Goal: Task Accomplishment & Management: Manage account settings

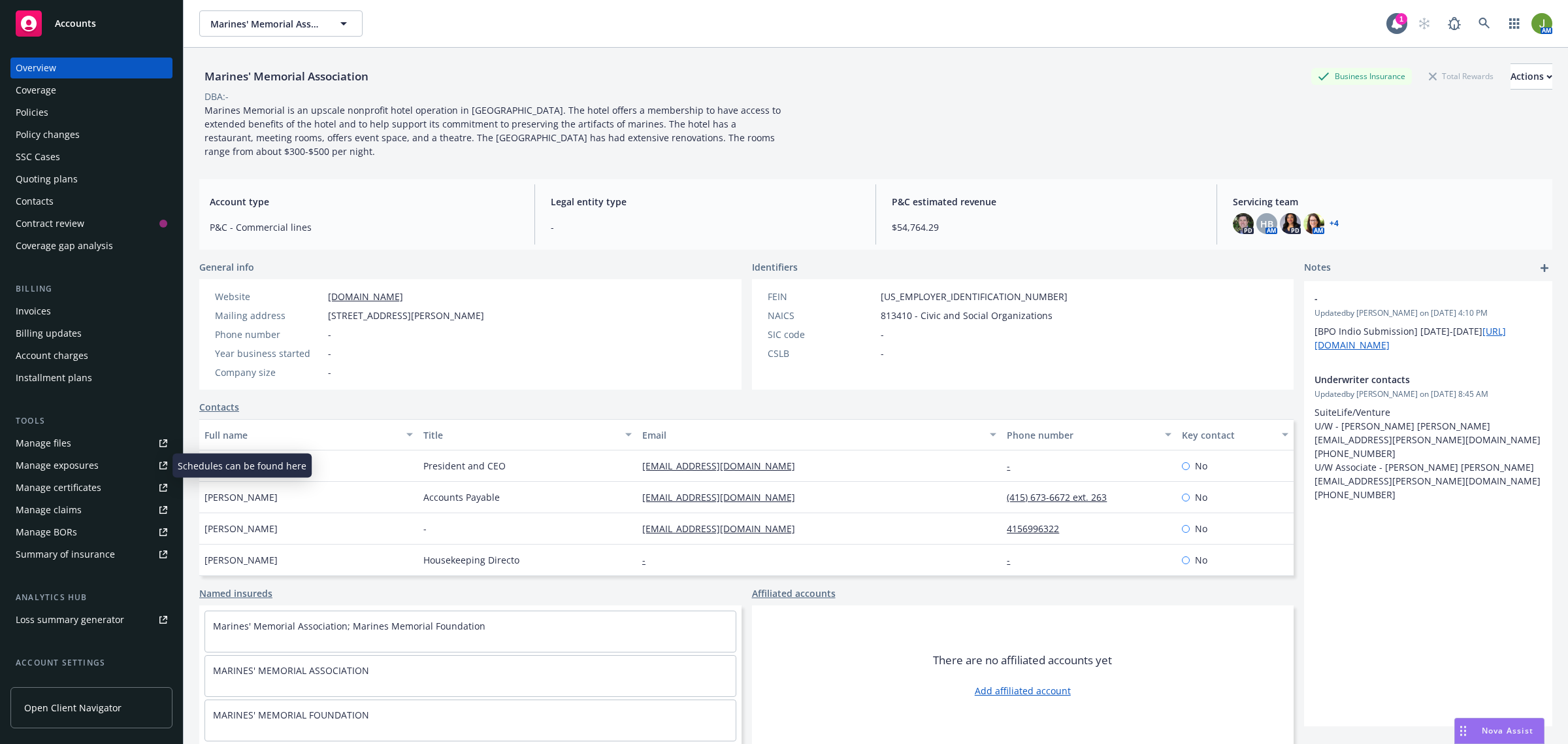
click at [82, 441] on link "Manage files" at bounding box center [92, 443] width 162 height 21
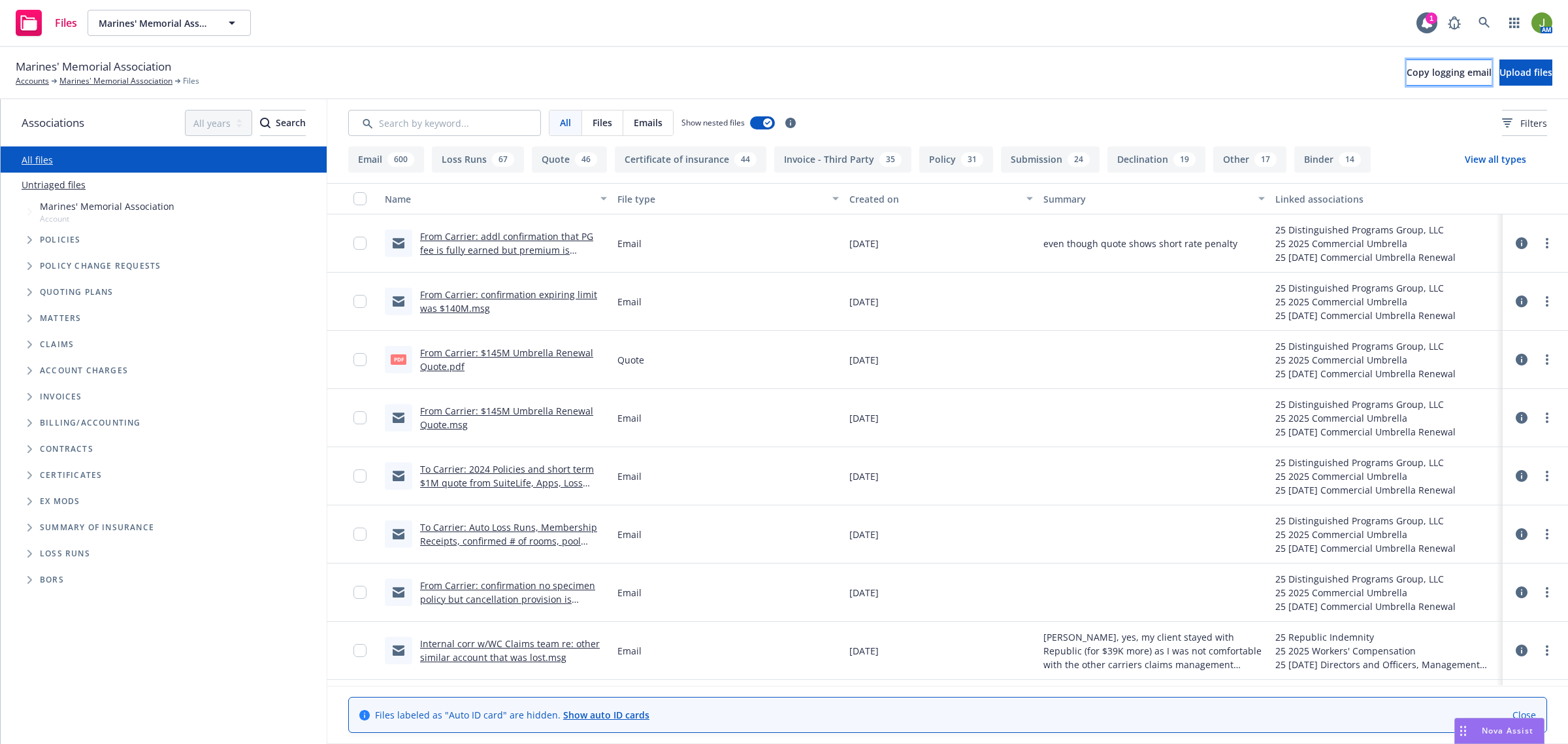
click at [1407, 74] on span "Copy logging email" at bounding box center [1449, 72] width 85 height 13
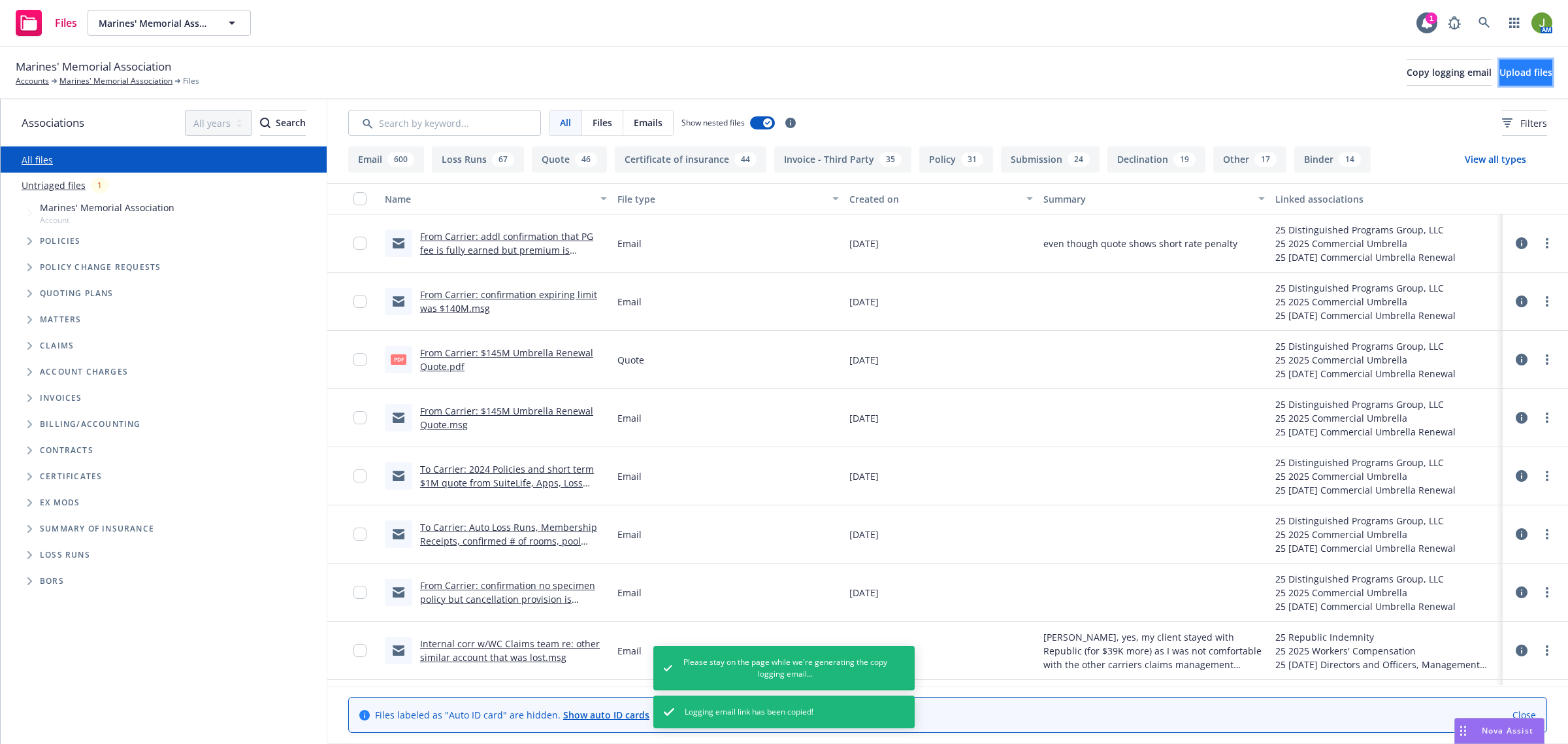
click at [1519, 79] on button "Upload files" at bounding box center [1526, 72] width 53 height 26
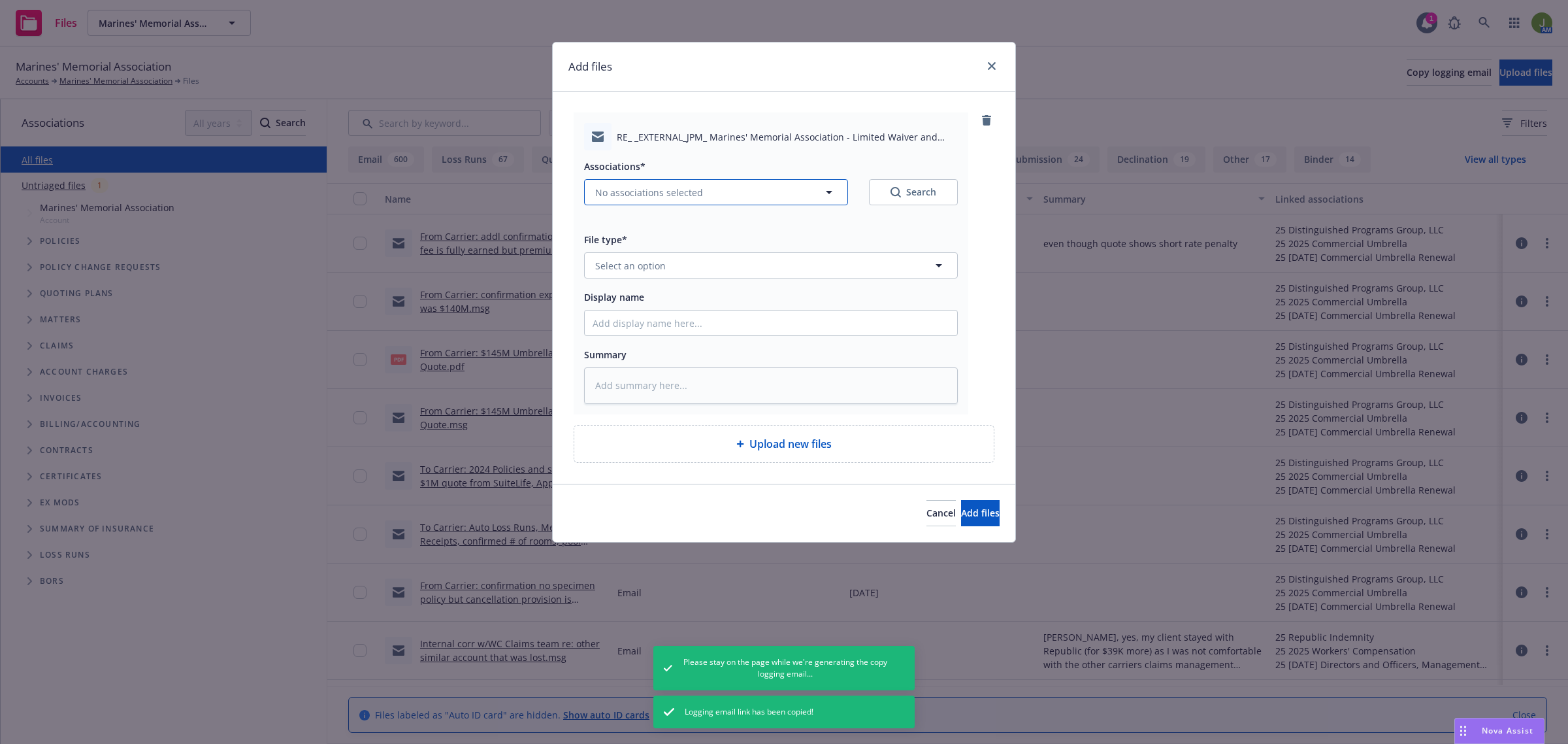
click at [615, 191] on span "No associations selected" at bounding box center [649, 192] width 108 height 14
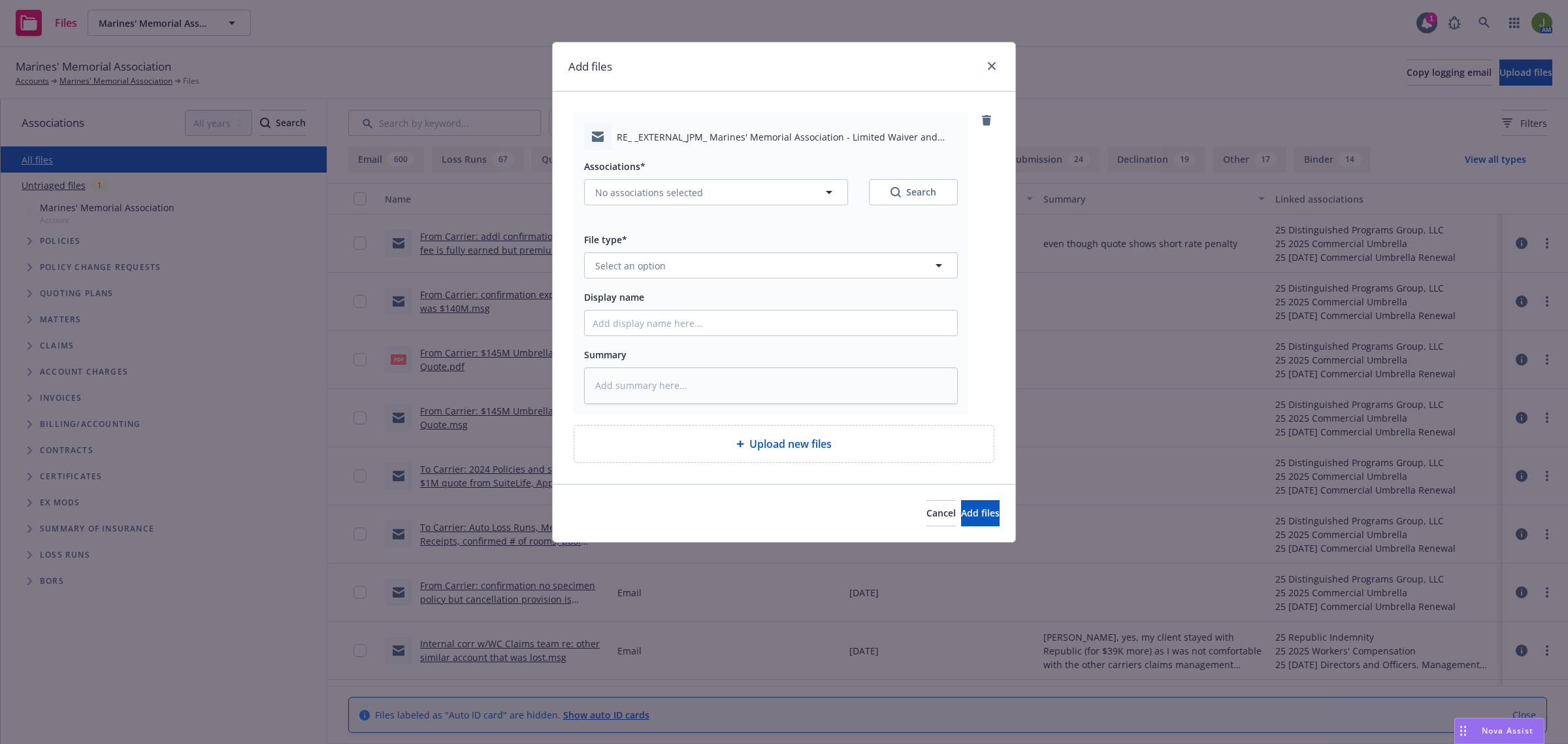
type textarea "x"
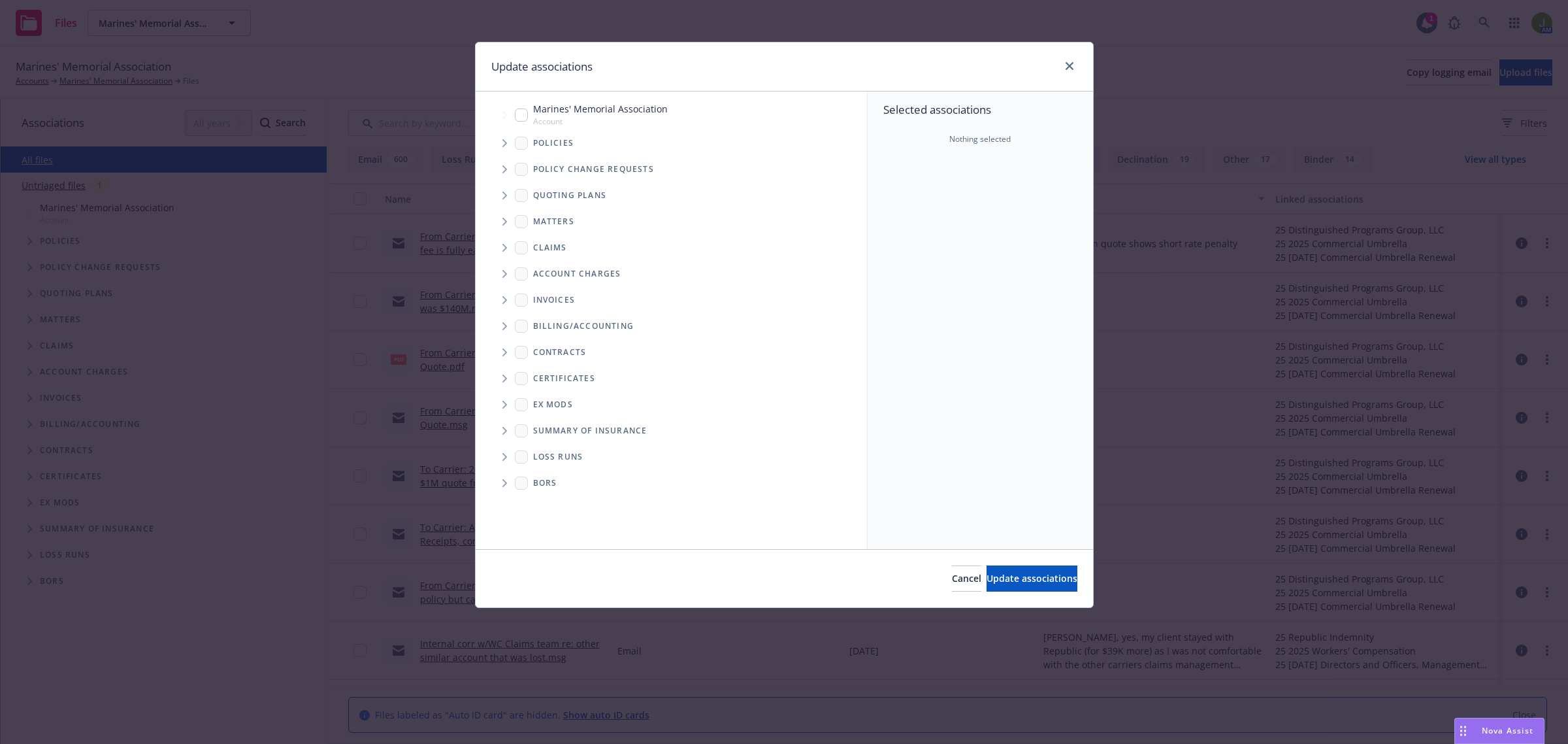
click at [514, 121] on span "Tree Example" at bounding box center [504, 115] width 21 height 21
checkbox input "true"
click at [986, 571] on button "Update associations" at bounding box center [1032, 578] width 91 height 26
type textarea "x"
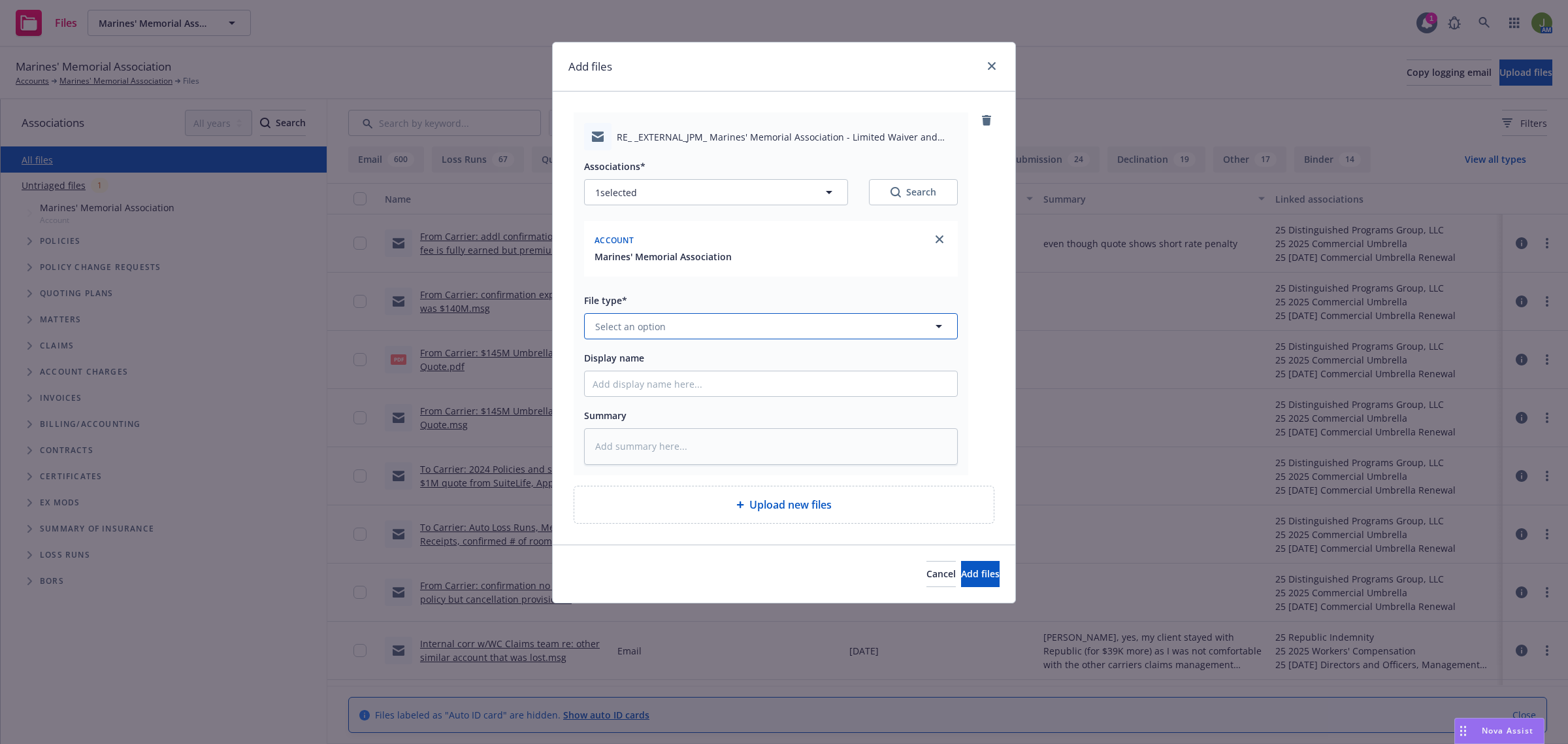
click at [619, 324] on span "Select an option" at bounding box center [630, 326] width 70 height 14
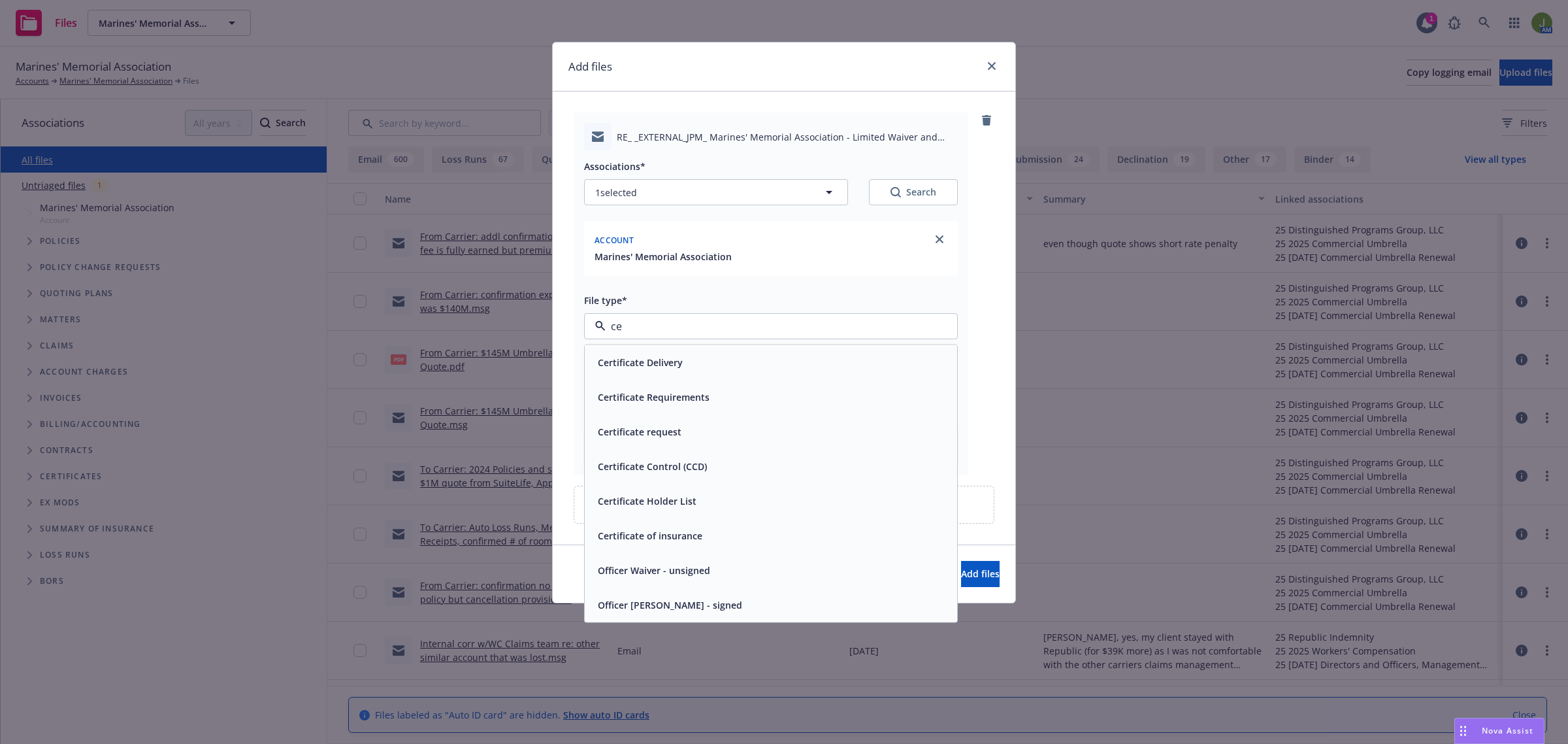
type input "c"
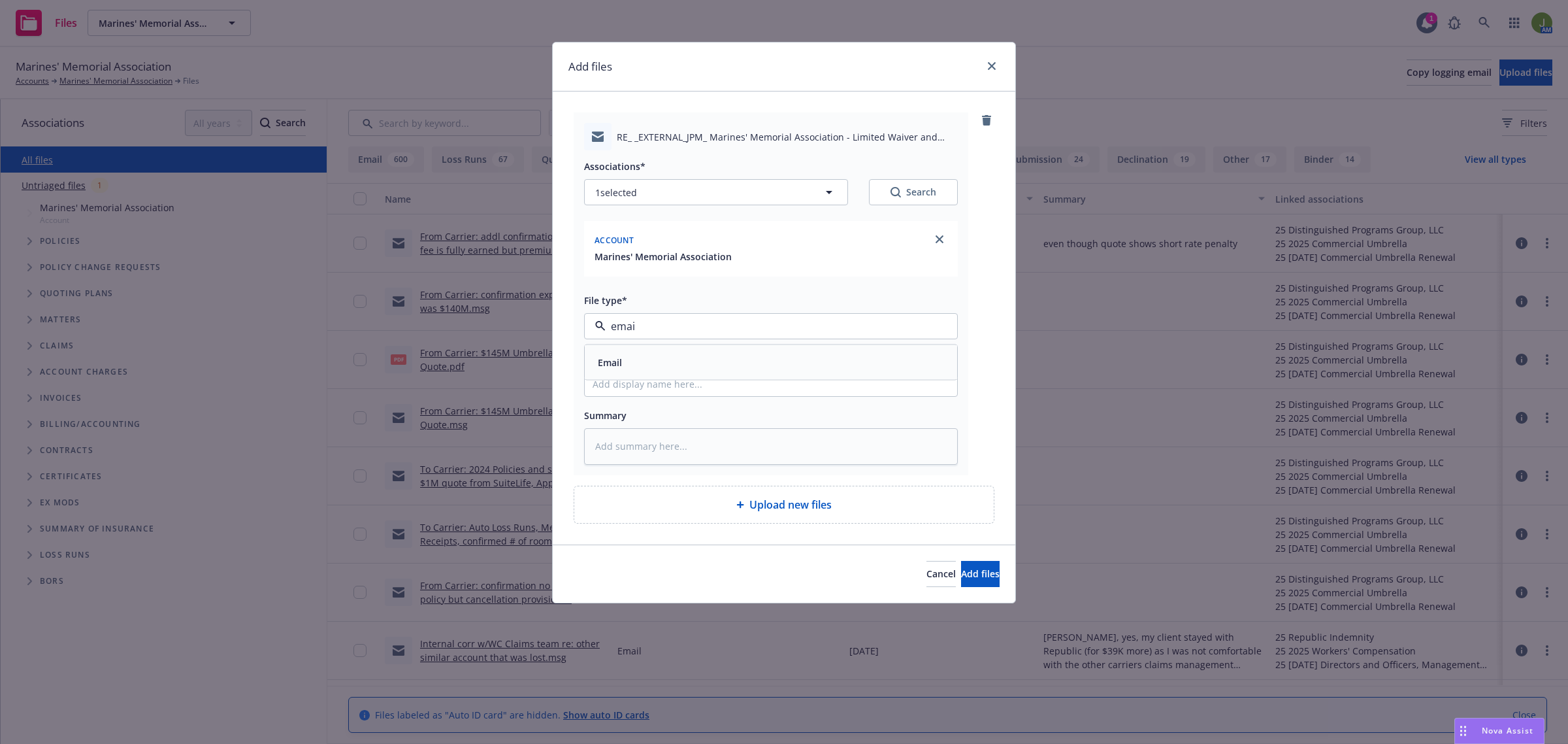
type input "email"
type textarea "x"
type input "To"
type textarea "x"
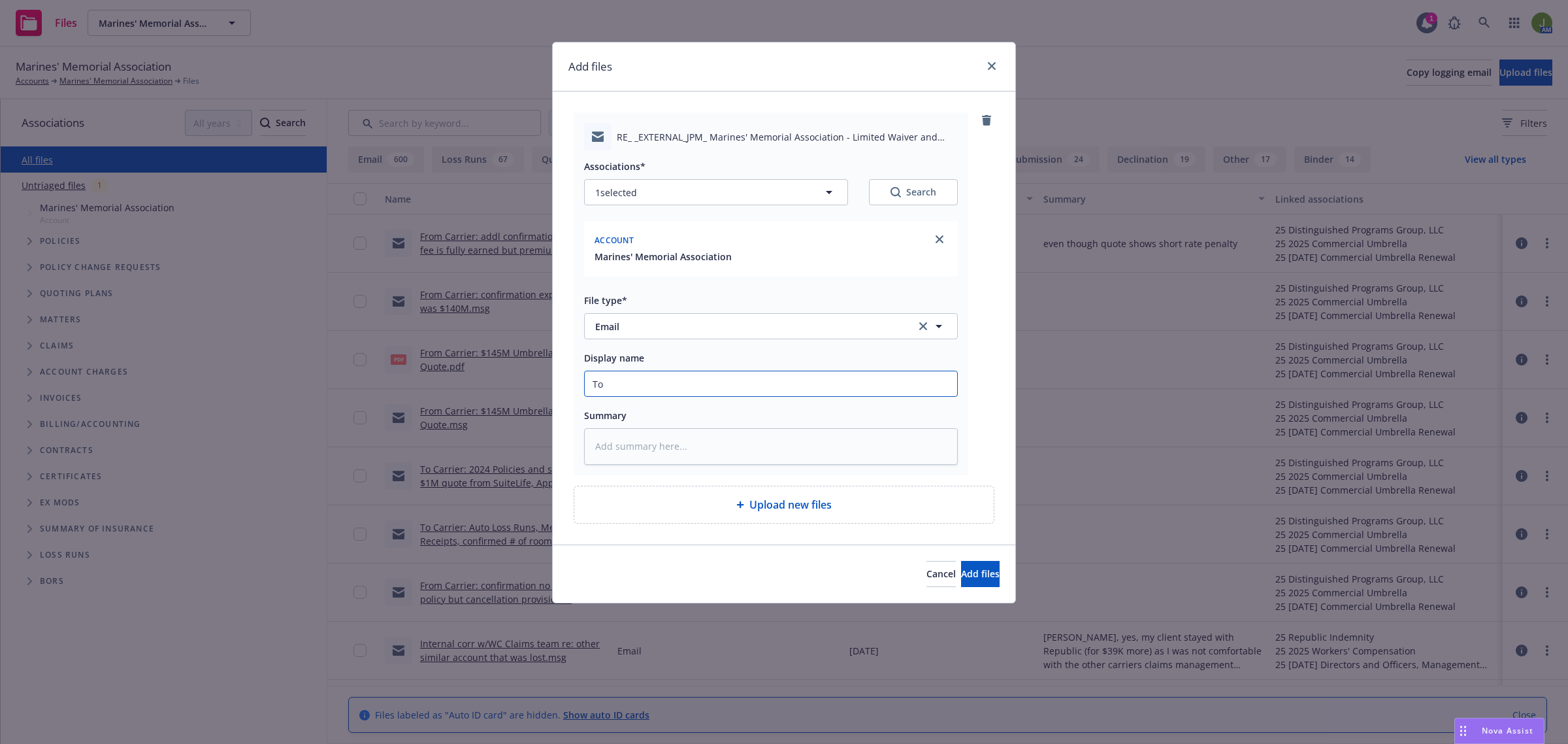
type input "ToC"
type textarea "x"
type input "ToC"
type textarea "x"
type input "ToC"
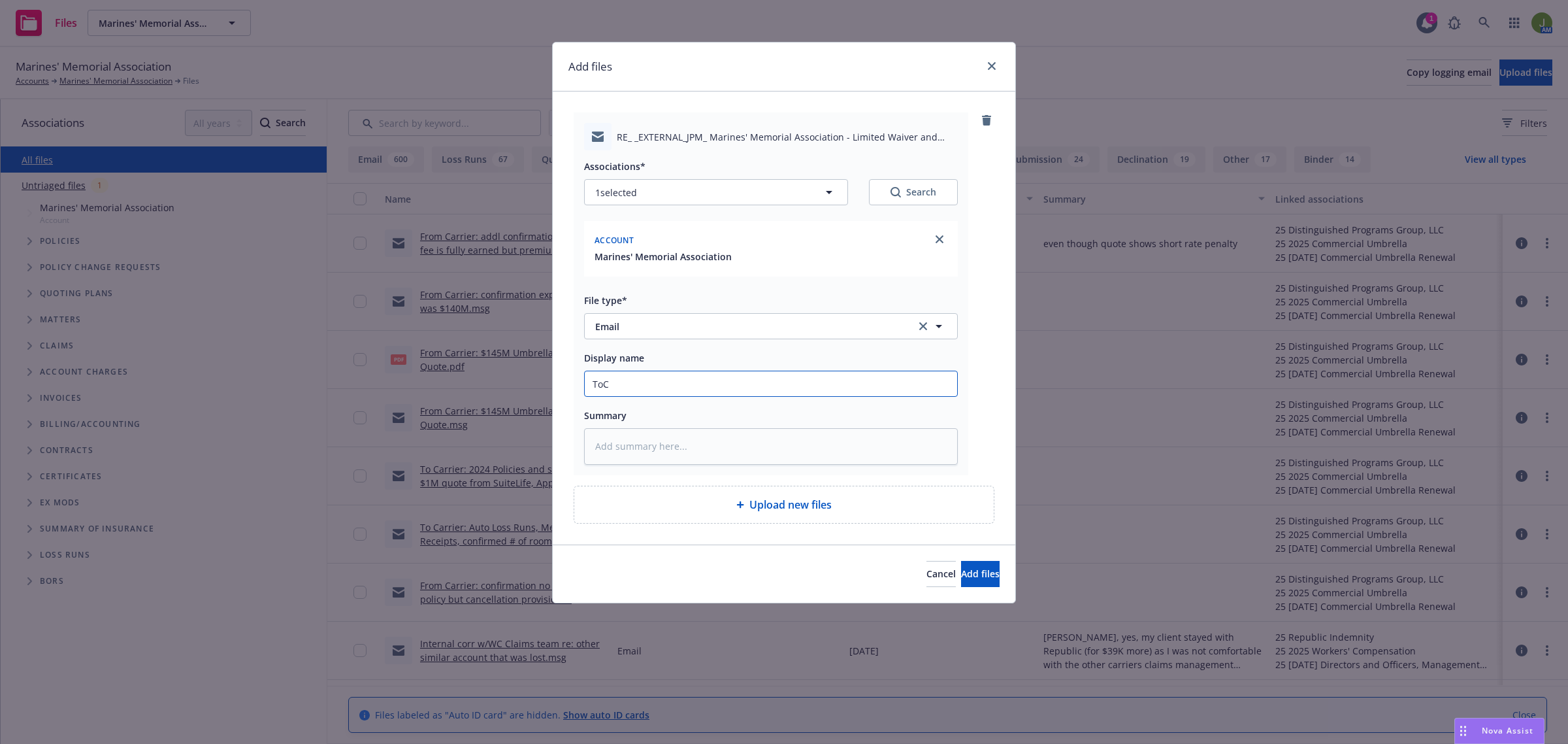
type textarea "x"
type input "To"
type textarea "x"
type input "To"
type textarea "x"
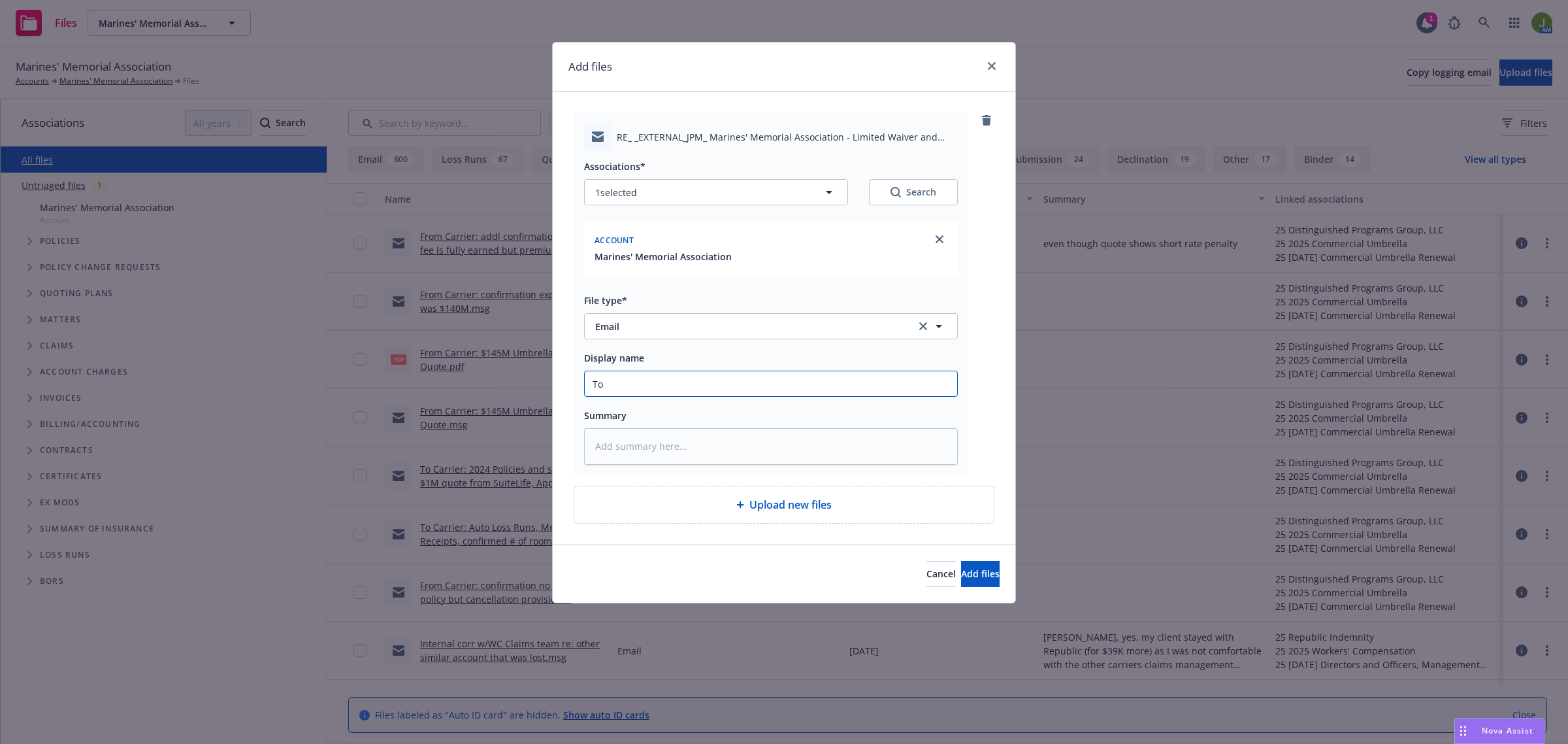
type input "To C"
type textarea "x"
type input "To Cl"
type textarea "x"
type input "To Cli"
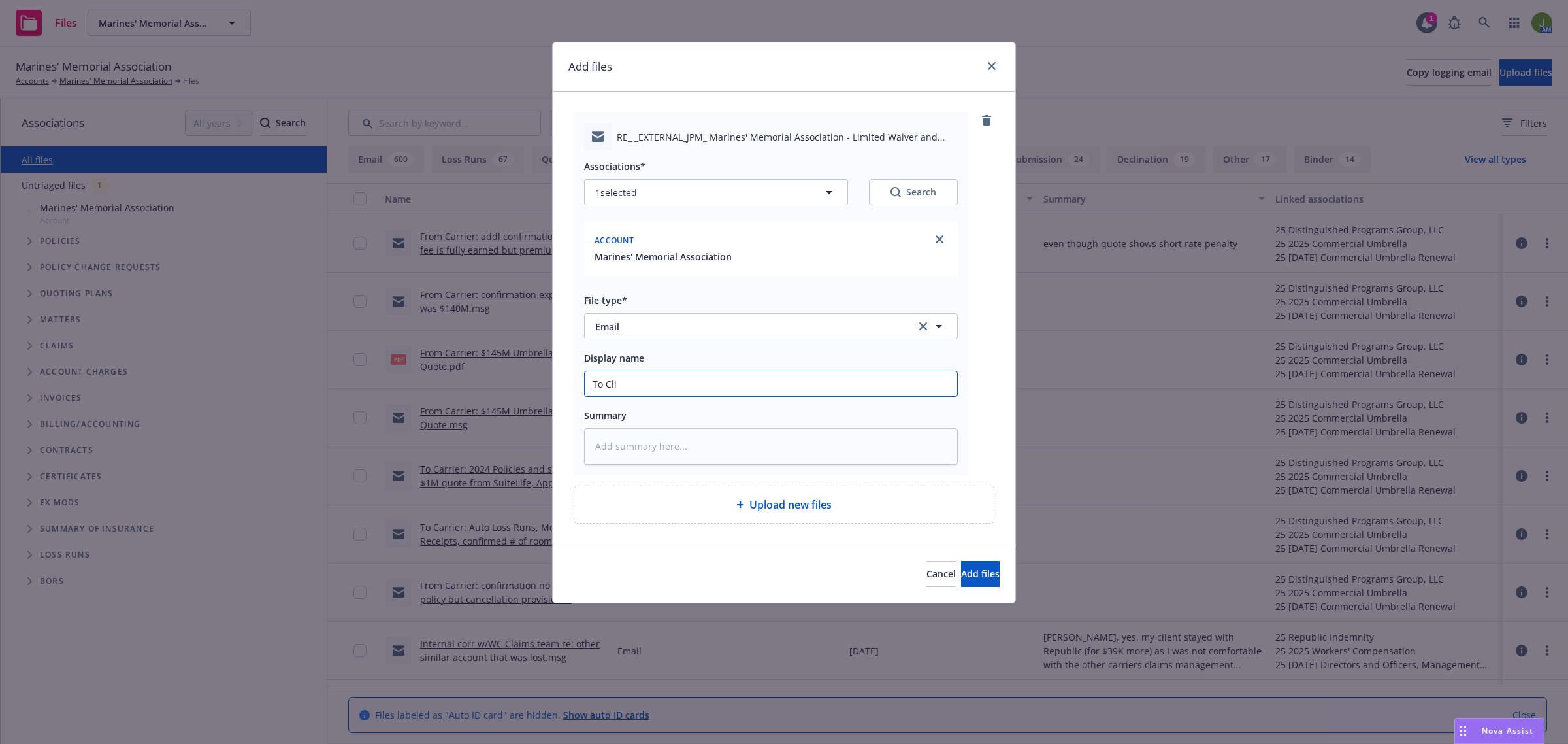
type textarea "x"
type input "To Clie"
type textarea "x"
type input "To Clien"
type textarea "x"
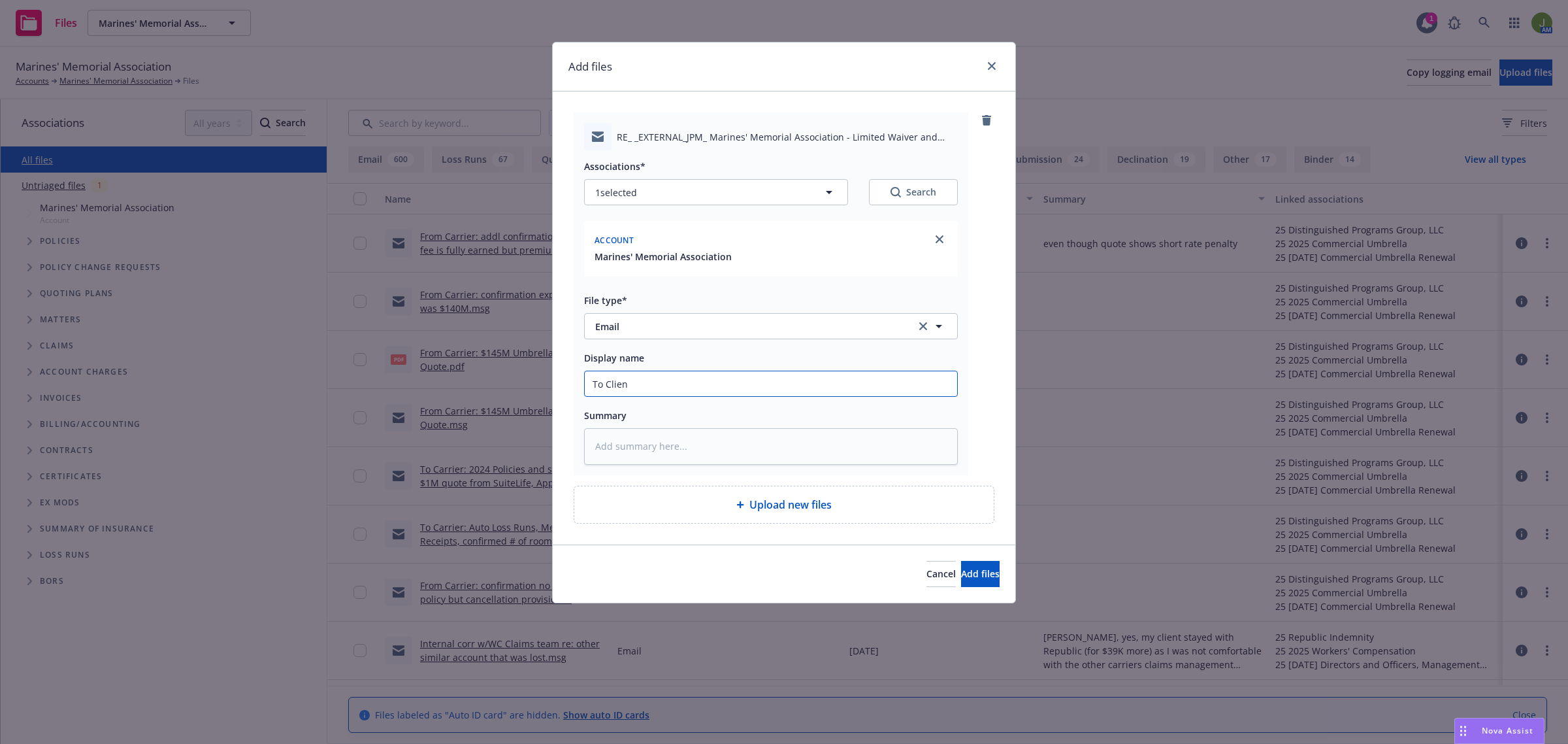
type input "To Client"
type textarea "x"
type input "To Client:"
type textarea "x"
type input "To Client:"
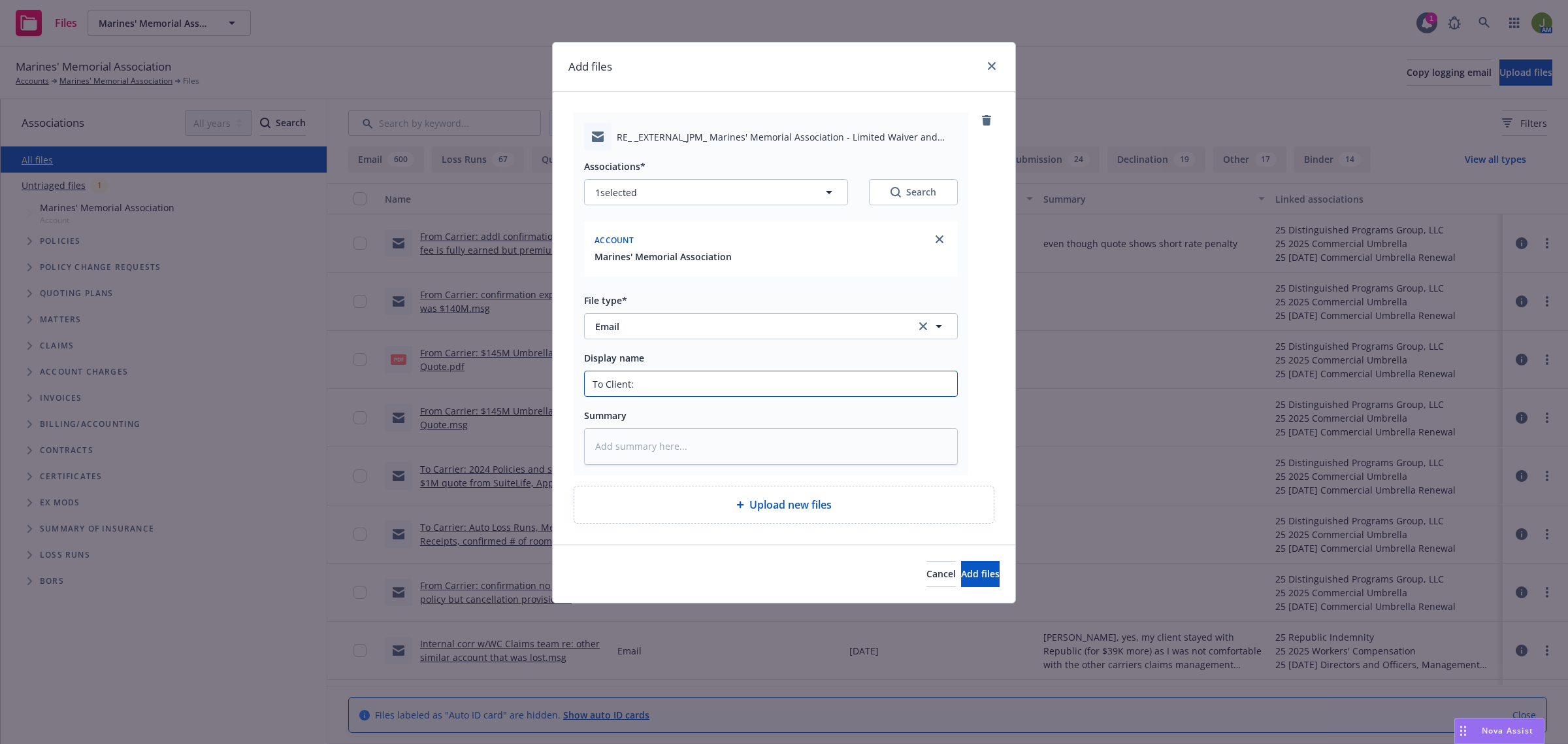
type textarea "x"
type input "To Client: E"
type textarea "x"
type input "To Client: Ev"
type textarea "x"
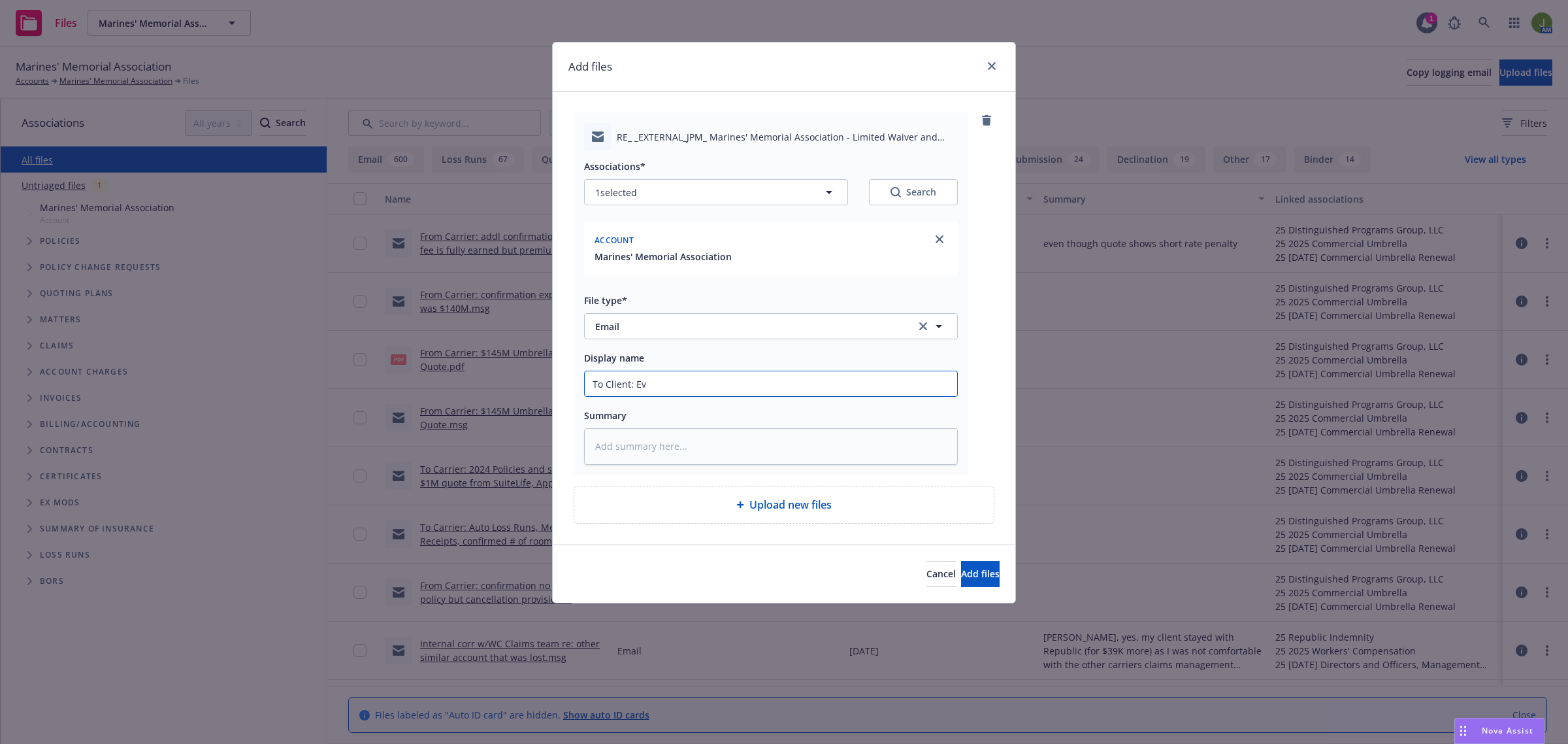
type input "To Client: Evi"
type textarea "x"
type input "To Client: Evid"
type textarea "x"
type input "To Client: Evide"
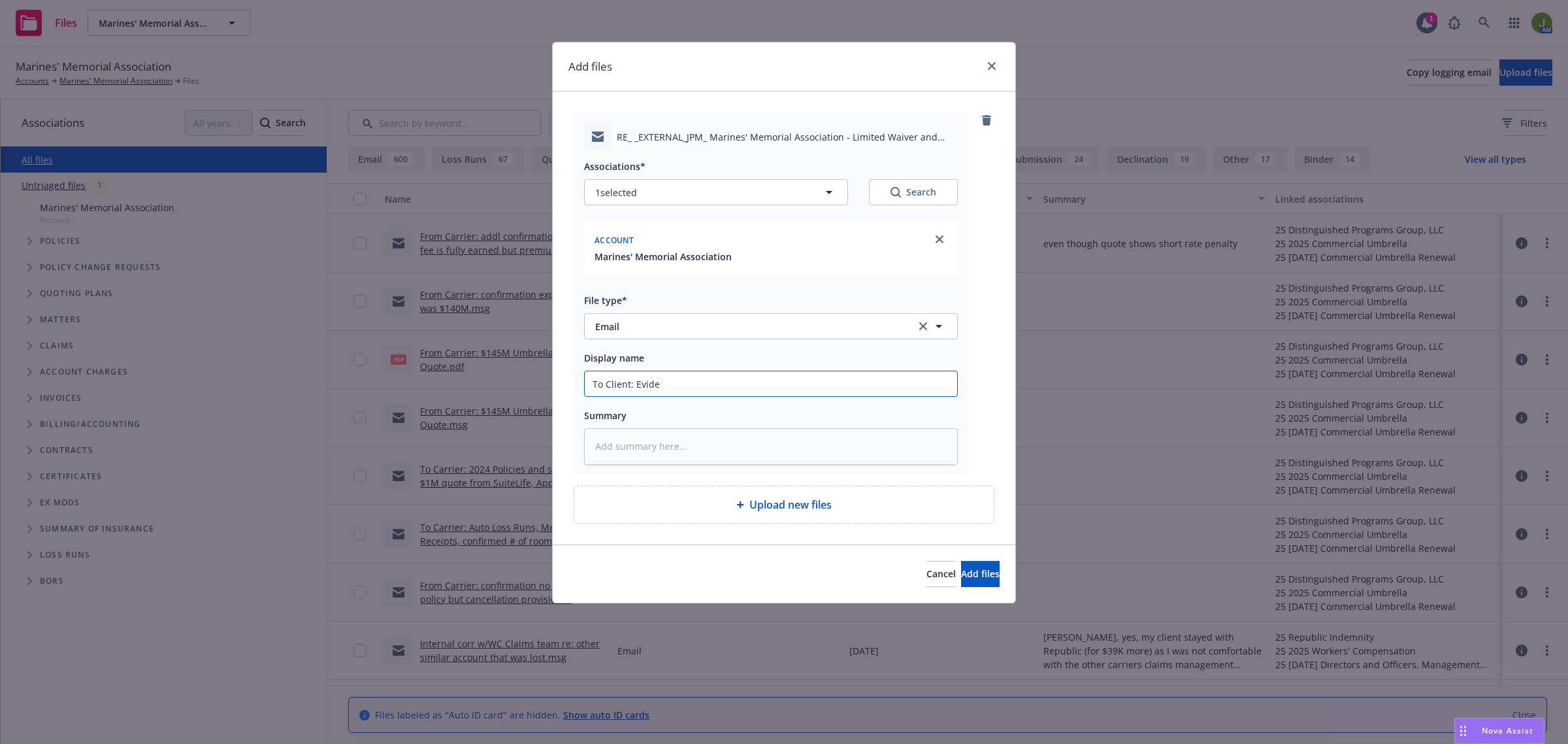
type textarea "x"
type input "To Client: Eviden"
type textarea "x"
type input "To Client: Evidenc"
type textarea "x"
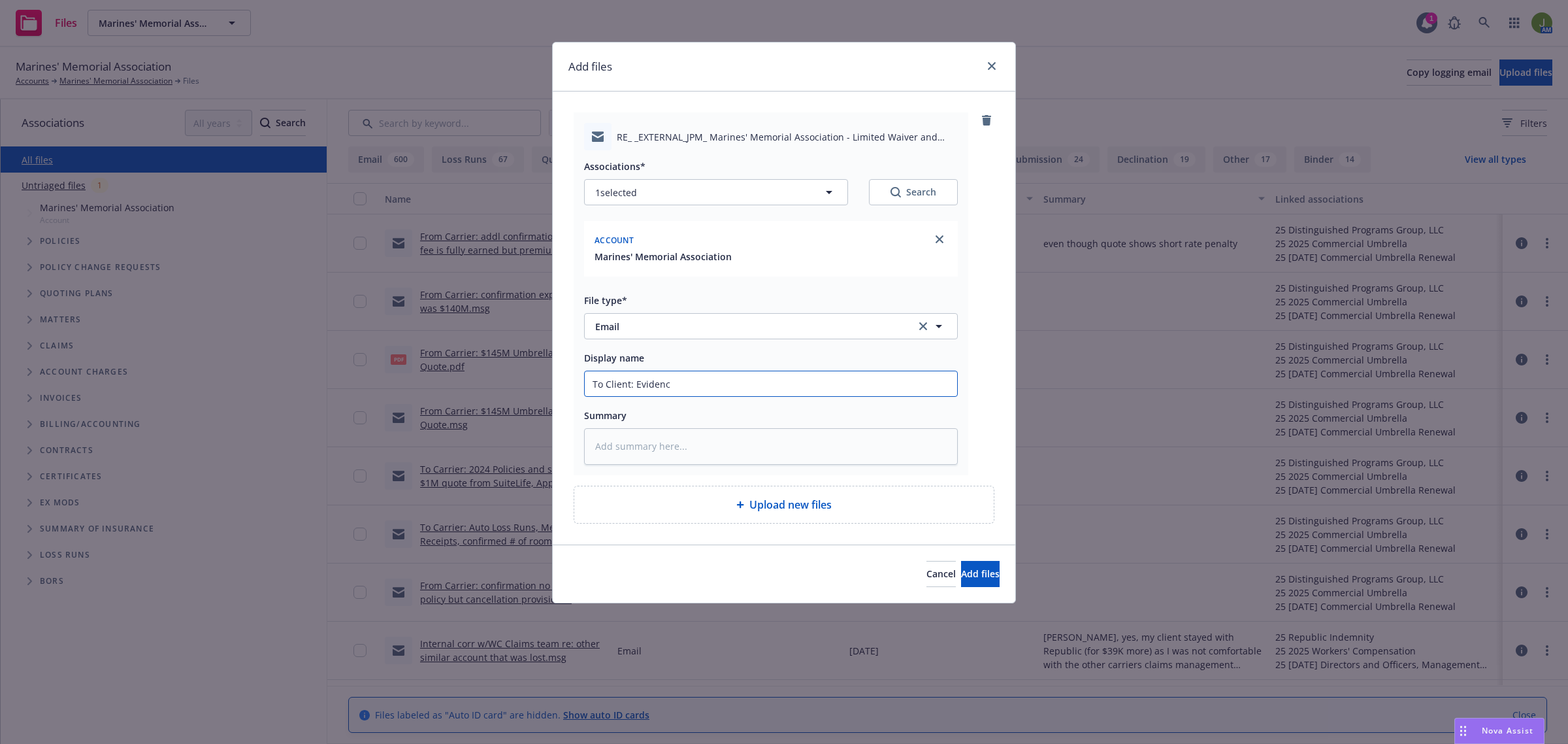
type input "To Client: Evidence"
type textarea "x"
type input "To Client: Evidence o"
type textarea "x"
type input "To Client: Evidence of"
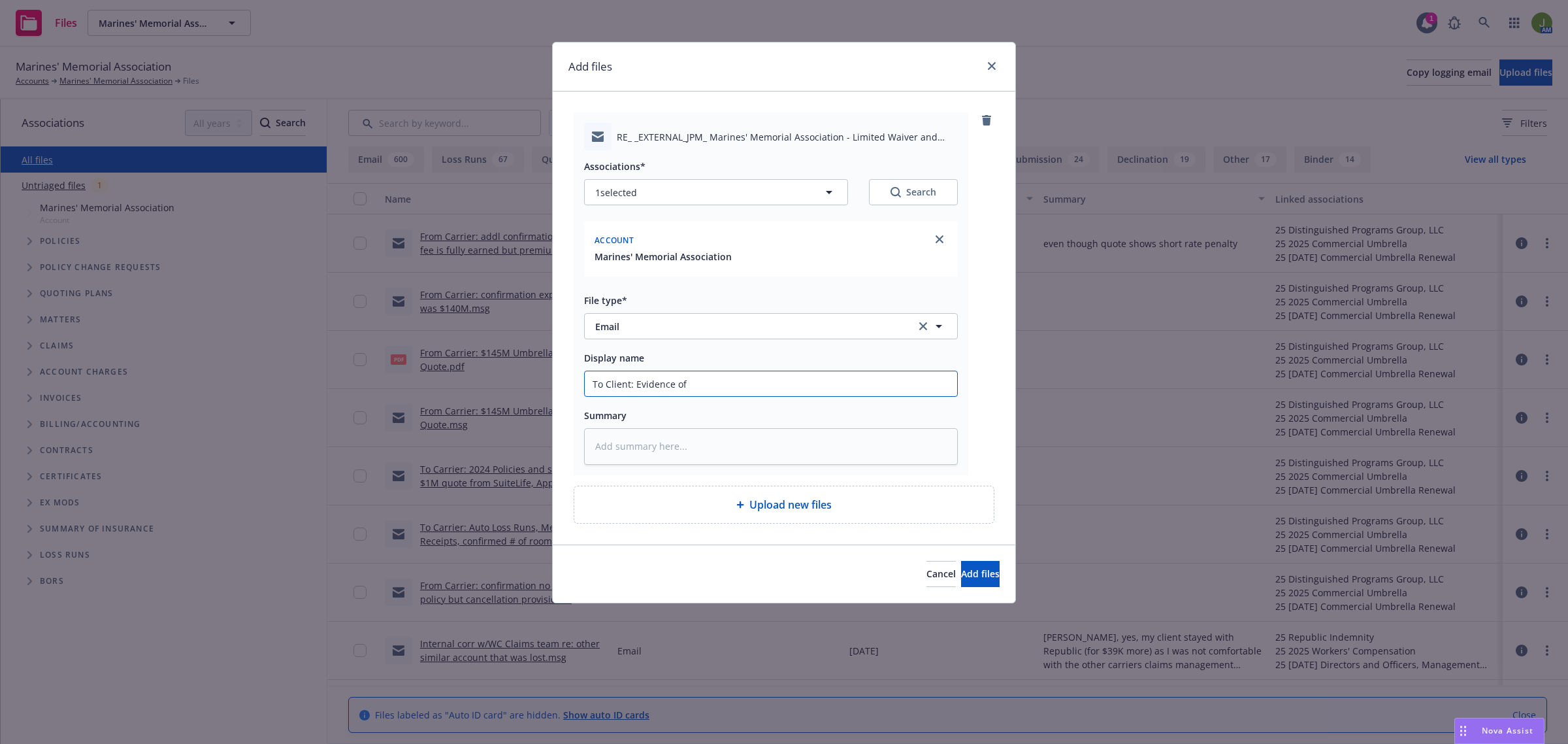
type textarea "x"
type input "To Client: Evidence of"
type textarea "x"
type input "To Client: Evidence of I"
type textarea "x"
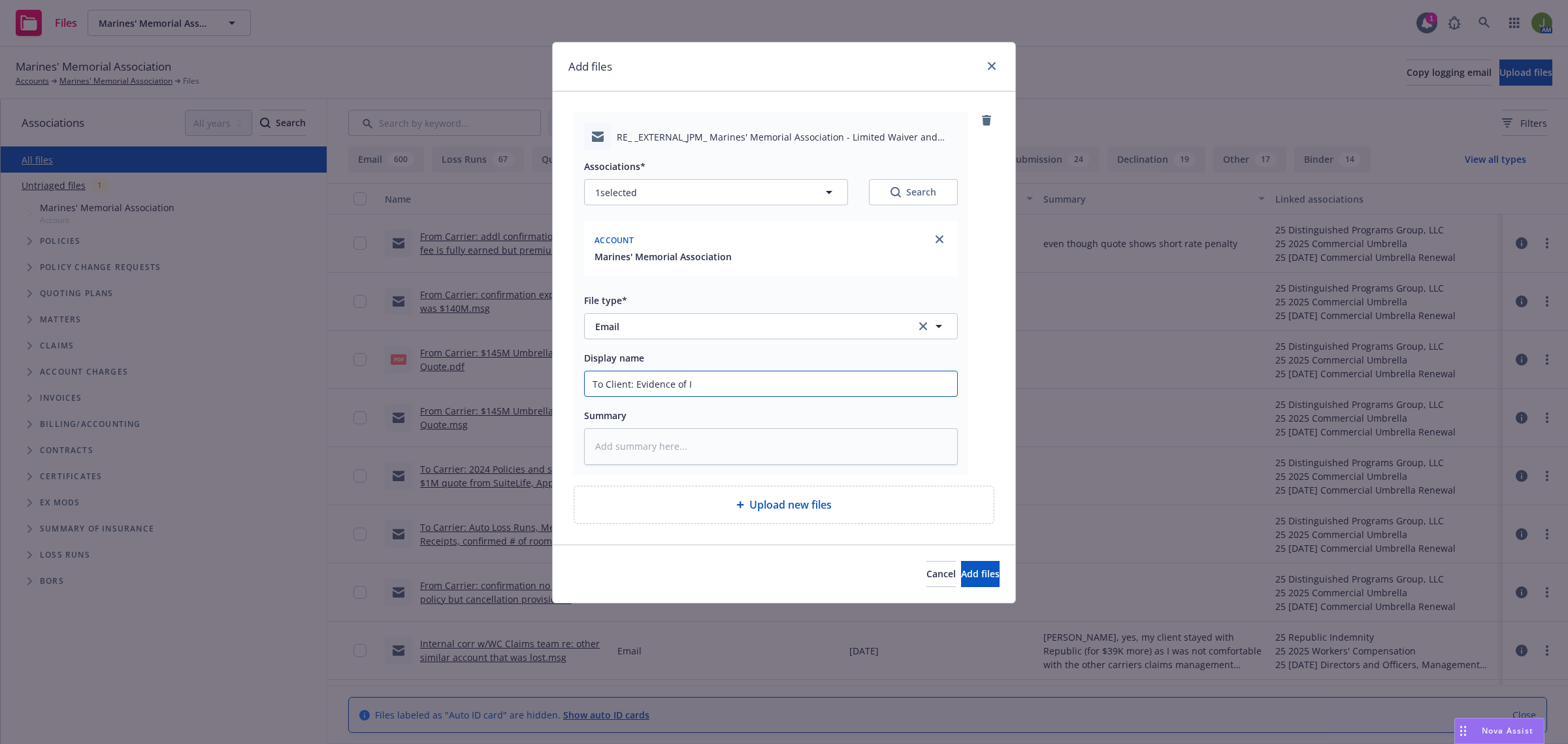
type input "To Client: Evidence of In"
type textarea "x"
type input "To Client: Evidence of Ins"
type textarea "x"
type input "To Client: Evidence of Insu"
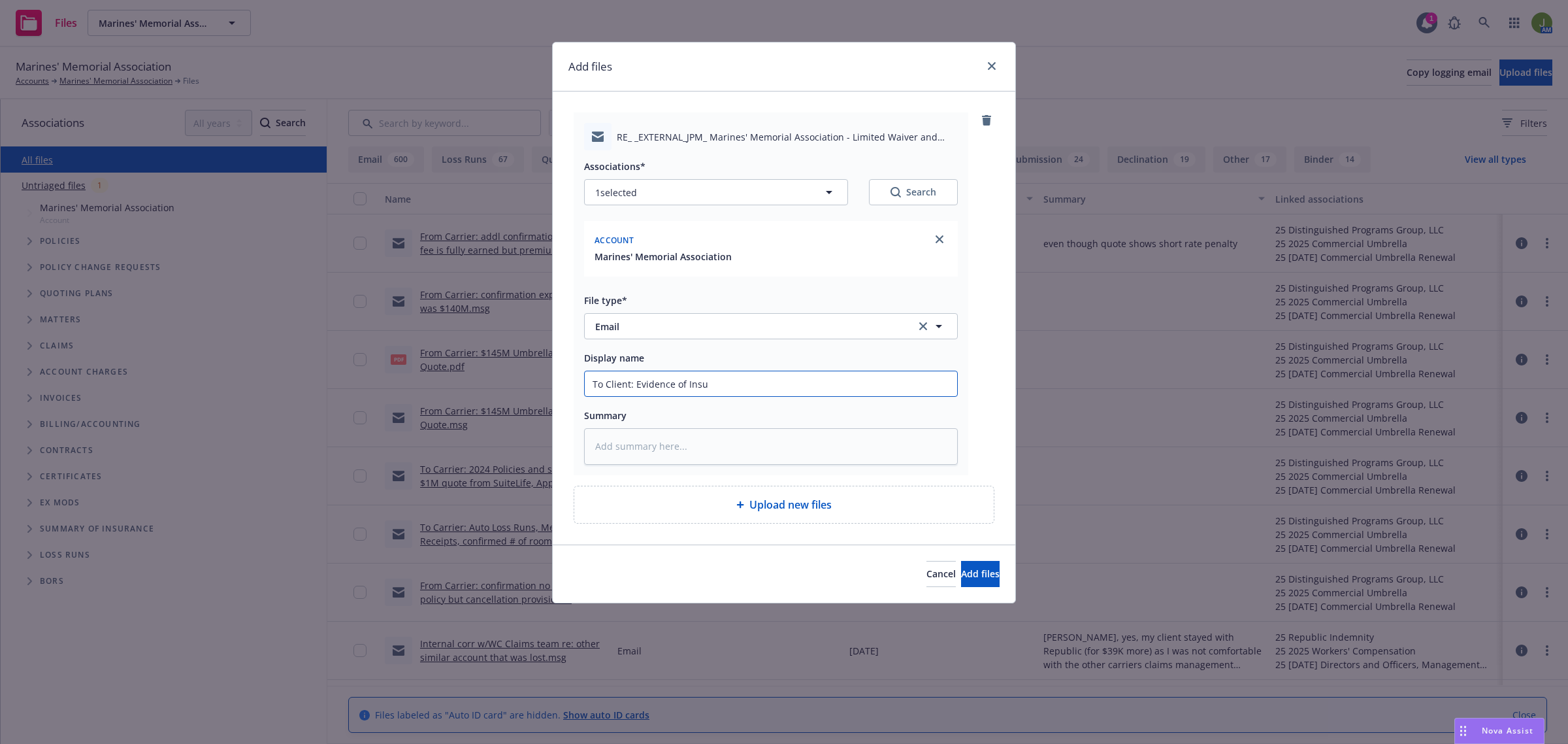
type textarea "x"
type input "To Client: Evidence of Insur"
type textarea "x"
type input "To Client: Evidence of Insura"
type textarea "x"
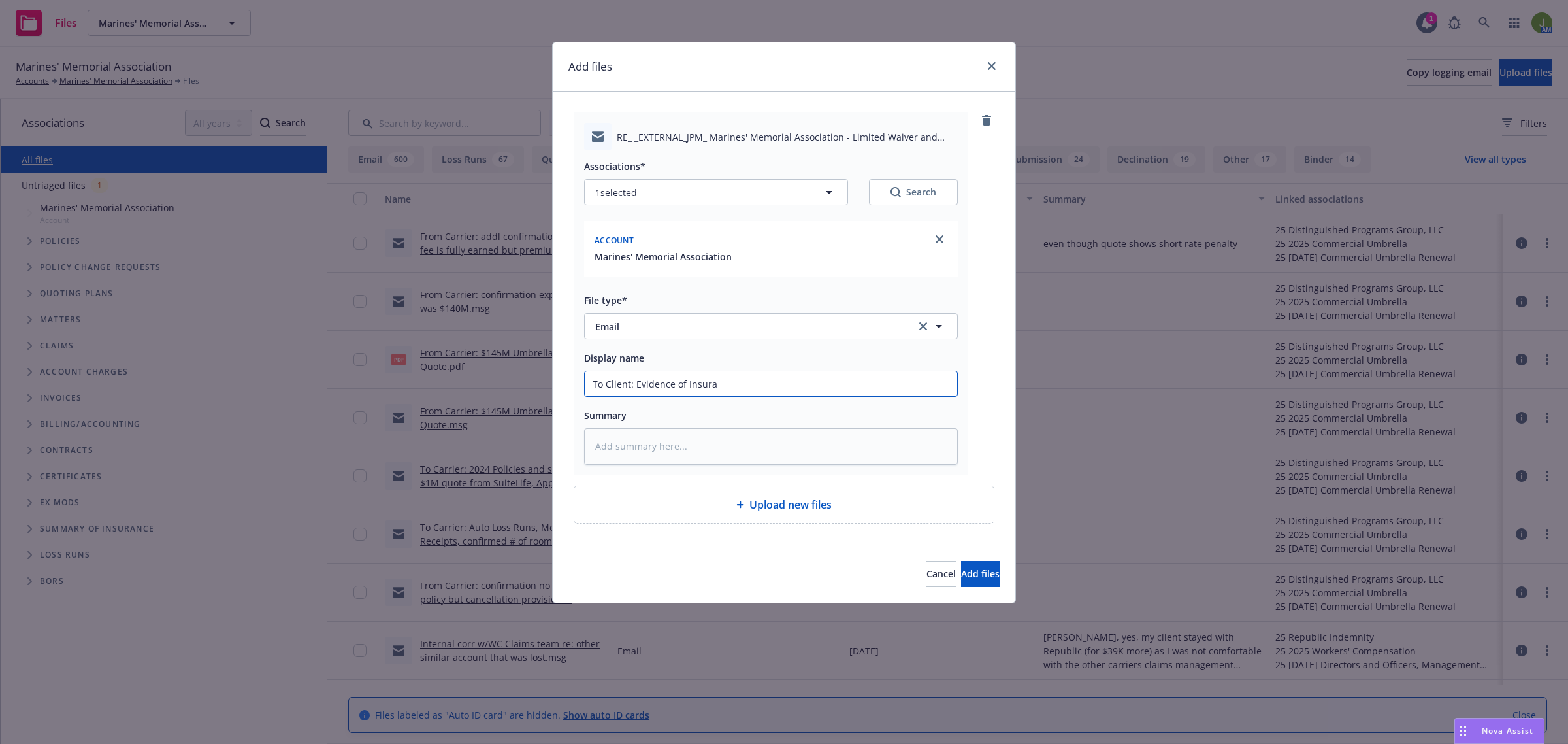
type input "To Client: Evidence of Insuran"
type textarea "x"
type input "To Client: Evidence of Insuranc"
type textarea "x"
type input "To Client: Evidence of Insurance"
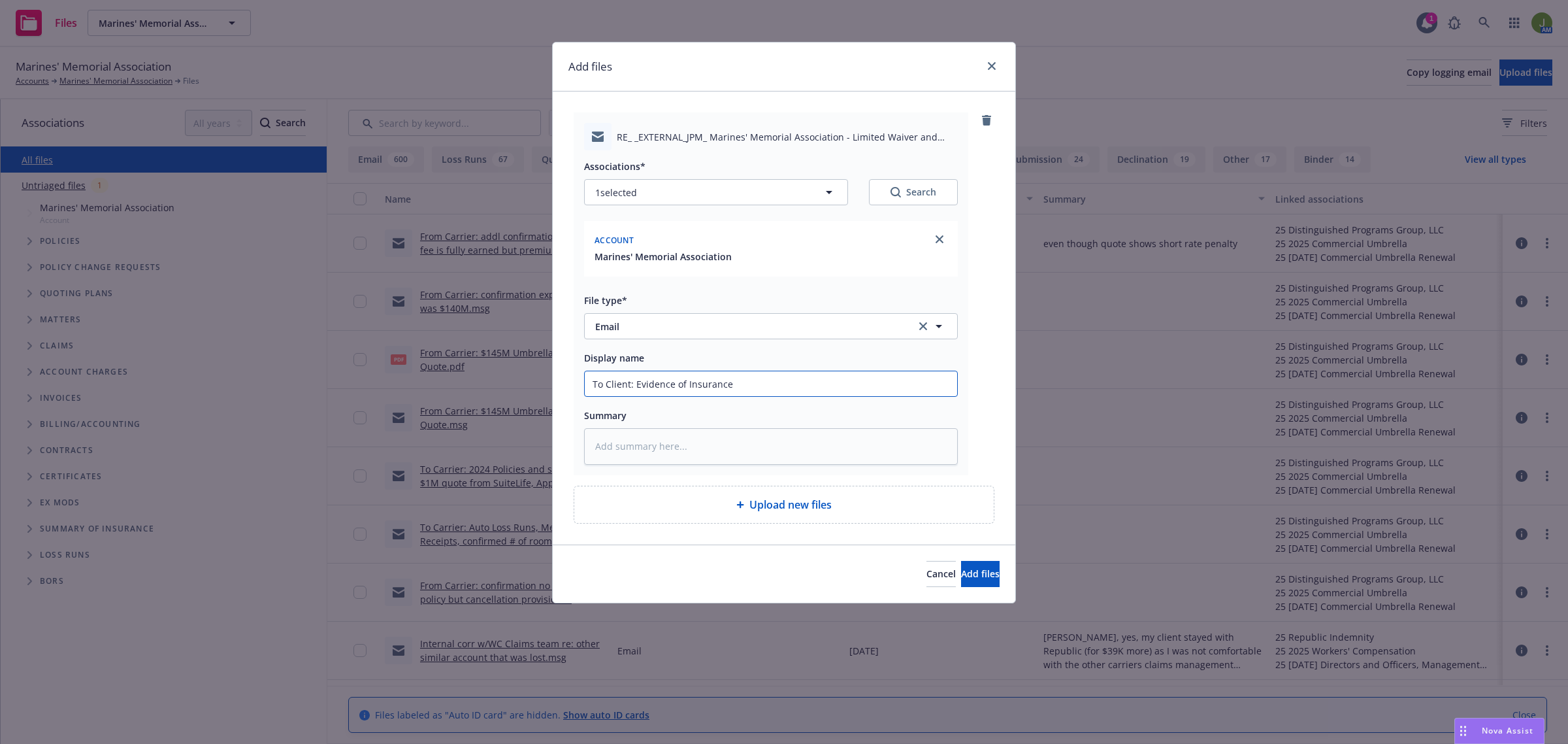
type textarea "x"
type input "To Client: Evidence of Insurance"
type textarea "x"
type input "To Client: Evidence of Insurance C"
type textarea "x"
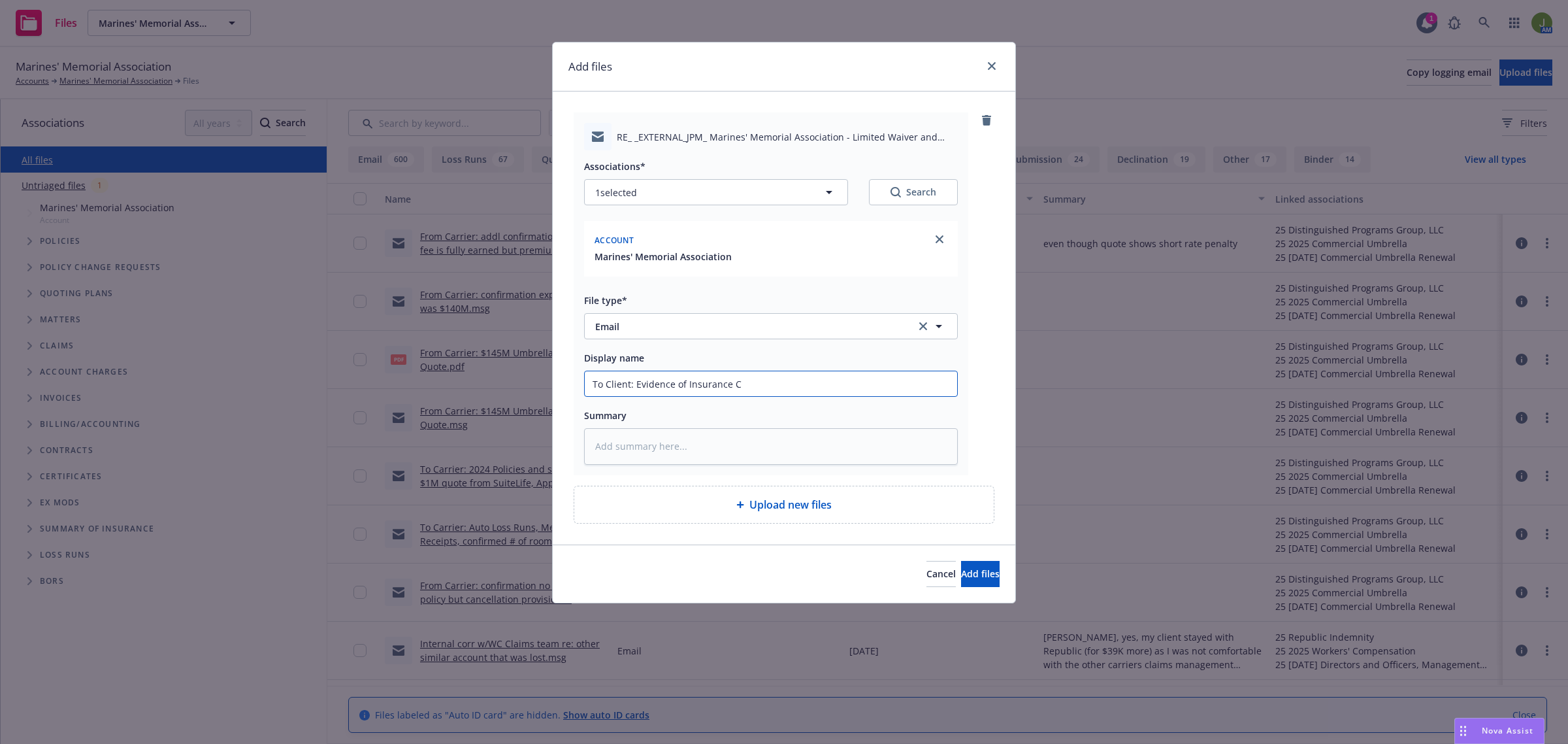
type input "To Client: Evidence of Insurance Ce"
type textarea "x"
type input "To Client: Evidence of Insurance Cer"
type textarea "x"
type input "To Client: Evidence of Insurance Cert"
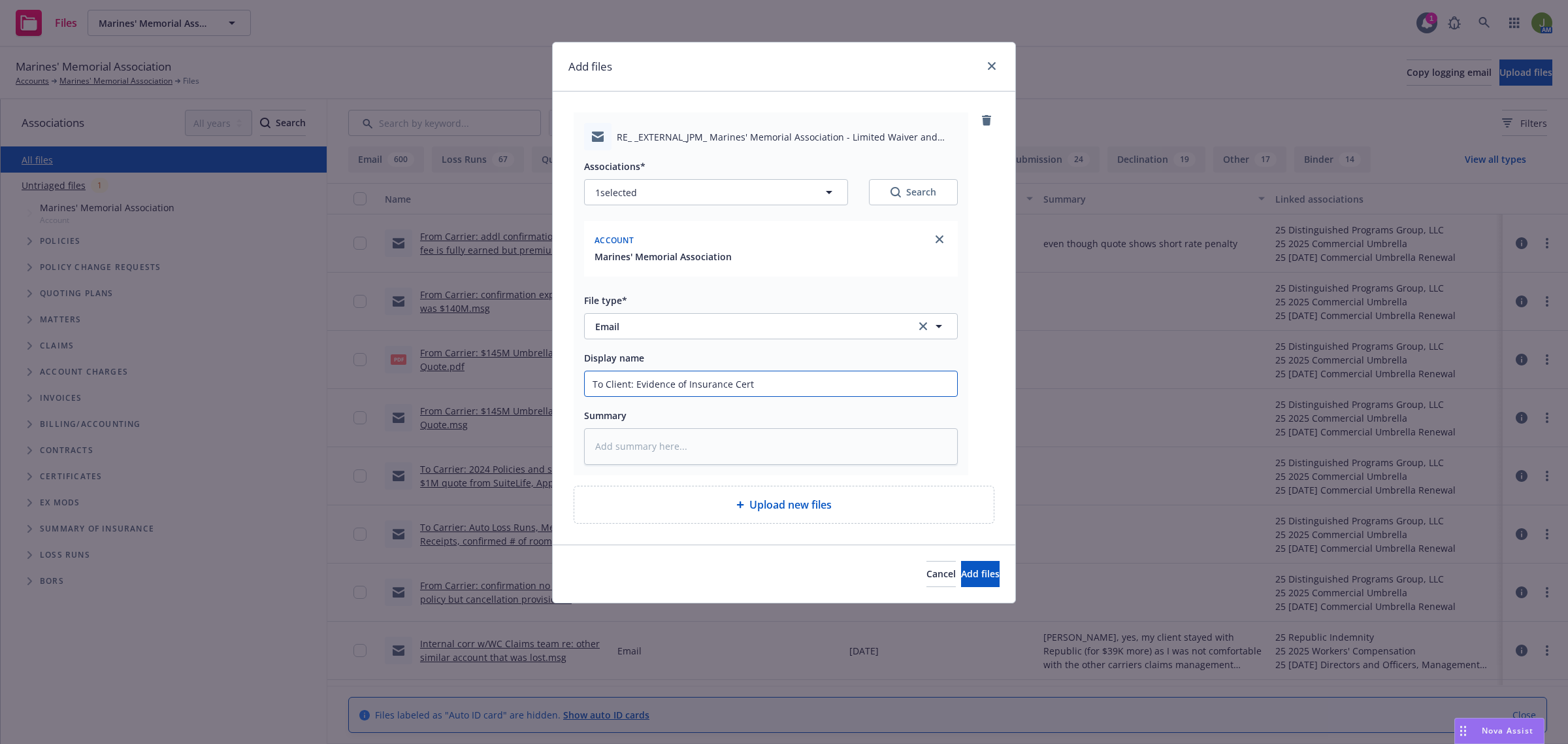
type textarea "x"
type input "To Client: Evidence of Insurance Certif"
type textarea "x"
type input "To Client: Evidence of Insurance Certifi"
type textarea "x"
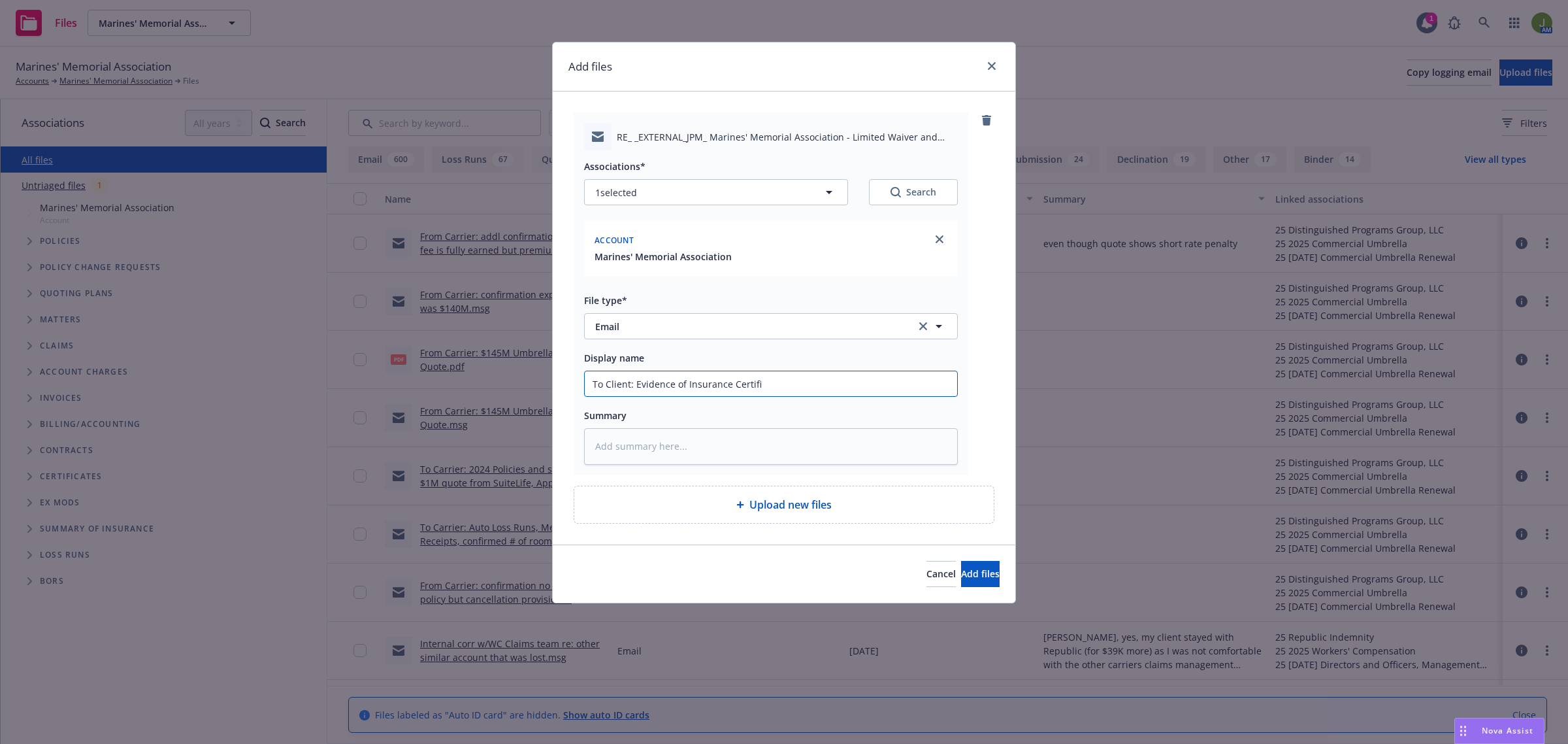
type input "To Client: Evidence of Insurance Certific"
type textarea "x"
type input "To Client: Evidence of Insurance Certifica"
type textarea "x"
type input "To Client: Evidence of Insurance Certificat"
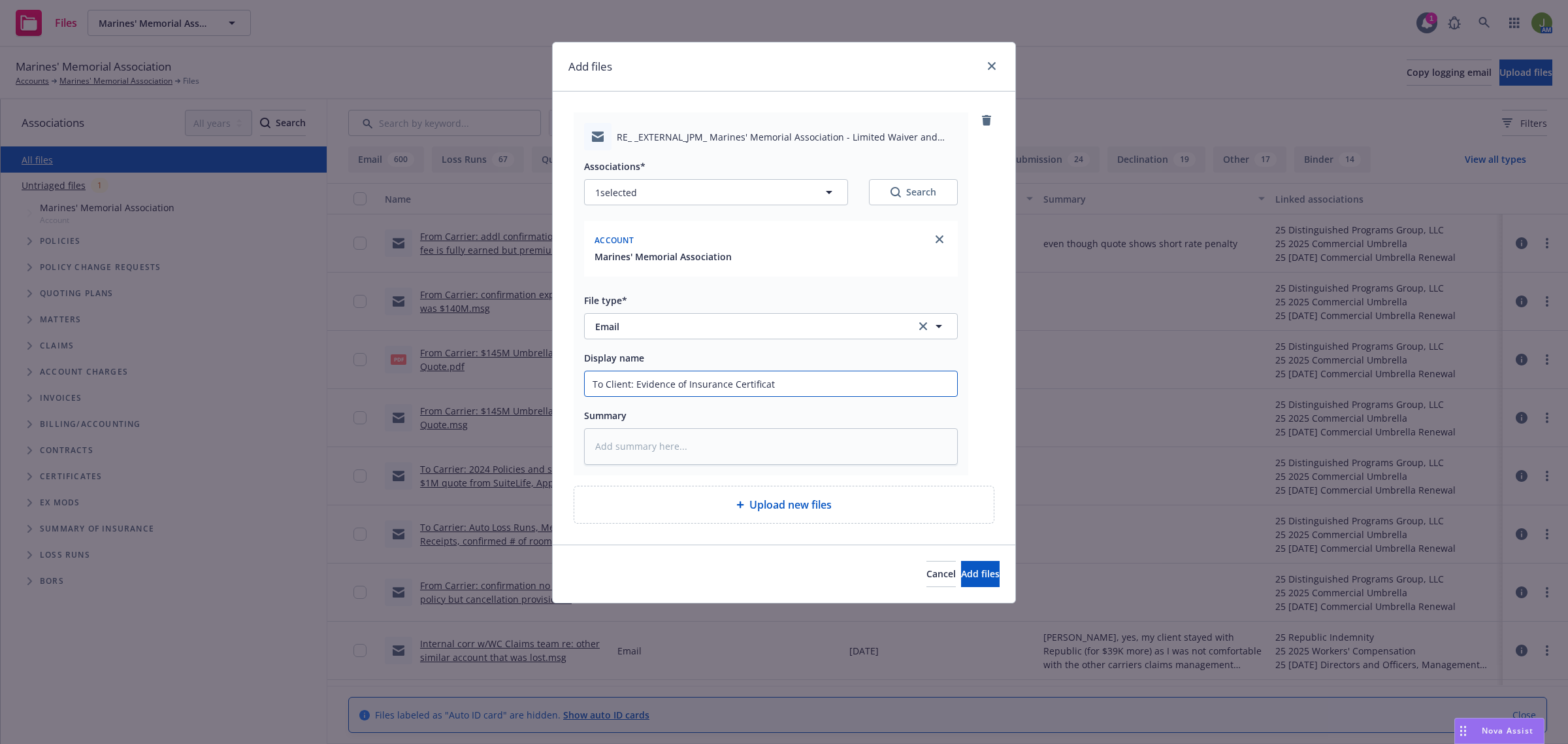
type textarea "x"
type input "To Client: Evidence of Insurance Certificate"
type textarea "x"
type input "To Client: Evidence of Insurance Certificate"
type textarea "x"
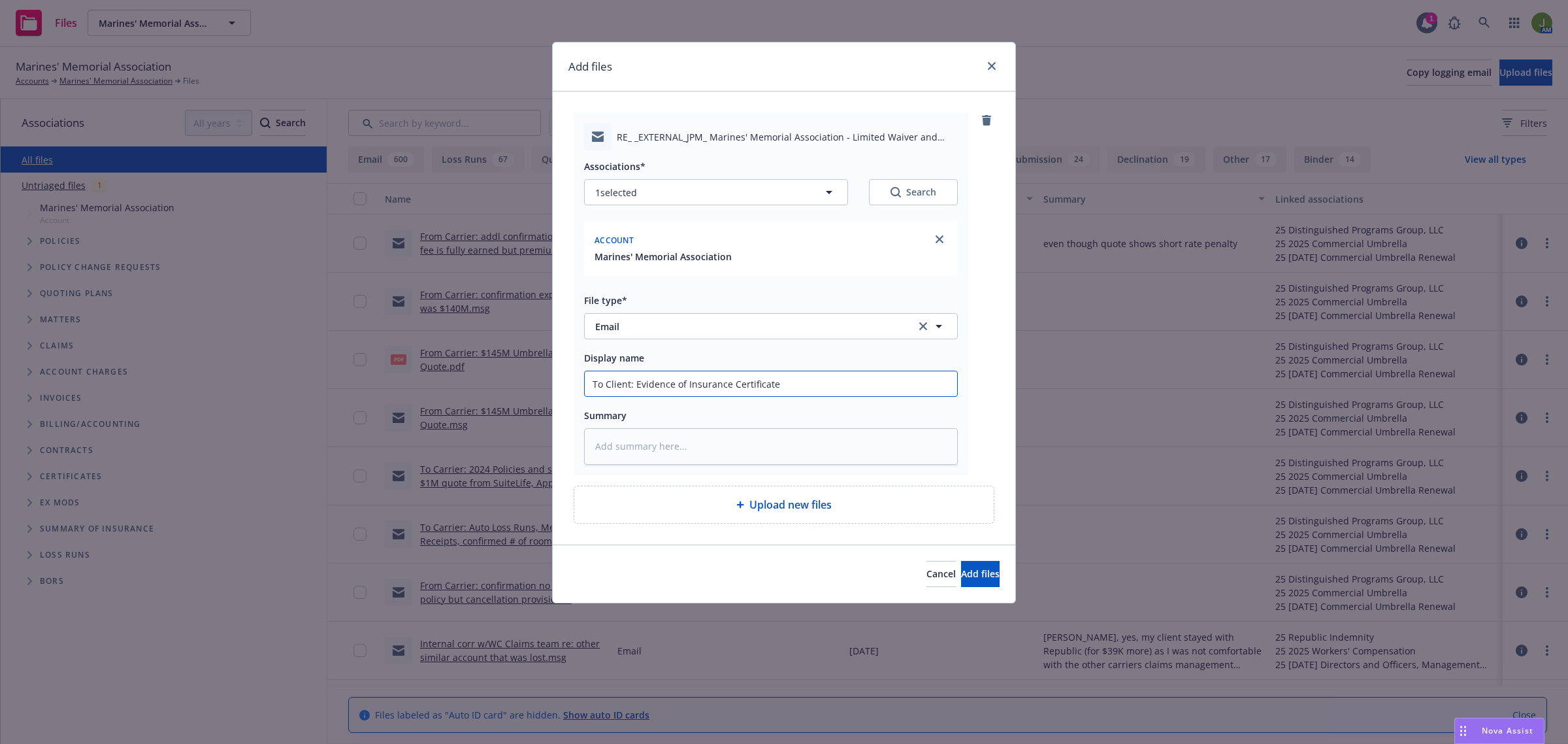
type input "To Client: Evidence of Insurance Certificate a"
type textarea "x"
type input "To Client: Evidence of Insurance Certificate an"
type textarea "x"
type input "To Client: Evidence of Insurance Certificate and"
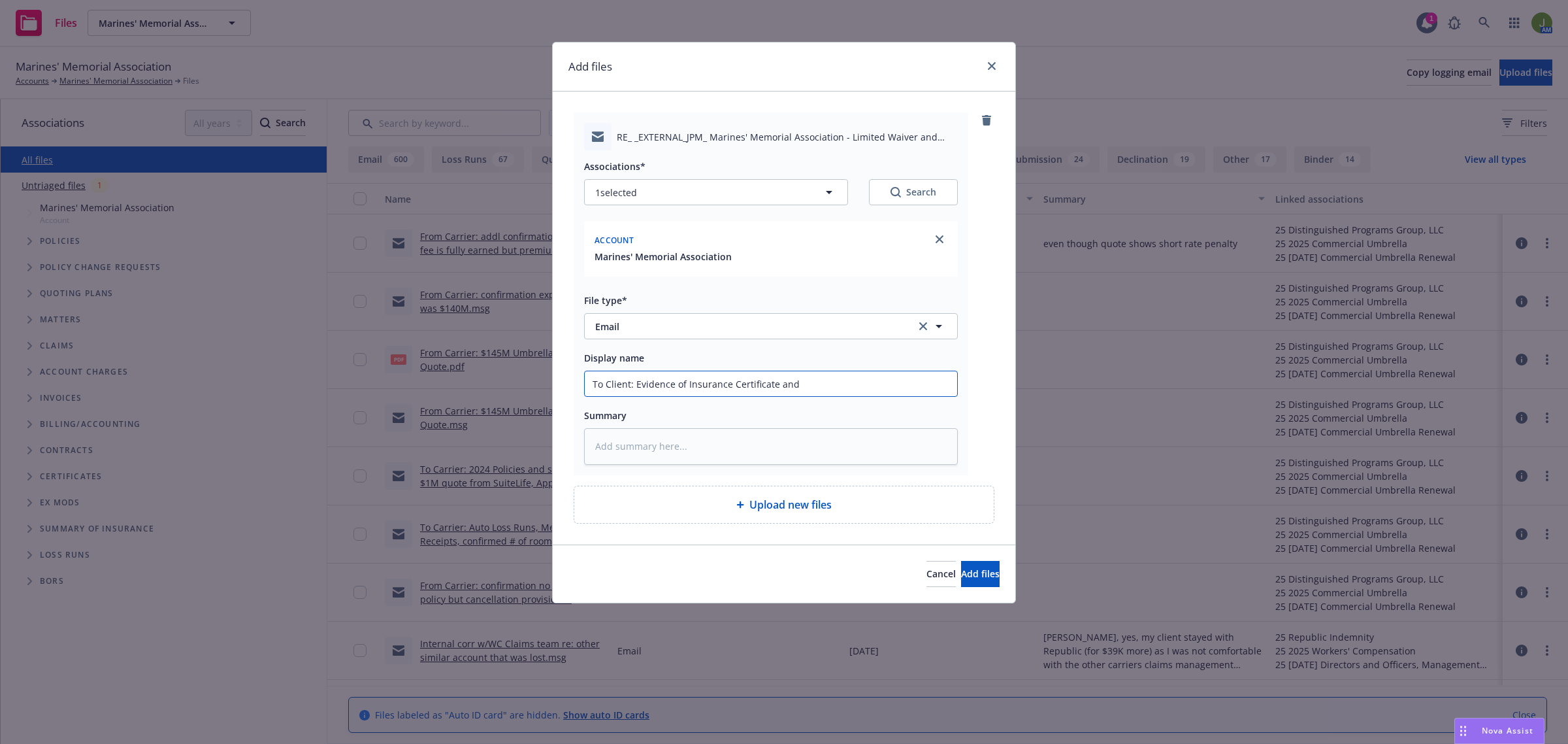
type textarea "x"
type input "To Client: Evidence of Insurance Certificate and"
type textarea "x"
type input "To Client: Evidence of Insurance Certificate and E"
type textarea "x"
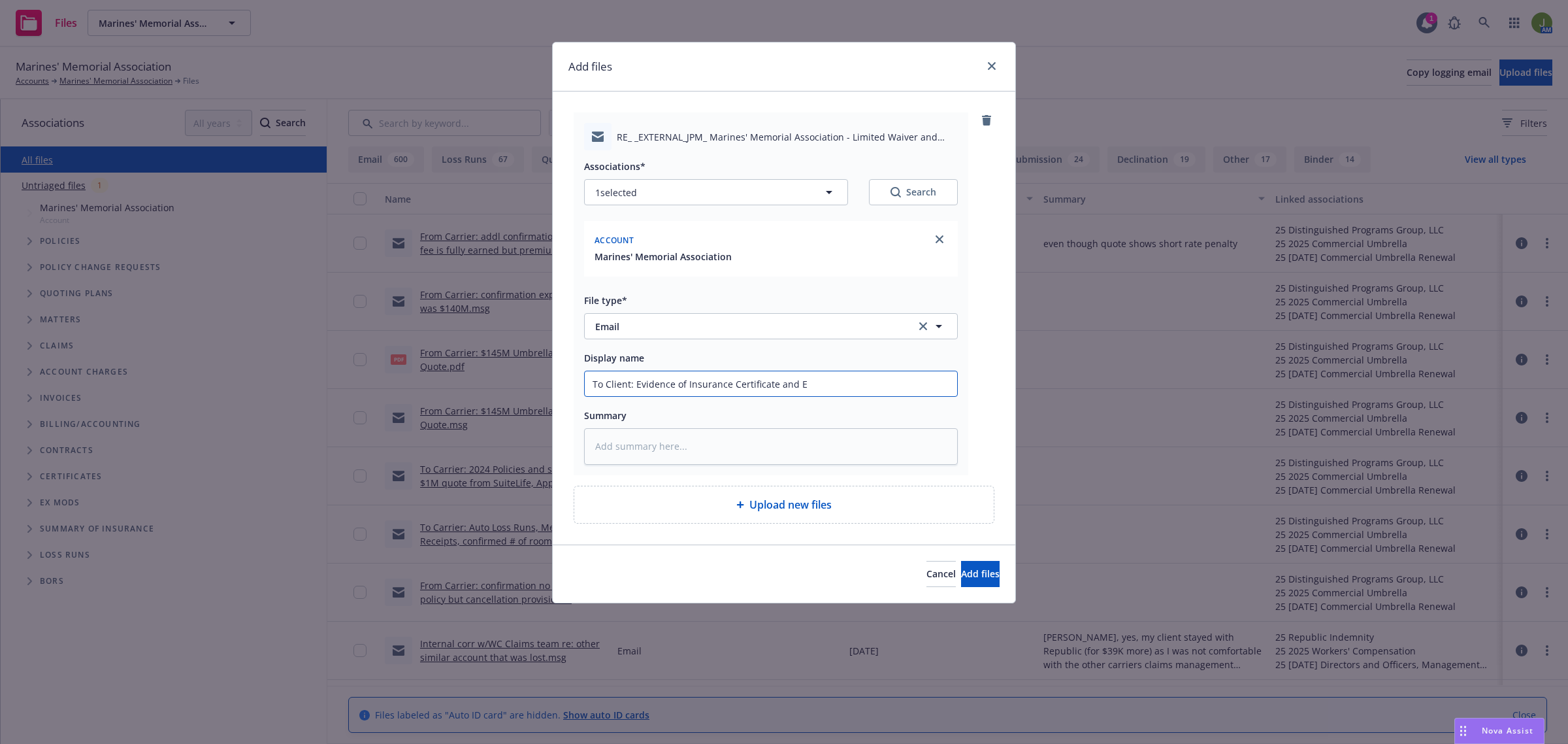
type input "To Client: Evidence of Insurance Certificate and Ev"
type textarea "x"
type input "To Client: Evidence of Insurance Certificate and Evid"
type textarea "x"
type input "To Client: Evidence of Insurance Certificate and Evide"
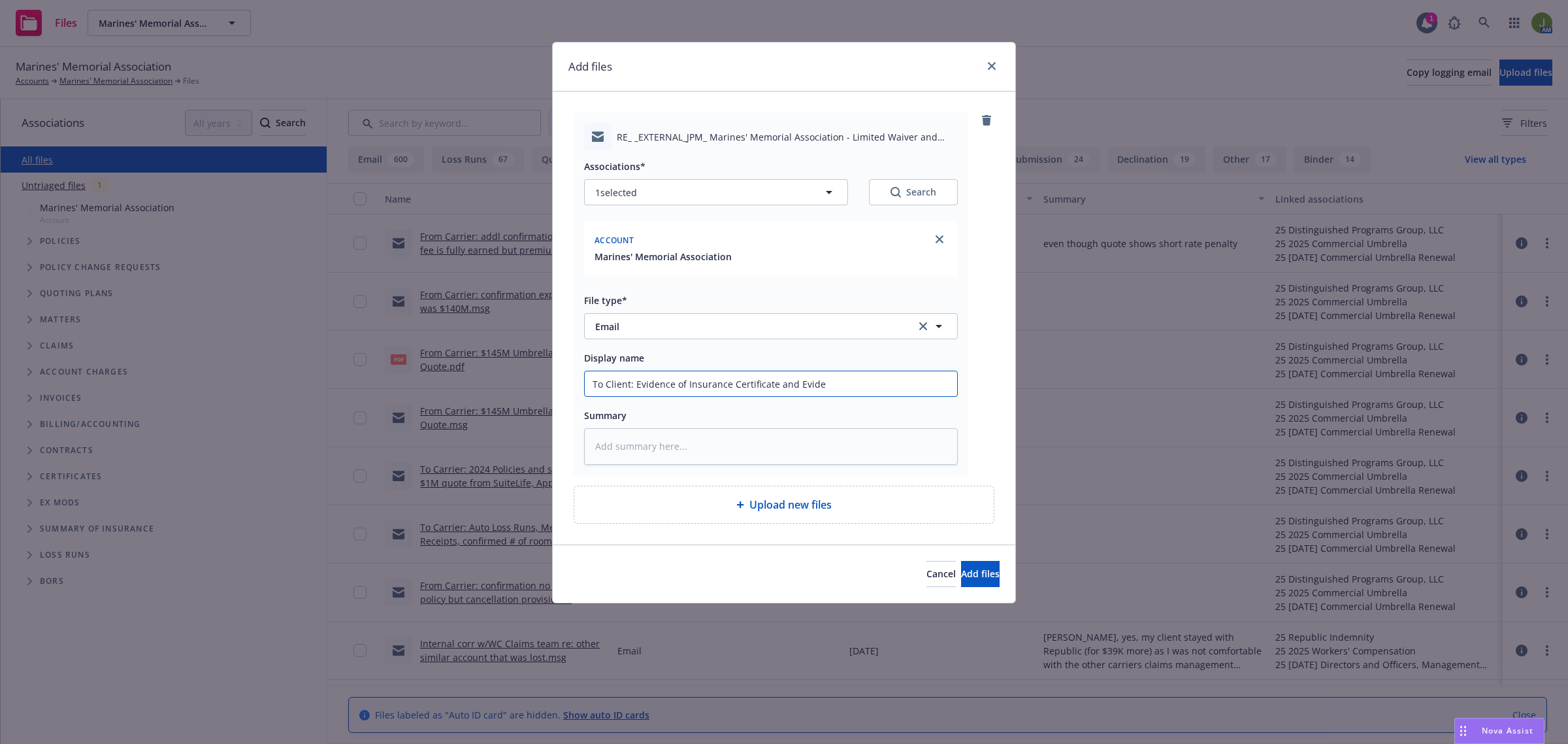
type textarea "x"
type input "To Client: Evidence of Insurance Certificate and Eviden"
type textarea "x"
type input "To Client: Evidence of Insurance Certificate and Evidenc"
type textarea "x"
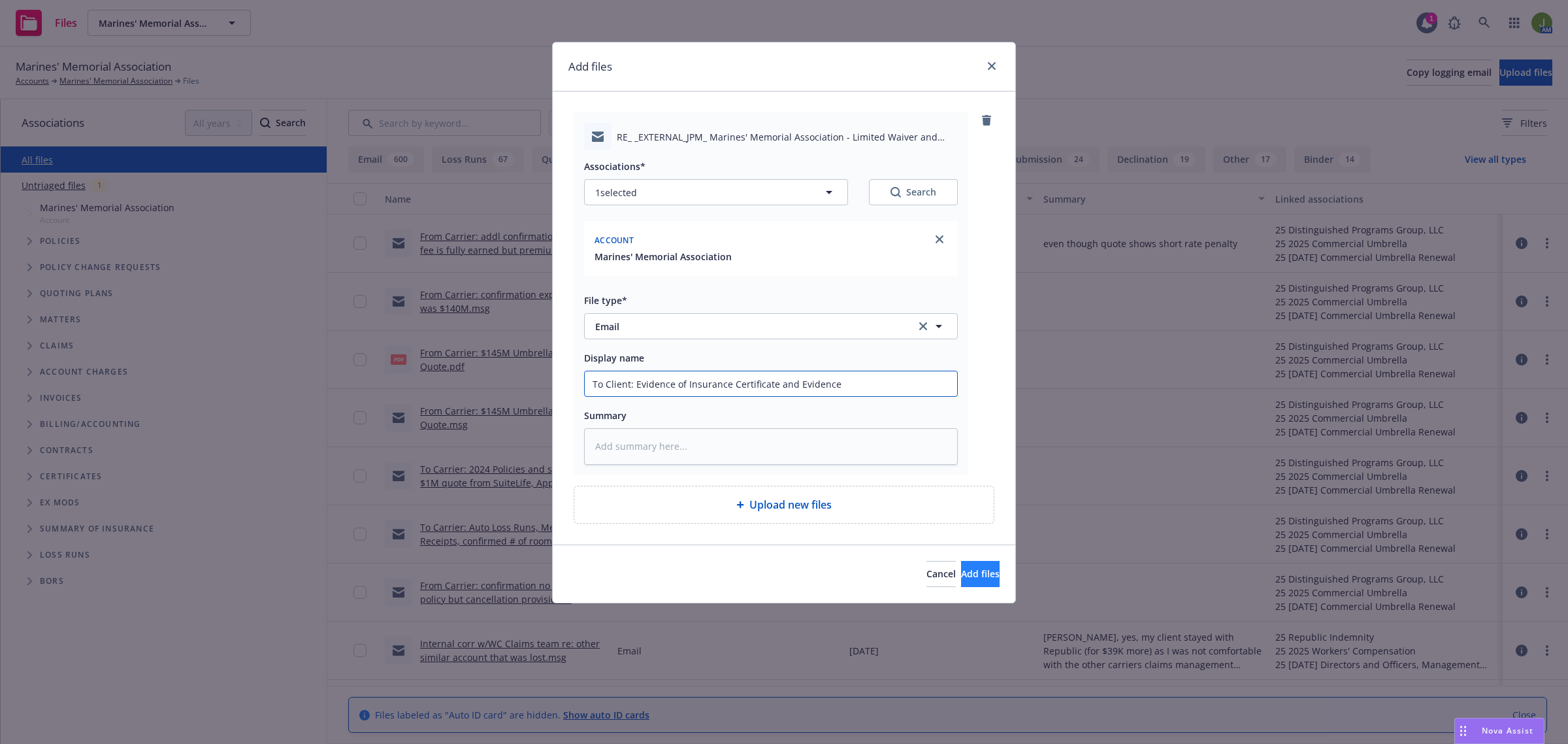
type input "To Client: Evidence of Insurance Certificate and Evidence"
click at [967, 576] on span "Add files" at bounding box center [980, 574] width 39 height 13
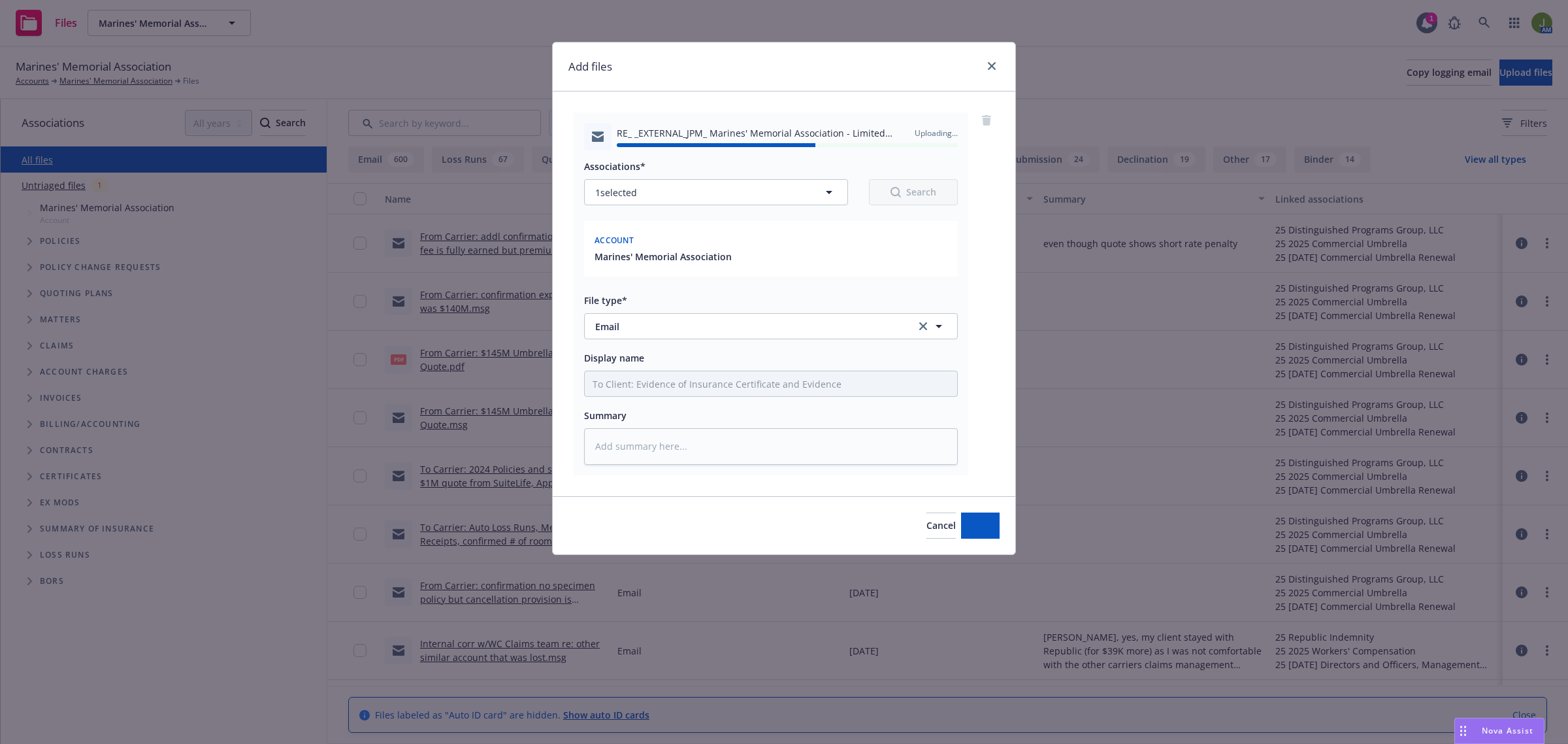
type textarea "x"
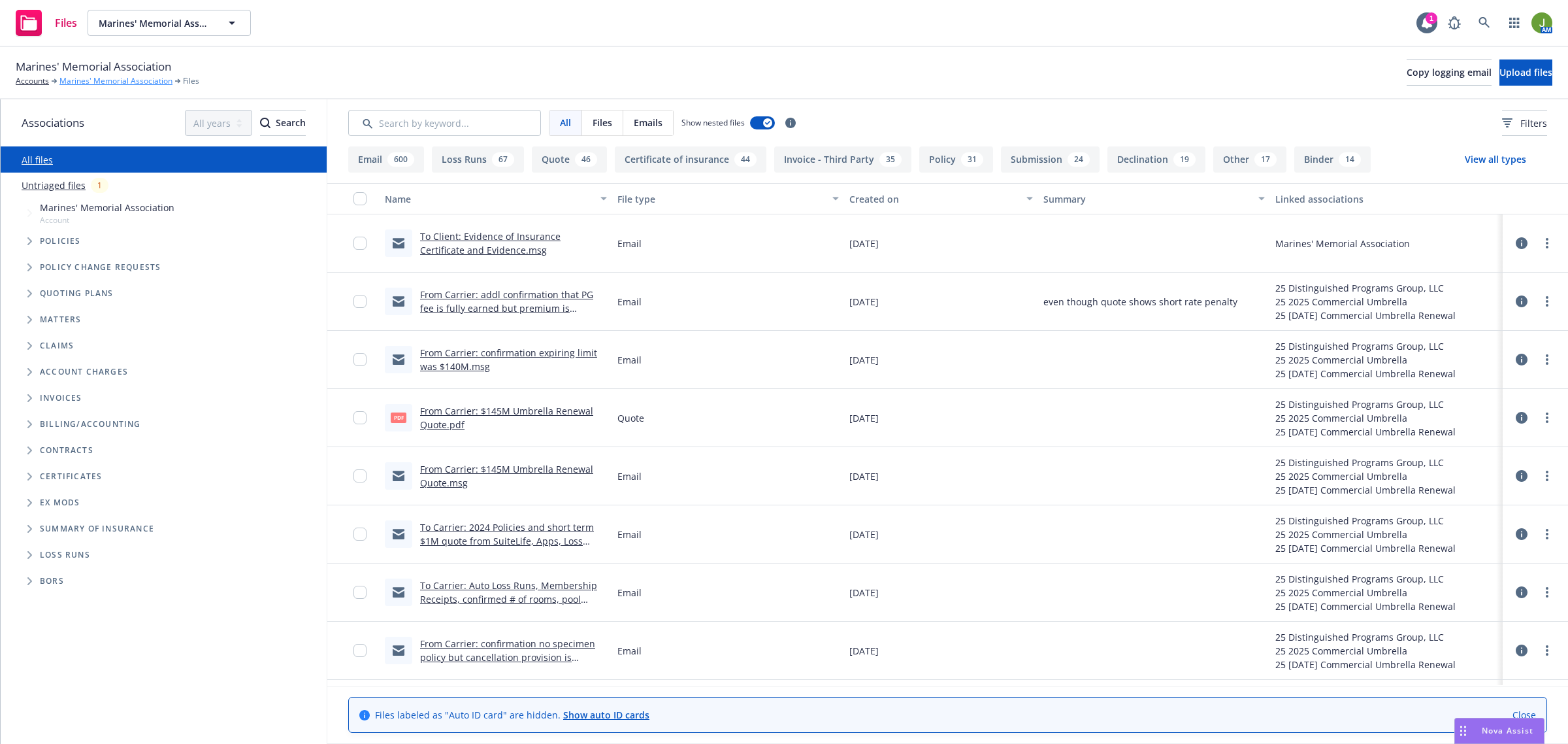
click at [147, 78] on link "Marines' Memorial Association" at bounding box center [115, 80] width 113 height 12
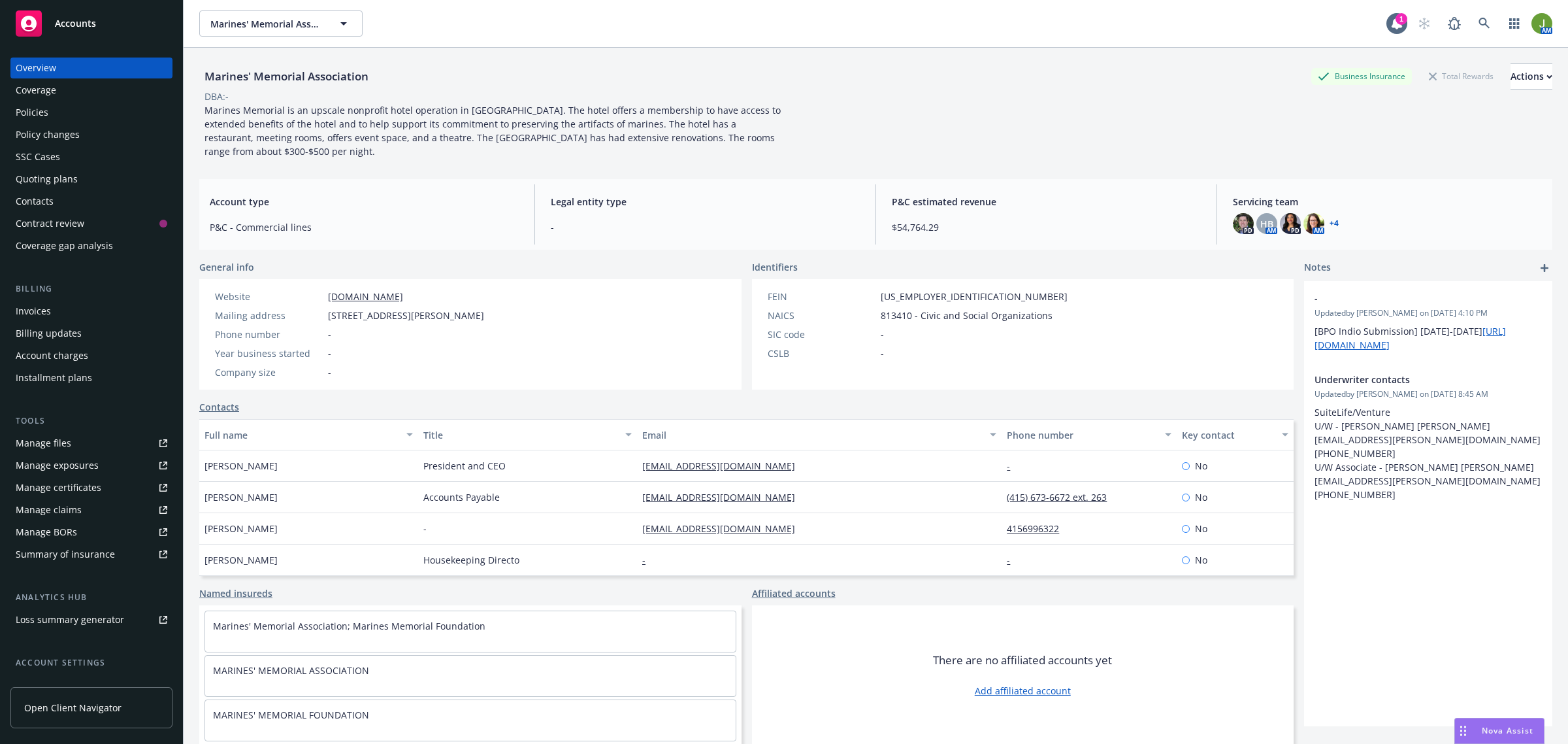
click at [32, 108] on div "Policies" at bounding box center [32, 112] width 32 height 21
click at [30, 303] on div "Invoices" at bounding box center [32, 310] width 35 height 21
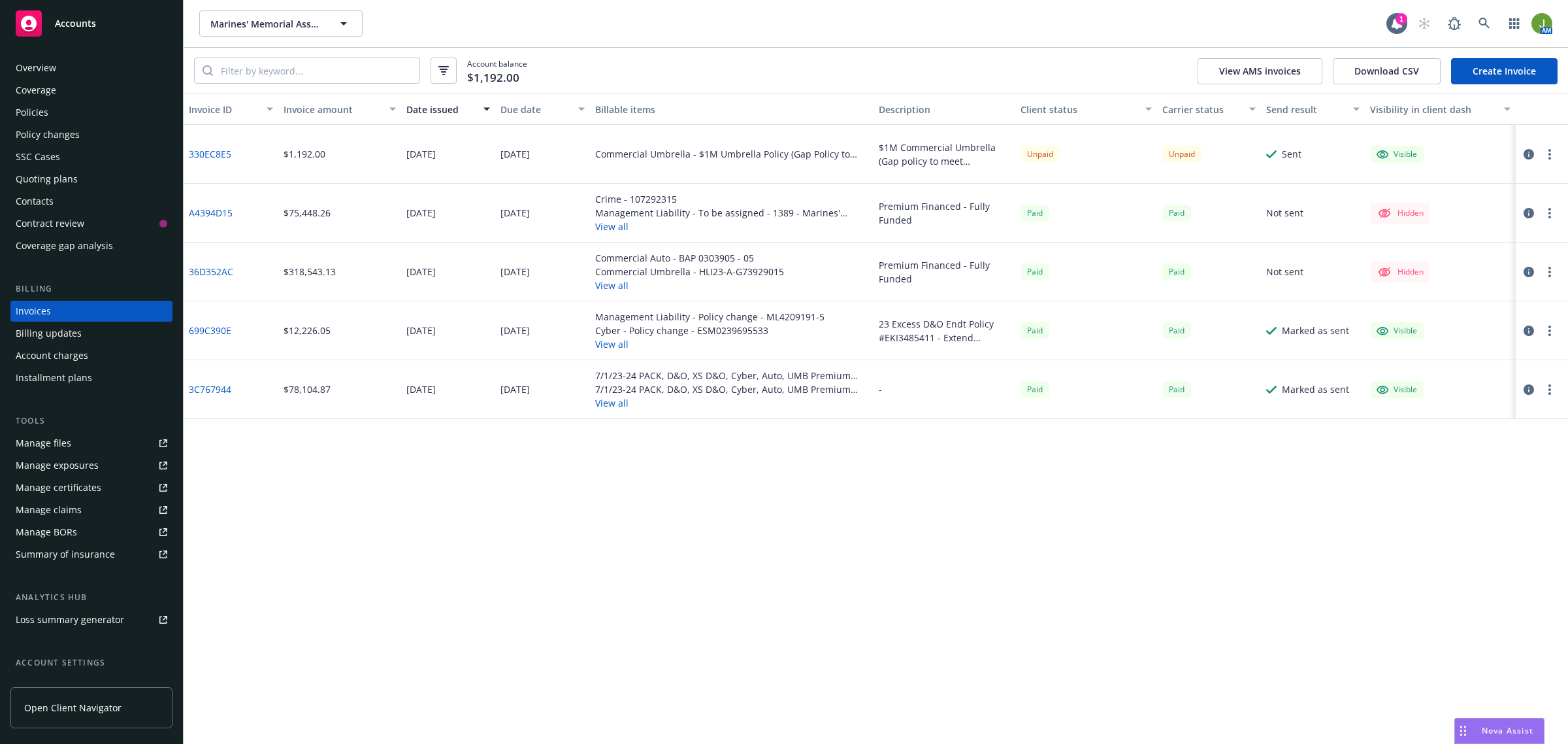
click at [1550, 152] on icon "button" at bounding box center [1550, 154] width 3 height 11
click at [1435, 311] on link "Download invoice PDF" at bounding box center [1473, 311] width 167 height 26
click at [1545, 153] on button "button" at bounding box center [1549, 153] width 15 height 15
click at [995, 478] on div "Invoice ID Invoice amount Date issued Due date Billable items Description Clien…" at bounding box center [876, 418] width 1385 height 650
click at [1547, 151] on button "button" at bounding box center [1549, 153] width 15 height 15
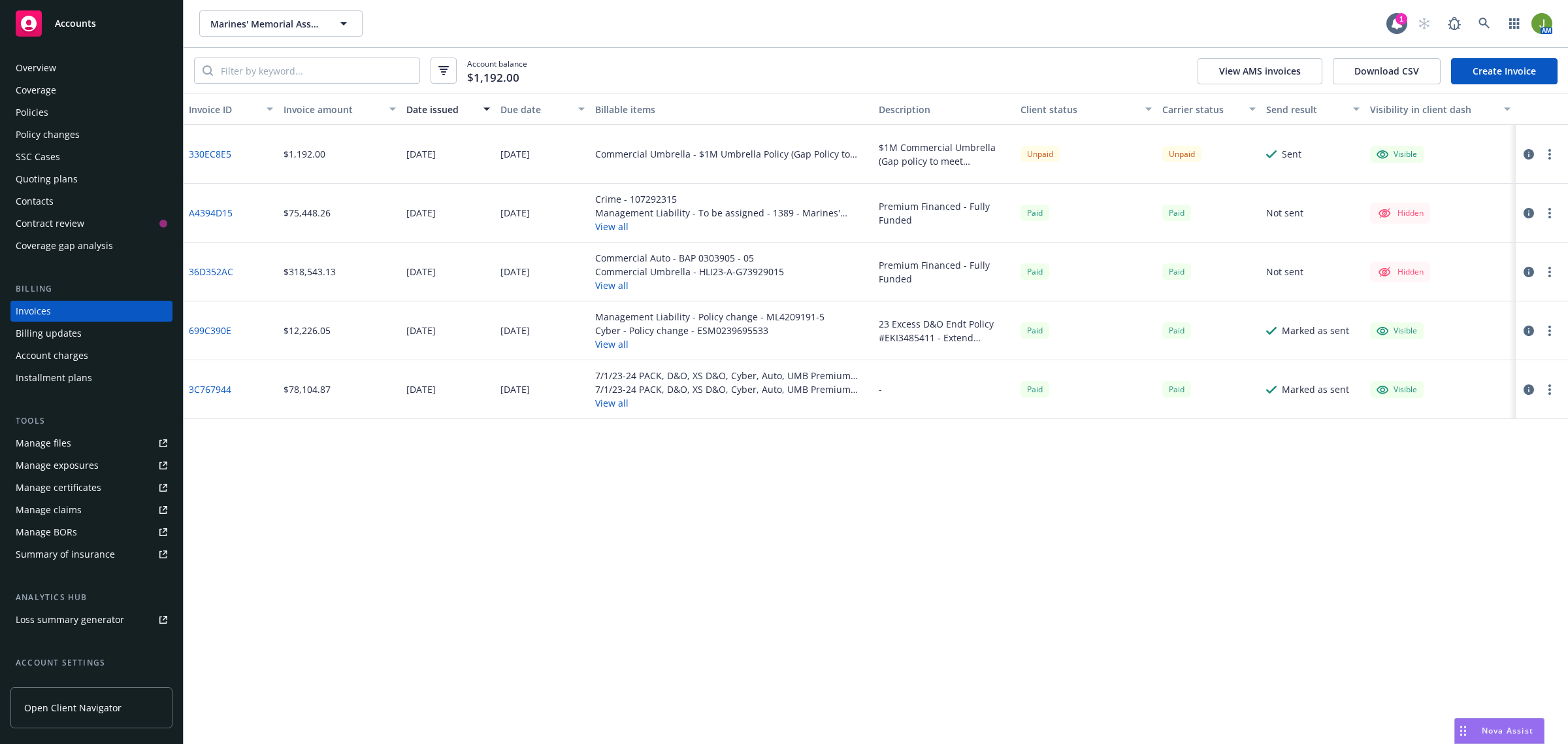
click at [1328, 485] on div "Invoice ID Invoice amount Date issued Due date Billable items Description Clien…" at bounding box center [876, 418] width 1385 height 650
click at [1529, 152] on icon "button" at bounding box center [1529, 154] width 11 height 11
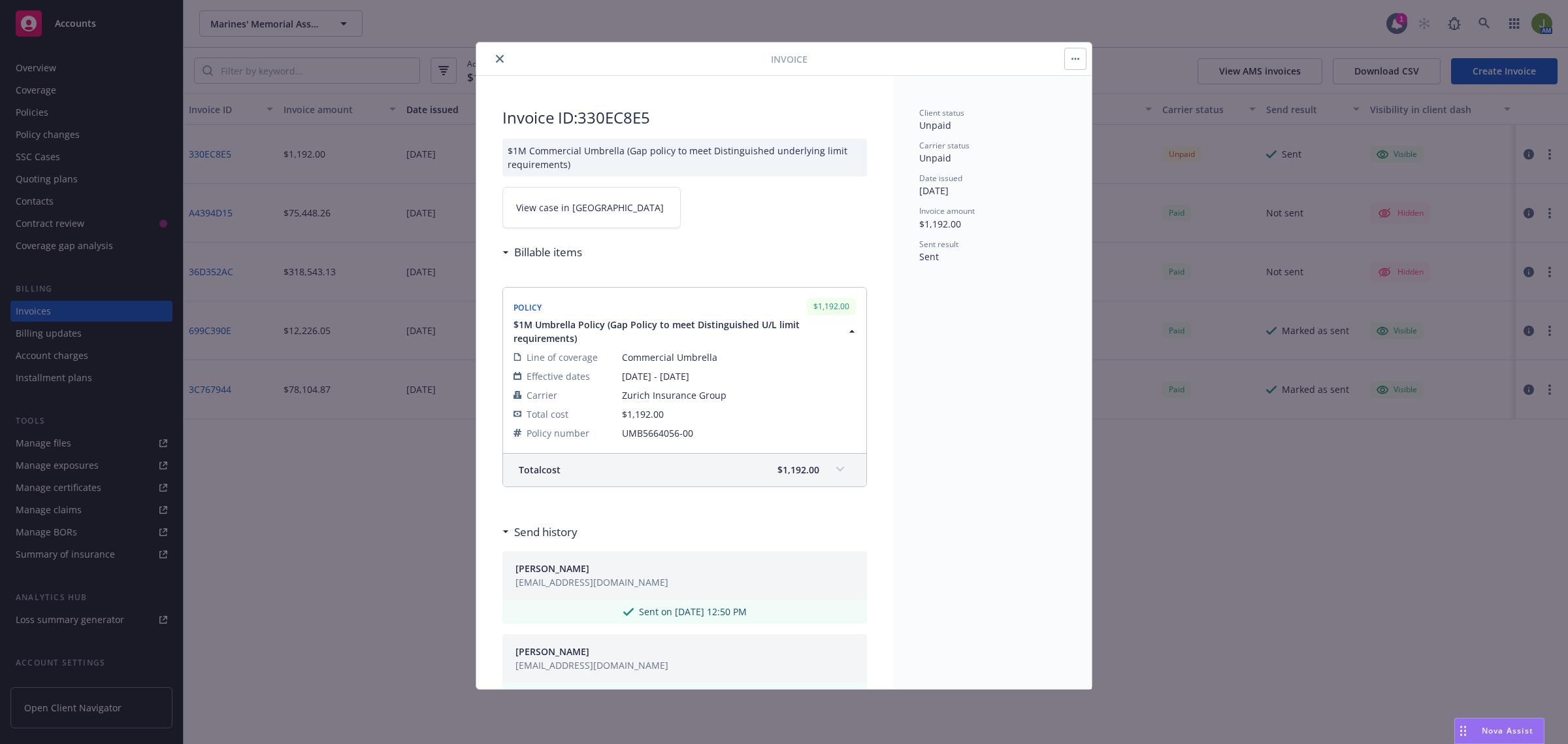
click at [493, 59] on button "close" at bounding box center [500, 59] width 15 height 15
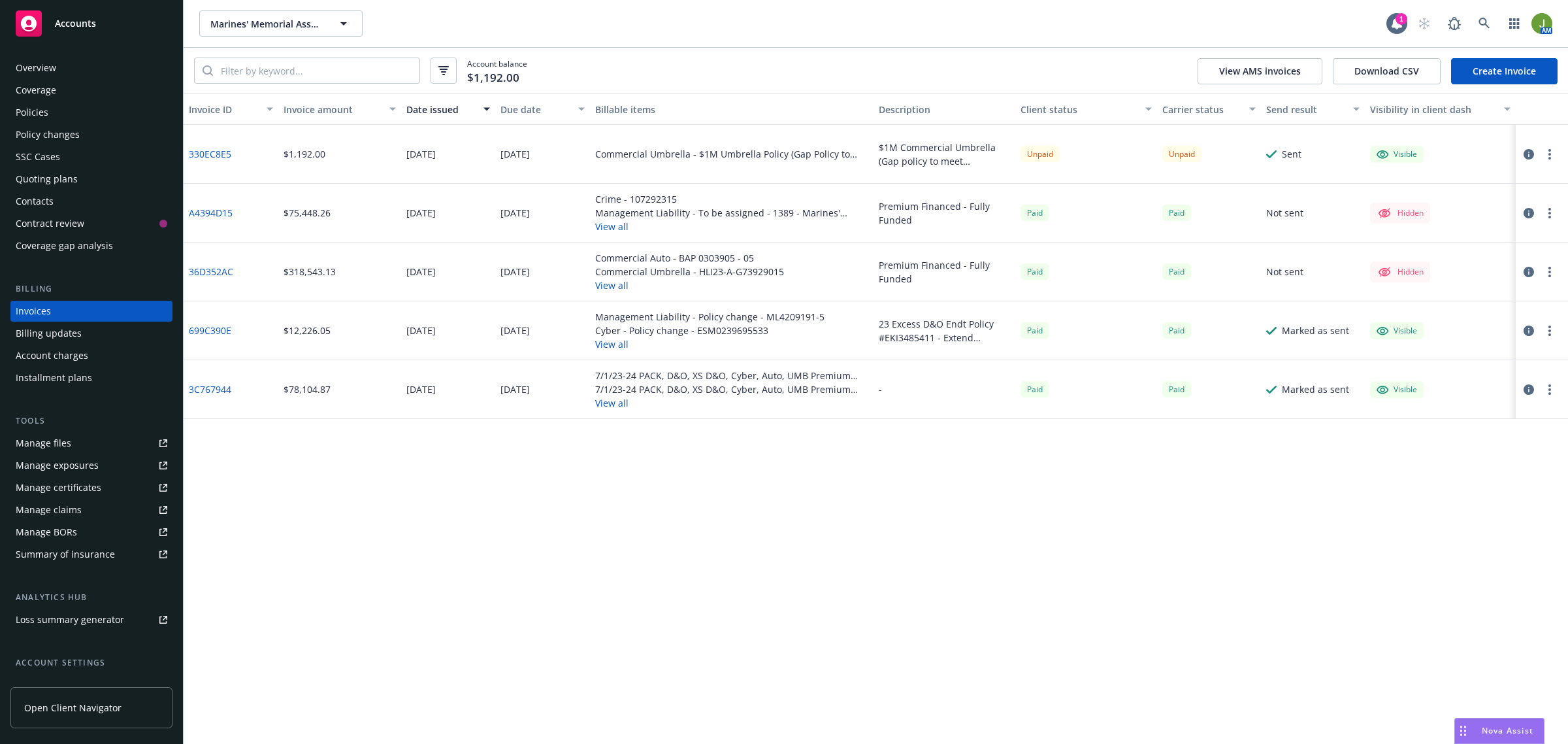
click at [53, 108] on div "Policies" at bounding box center [91, 112] width 151 height 21
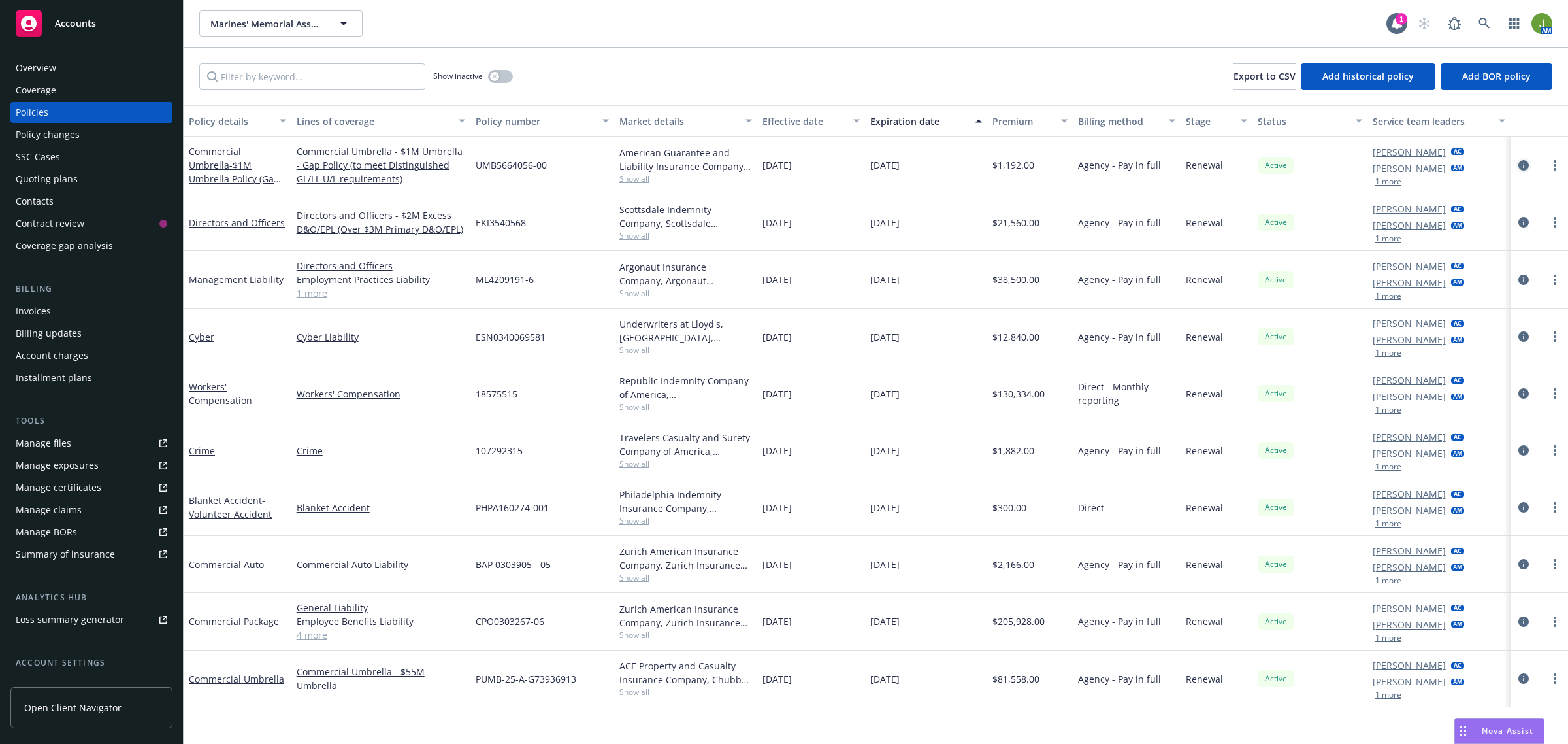
click at [1520, 168] on icon "circleInformation" at bounding box center [1524, 166] width 11 height 11
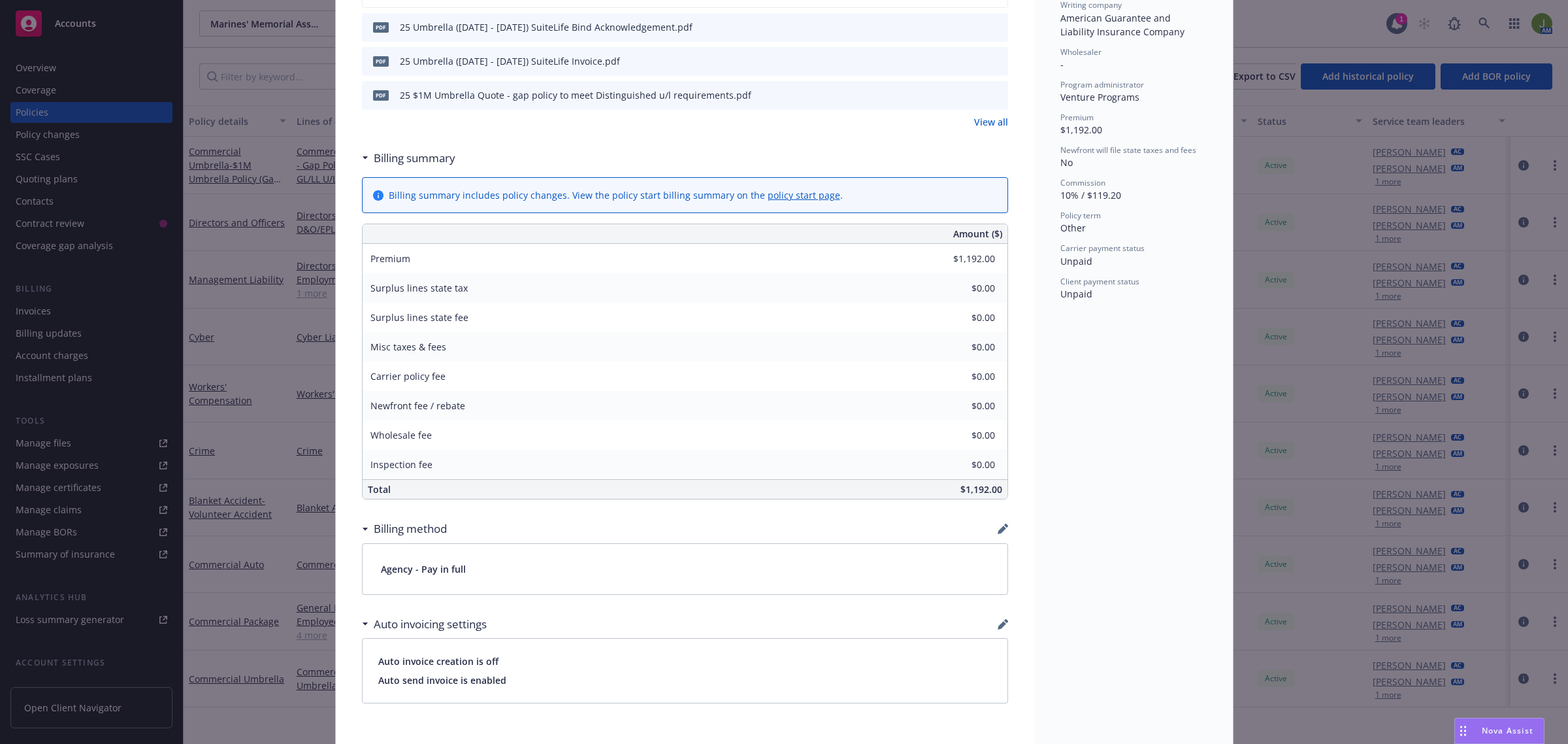
scroll to position [644, 0]
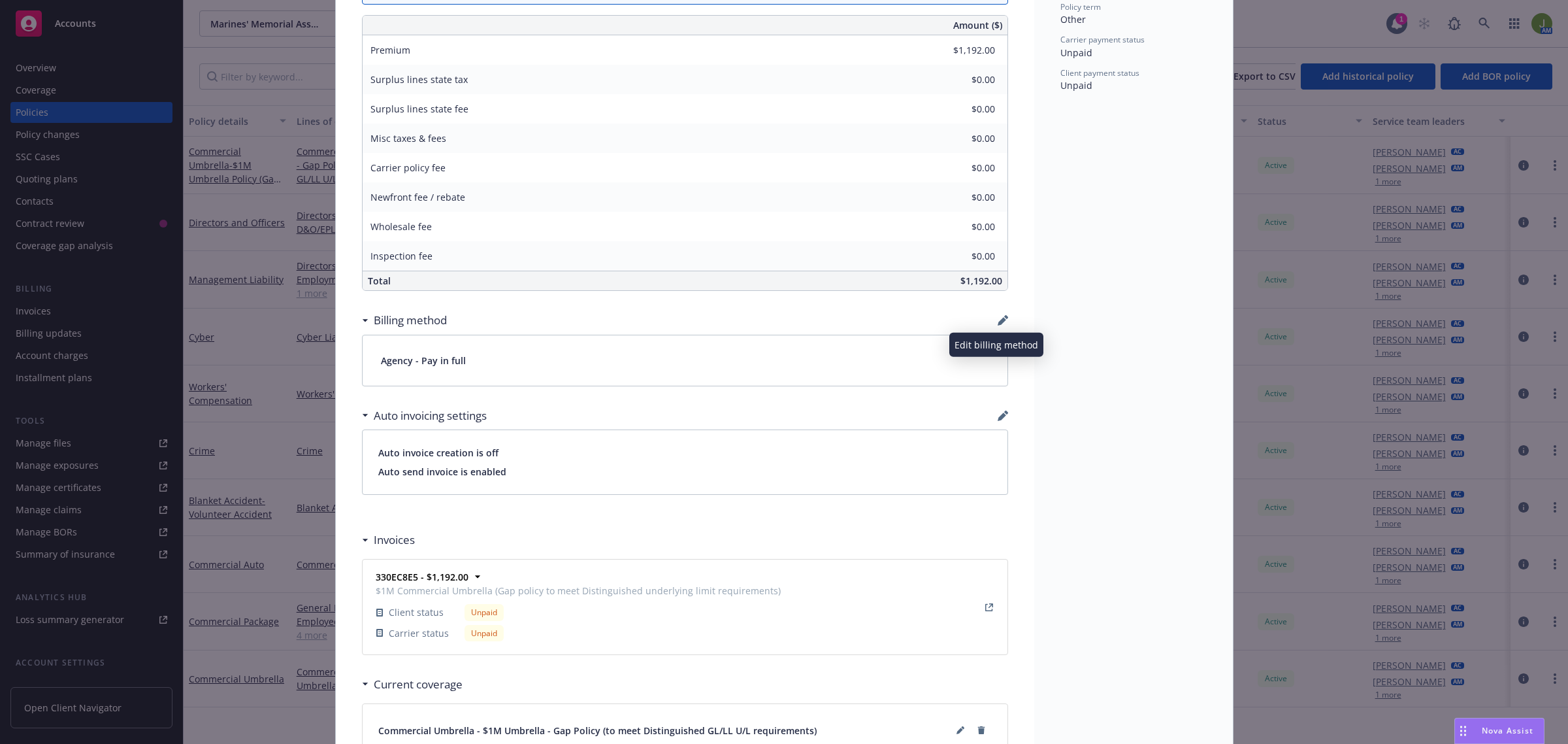
click at [998, 324] on icon "button" at bounding box center [1004, 320] width 11 height 11
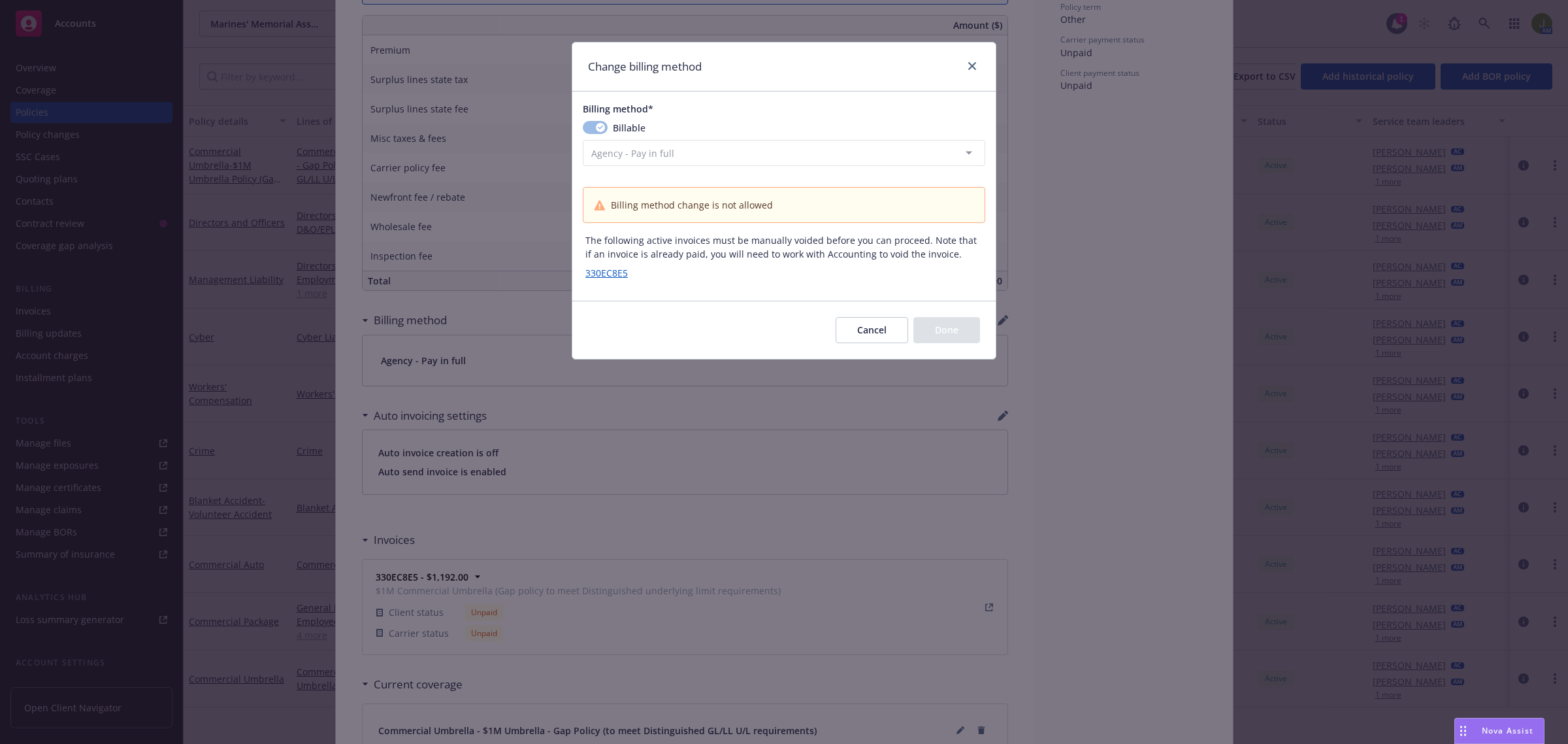
click at [867, 338] on button "Cancel" at bounding box center [872, 330] width 72 height 26
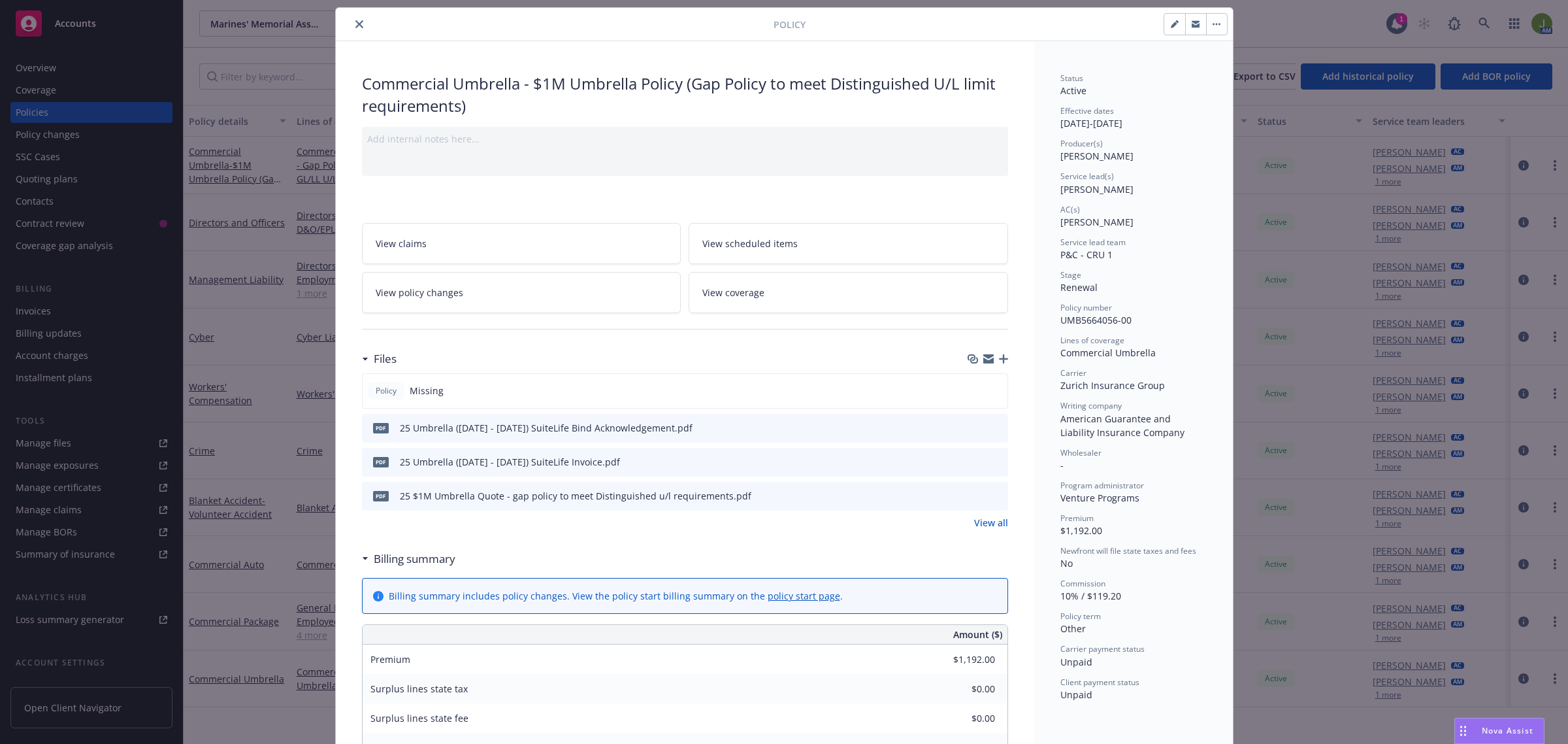
scroll to position [0, 0]
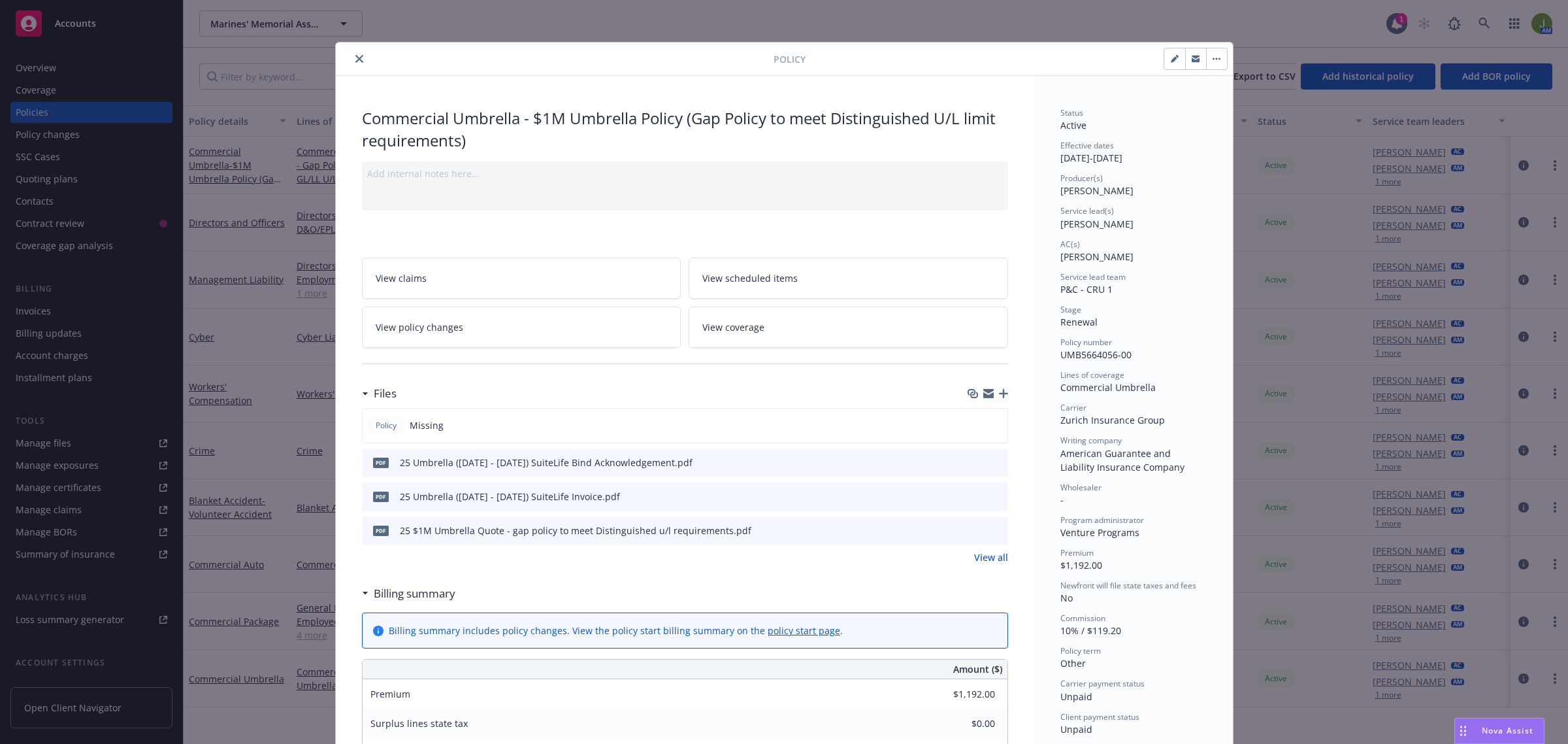
click at [1165, 56] on button "button" at bounding box center [1175, 59] width 21 height 21
select select "RENEWAL"
select select "other"
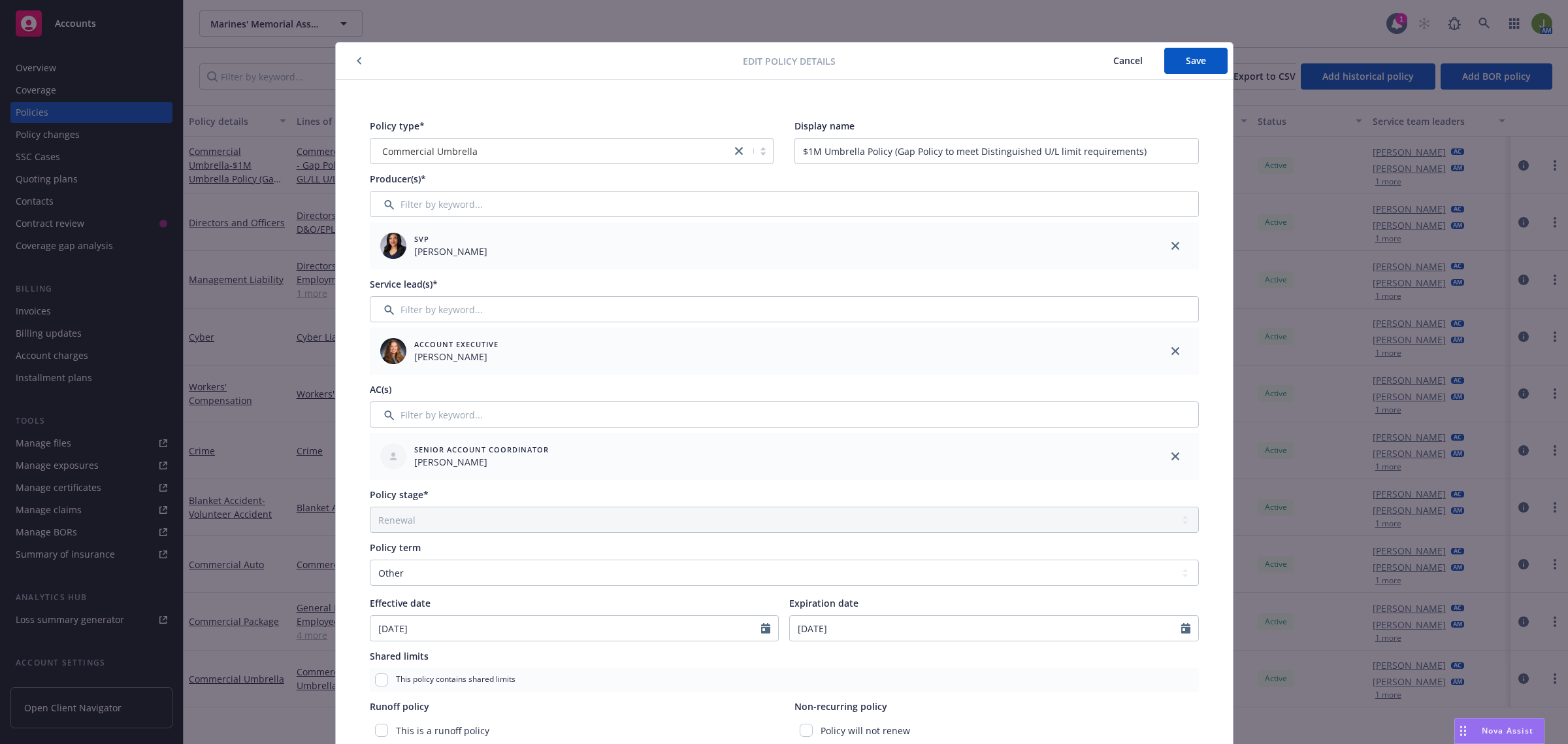
click at [1114, 60] on span "Cancel" at bounding box center [1128, 60] width 30 height 13
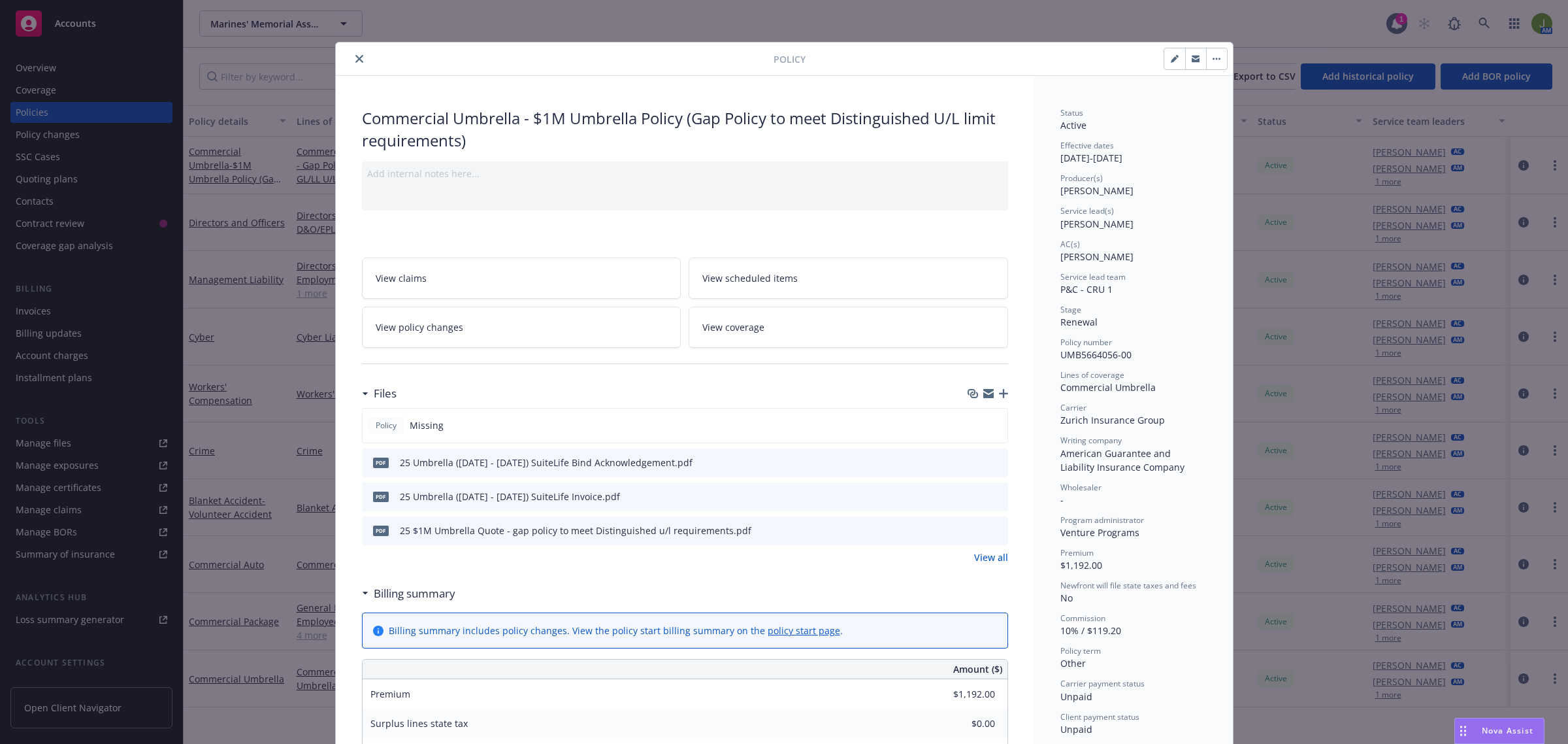
click at [355, 60] on icon "close" at bounding box center [359, 59] width 8 height 8
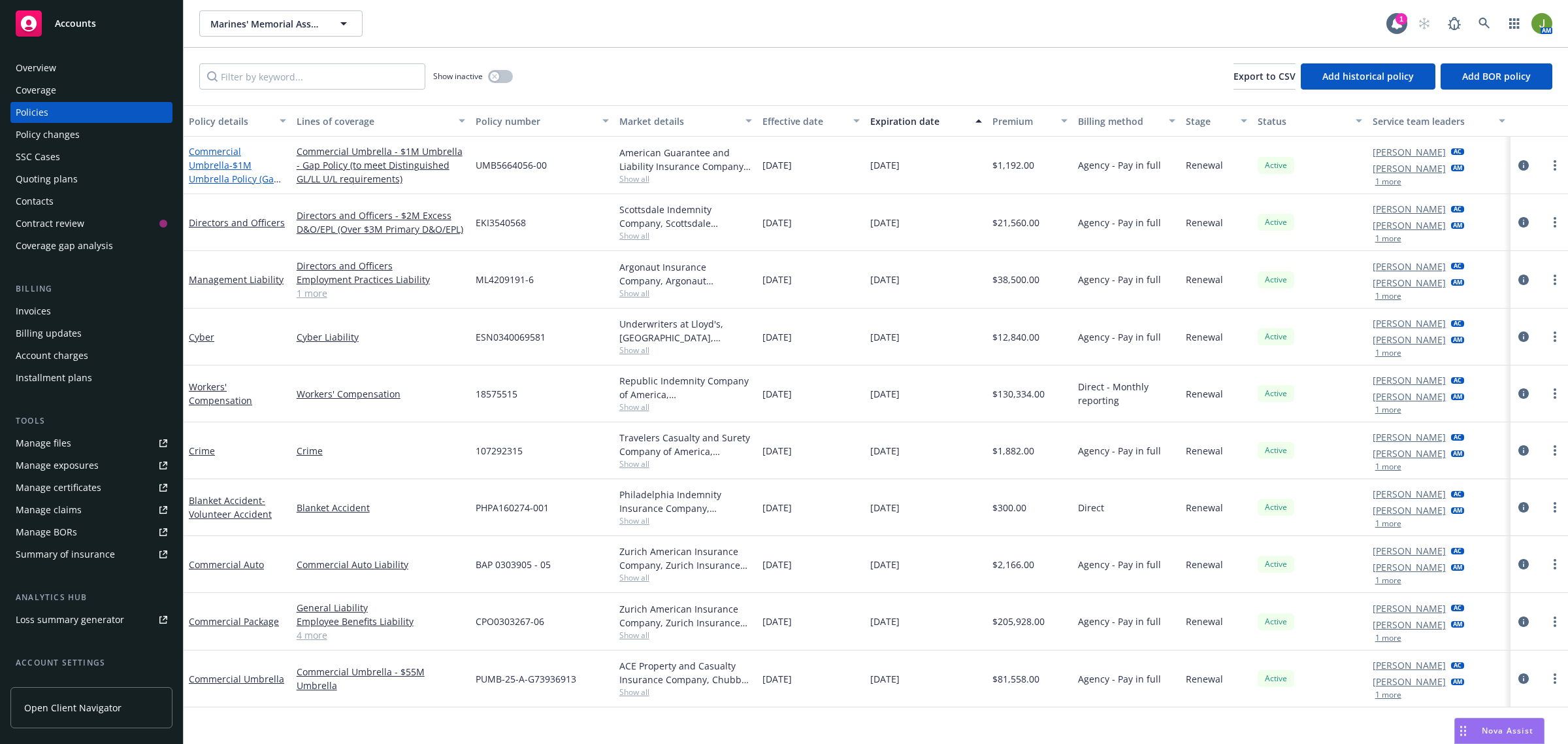
click at [247, 175] on span "- $1M Umbrella Policy (Gap Policy to meet Distinguished U/L limit requirements)" at bounding box center [234, 192] width 92 height 68
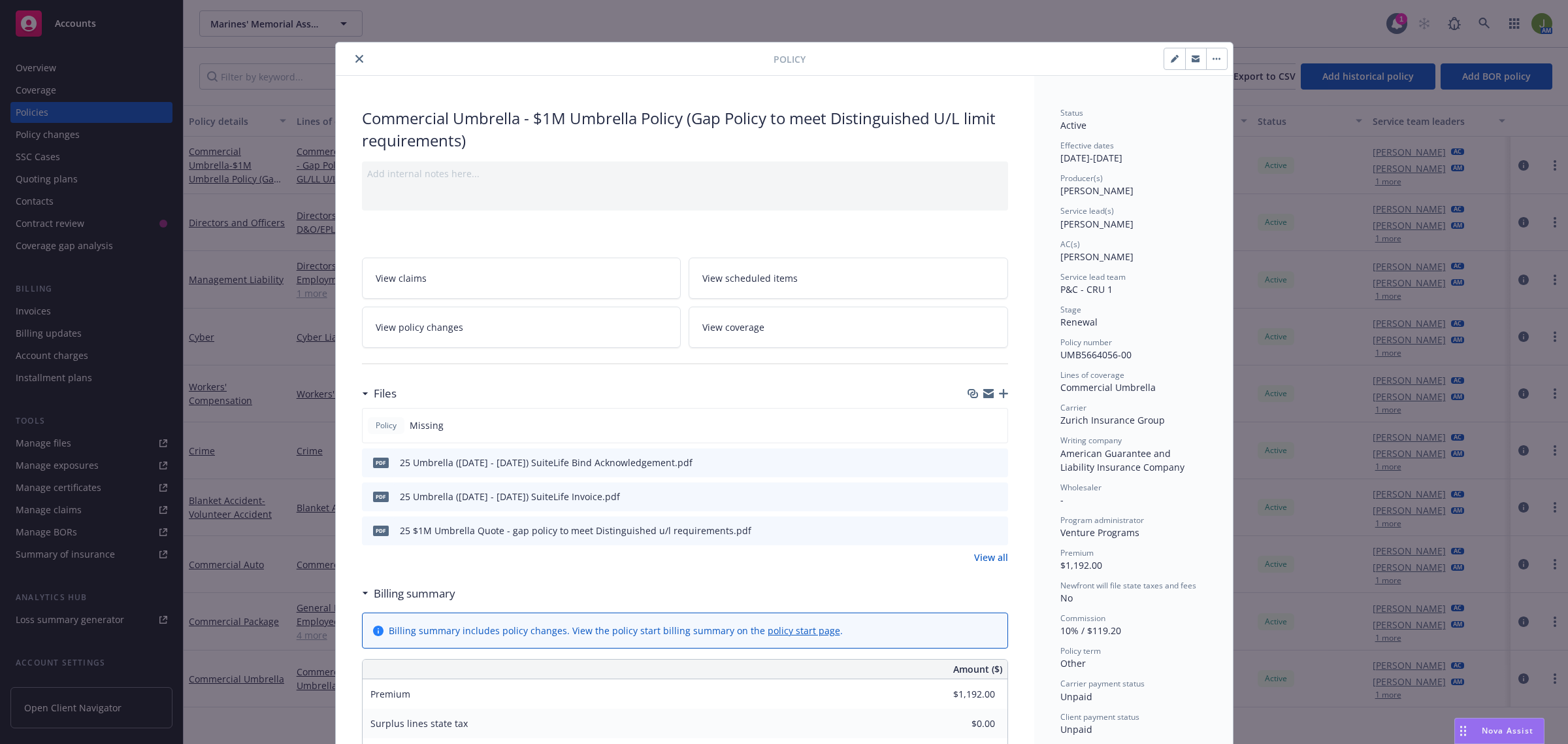
scroll to position [39, 0]
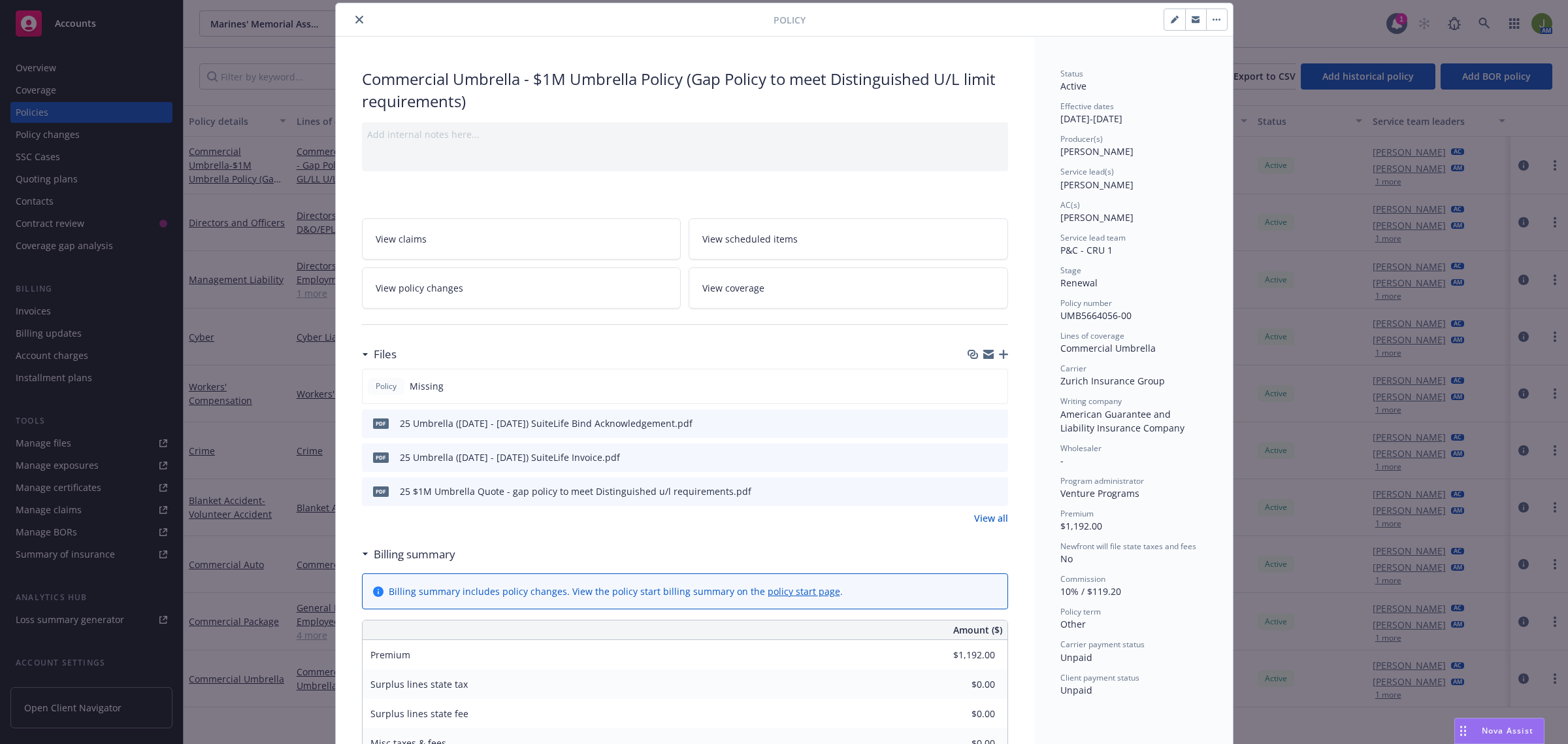
click at [352, 17] on button "close" at bounding box center [359, 19] width 15 height 15
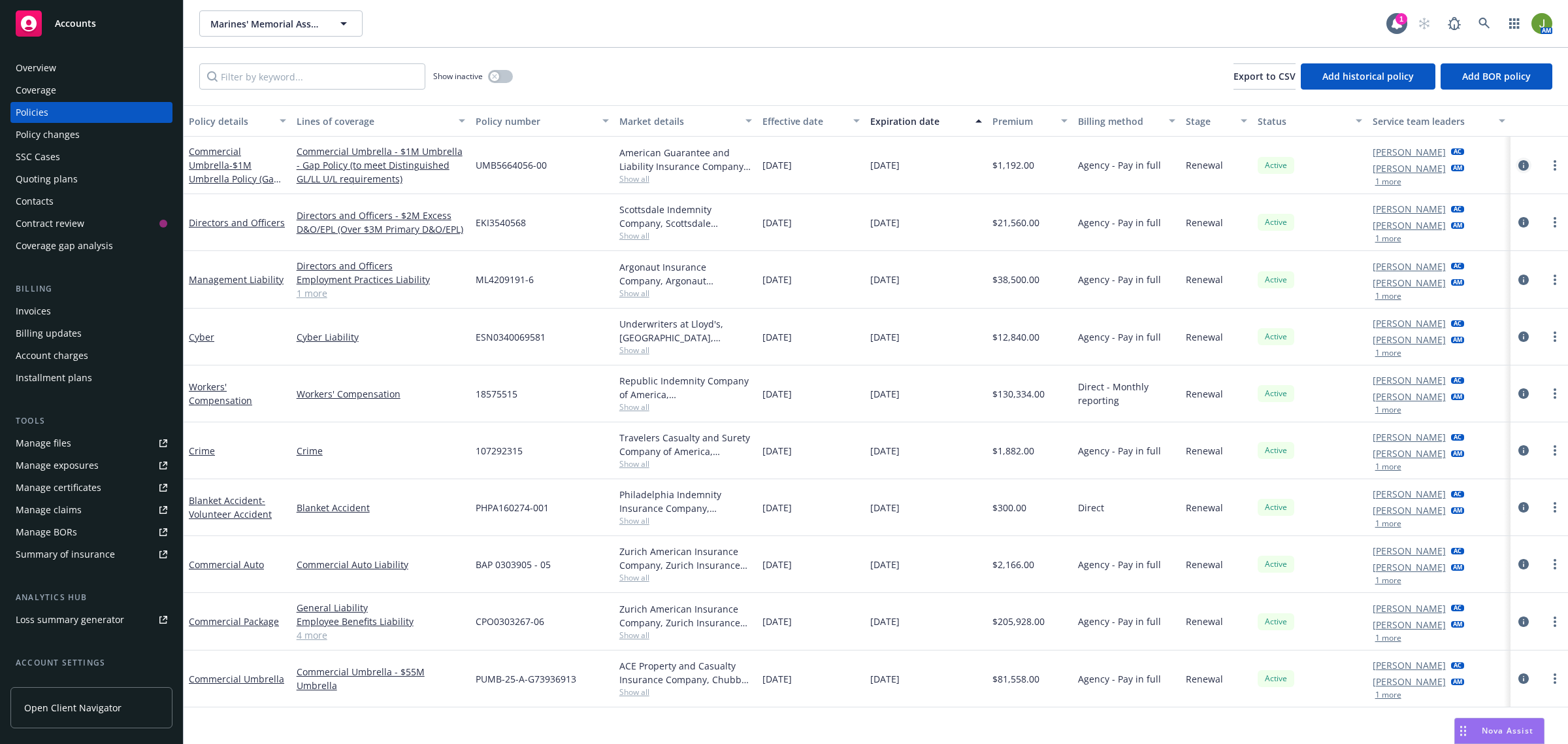
click at [1521, 165] on icon "circleInformation" at bounding box center [1524, 166] width 11 height 11
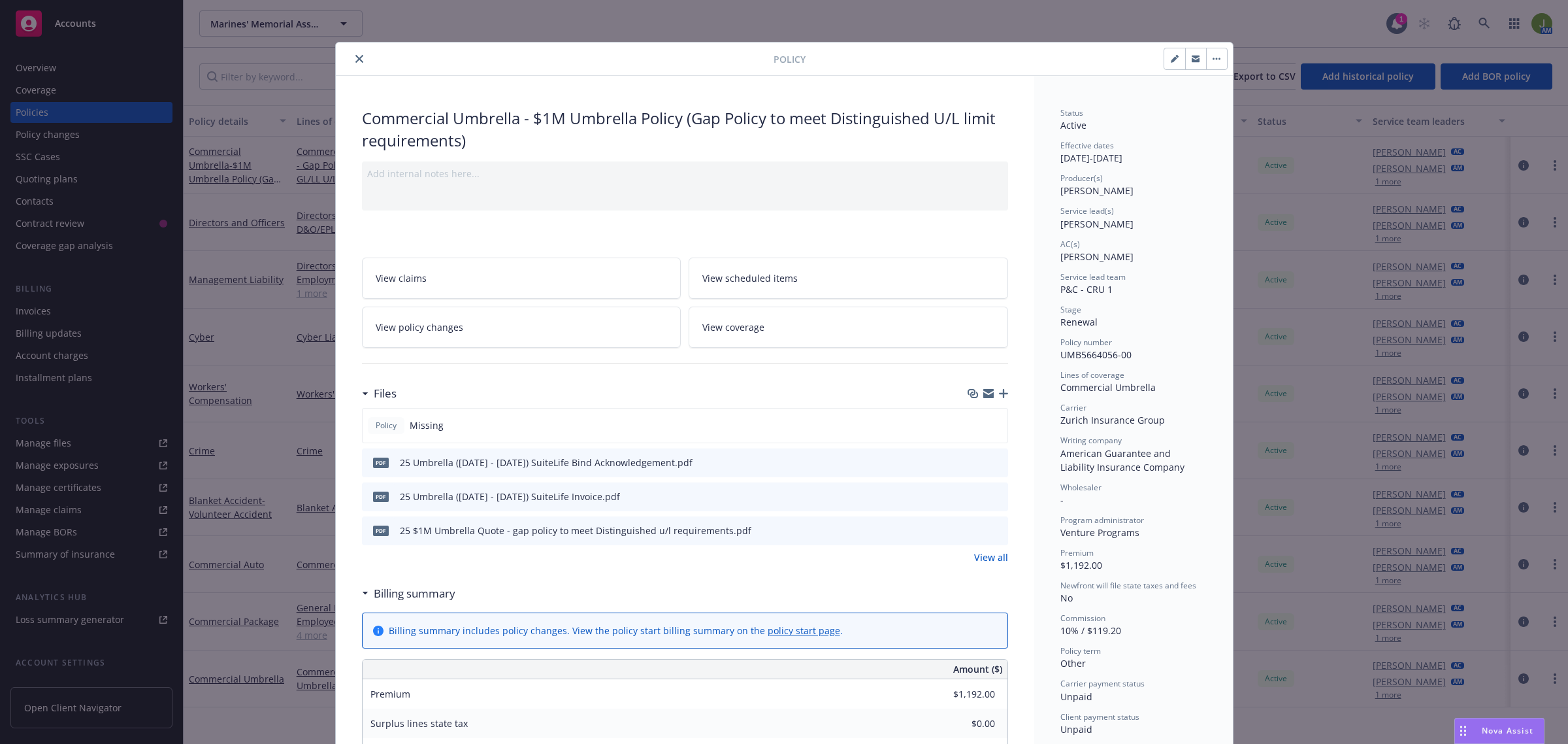
scroll to position [39, 0]
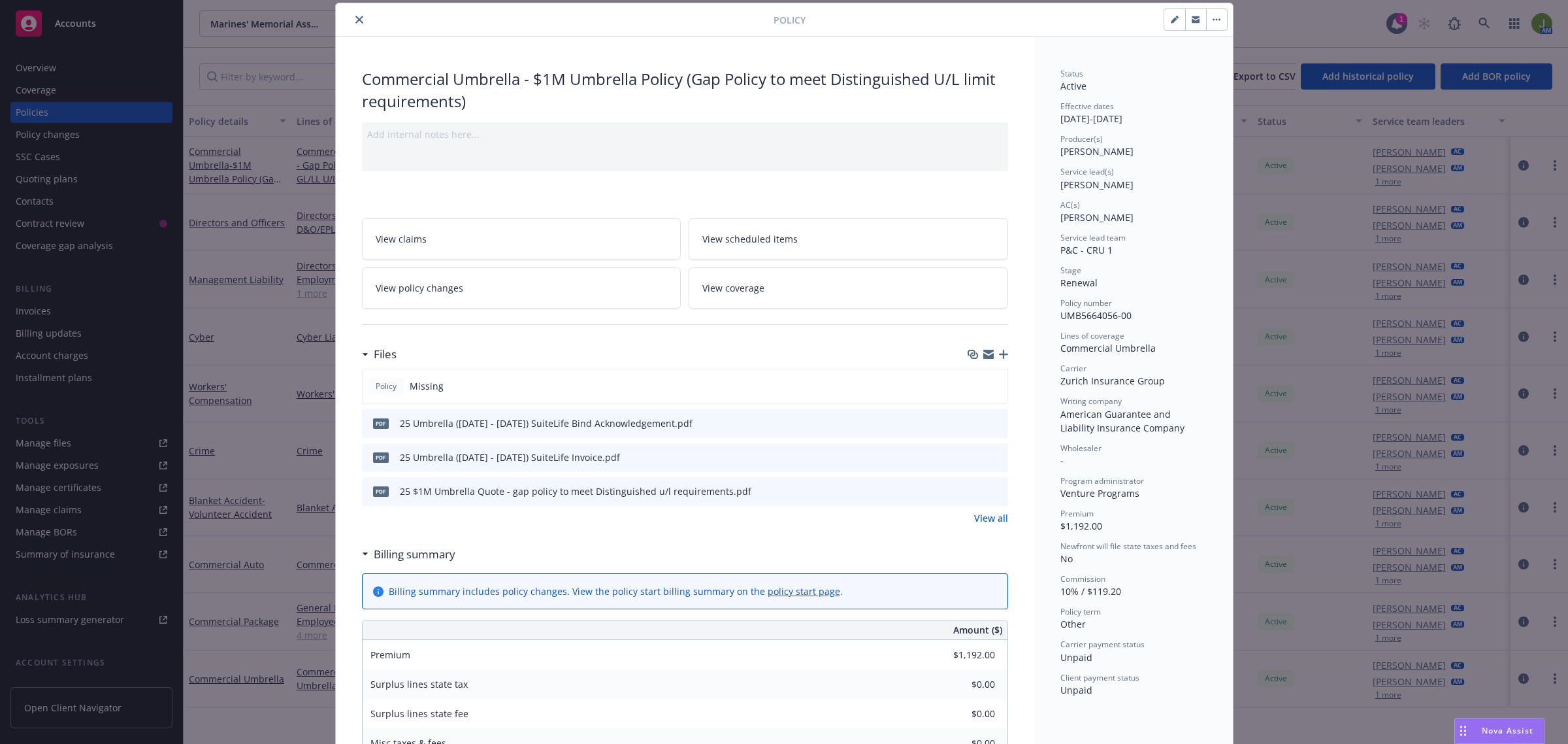
click at [1165, 20] on button "button" at bounding box center [1175, 19] width 21 height 21
select select "RENEWAL"
select select "other"
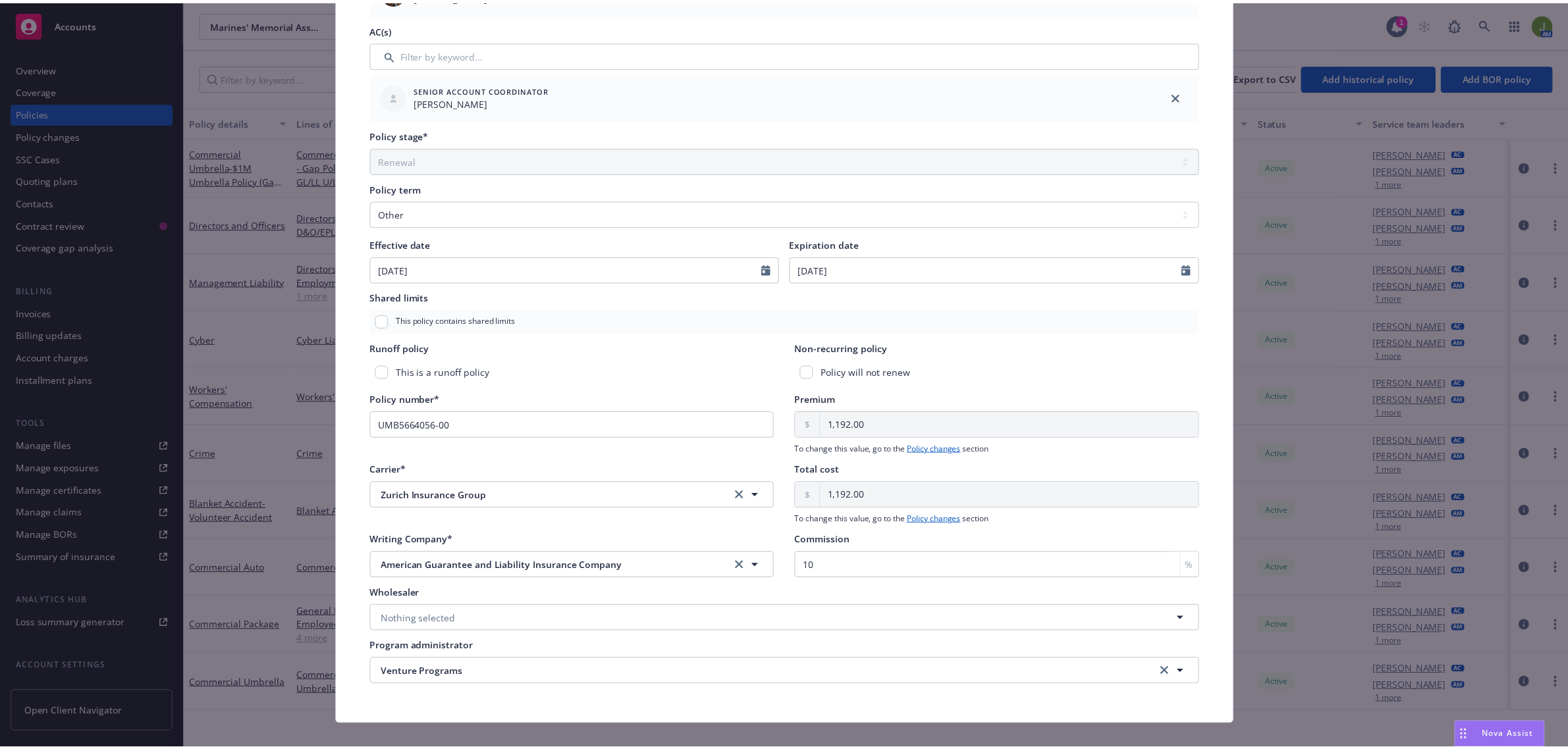
scroll to position [381, 0]
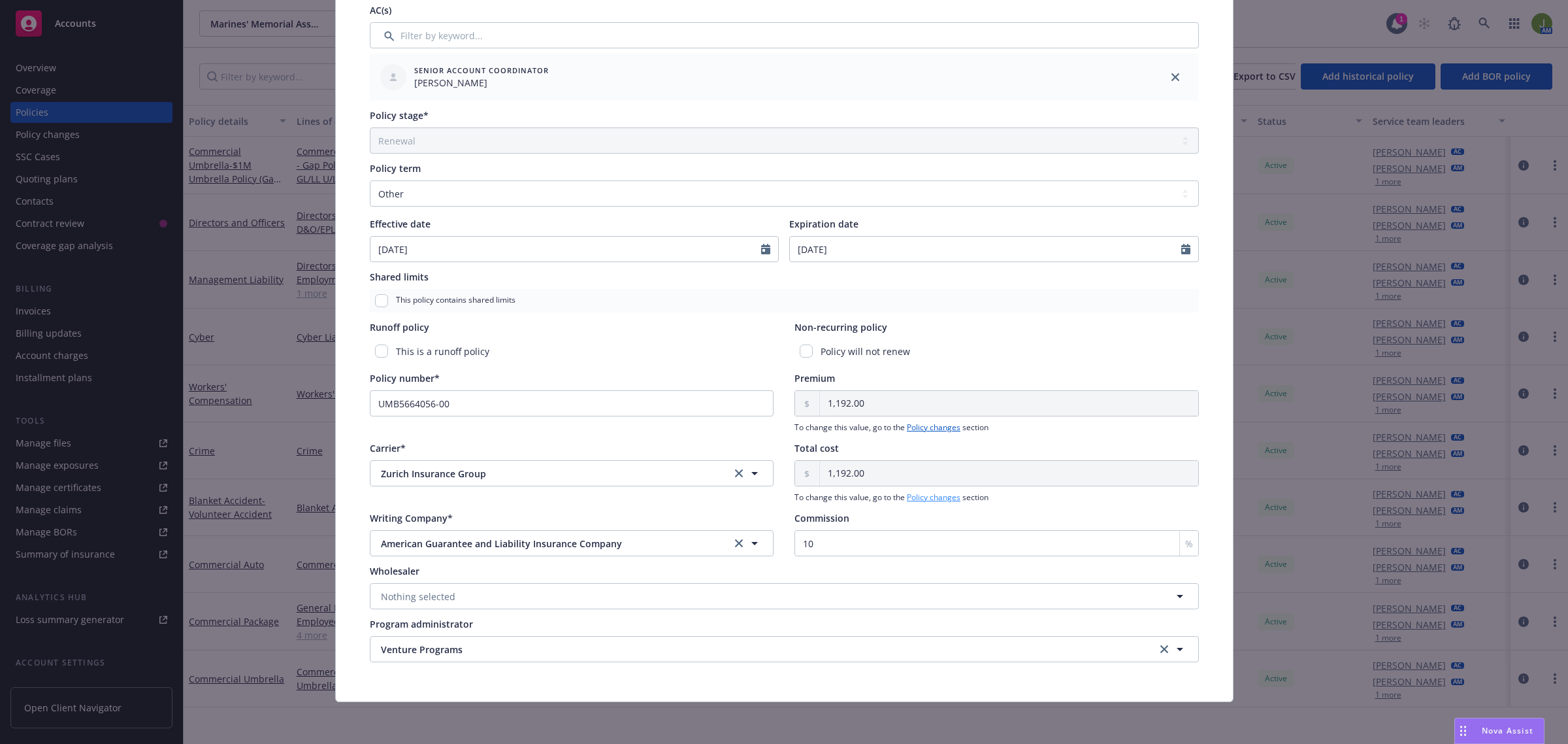
click at [939, 495] on link "Policy changes" at bounding box center [933, 497] width 53 height 11
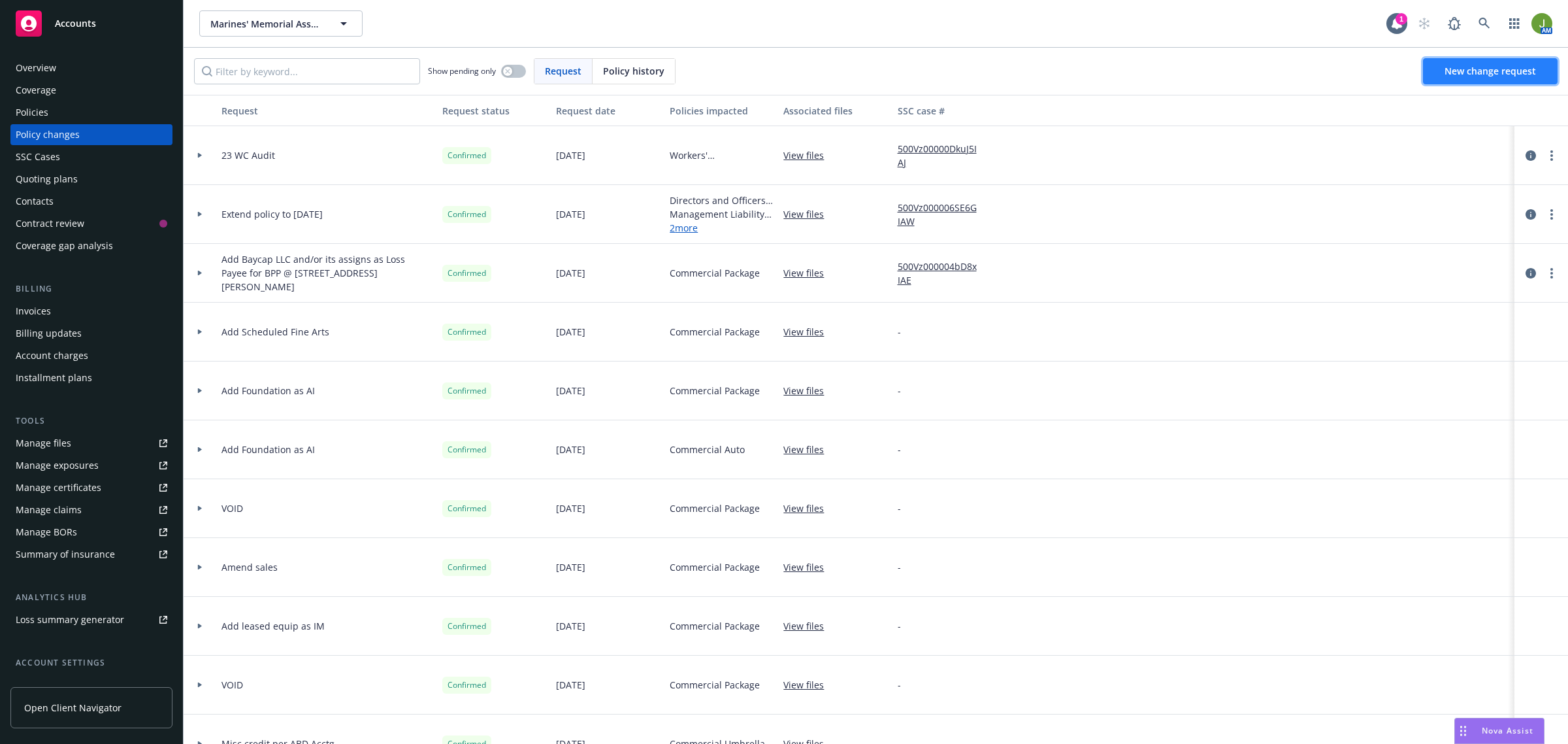
click at [1450, 84] on link "New change request" at bounding box center [1490, 71] width 134 height 26
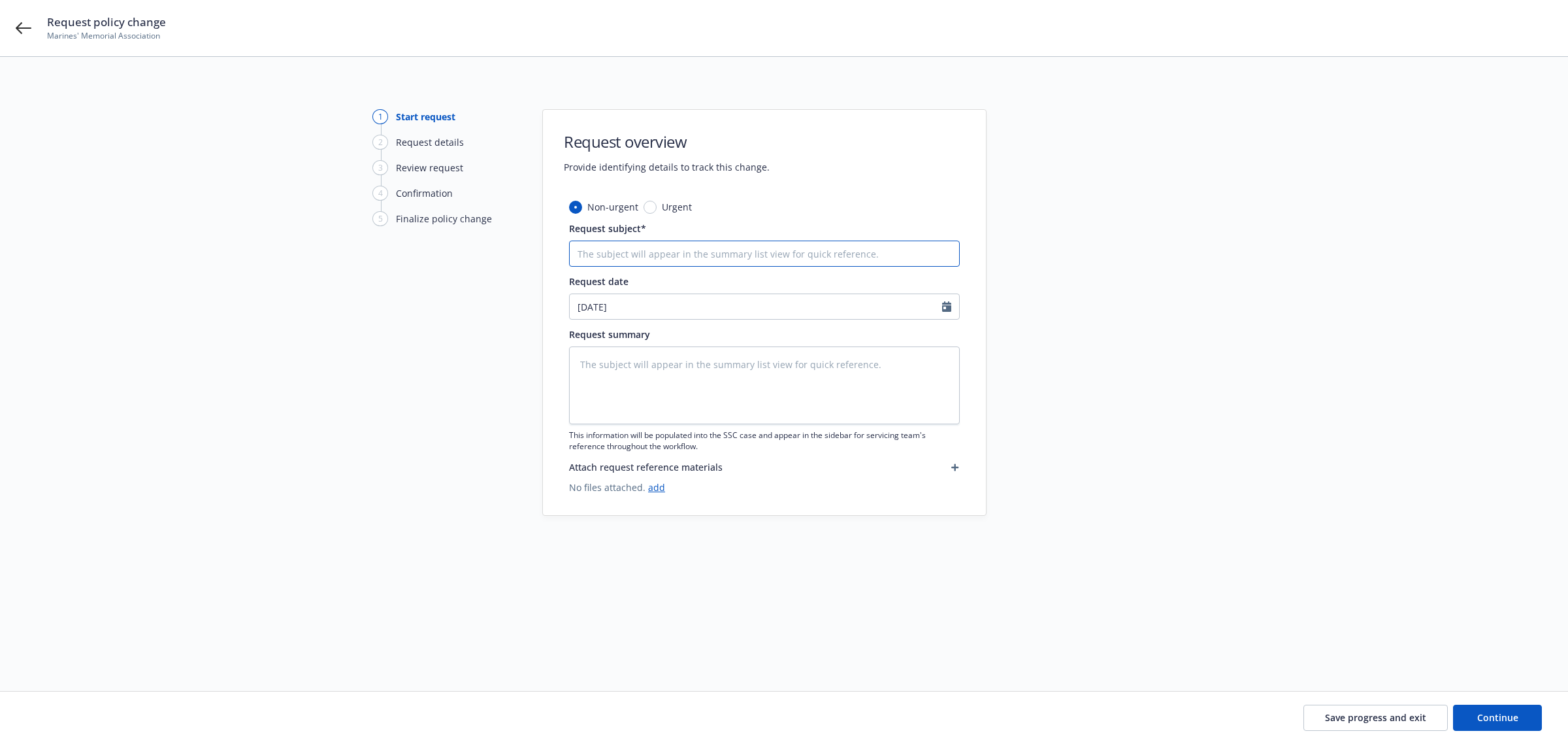
click at [613, 246] on input "Request subject*" at bounding box center [764, 253] width 390 height 26
type textarea "x"
type input "A"
type textarea "x"
type input "Ad"
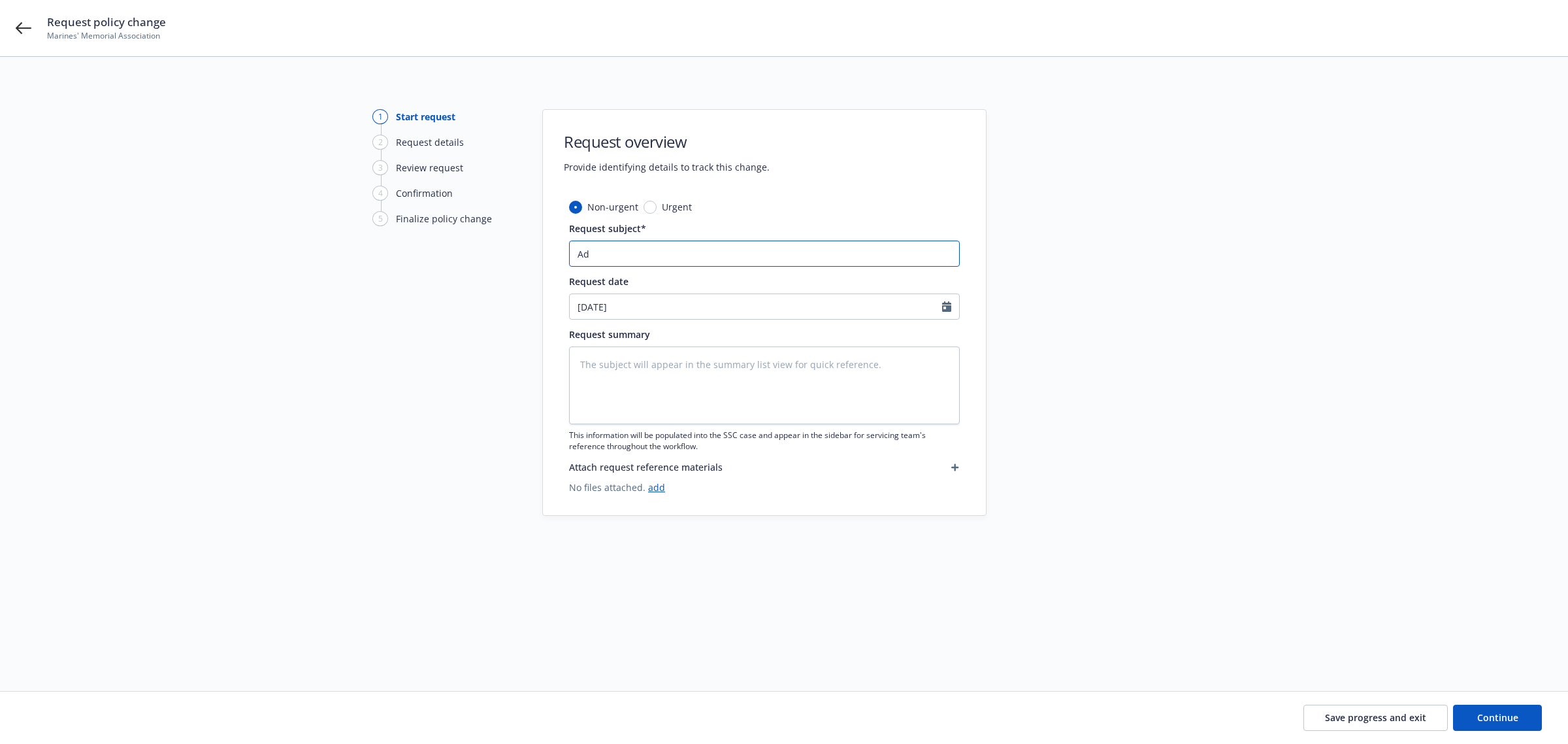
type textarea "x"
type input "Add"
type textarea "x"
type input "Add"
type textarea "x"
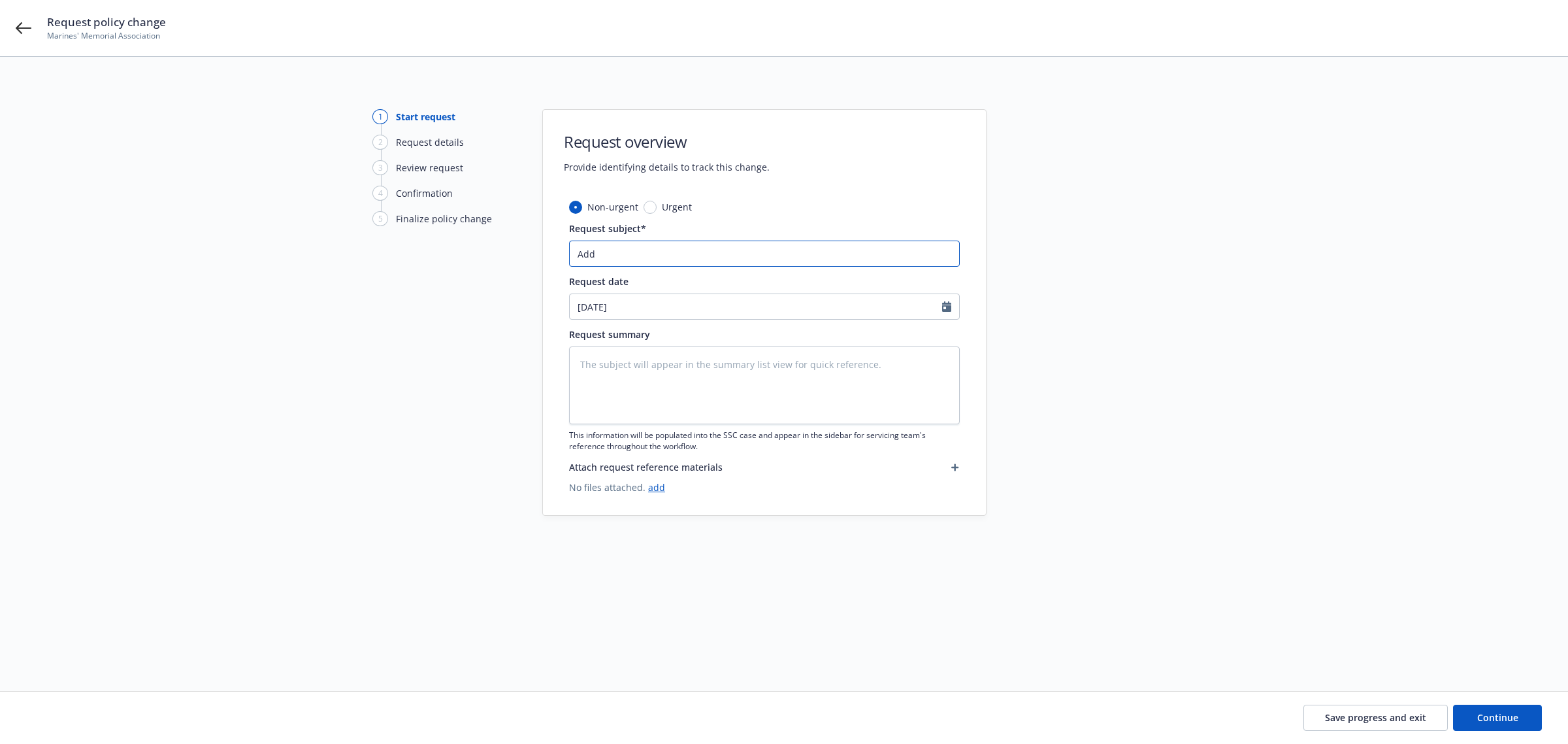
type input "Add R"
type textarea "x"
type input "Add RP"
type textarea "x"
type input "Add RPG"
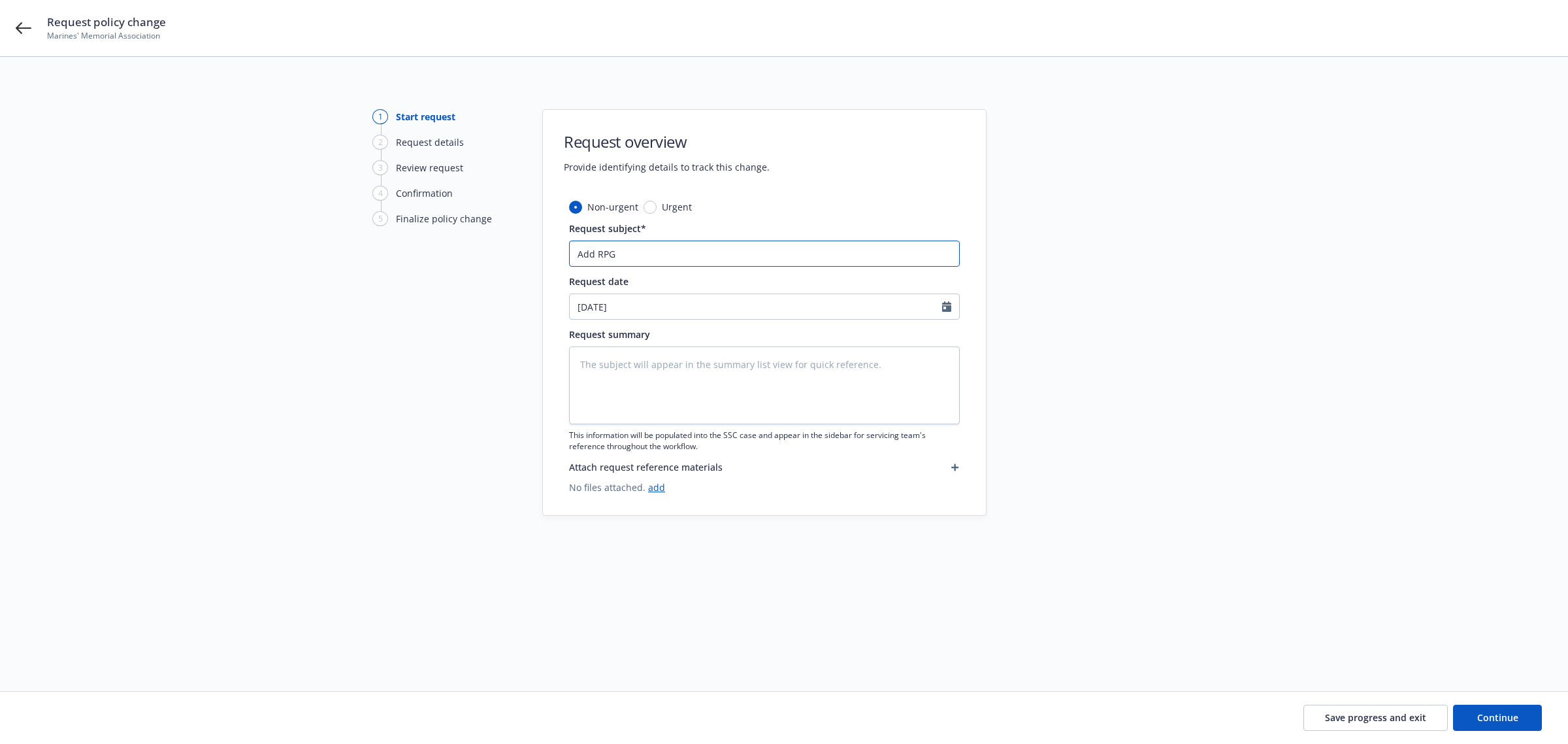
type textarea "x"
type input "Add RPG"
type textarea "x"
type input "Add RPG M"
type textarea "x"
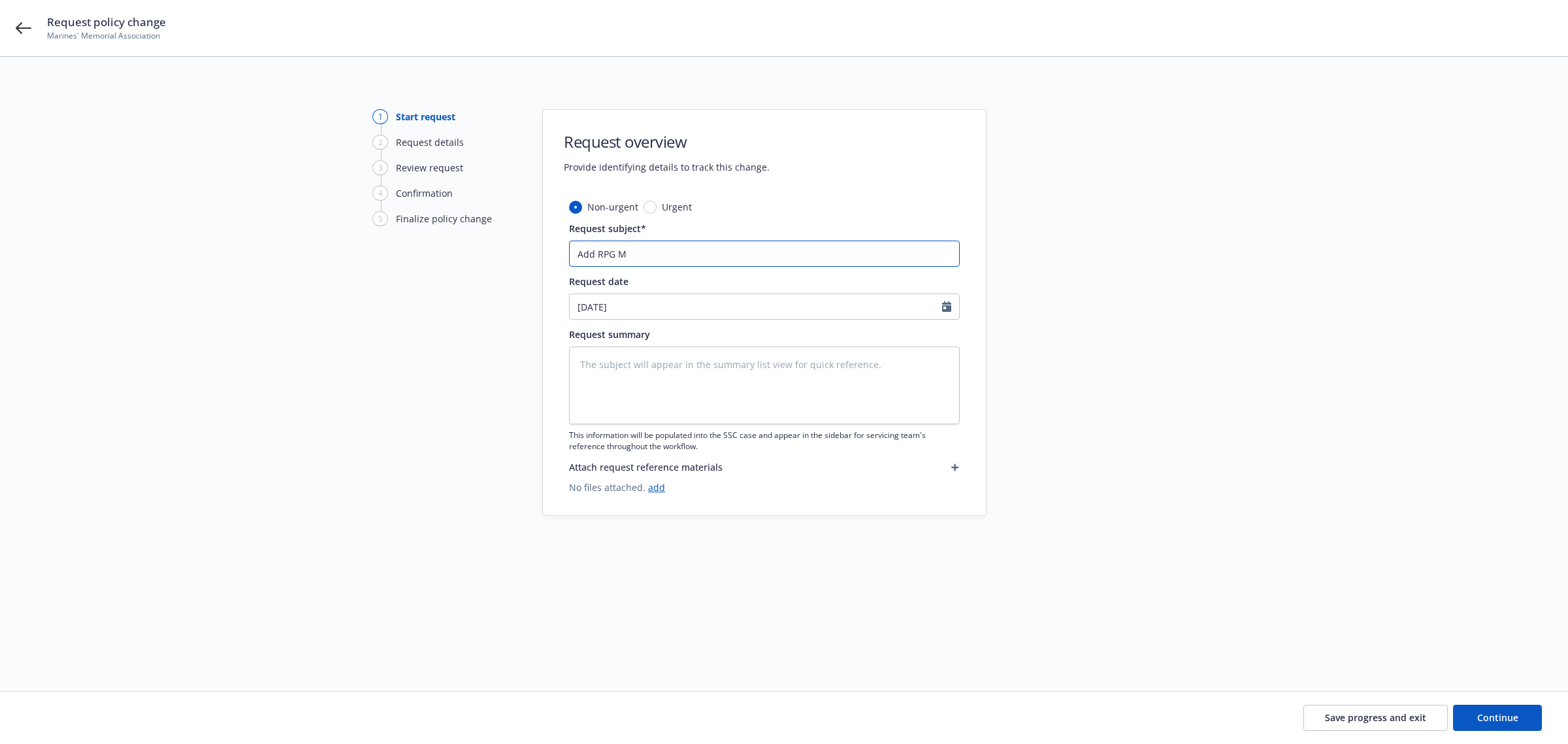
type input "Add RPG Me"
type textarea "x"
type input "Add RPG Mem"
type textarea "x"
type input "Add RPG Memb"
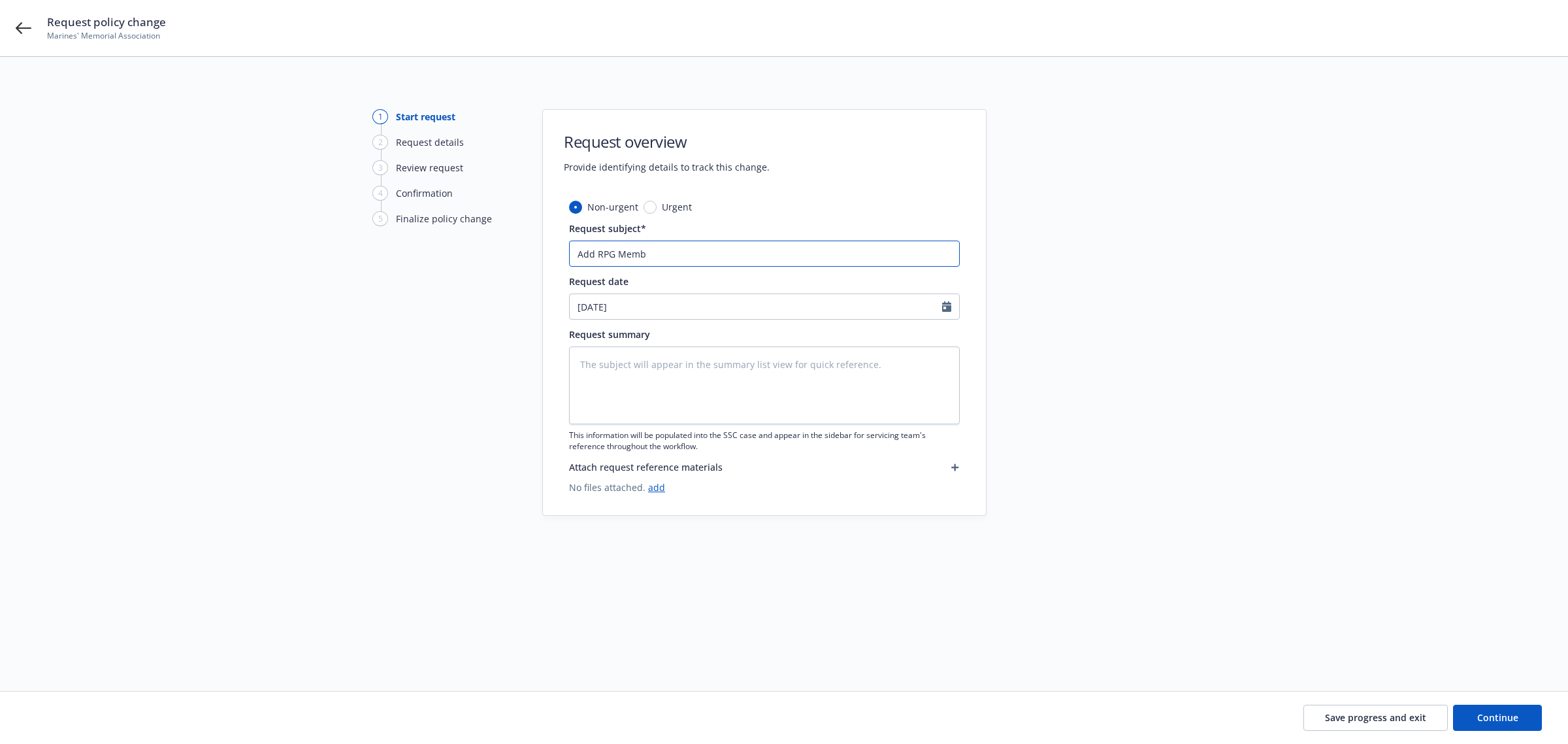
type textarea "x"
type input "Add RPG Membe"
type textarea "x"
type input "Add RPG Member"
type textarea "x"
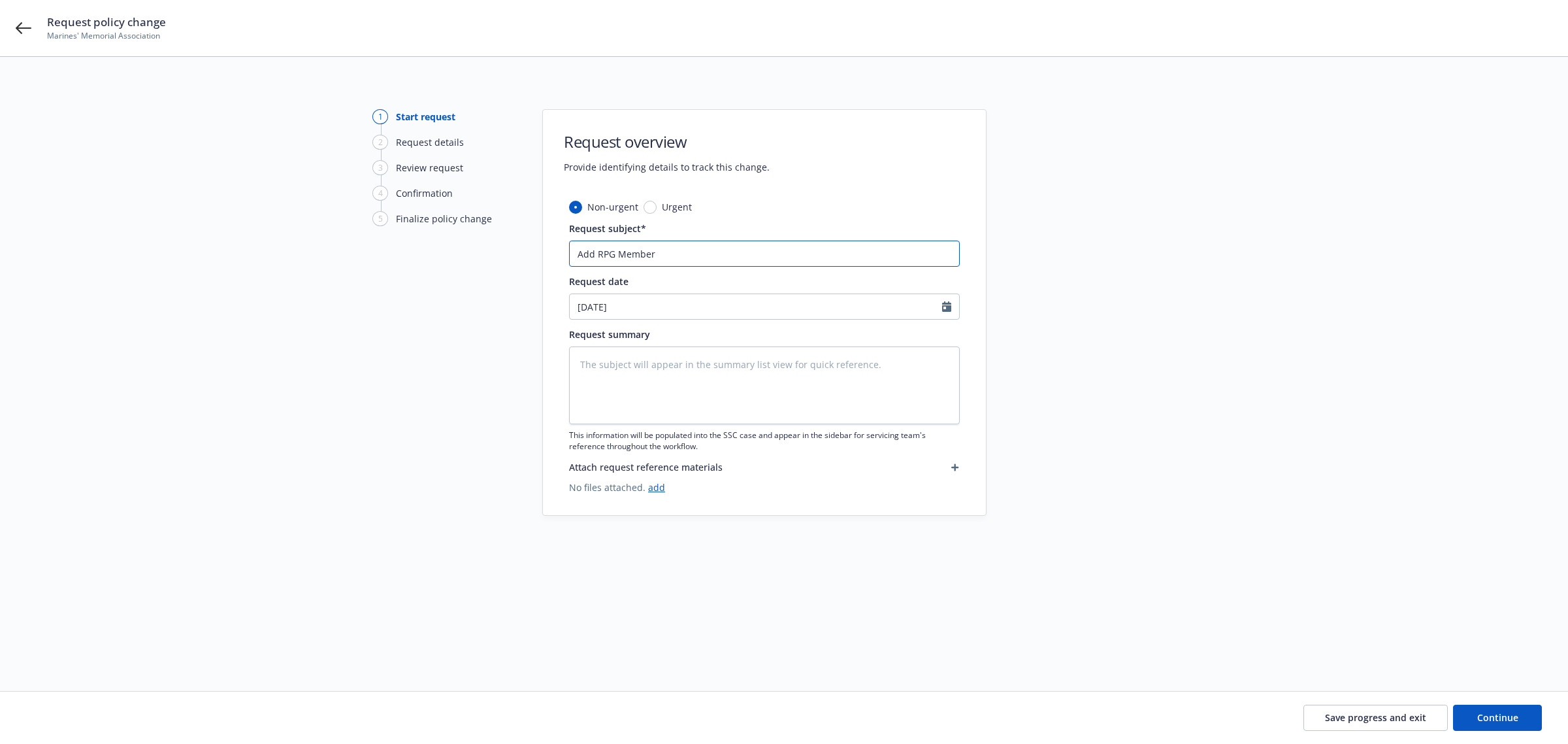
type input "Add RPG Members"
type textarea "x"
type input "Add RPG Membersh"
type textarea "x"
type input "Add RPG Membershi"
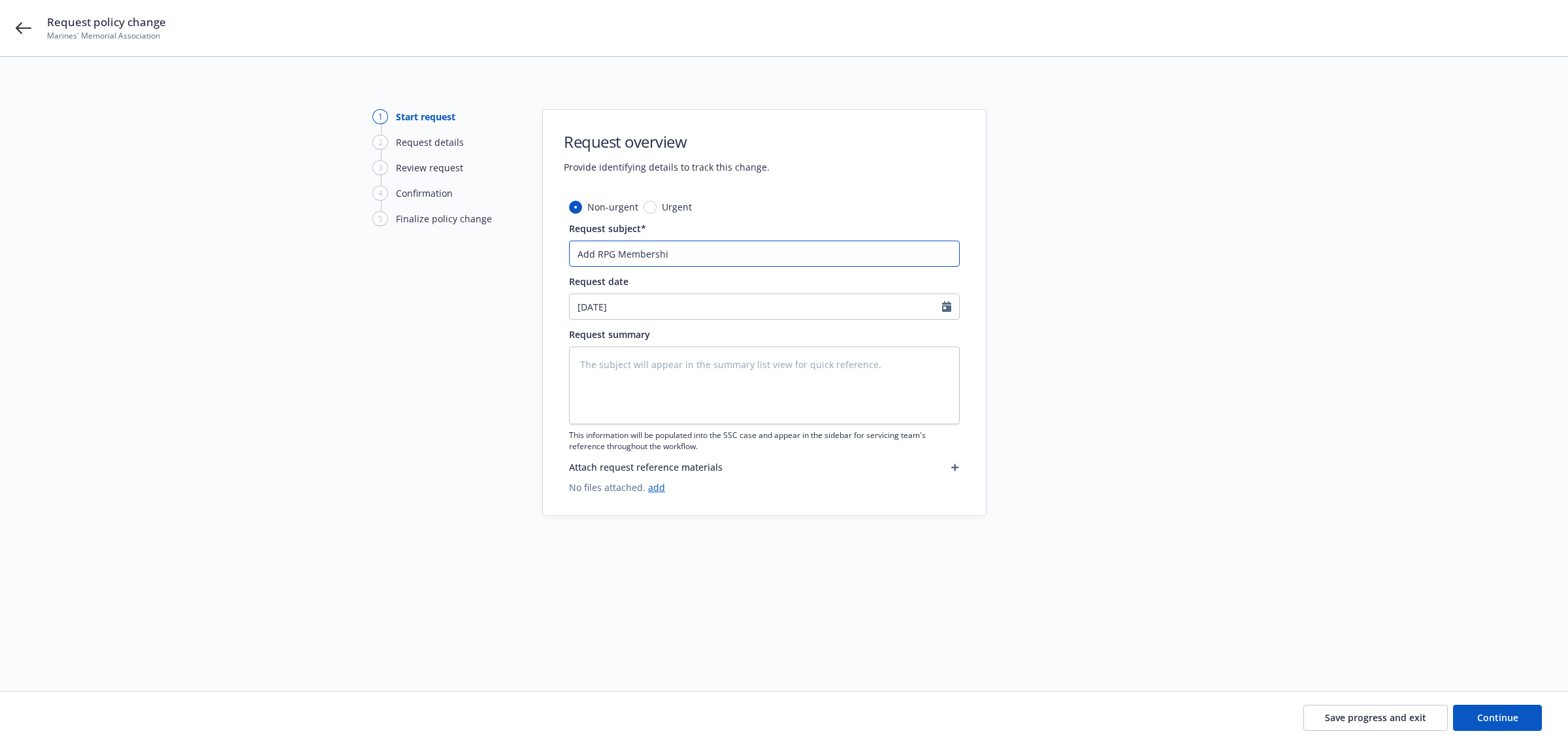
type textarea "x"
type input "Add RPG Membership"
type textarea "x"
type input "Add RPG Membership"
type textarea "x"
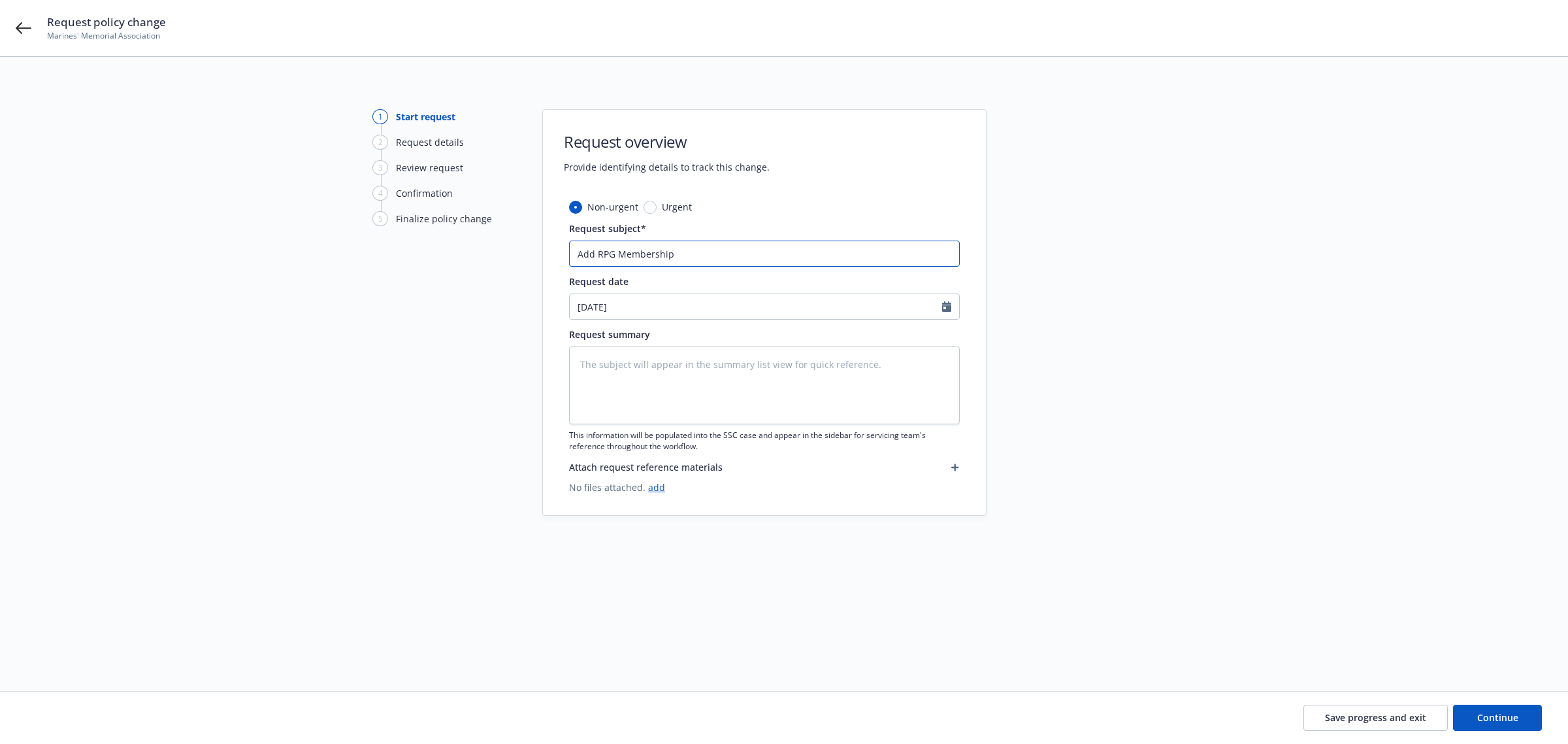
type input "Add RPG Membership F"
type textarea "x"
type input "Add RPG Membership Fe"
type textarea "x"
type input "Add RPG Membership Fee"
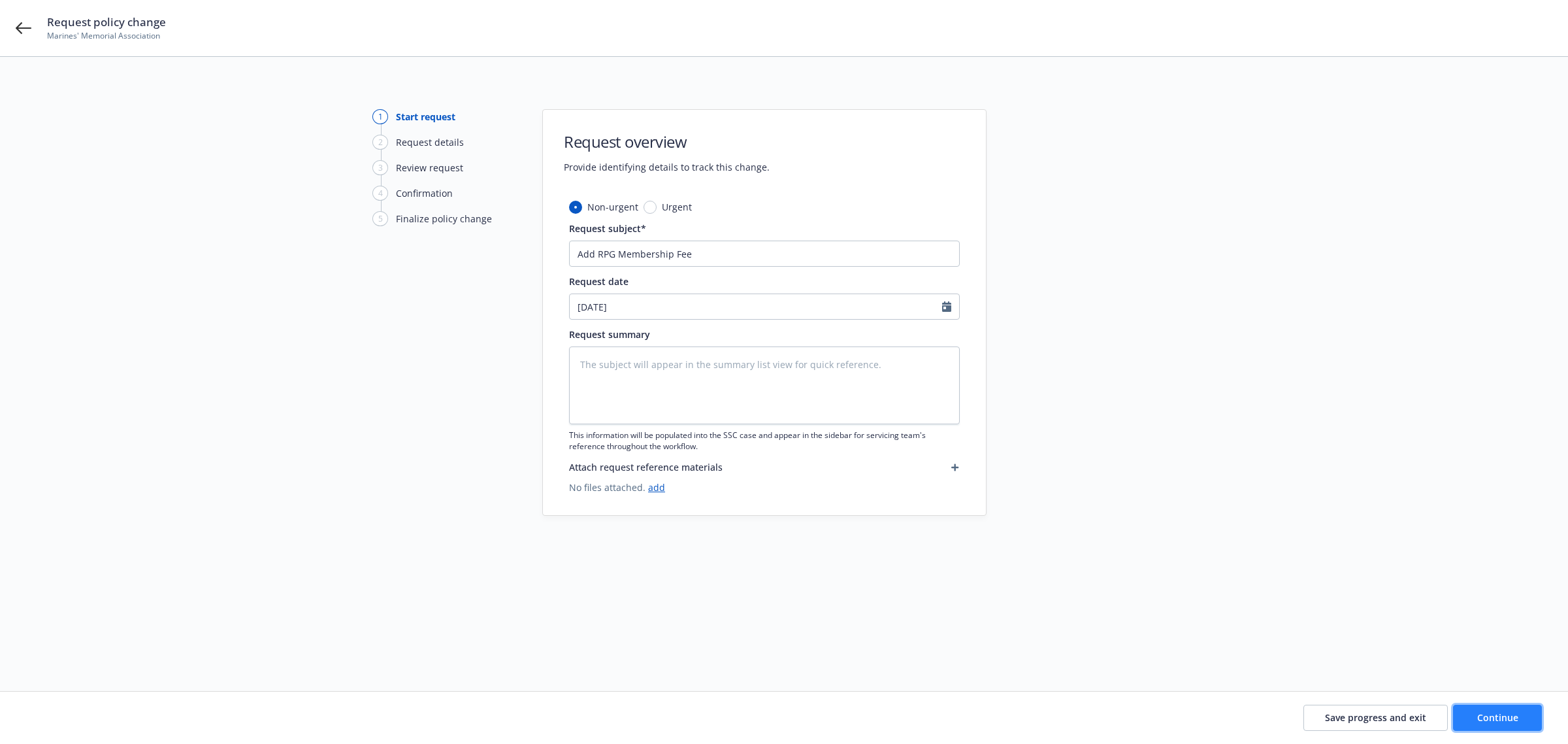
click at [1499, 721] on span "Continue" at bounding box center [1499, 718] width 41 height 13
type textarea "x"
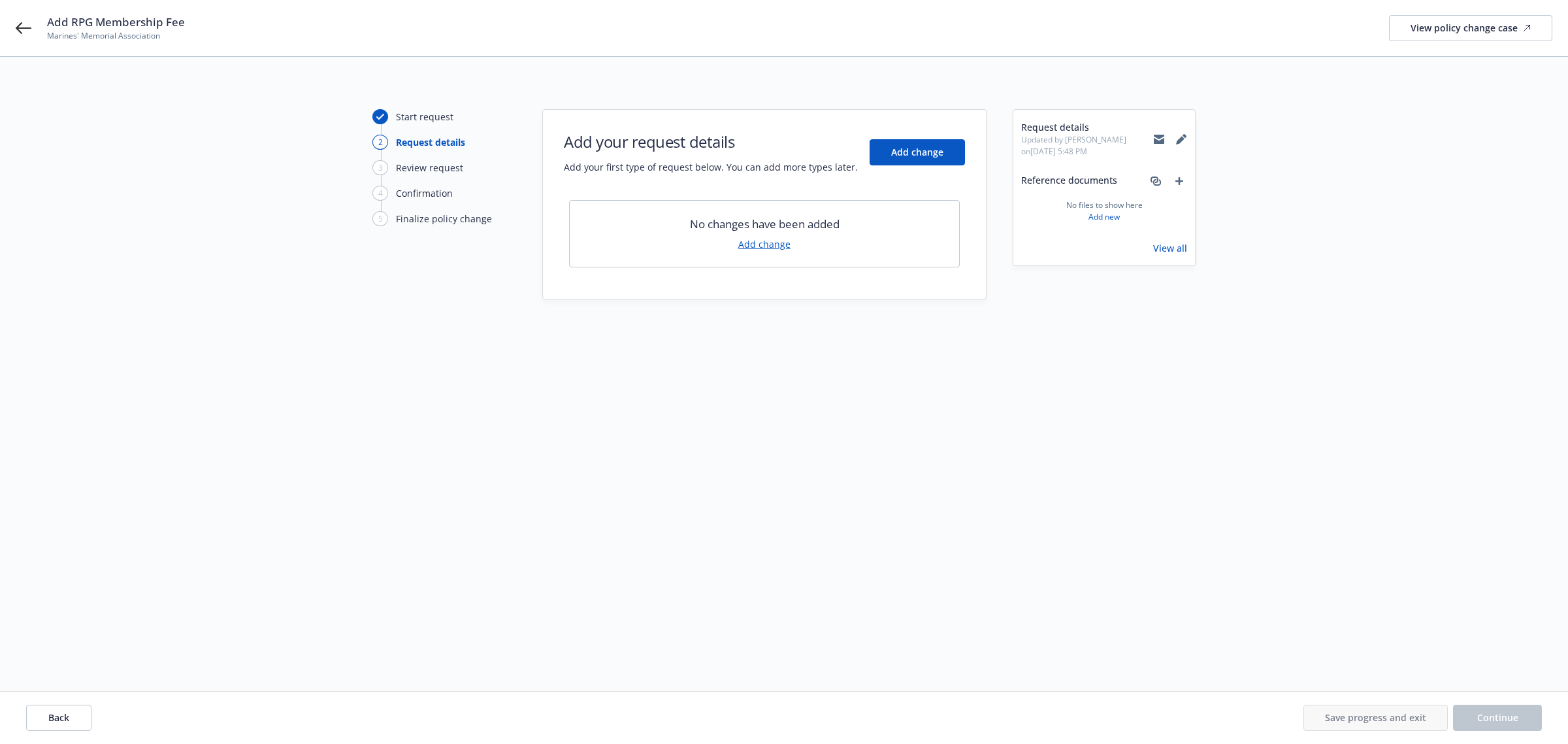
click at [749, 241] on link "Add change" at bounding box center [765, 243] width 52 height 14
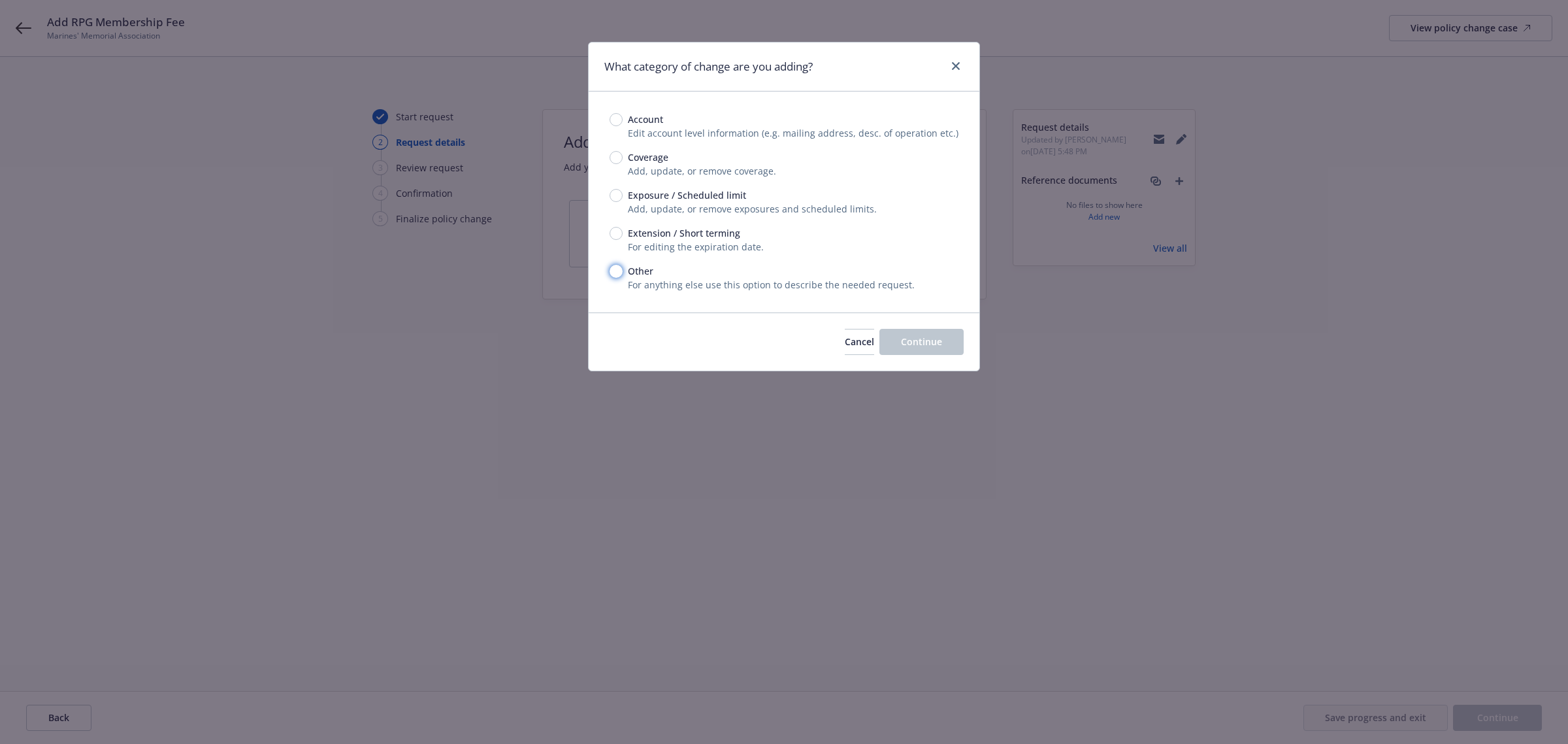
click at [616, 271] on input "Other" at bounding box center [616, 271] width 13 height 13
radio input "true"
click at [922, 351] on button "Continue" at bounding box center [922, 342] width 84 height 26
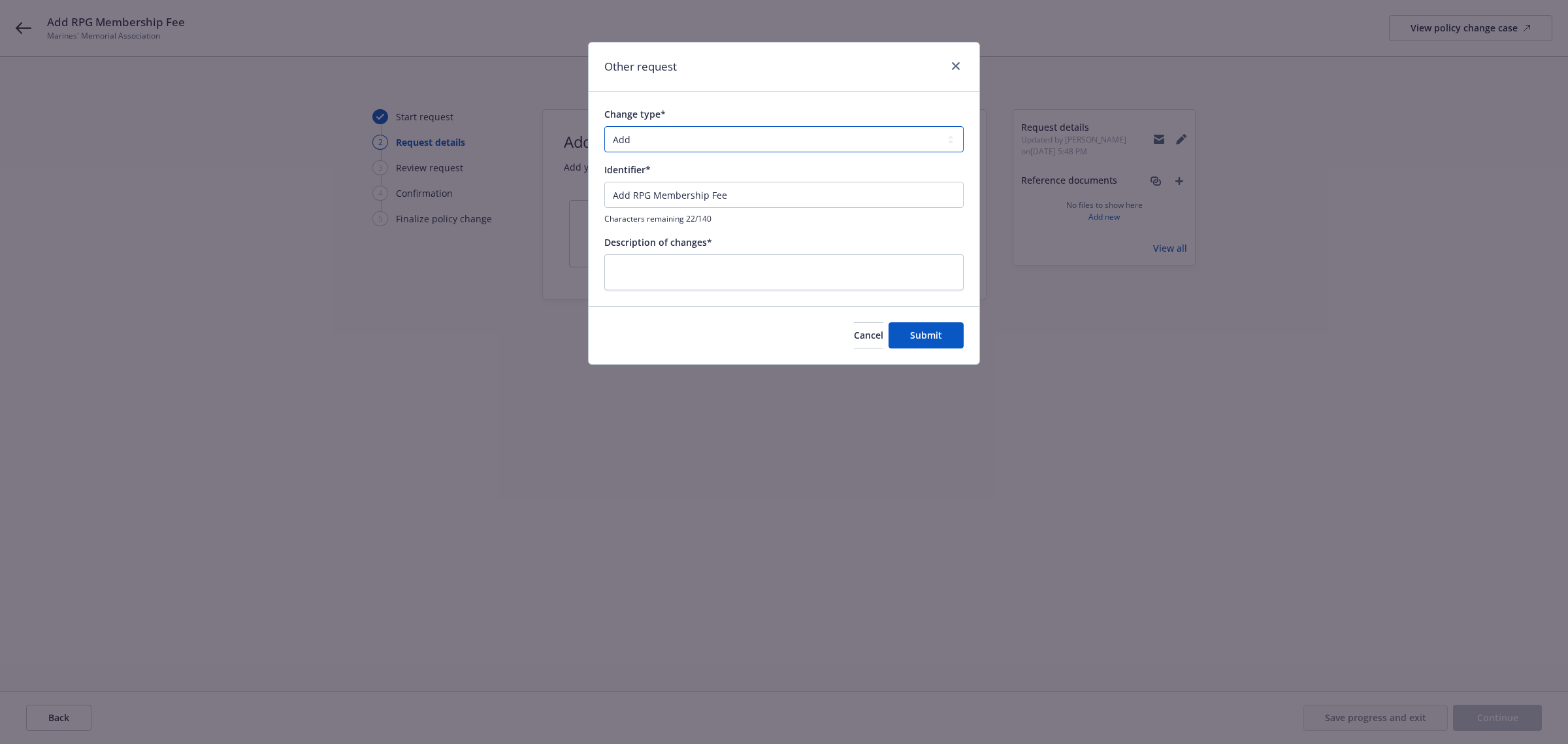
click at [659, 141] on select "Add Audit Change Remove" at bounding box center [784, 139] width 360 height 26
select select "CHANGE"
click at [604, 126] on select "Add Audit Change Remove" at bounding box center [784, 139] width 360 height 26
click at [665, 200] on input "Add RPG Membership Fee" at bounding box center [784, 194] width 360 height 26
drag, startPoint x: 765, startPoint y: 196, endPoint x: 583, endPoint y: 194, distance: 182.0
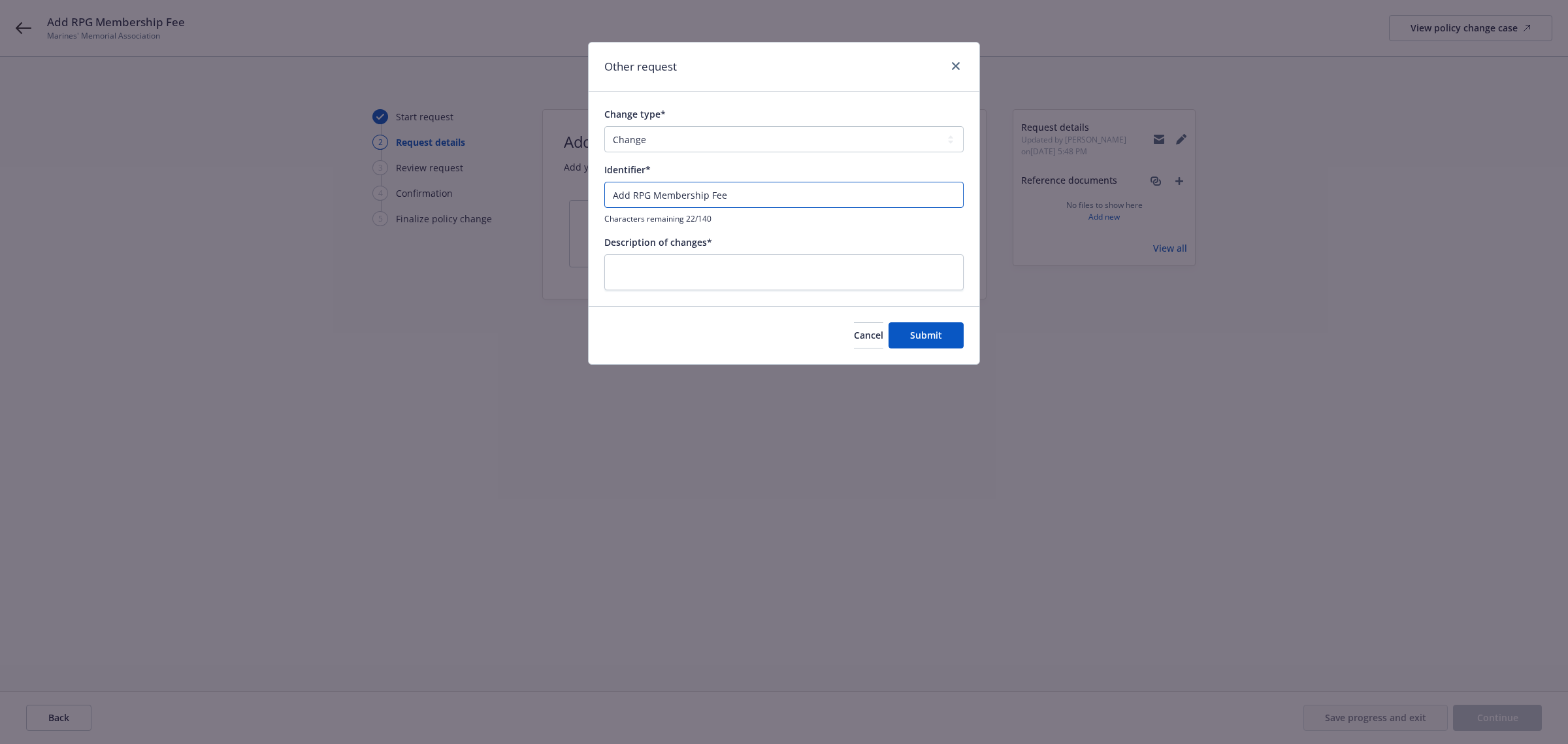
click at [583, 194] on div "Other request Change type* Add Audit Change Remove Identifier* Add RPG Membersh…" at bounding box center [784, 372] width 1568 height 744
click at [727, 260] on textarea at bounding box center [784, 272] width 360 height 37
paste textarea "Add RPG Membership Fee"
type textarea "x"
type textarea "Add RPG Membership Fee"
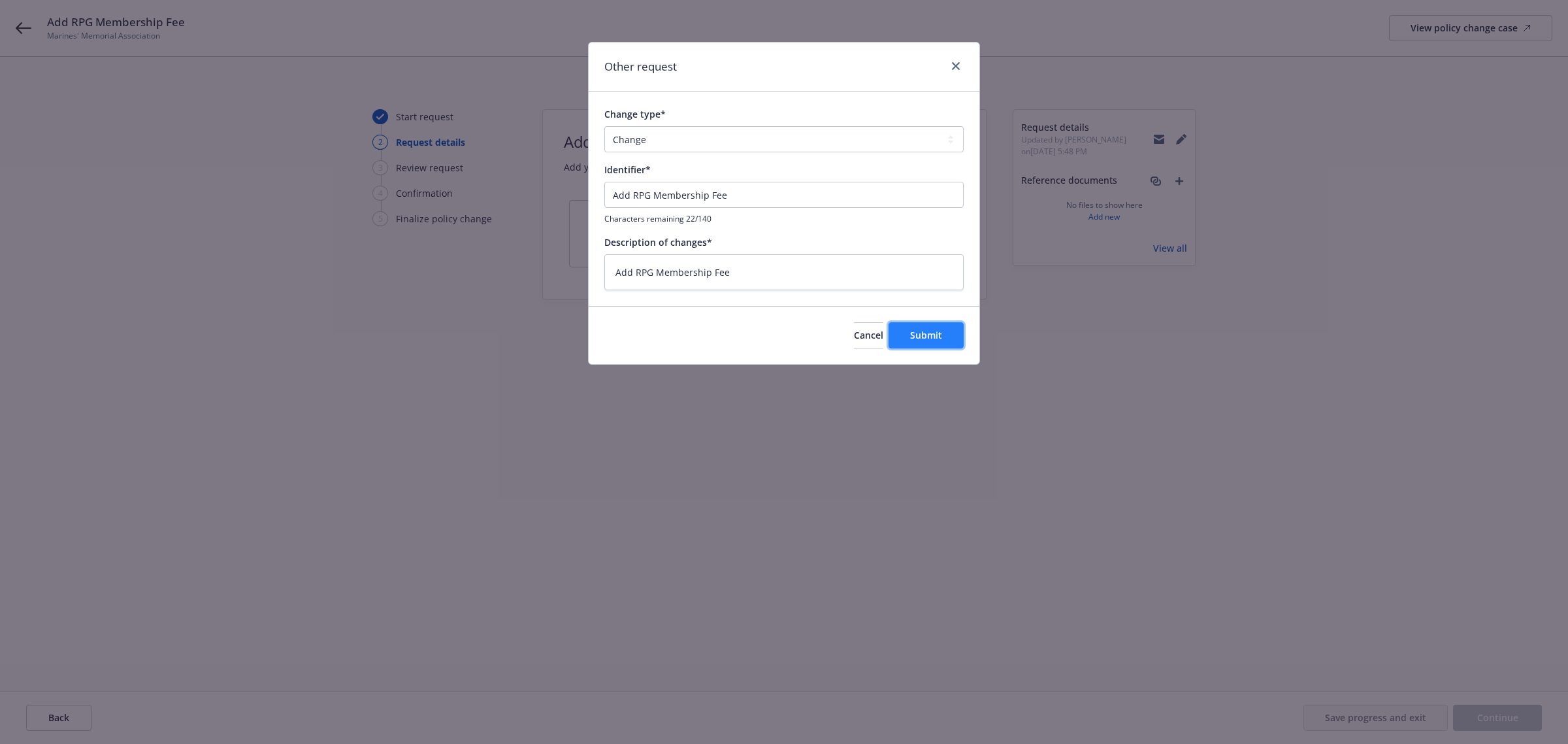
click at [944, 332] on button "Submit" at bounding box center [926, 335] width 75 height 26
type textarea "x"
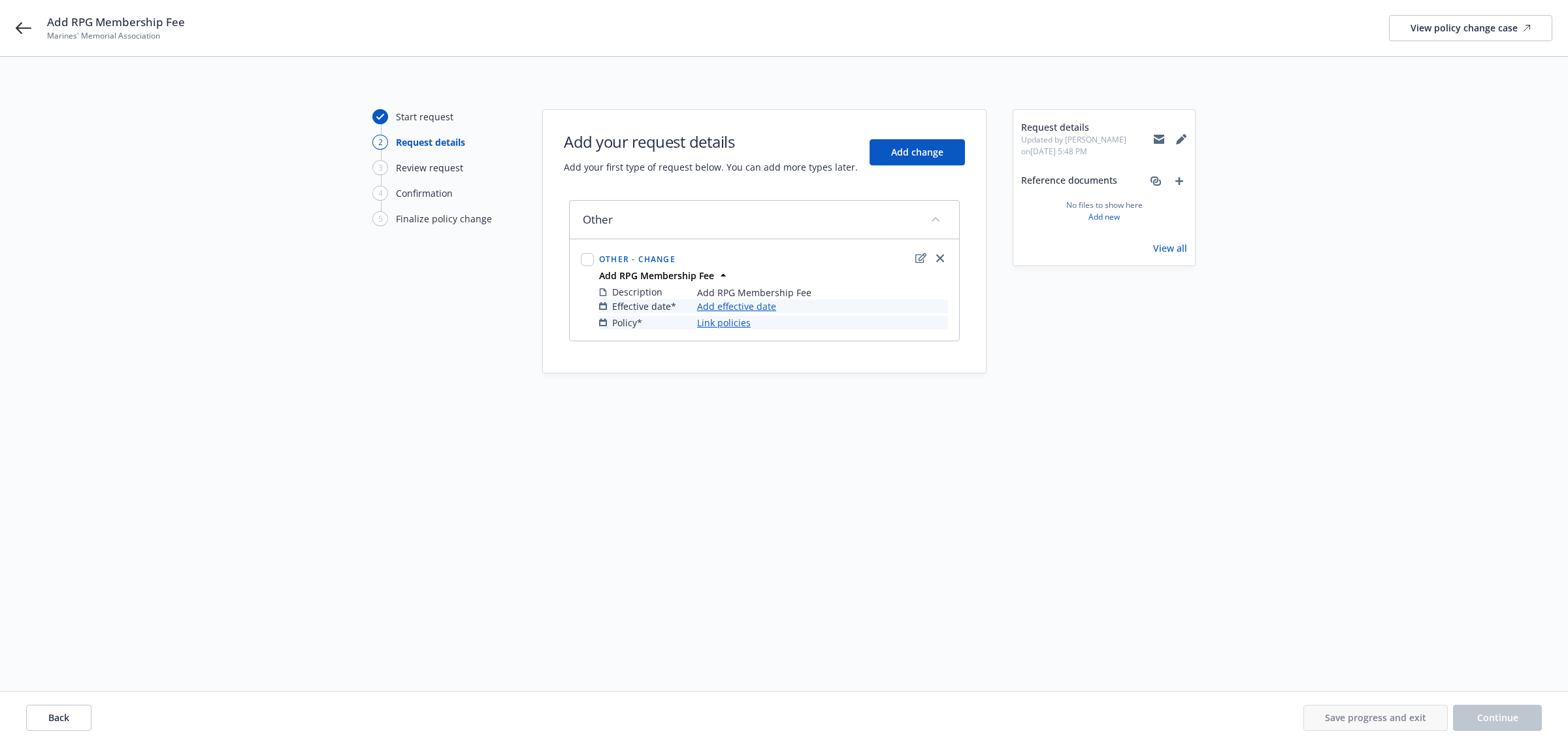
click at [749, 311] on link "Add effective date" at bounding box center [737, 306] width 79 height 14
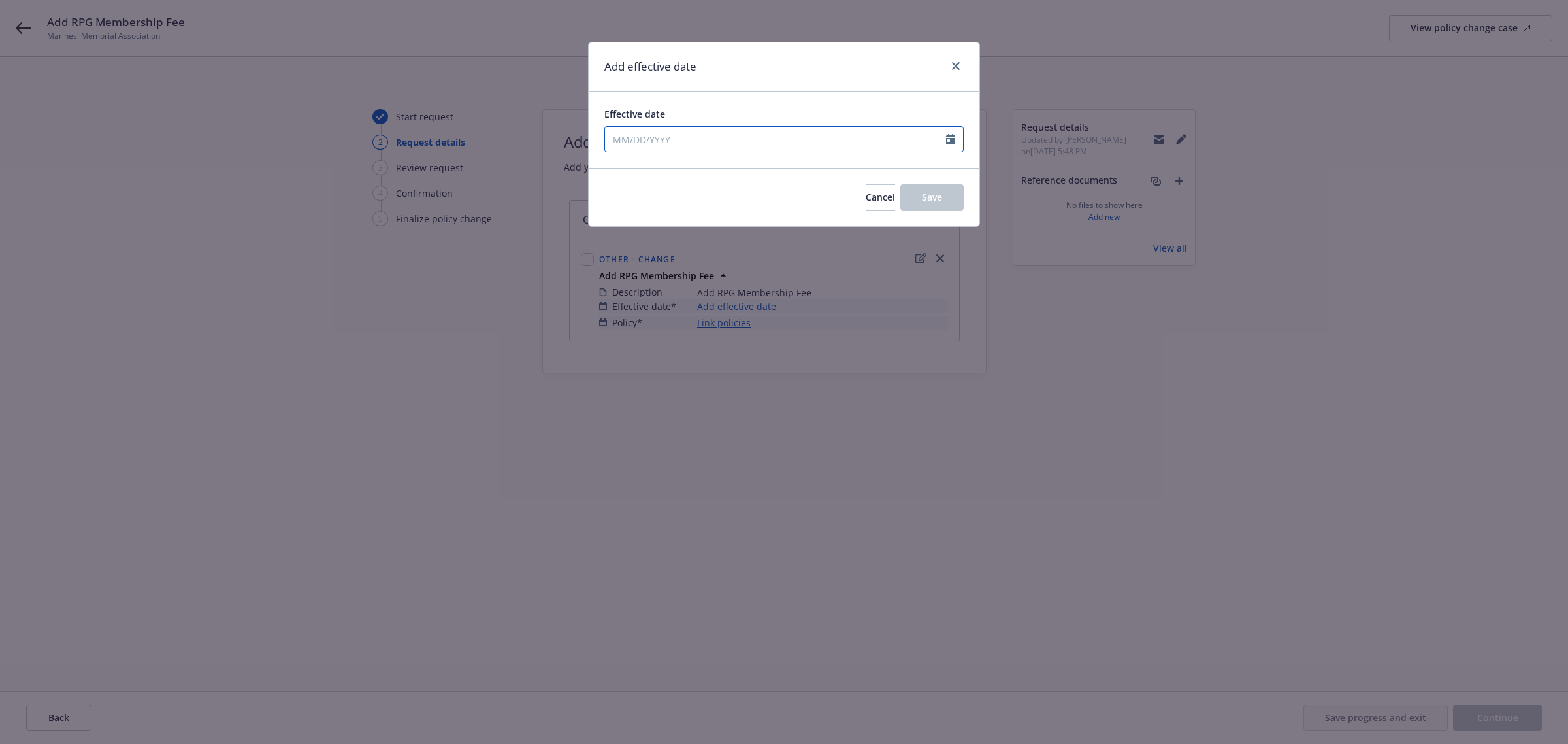
click at [742, 142] on input "Effective date" at bounding box center [775, 140] width 341 height 25
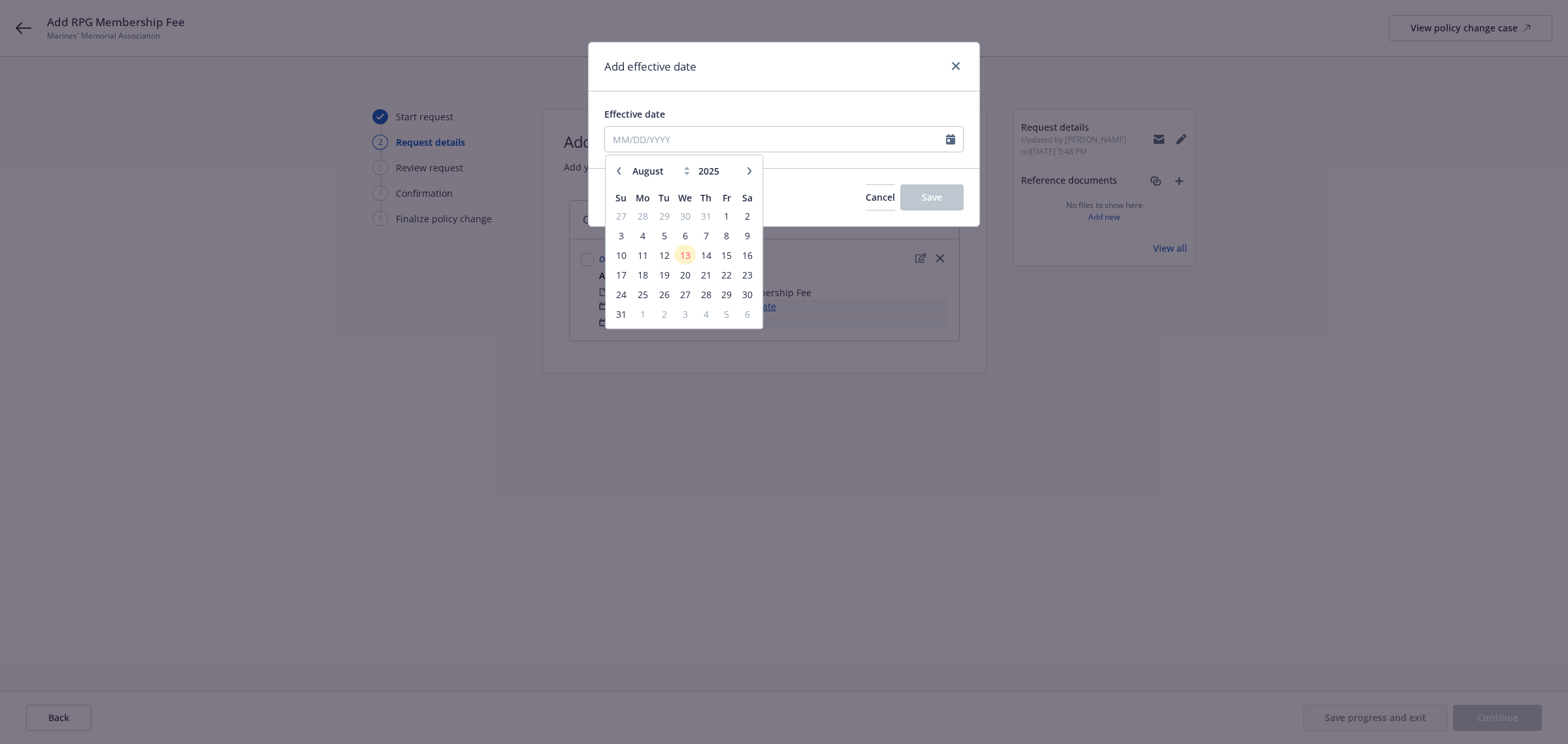
click at [626, 170] on button "button" at bounding box center [619, 170] width 15 height 15
select select "7"
click at [668, 220] on span "1" at bounding box center [665, 216] width 18 height 16
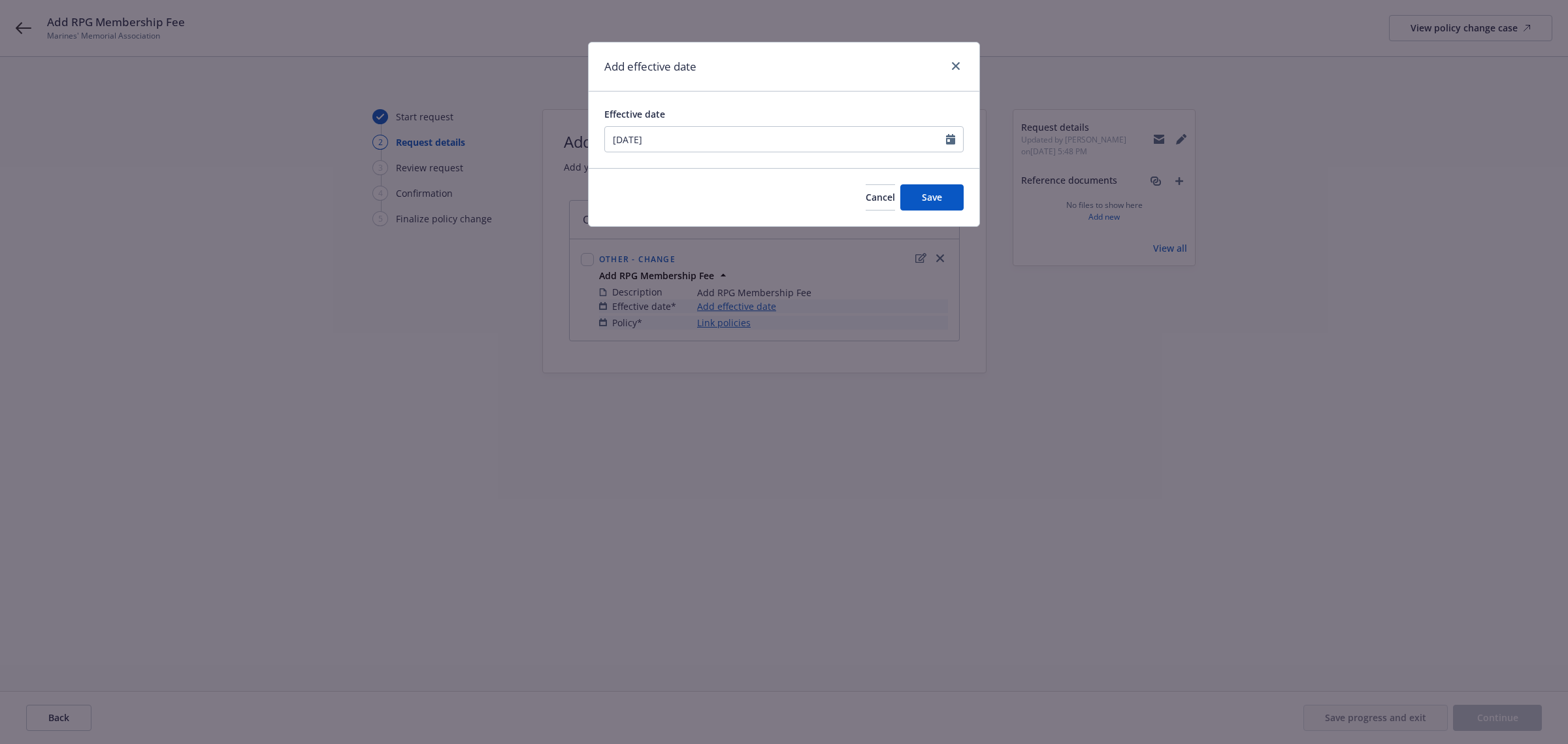
type input "[DATE]"
click at [913, 189] on button "Save" at bounding box center [932, 197] width 63 height 26
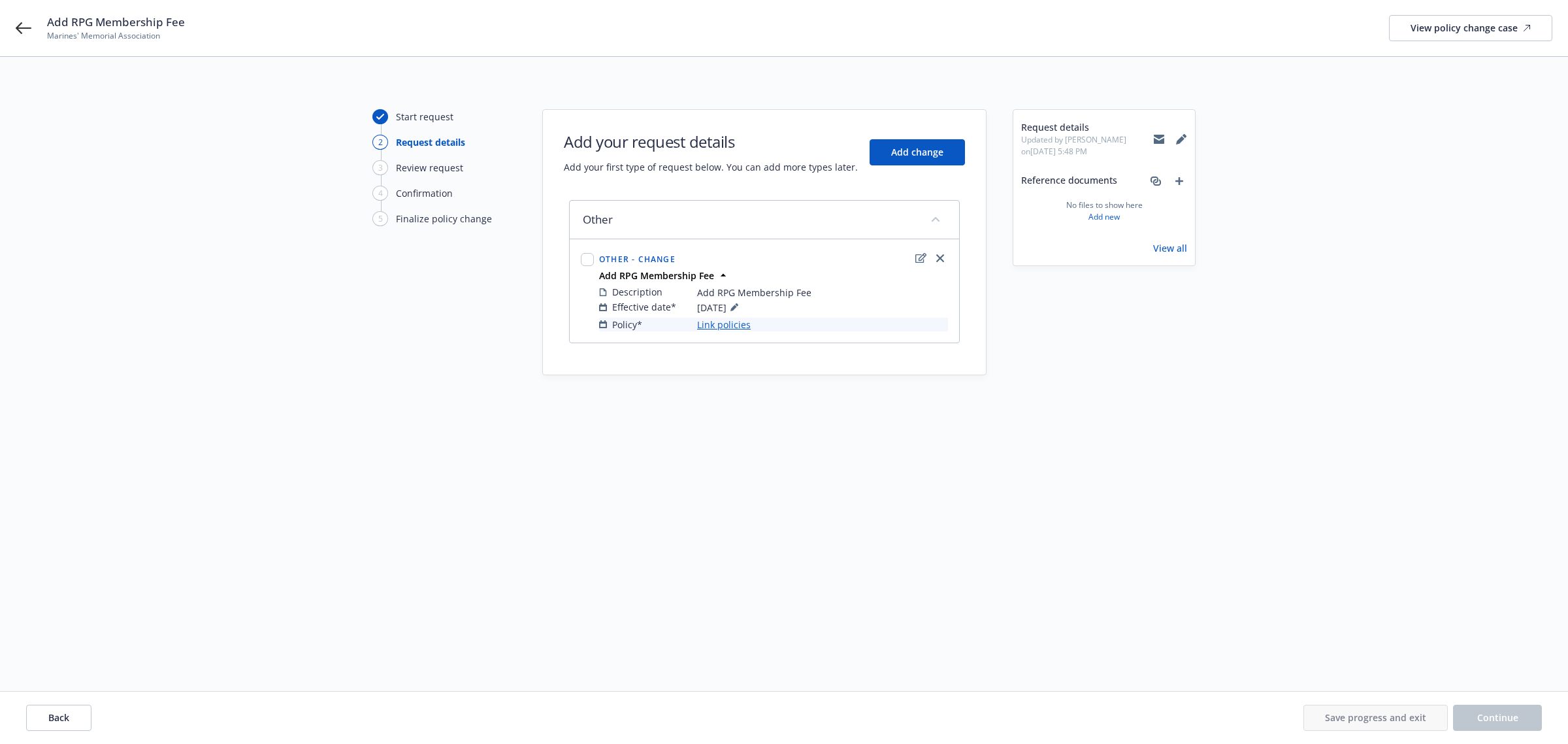
click at [726, 328] on link "Link policies" at bounding box center [723, 324] width 53 height 14
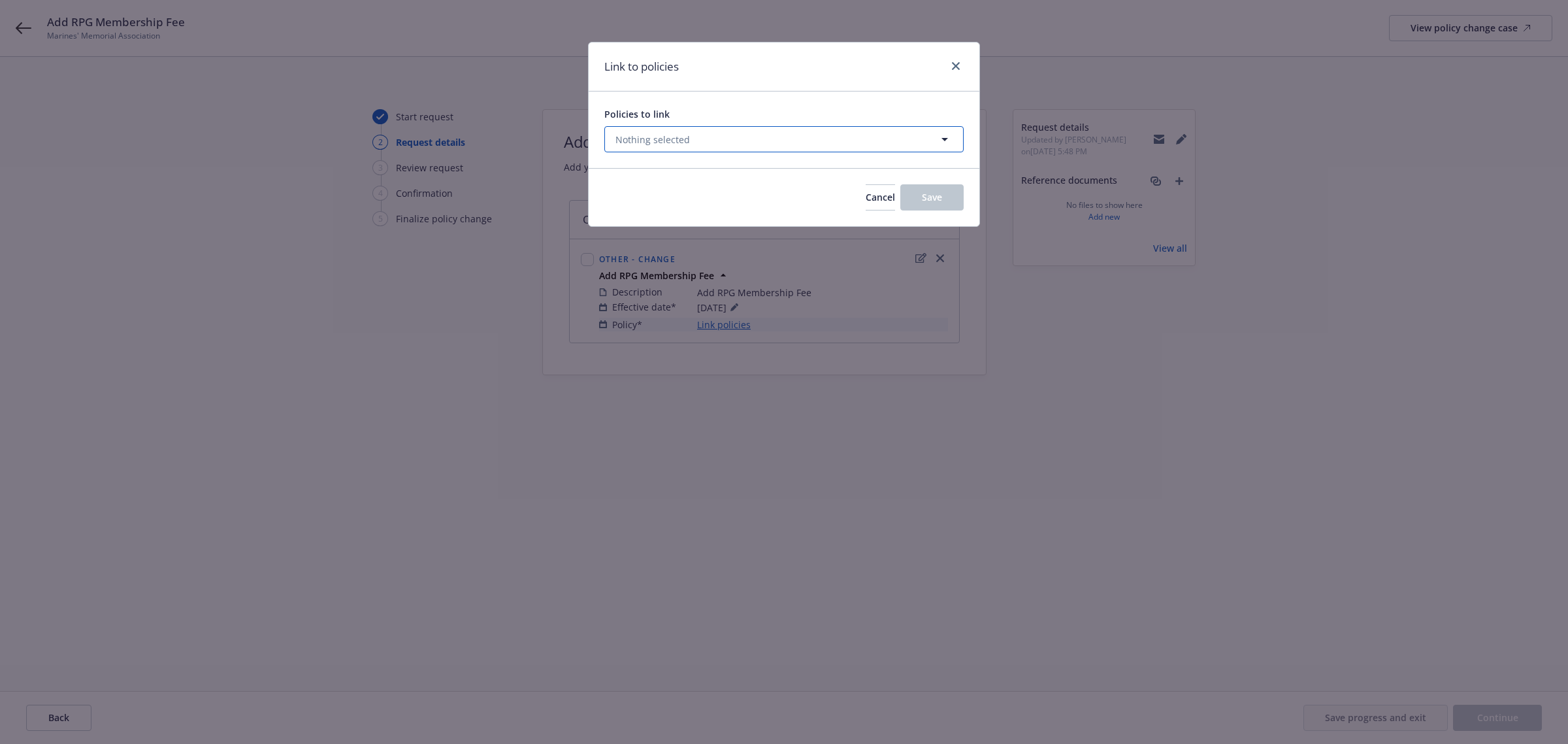
click at [684, 144] on span "Nothing selected" at bounding box center [653, 139] width 75 height 14
select select "ACTIVE"
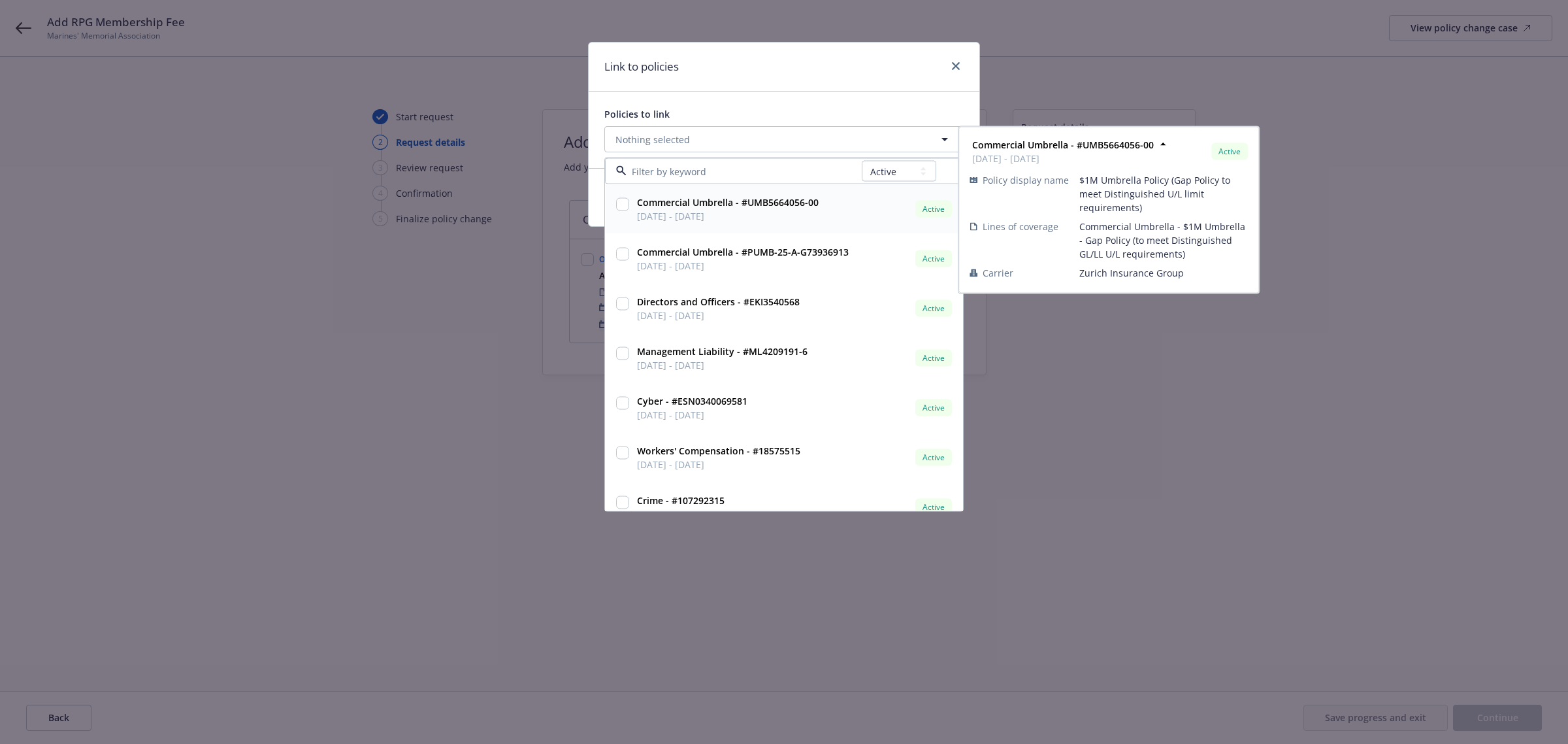
click at [629, 203] on div at bounding box center [623, 209] width 18 height 32
checkbox input "true"
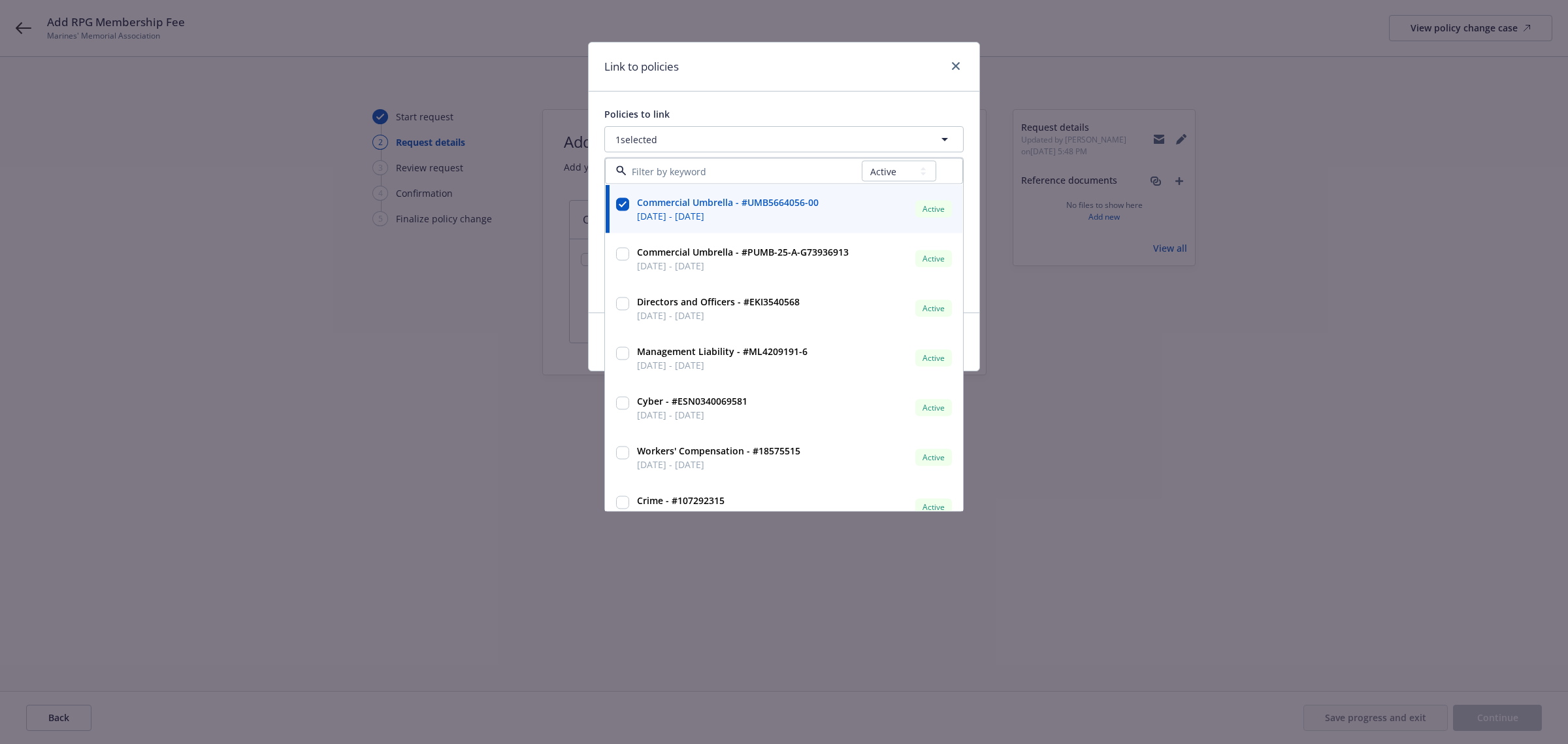
click at [803, 84] on div "Link to policies" at bounding box center [784, 67] width 390 height 49
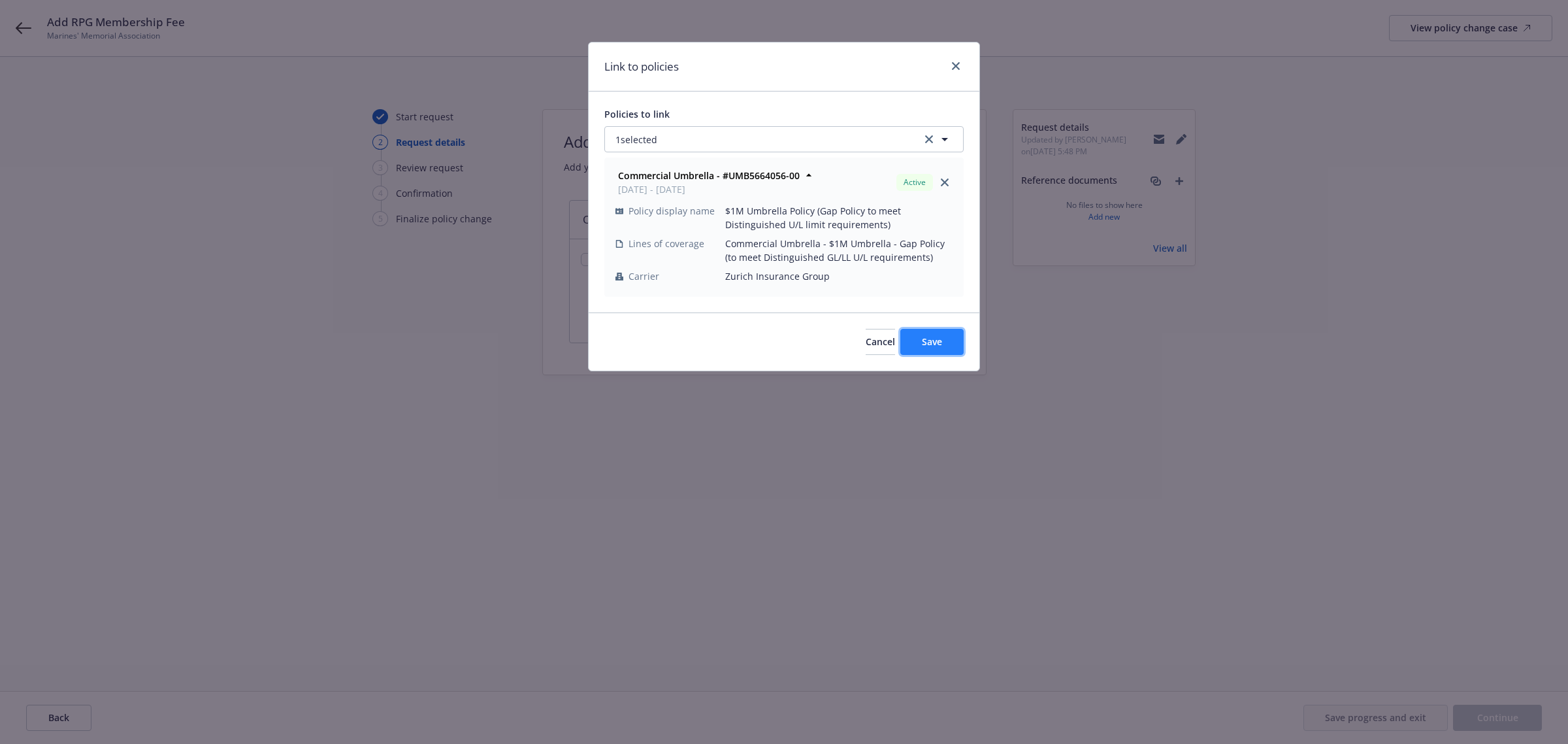
click at [939, 337] on span "Save" at bounding box center [932, 342] width 20 height 13
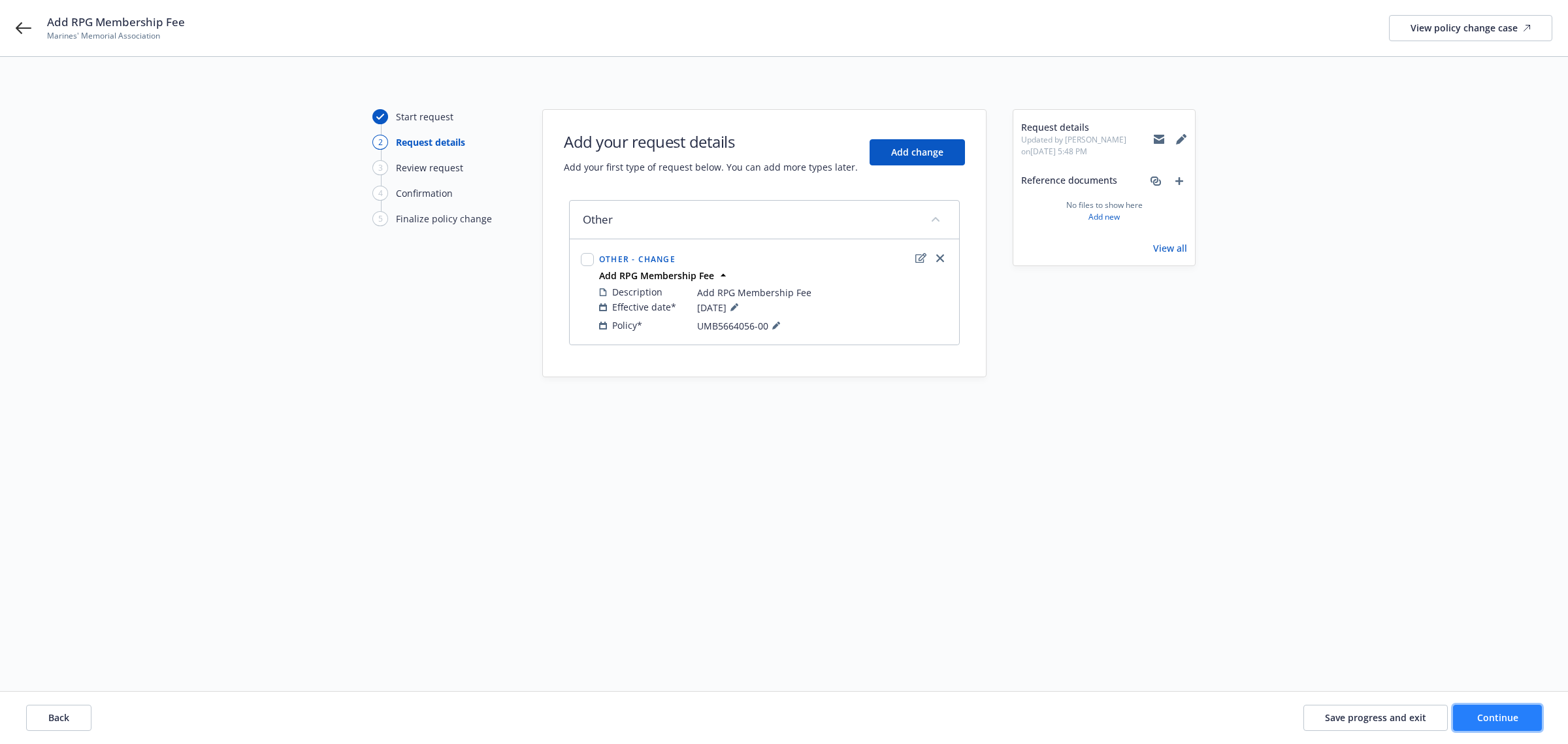
click at [1487, 721] on span "Continue" at bounding box center [1499, 718] width 41 height 13
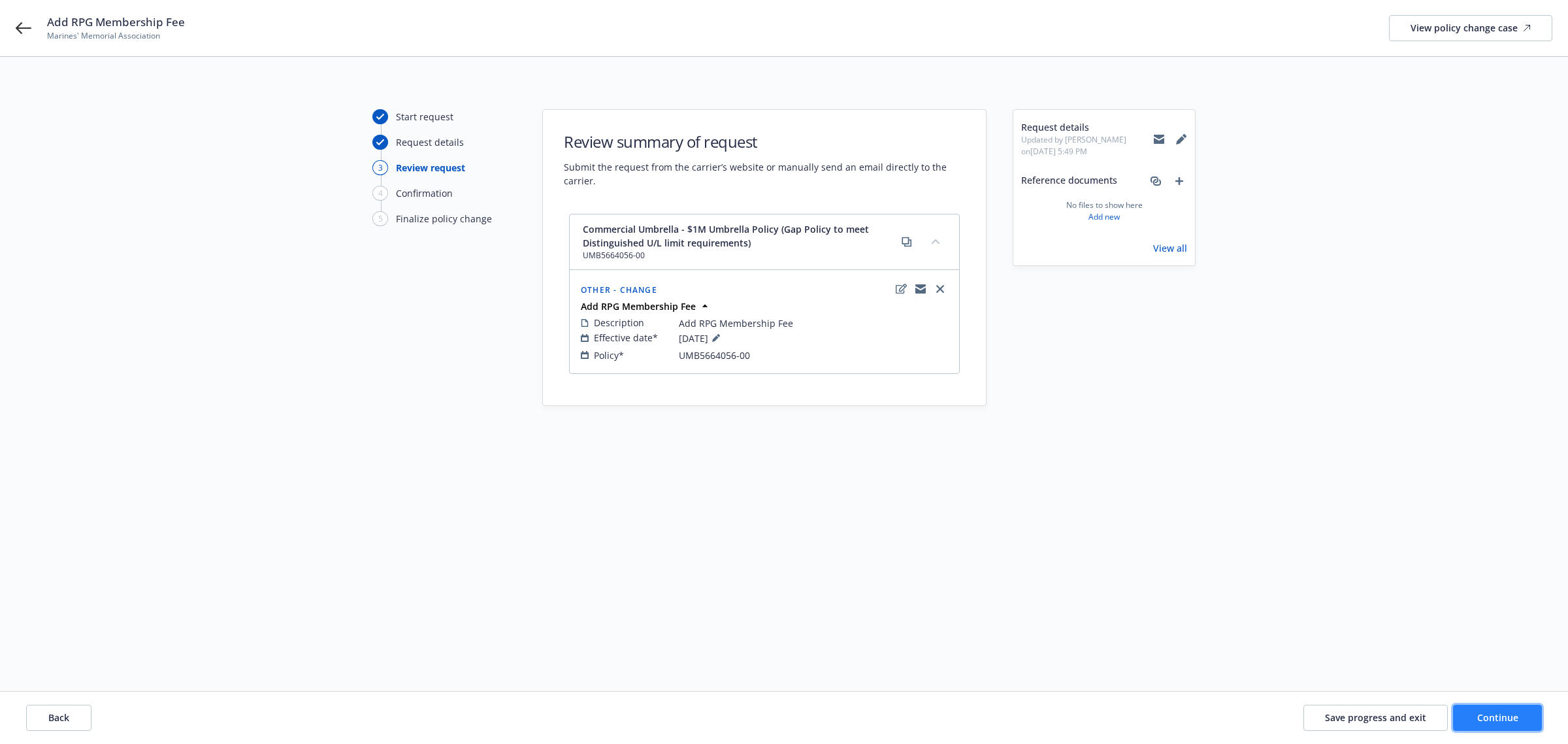
click at [1500, 713] on span "Continue" at bounding box center [1499, 718] width 41 height 13
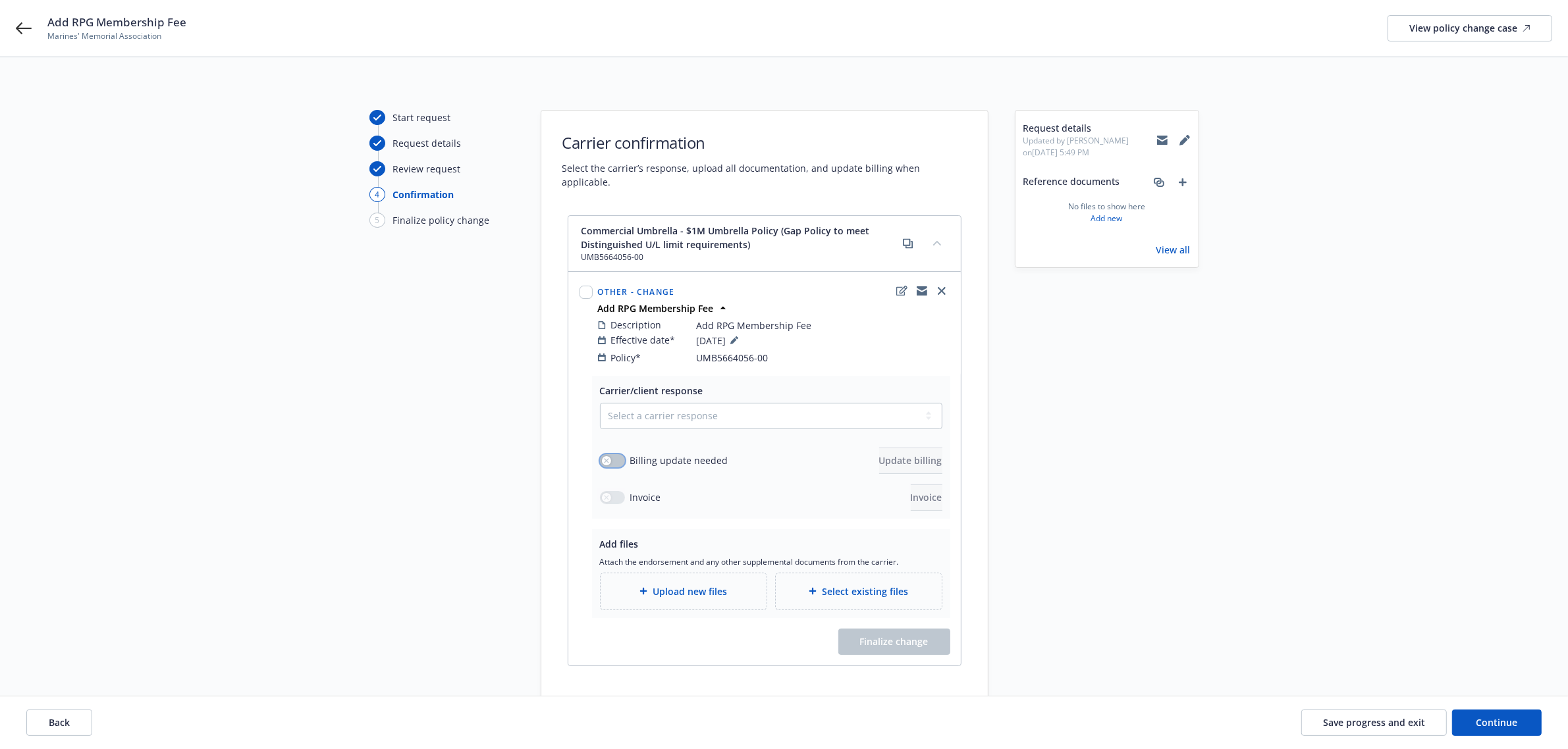
click at [619, 454] on button "button" at bounding box center [612, 460] width 25 height 13
click at [879, 454] on span "Update billing" at bounding box center [911, 460] width 64 height 13
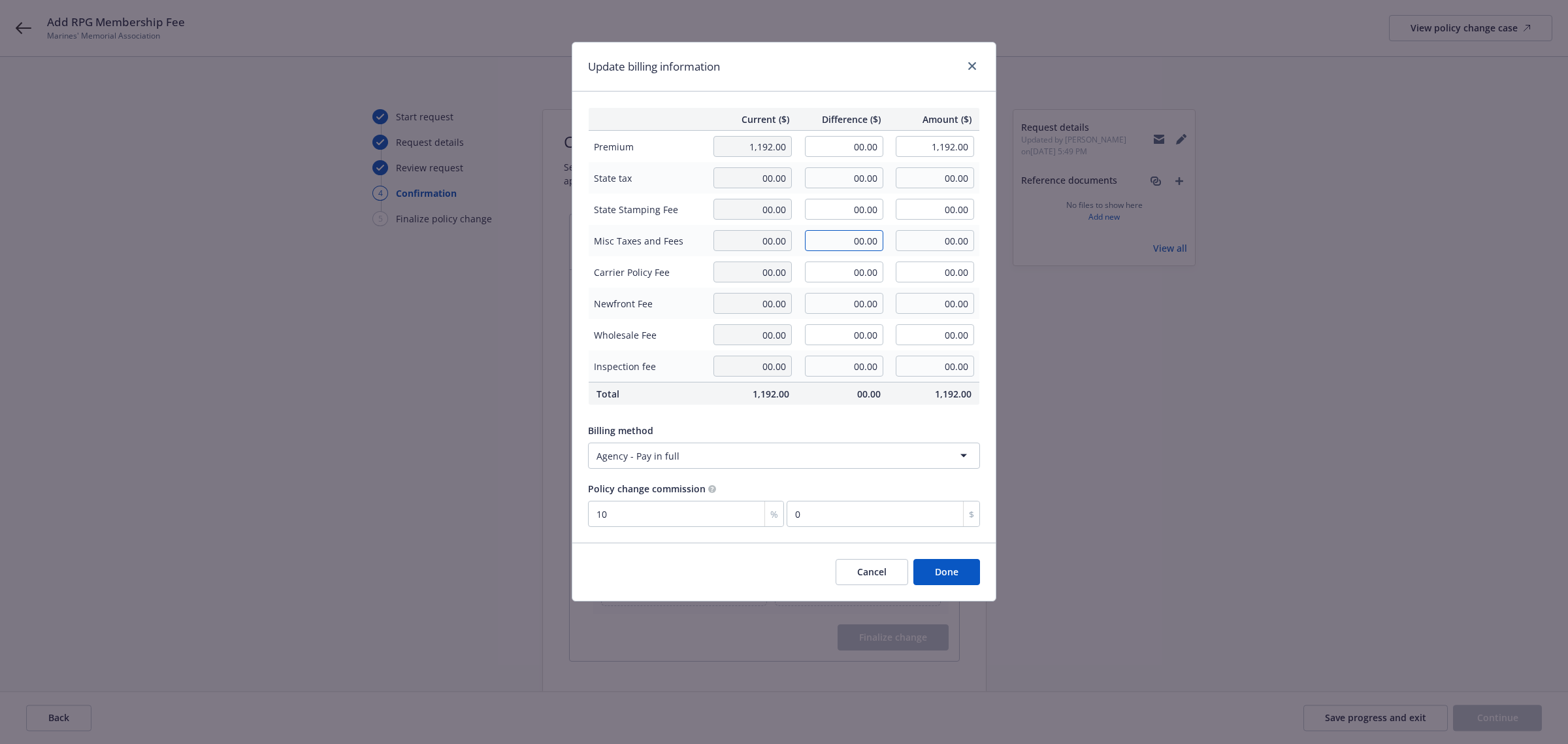
click at [844, 242] on input "00.00" at bounding box center [844, 240] width 78 height 21
type input "1,250.00"
click at [929, 574] on button "Done" at bounding box center [947, 572] width 67 height 26
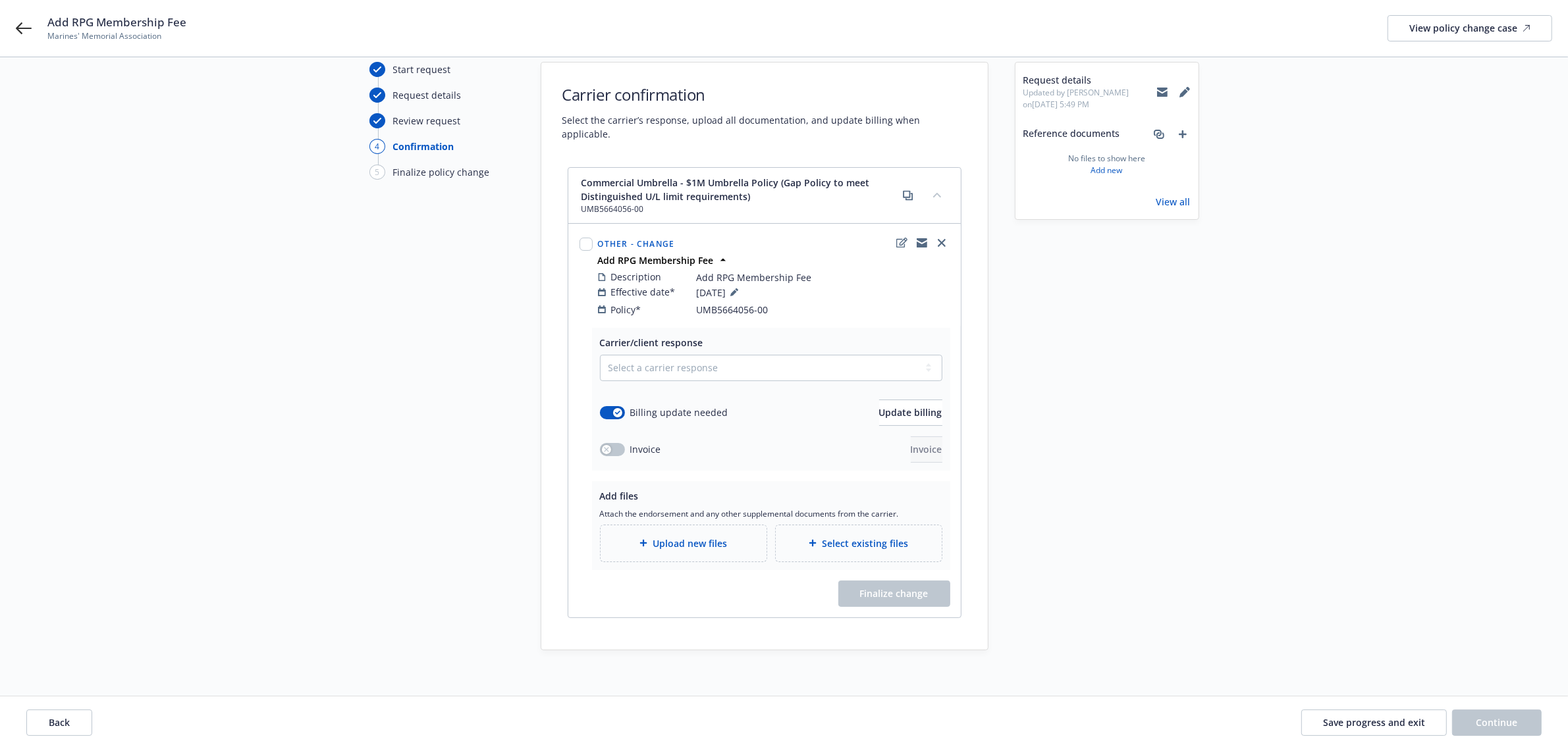
scroll to position [74, 0]
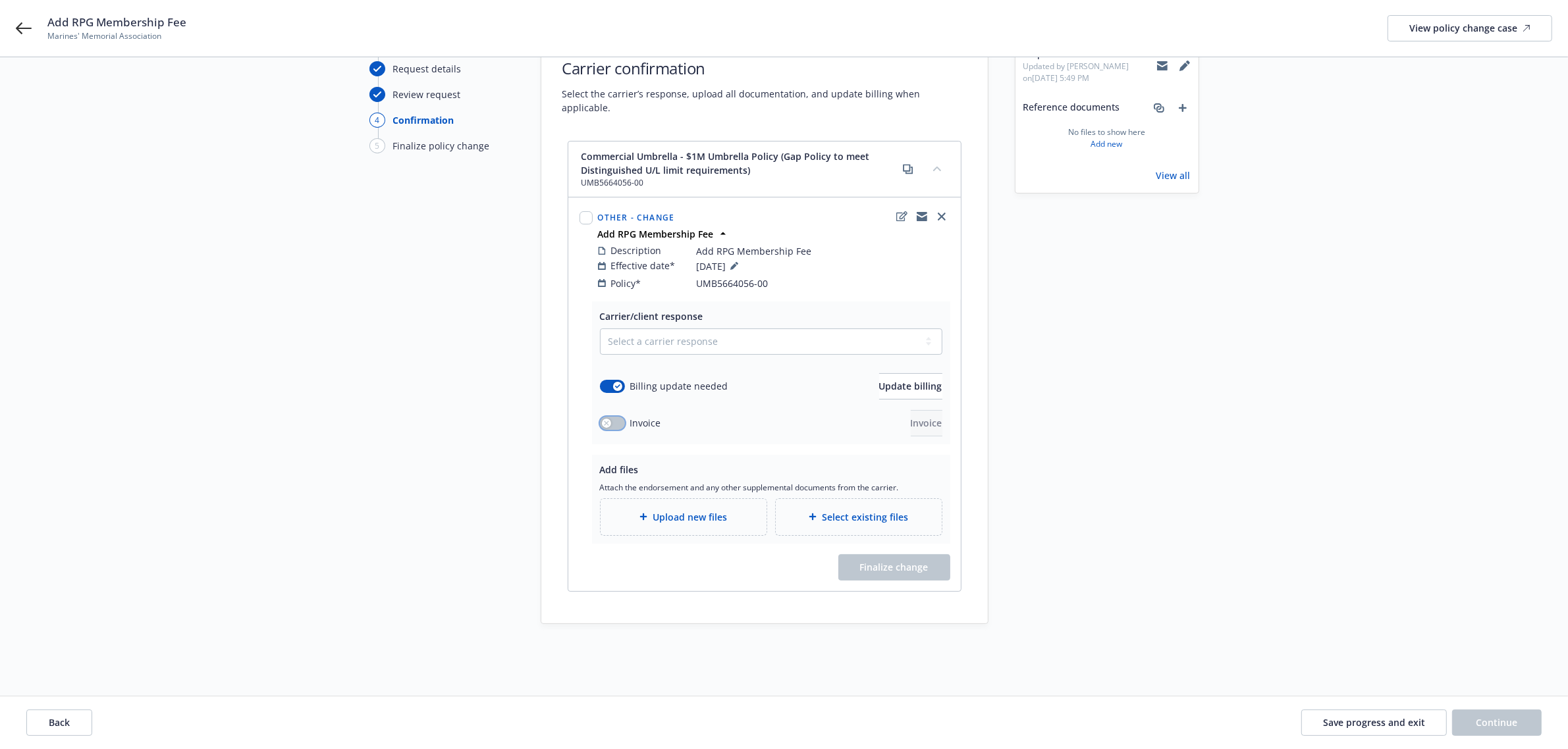
click at [616, 417] on button "button" at bounding box center [612, 423] width 25 height 13
drag, startPoint x: 581, startPoint y: 199, endPoint x: 590, endPoint y: 214, distance: 17.5
click at [581, 212] on input "checkbox" at bounding box center [586, 218] width 13 height 13
checkbox input "true"
click at [685, 334] on select "Select a carrier response Accepted Accepted with revision No endorsement needed…" at bounding box center [770, 341] width 342 height 26
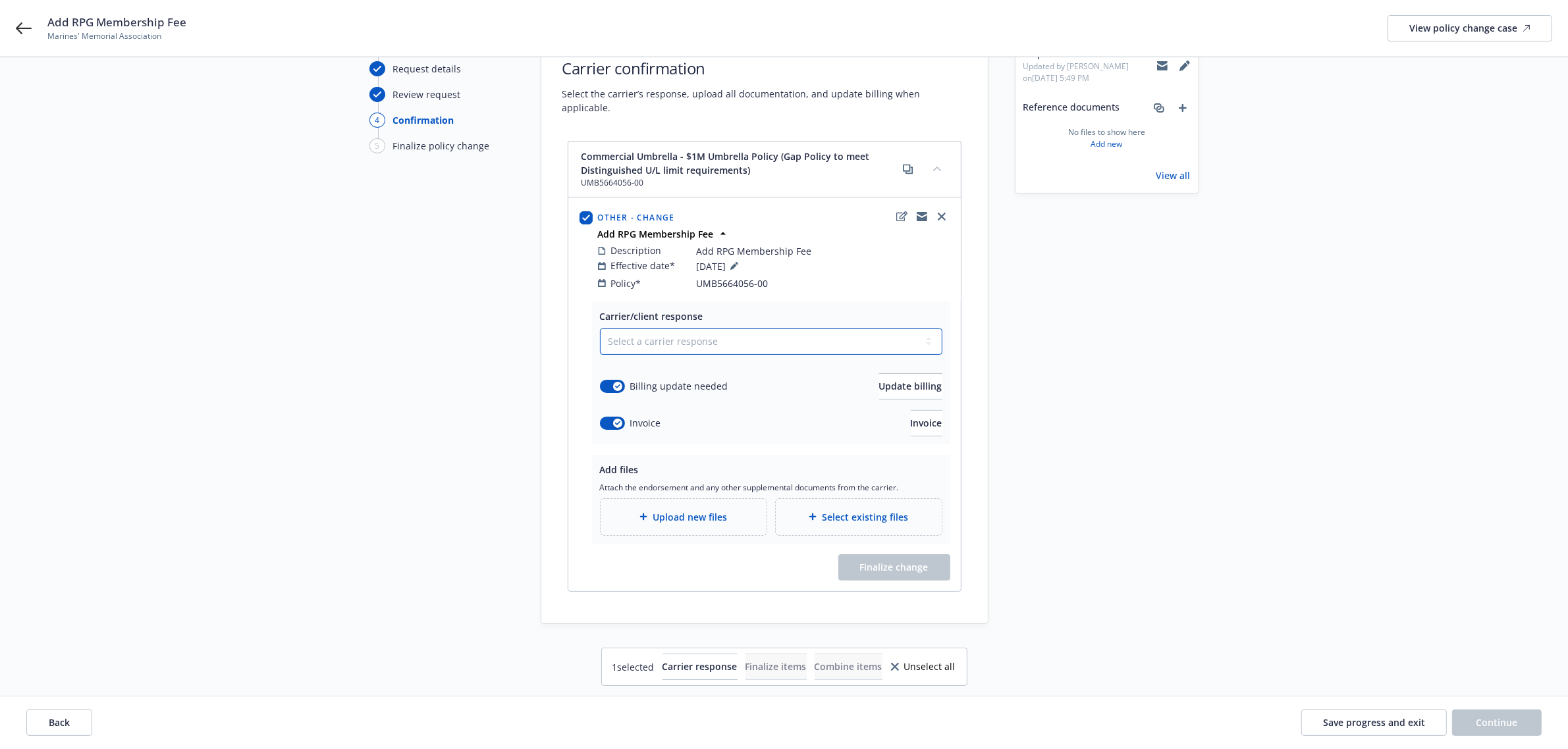
select select "NO_ENDORSEMENT_NEEDED"
click at [606, 329] on select "Select a carrier response Accepted Accepted with revision No endorsement needed…" at bounding box center [770, 341] width 342 height 26
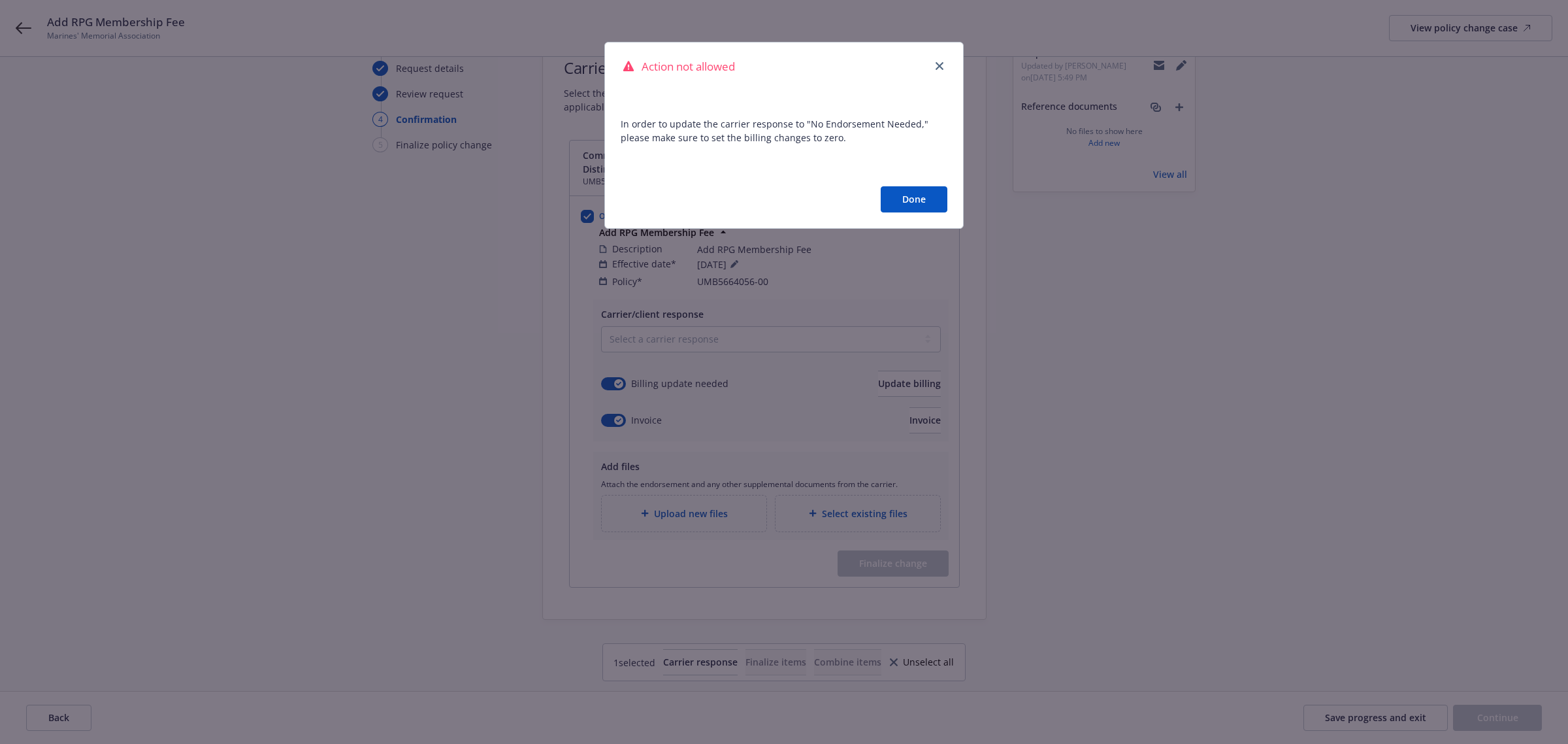
click at [889, 197] on button "Done" at bounding box center [914, 199] width 67 height 26
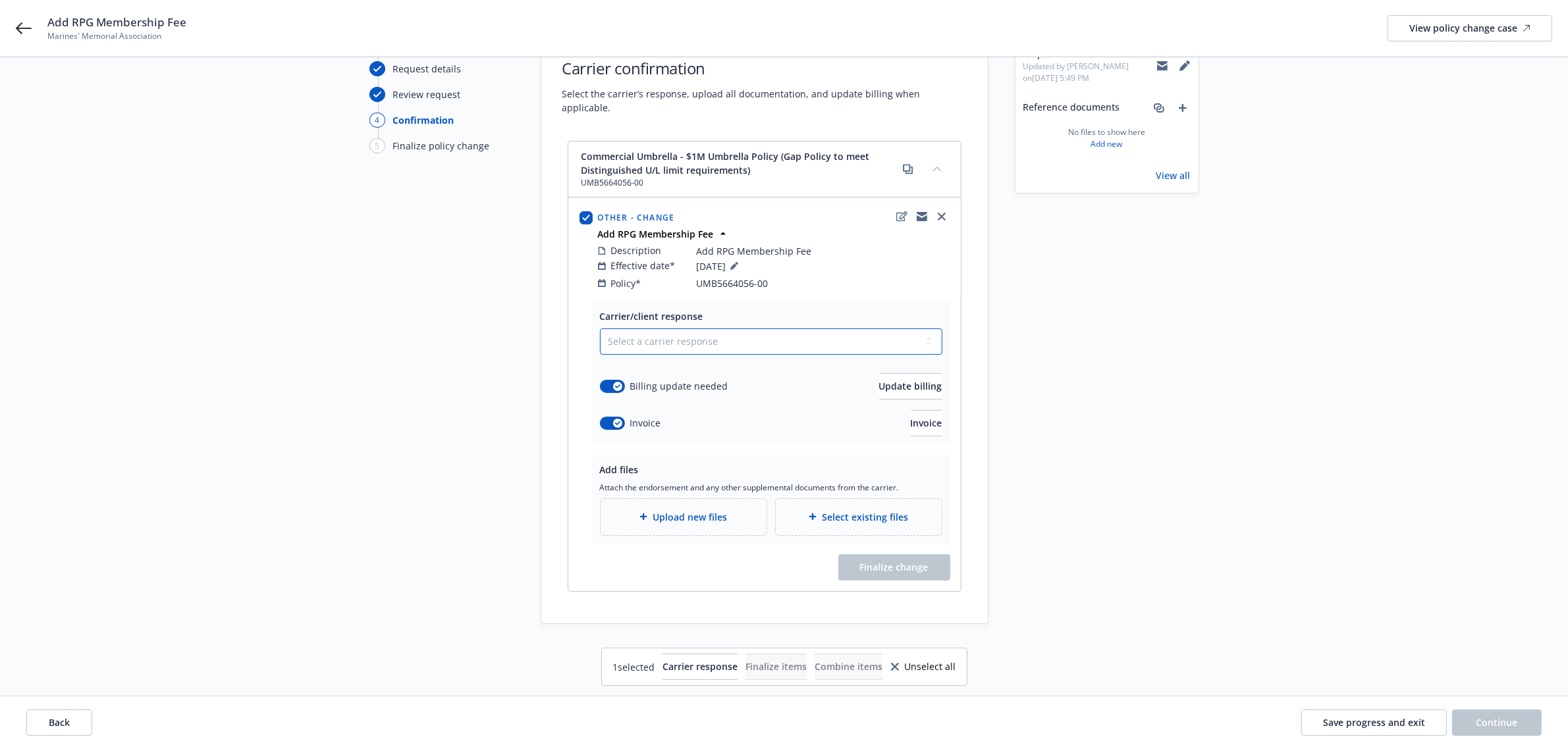
click at [729, 337] on select "Select a carrier response Accepted Accepted with revision No endorsement needed…" at bounding box center [770, 341] width 342 height 26
select select "ACCEPTED"
click at [600, 329] on select "Select a carrier response Accepted Accepted with revision No endorsement needed…" at bounding box center [770, 341] width 342 height 26
click at [956, 662] on span "Unselect all" at bounding box center [929, 666] width 52 height 9
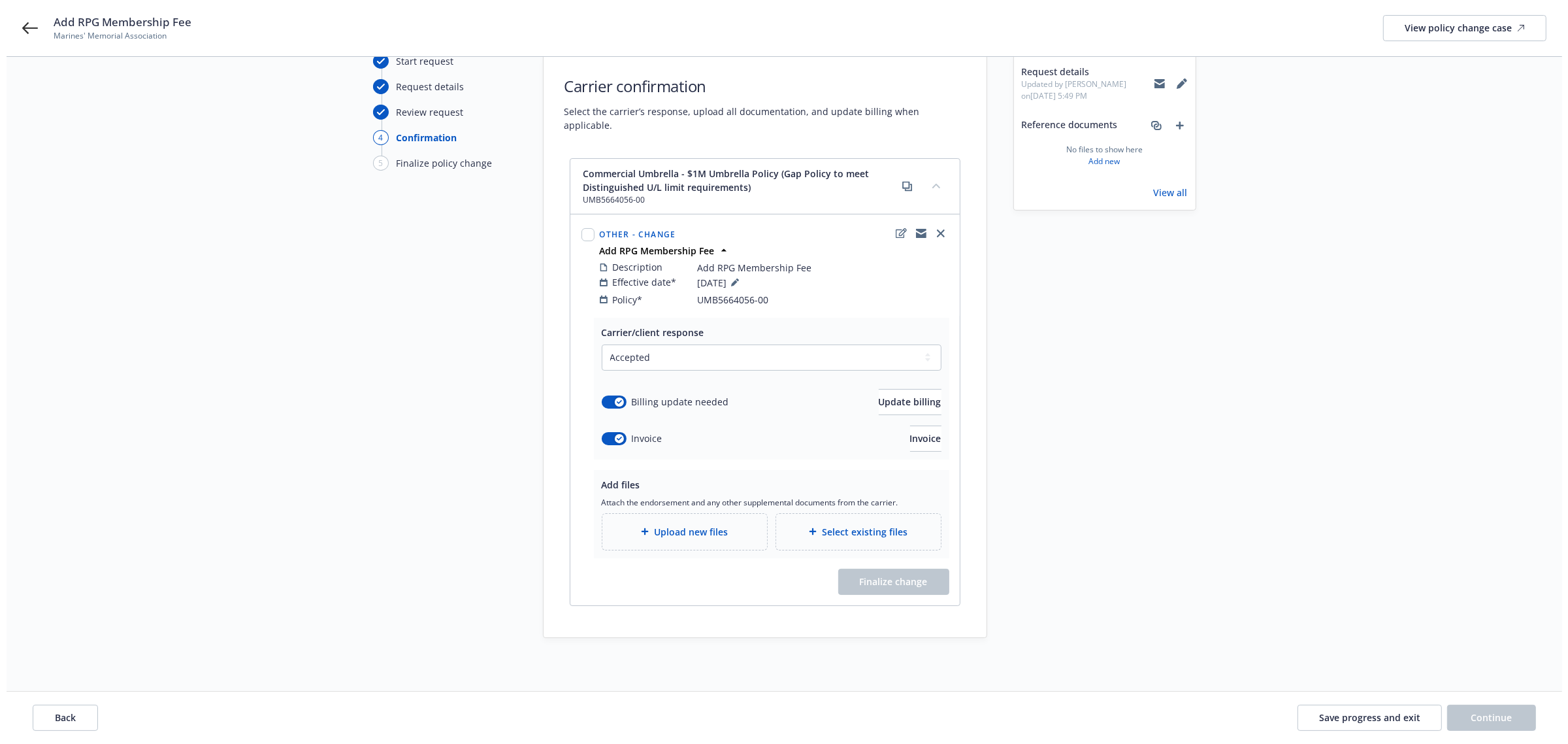
scroll to position [0, 0]
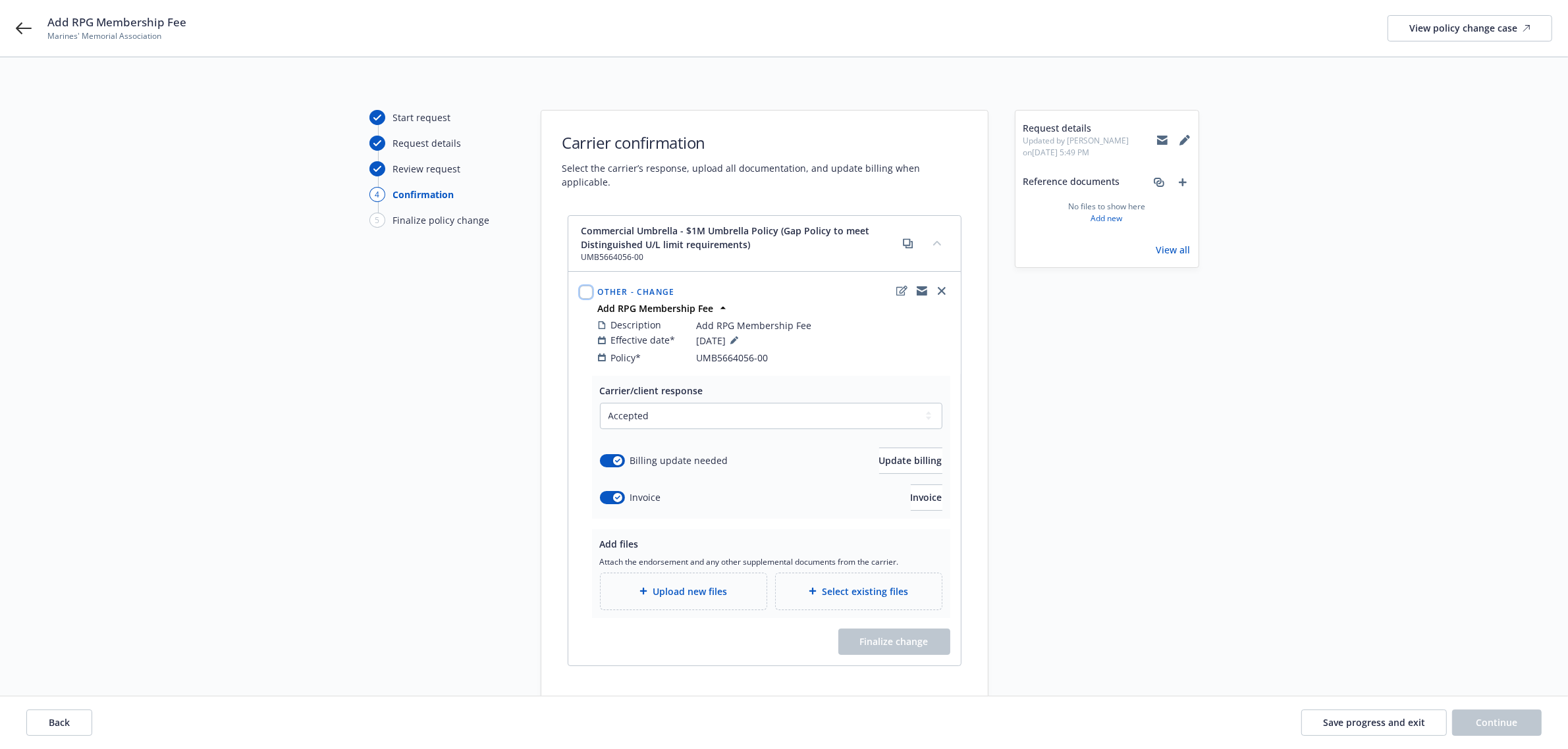
click at [581, 286] on input "checkbox" at bounding box center [586, 292] width 13 height 13
checkbox input "true"
click at [682, 675] on button "Carrier response" at bounding box center [700, 666] width 75 height 26
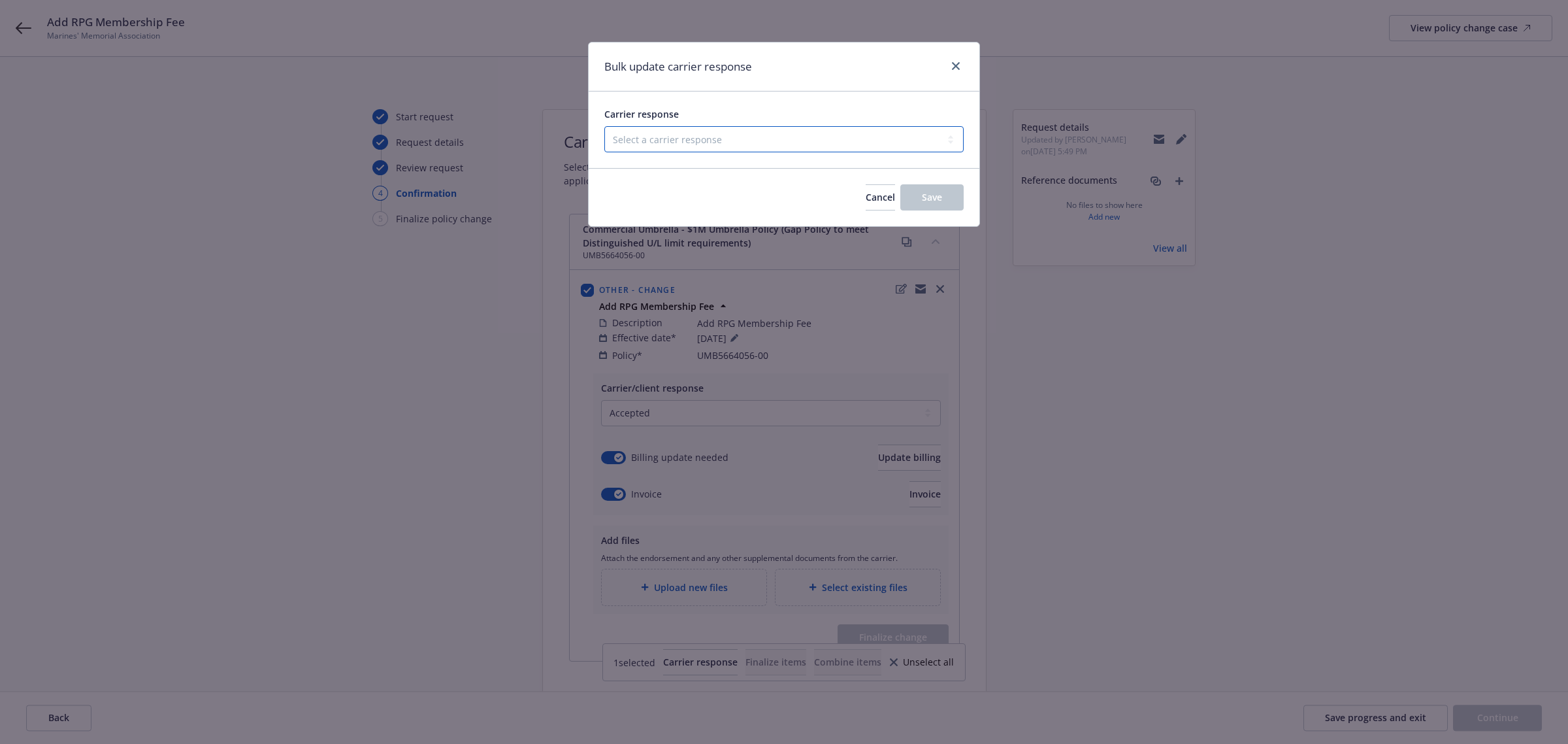
click at [749, 136] on select "Select a carrier response Accepted Accepted with revision No endorsement needed…" at bounding box center [784, 139] width 360 height 26
select select "ACCEPTED"
click at [604, 126] on select "Select a carrier response Accepted Accepted with revision No endorsement needed…" at bounding box center [784, 139] width 360 height 26
click at [925, 204] on button "Save" at bounding box center [932, 197] width 63 height 26
checkbox input "false"
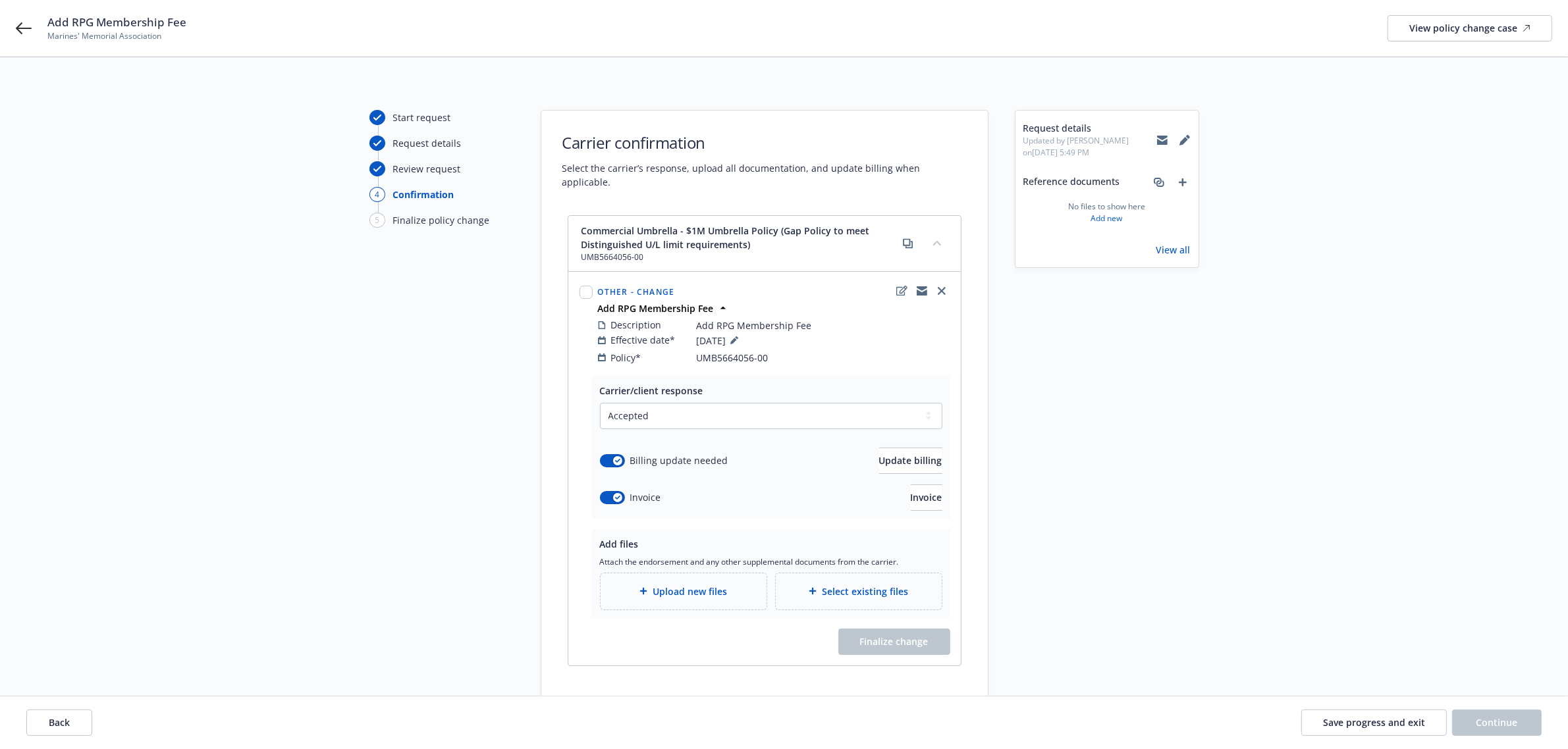
click at [715, 584] on div "Upload new files" at bounding box center [683, 591] width 144 height 15
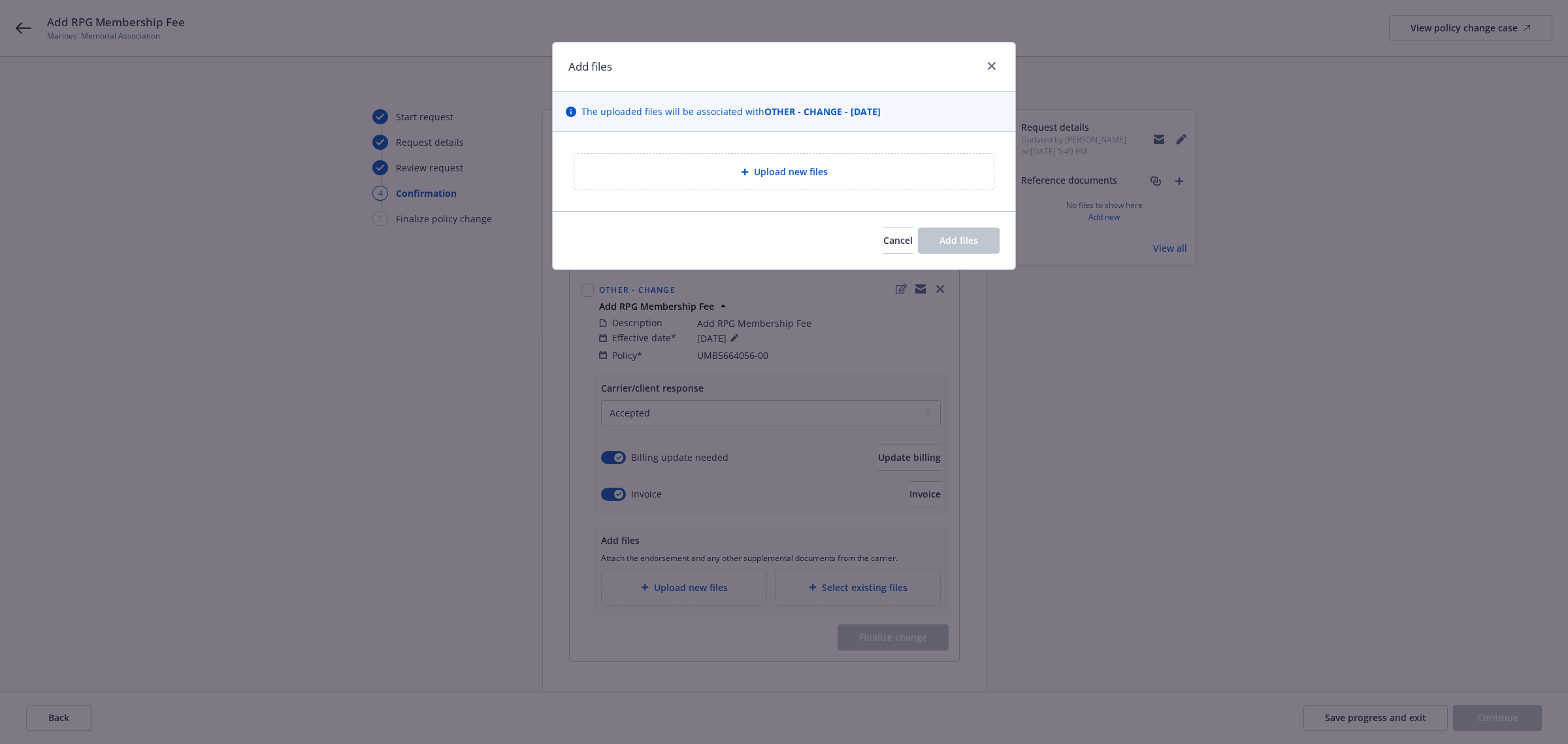
type textarea "x"
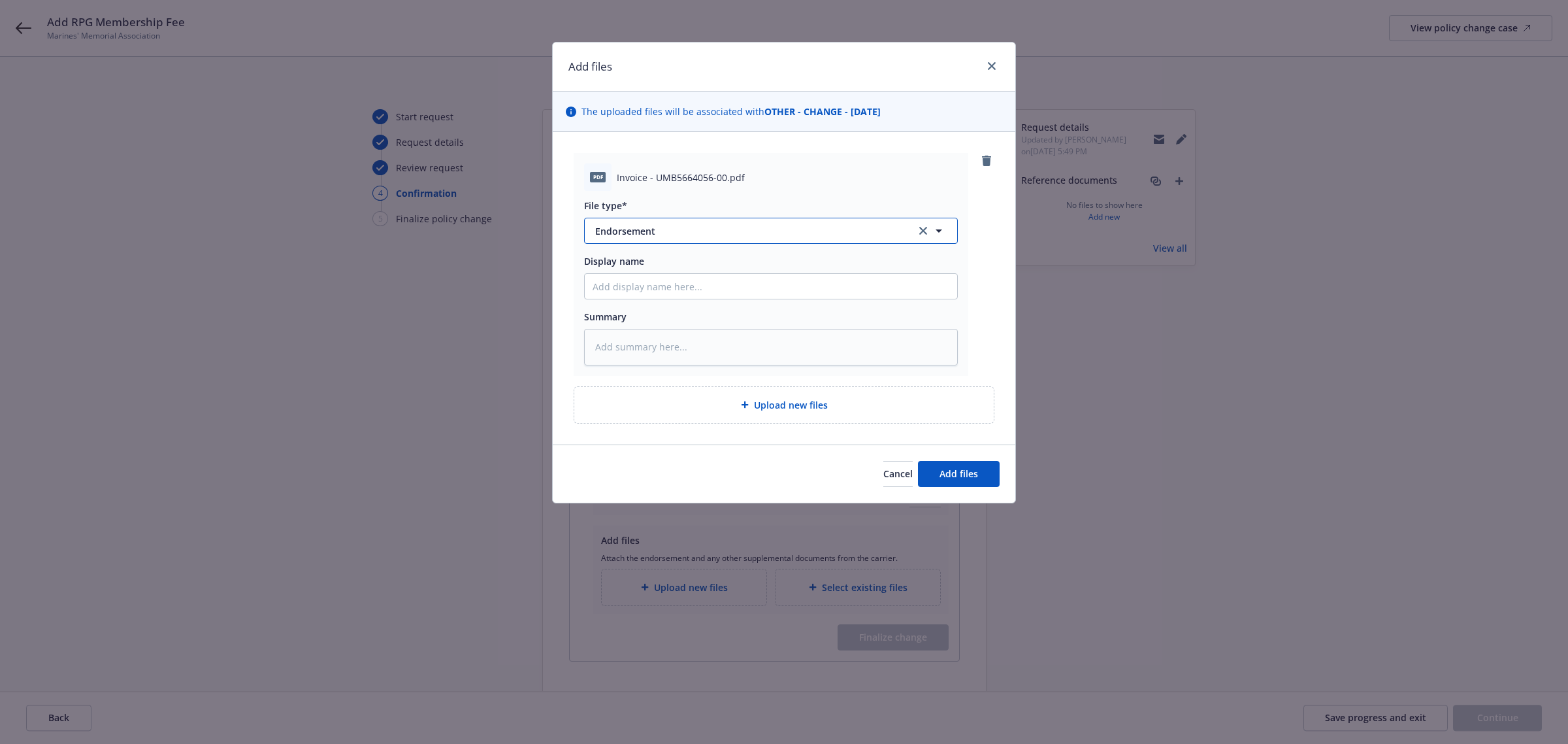
click at [658, 227] on span "Endorsement" at bounding box center [747, 231] width 303 height 14
type input "invoice"
type textarea "x"
type input "Su"
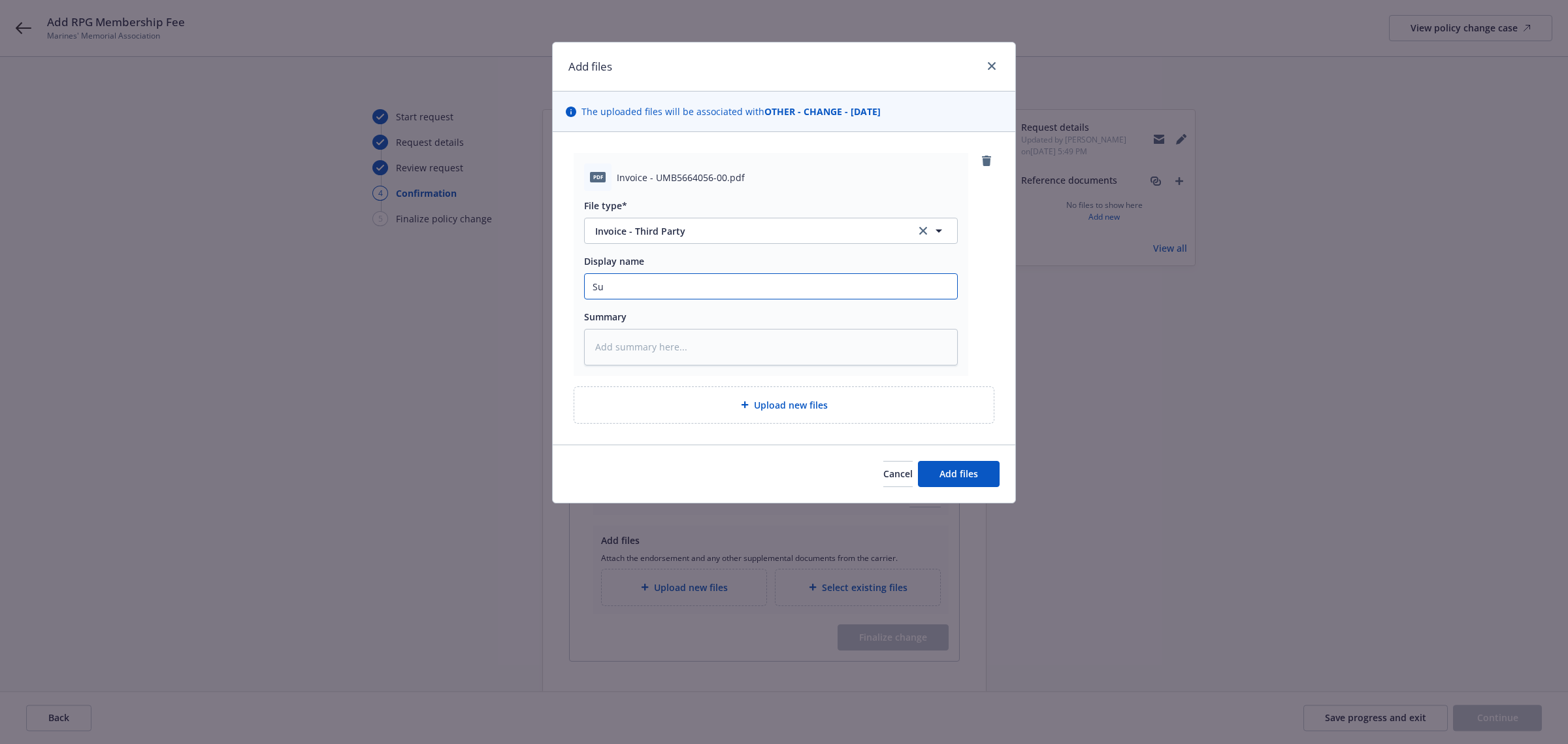
type textarea "x"
type input "Sui"
type textarea "x"
type input "Suit"
type textarea "x"
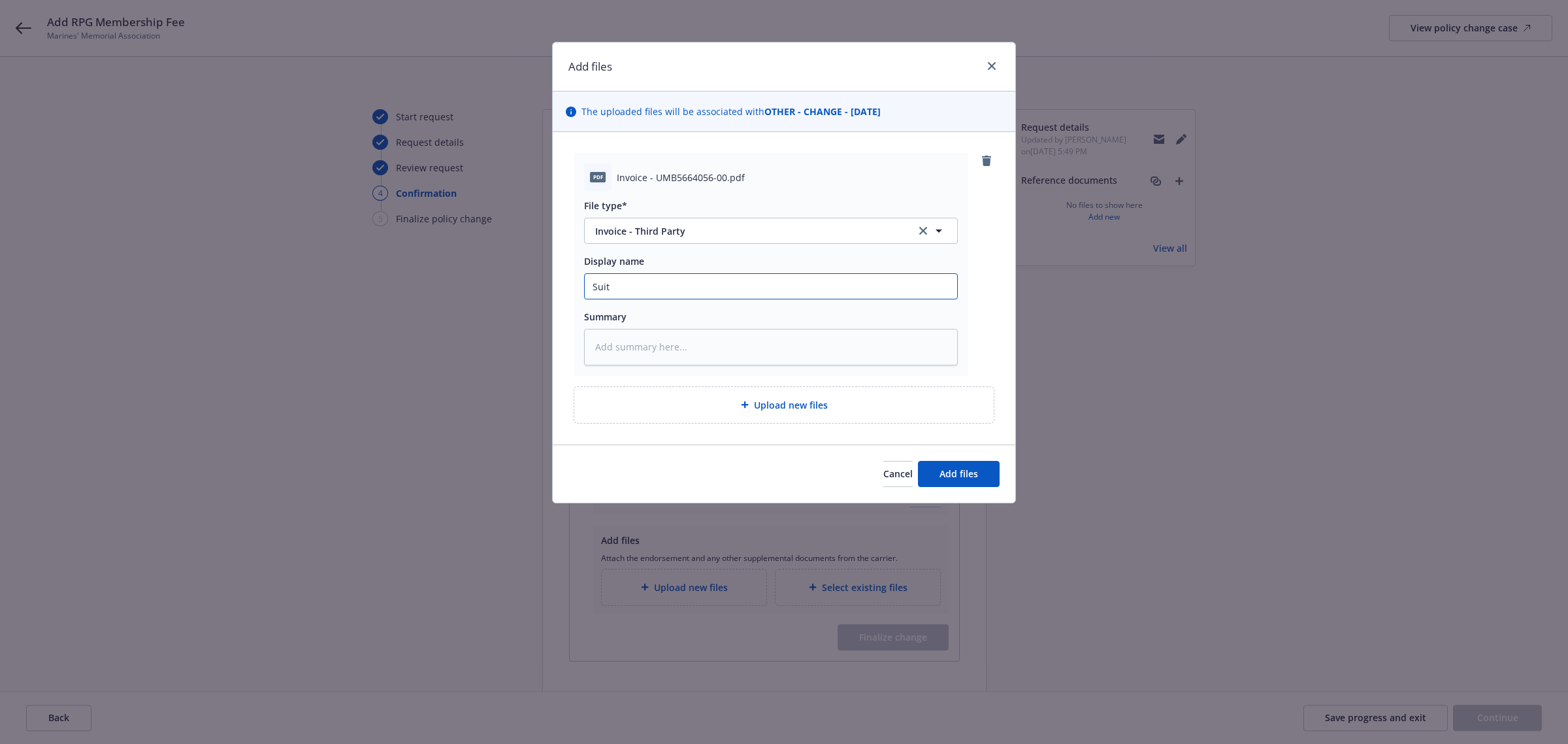
type input "Suite"
type textarea "x"
type input "SuiteL"
type textarea "x"
type input "SuiteLi"
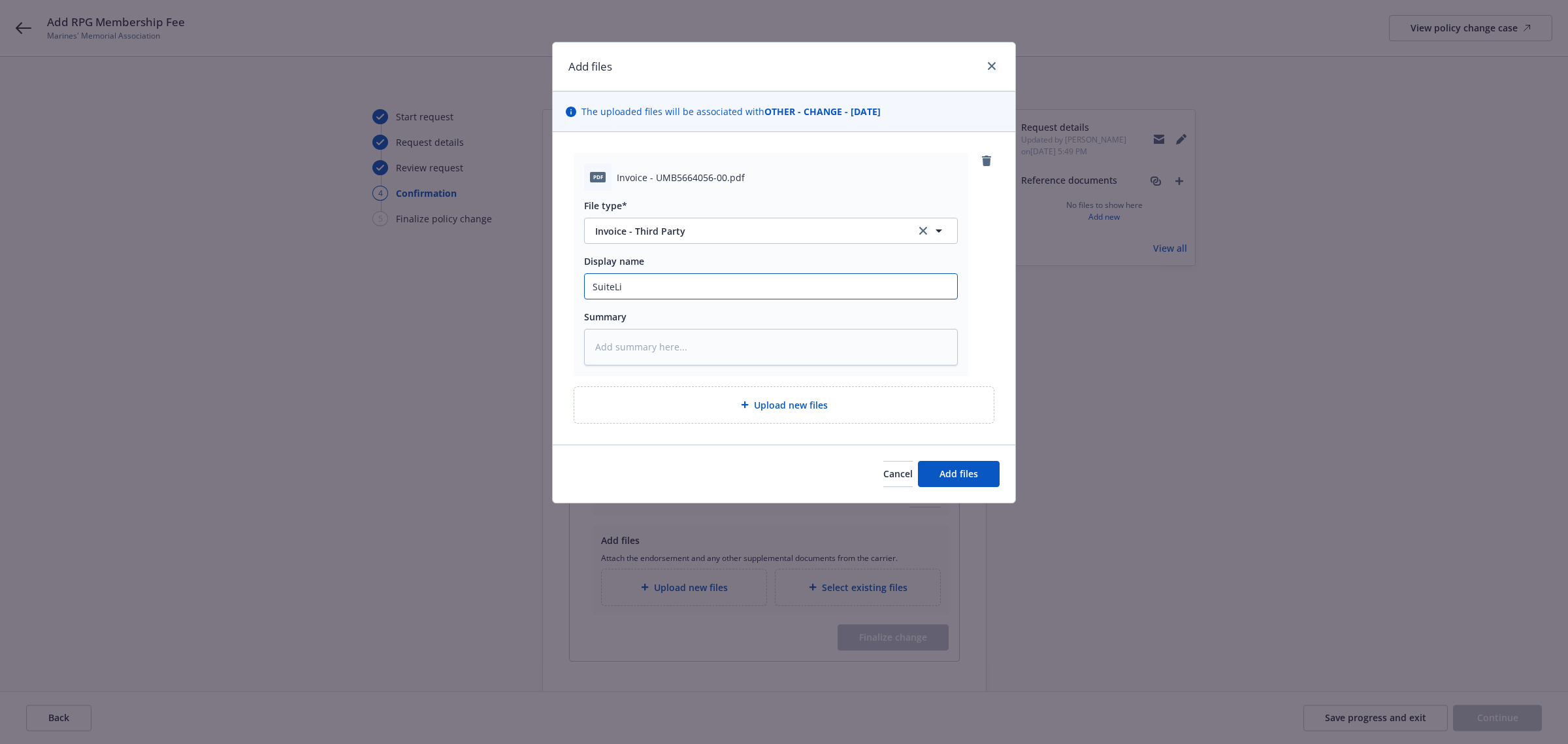
type textarea "x"
type input "SuiteLif"
type textarea "x"
type input "SuiteLife"
type textarea "x"
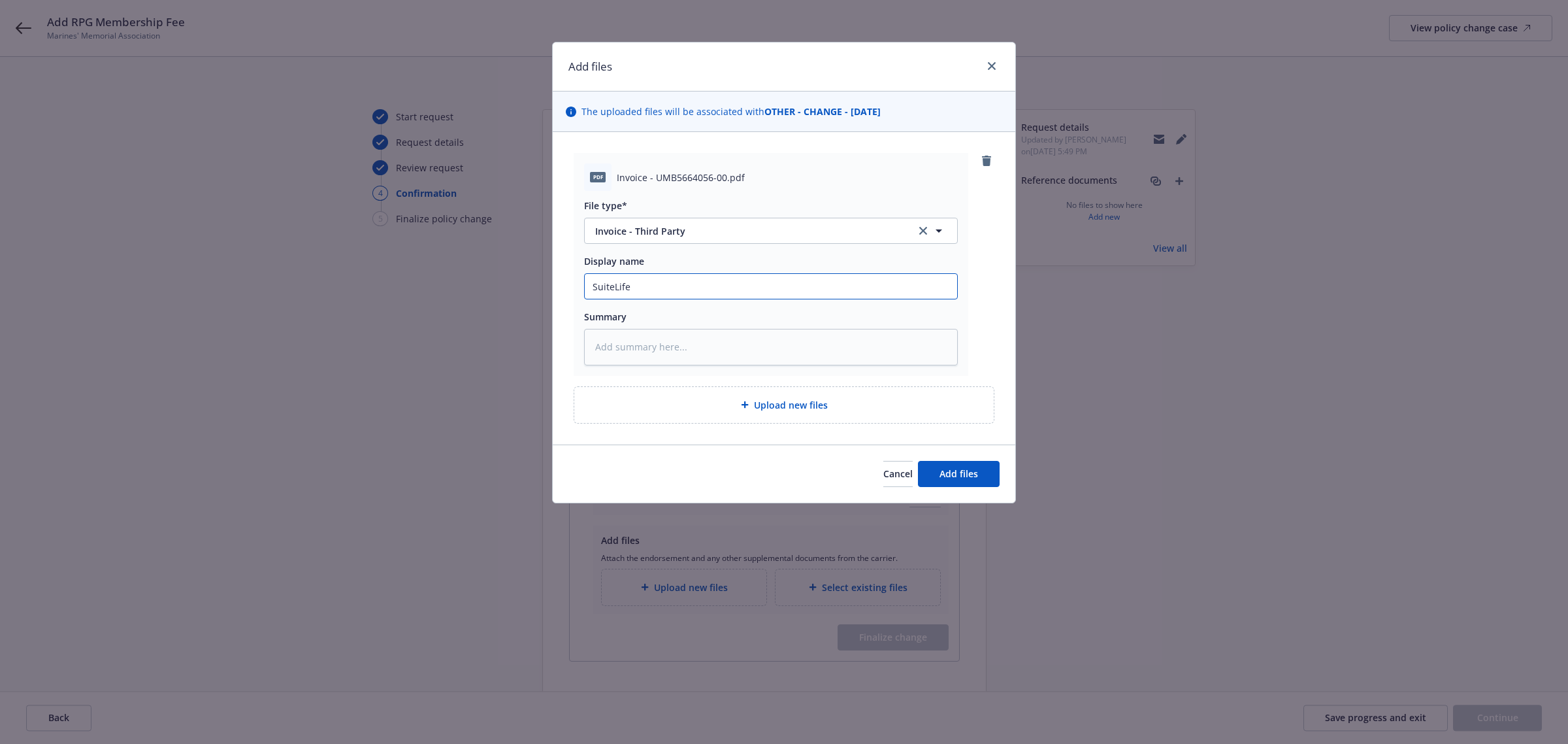
type input "SuiteLife"
type textarea "x"
type input "SuiteLife U"
type textarea "x"
type input "SuiteLife Um"
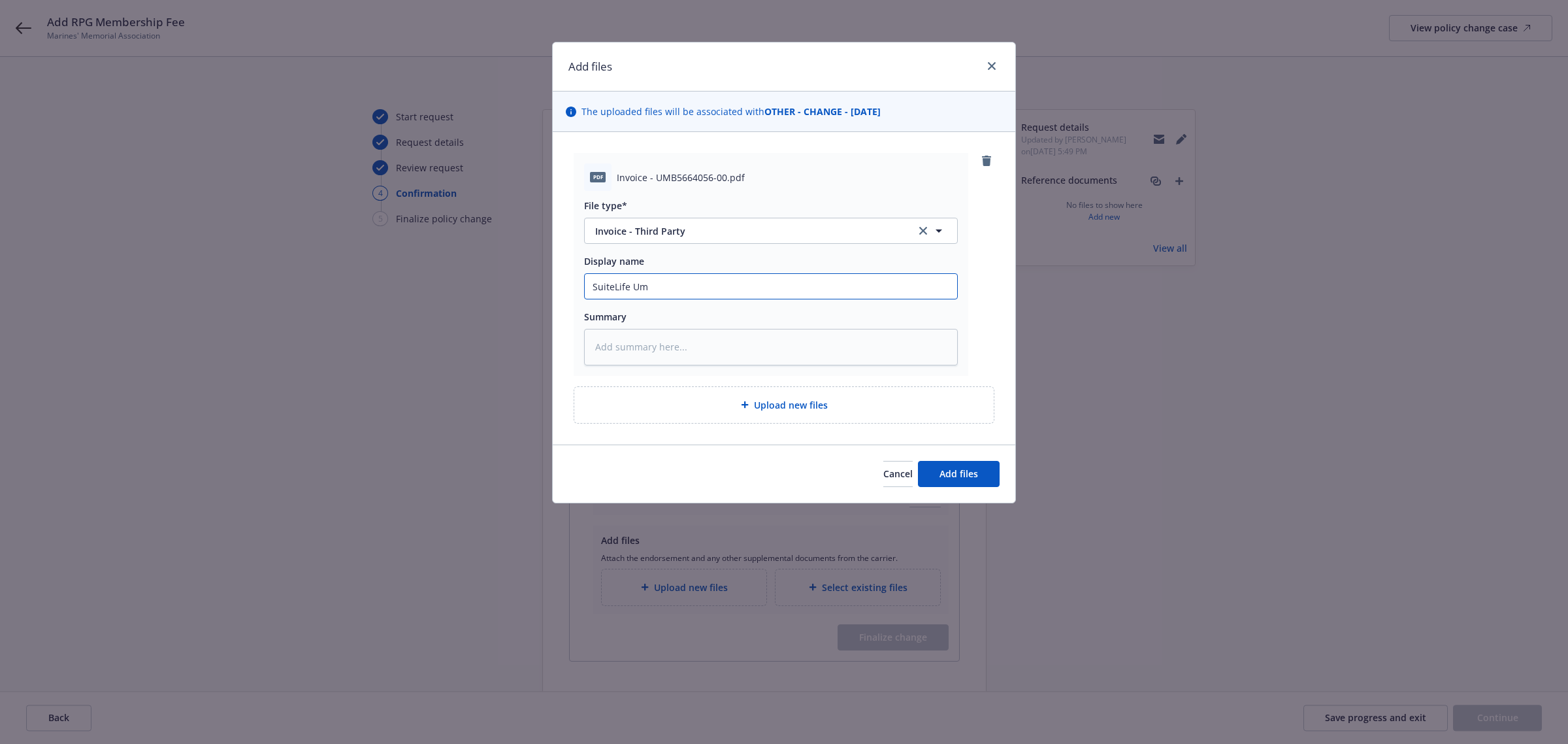
type textarea "x"
type input "SuiteLife Umb"
type textarea "x"
type input "SuiteLife Umbr"
type textarea "x"
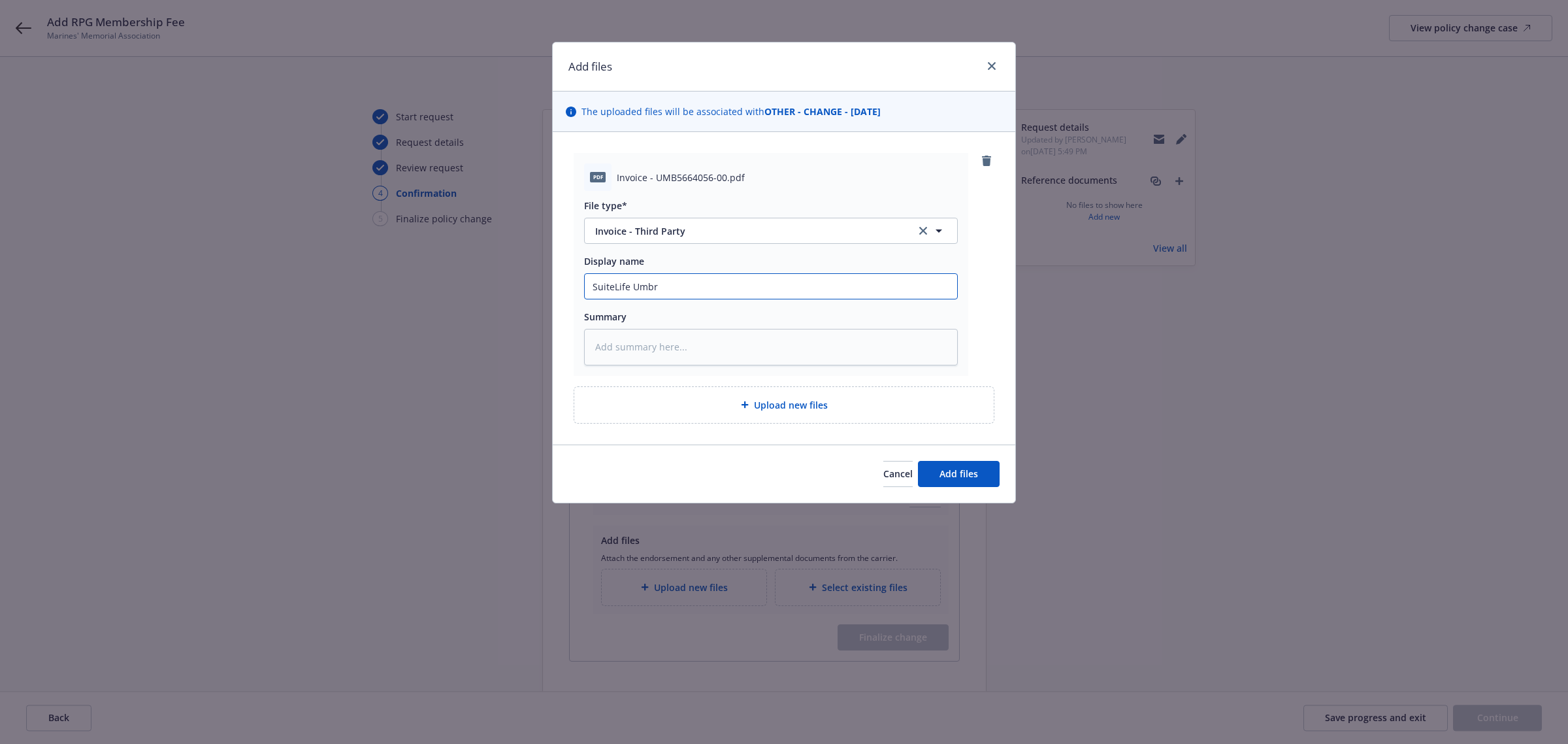
type input "SuiteLife Umbre"
type textarea "x"
type input "SuiteLife Umbrel"
type textarea "x"
type input "SuiteLife Umbrella"
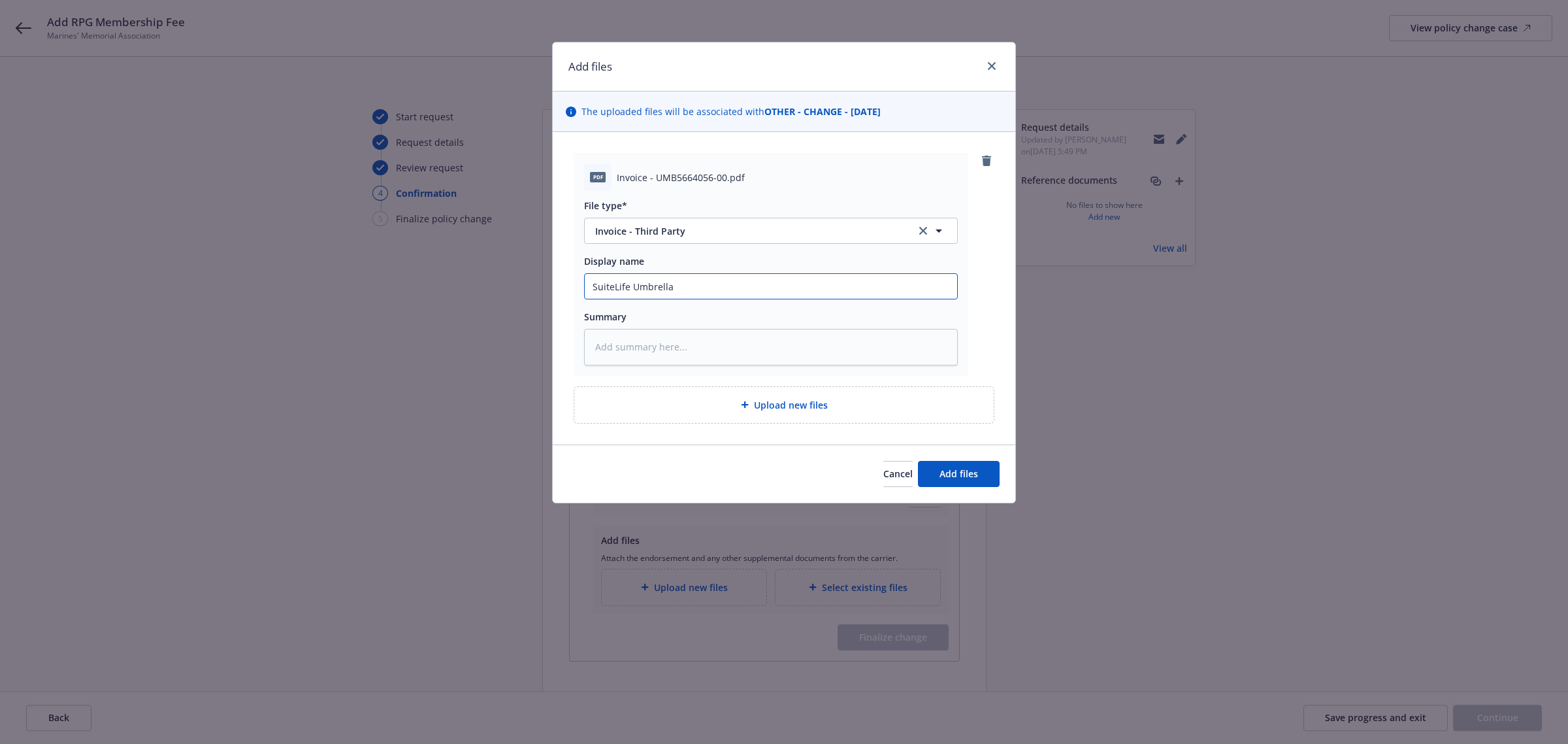
type textarea "x"
type input "SuiteLife Umbrella"
type textarea "x"
type input "SuiteLife Umbrella I"
type textarea "x"
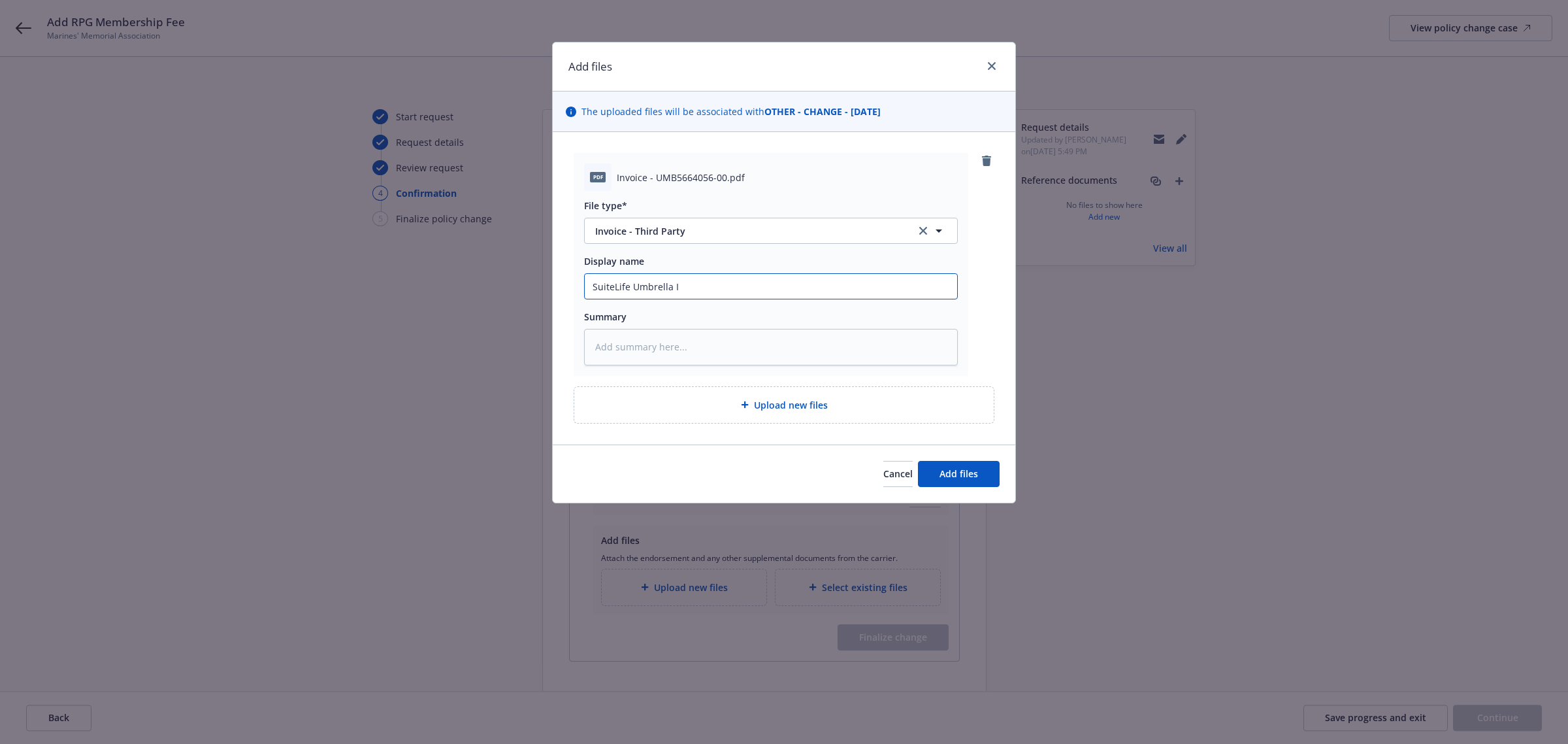
type input "SuiteLife Umbrella In"
type textarea "x"
type input "SuiteLife Umbrella Inv"
type textarea "x"
type input "SuiteLife Umbrella Invo"
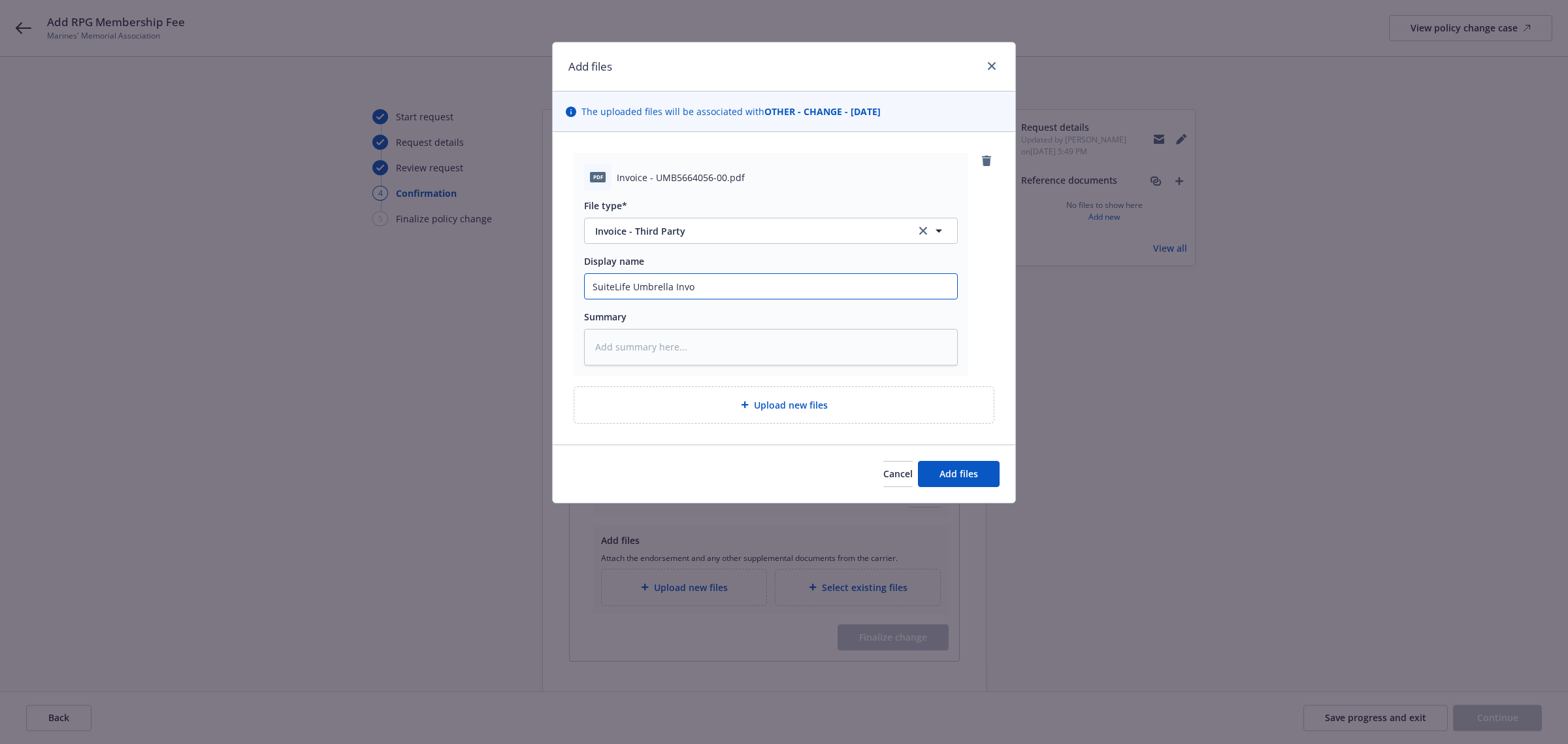
type textarea "x"
type input "SuiteLife Umbrella Invoi"
type textarea "x"
type input "SuiteLife Umbrella Invoic"
type textarea "x"
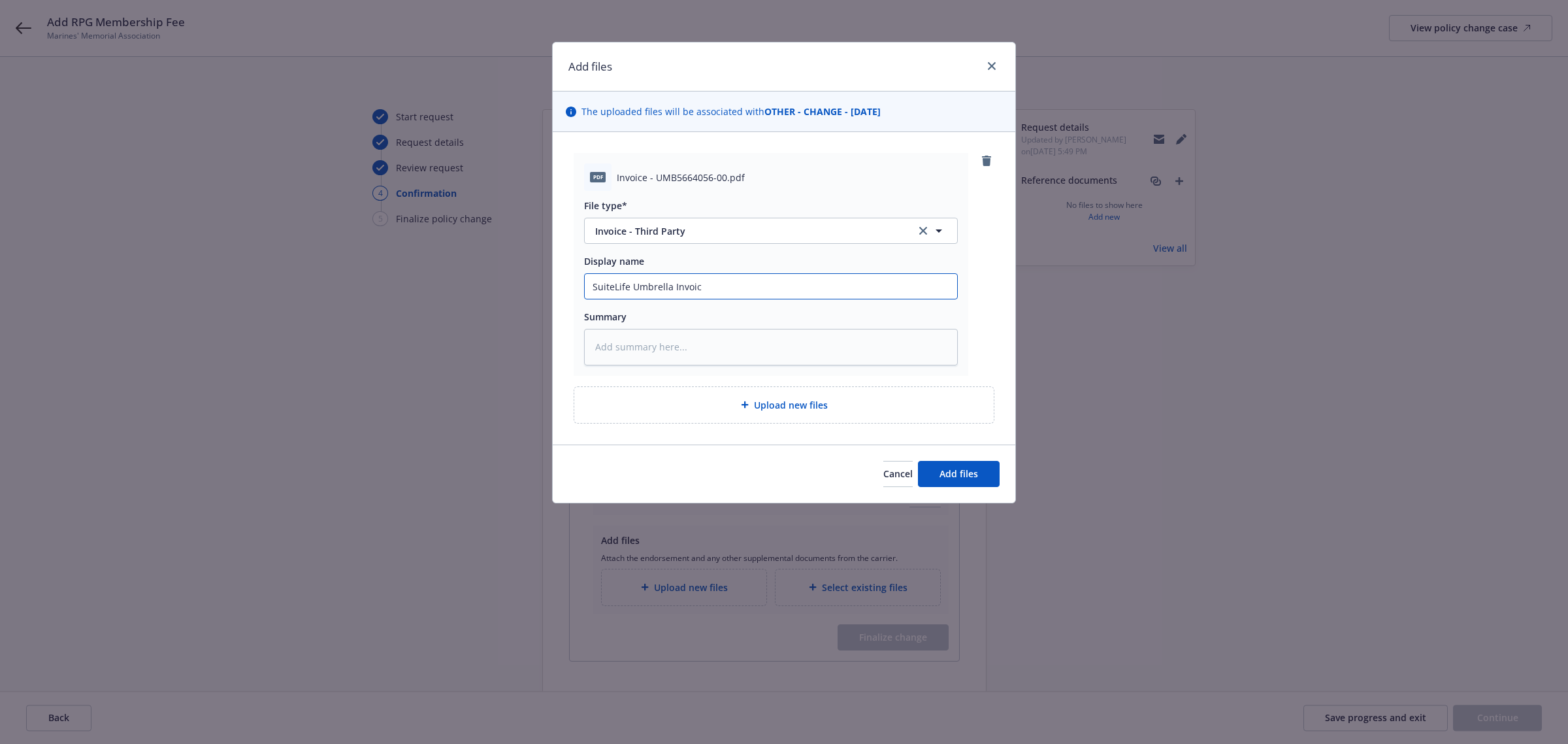
type input "SuiteLife Umbrella Invoice"
type textarea "x"
type input "SuiteLife Umbrella Invoice"
type textarea "x"
type input "SuiteLife Umbrella Invoice ("
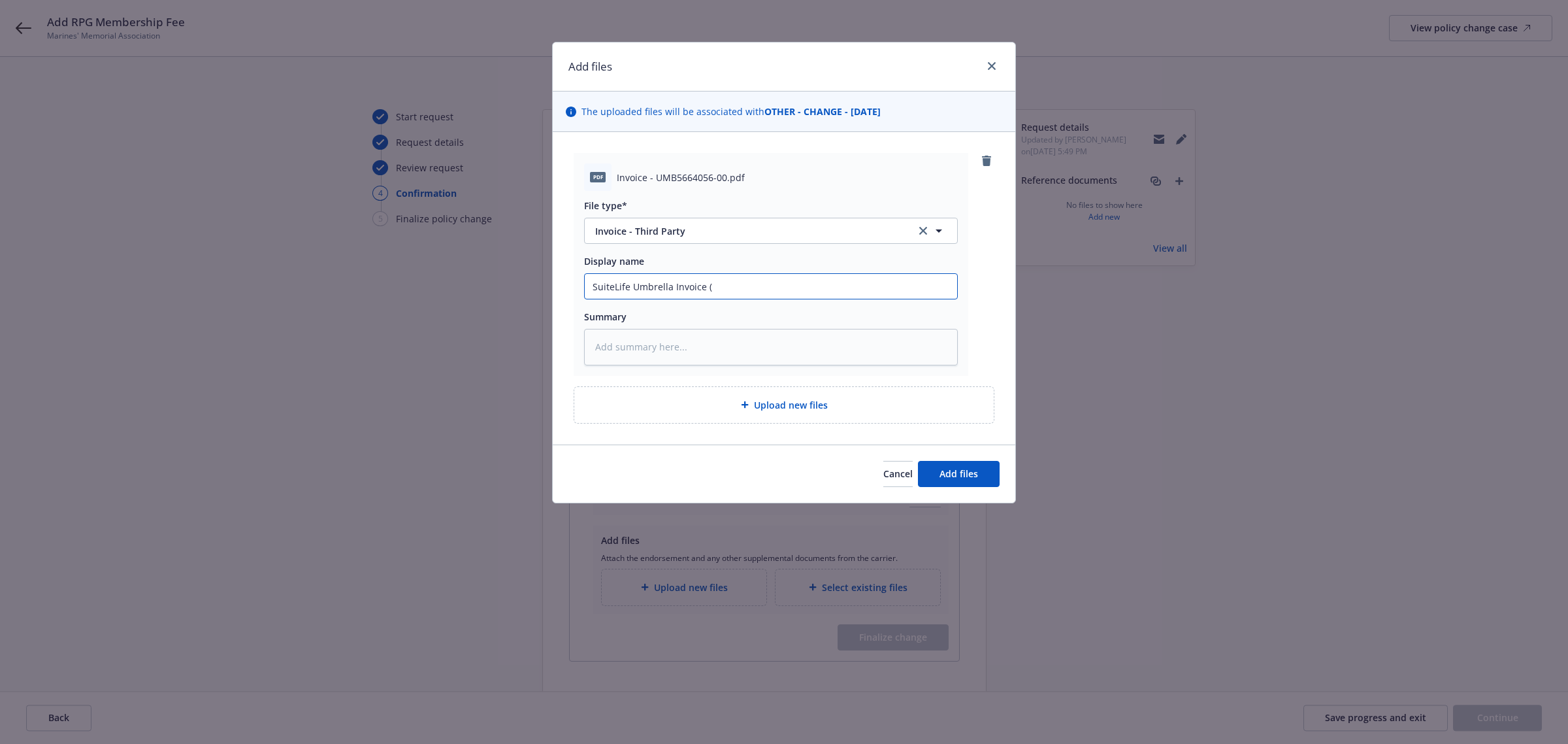
type textarea "x"
type input "SuiteLife Umbrella Invoice (s"
type textarea "x"
type input "SuiteLife Umbrella Invoice (sho"
type textarea "x"
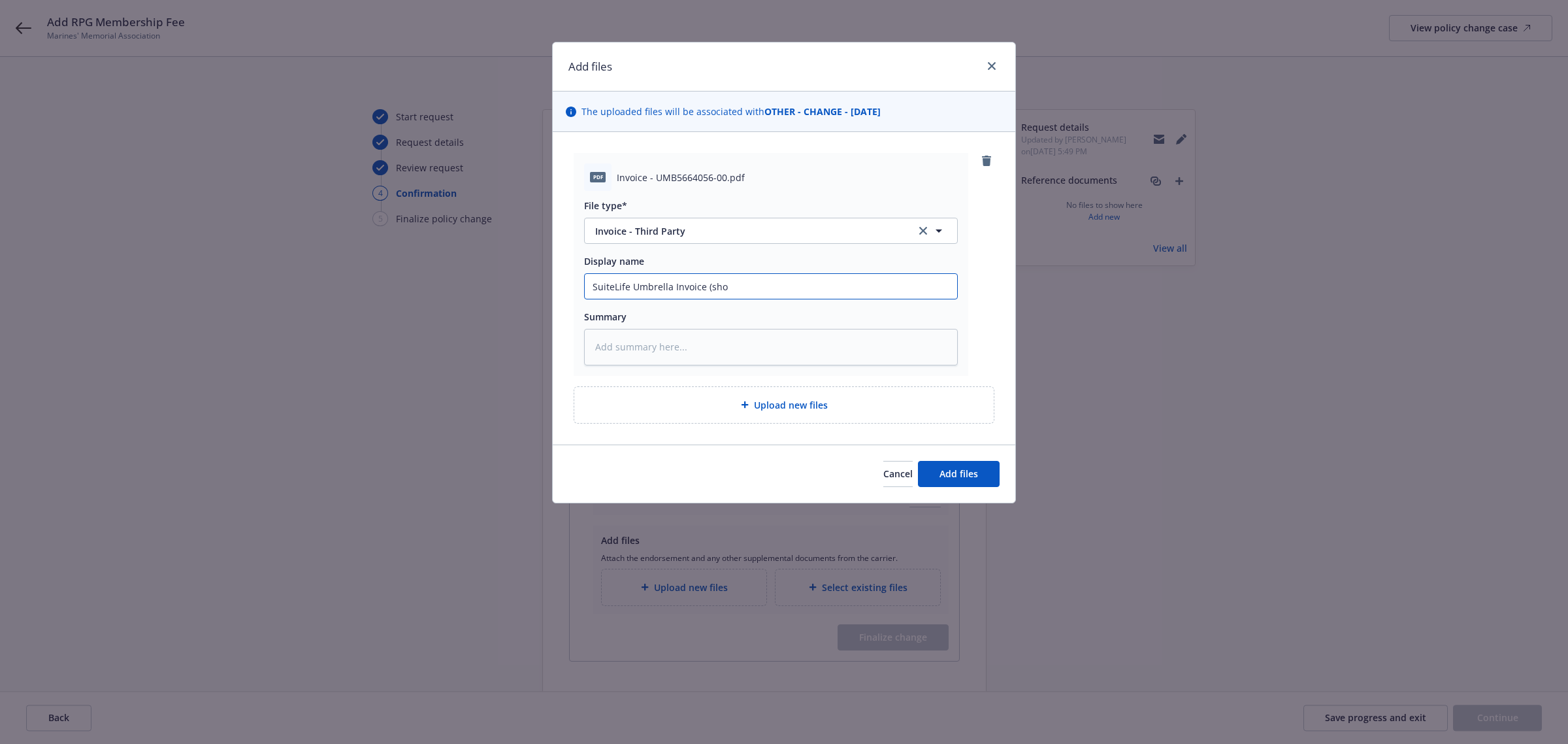
type input "SuiteLife Umbrella Invoice (shor"
type textarea "x"
type input "SuiteLife Umbrella Invoice (short"
type textarea "x"
type input "SuiteLife Umbrella Invoice (short"
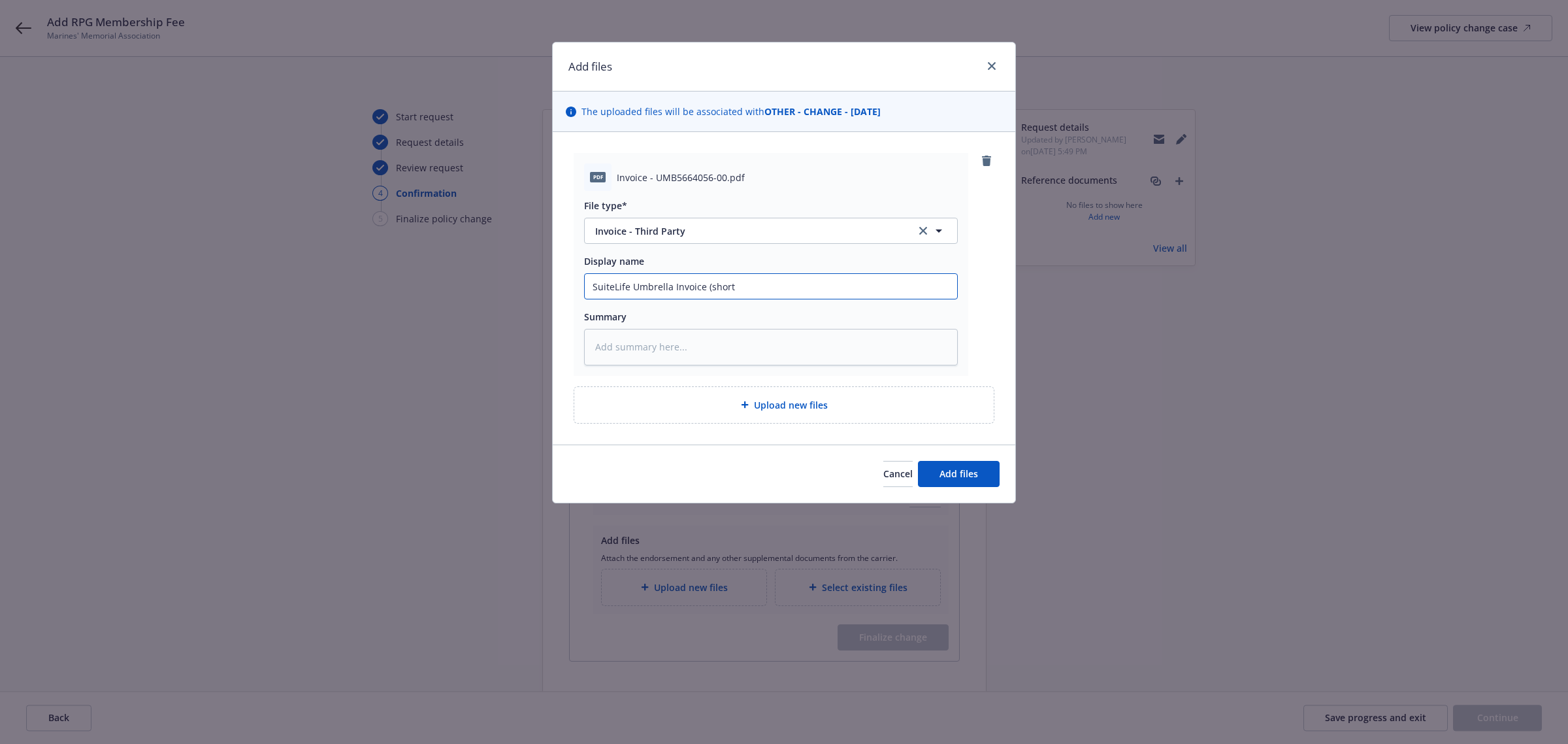
type textarea "x"
type input "SuiteLife Umbrella Invoice (short t"
type textarea "x"
type input "SuiteLife Umbrella Invoice (short te"
type textarea "x"
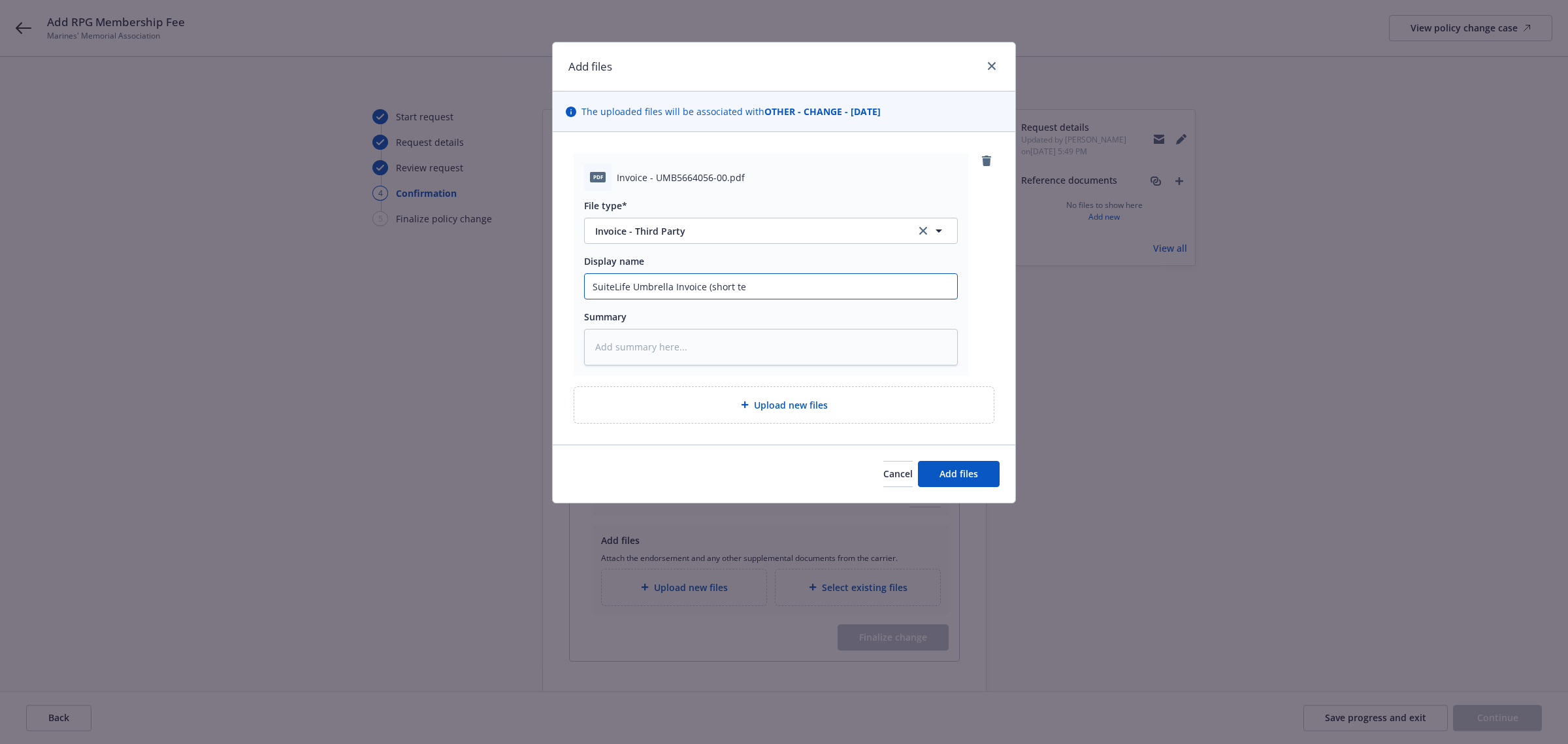
type input "SuiteLife Umbrella Invoice (short ter"
type textarea "x"
type input "SuiteLife Umbrella Invoice (short term"
type textarea "x"
type input "SuiteLife Umbrella Invoice (short term)"
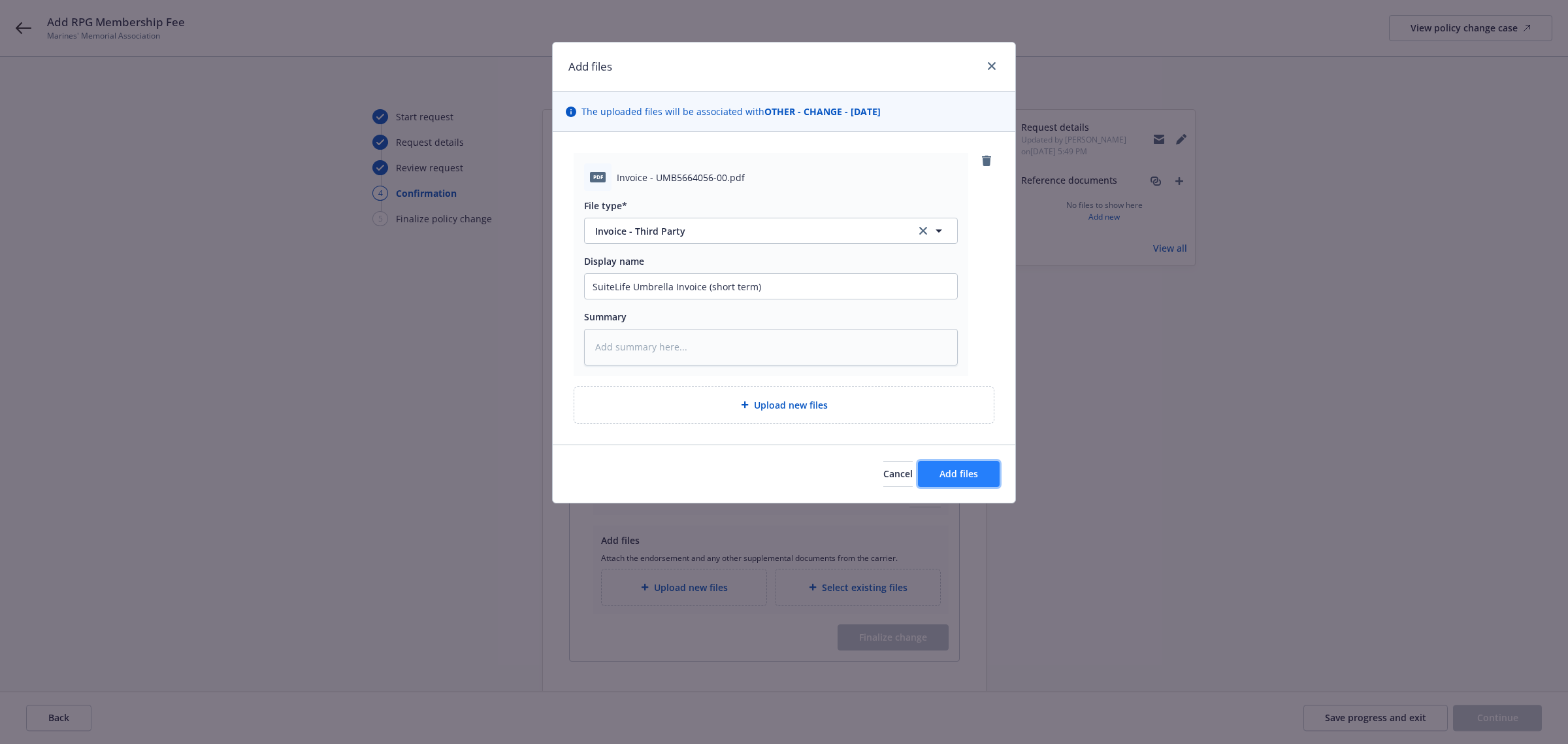
click at [982, 484] on button "Add files" at bounding box center [958, 473] width 82 height 26
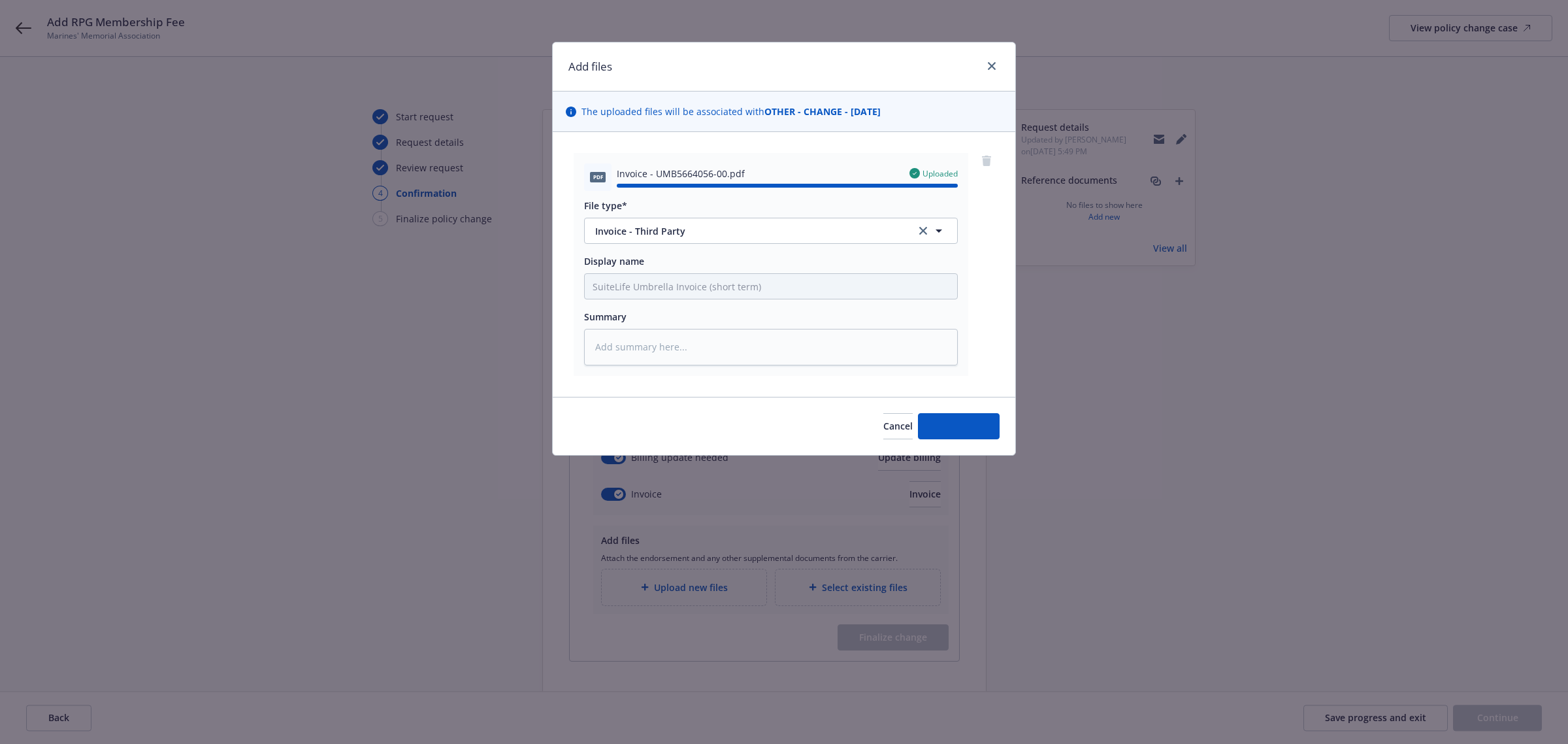
type textarea "x"
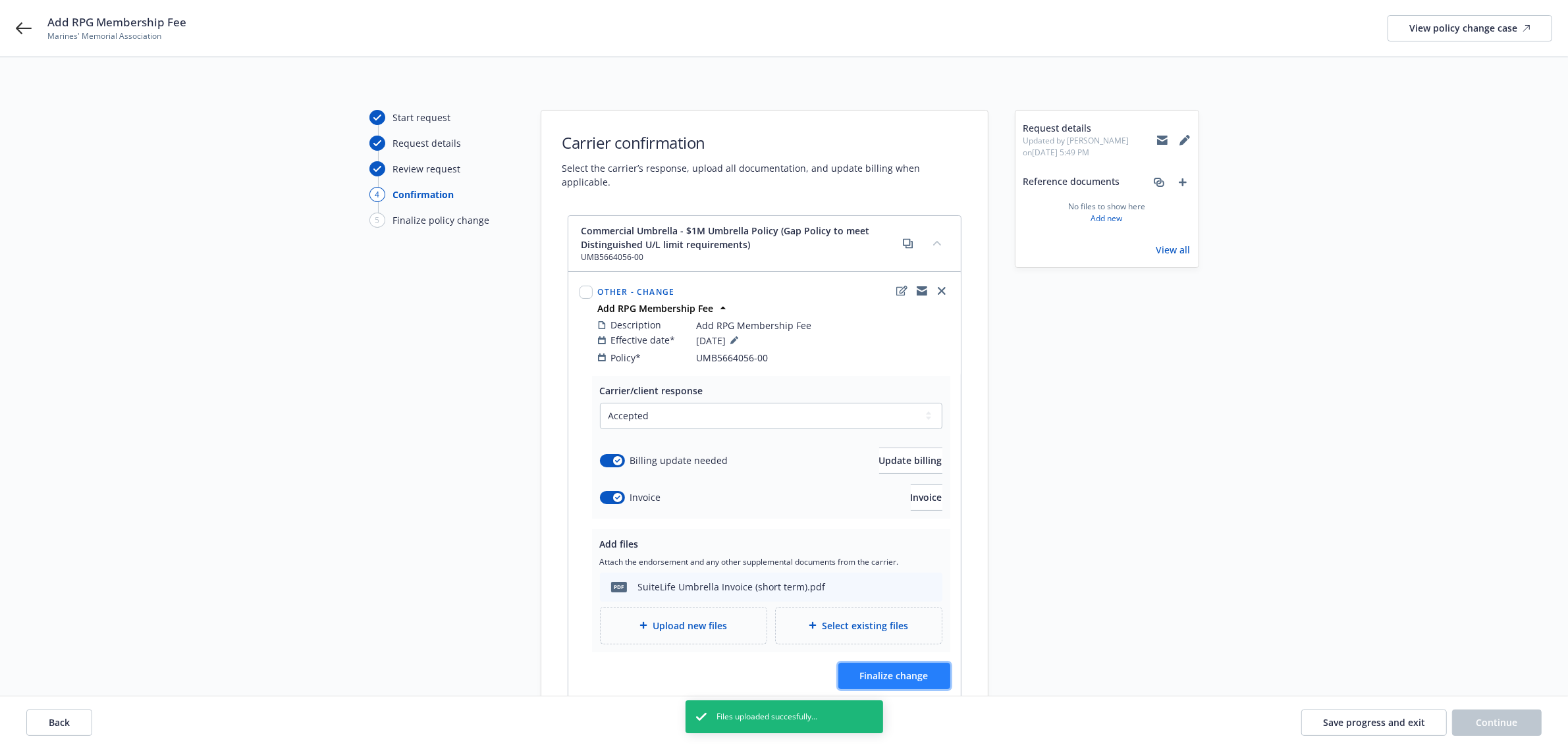
click at [888, 669] on span "Finalize change" at bounding box center [894, 675] width 68 height 13
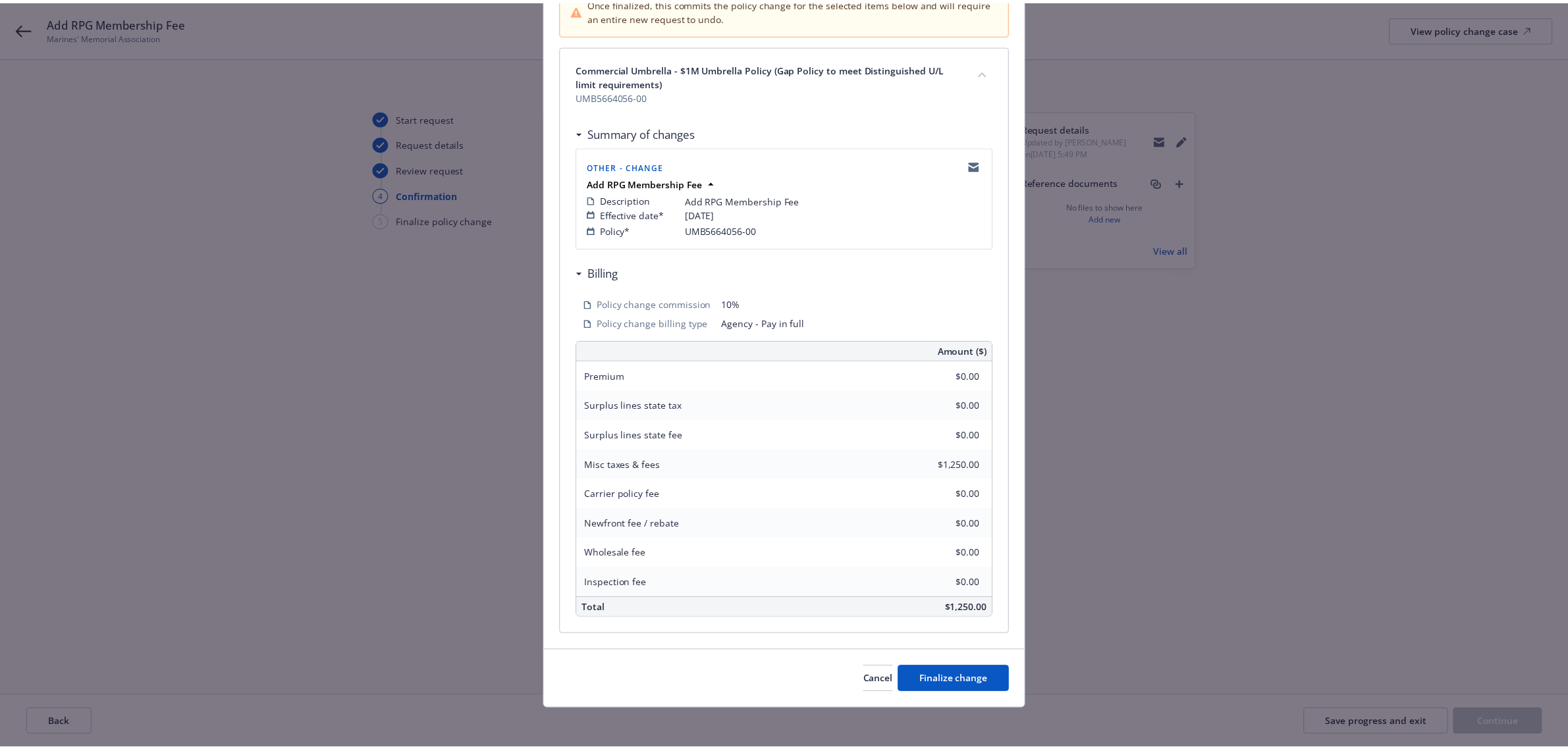
scroll to position [156, 0]
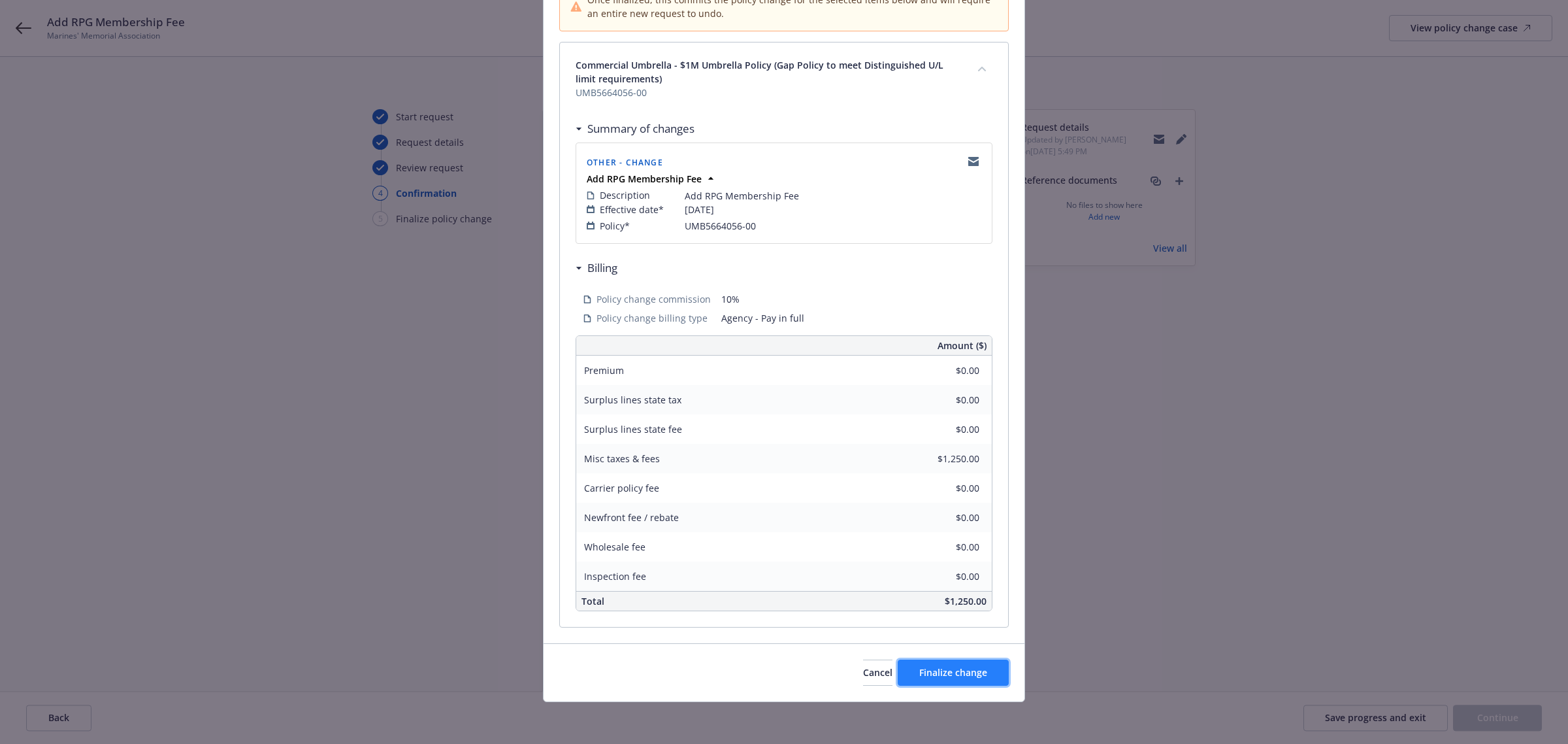
click at [978, 674] on span "Finalize change" at bounding box center [953, 673] width 68 height 13
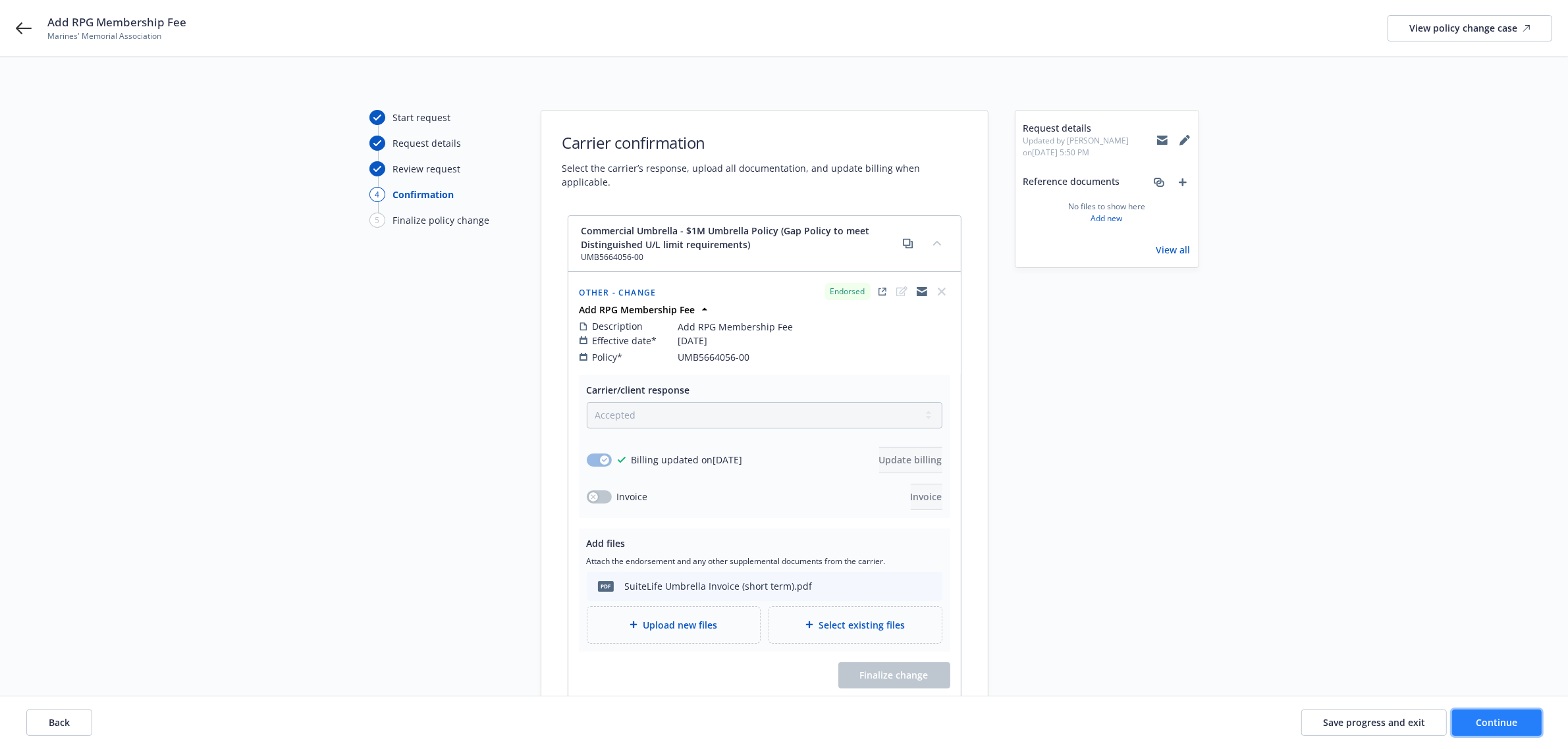
click at [1506, 717] on span "Continue" at bounding box center [1497, 723] width 42 height 13
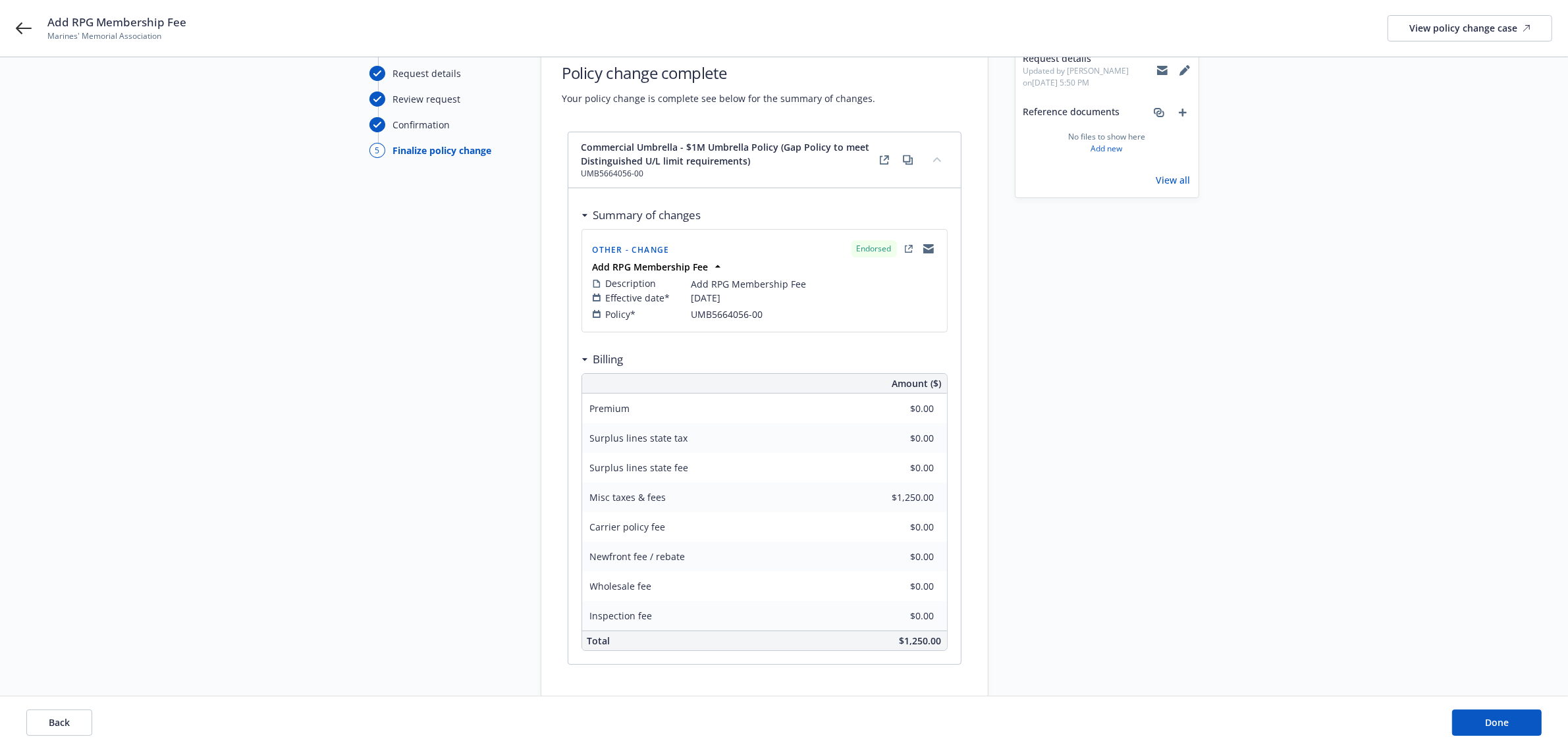
scroll to position [158, 0]
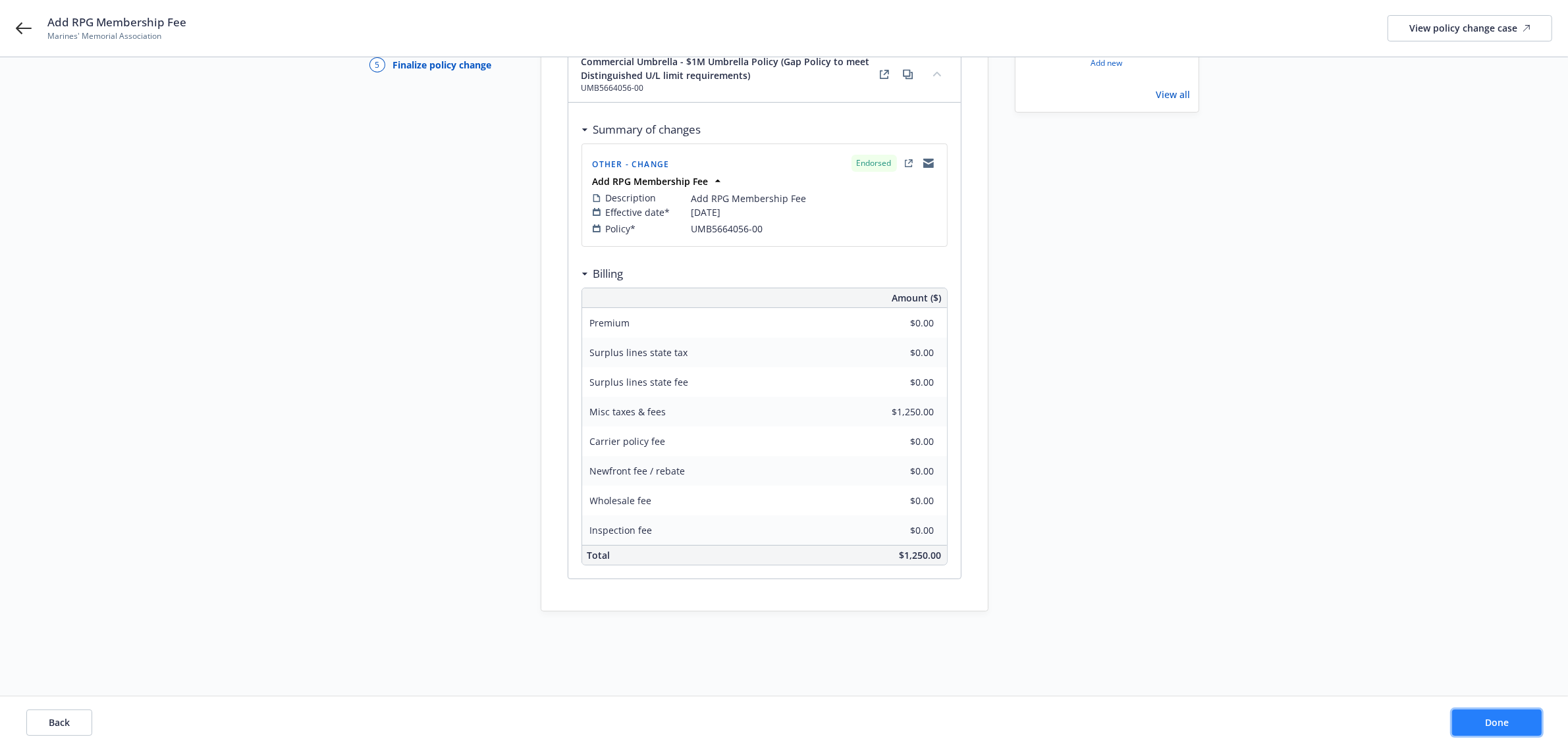
click at [1476, 722] on button "Done" at bounding box center [1496, 722] width 90 height 26
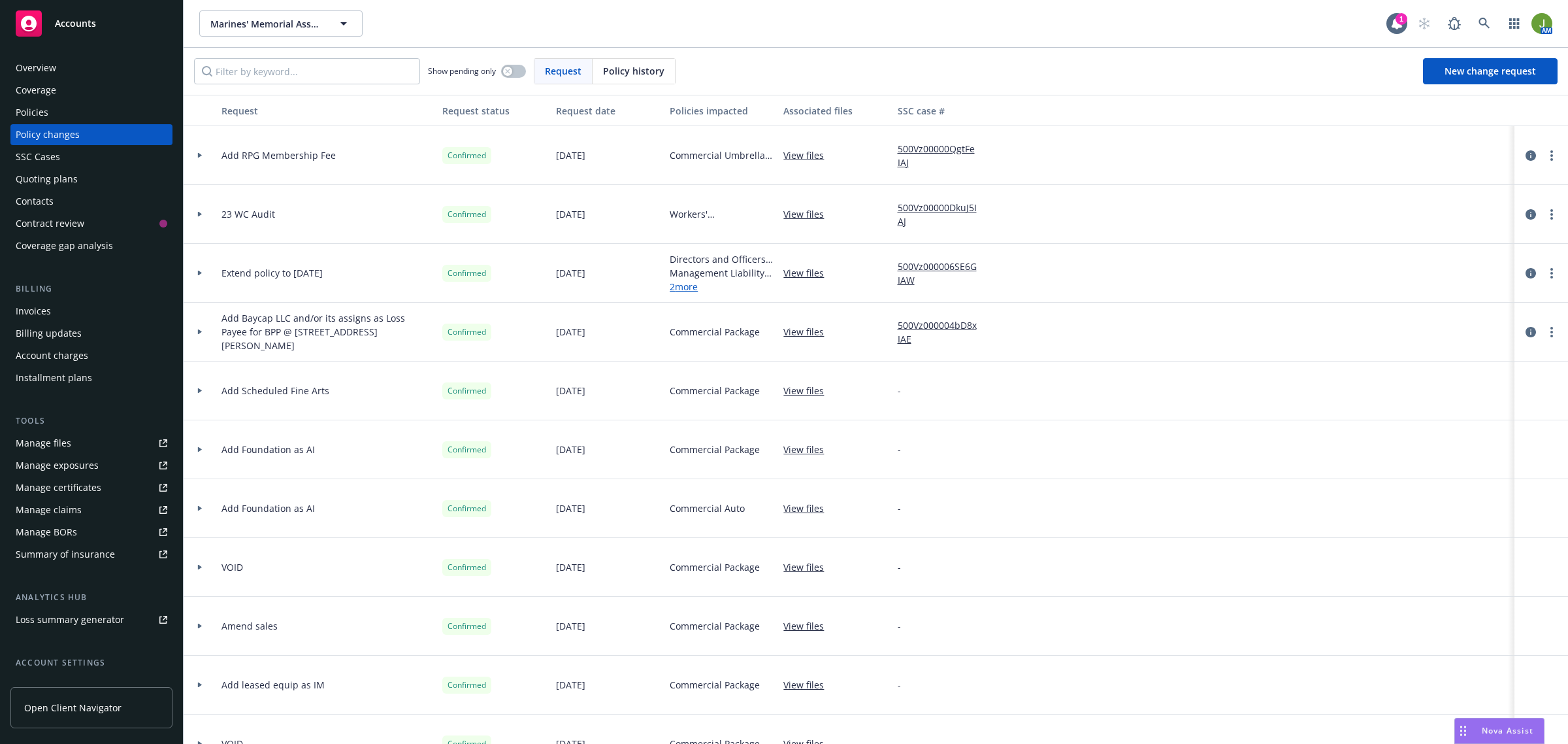
click at [51, 312] on div "Invoices" at bounding box center [91, 310] width 151 height 21
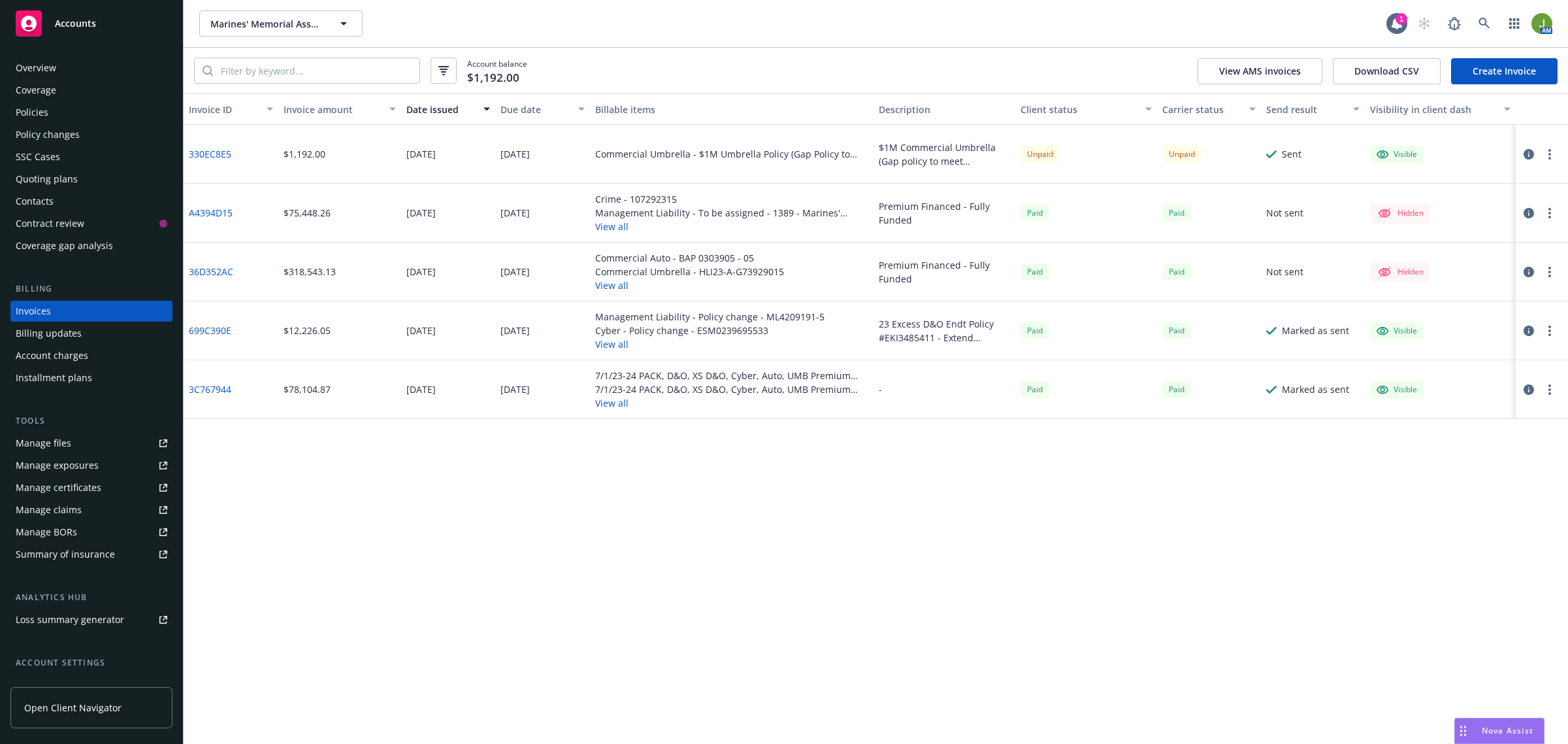
click at [1554, 153] on button "button" at bounding box center [1549, 153] width 15 height 15
drag, startPoint x: 948, startPoint y: 469, endPoint x: 877, endPoint y: 381, distance: 113.1
click at [936, 466] on div "Invoice ID Invoice amount Date issued Due date Billable items Description Clien…" at bounding box center [876, 418] width 1385 height 650
click at [83, 136] on div "Policy changes" at bounding box center [91, 134] width 151 height 21
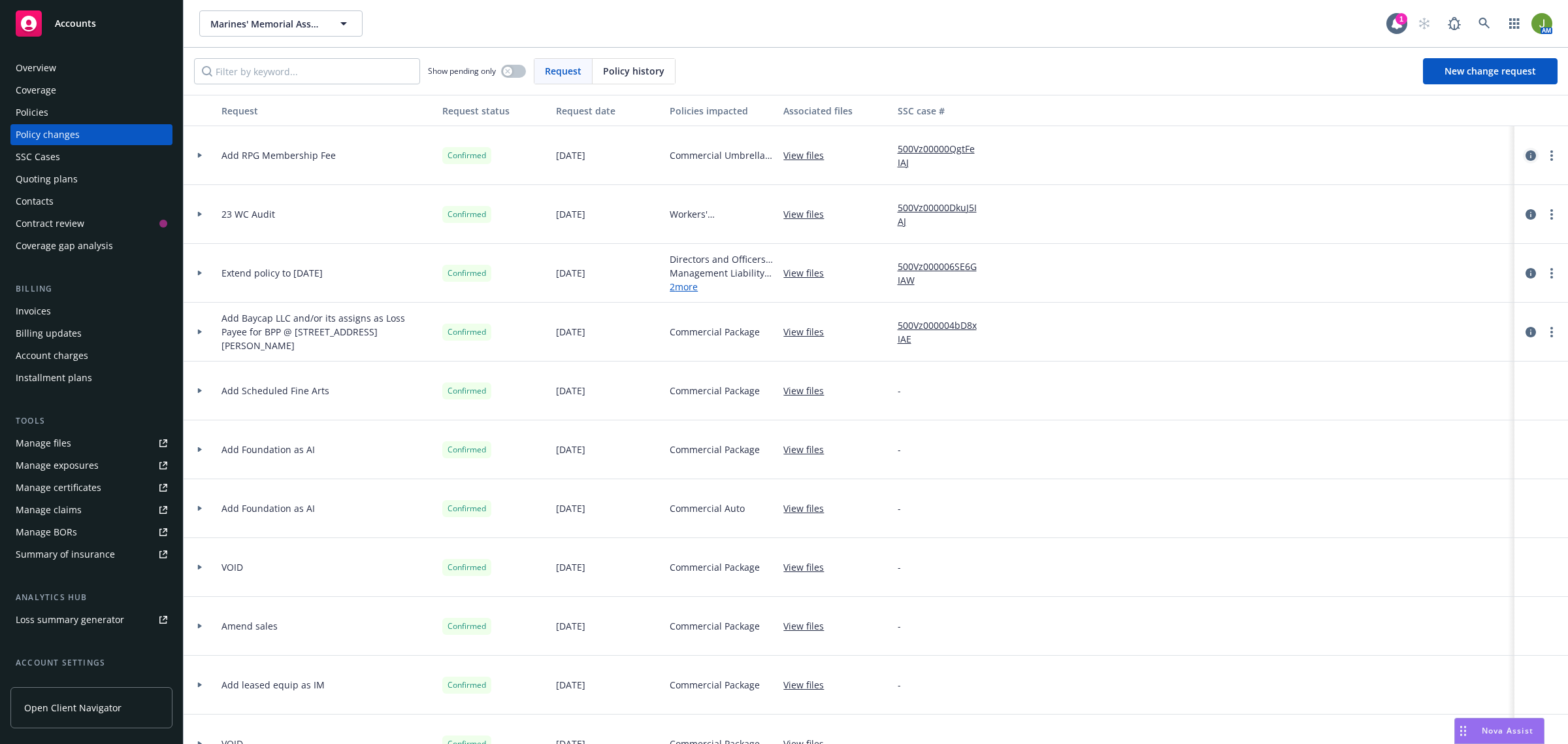
click at [1526, 155] on icon "circleInformation" at bounding box center [1531, 156] width 11 height 11
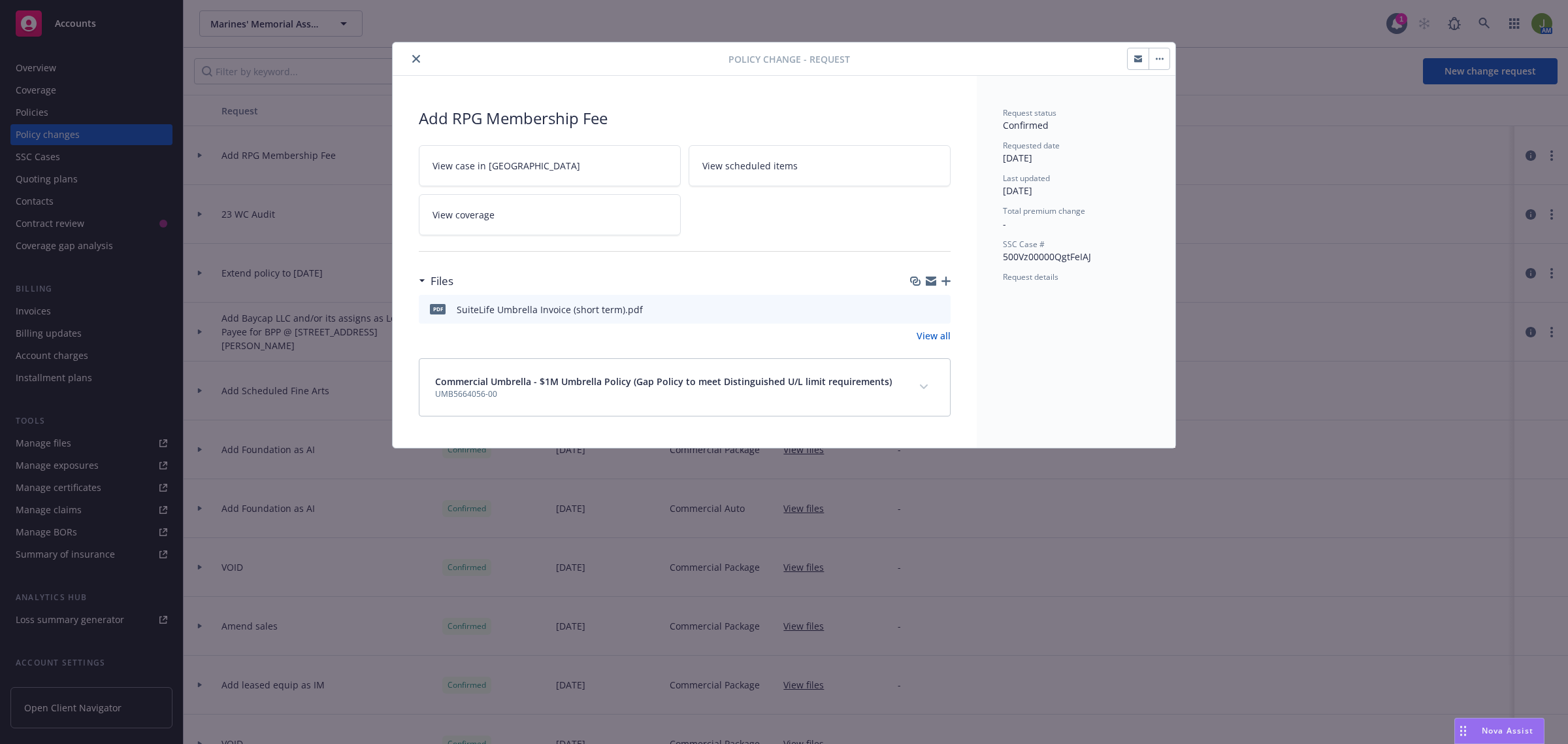
click at [941, 331] on link "View all" at bounding box center [934, 335] width 34 height 14
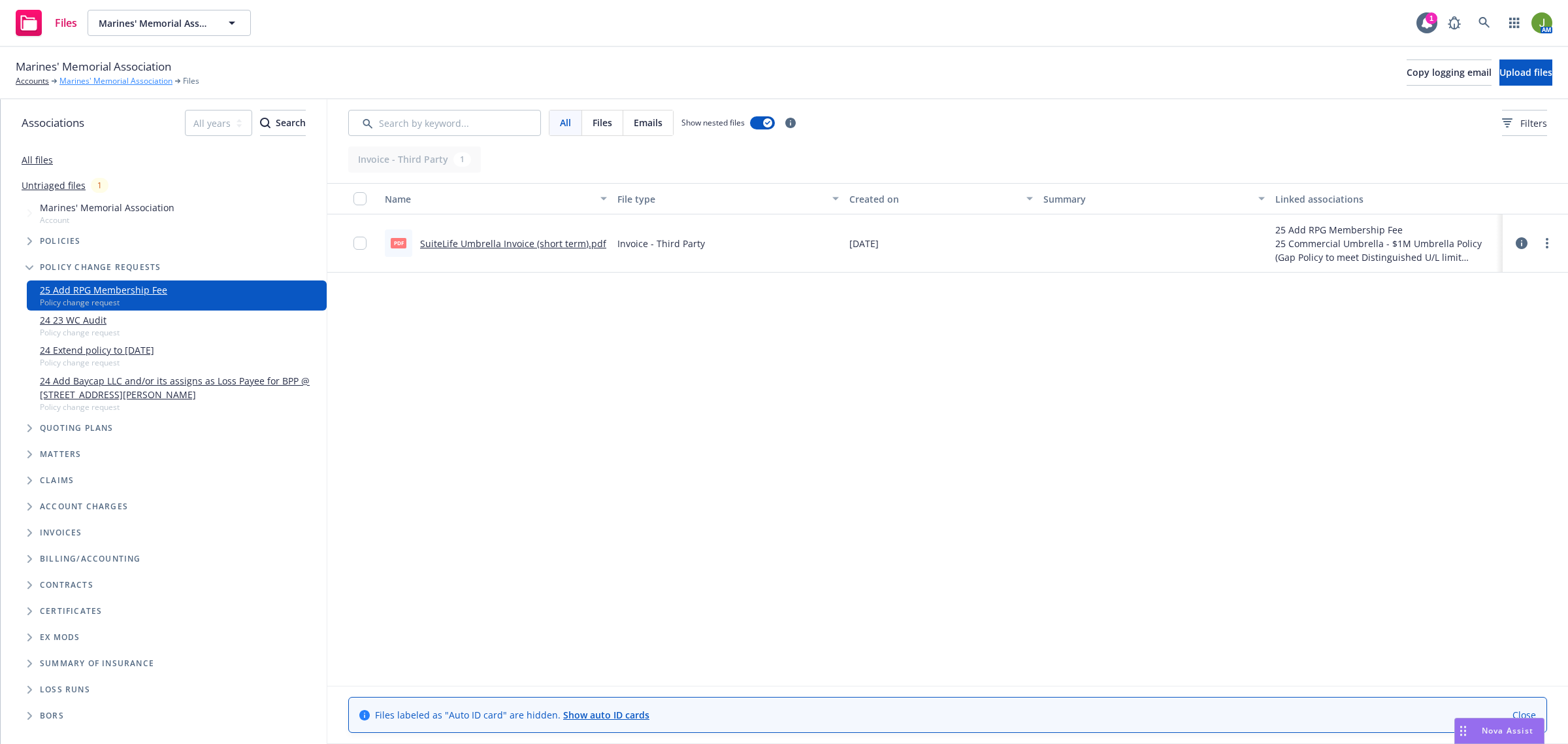
click at [102, 79] on link "Marines' Memorial Association" at bounding box center [115, 80] width 113 height 12
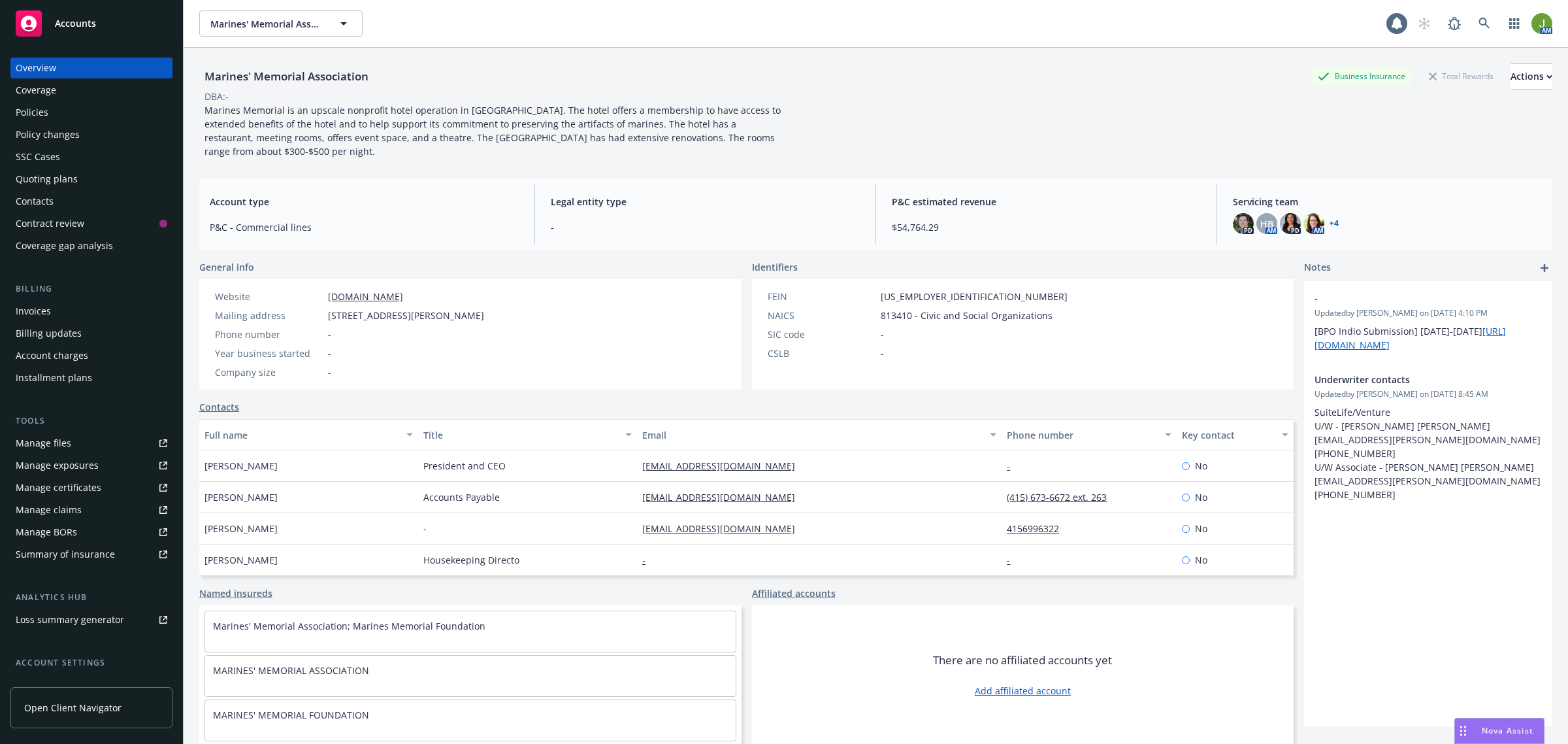
click at [92, 113] on div "Policies" at bounding box center [91, 112] width 151 height 21
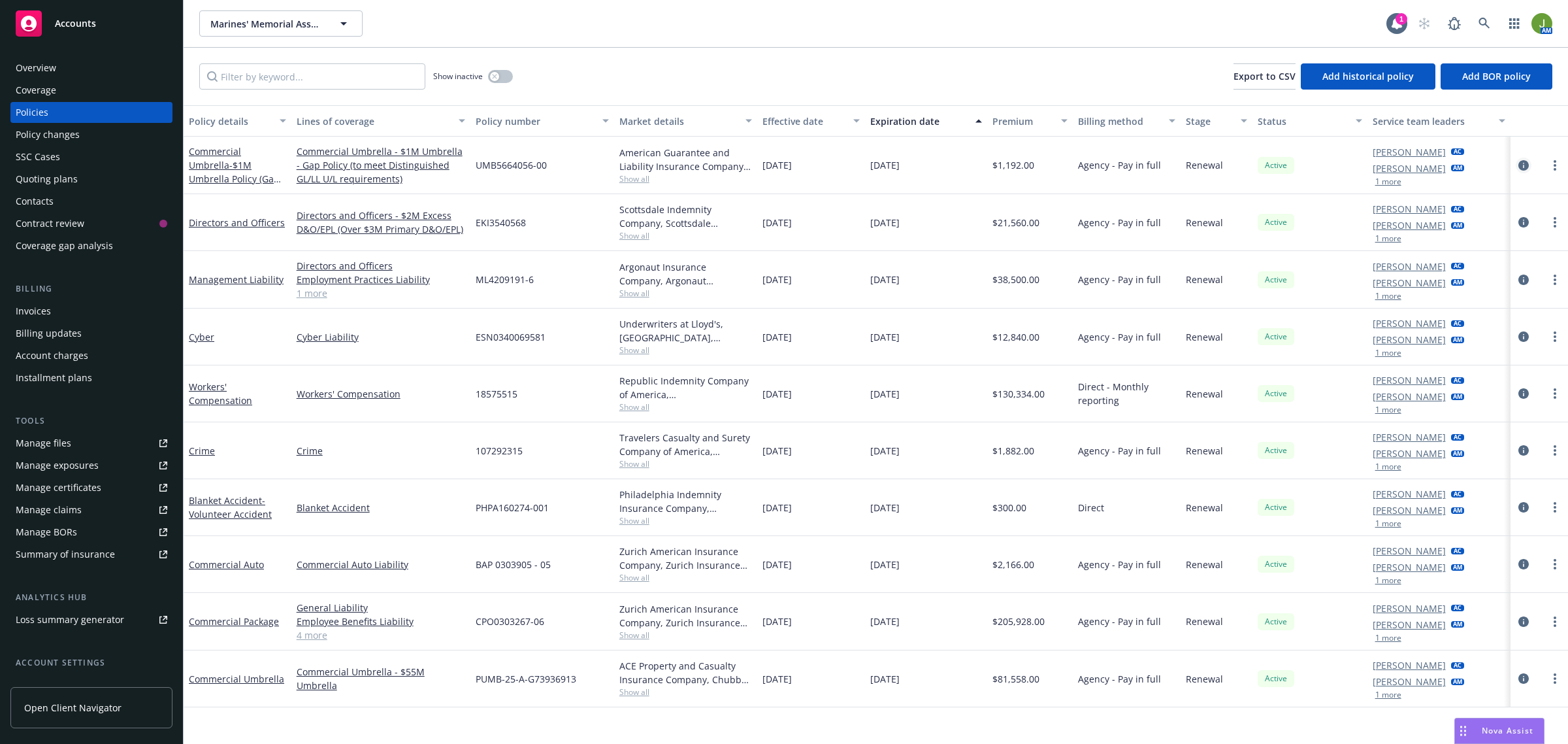
click at [1521, 165] on icon "circleInformation" at bounding box center [1524, 166] width 11 height 11
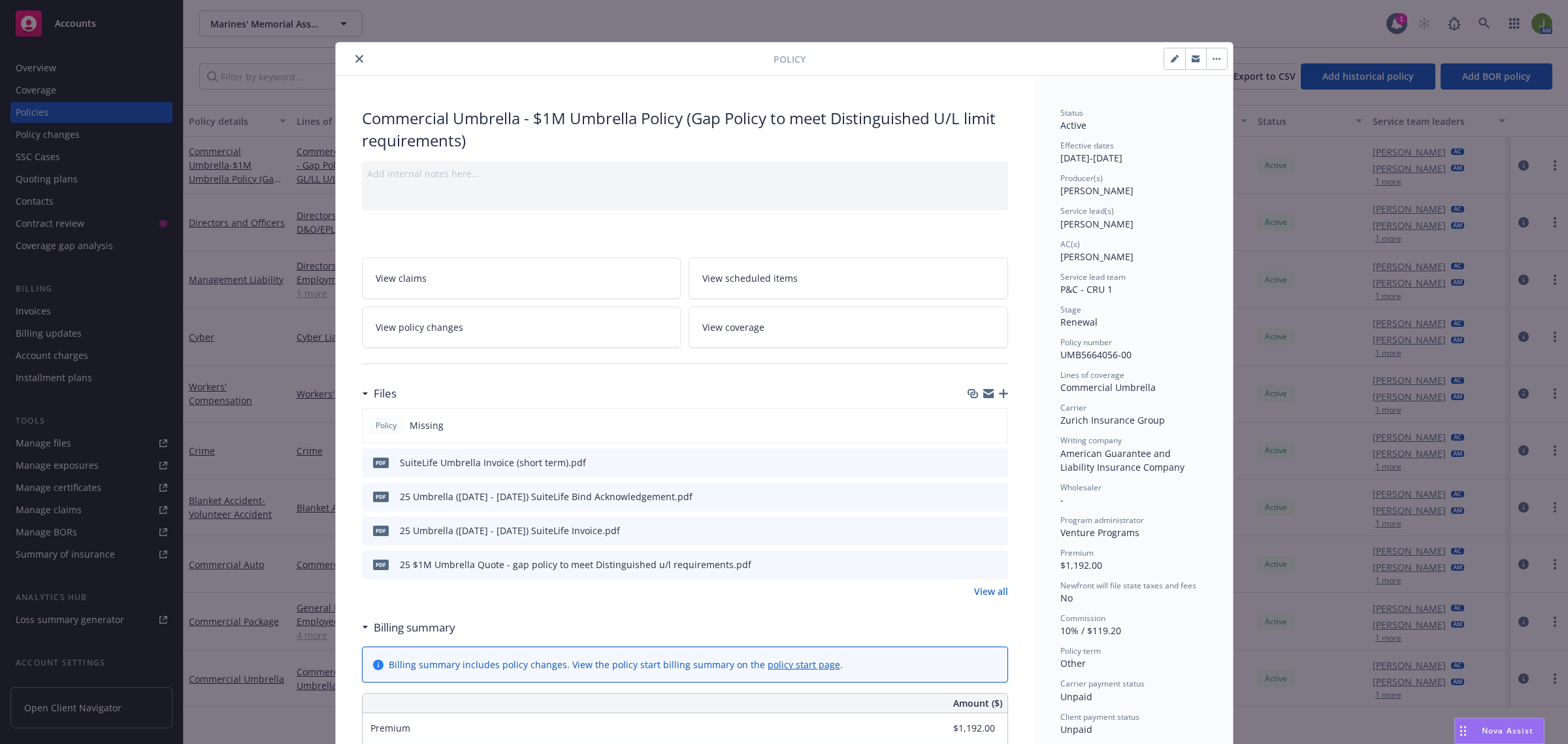
click at [353, 52] on button "close" at bounding box center [359, 59] width 15 height 15
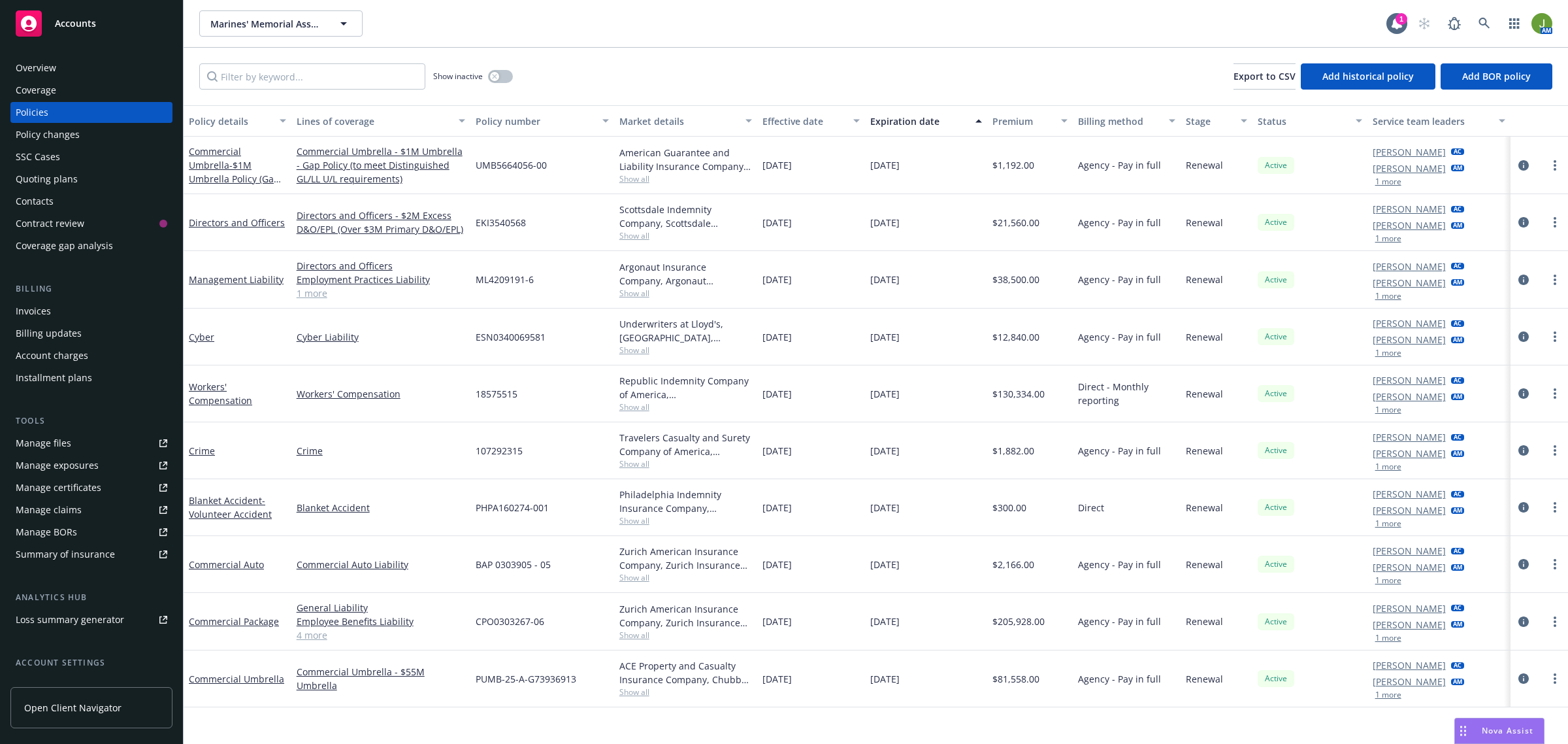
click at [63, 305] on div "Invoices" at bounding box center [91, 310] width 151 height 21
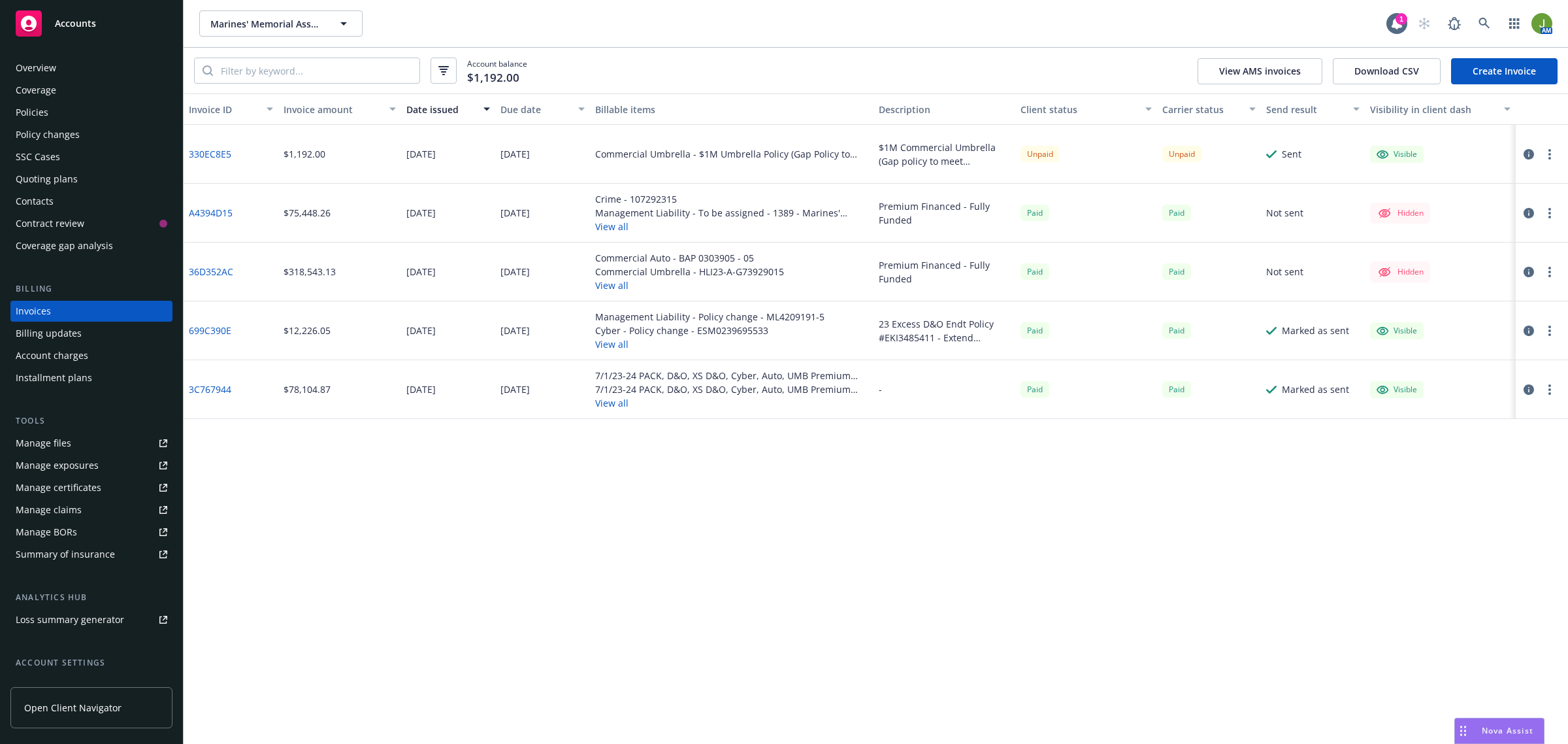
click at [1510, 70] on link "Create Invoice" at bounding box center [1505, 71] width 106 height 26
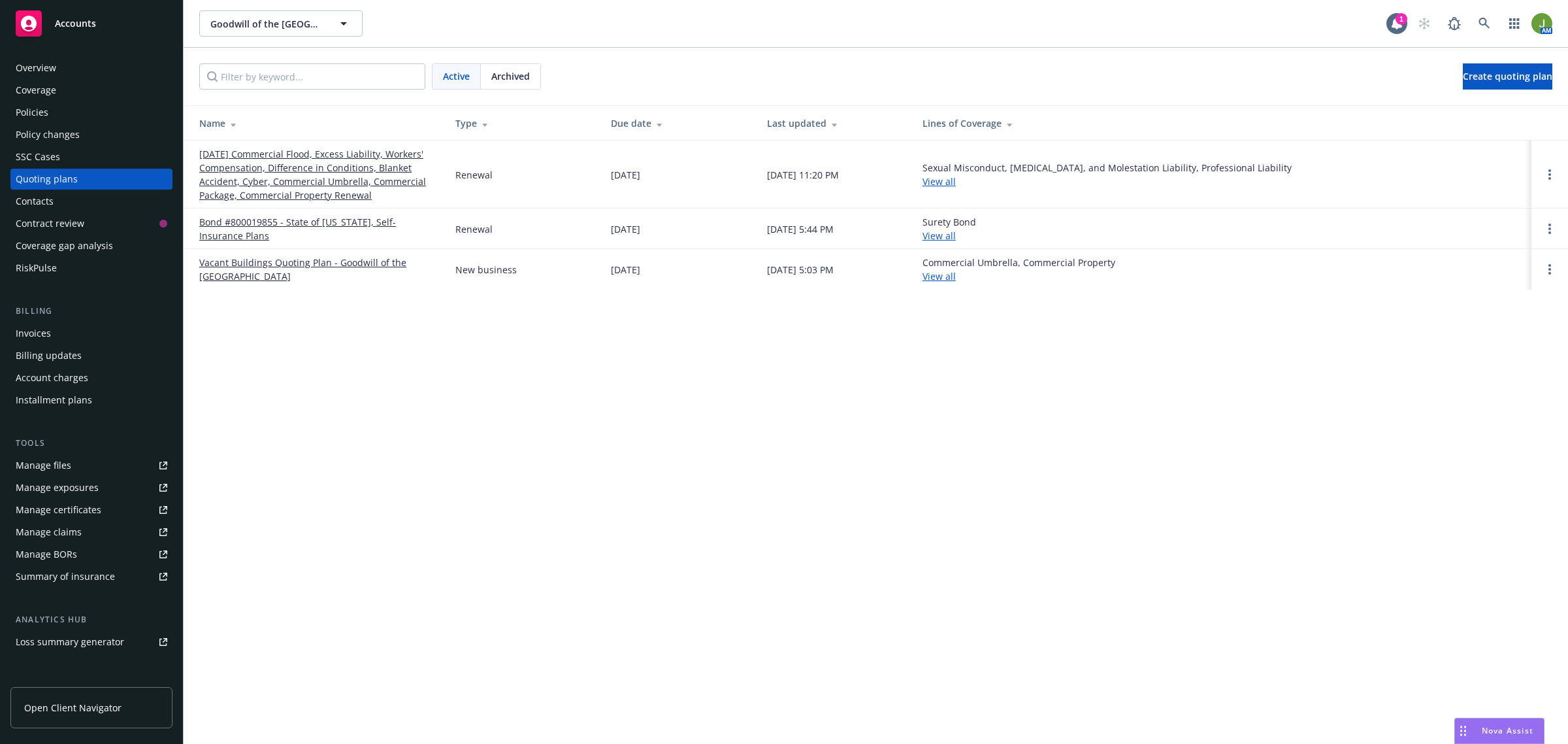
click at [331, 170] on link "[DATE] Commercial Flood, Excess Liability, Workers' Compensation, Difference in…" at bounding box center [316, 174] width 235 height 55
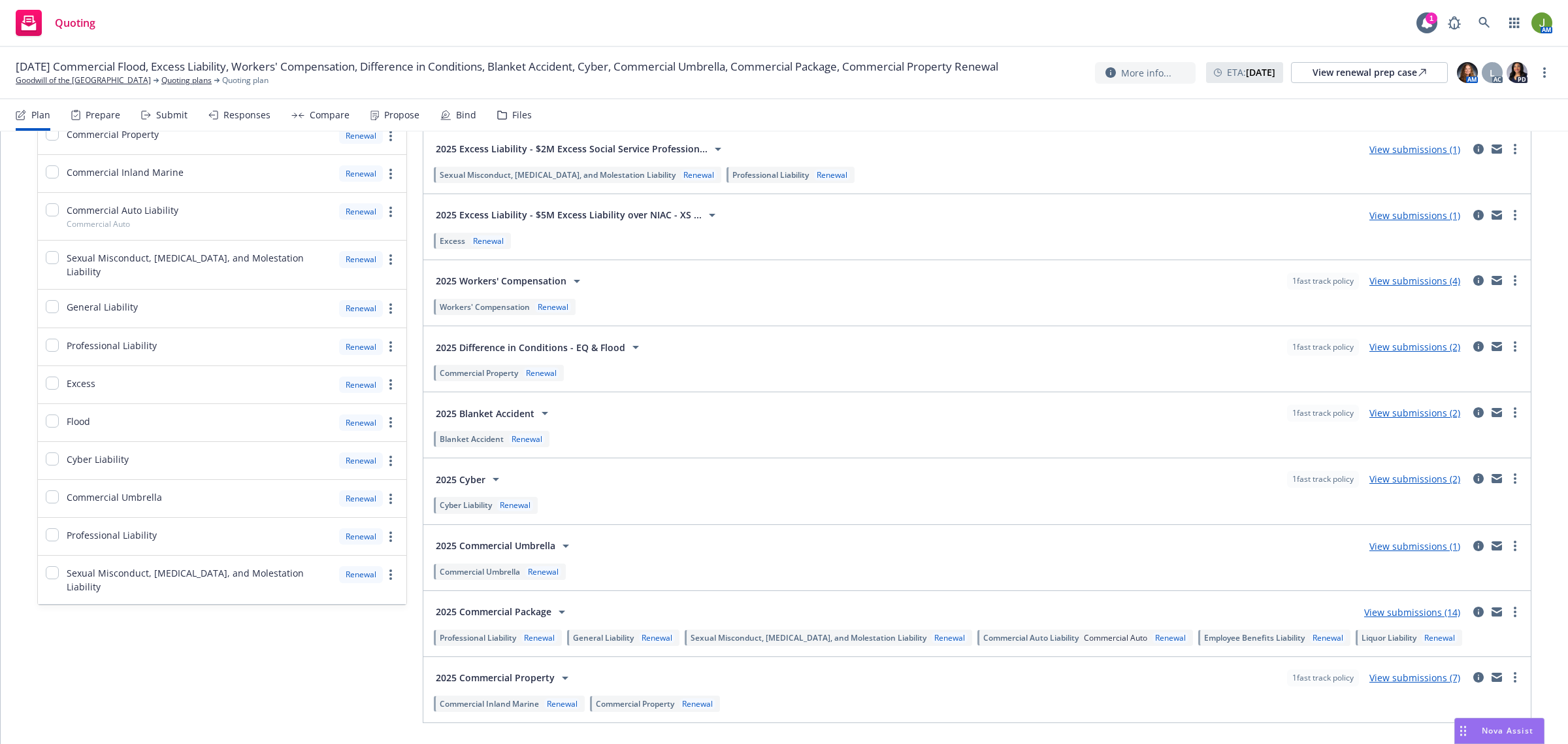
scroll to position [473, 0]
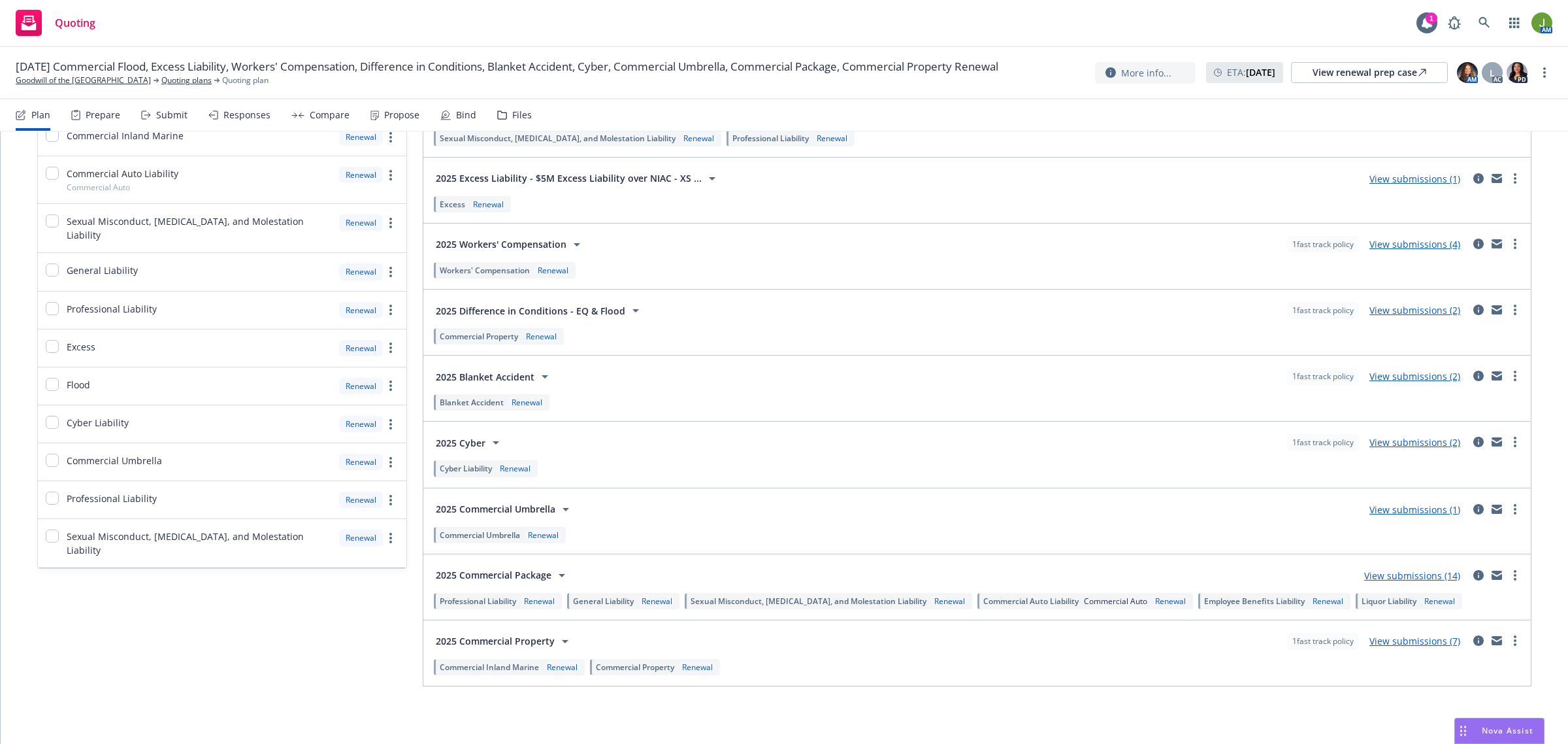
click at [1439, 570] on link "View submissions (14)" at bounding box center [1412, 575] width 96 height 13
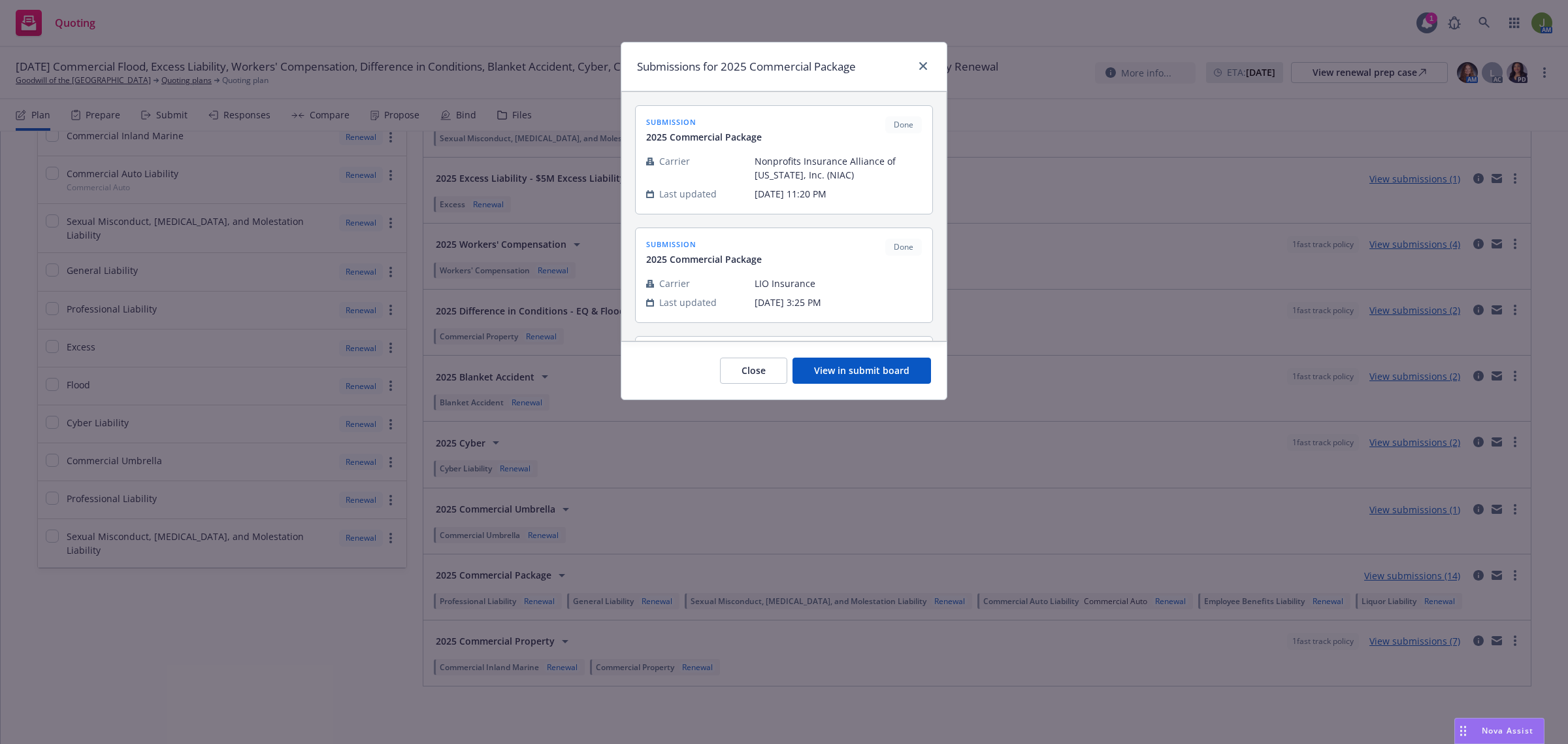
click at [874, 369] on button "View in submit board" at bounding box center [862, 370] width 139 height 26
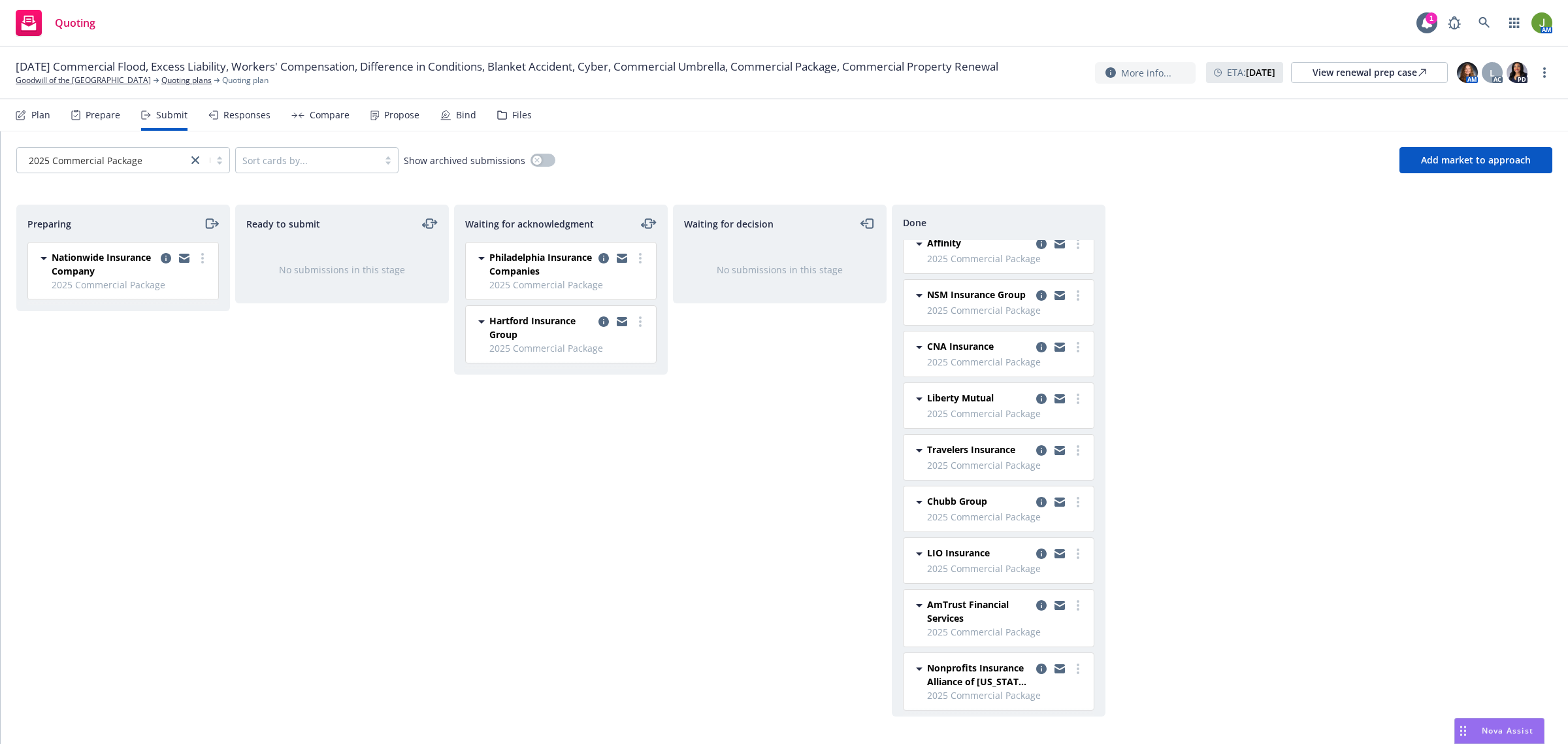
scroll to position [161, 0]
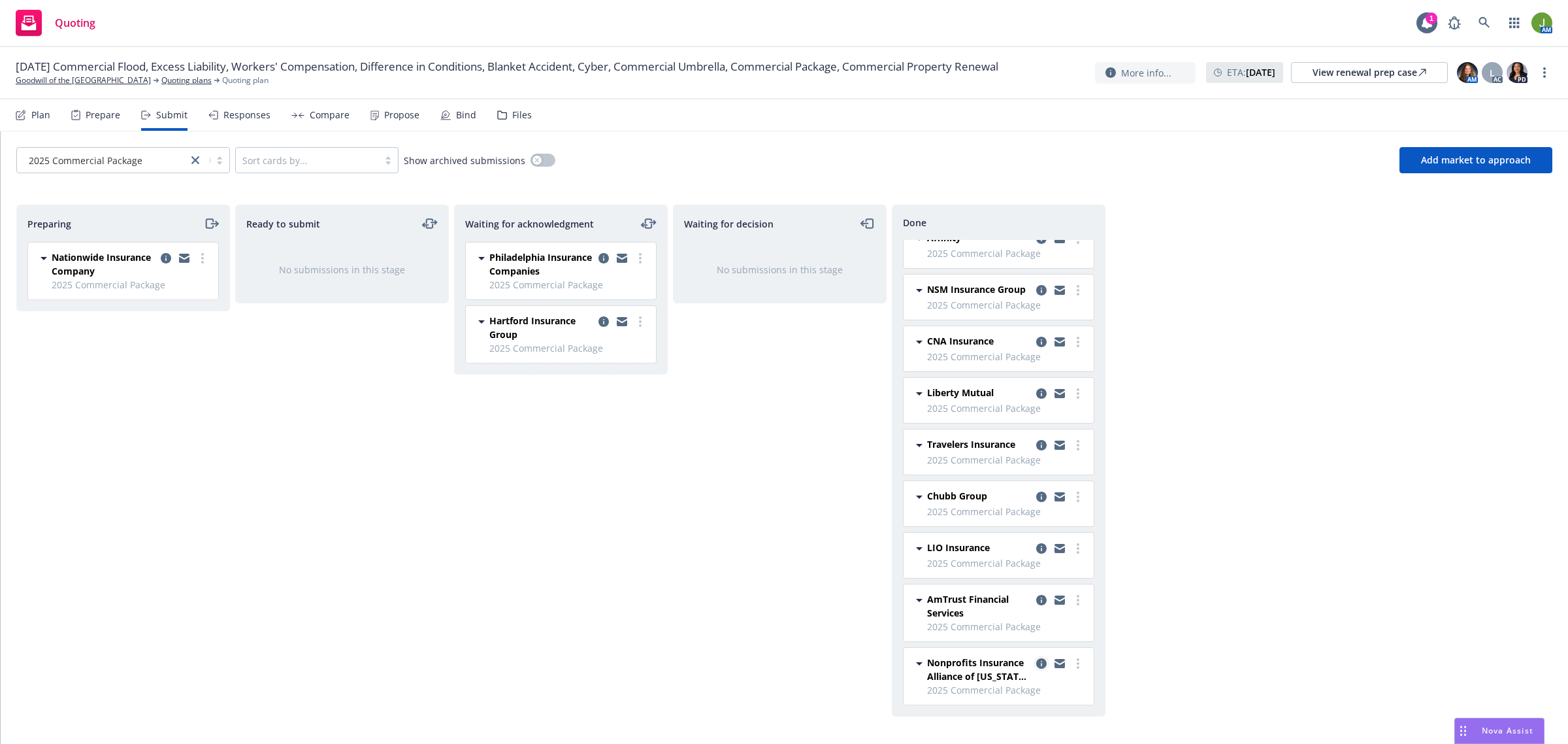
click at [1036, 659] on icon "copy logging email" at bounding box center [1041, 664] width 11 height 11
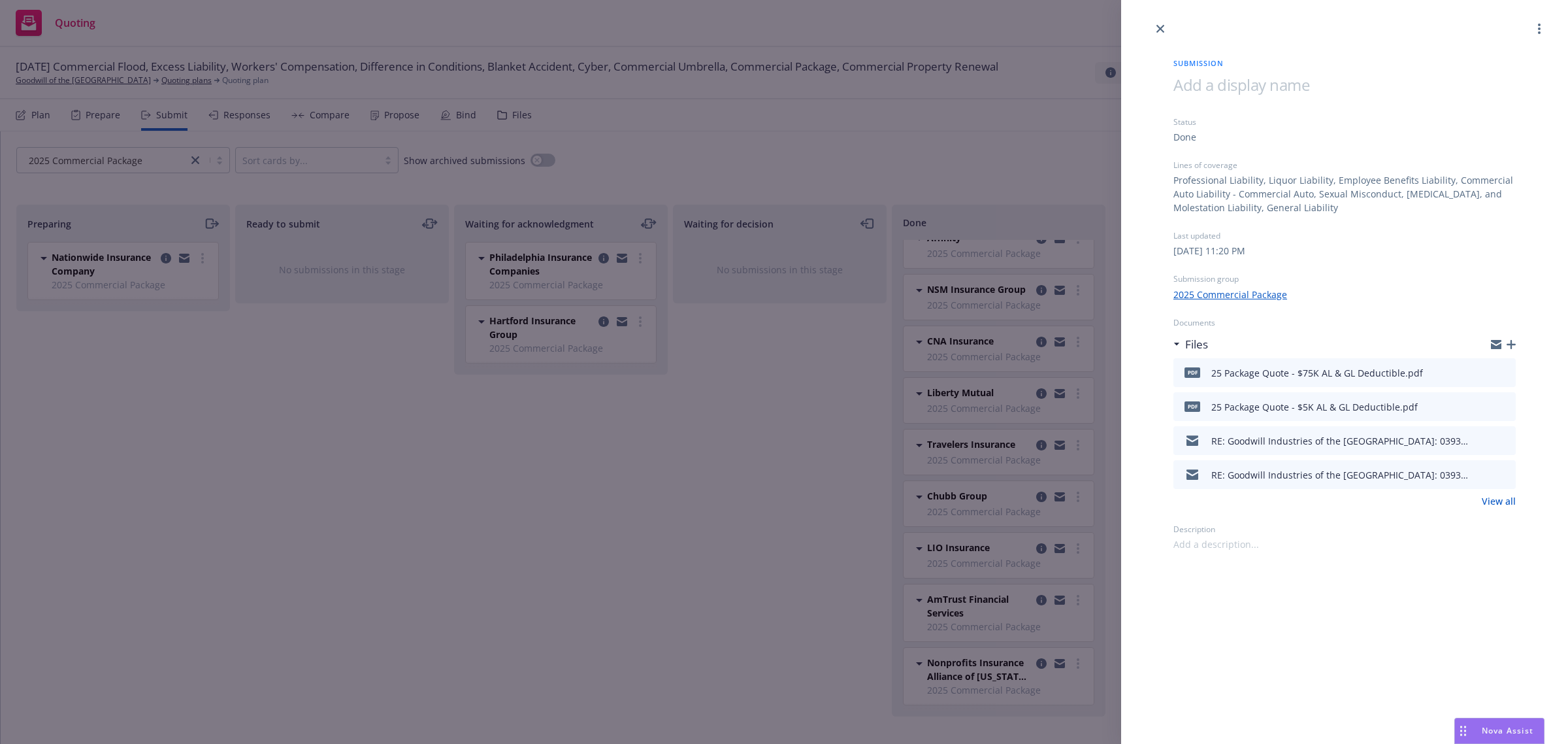
click at [1163, 26] on icon "close" at bounding box center [1160, 29] width 8 height 8
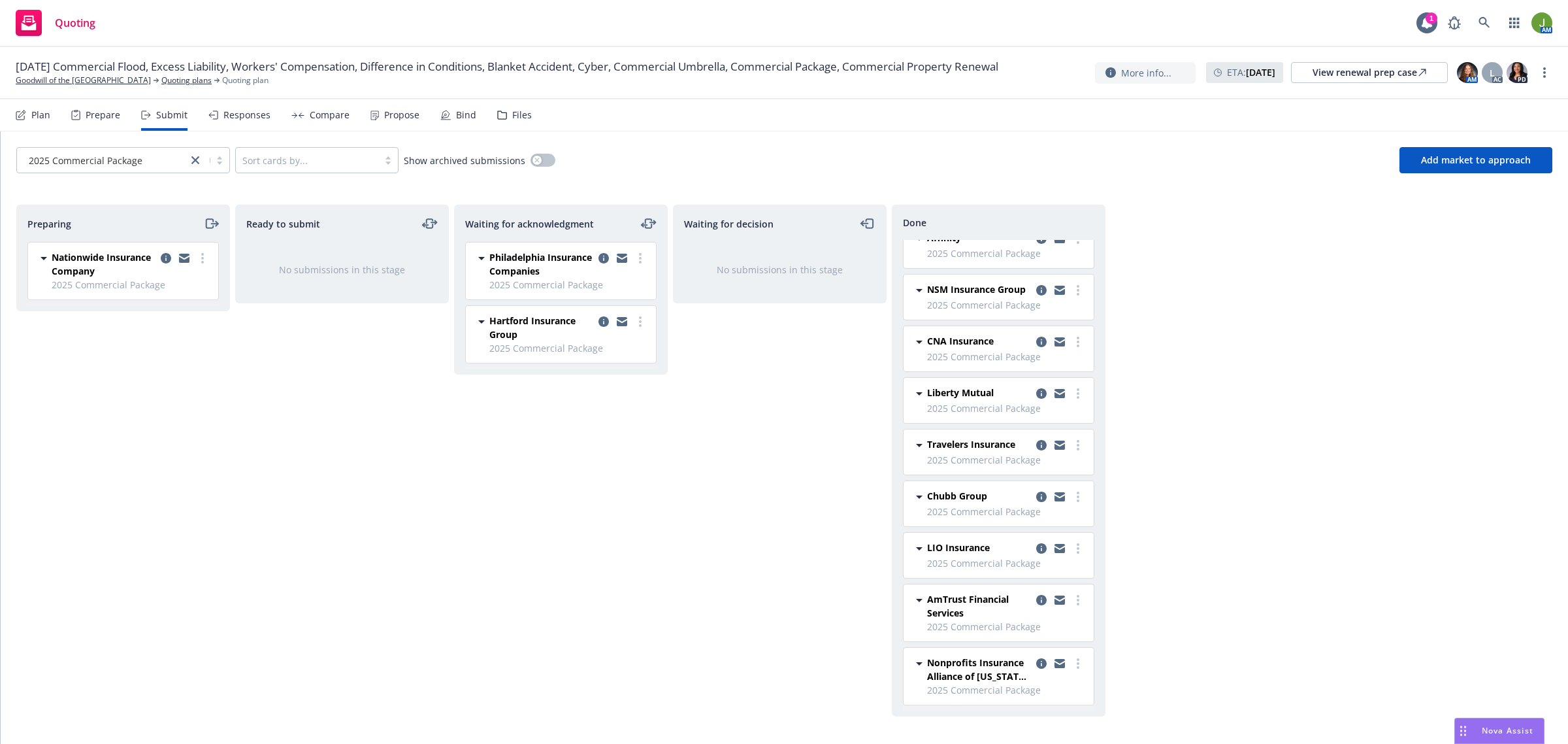
click at [242, 110] on div "Responses" at bounding box center [247, 115] width 47 height 11
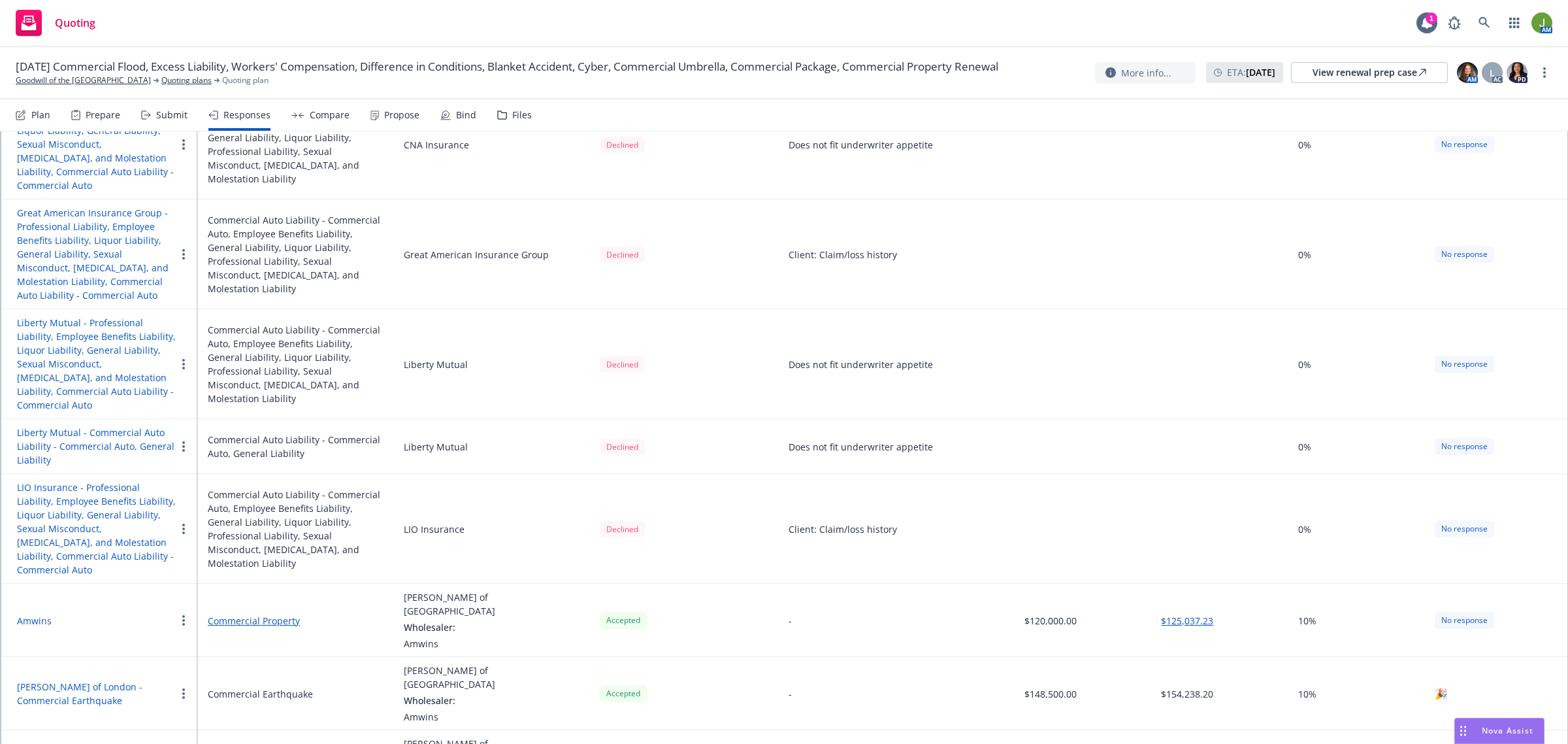
scroll to position [1062, 0]
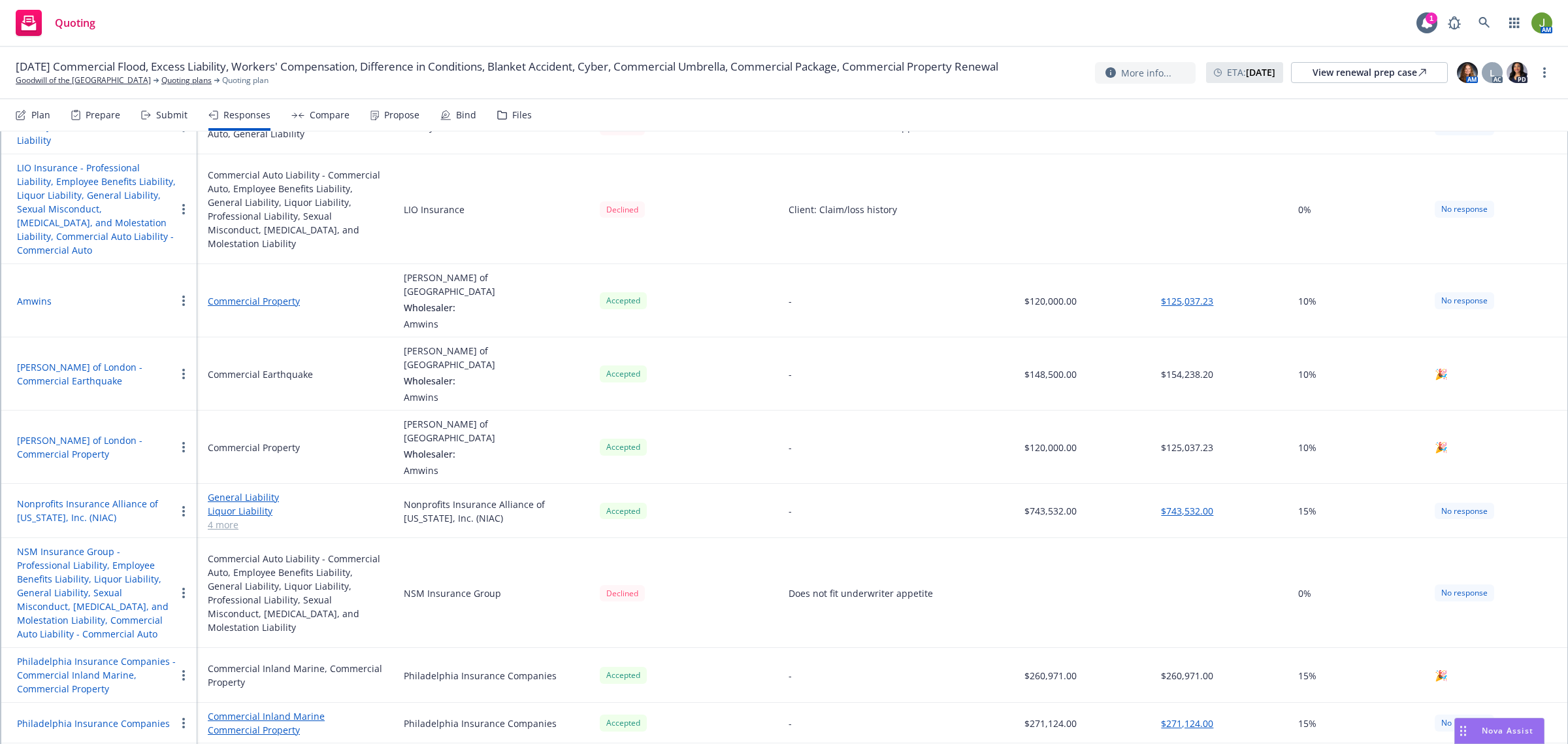
click at [180, 503] on button "button" at bounding box center [183, 510] width 15 height 15
drag, startPoint x: 235, startPoint y: 435, endPoint x: 280, endPoint y: 430, distance: 45.3
click at [280, 491] on div "General Liability Liquor Liability Commercial Auto Liability - Commercial Auto …" at bounding box center [295, 511] width 175 height 41
click at [116, 497] on button "Nonprofits Insurance Alliance of [US_STATE], Inc. (NIAC)" at bounding box center [96, 510] width 159 height 27
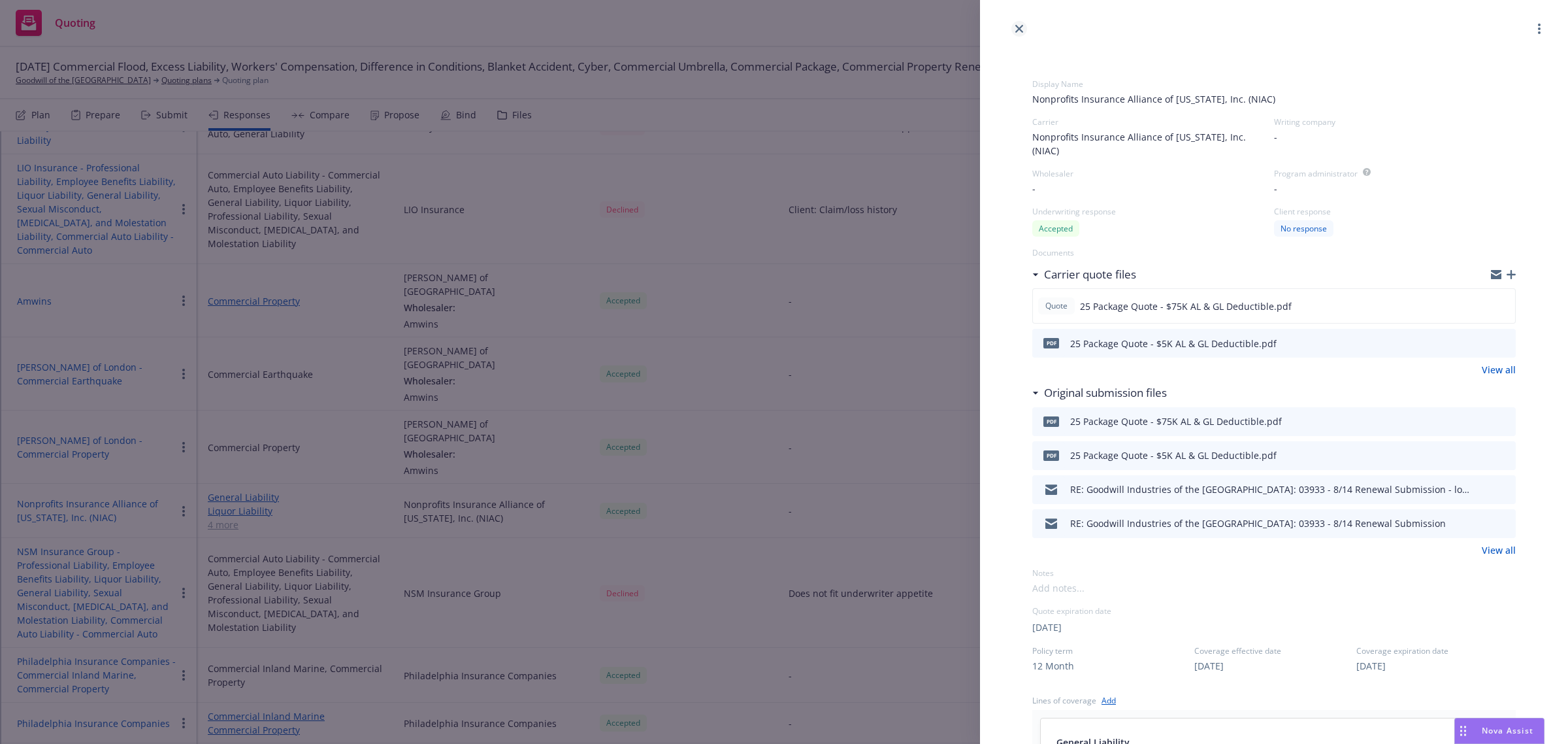
click at [1017, 28] on icon "close" at bounding box center [1019, 29] width 8 height 8
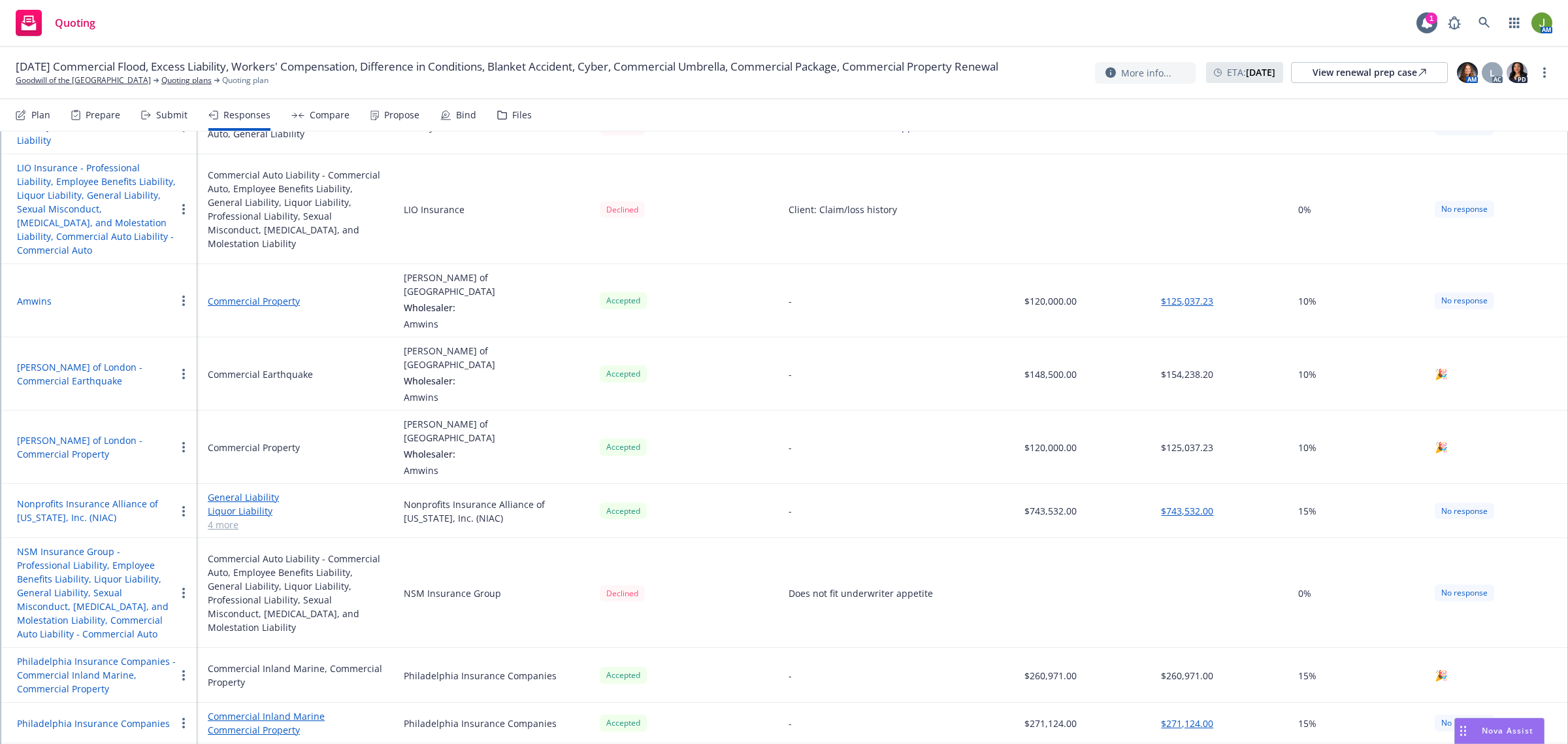
click at [152, 112] on div "Submit" at bounding box center [164, 115] width 46 height 32
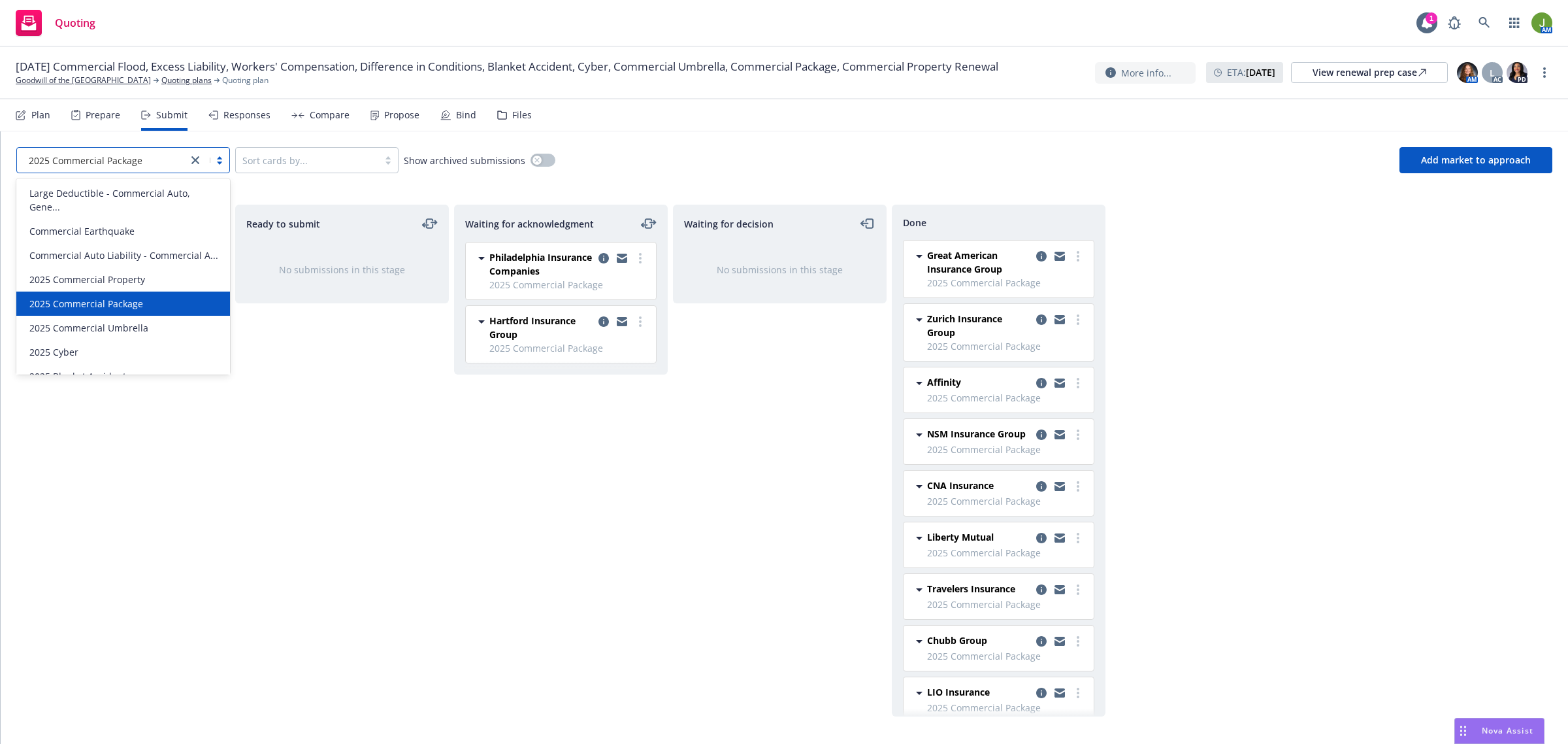
click at [148, 163] on div "2025 Commercial Package" at bounding box center [102, 160] width 158 height 14
click at [119, 332] on div "2025 Commercial Umbrella" at bounding box center [123, 327] width 214 height 24
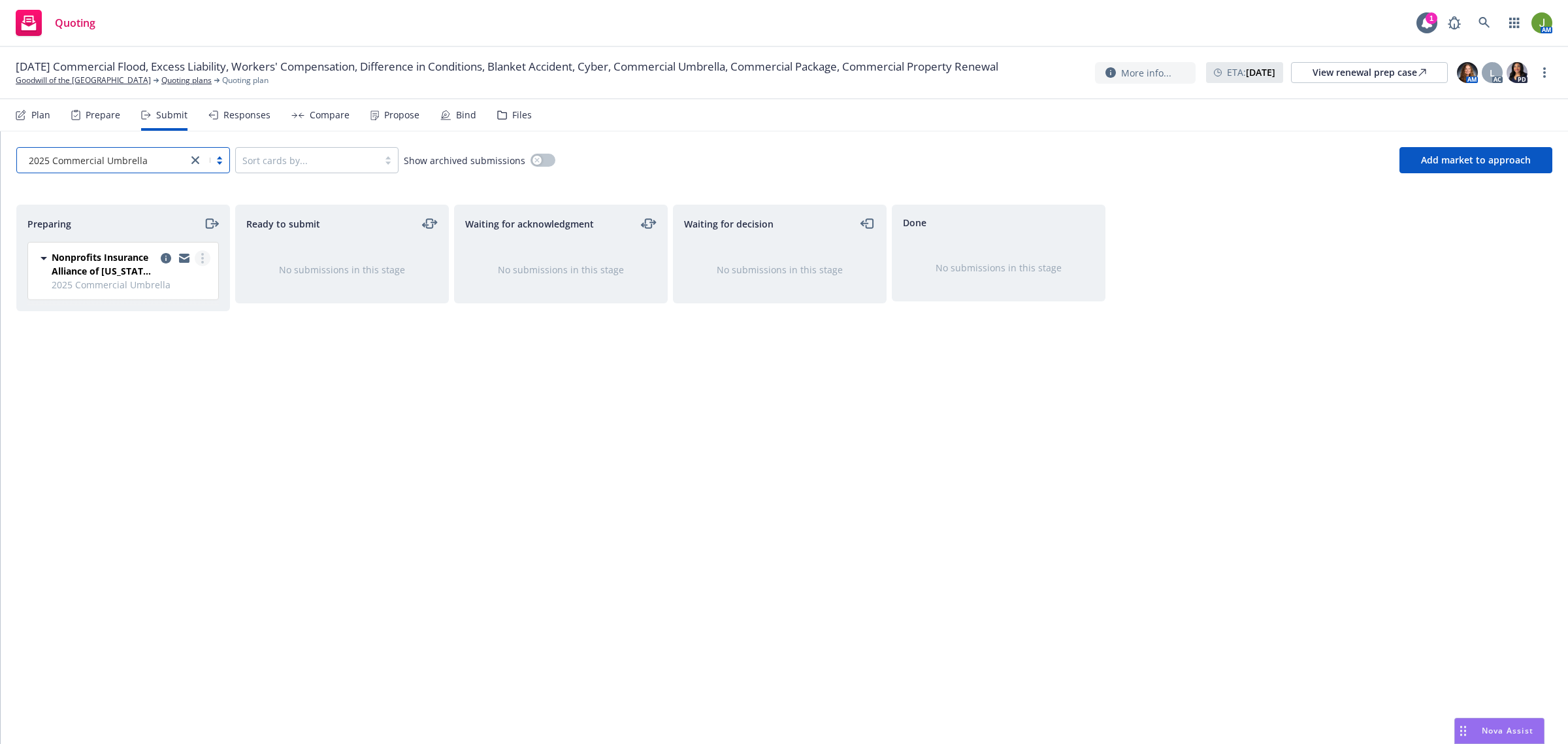
click at [200, 255] on link "more" at bounding box center [202, 258] width 15 height 15
click at [185, 360] on span "Add accepted decision" at bounding box center [143, 363] width 131 height 13
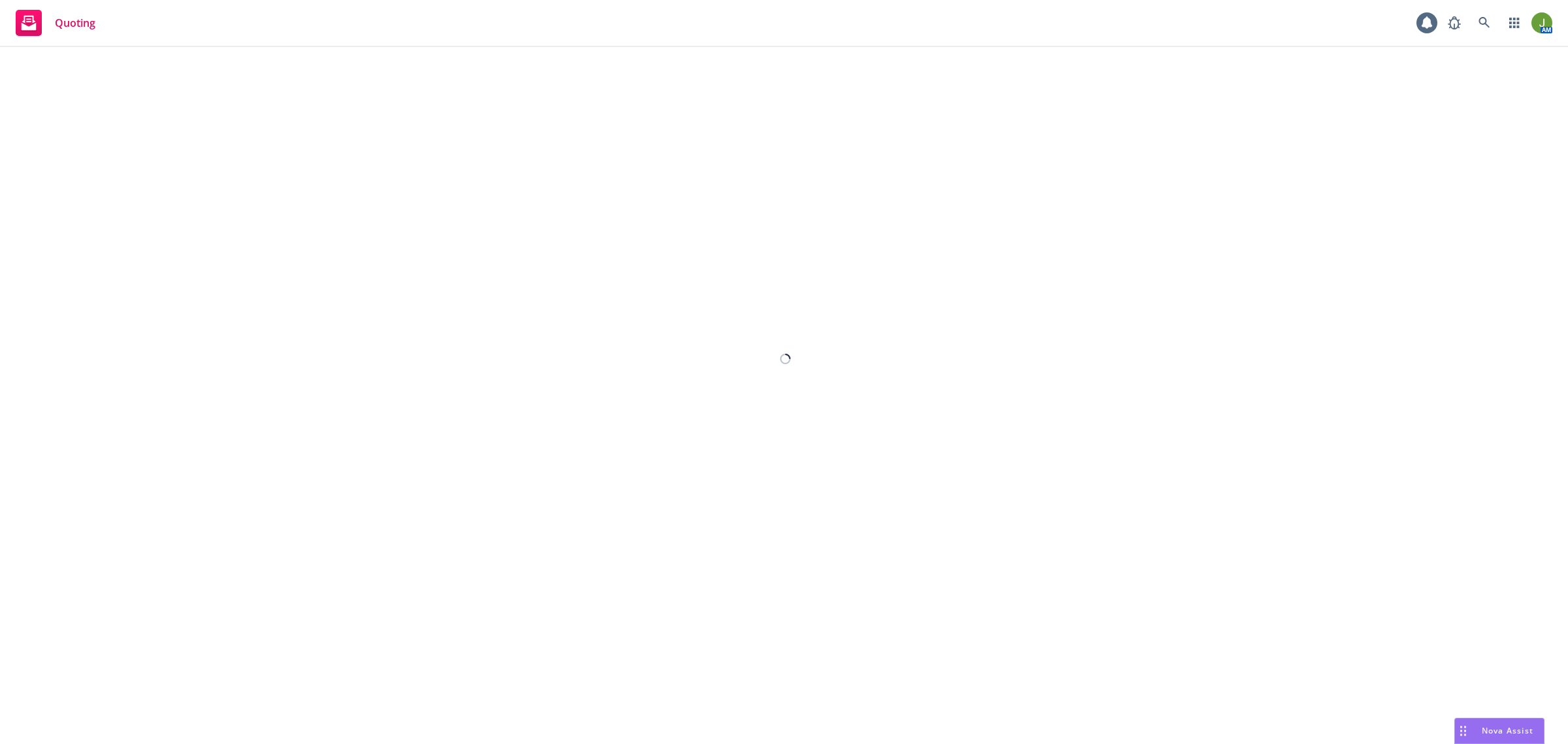
select select "12"
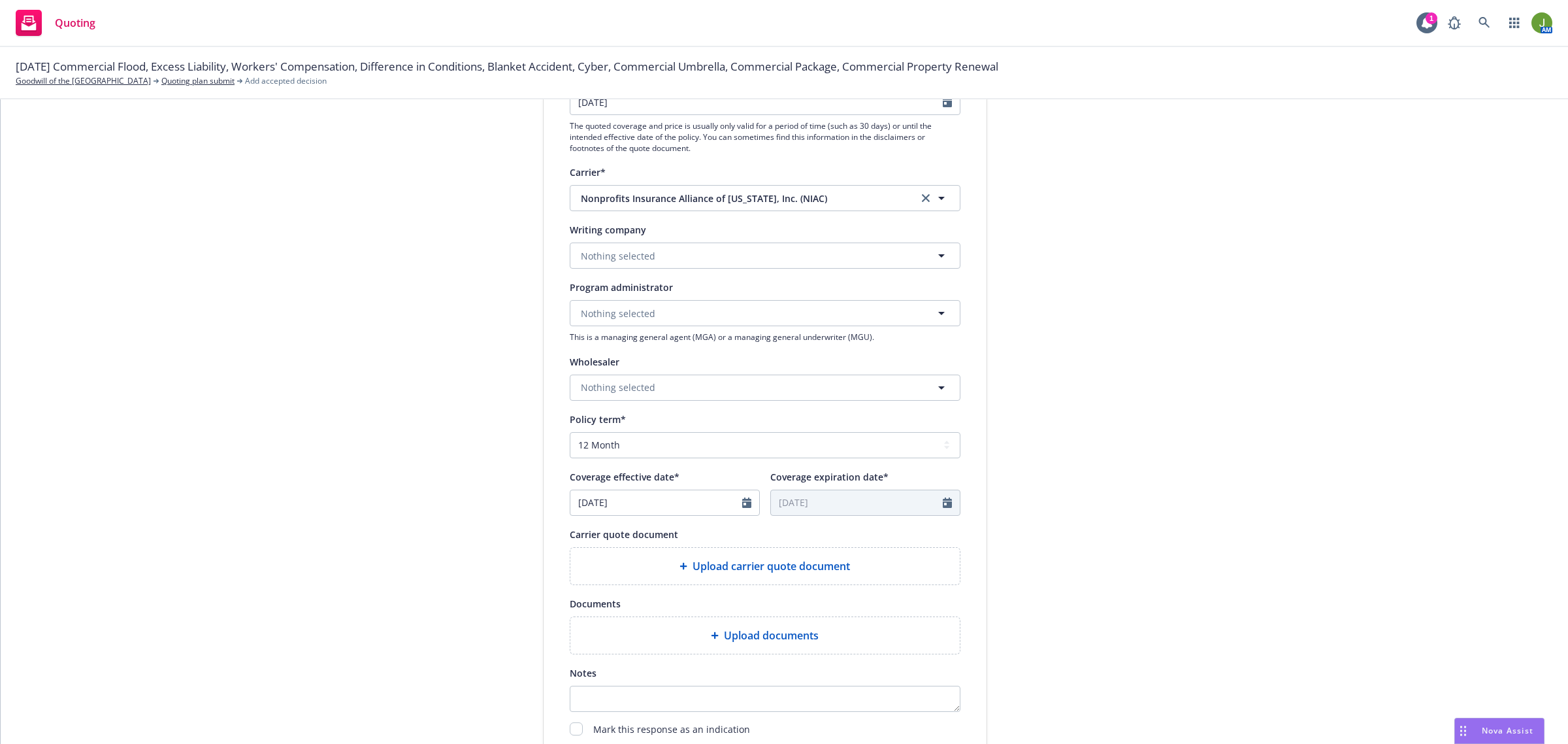
scroll to position [326, 0]
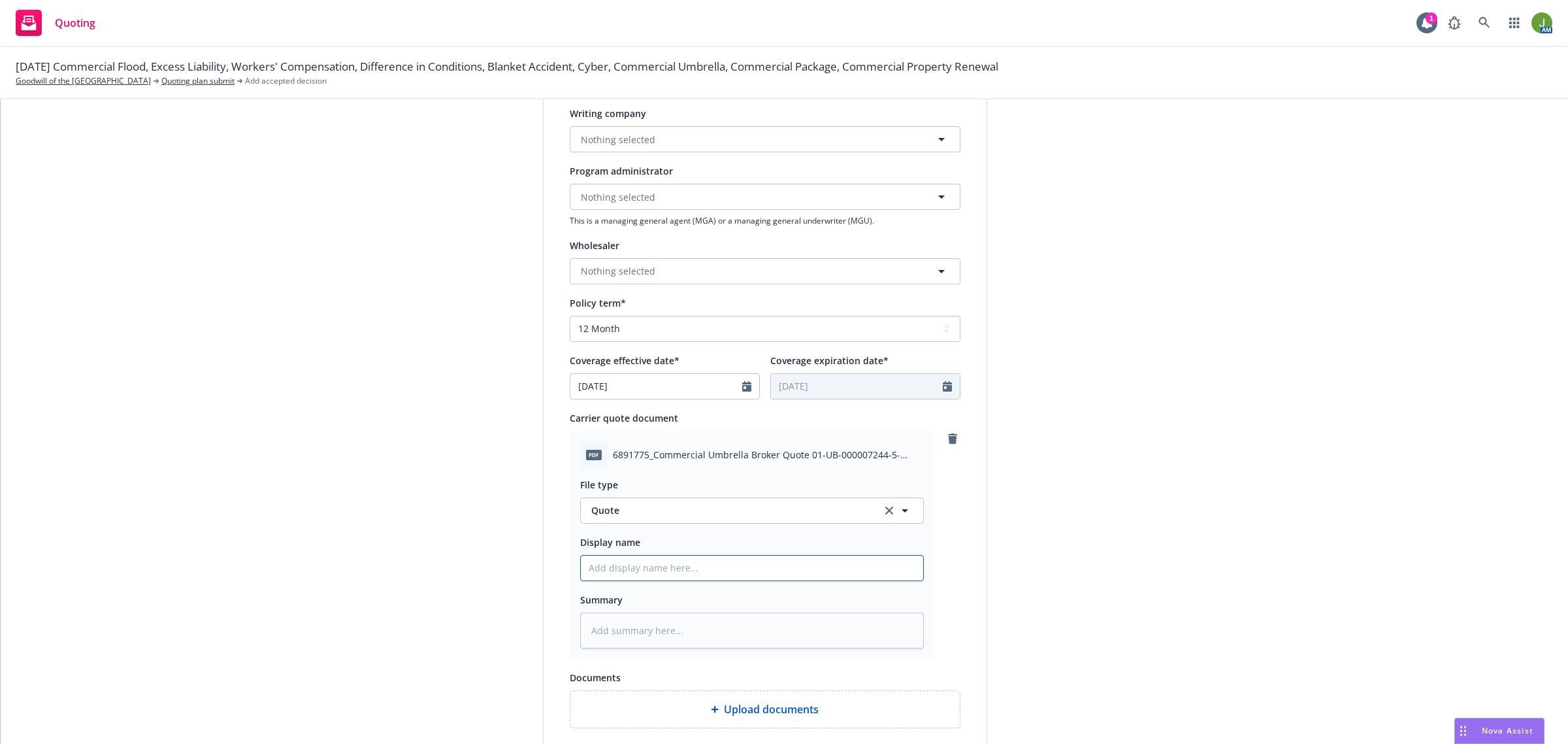
click at [601, 559] on input "Display name" at bounding box center [752, 568] width 343 height 25
type textarea "x"
type input "2"
type textarea "x"
type input "25"
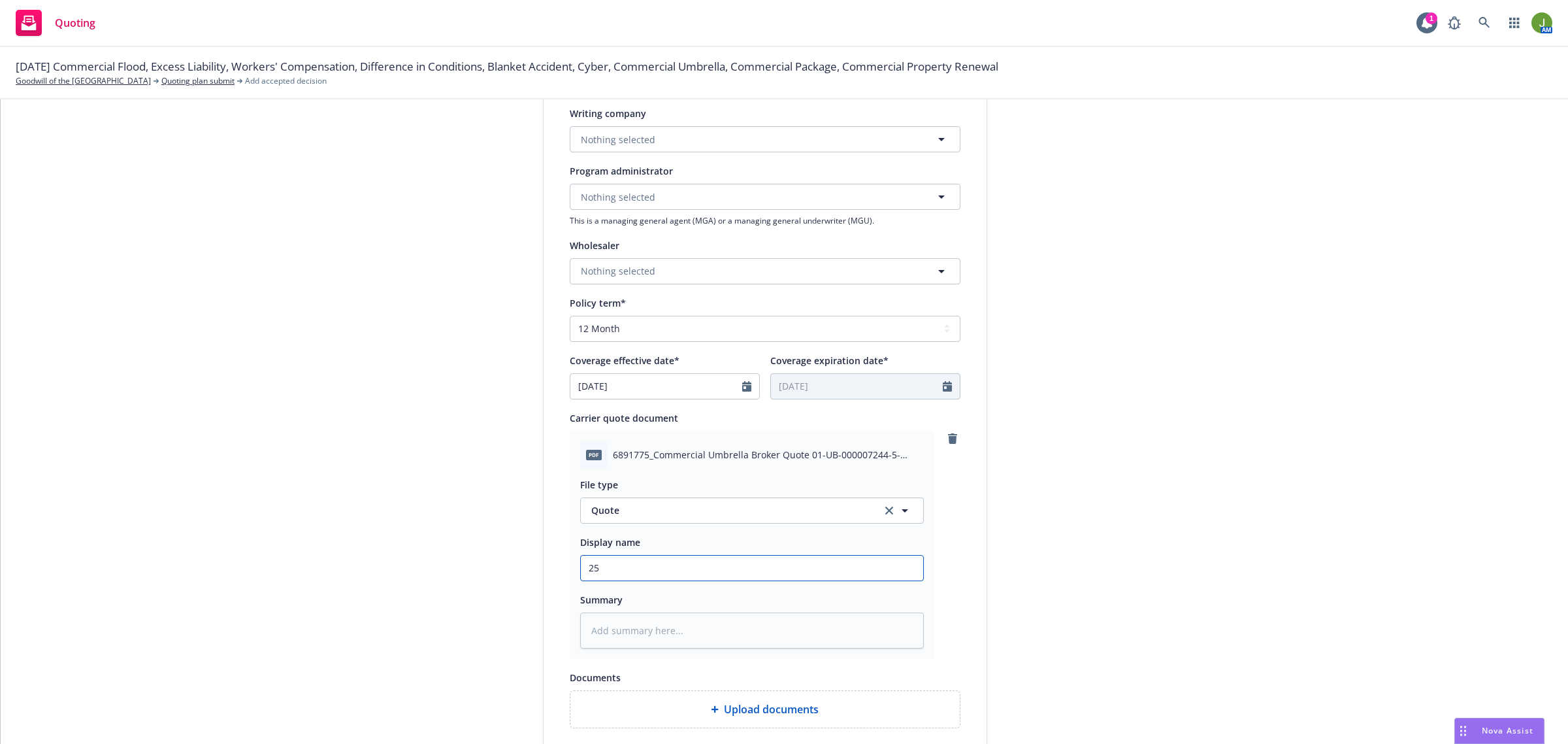
type textarea "x"
type input "25"
type textarea "x"
type input "25 U"
type textarea "x"
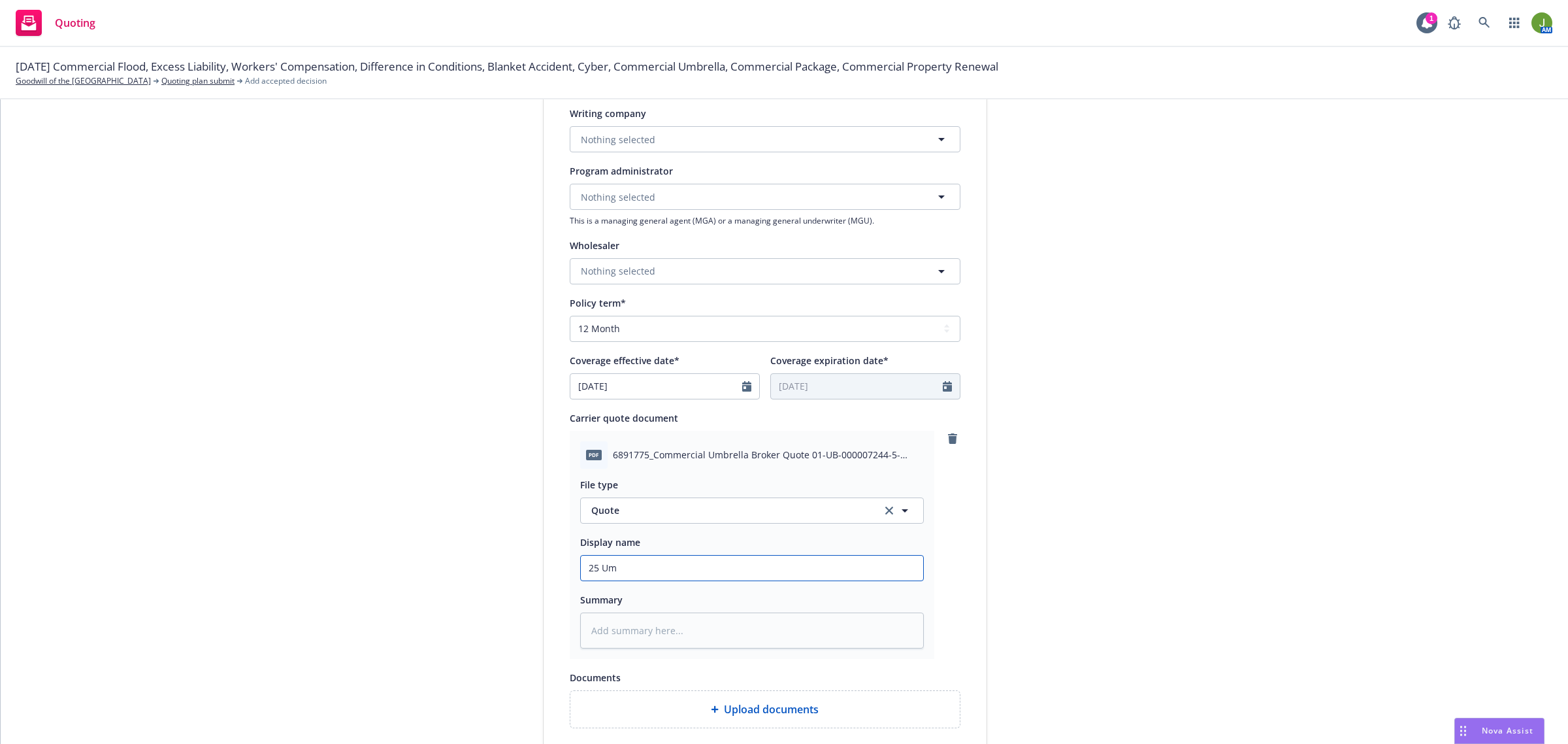
type input "25 Umb"
type textarea "x"
type input "25 Umbr"
type textarea "x"
type input "25 Umbre"
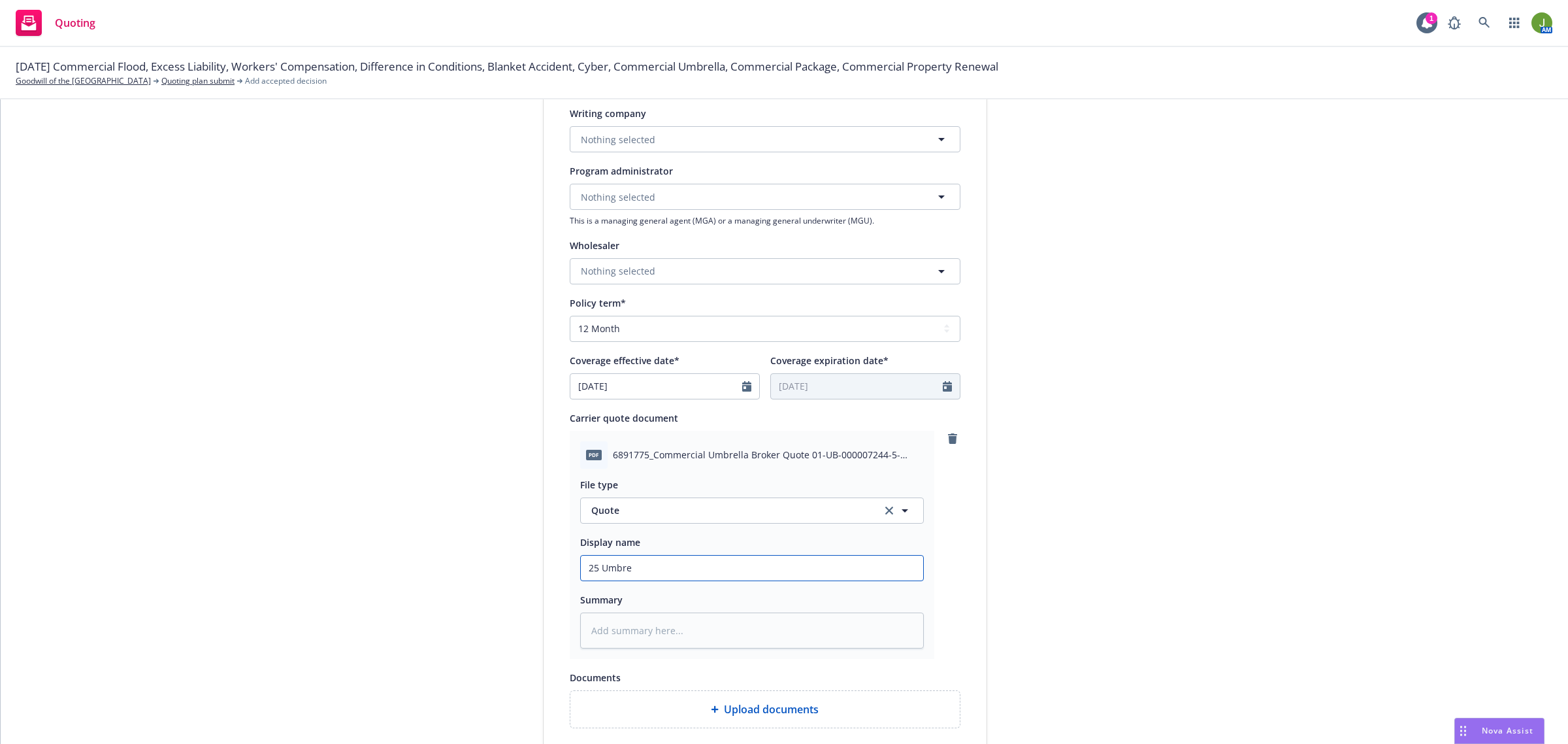
type textarea "x"
type input "25 Umbrel"
type textarea "x"
type input "25 Umbrell"
type textarea "x"
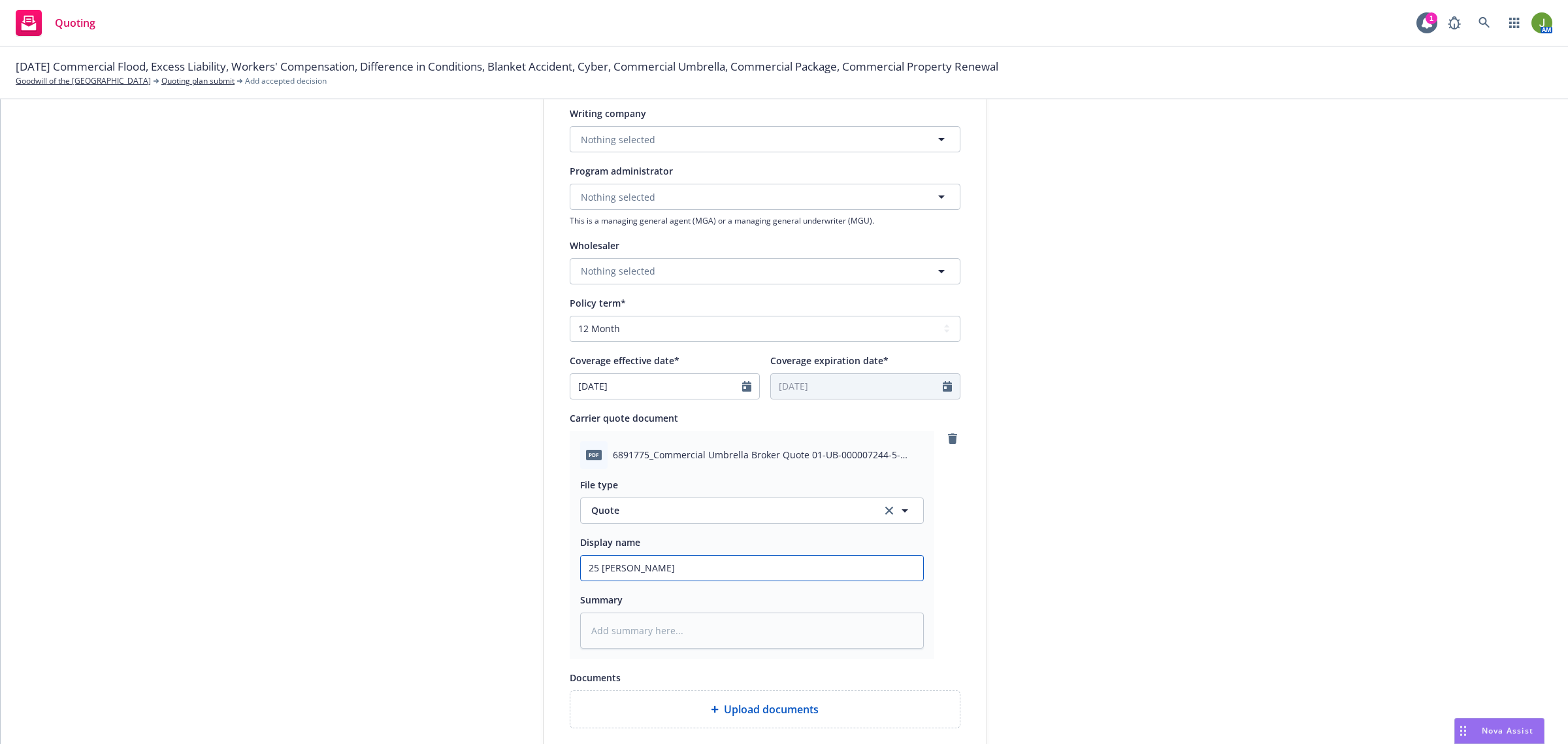
type input "25 Umbrella"
type textarea "x"
type input "25 Umbrella"
type textarea "x"
type input "25 Umbrella Q"
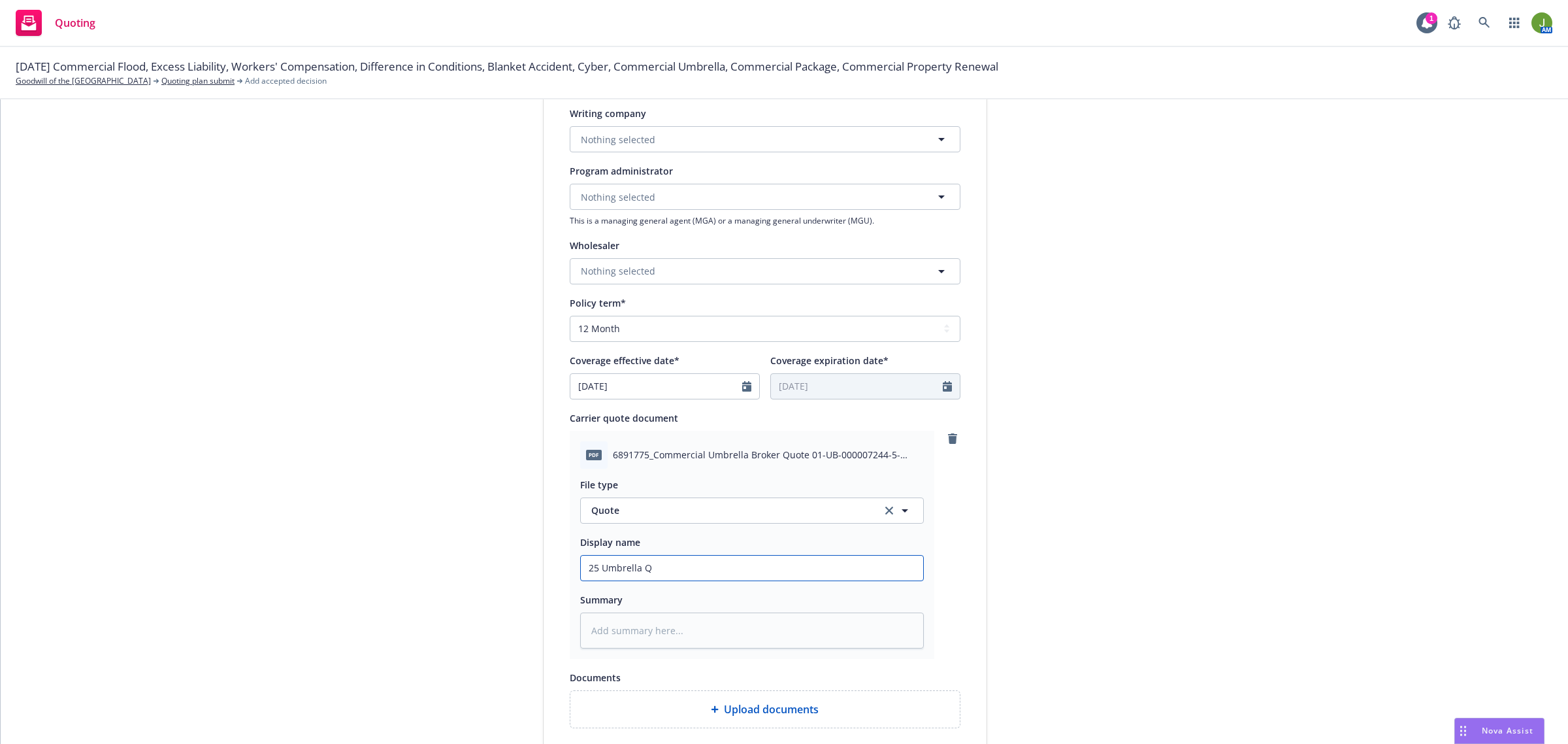
type textarea "x"
type input "25 Umbrella Qu"
type textarea "x"
type input "25 Umbrella Quo"
type textarea "x"
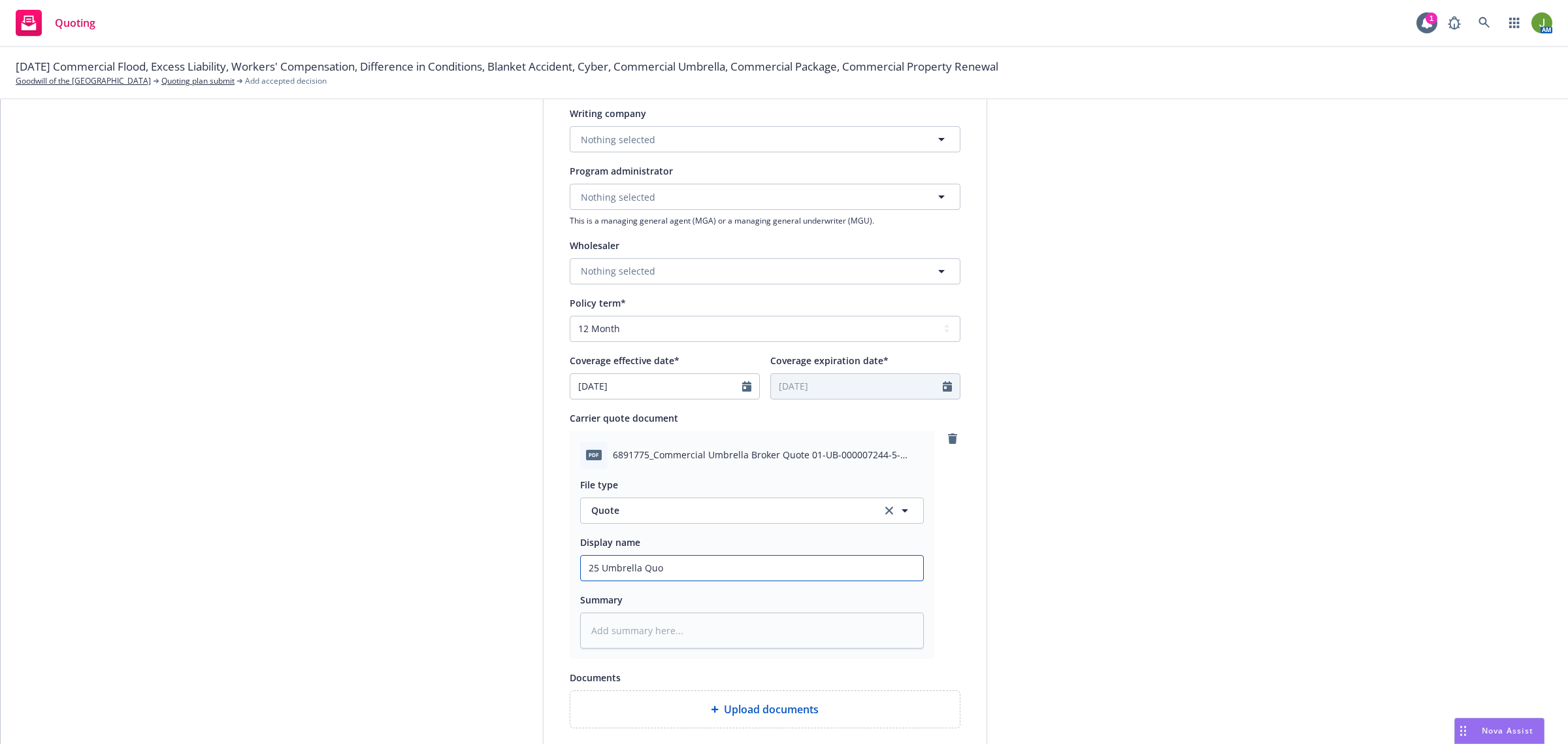
type input "25 Umbrella Quot"
type textarea "x"
type input "25 Umbrella Quote"
type textarea "x"
type input "25 Umbrella Quote"
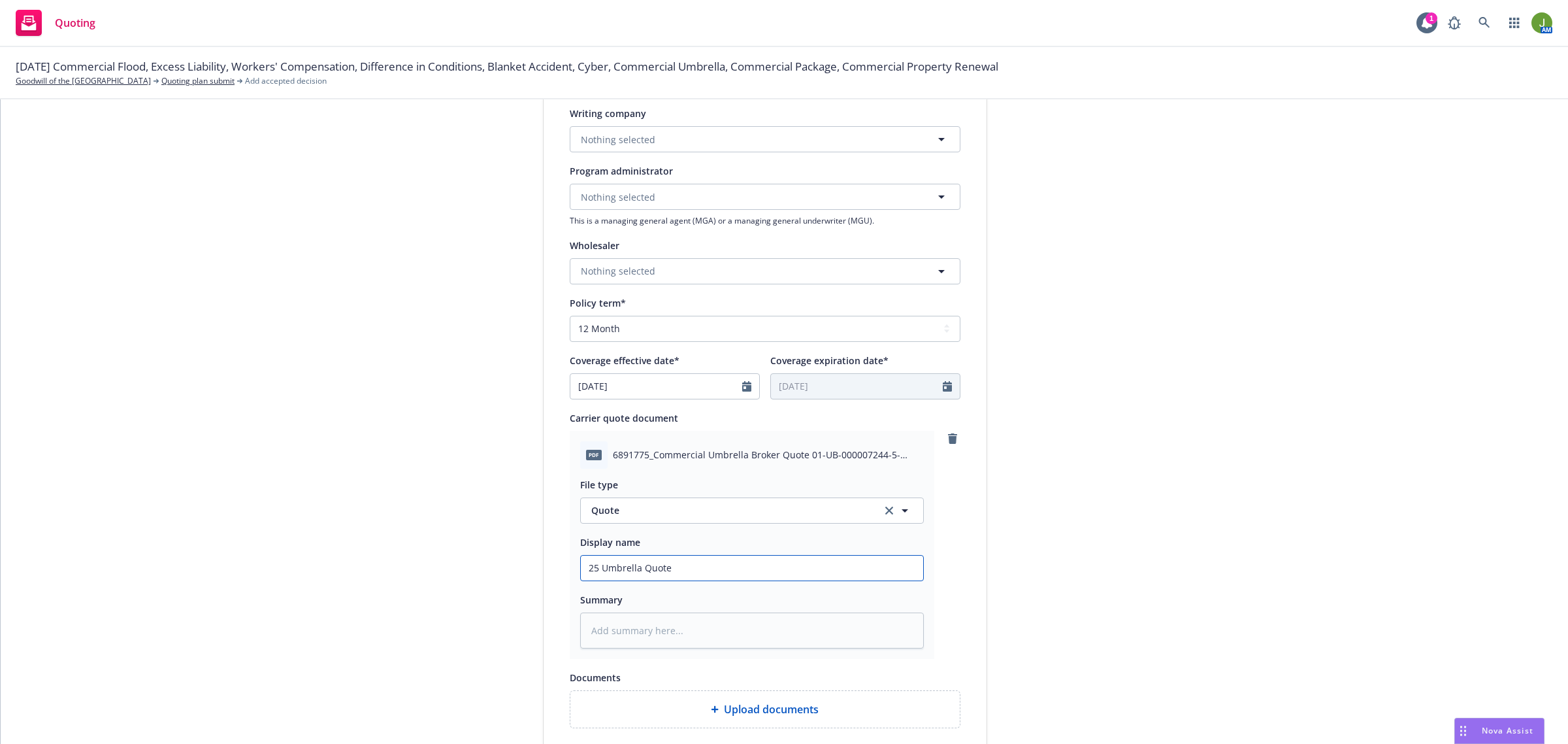
type textarea "x"
type input "25 Umbrella Quote ("
type textarea "x"
type input "25 Umbrella Quote (o"
type textarea "x"
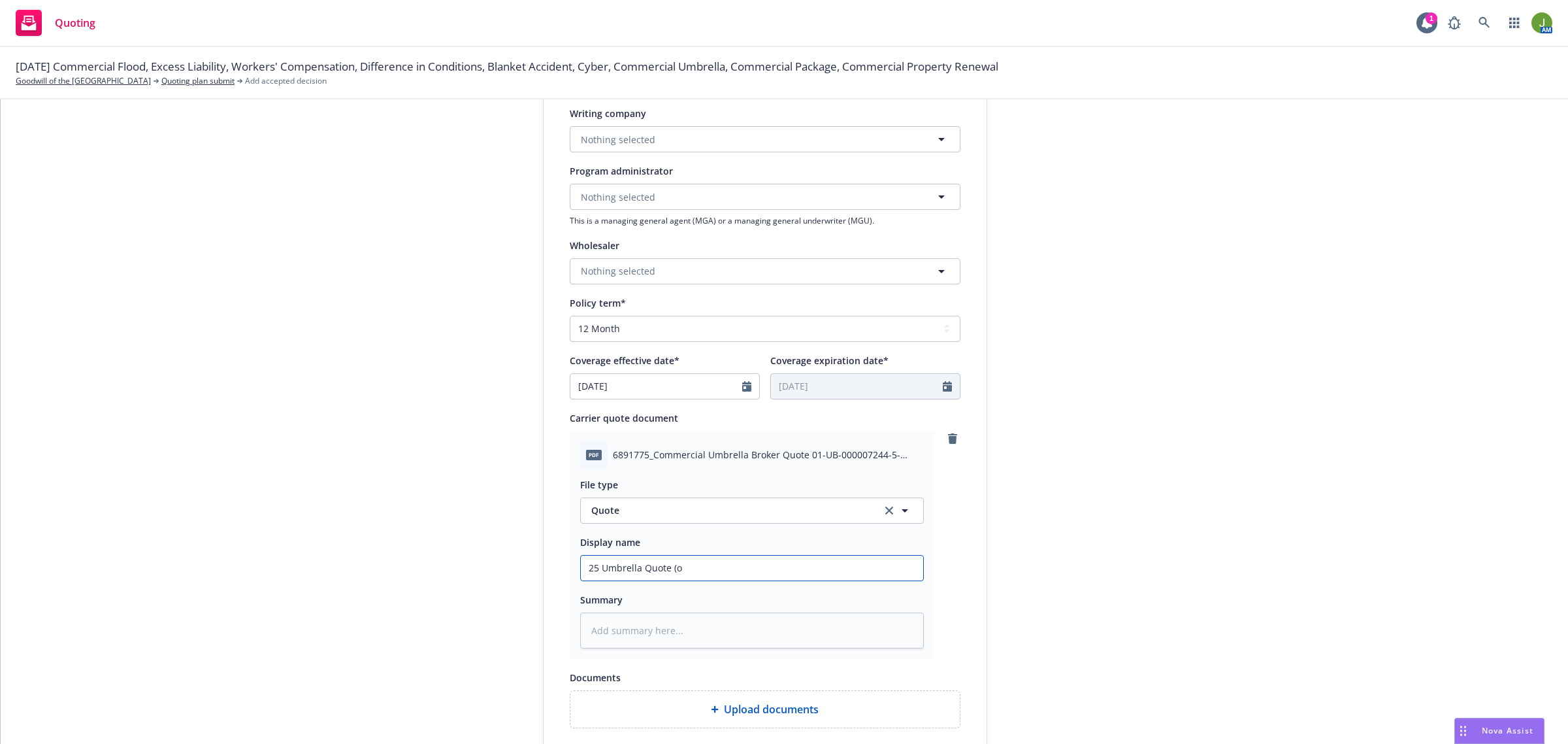
type input "25 Umbrella Quote (ov"
type textarea "x"
type input "25 Umbrella Quote (ove"
type textarea "x"
type input "25 Umbrella Quote (over"
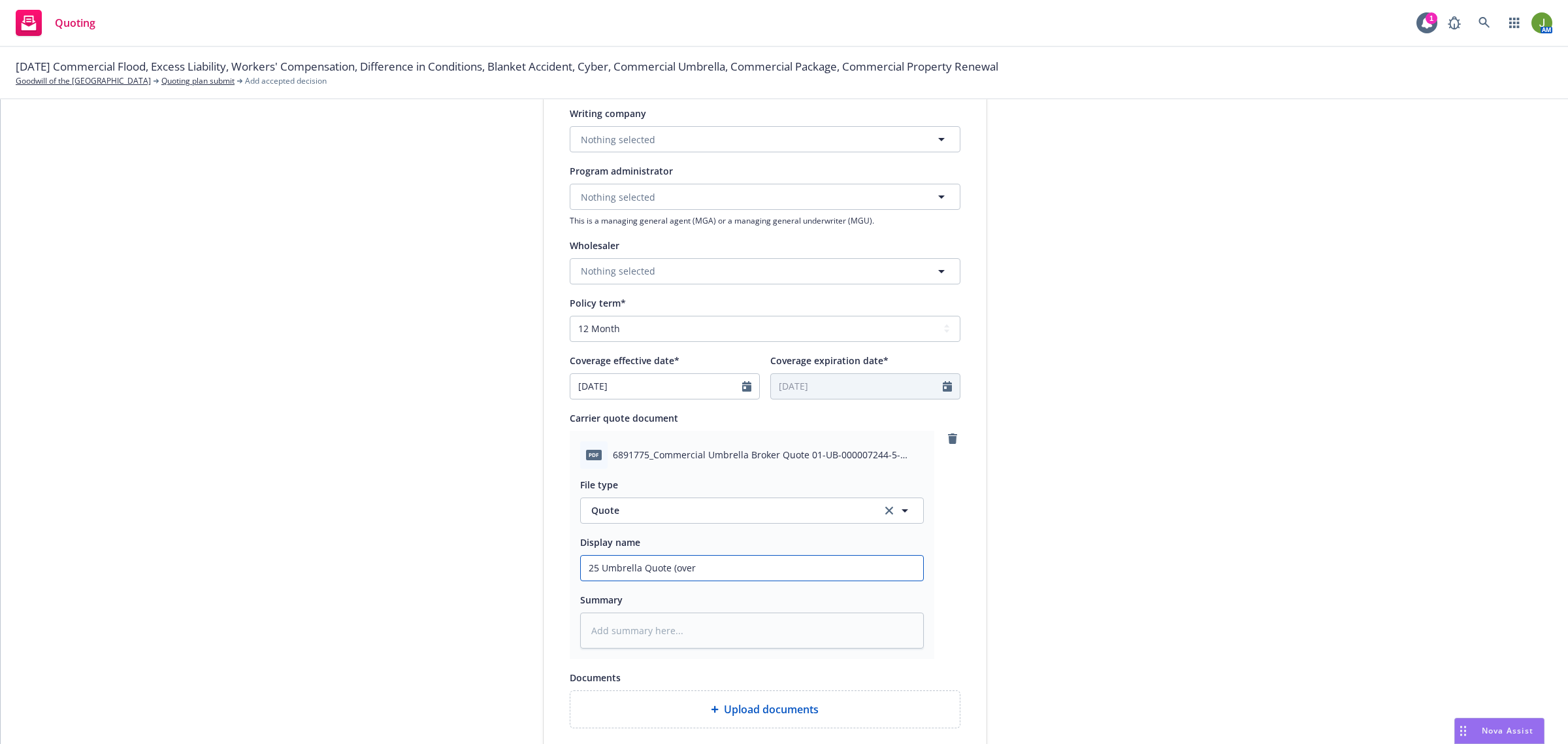
type textarea "x"
type input "25 Umbrella Quote (over $"
type textarea "x"
type input "25 Umbrella Quote (over $5"
type textarea "x"
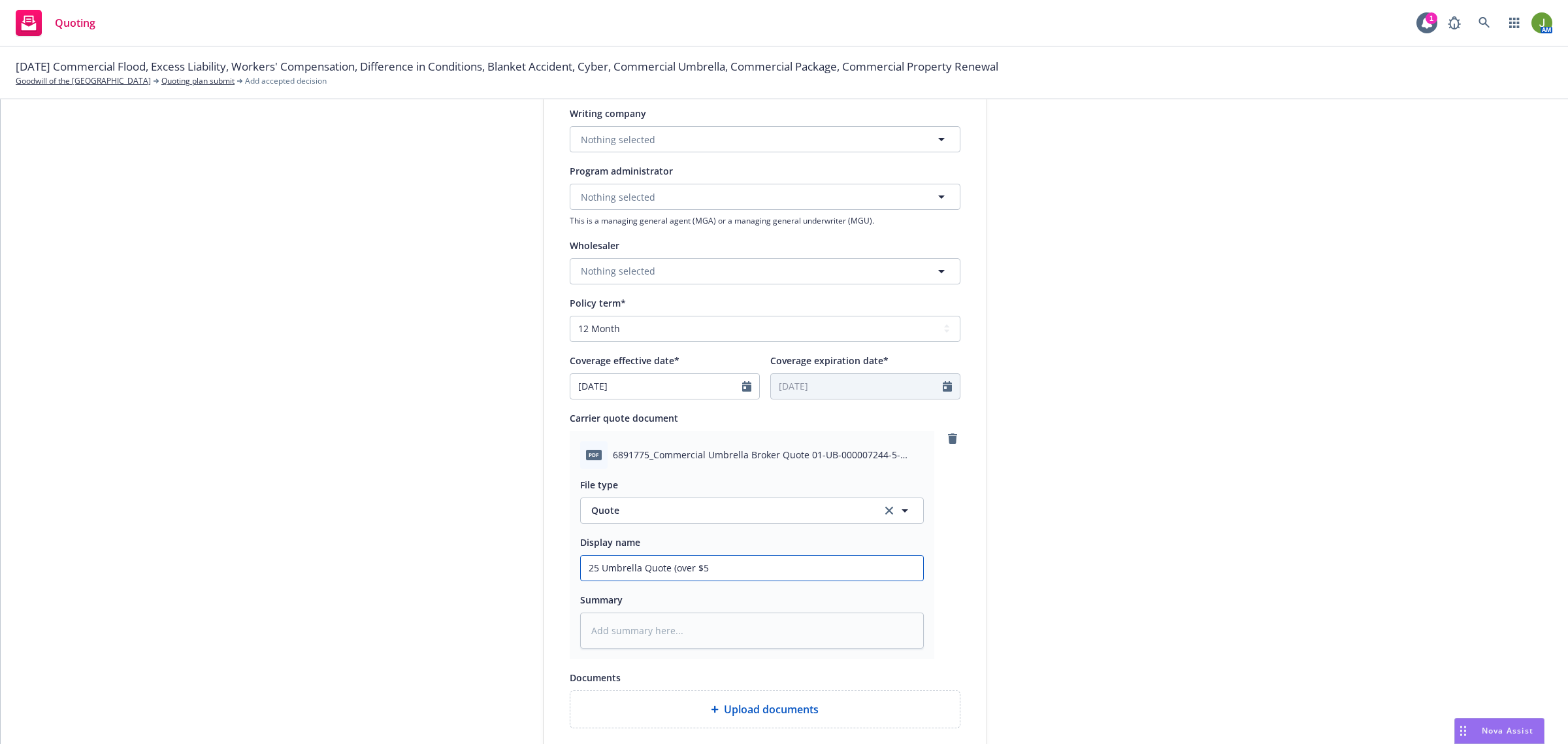
type input "25 Umbrella Quote (over $5k"
type textarea "x"
type input "25 Umbrella Quote (over $5k"
type textarea "x"
type input "25 Umbrella Quote (over $5k A"
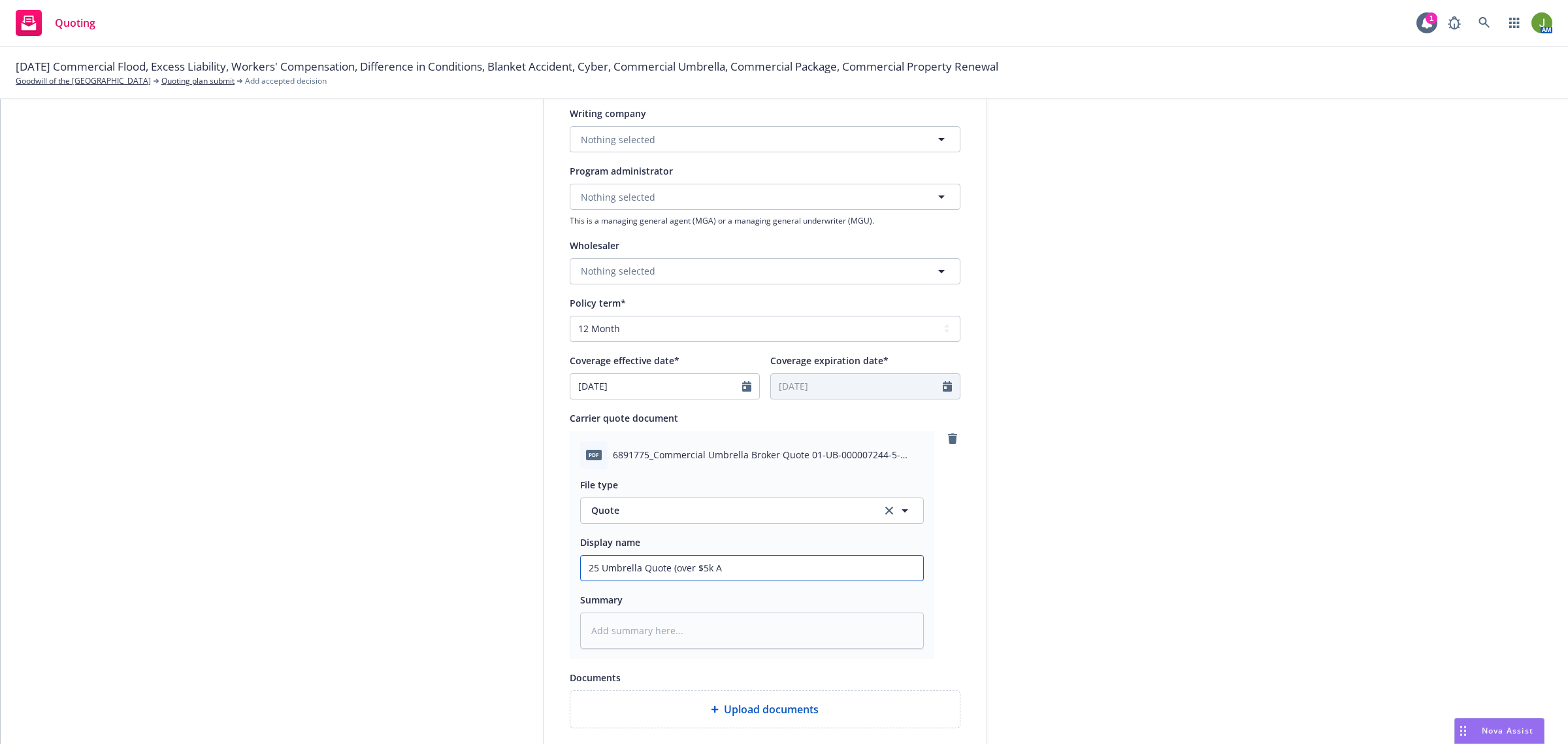
type textarea "x"
type input "25 Umbrella Quote (over $5k AL"
type textarea "x"
type input "25 Umbrella Quote (over $5k AL"
type textarea "x"
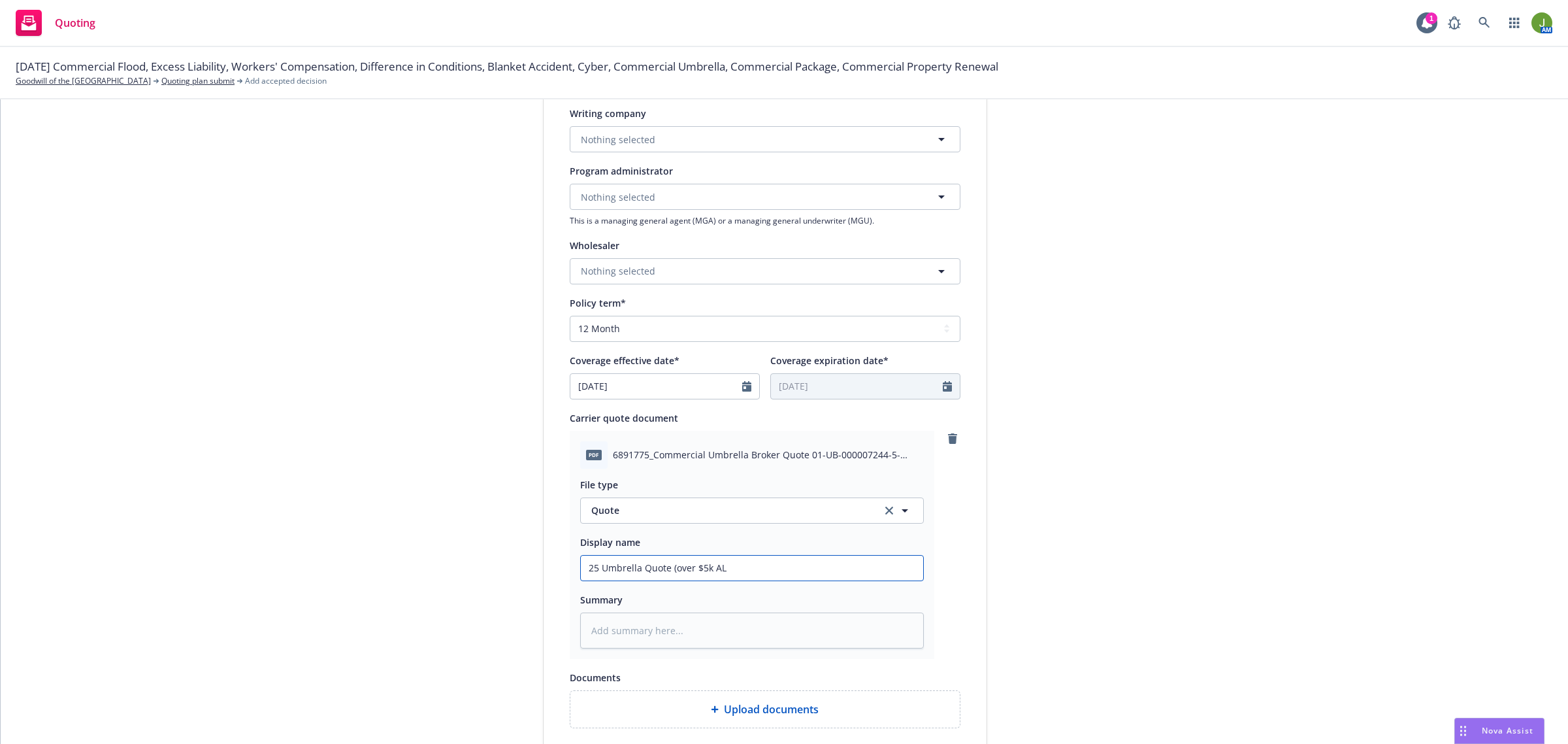
type input "25 Umbrella Quote (over $5k AL &"
type textarea "x"
type input "25 Umbrella Quote (over $5k AL &"
type textarea "x"
type input "25 Umbrella Quote (over $5k AL & G"
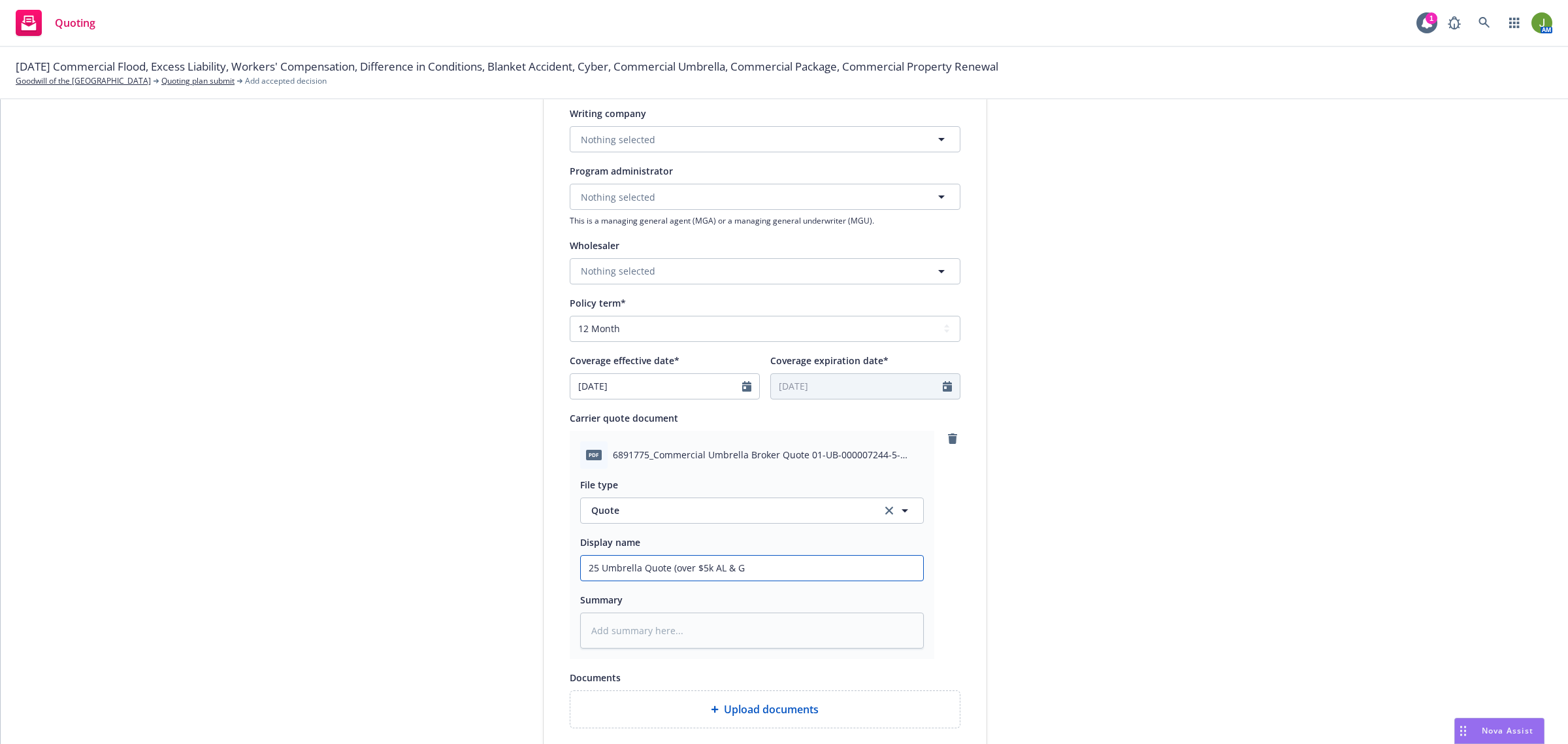
type textarea "x"
type input "25 Umbrella Quote (over $5k AL & GL"
type textarea "x"
type input "25 Umbrella Quote (over $5k AL & GL"
type textarea "x"
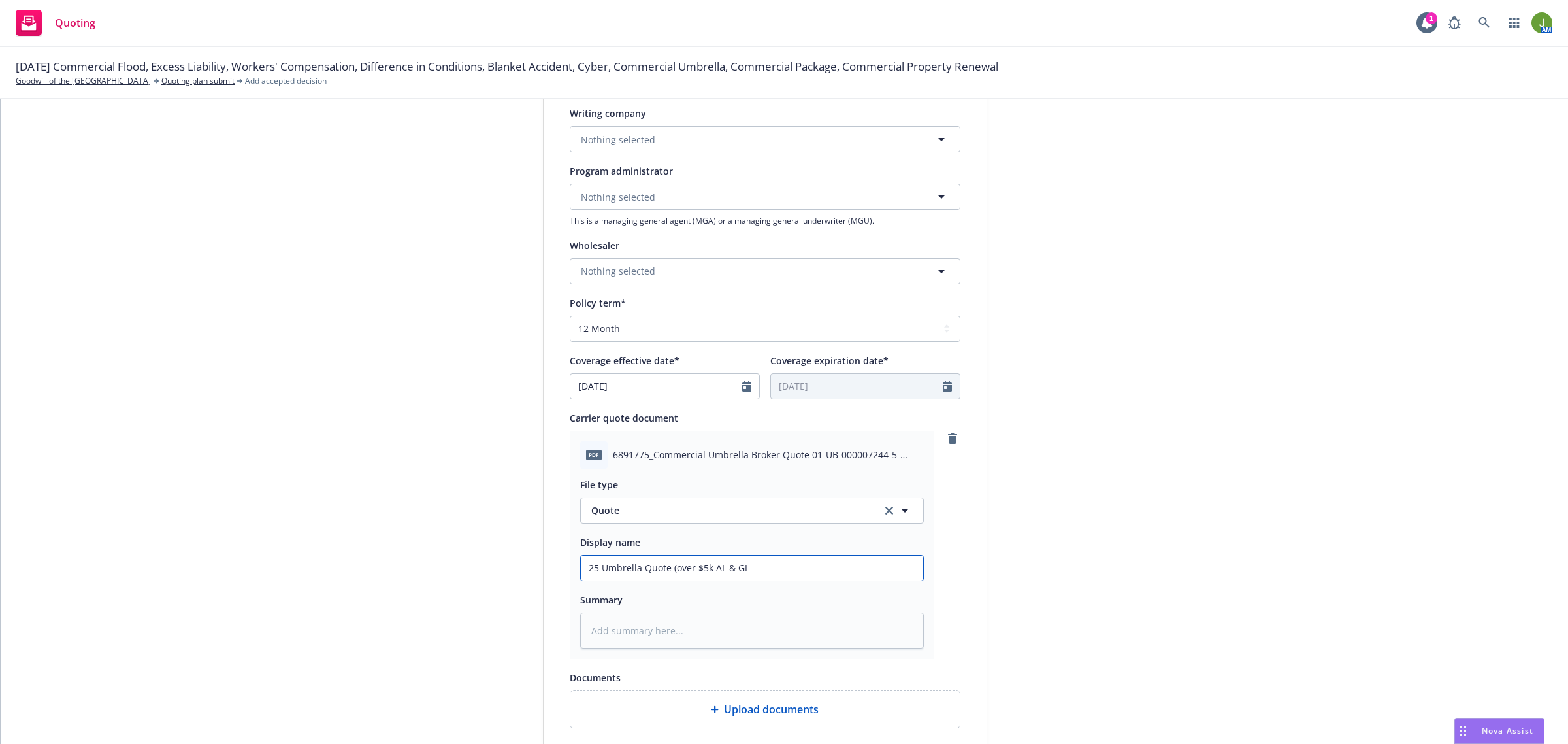
type input "25 Umbrella Quote (over $5k AL & GL d"
type textarea "x"
type input "25 Umbrella Quote (over $5k AL & GL de"
type textarea "x"
type input "25 Umbrella Quote (over $5k AL & GL ded"
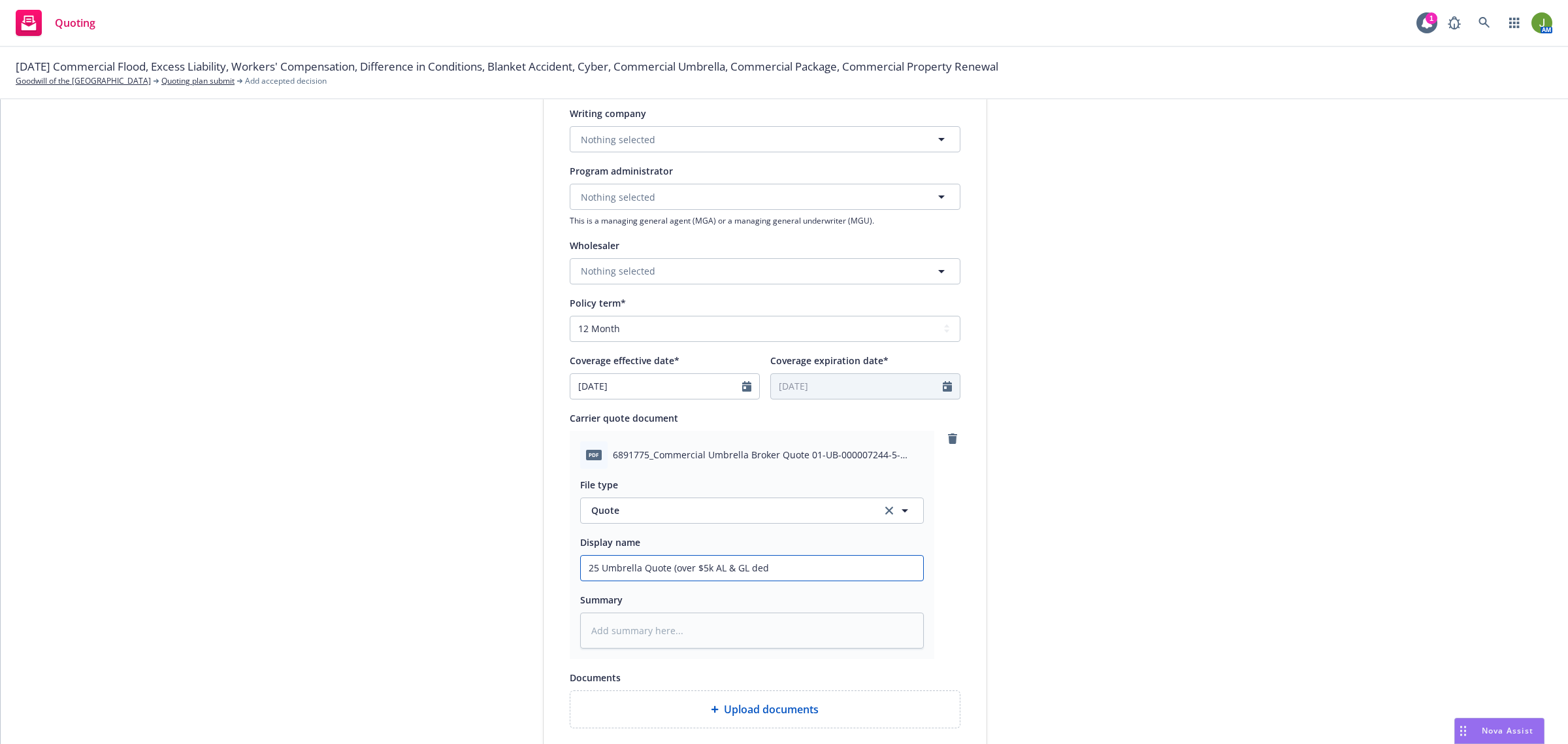
type textarea "x"
type input "25 Umbrella Quote (over $5k AL & GL dedu"
type textarea "x"
type input "25 Umbrella Quote (over $5k AL & GL deduc"
type textarea "x"
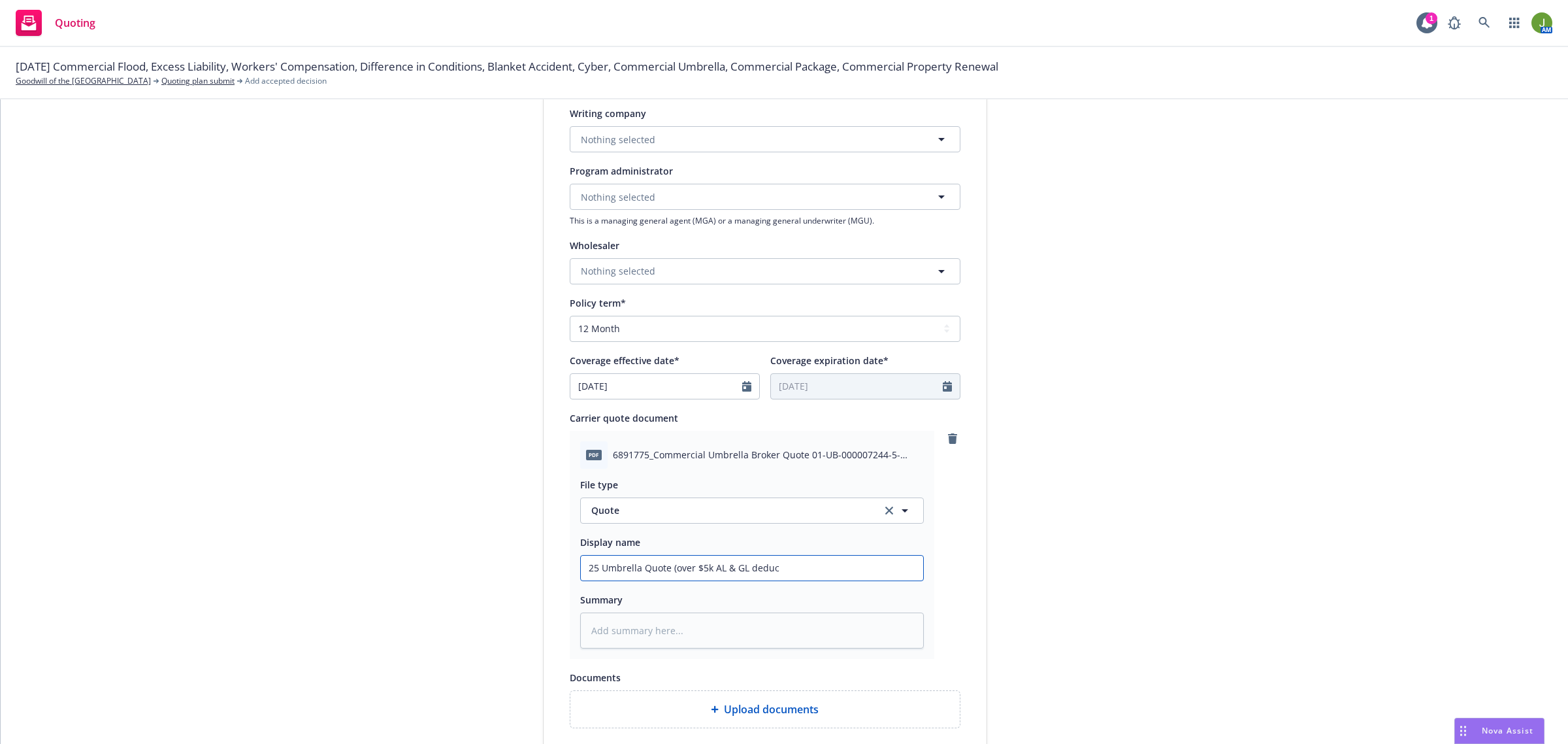
type input "25 Umbrella Quote (over $5k AL & GL deduct"
type textarea "x"
type input "25 Umbrella Quote (over $5k AL & GL deducti"
type textarea "x"
type input "25 Umbrella Quote (over $5k AL & GL deductib"
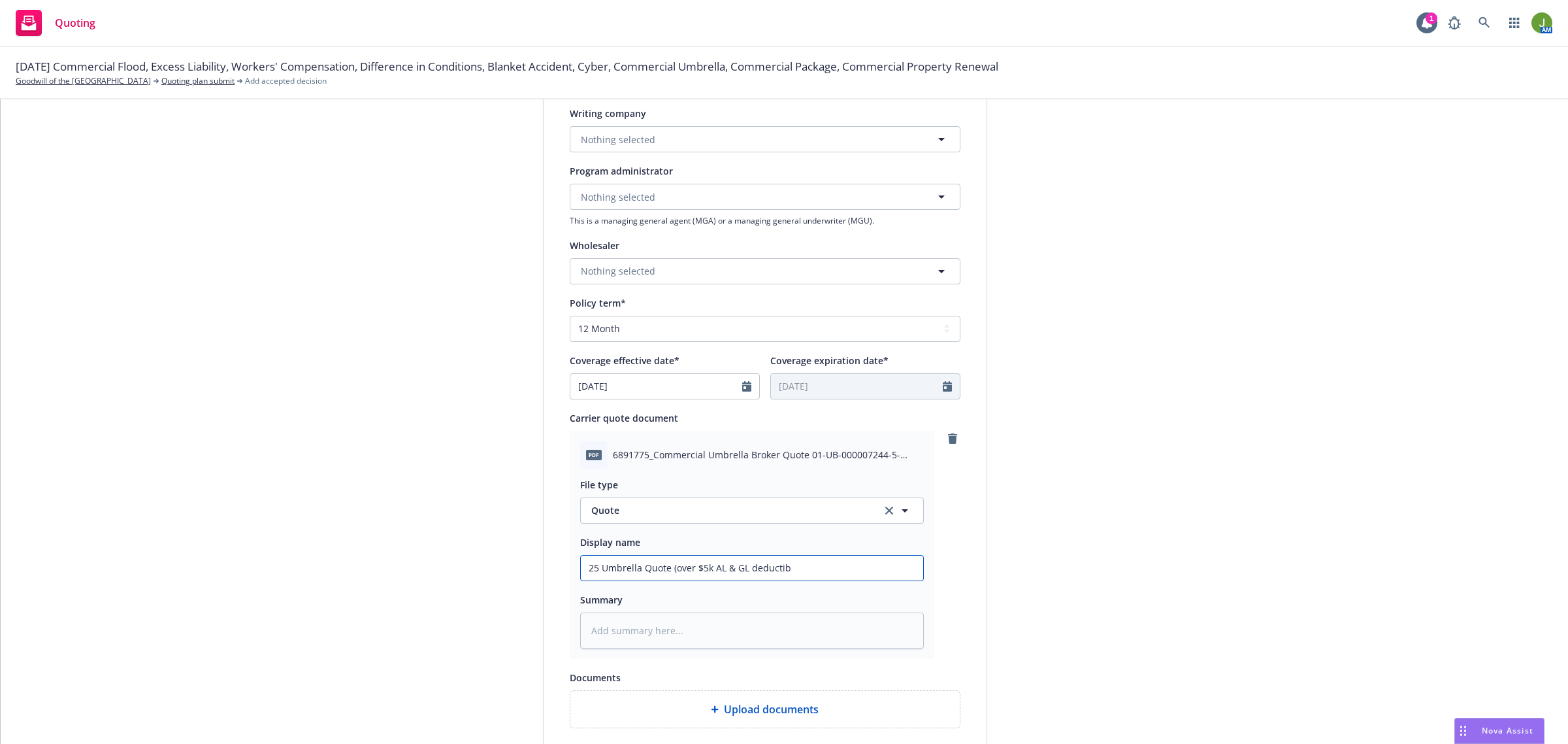
type textarea "x"
type input "25 Umbrella Quote (over $5k AL & GL deductibl"
type textarea "x"
type input "25 Umbrella Quote (over $5k AL & GL deductible"
type textarea "x"
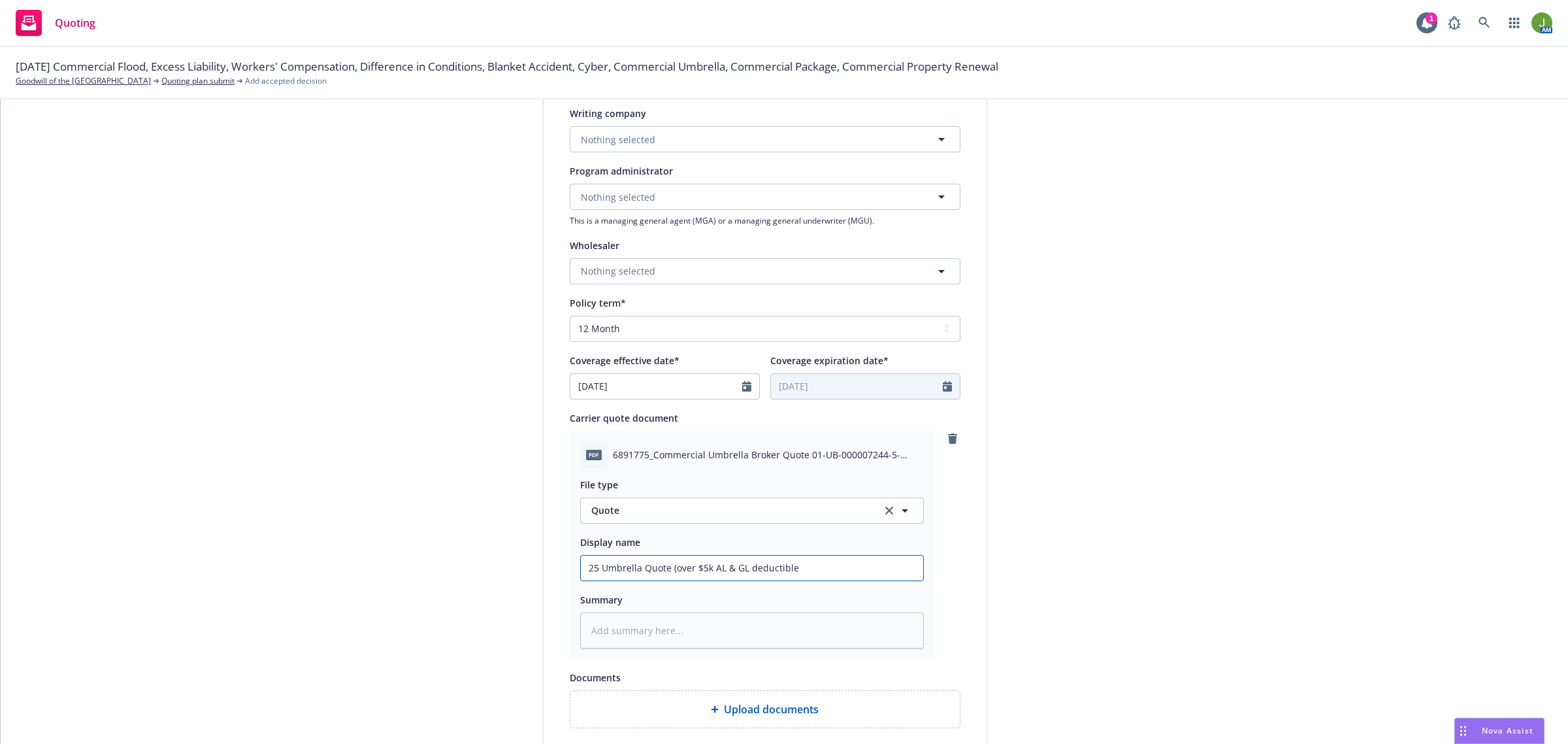
type input "25 Umbrella Quote (over $5k AL & GL deductible"
type textarea "x"
type input "25 Umbrella Quote (over $5k AL & GL deductible o"
type textarea "x"
type input "25 Umbrella Quote (over $5k AL & GL deductible opt"
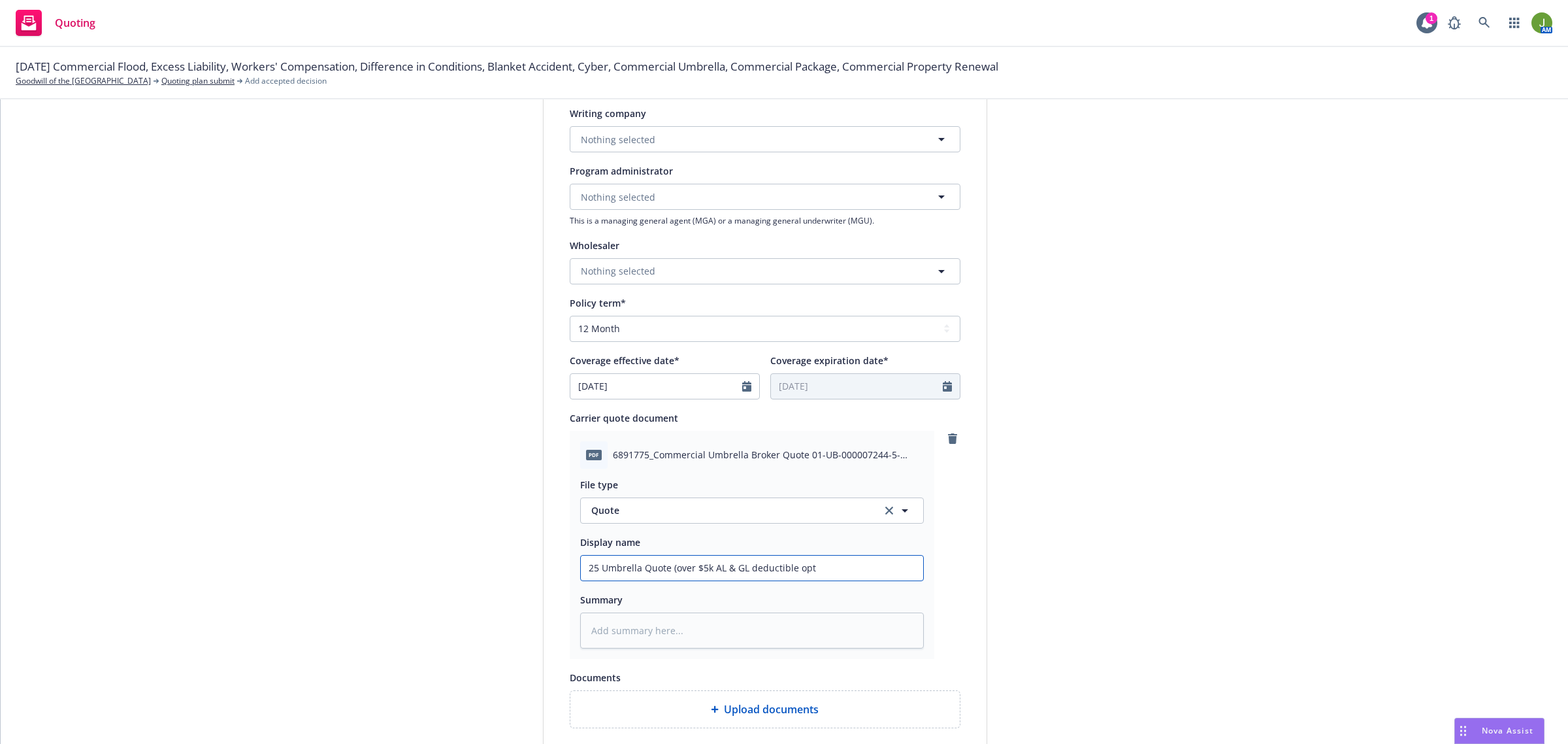
type textarea "x"
type input "25 Umbrella Quote (over $5k AL & GL deductible opti"
type textarea "x"
type input "25 Umbrella Quote (over $5k AL & GL deductible optio"
type textarea "x"
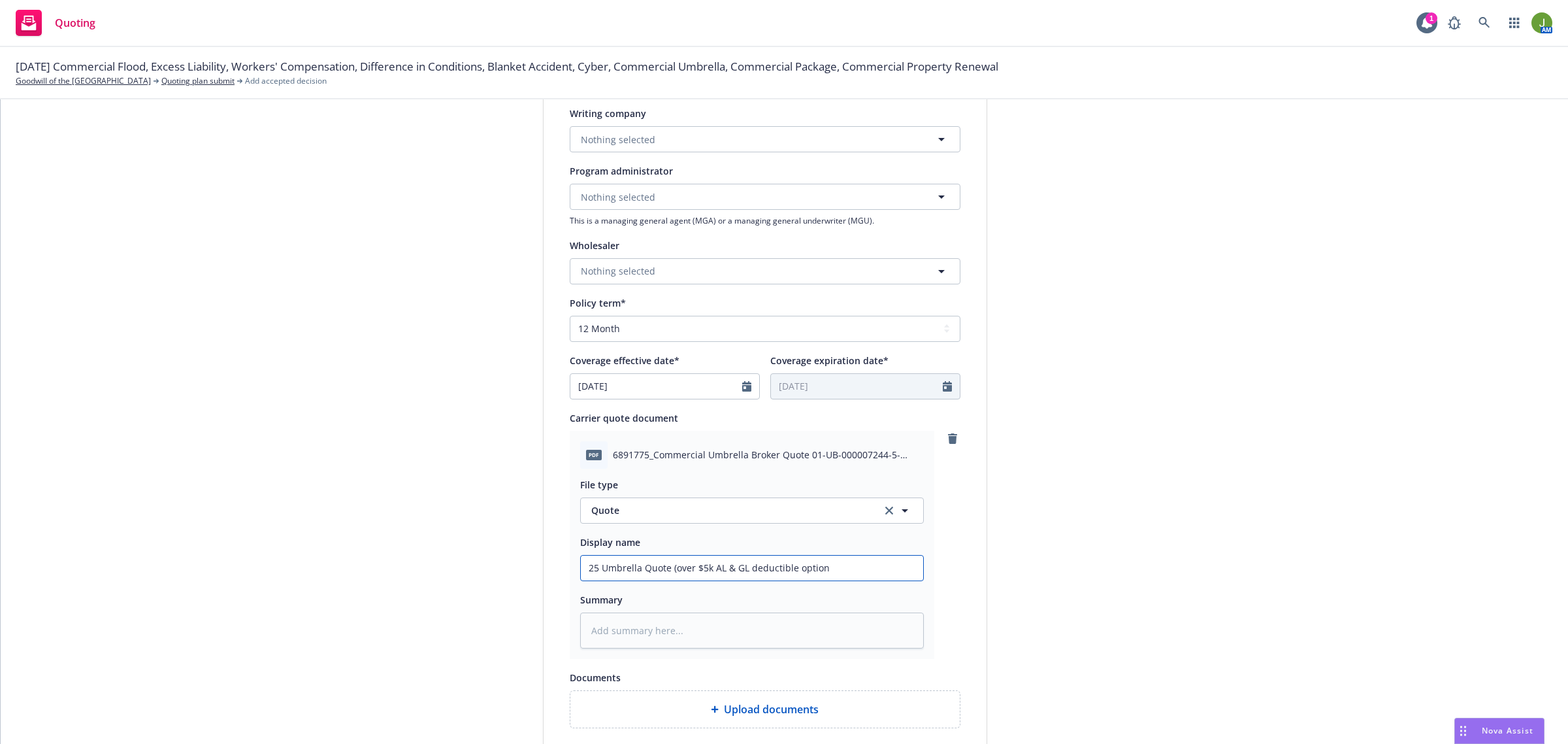
type input "25 Umbrella Quote (over $5k AL & GL deductible option_"
type textarea "x"
type input "25 Umbrella Quote (over $5k AL & GL deductible option_)"
type textarea "x"
type input "25 Umbrella Quote (over $5k AL & GL deductible option_"
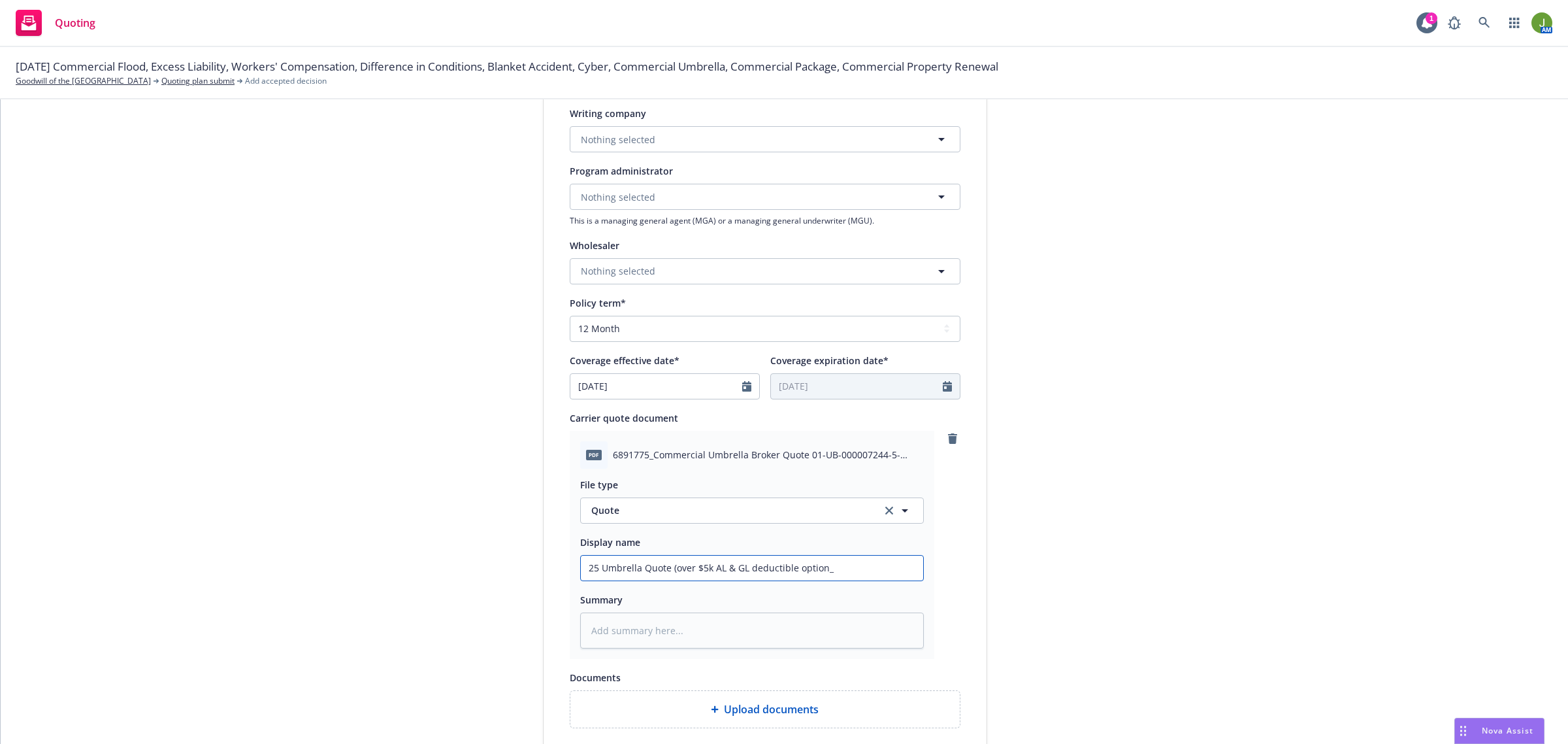
type textarea "x"
type input "25 Umbrella Quote (over $5k AL & GL deductible option"
type textarea "x"
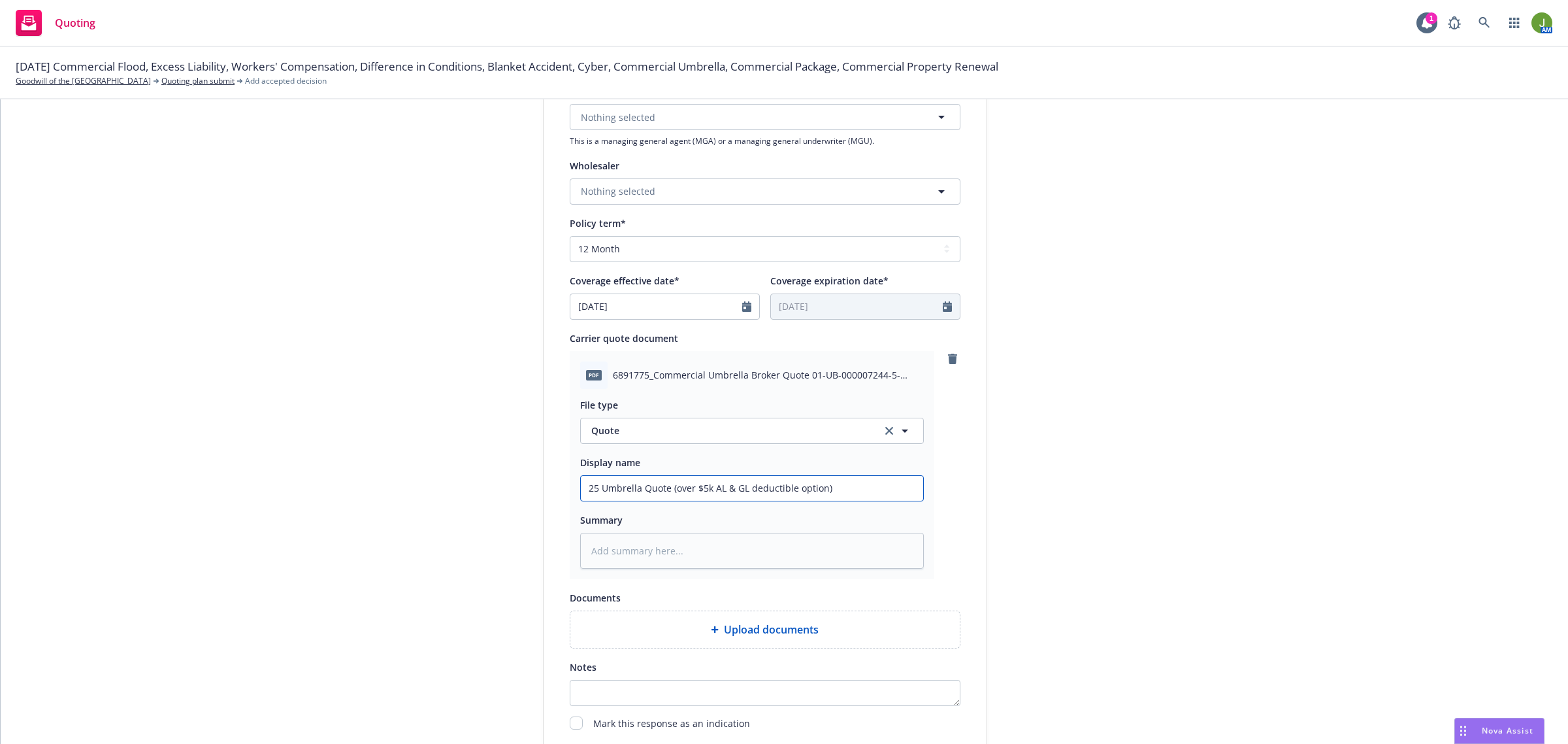
scroll to position [245, 0]
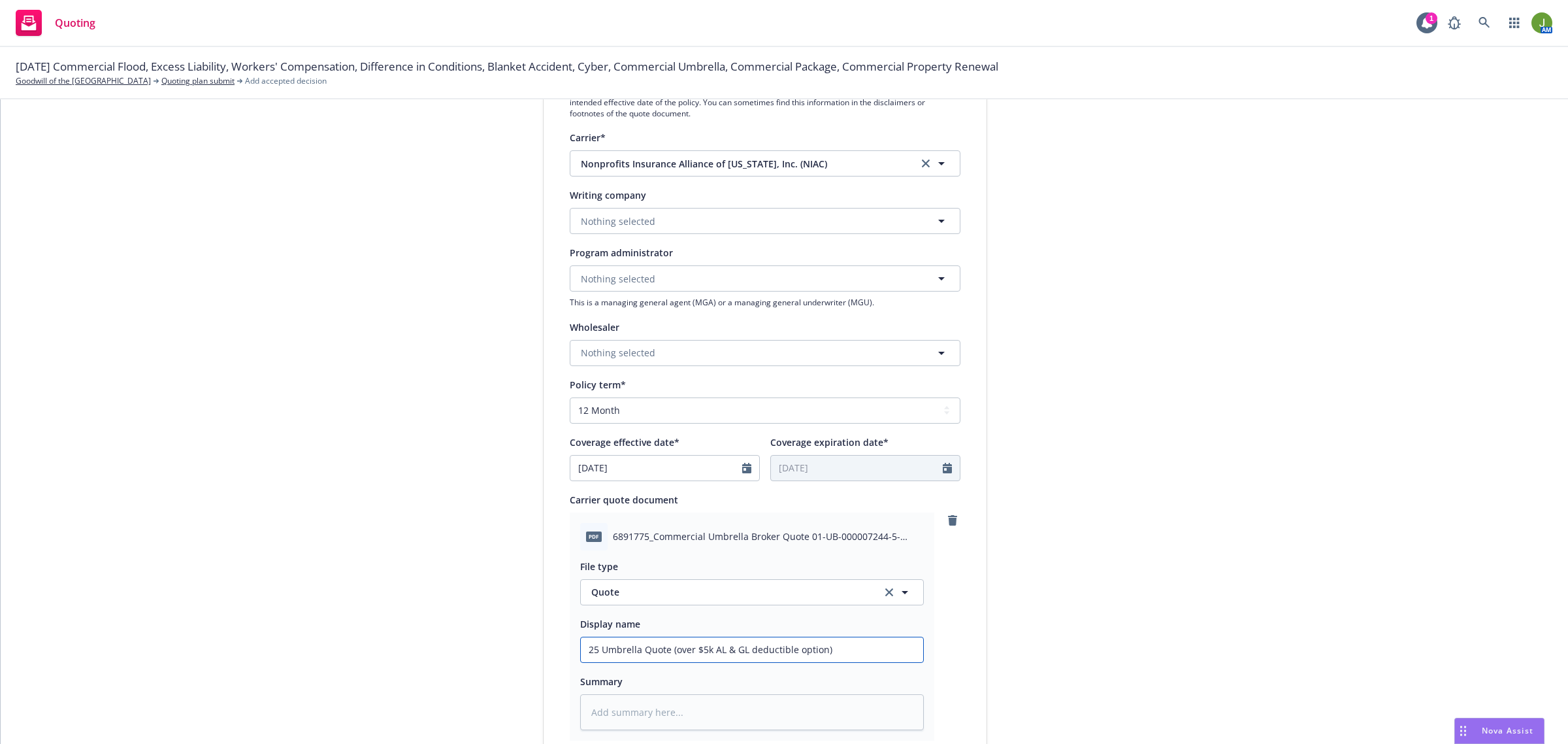
type input "25 Umbrella Quote (over $5k AL & GL deductible option)"
click at [619, 284] on span "Nothing selected" at bounding box center [618, 279] width 75 height 14
click at [612, 227] on span "Nothing selected" at bounding box center [618, 221] width 75 height 14
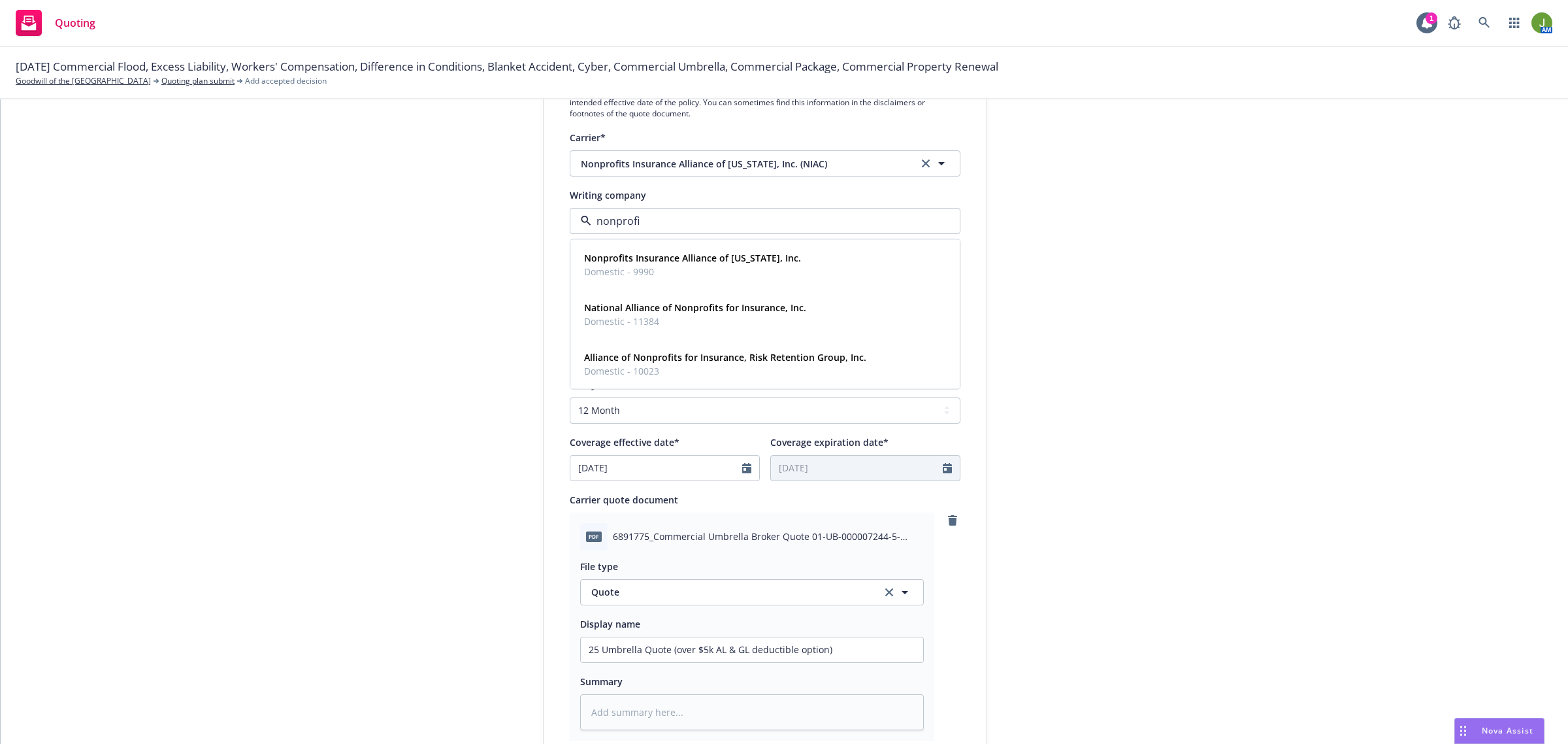
type input "nonprofit"
click at [685, 269] on span "Domestic - 9990" at bounding box center [692, 271] width 217 height 14
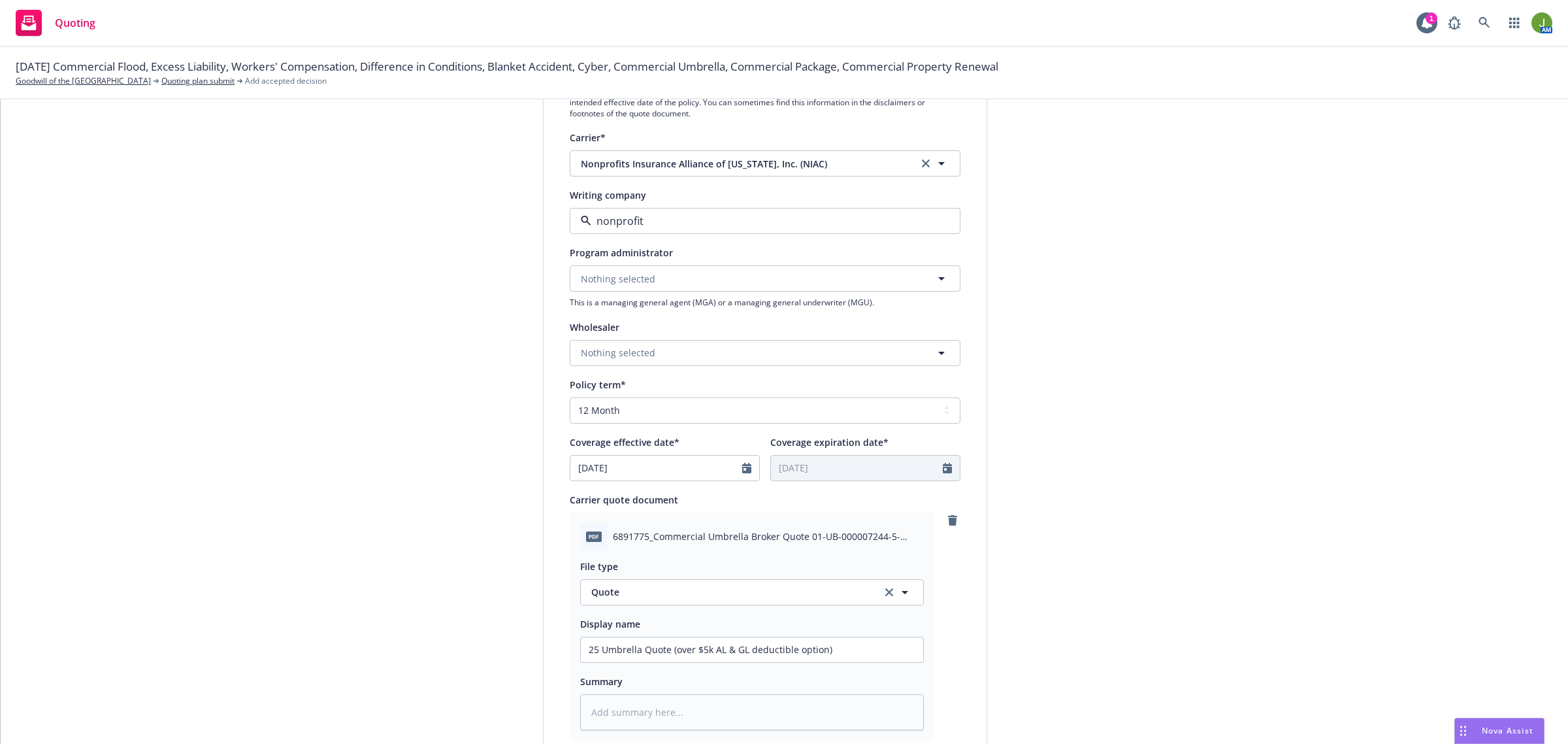
type textarea "x"
select select "7"
click at [616, 455] on input "[DATE]" at bounding box center [656, 468] width 172 height 25
type textarea "x"
click at [711, 494] on button "button" at bounding box center [714, 498] width 15 height 15
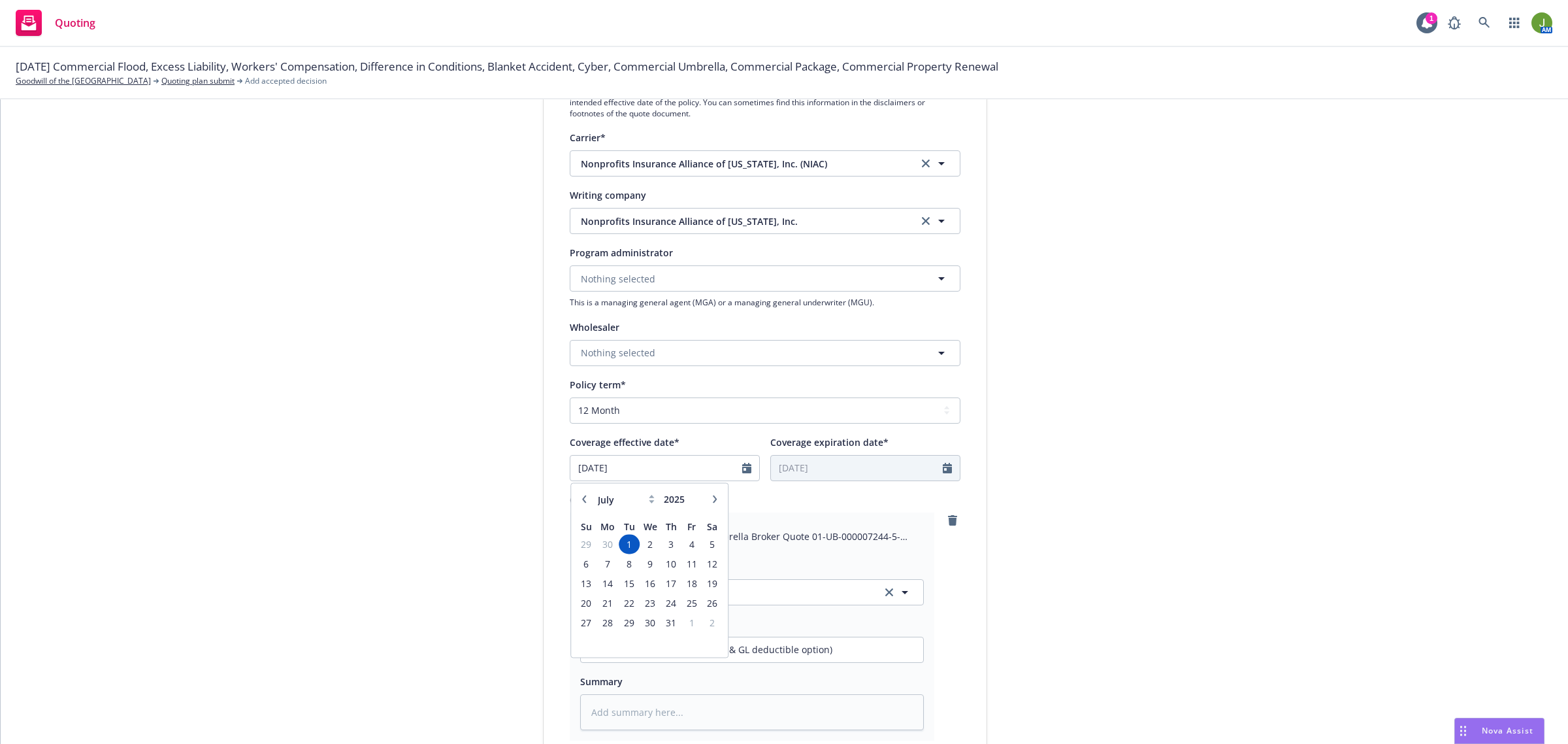
select select "8"
click at [665, 583] on span "14" at bounding box center [672, 583] width 18 height 16
type input "08/14/2025"
type input "08/14/2026"
type textarea "x"
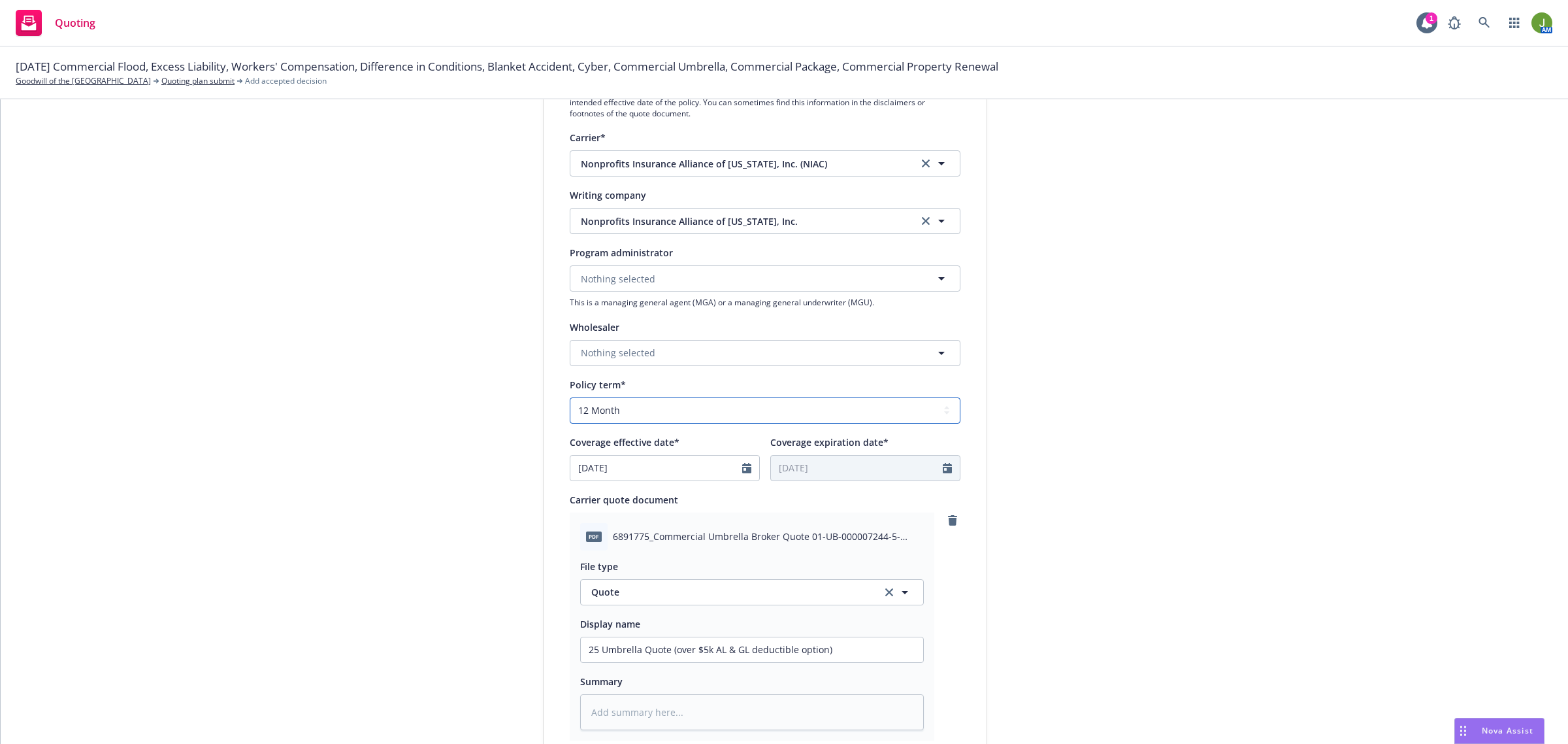
click at [647, 407] on select "Select policy term 12 Month 6 Month 4 Month 3 Month 2 Month 1 Month 36 Month (3…" at bounding box center [765, 410] width 390 height 26
select select "other"
click at [570, 398] on select "Select policy term 12 Month 6 Month 4 Month 3 Month 2 Month 1 Month 36 Month (3…" at bounding box center [765, 410] width 390 height 26
type textarea "x"
select select "8"
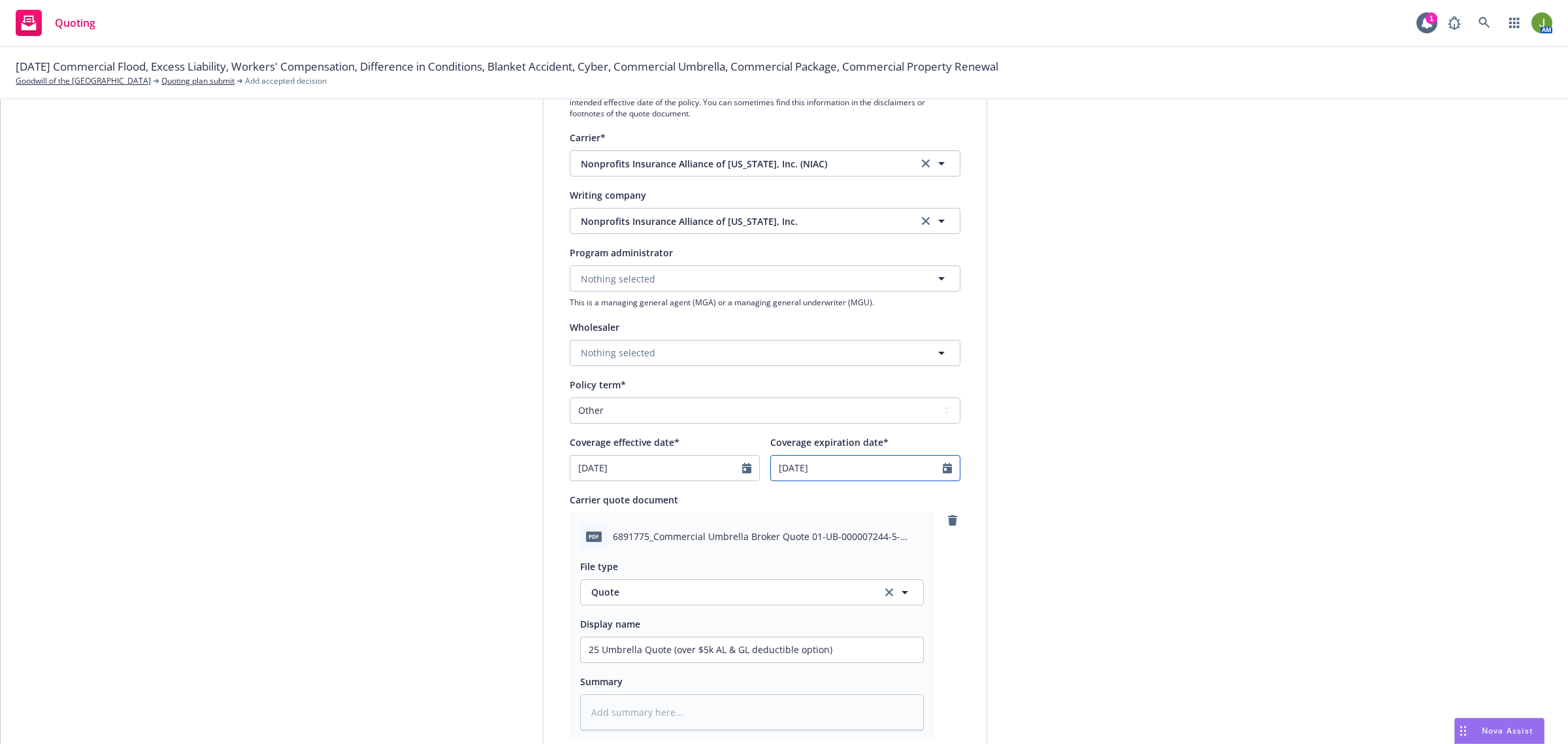
click at [844, 473] on input "08/14/2026" at bounding box center [857, 468] width 172 height 25
type textarea "x"
click at [771, 501] on div "January February March April May June July August September October November De…" at bounding box center [849, 570] width 157 height 174
click at [776, 500] on button "button" at bounding box center [784, 498] width 15 height 15
select select "7"
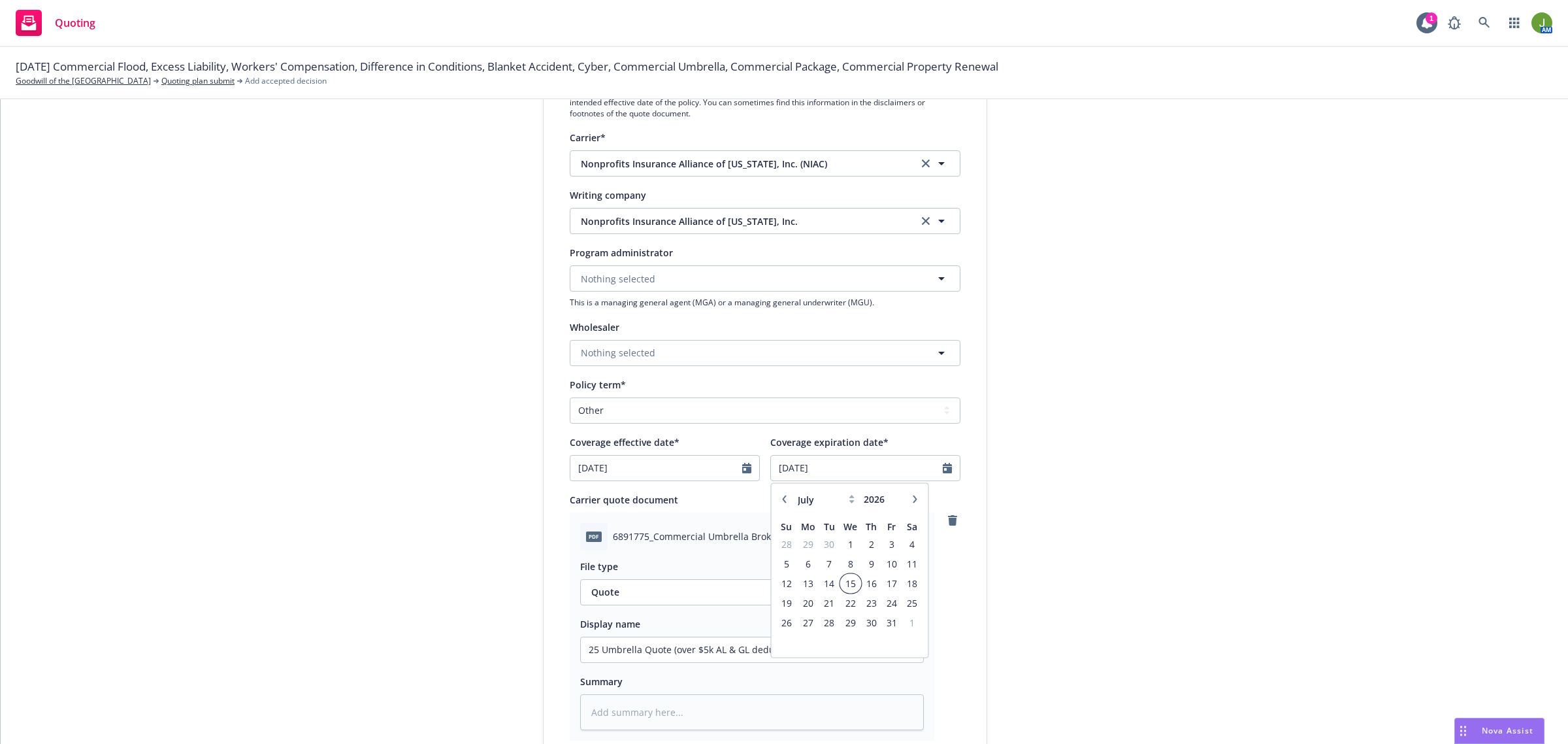
click at [841, 578] on span "15" at bounding box center [850, 583] width 19 height 16
type input "[DATE]"
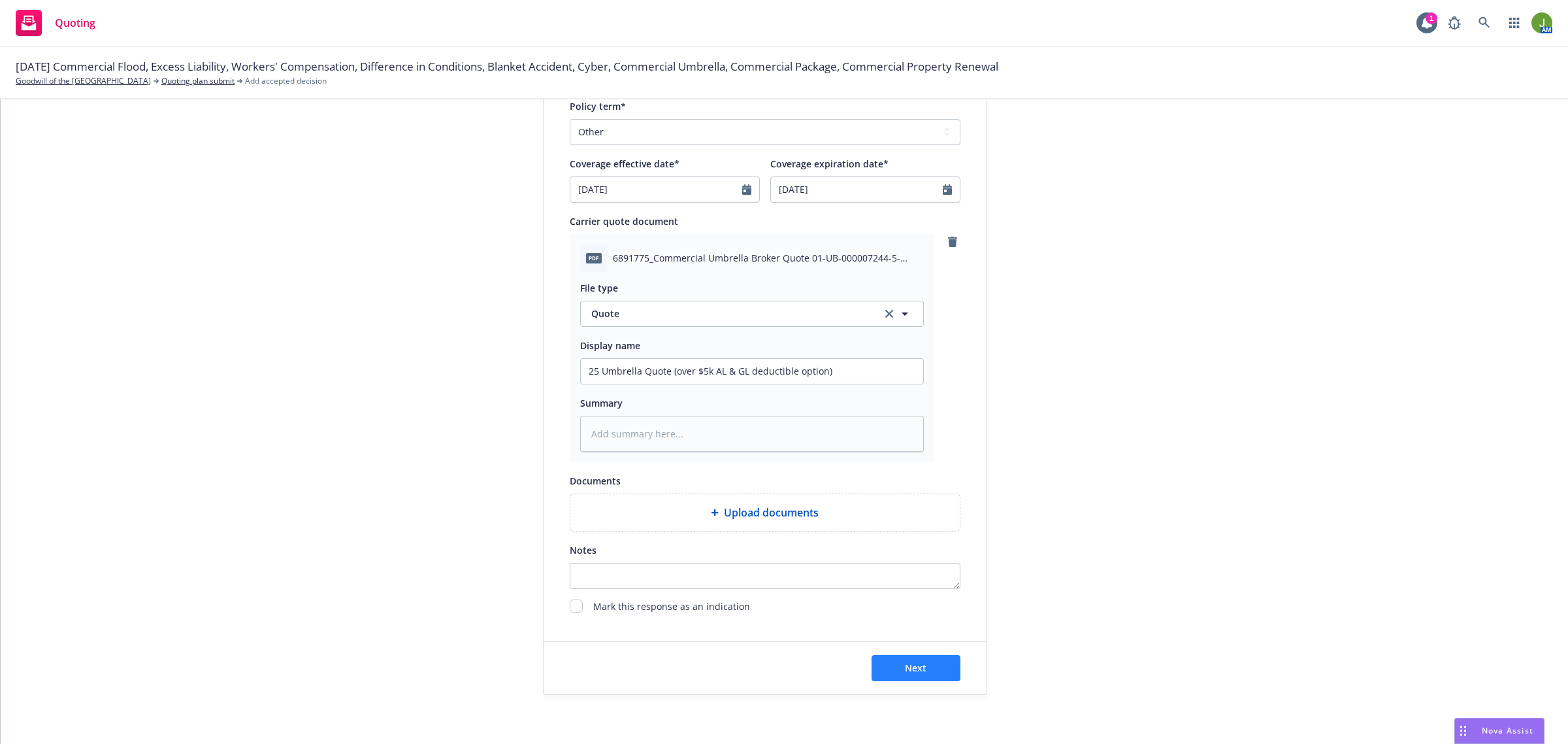
scroll to position [557, 0]
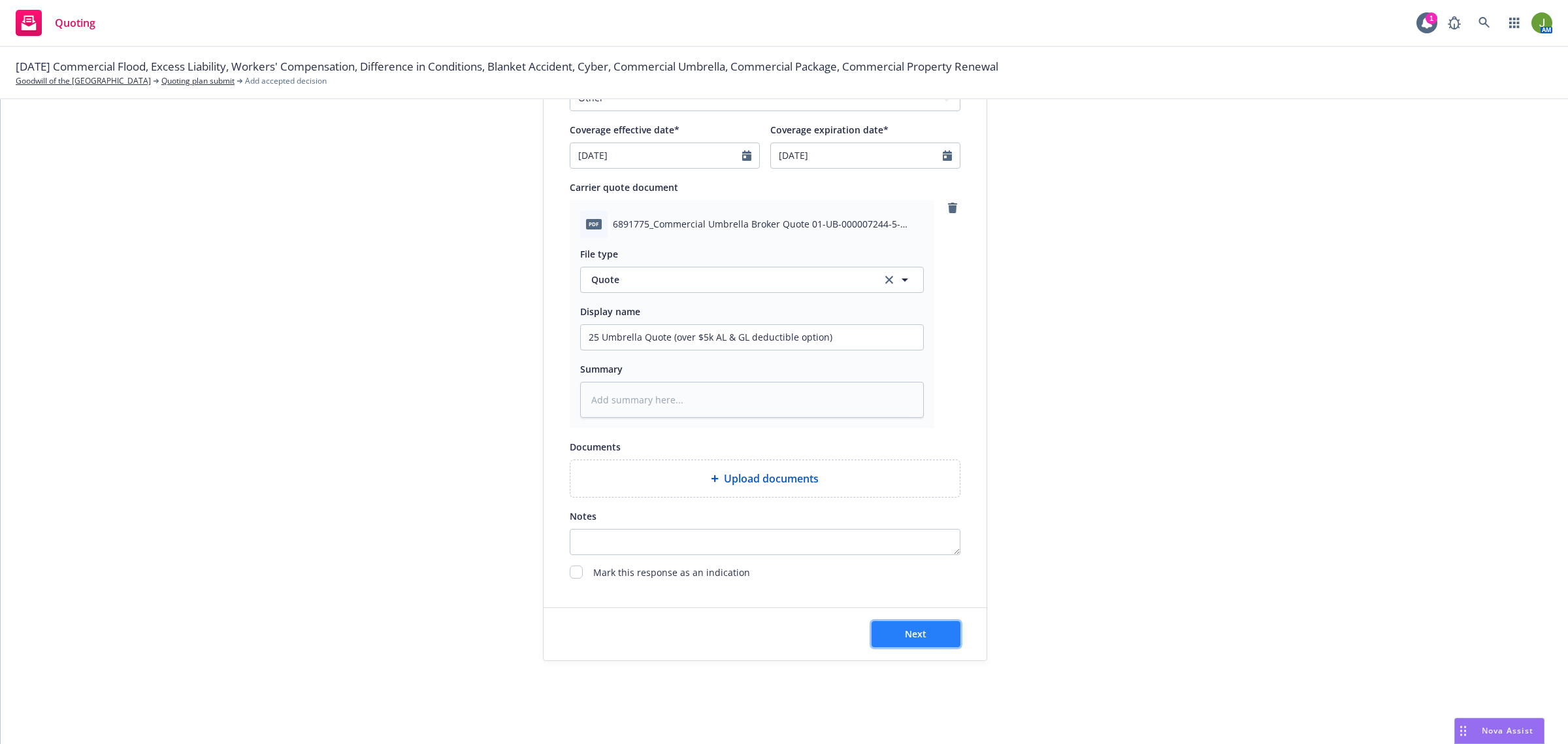
click at [928, 629] on button "Next" at bounding box center [916, 634] width 89 height 26
type textarea "x"
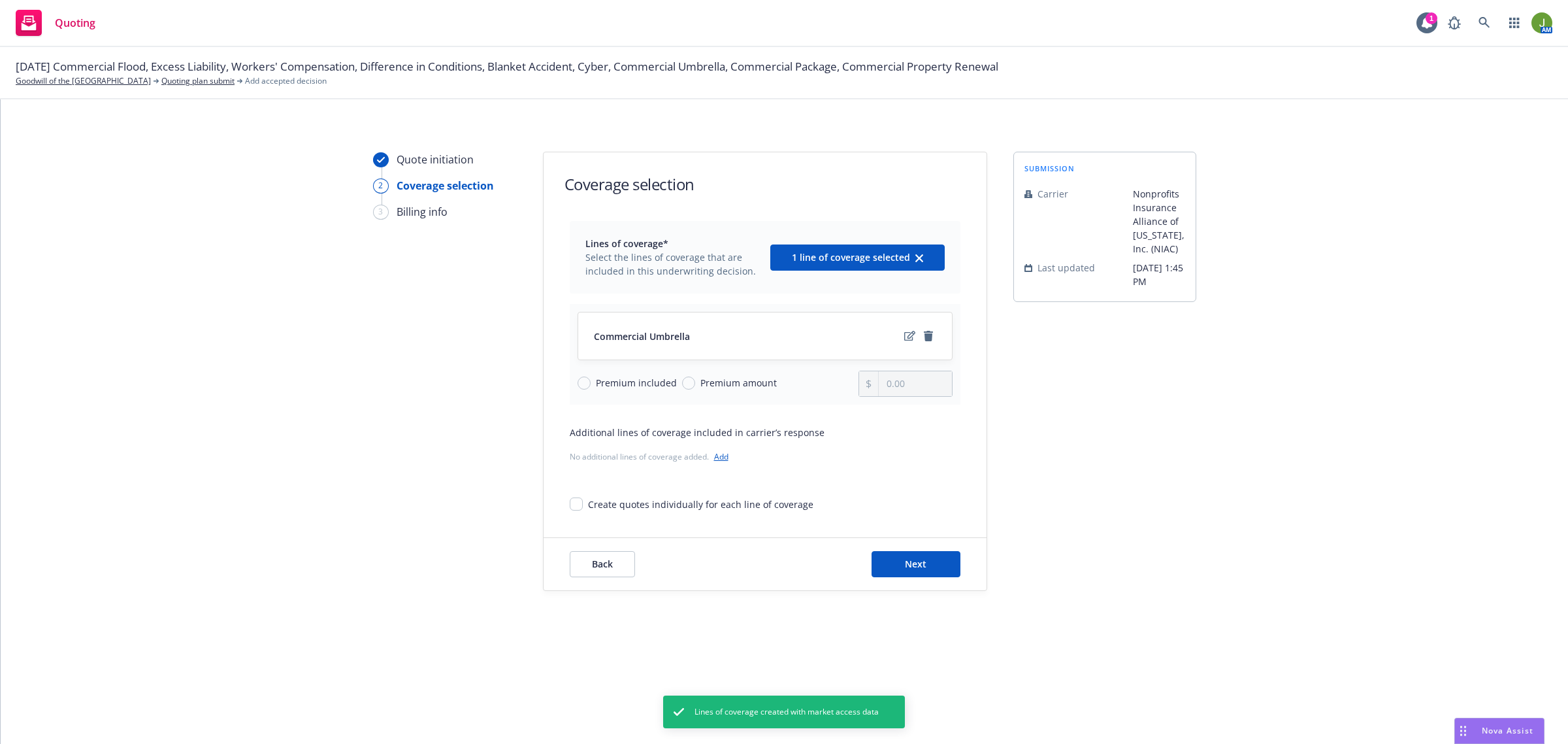
click at [702, 380] on span "Premium amount" at bounding box center [738, 382] width 77 height 14
click at [695, 380] on input "Premium amount" at bounding box center [689, 382] width 13 height 13
radio input "true"
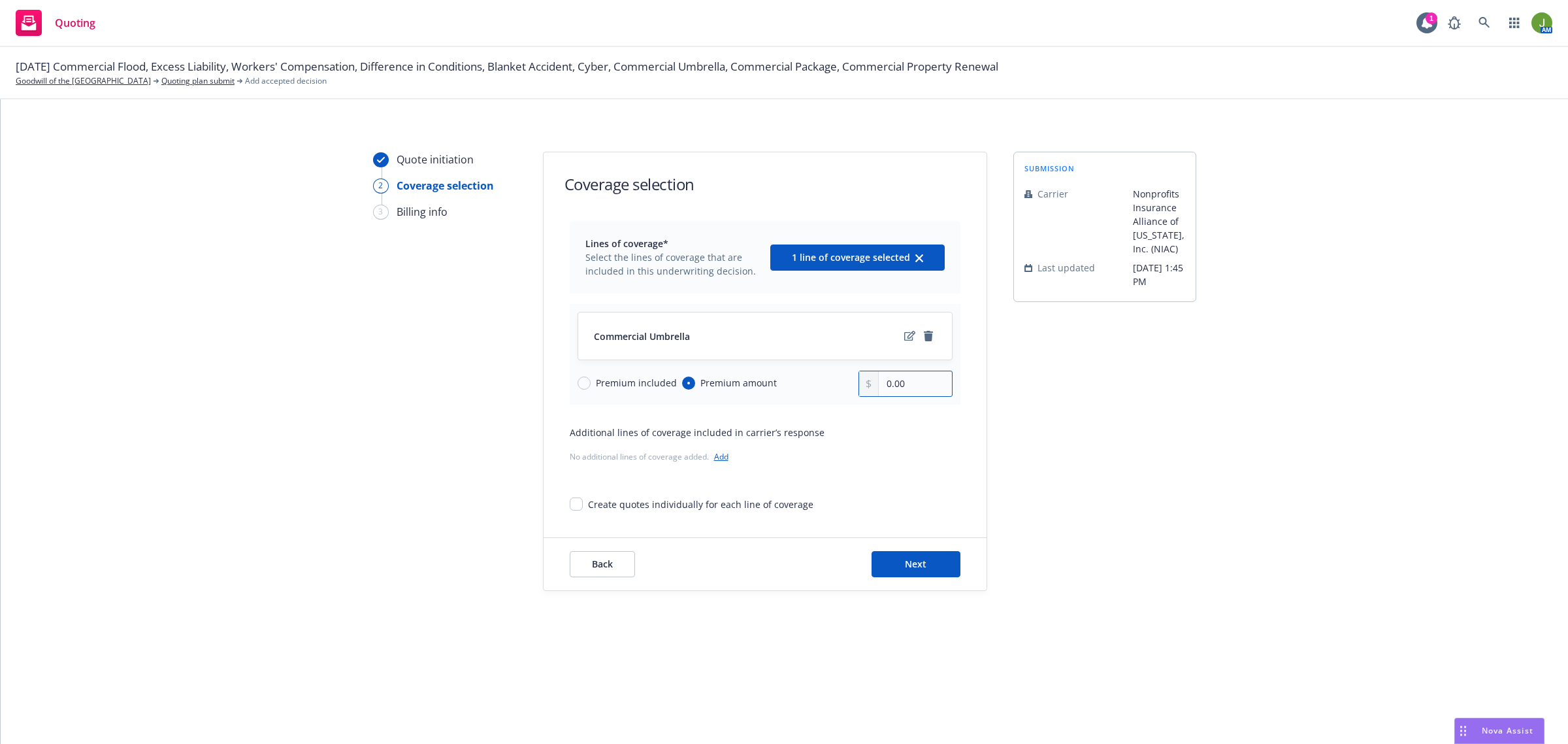
click at [889, 382] on input "0.00" at bounding box center [915, 384] width 72 height 25
type input "12,882.00"
click at [913, 331] on icon "edit" at bounding box center [910, 336] width 11 height 11
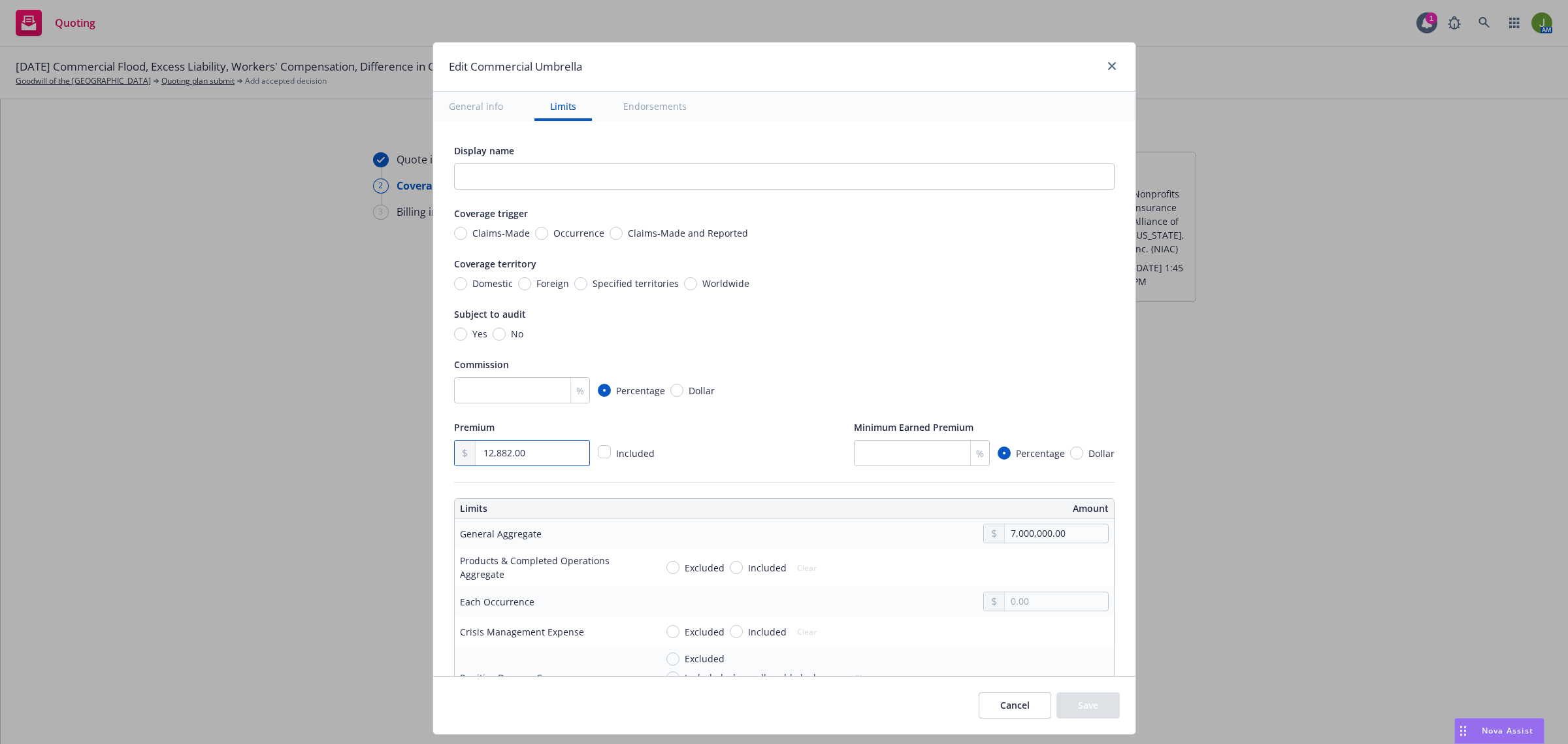
click at [486, 453] on input "12,882.00" at bounding box center [532, 453] width 113 height 25
type textarea "x"
type input "128,882.00"
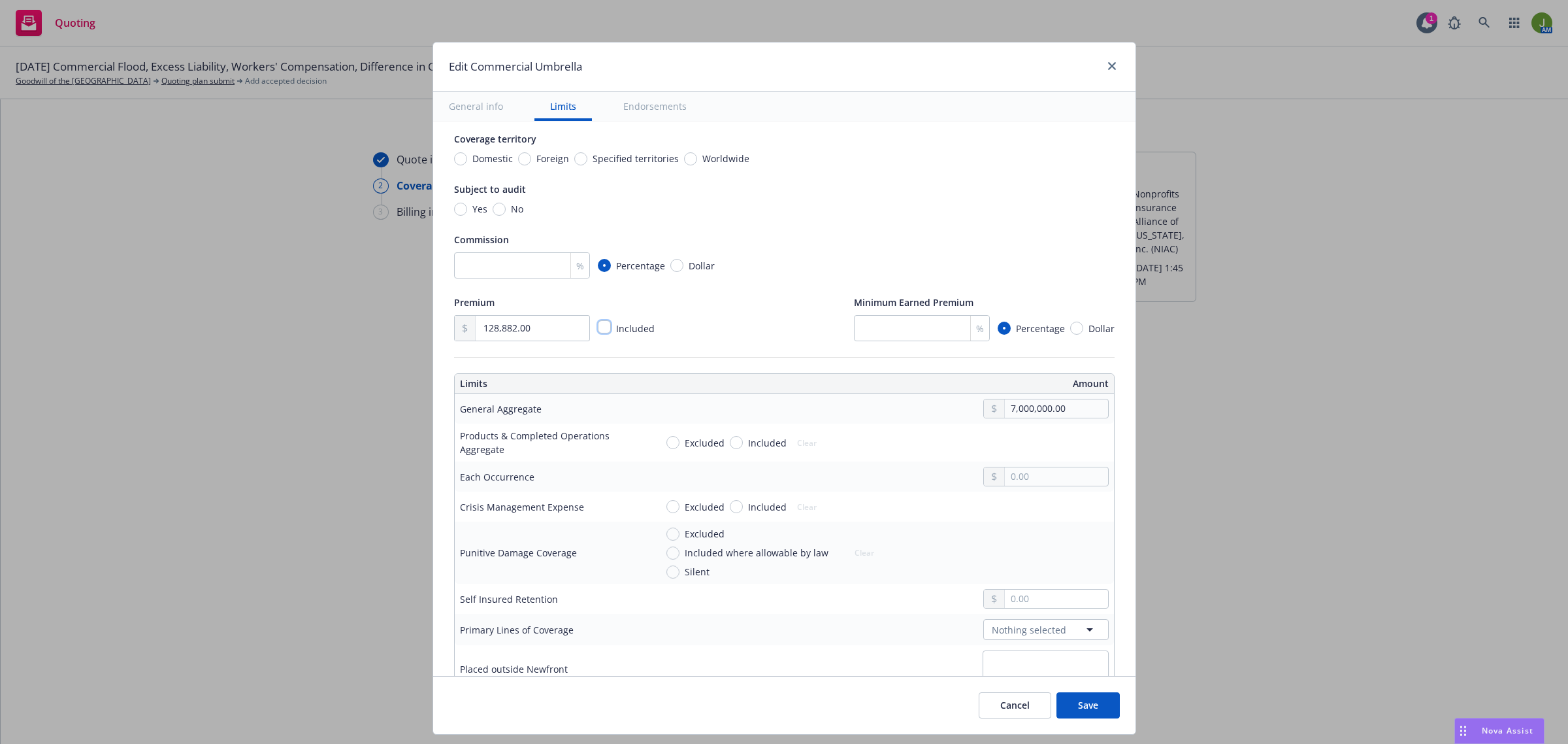
scroll to position [163, 0]
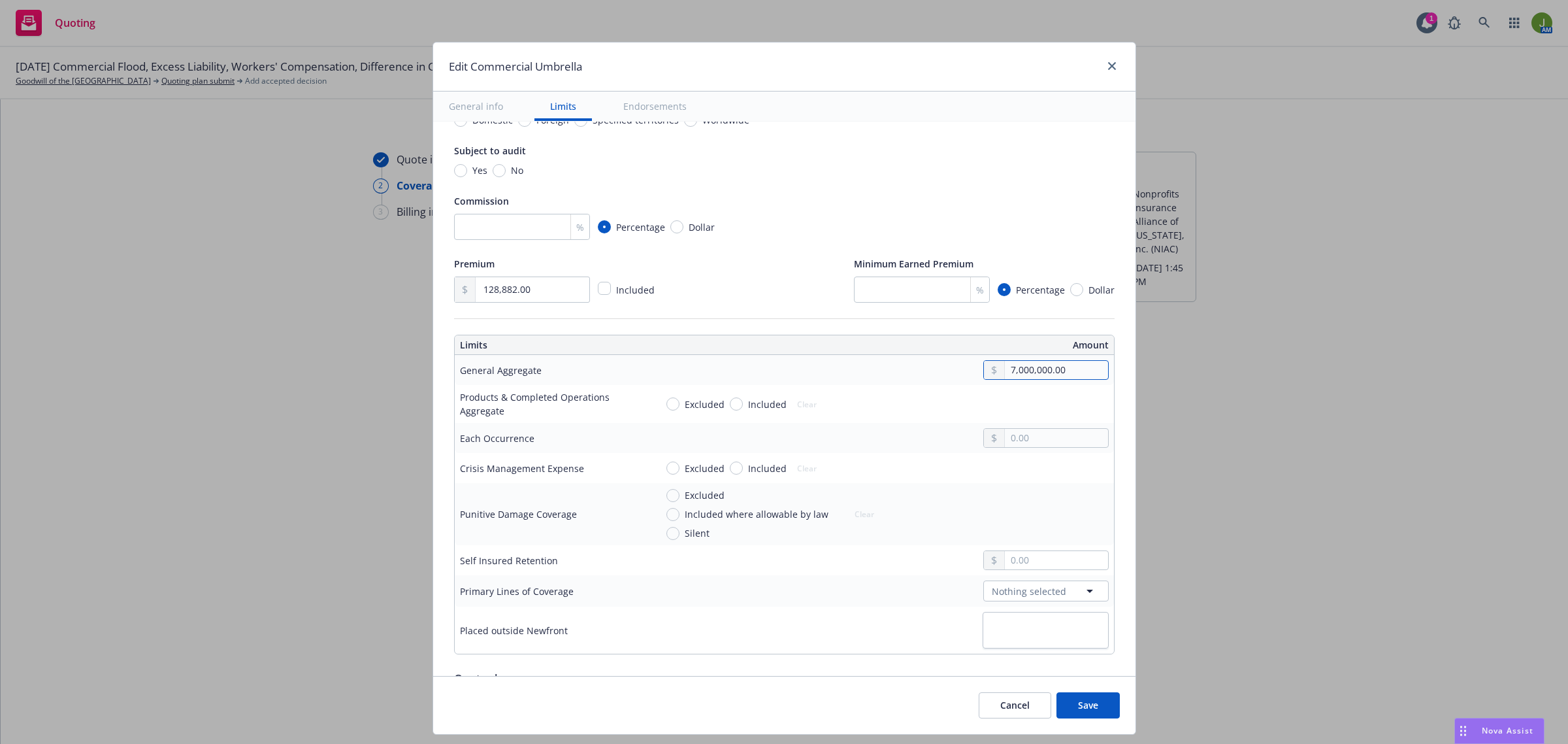
click at [1005, 370] on input "7,000,000.00" at bounding box center [1057, 370] width 103 height 18
type textarea "x"
type input "2,000,000.00"
type textarea "x"
type input "2.00"
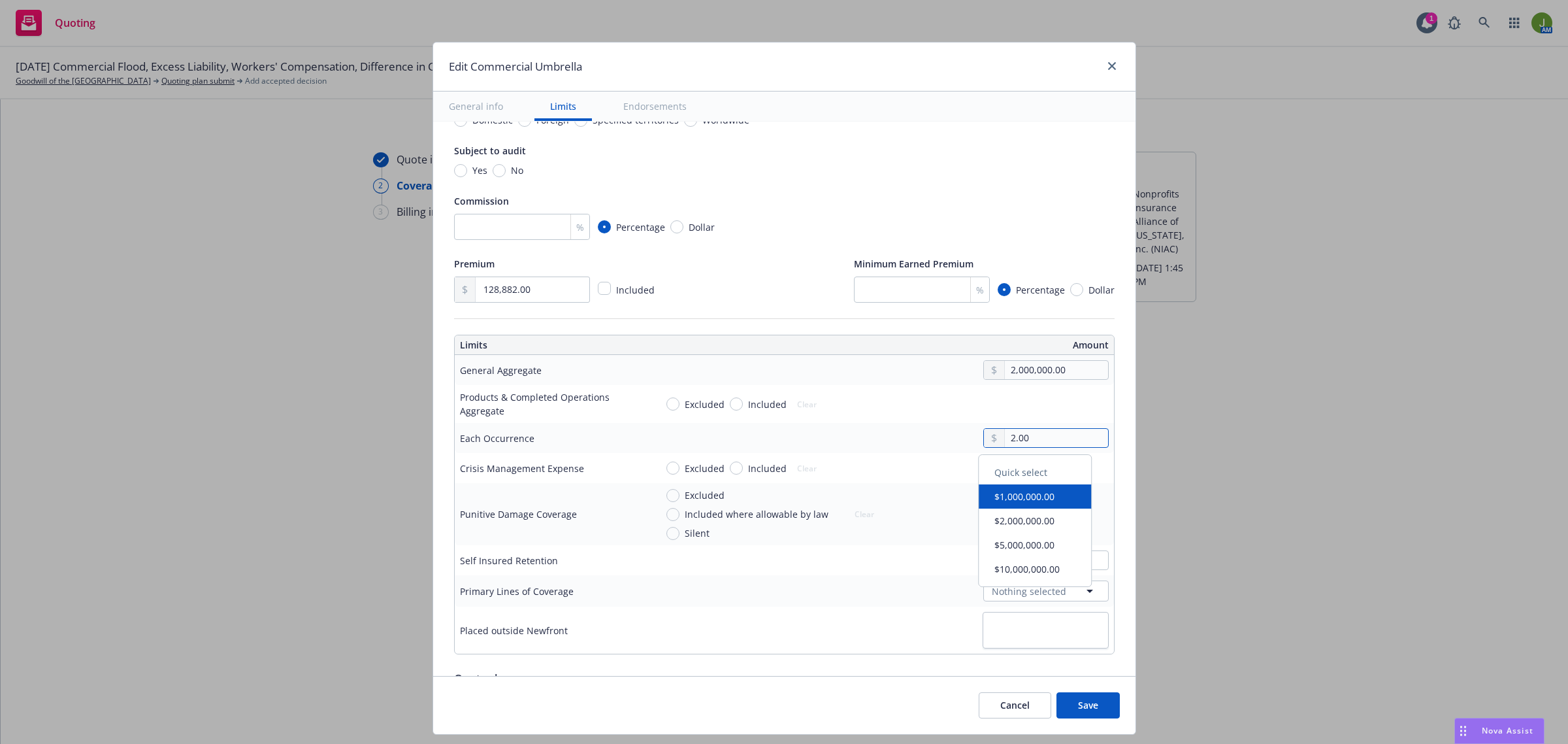
type textarea "x"
type input "20.00"
type textarea "x"
type input "200.00"
type textarea "x"
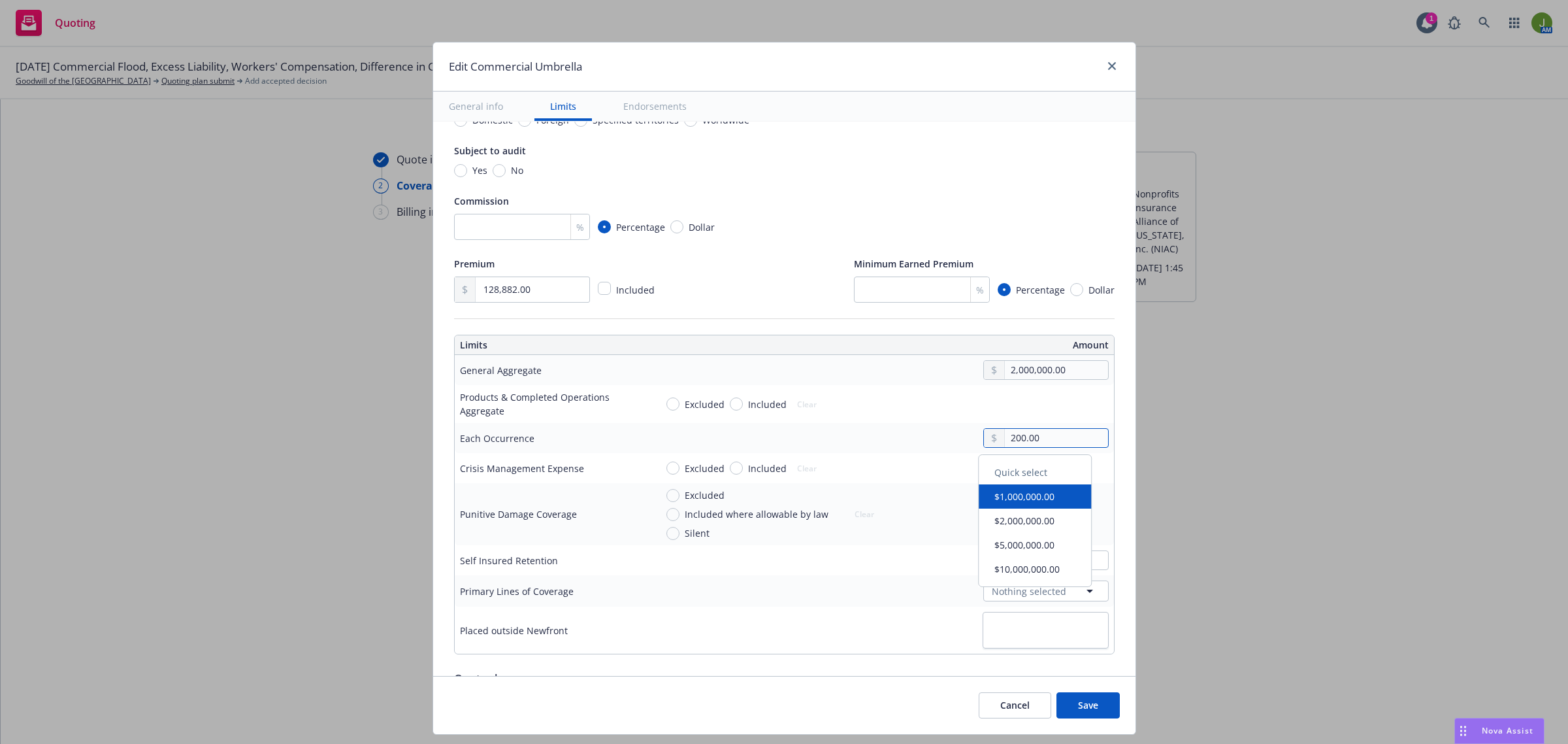
type input "2,000.00"
type textarea "x"
type input "20,000.00"
type textarea "x"
type input "200,000.00"
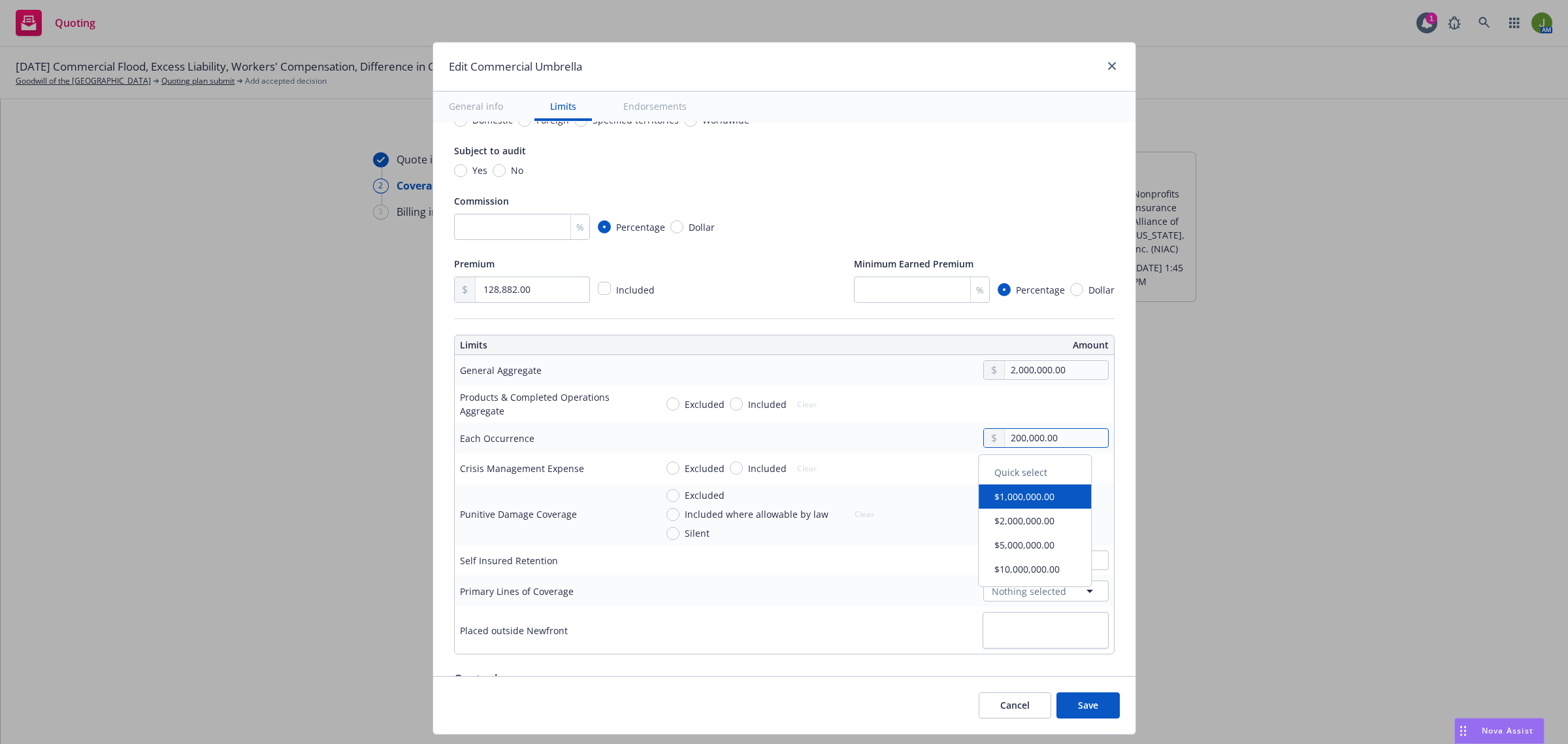
type textarea "x"
type input "2,000,000.00"
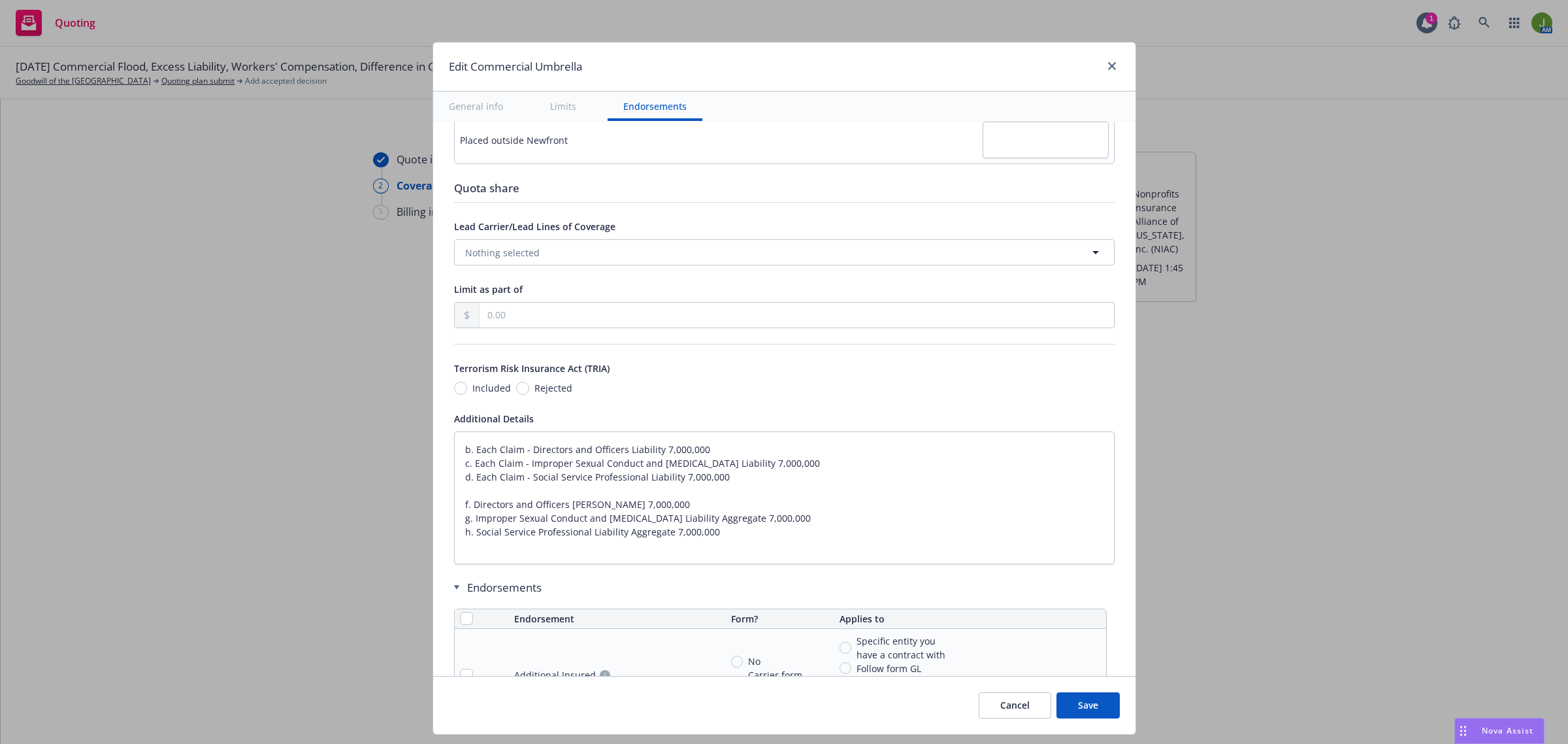
type textarea "x"
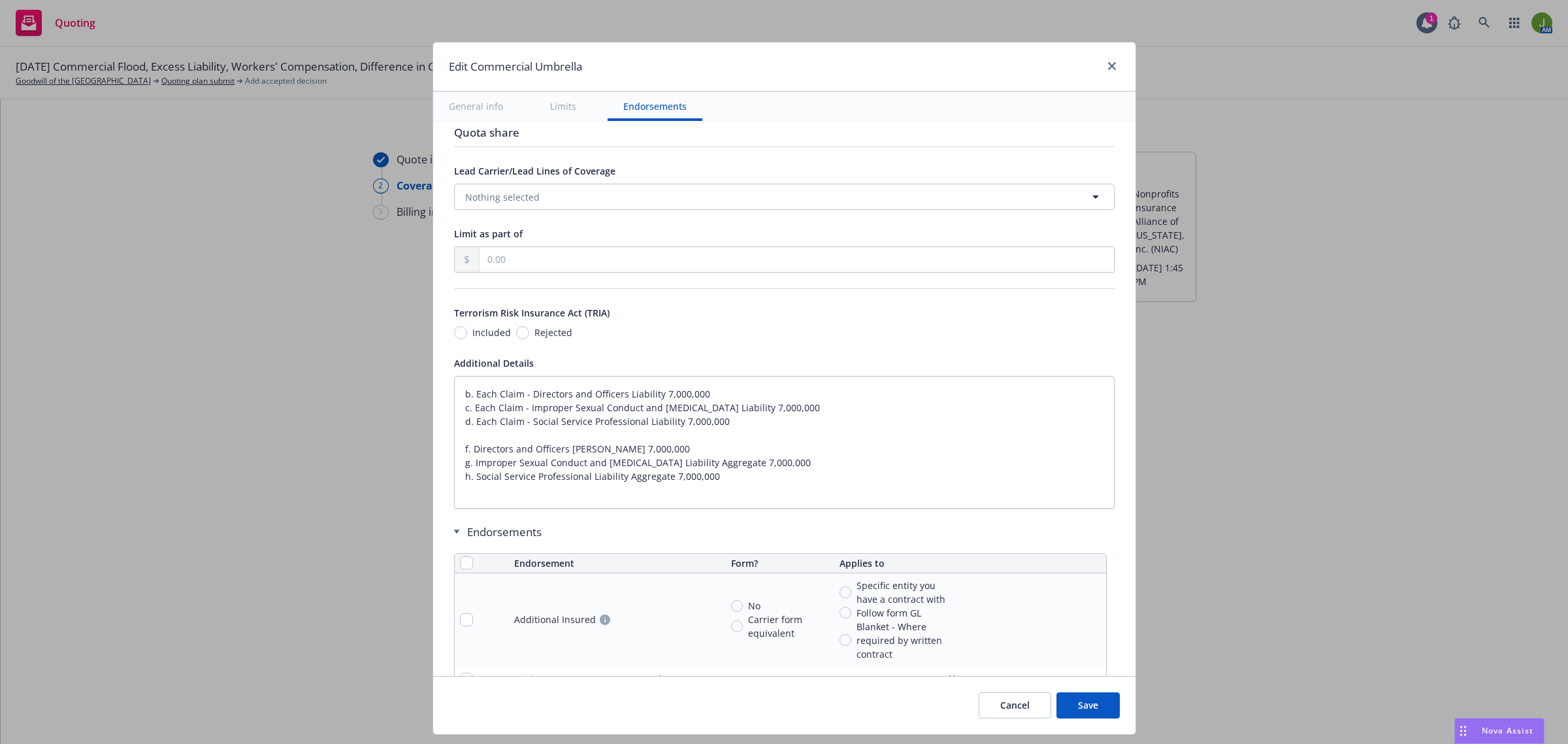
scroll to position [735, 0]
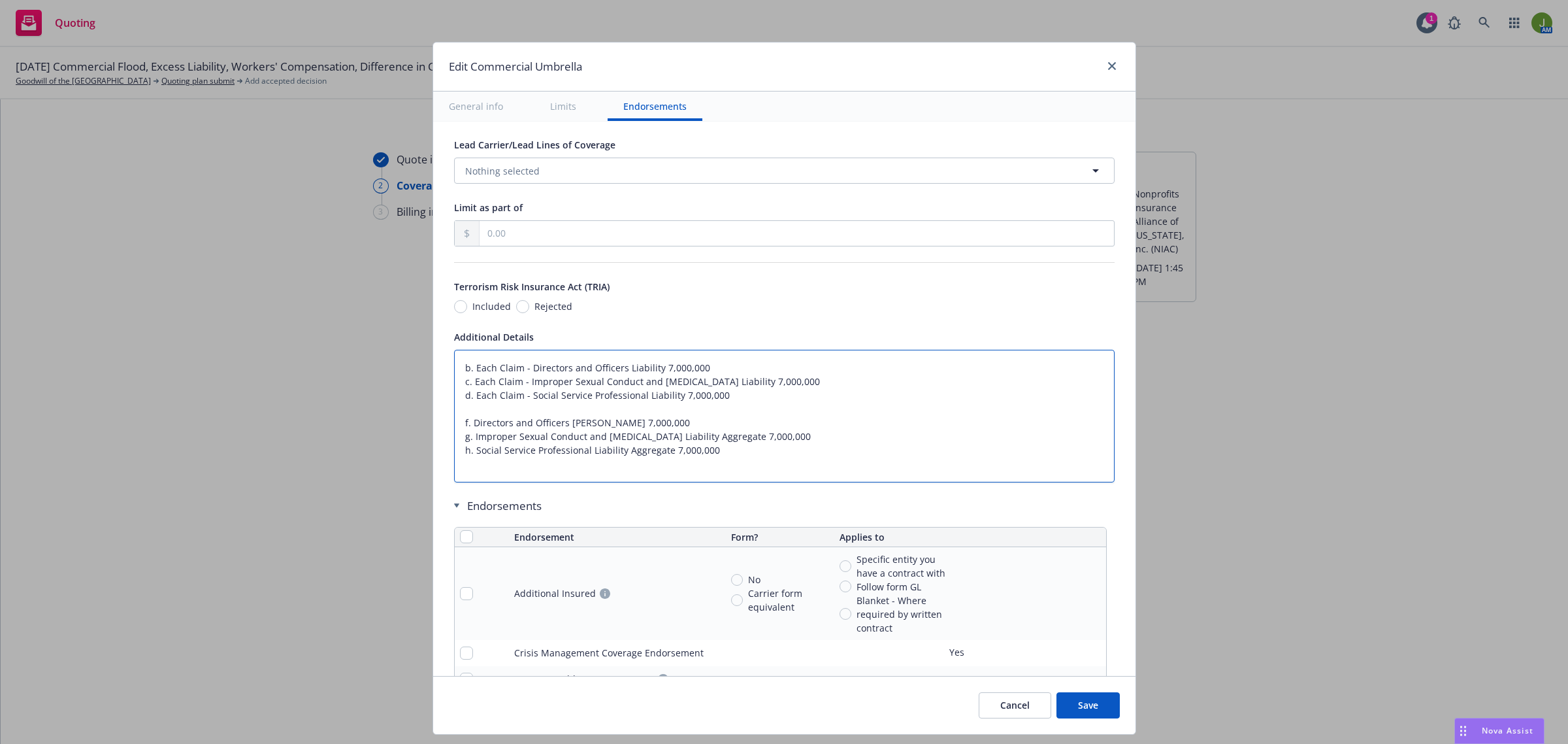
drag, startPoint x: 744, startPoint y: 464, endPoint x: 426, endPoint y: 353, distance: 336.8
click at [434, 353] on div "Display name Coverage trigger Claims-Made Occurrence Claims-Made and Reported C…" at bounding box center [784, 149] width 702 height 1527
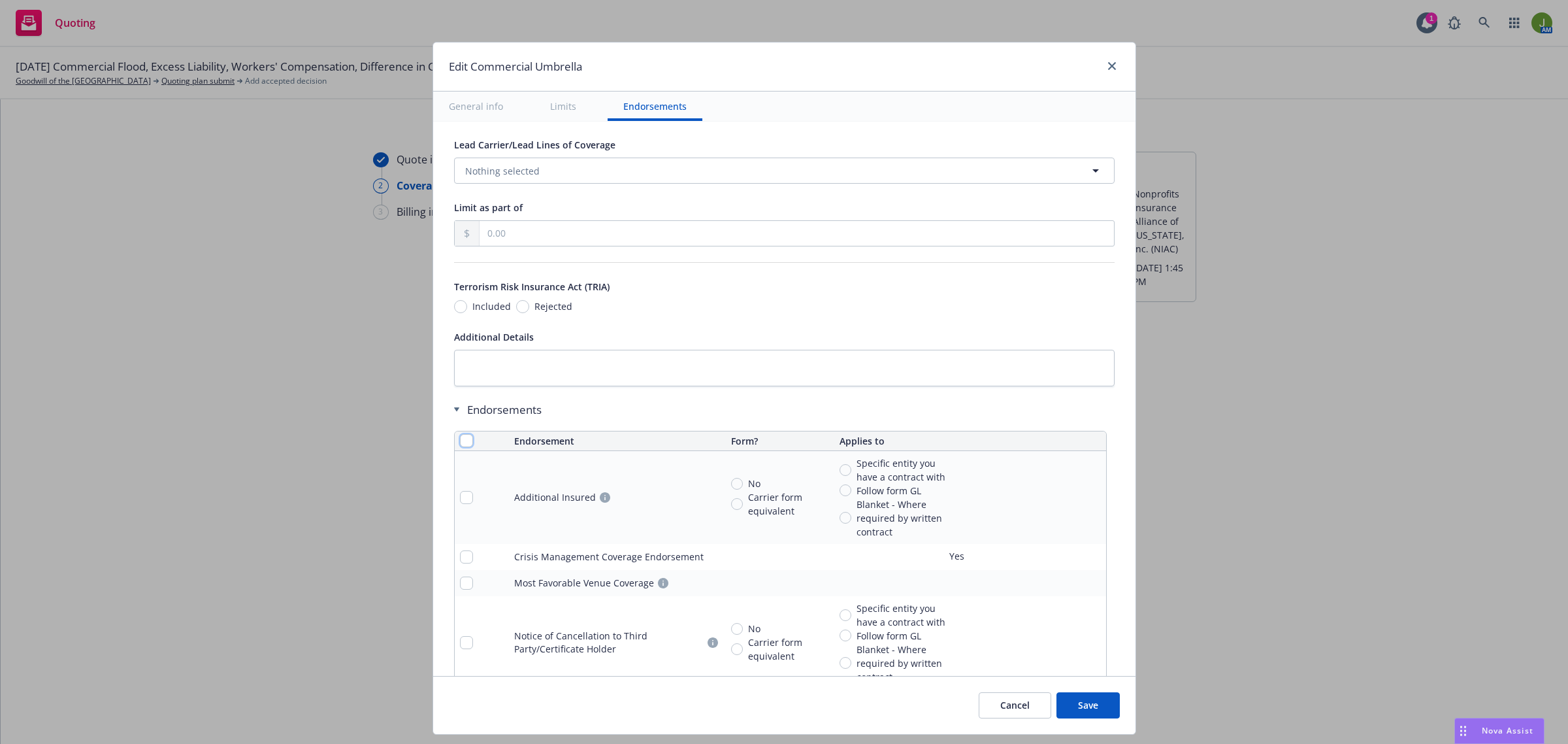
click at [460, 443] on input "checkbox" at bounding box center [466, 440] width 13 height 13
checkbox input "true"
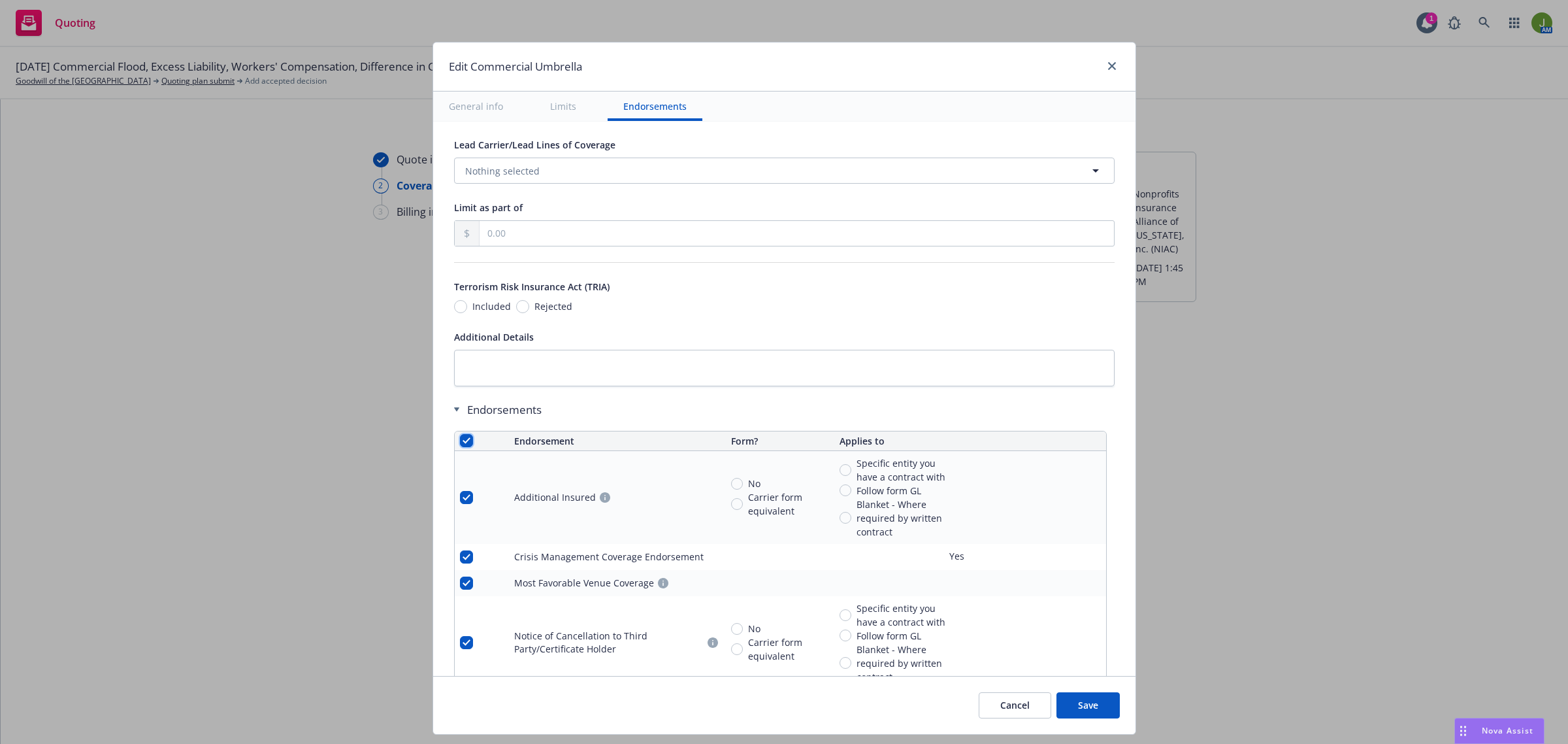
checkbox input "true"
click at [769, 718] on span "Remove endorsements" at bounding box center [763, 714] width 103 height 13
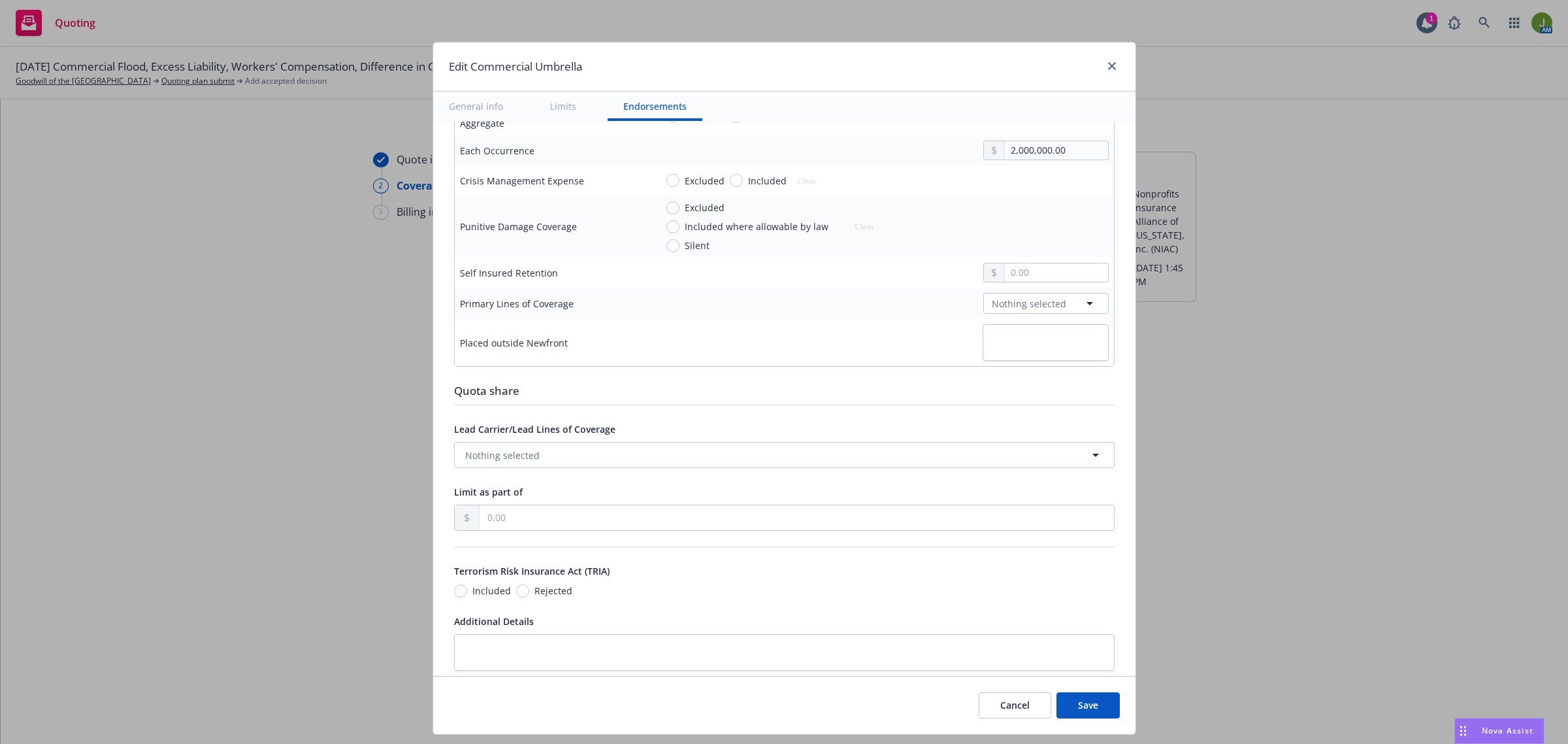
scroll to position [533, 0]
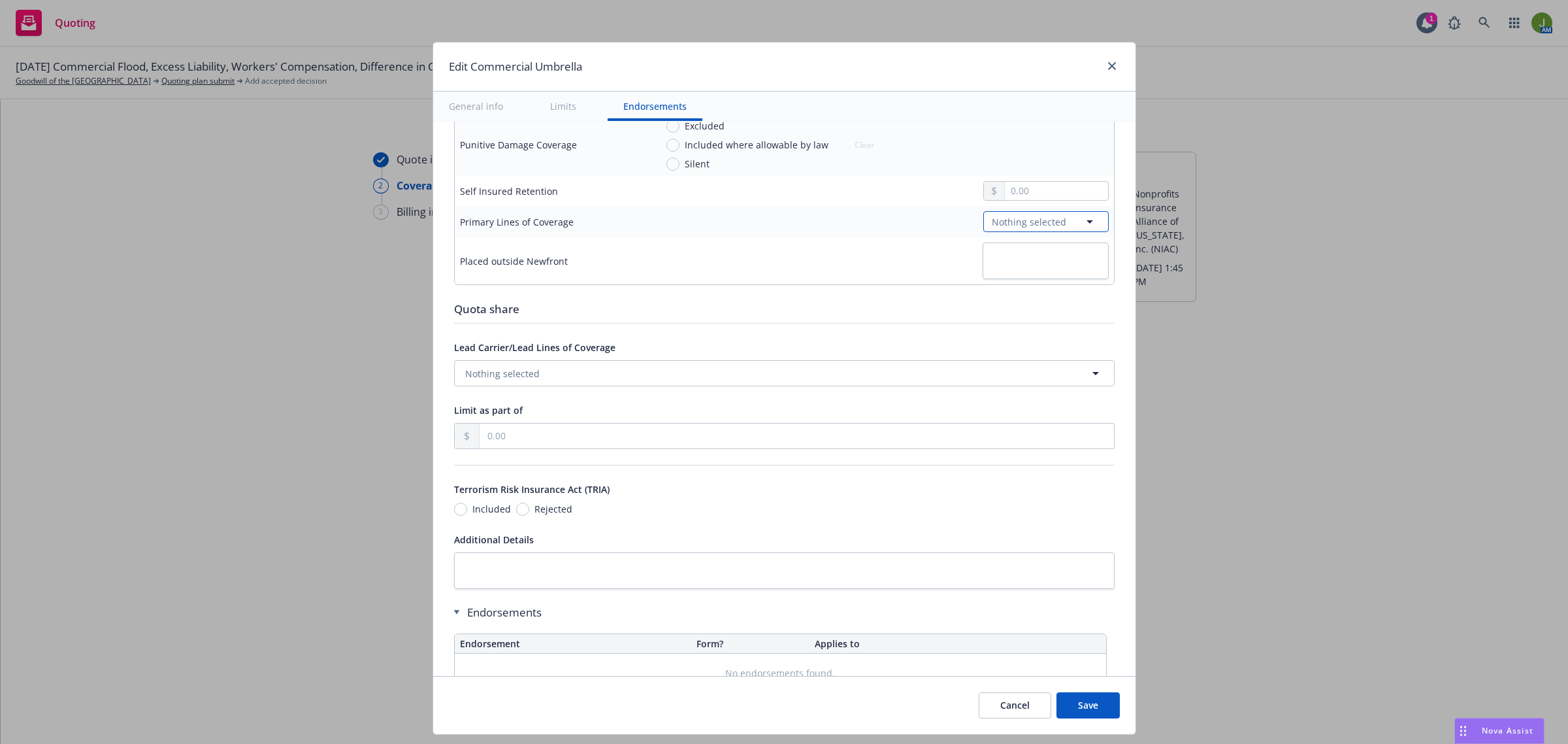
click at [1001, 222] on span "Nothing selected" at bounding box center [1029, 221] width 75 height 14
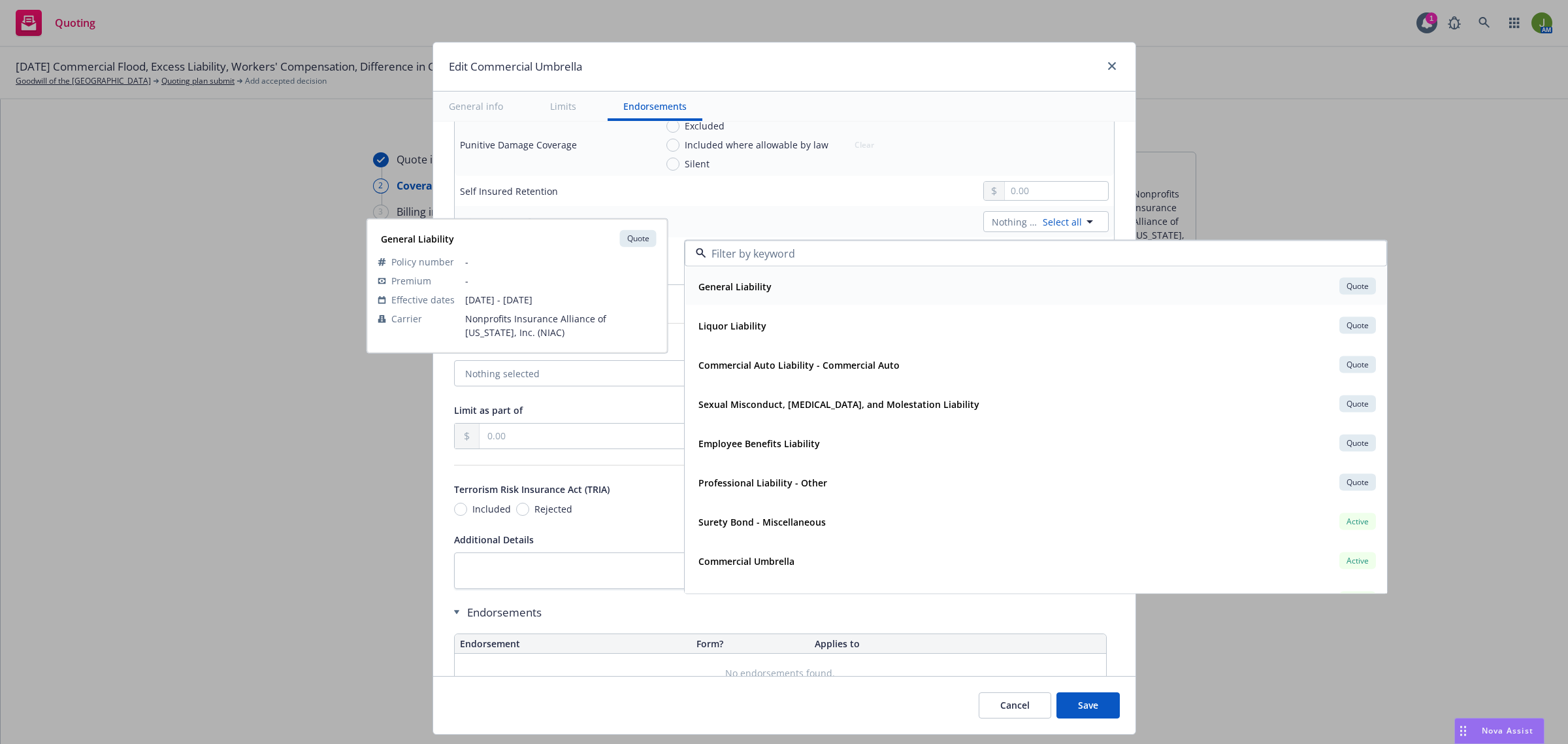
click at [861, 279] on div "General Liability Quote" at bounding box center [1036, 286] width 685 height 23
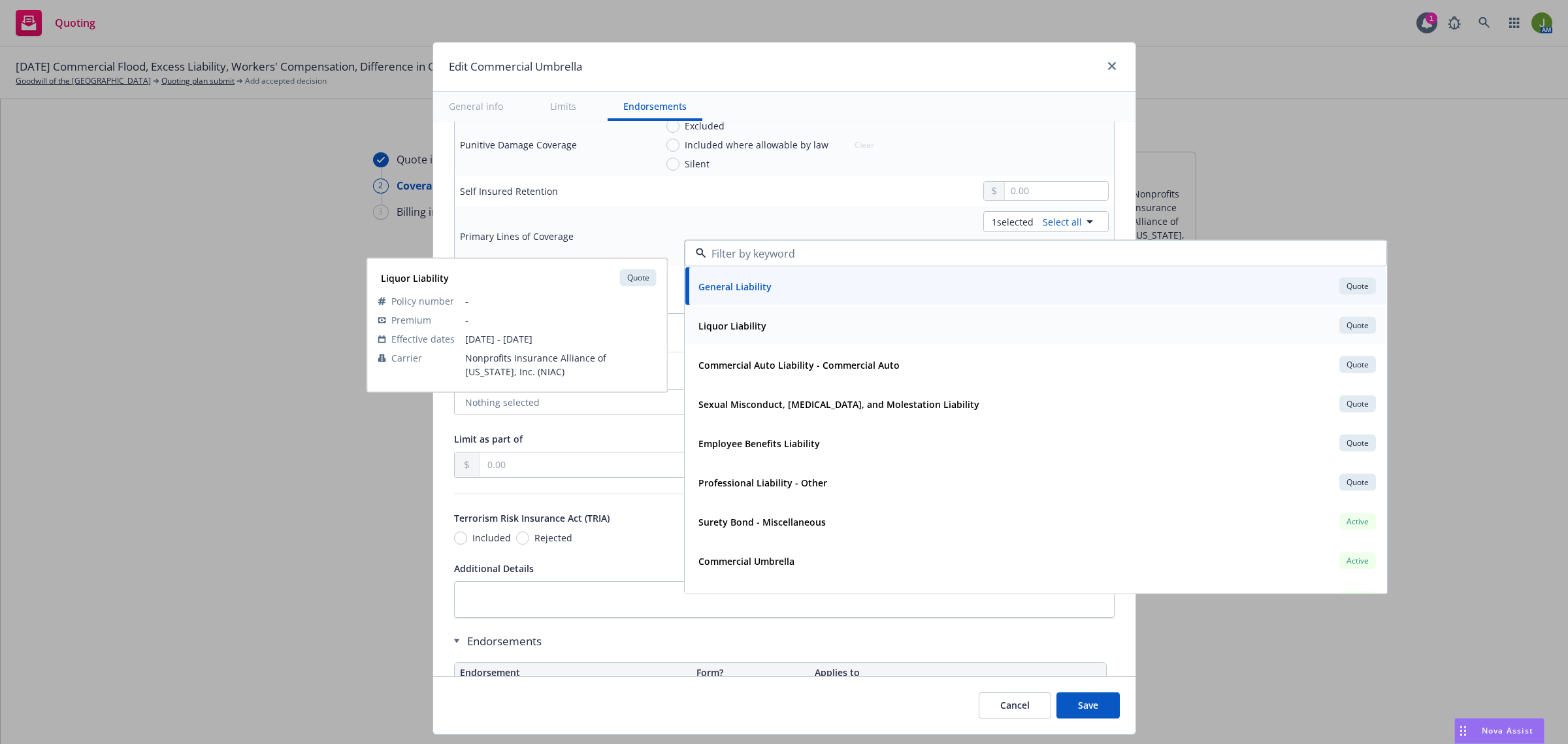
click at [825, 326] on div "Liquor Liability Quote" at bounding box center [1036, 326] width 685 height 23
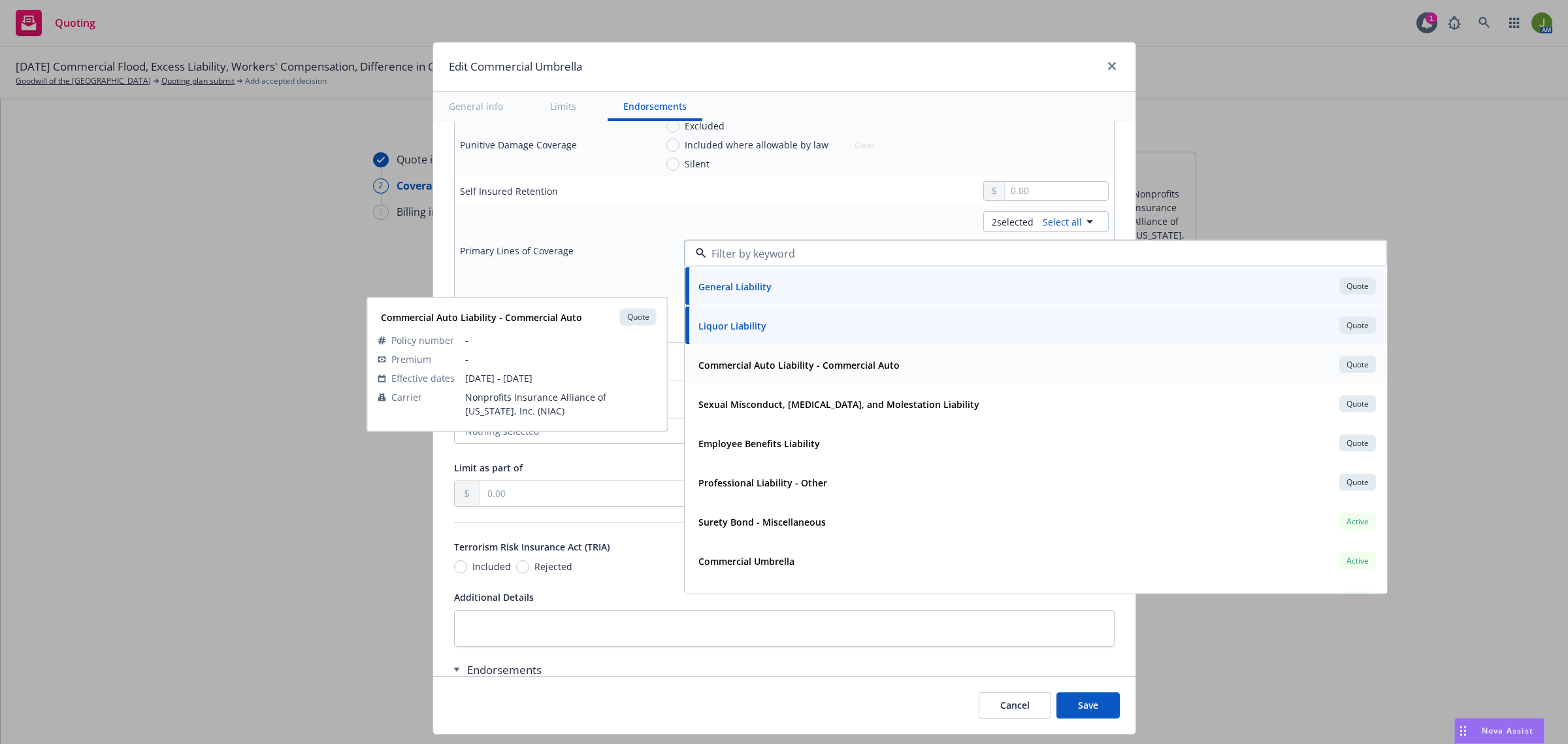
click at [821, 371] on span "Commercial Auto Liability - Commercial Auto" at bounding box center [799, 363] width 201 height 14
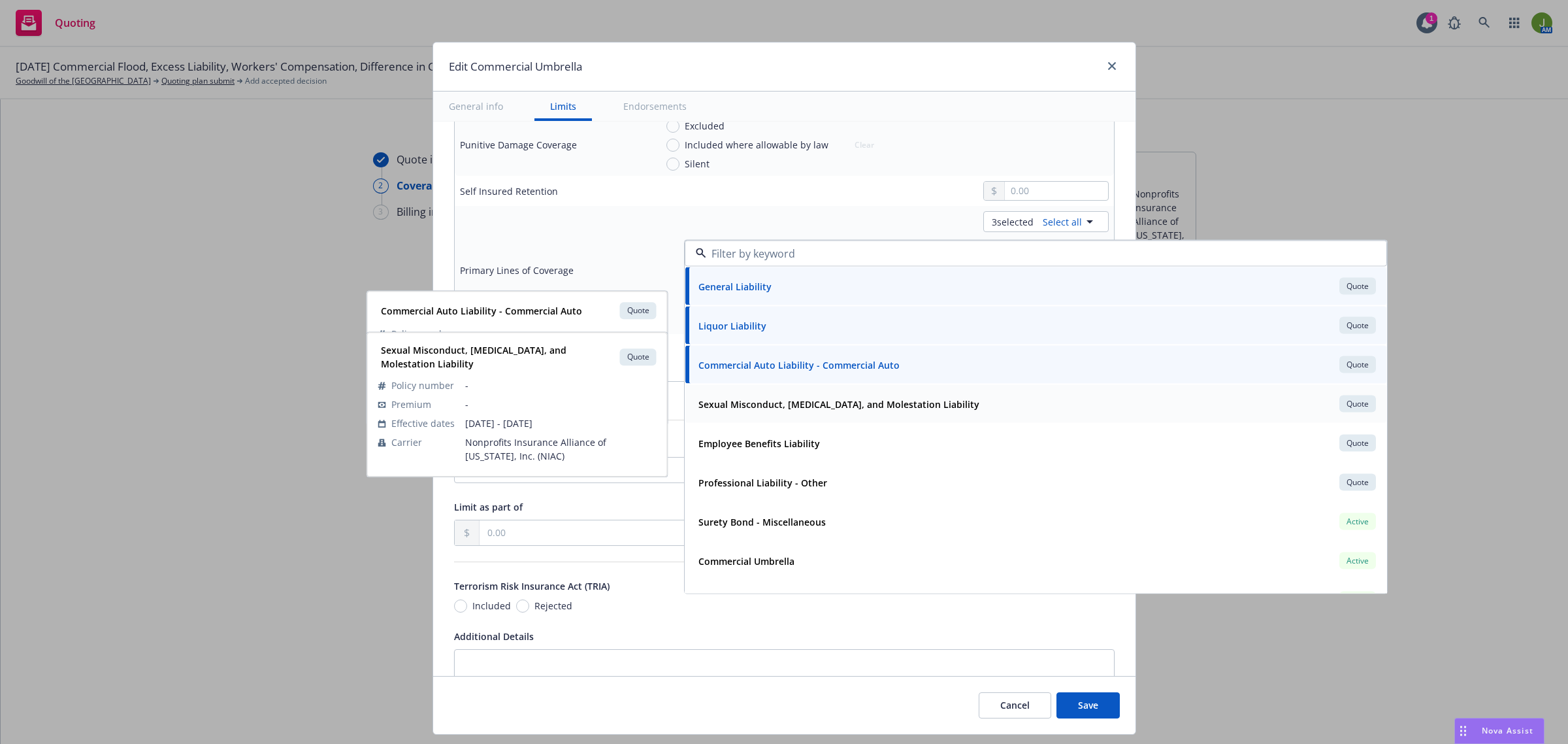
click at [812, 406] on strong "Sexual Misconduct, [MEDICAL_DATA], and Molestation Liability" at bounding box center [839, 404] width 281 height 13
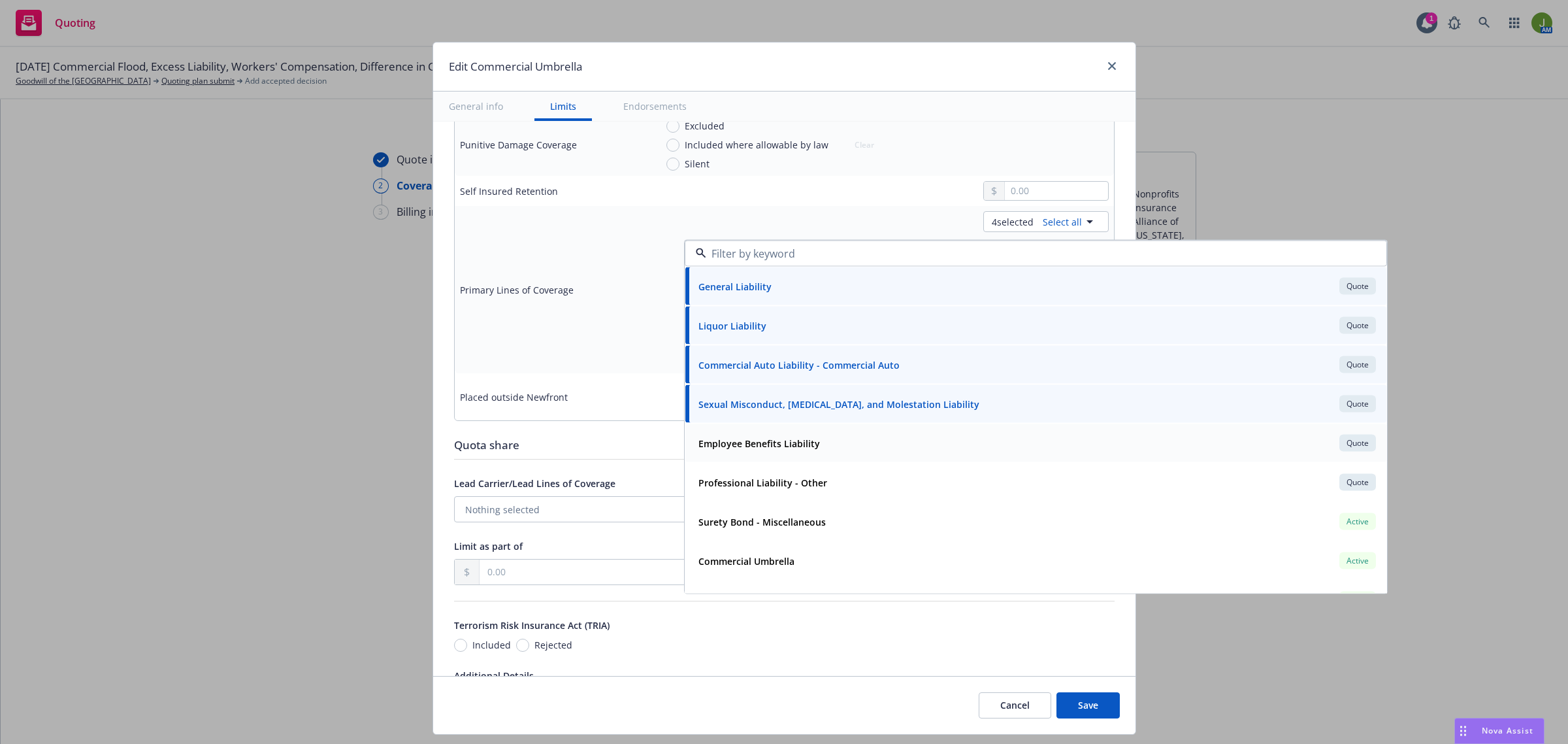
click at [802, 440] on strong "Employee Benefits Liability" at bounding box center [759, 443] width 122 height 13
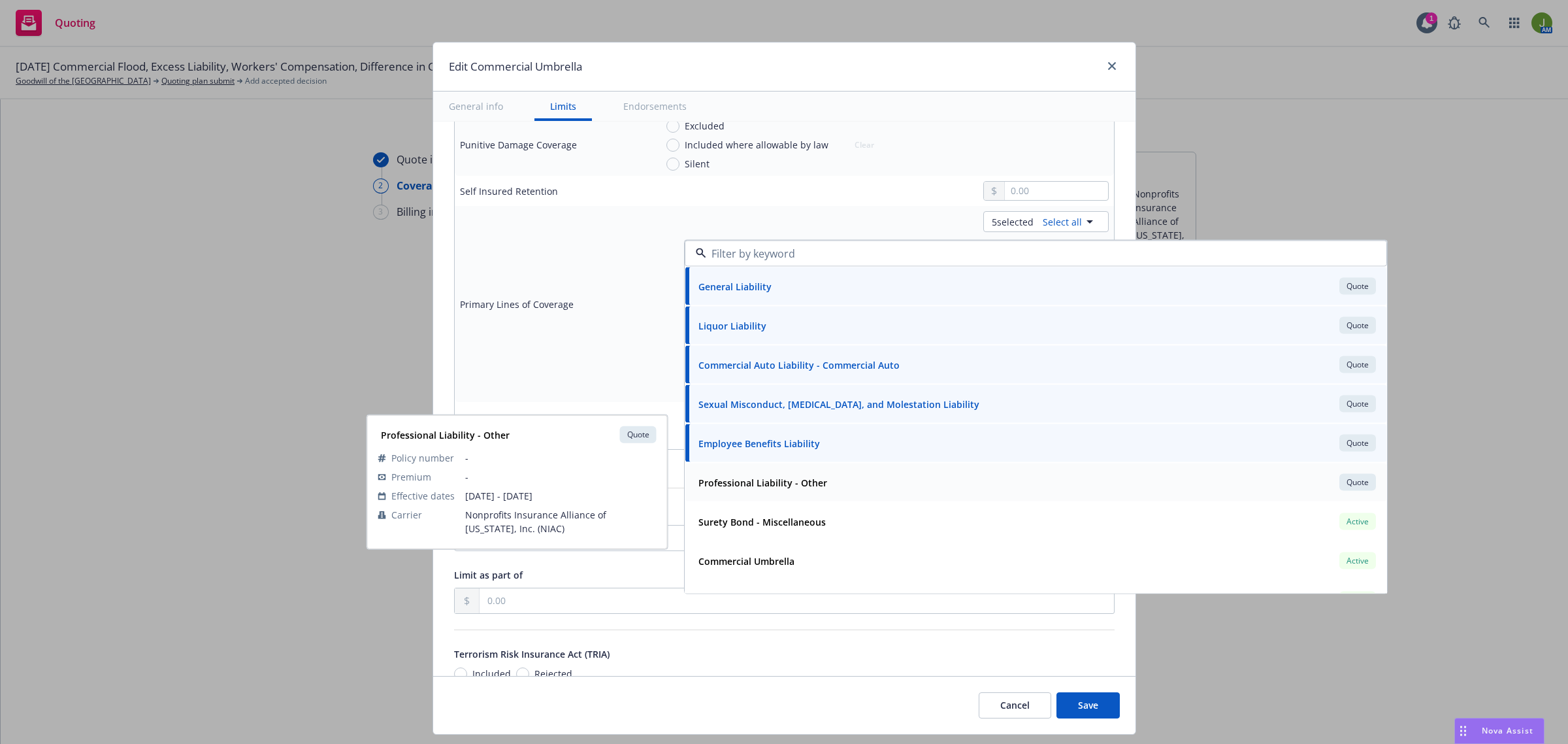
click at [794, 479] on strong "Professional Liability - Other" at bounding box center [763, 482] width 129 height 13
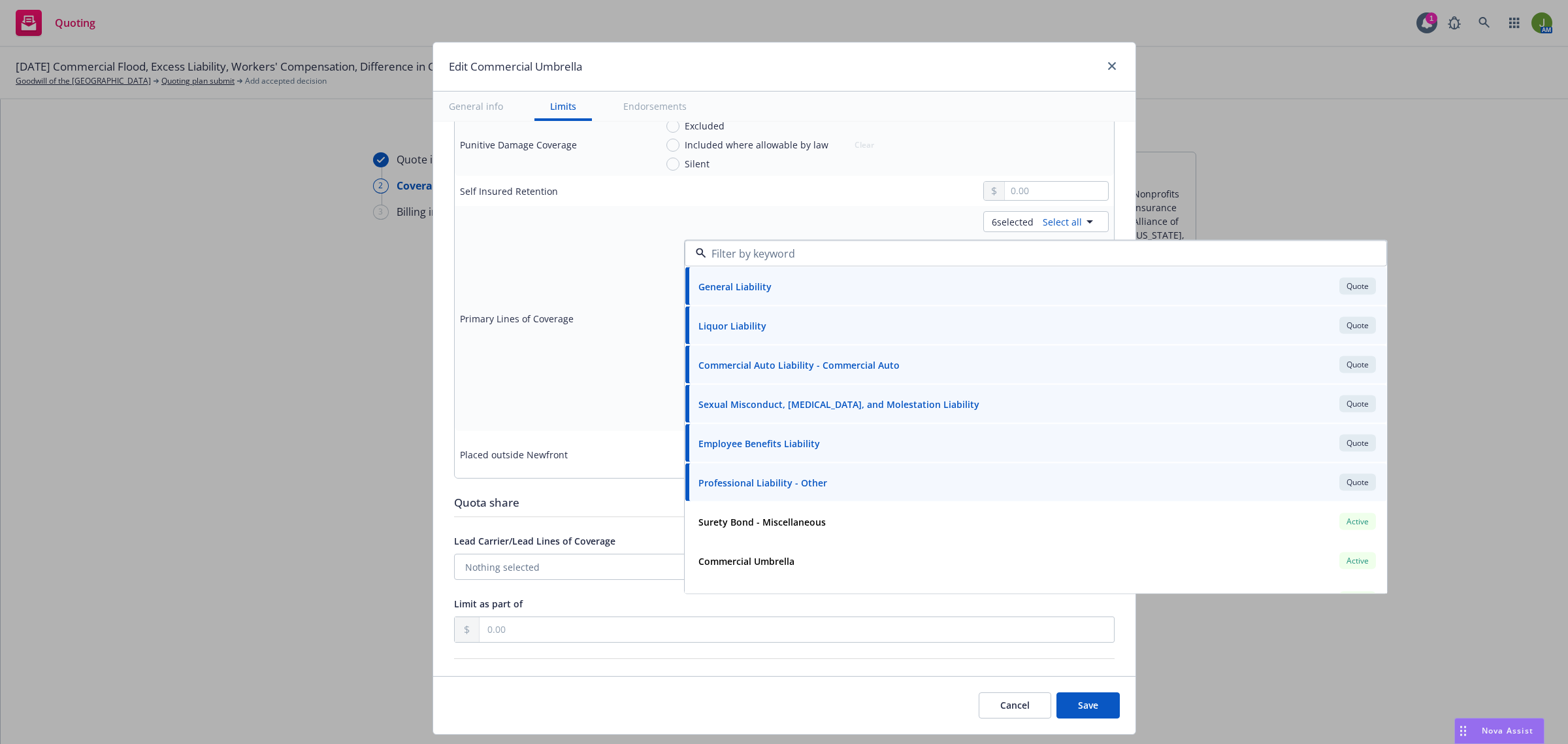
click at [779, 694] on div "Cancel Save" at bounding box center [784, 704] width 702 height 59
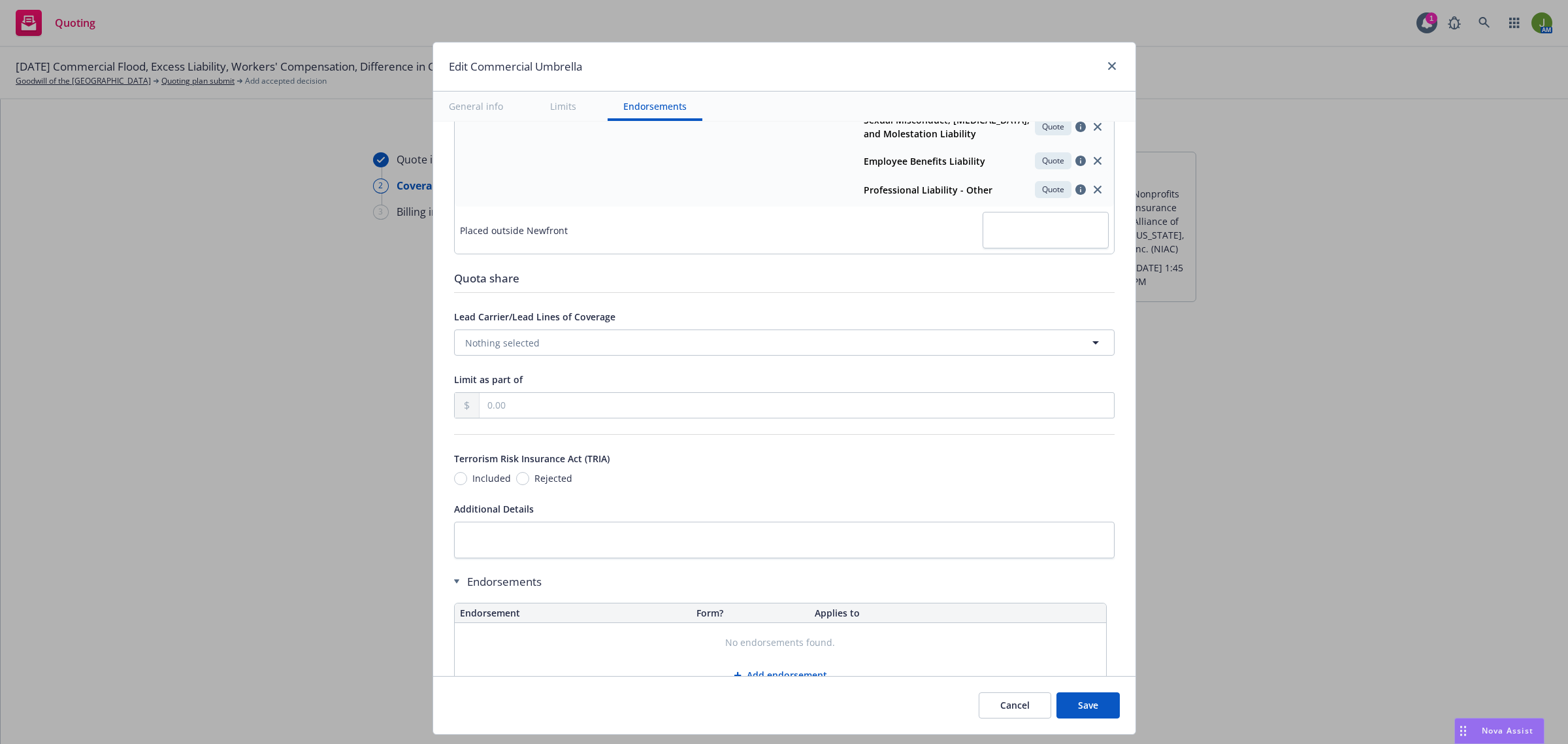
scroll to position [777, 0]
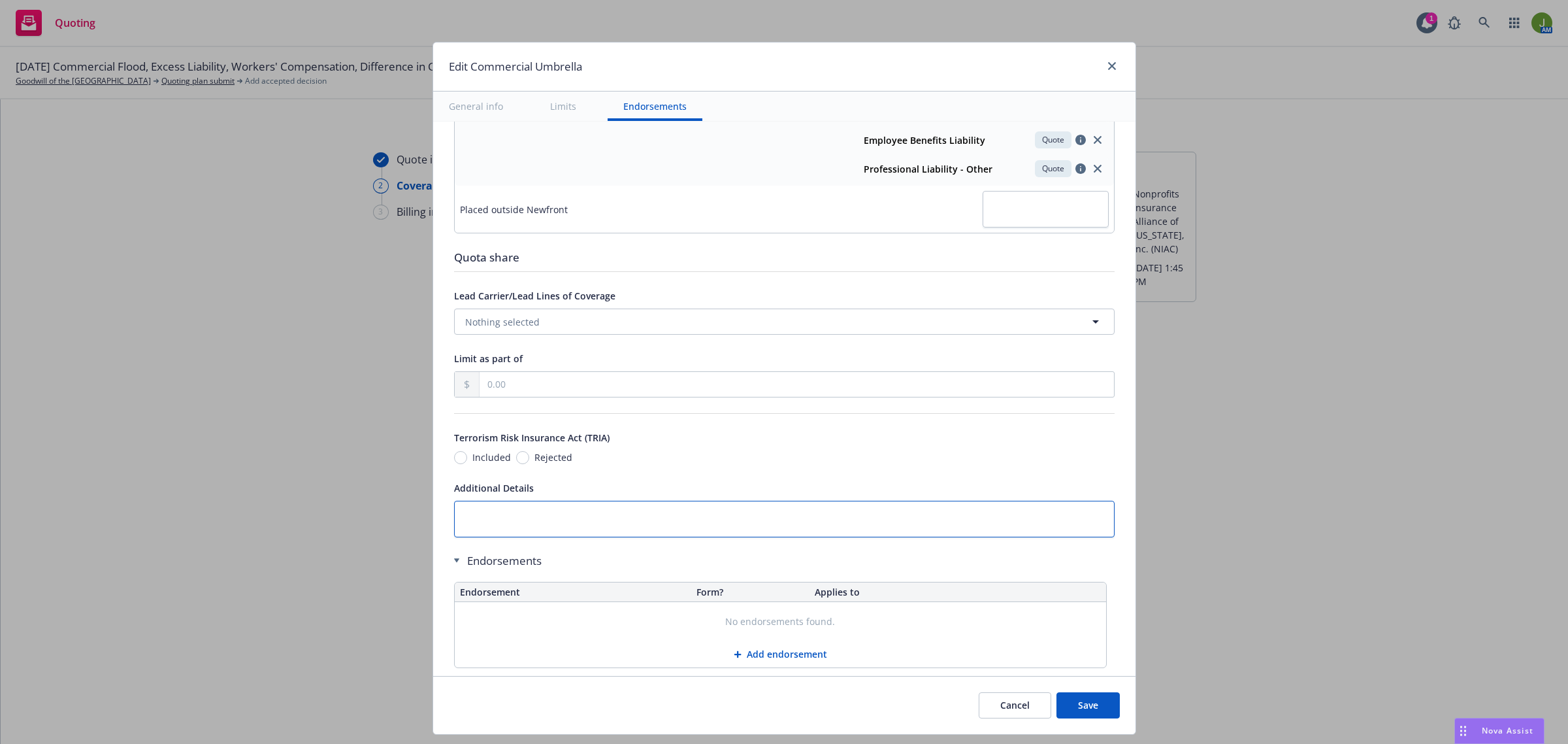
click at [543, 529] on textarea at bounding box center [784, 519] width 661 height 37
click at [472, 460] on span "Included" at bounding box center [491, 456] width 39 height 14
click at [464, 460] on input "Included" at bounding box center [461, 457] width 13 height 13
radio input "true"
click at [523, 518] on textarea at bounding box center [784, 519] width 661 height 37
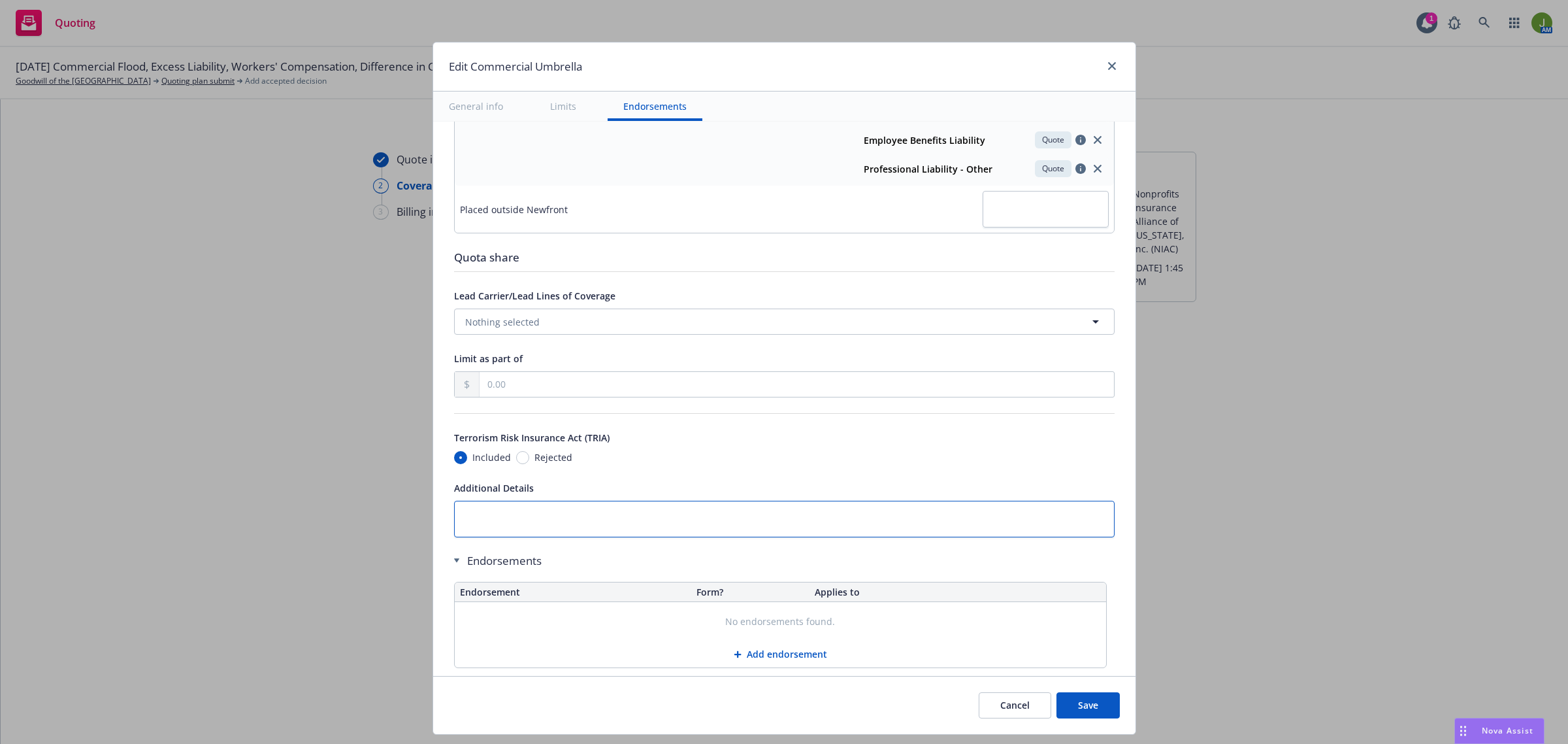
type textarea "x"
type textarea "A"
type textarea "x"
type textarea "Ab"
type textarea "x"
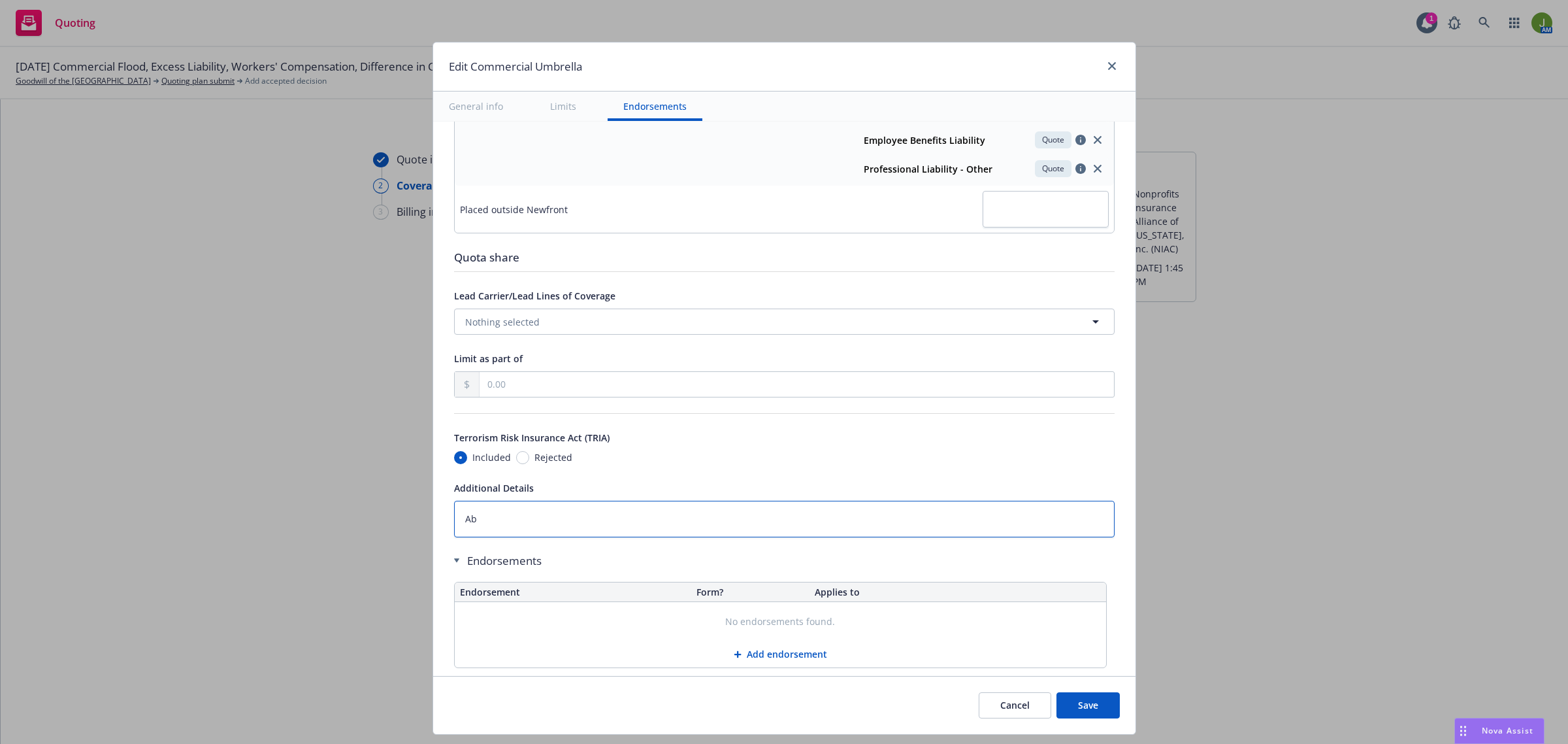
type textarea "Abu"
type textarea "x"
type textarea "Abus"
type textarea "x"
type textarea "Abuse"
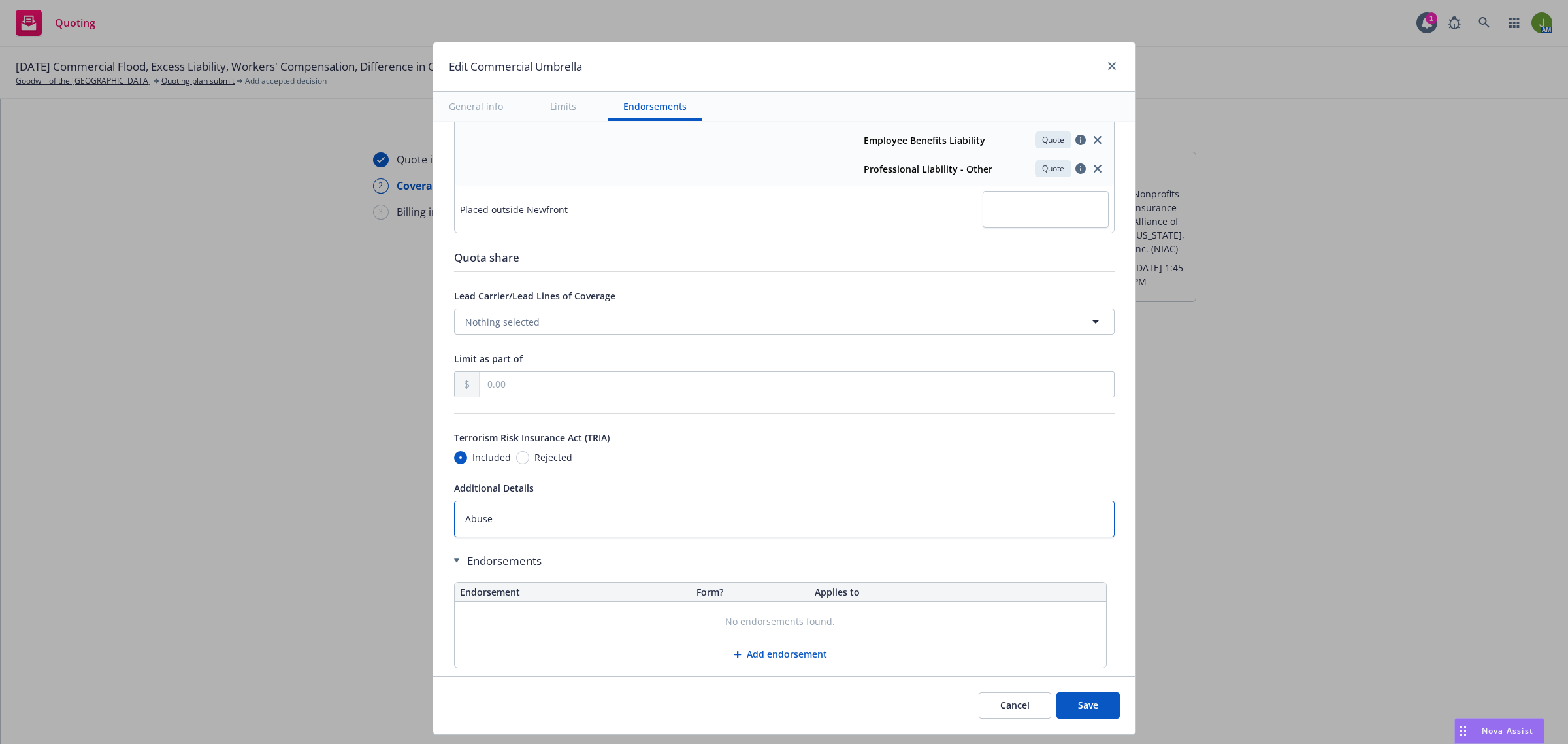
type textarea "x"
type textarea "Abuse"
type textarea "x"
type textarea "Abuse L"
type textarea "x"
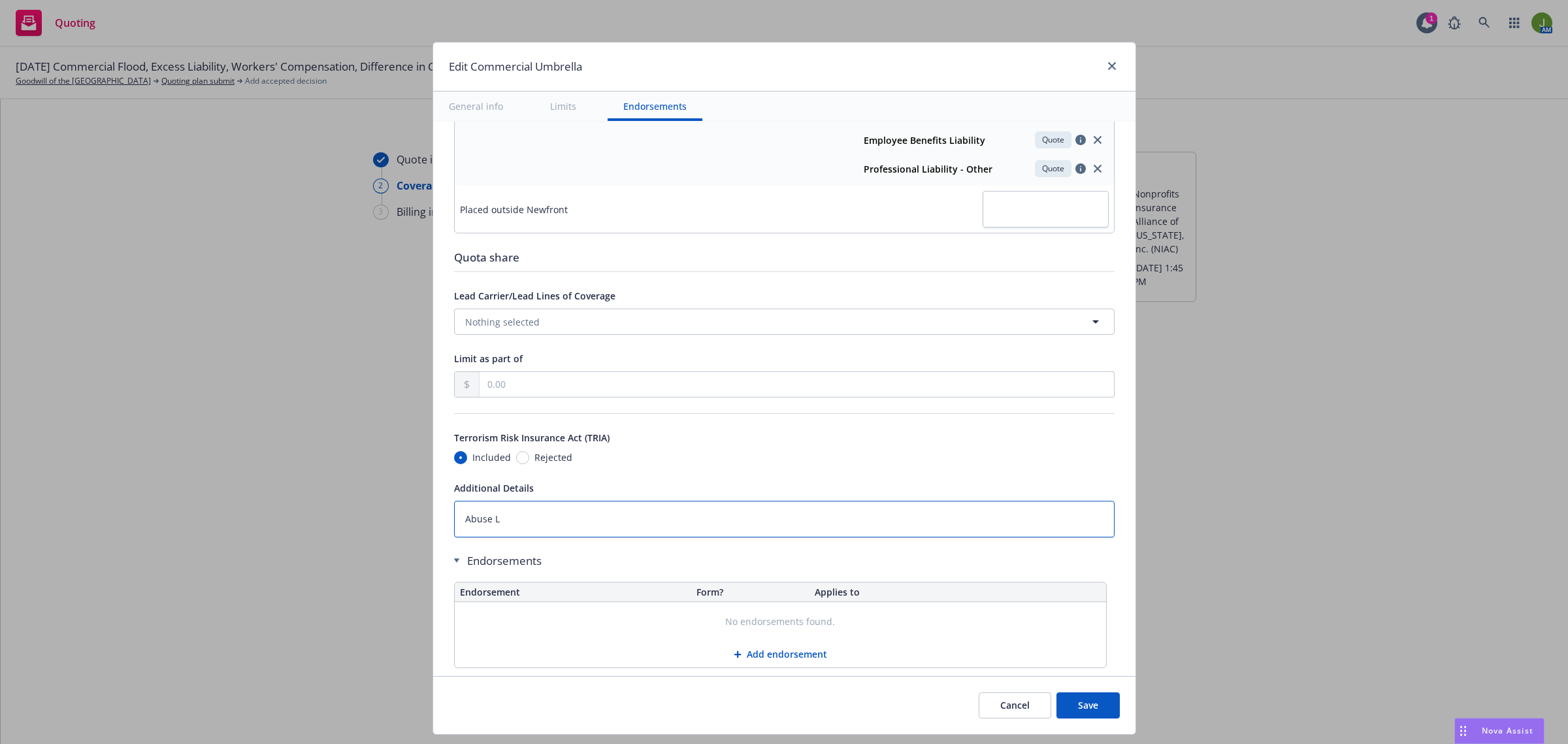
type textarea "Abuse Lm"
type textarea "x"
type textarea "Abuse L"
type textarea "x"
type textarea "Abuse Li"
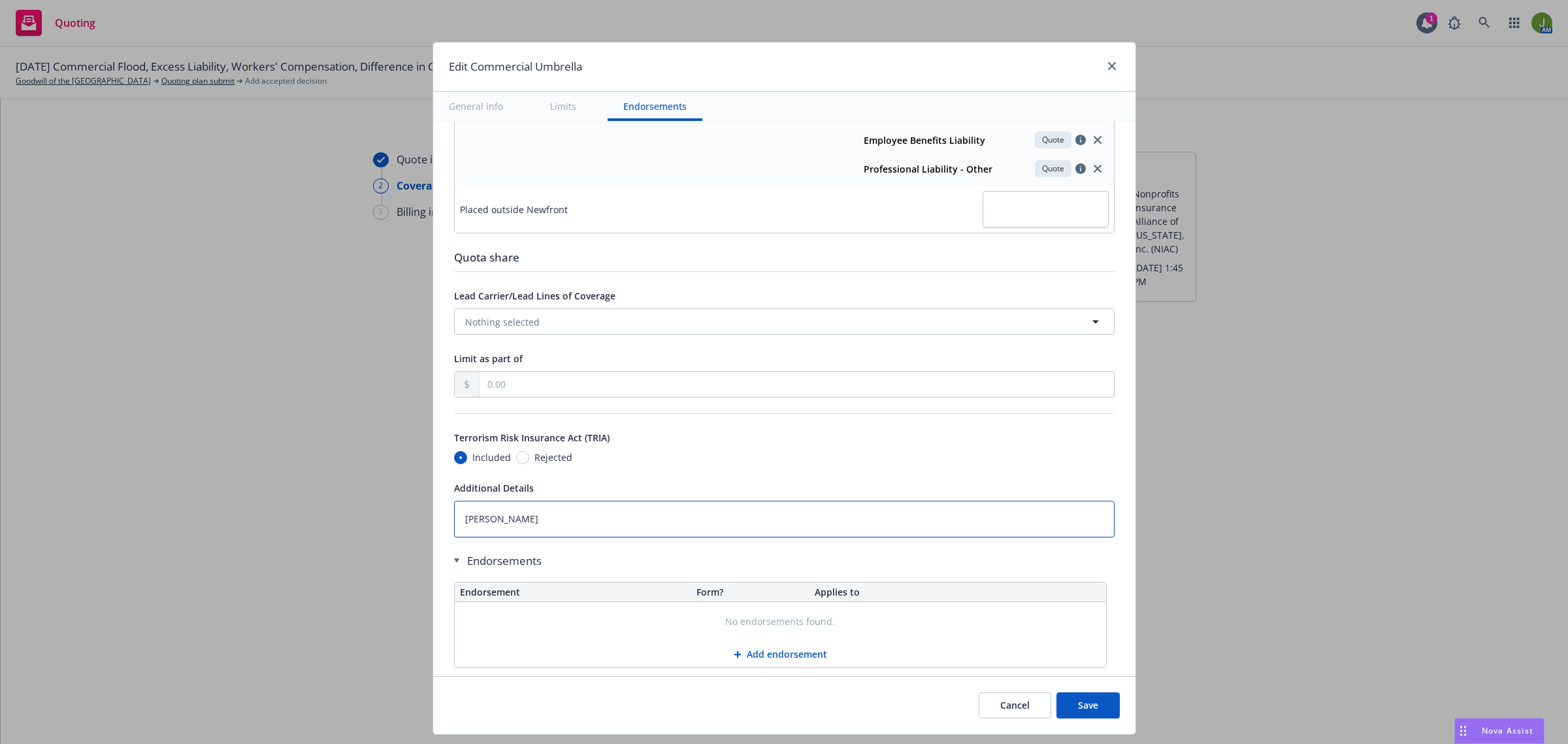
type textarea "x"
type textarea "Abuse Lim"
type textarea "x"
type textarea "Abuse Limi"
type textarea "x"
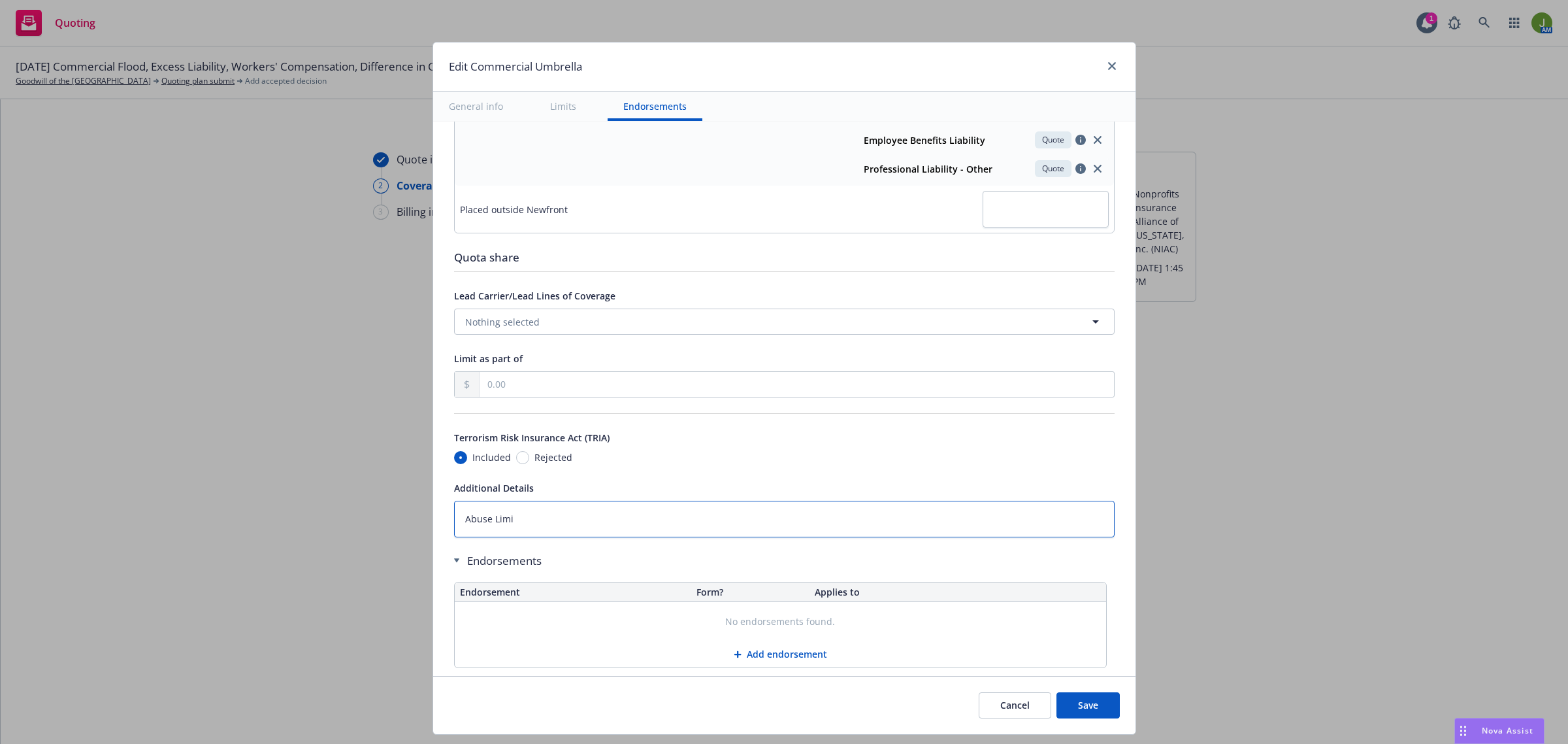
type textarea "Abuse Limit"
type textarea "x"
type textarea "Abuse Limit"
type textarea "x"
type textarea "Abuse Limit -"
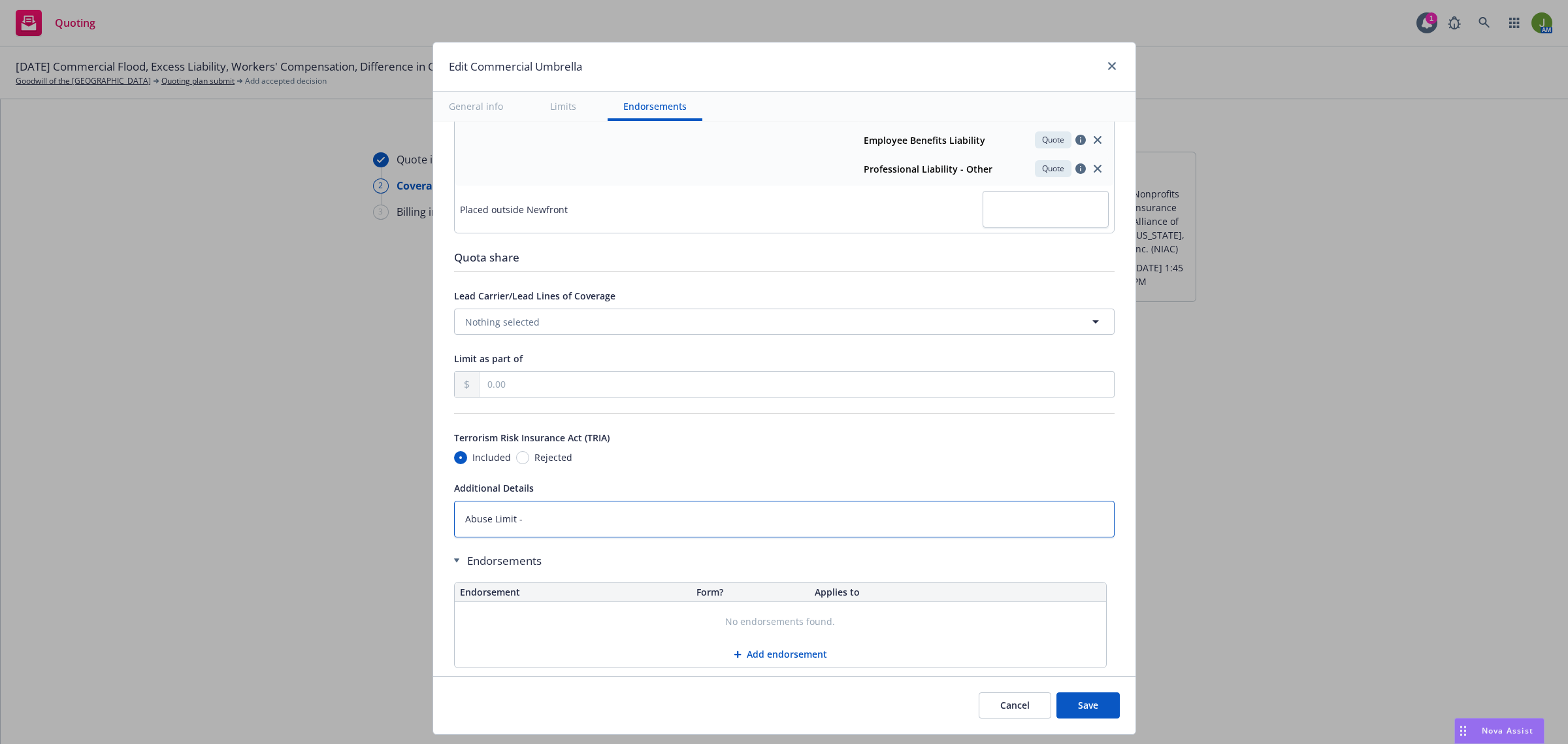
type textarea "x"
type textarea "Abuse Limit -"
type textarea "x"
type textarea "Abuse Limit - $"
type textarea "x"
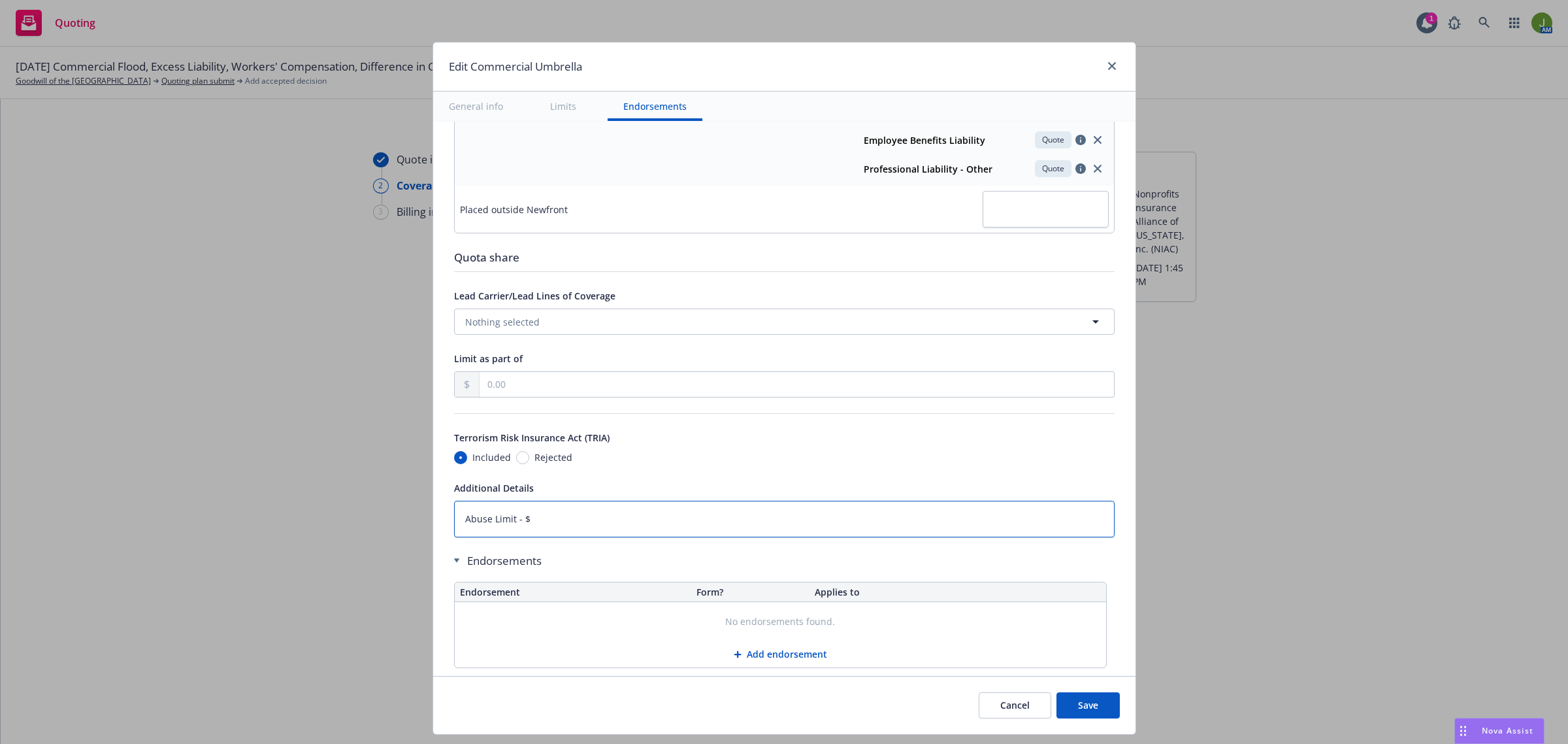
type textarea "Abuse Limit - $1"
type textarea "x"
type textarea "Abuse Limit - $1M"
type textarea "x"
type textarea "Abuse Limit - $1M"
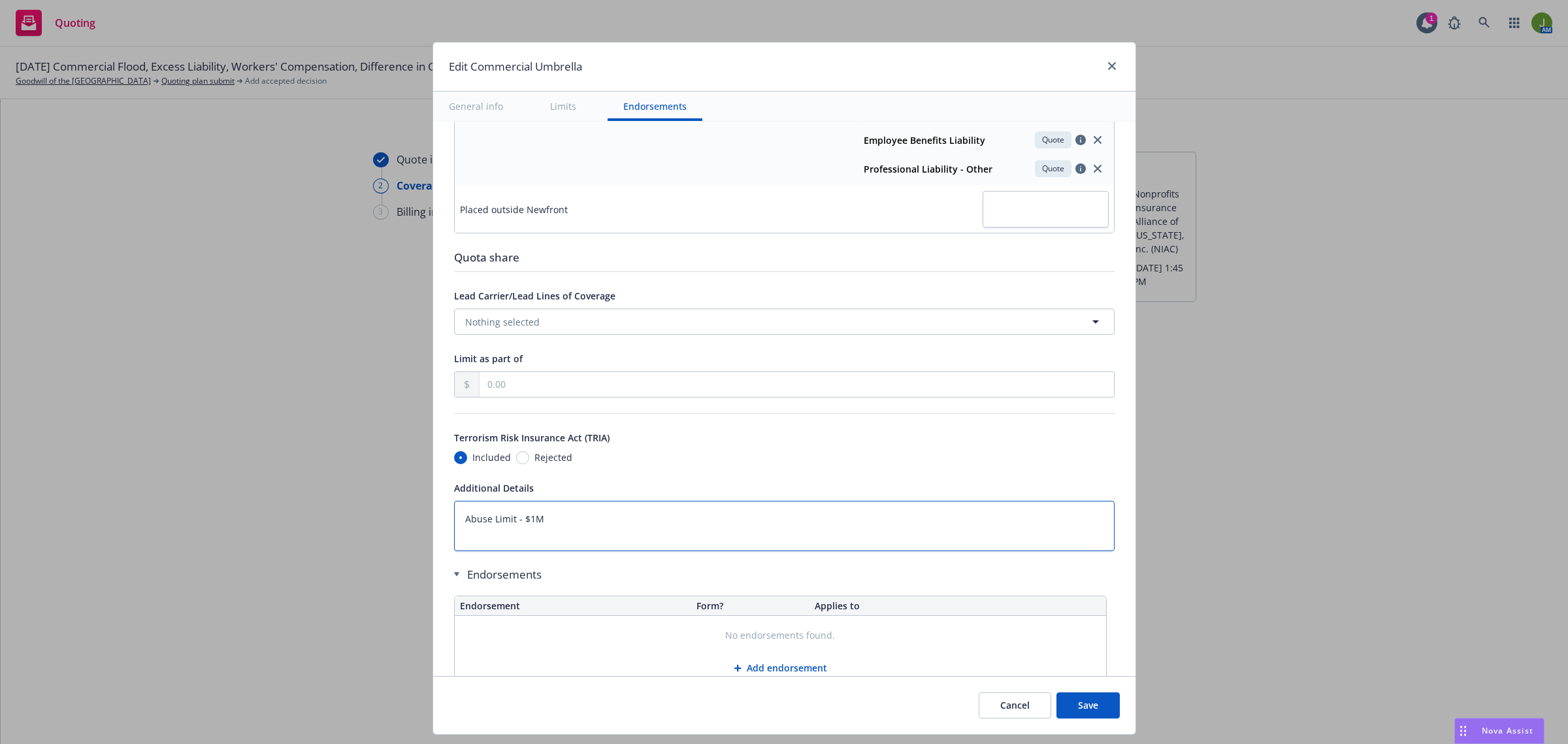
type textarea "x"
type textarea "Abuse Limit - $1M S"
type textarea "x"
type textarea "Abuse Limit - $1M So"
type textarea "x"
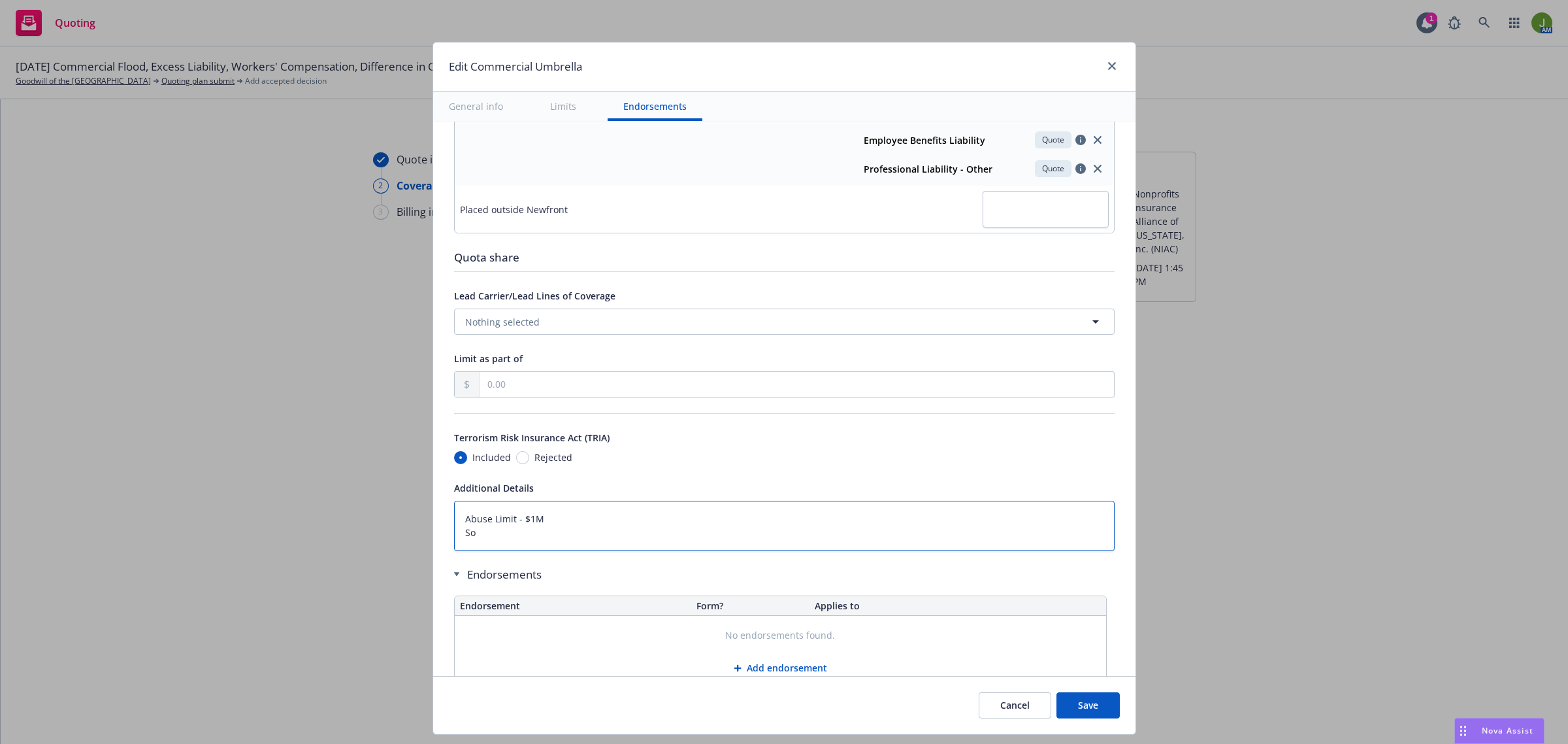
type textarea "Abuse Limit - $1M Soc"
type textarea "x"
click at [1096, 717] on button "Save" at bounding box center [1088, 705] width 63 height 26
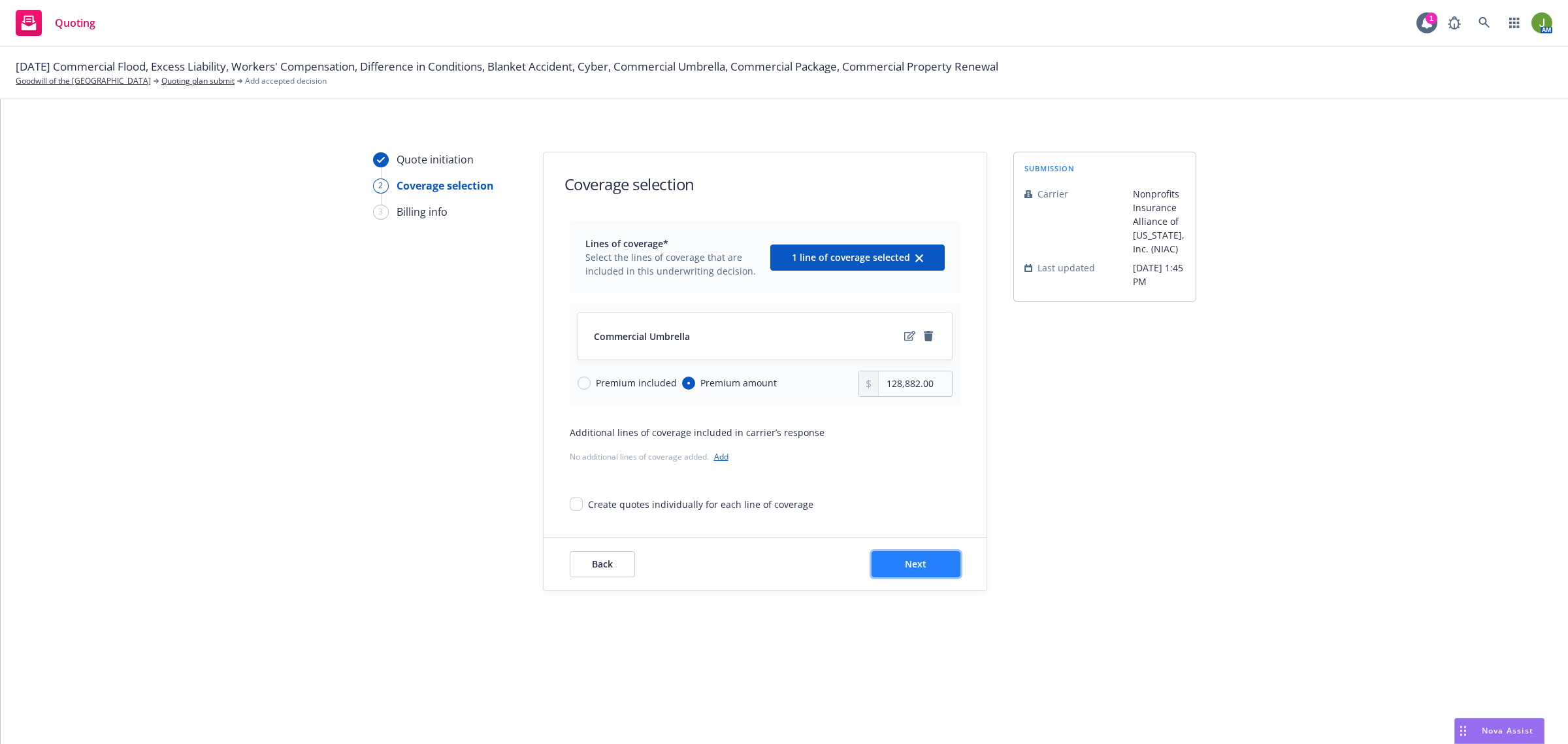
click at [910, 563] on span "Next" at bounding box center [916, 564] width 22 height 13
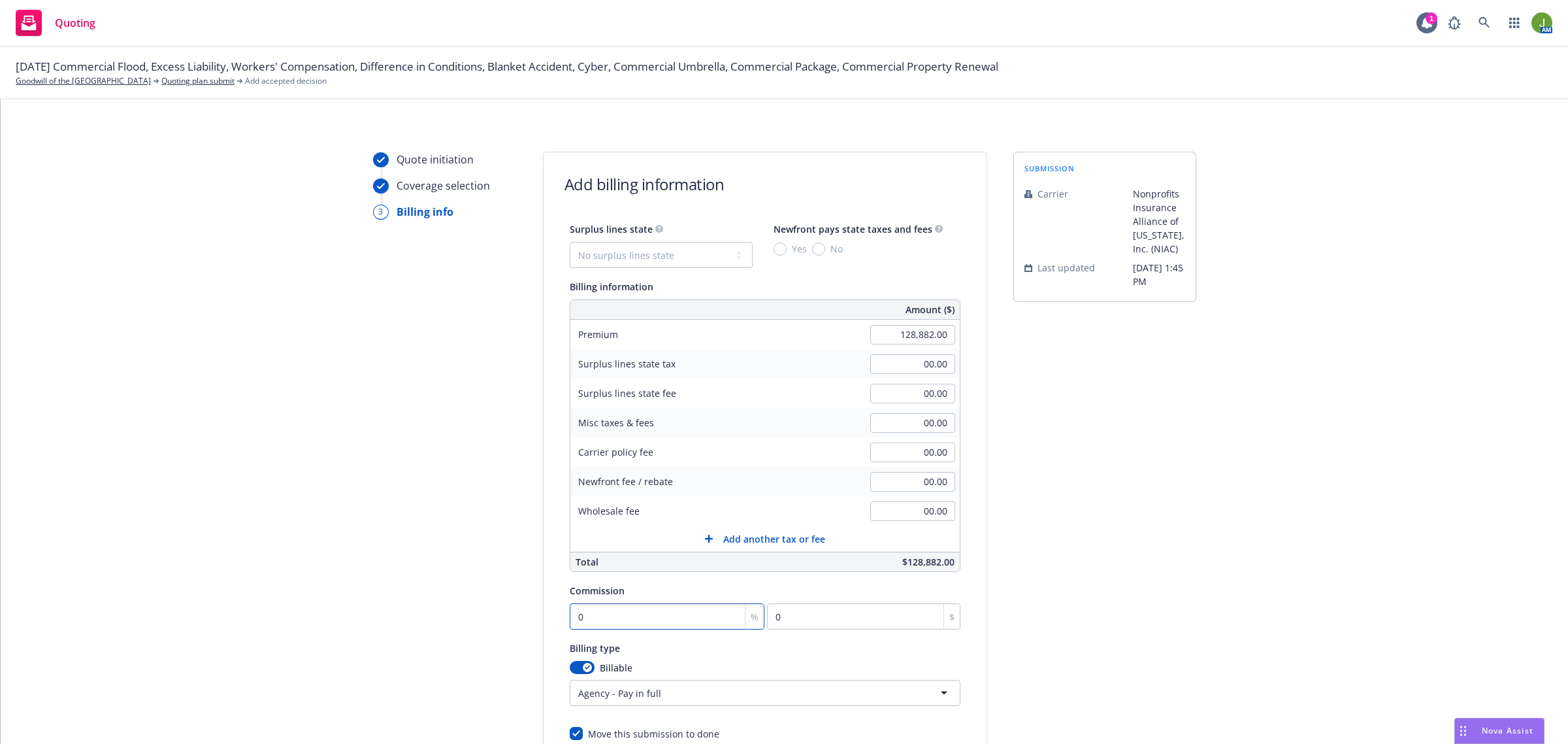
click at [595, 609] on input "0" at bounding box center [667, 616] width 196 height 26
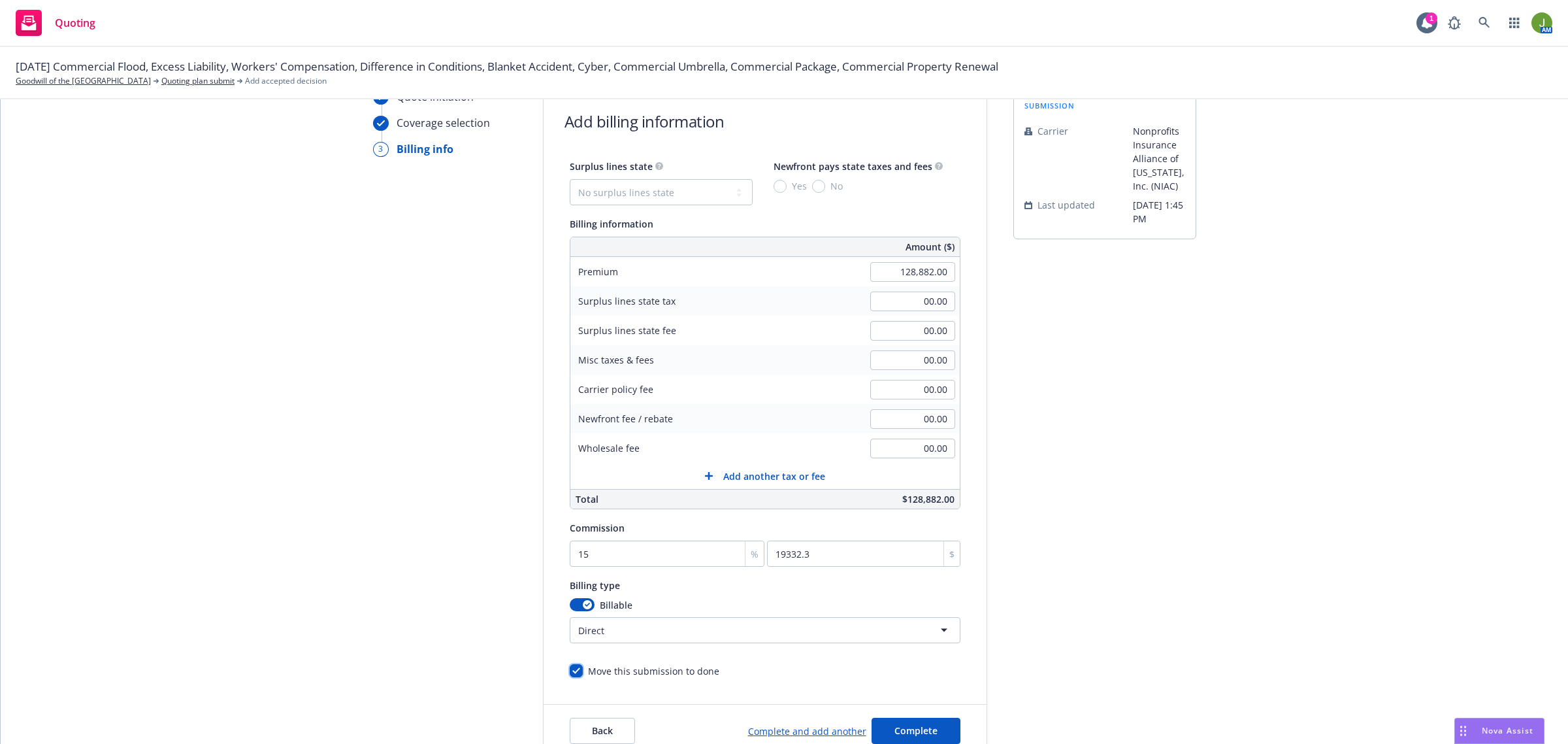
scroll to position [161, 0]
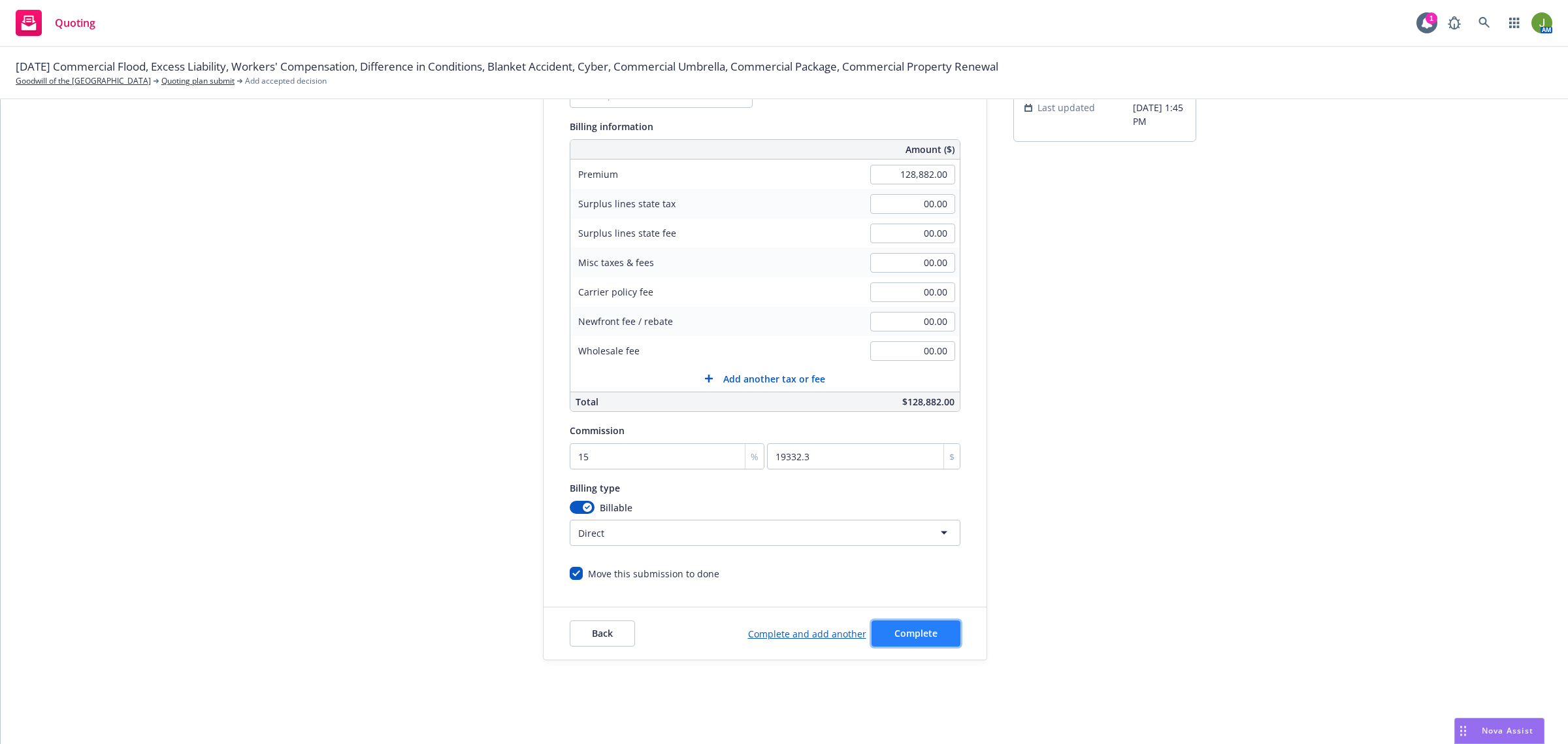
click at [920, 631] on span "Complete" at bounding box center [916, 633] width 43 height 13
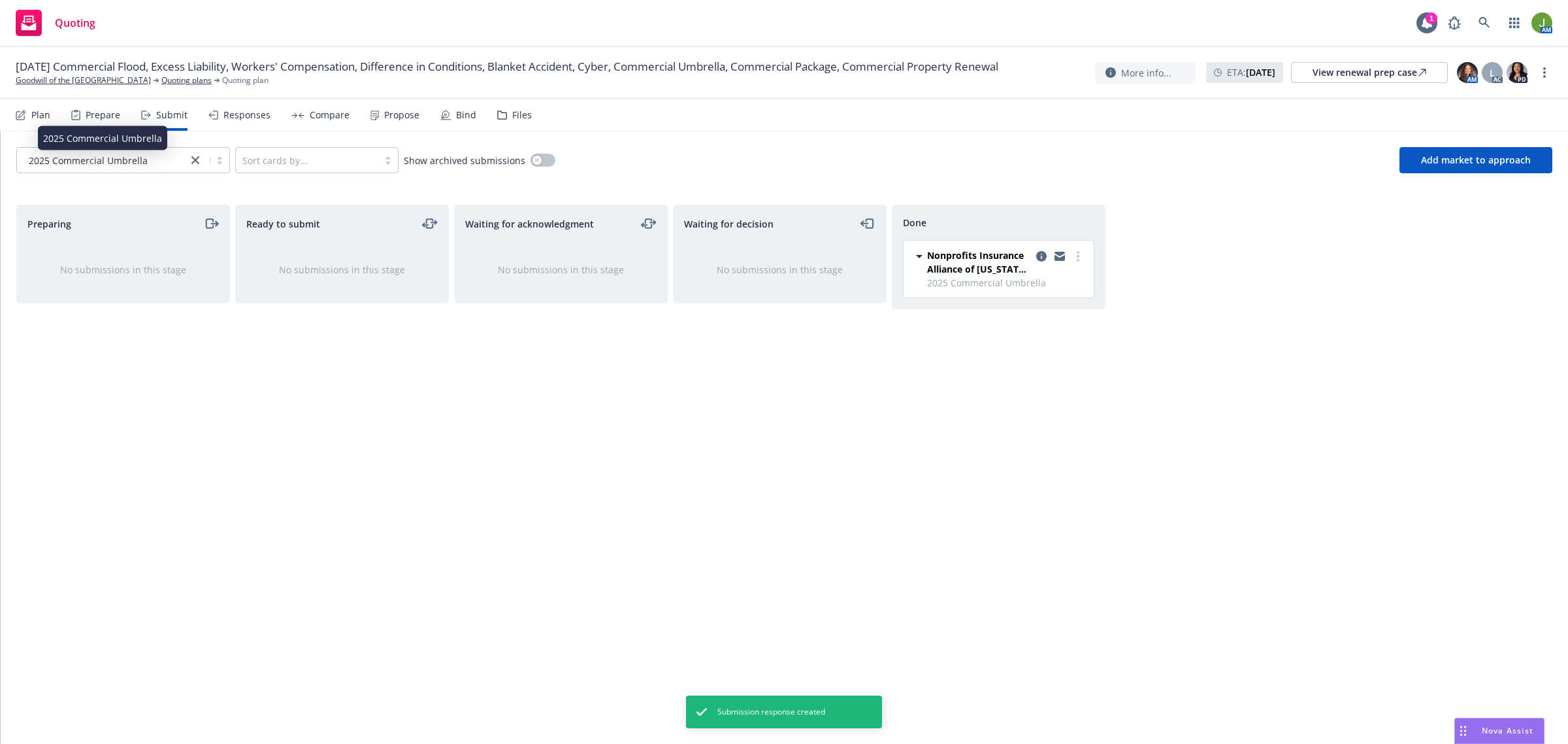
click at [148, 154] on div "2025 Commercial Umbrella" at bounding box center [102, 160] width 158 height 14
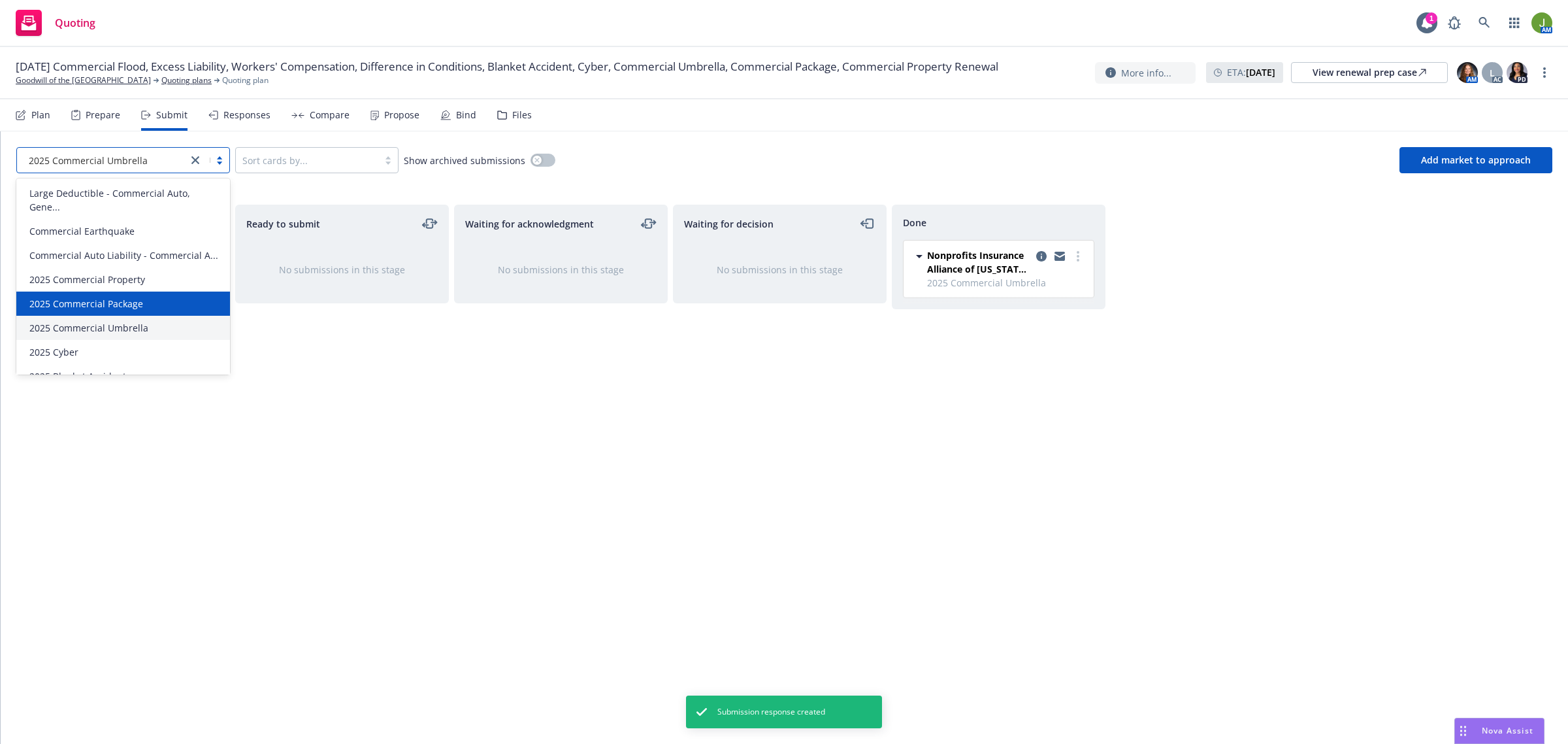
click at [136, 308] on div "2025 Commercial Package" at bounding box center [123, 303] width 214 height 24
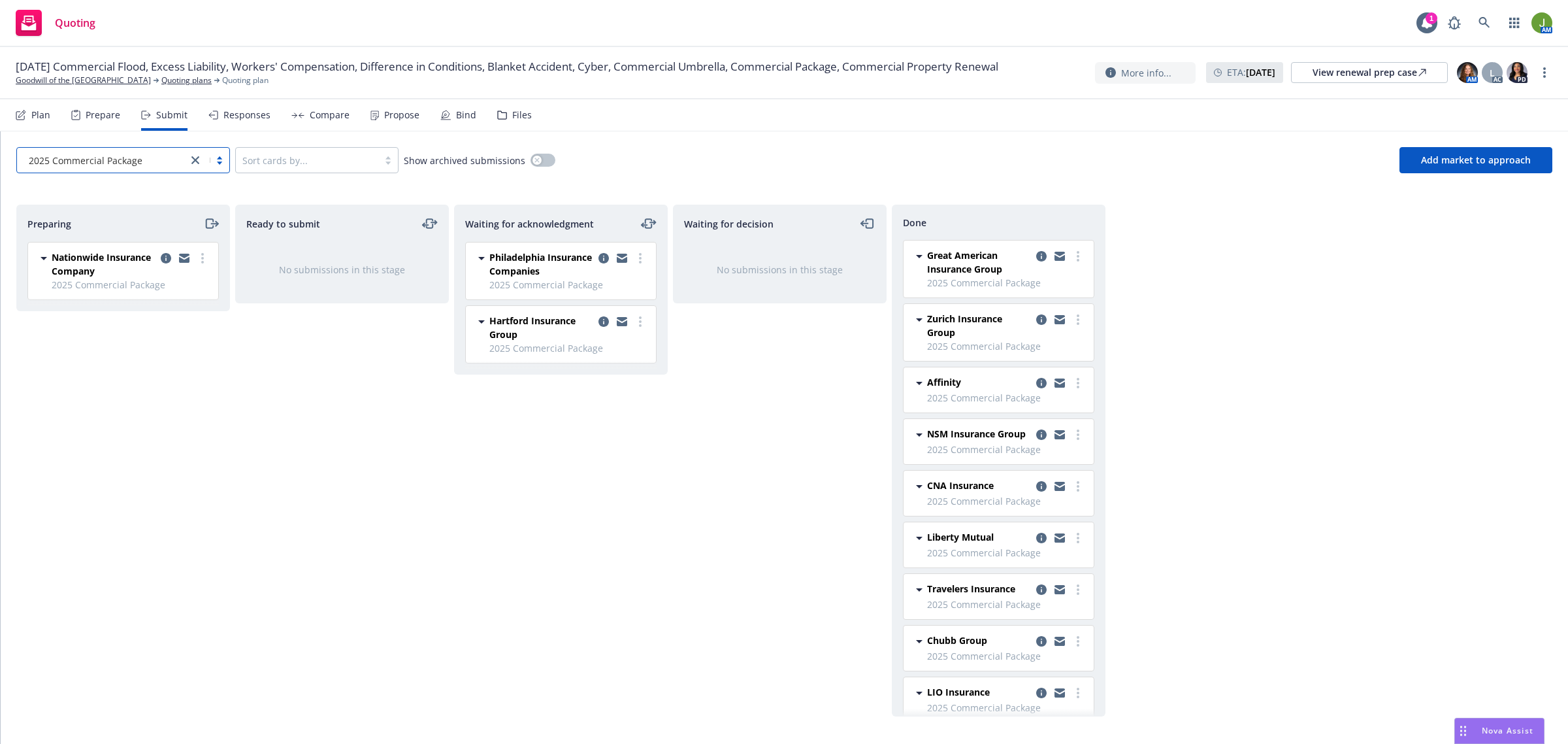
scroll to position [161, 0]
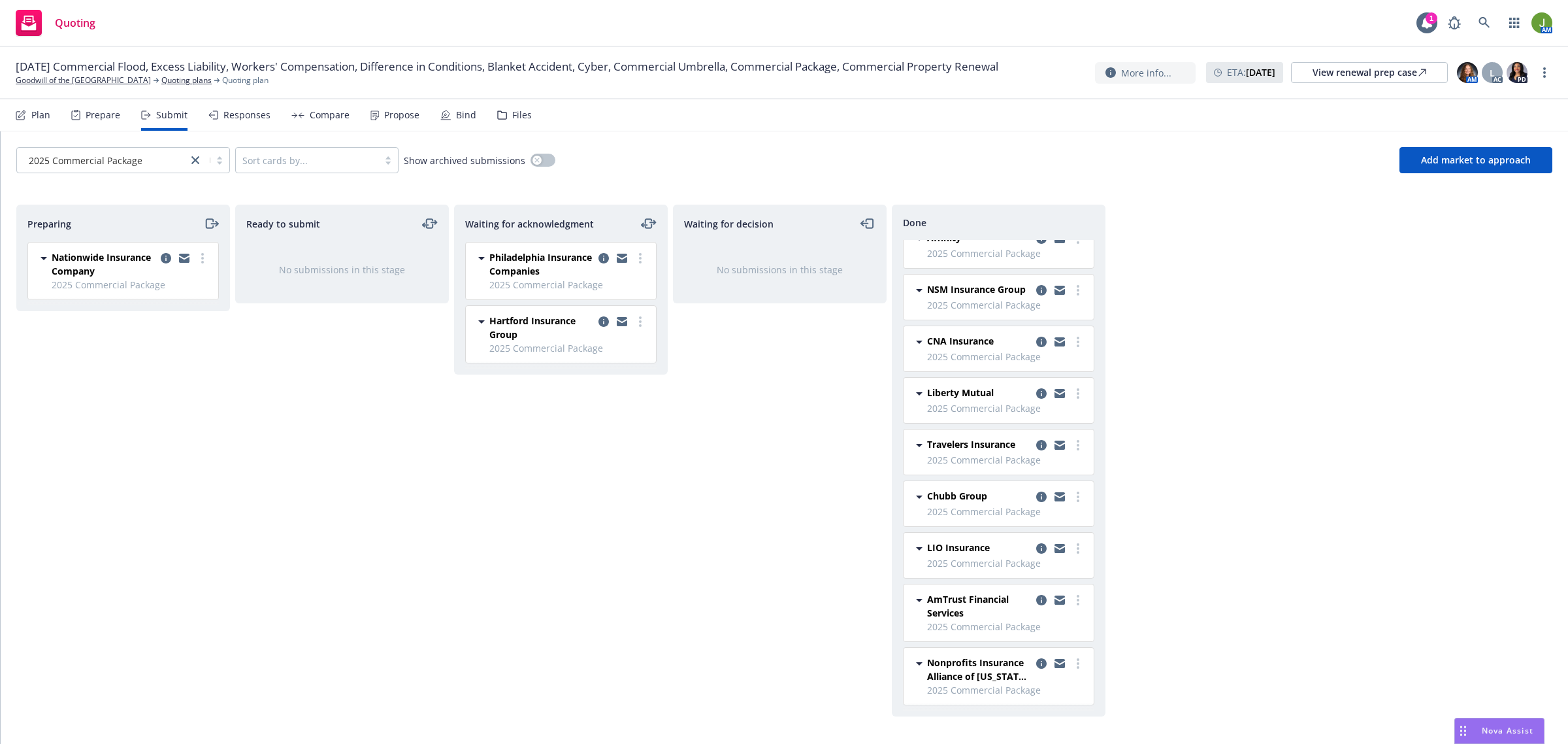
click at [398, 110] on div "Propose" at bounding box center [401, 115] width 35 height 11
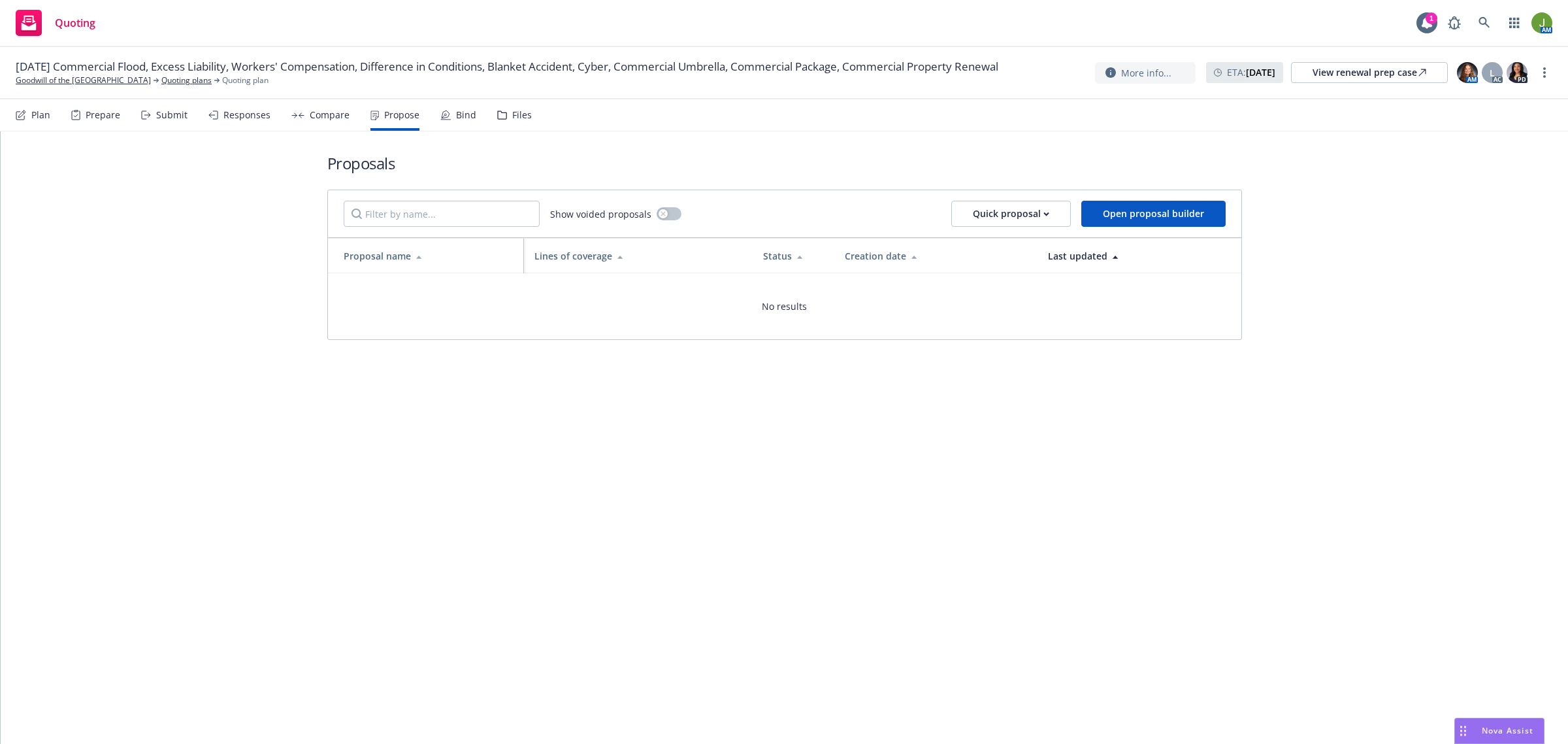
click at [321, 112] on div "Compare" at bounding box center [330, 115] width 40 height 11
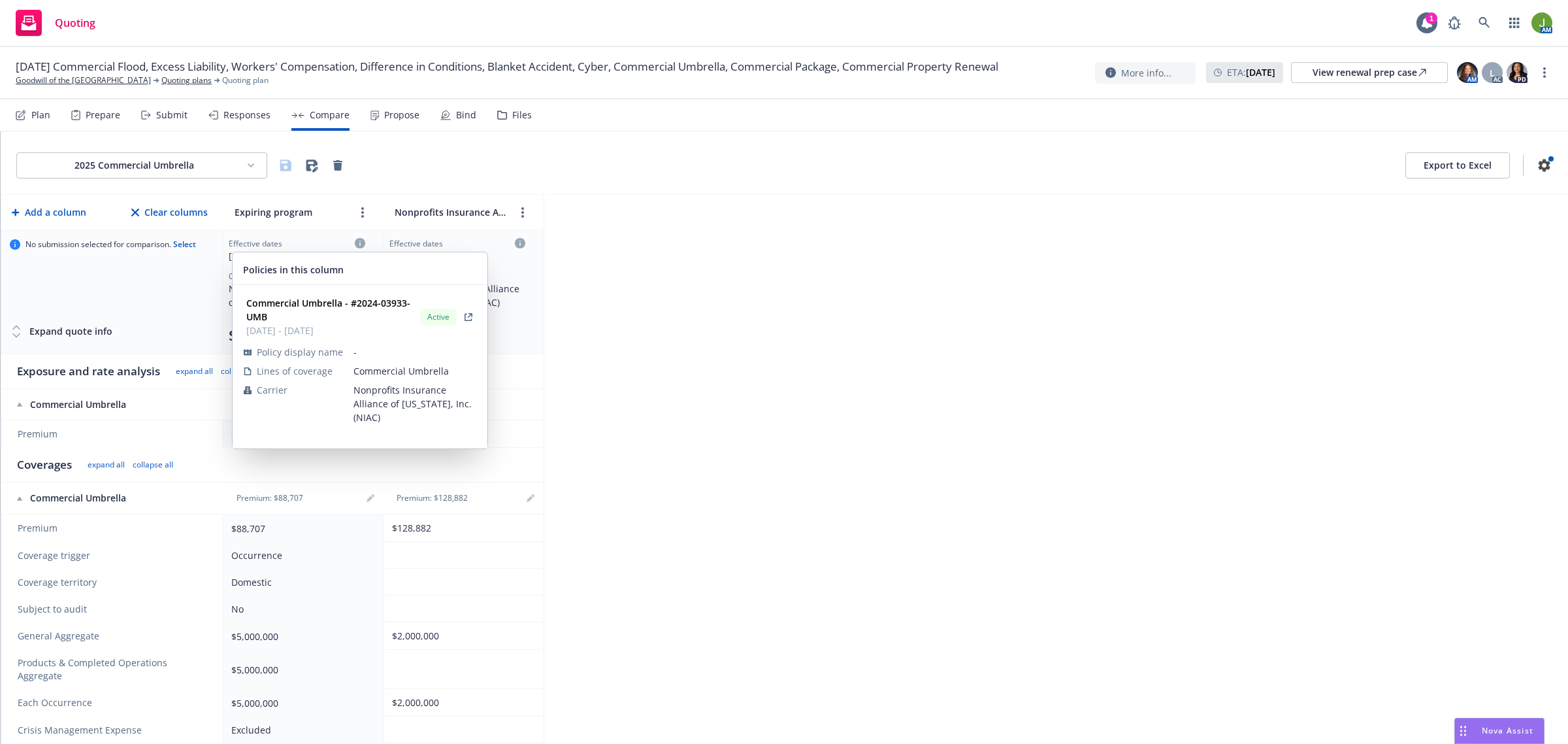
click at [355, 241] on icon at bounding box center [361, 243] width 11 height 11
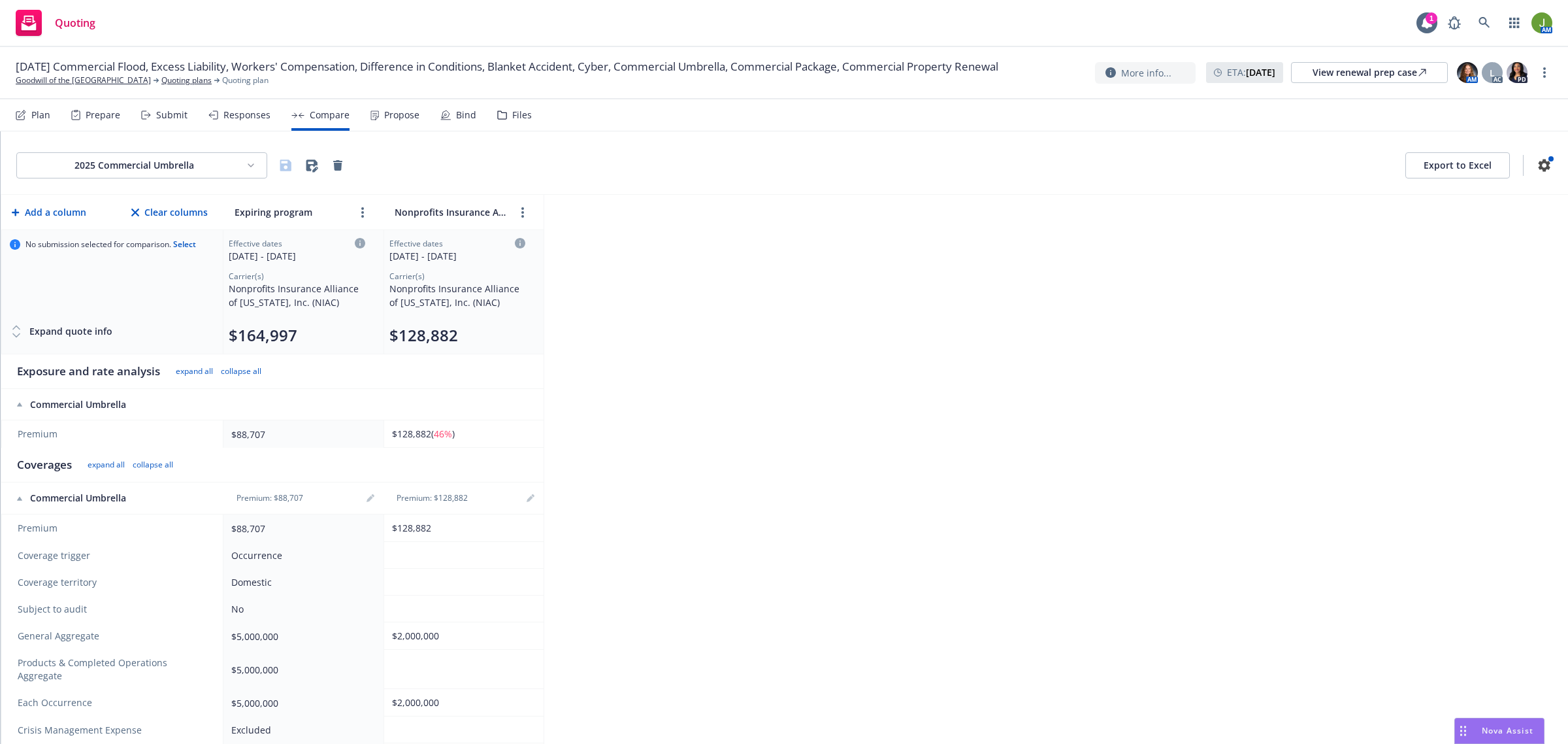
click at [356, 241] on icon at bounding box center [361, 243] width 11 height 11
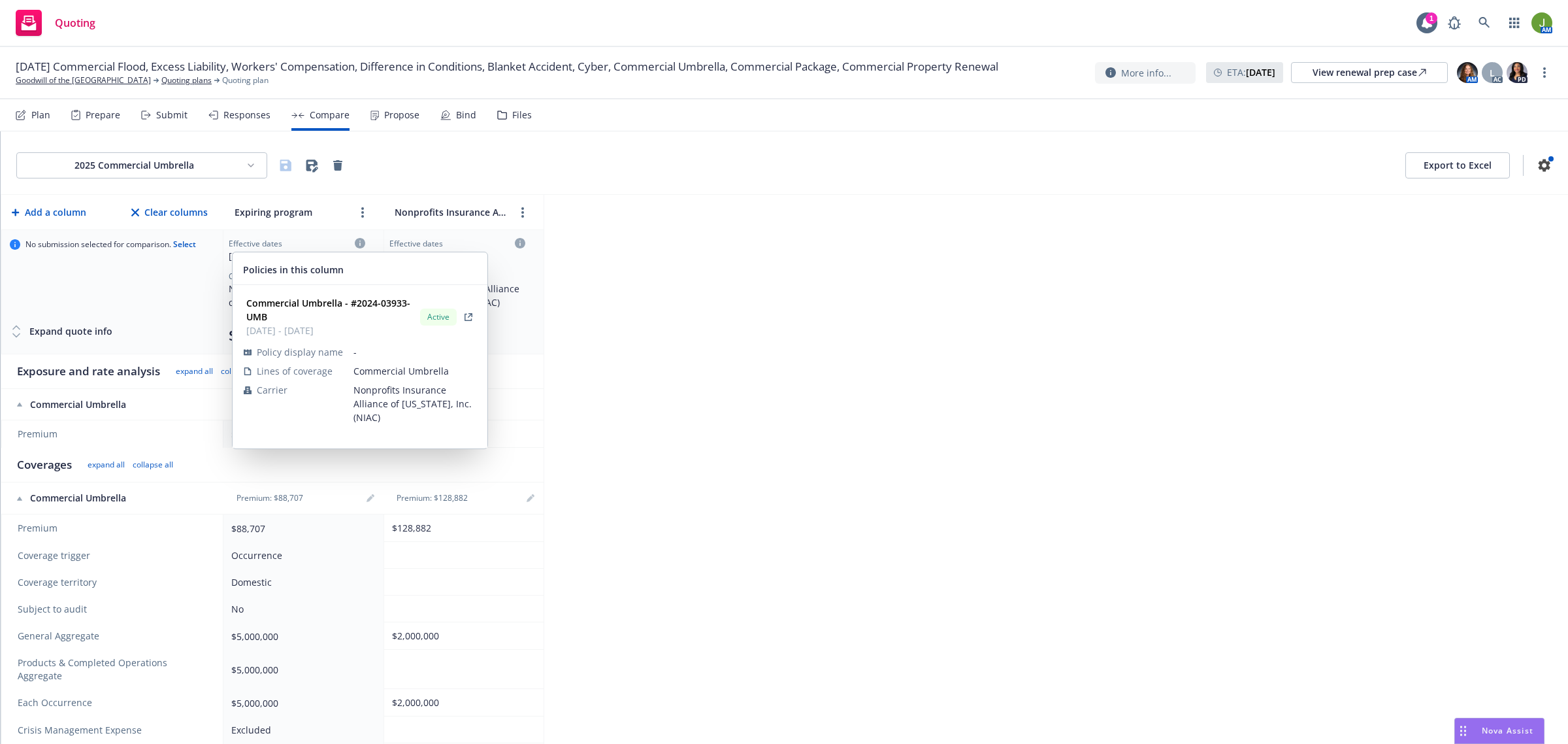
click at [360, 242] on icon at bounding box center [361, 243] width 11 height 11
click at [362, 243] on icon at bounding box center [361, 243] width 11 height 11
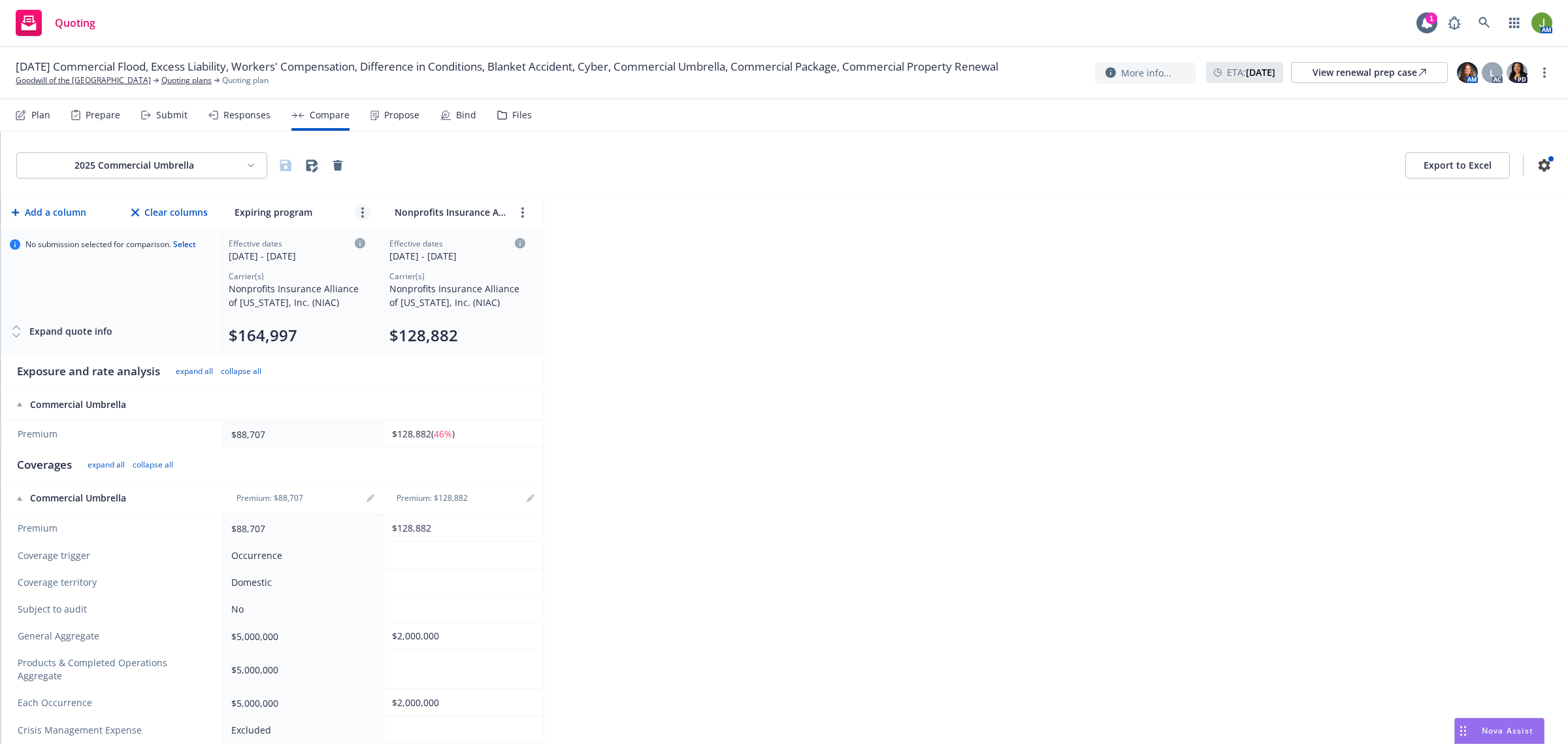
click at [366, 207] on link "more" at bounding box center [362, 212] width 15 height 15
click at [364, 239] on icon "editPencil" at bounding box center [365, 240] width 4 height 4
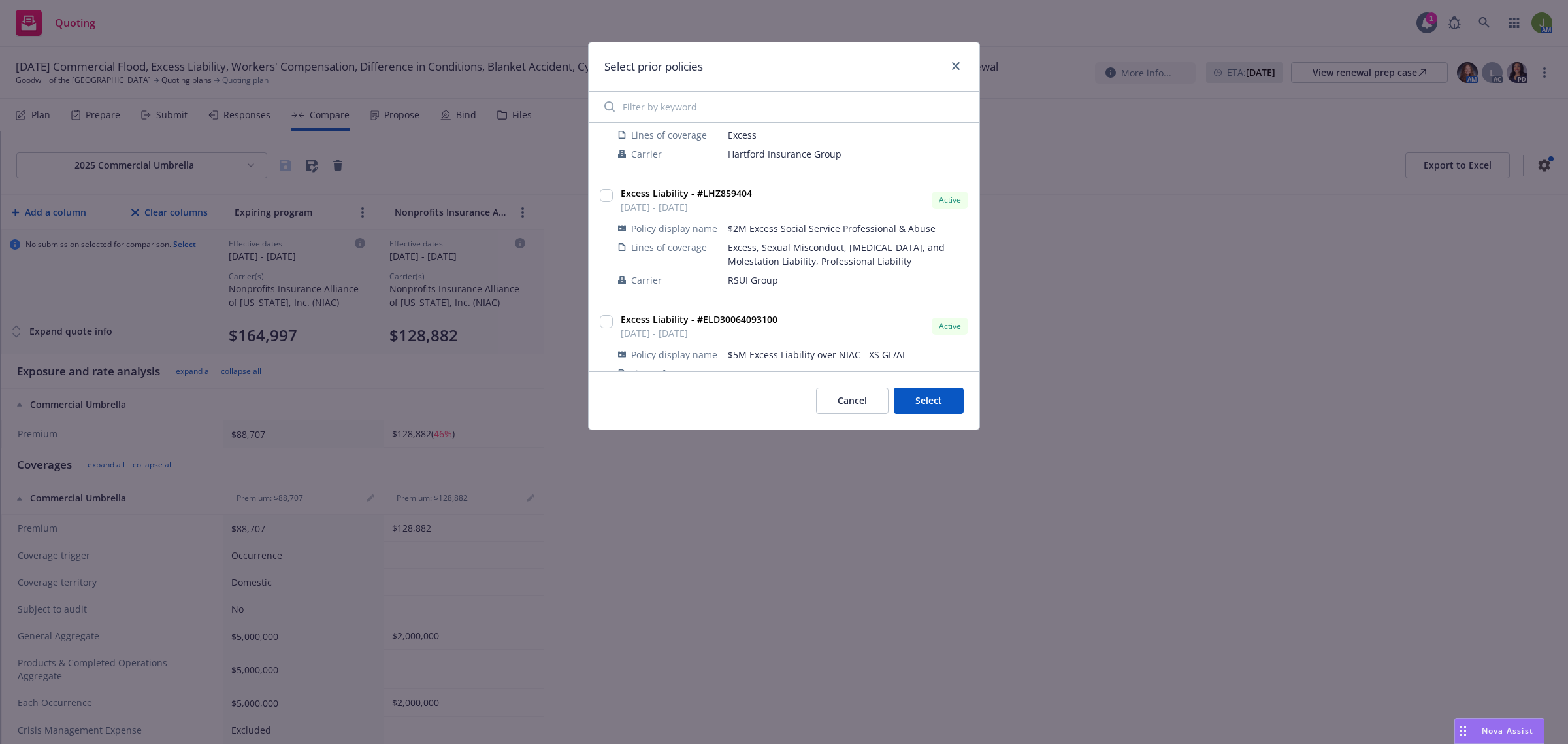
scroll to position [326, 0]
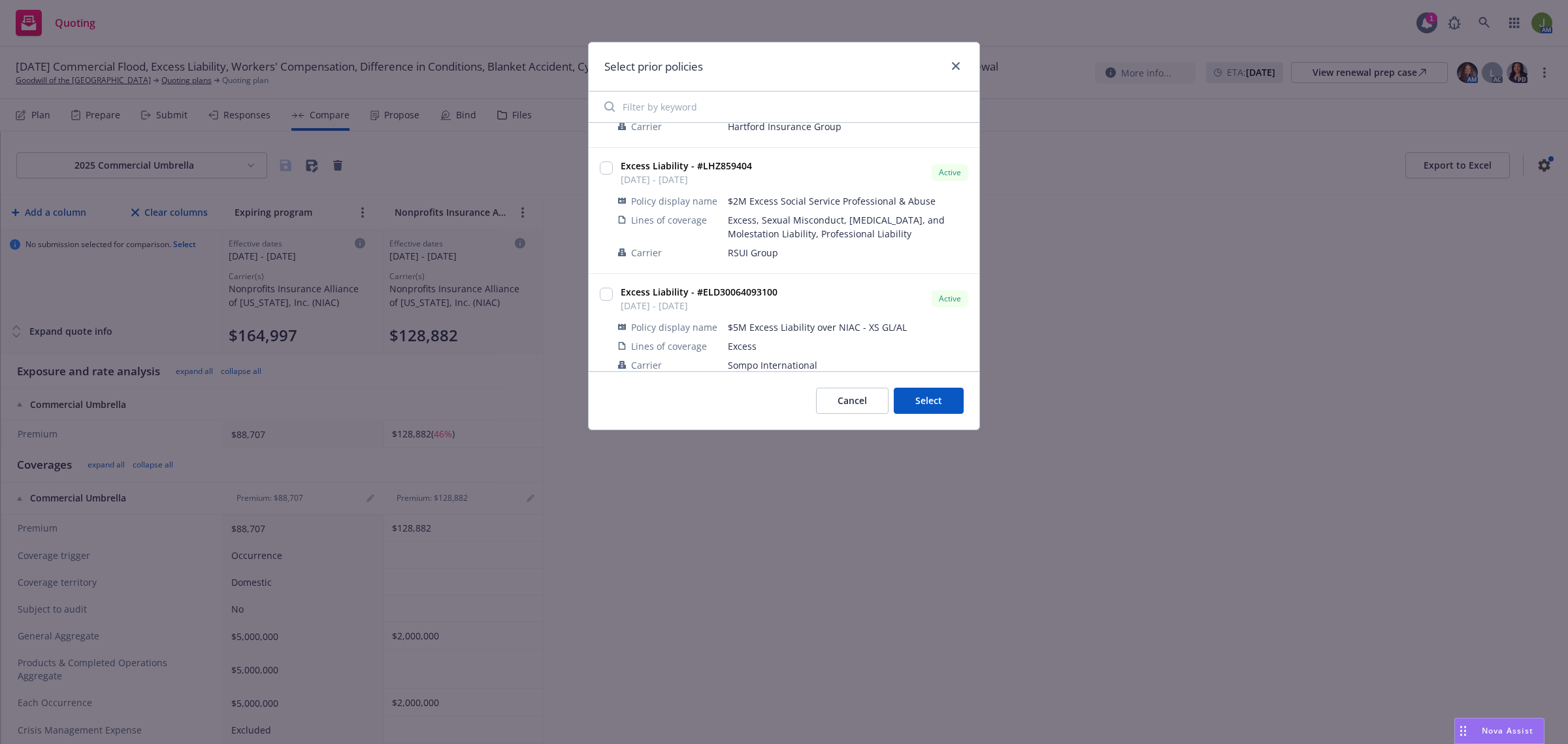
click at [851, 394] on button "Cancel" at bounding box center [852, 400] width 72 height 26
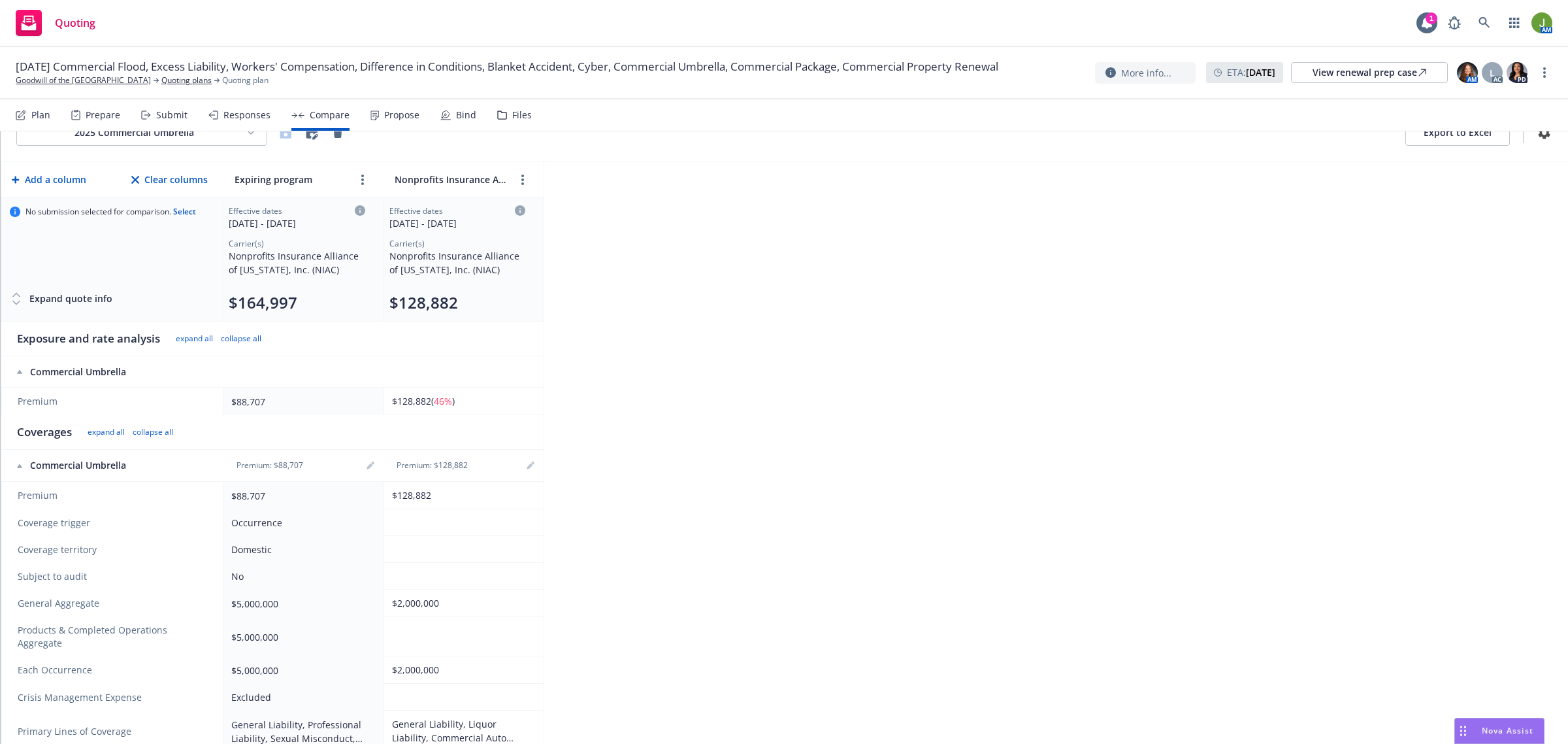
scroll to position [0, 0]
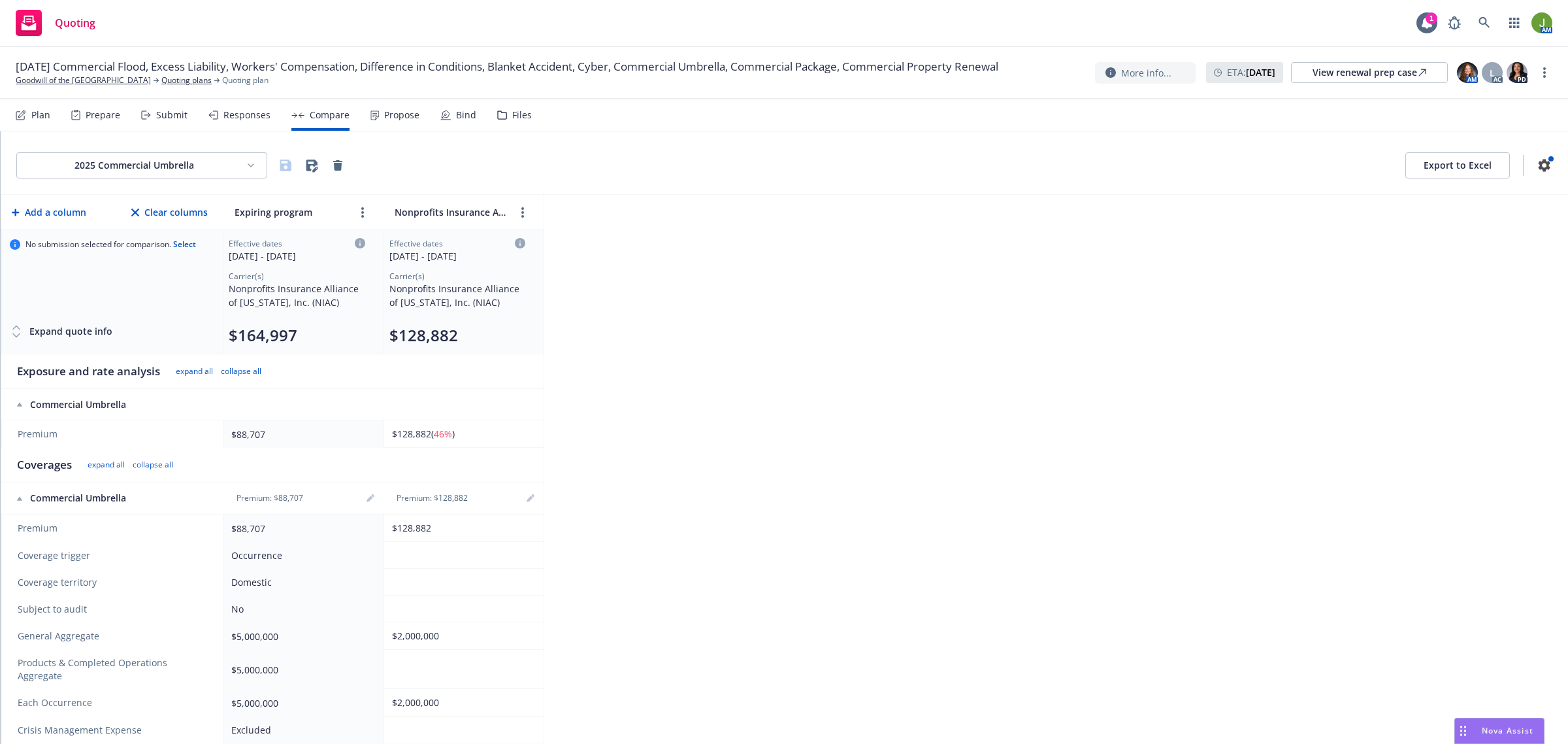
click at [160, 122] on div "Submit" at bounding box center [164, 115] width 46 height 32
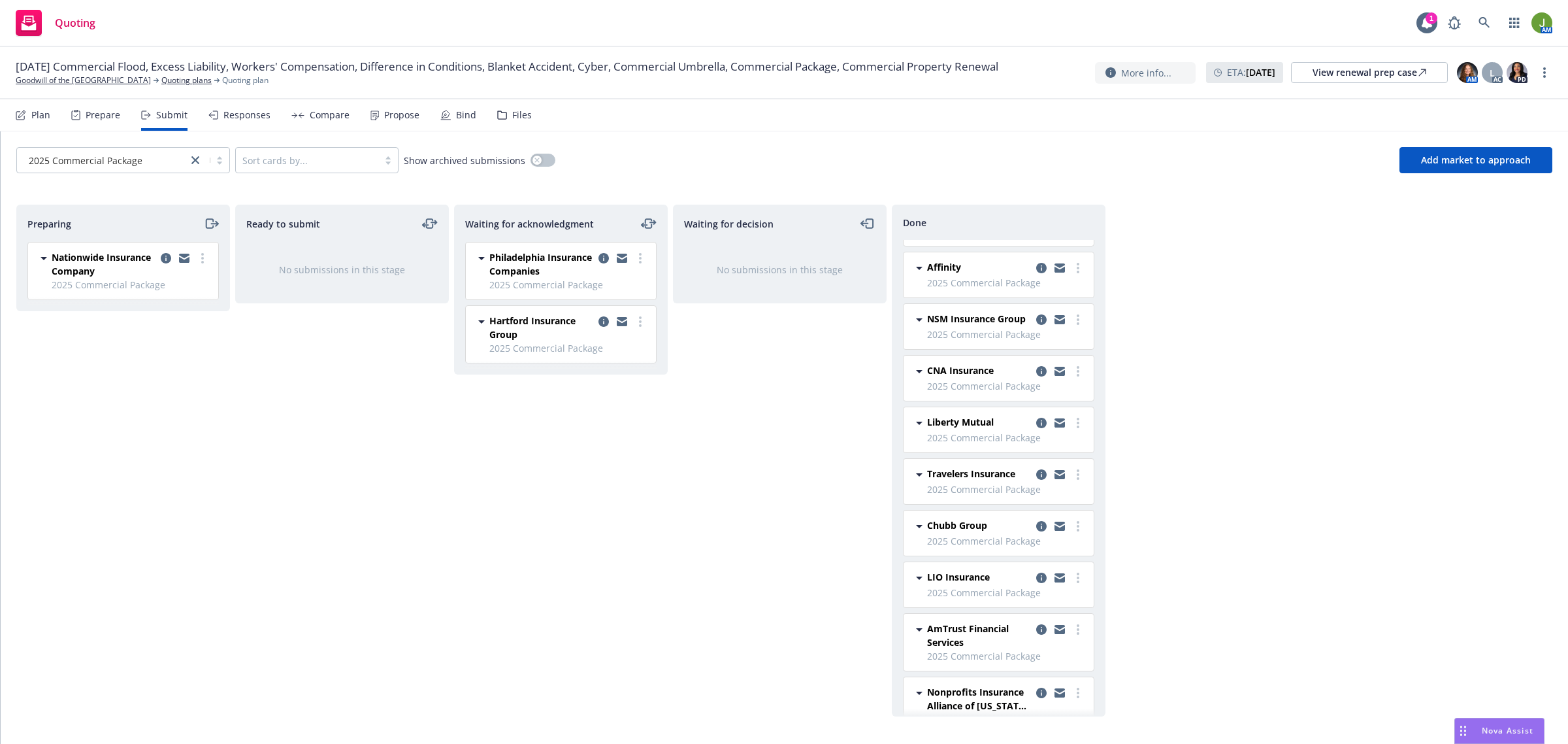
scroll to position [161, 0]
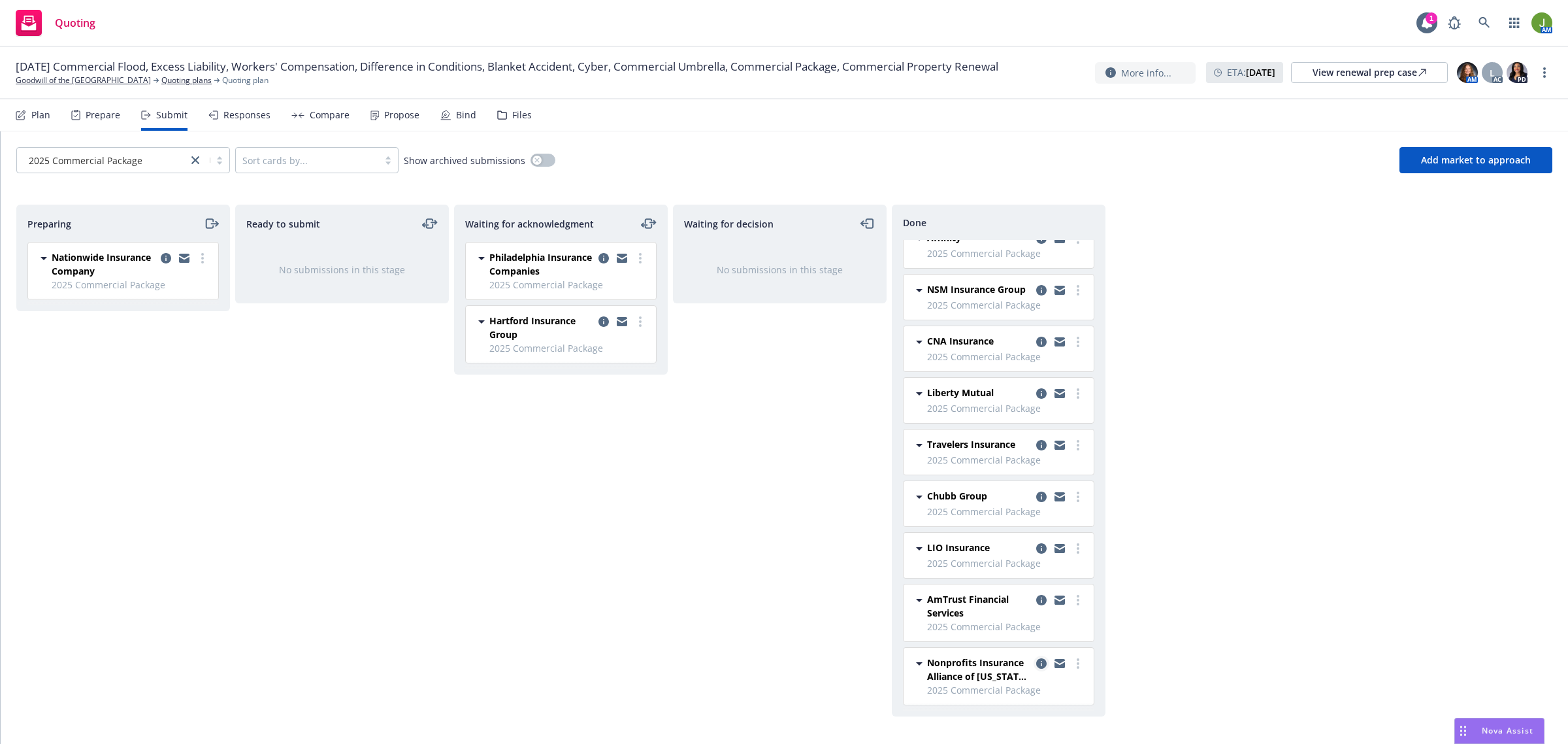
click at [1036, 659] on icon "copy logging email" at bounding box center [1041, 664] width 11 height 11
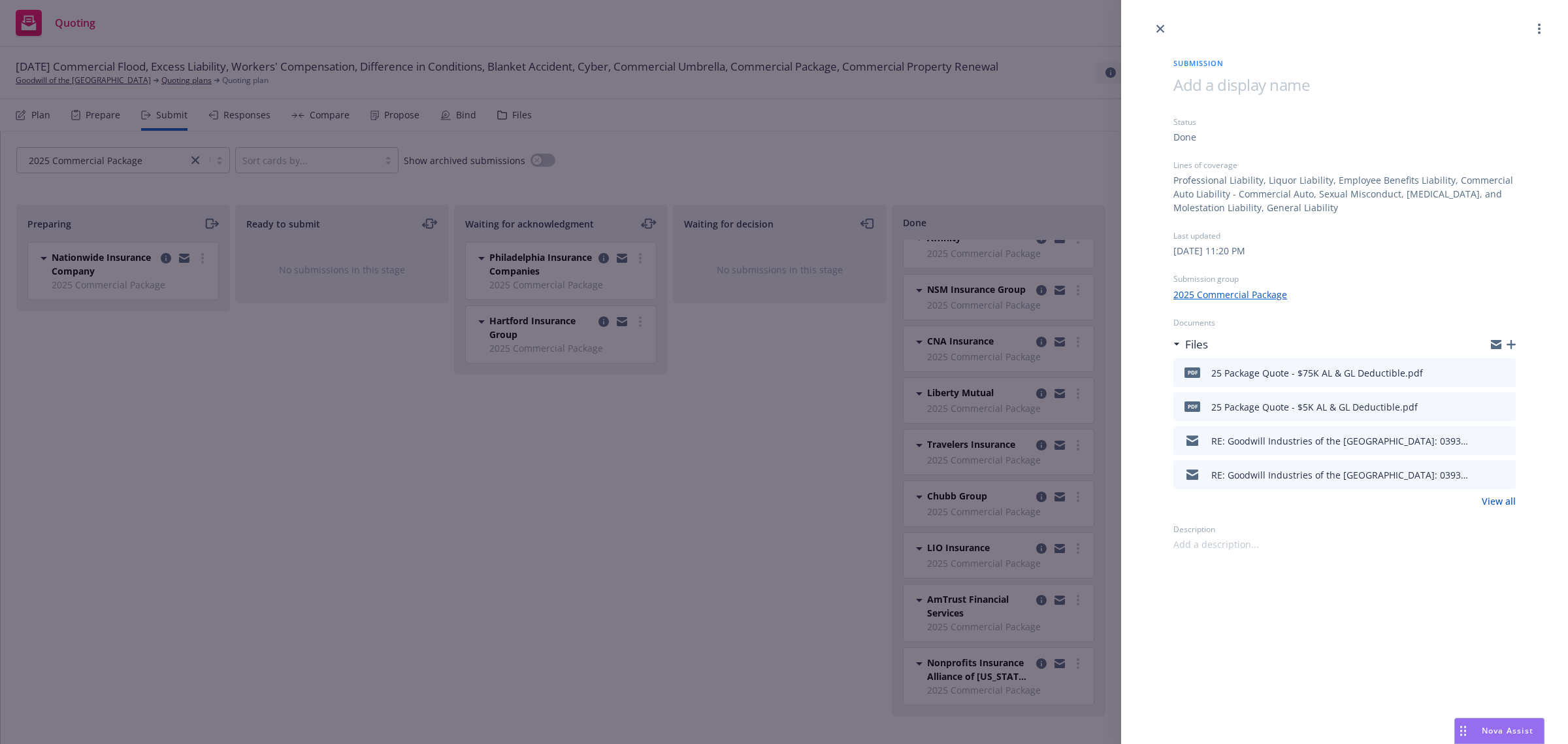
drag, startPoint x: 1510, startPoint y: 344, endPoint x: 1518, endPoint y: 370, distance: 27.2
click at [1518, 370] on div "Submission Status Done Lines of coverage Professional Liability, Liquor Liabili…" at bounding box center [1344, 294] width 384 height 514
click at [1160, 27] on icon "close" at bounding box center [1160, 29] width 8 height 8
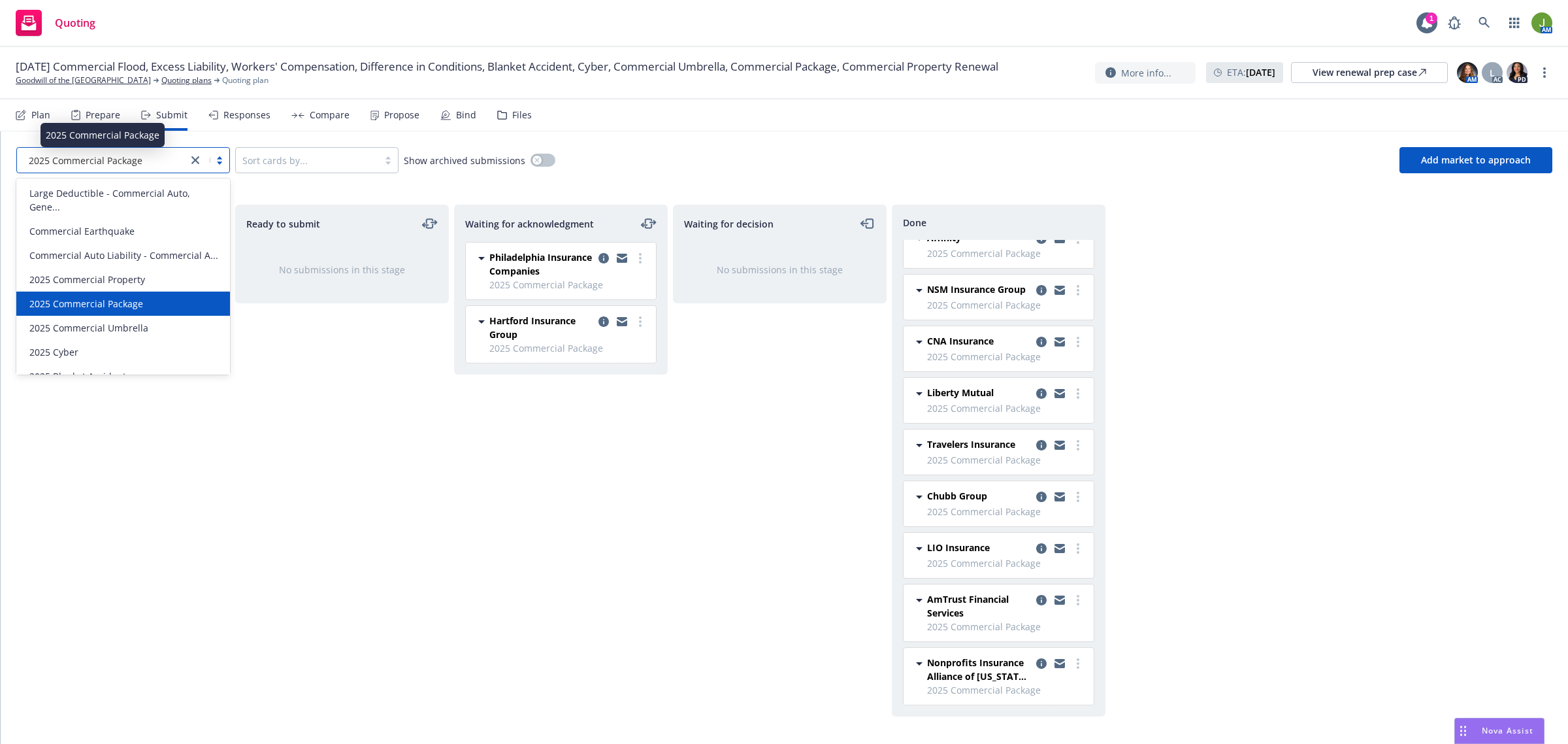
click at [105, 158] on span "2025 Commercial Package" at bounding box center [86, 160] width 114 height 14
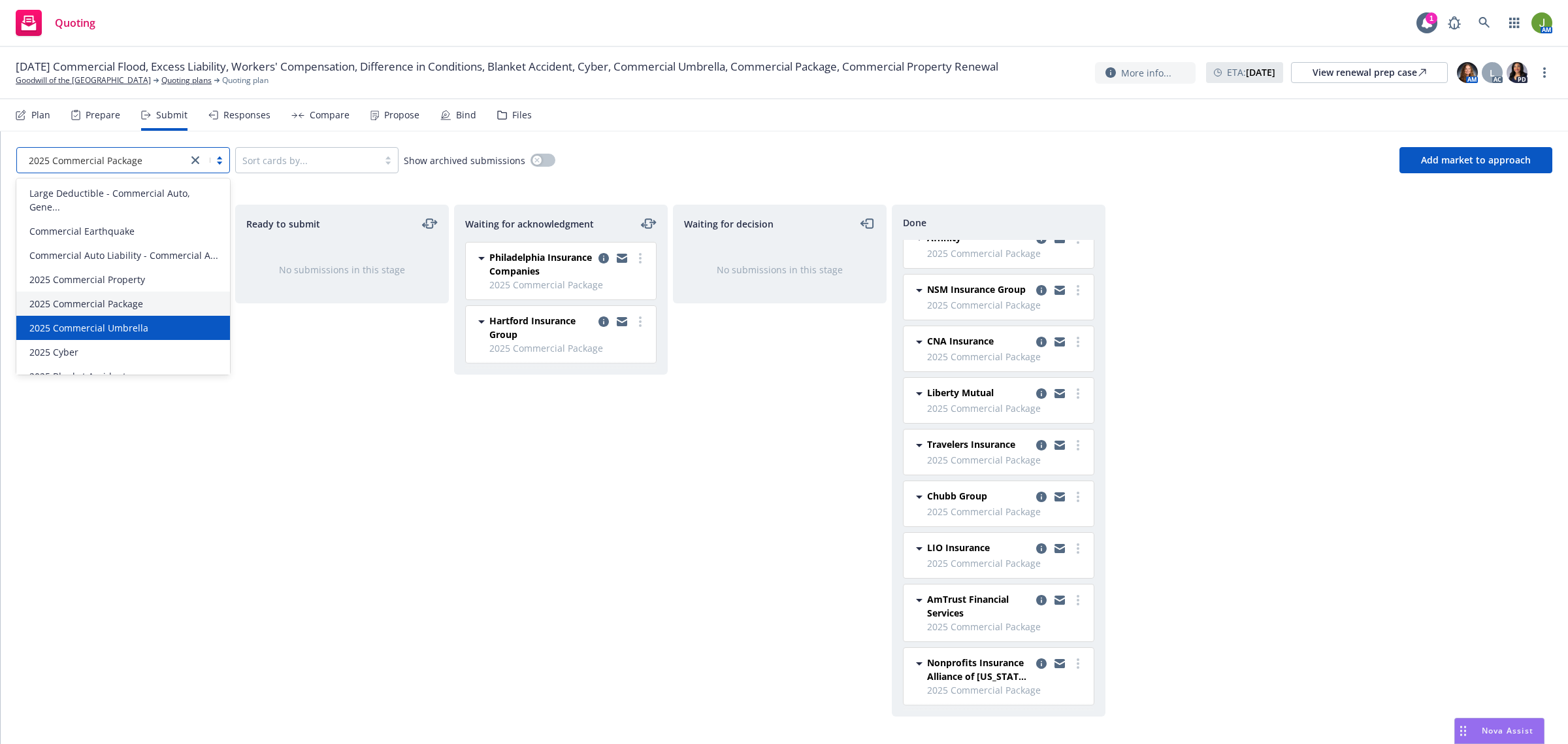
click at [116, 335] on span "2025 Commercial Umbrella" at bounding box center [89, 327] width 119 height 14
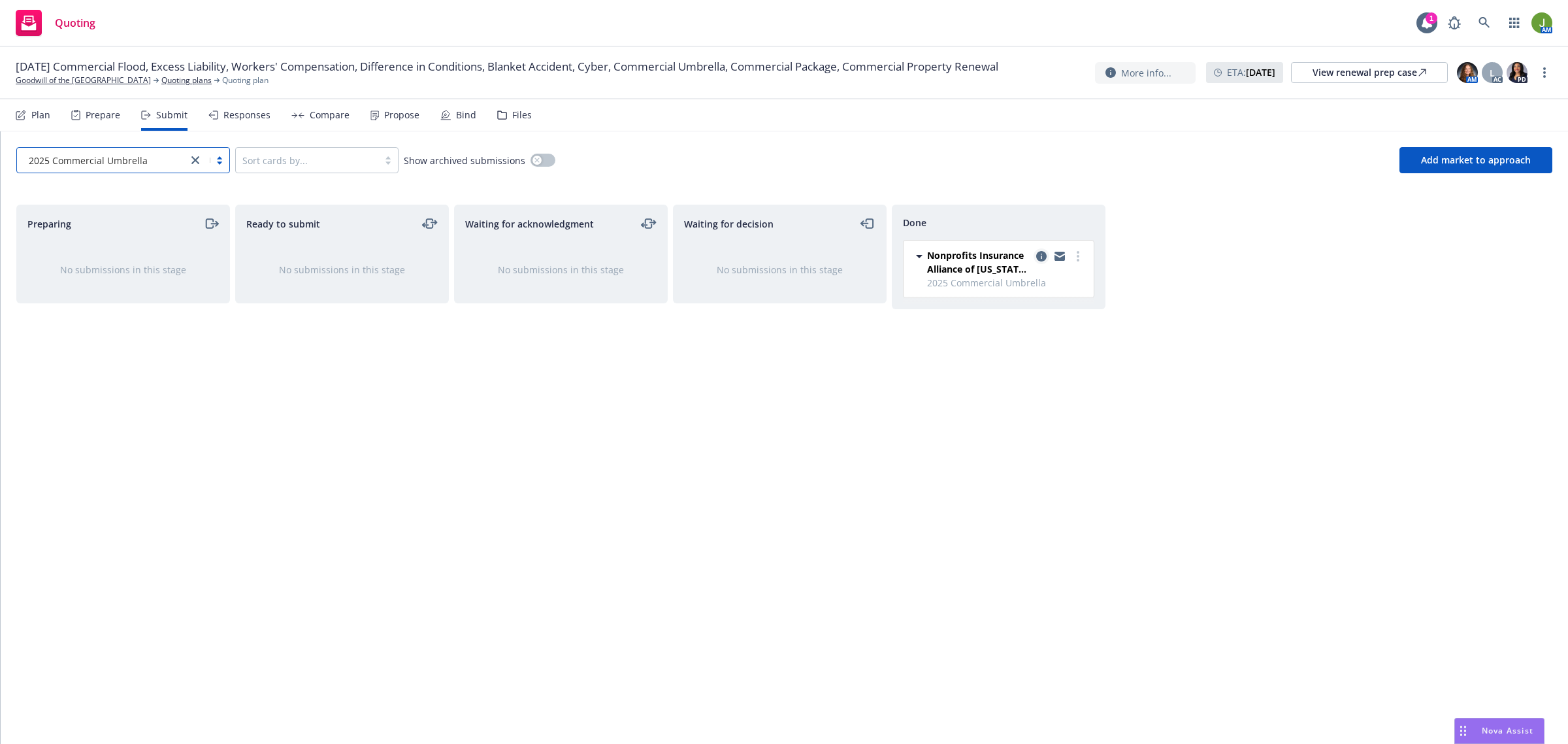
click at [1042, 257] on icon "copy logging email" at bounding box center [1041, 256] width 11 height 11
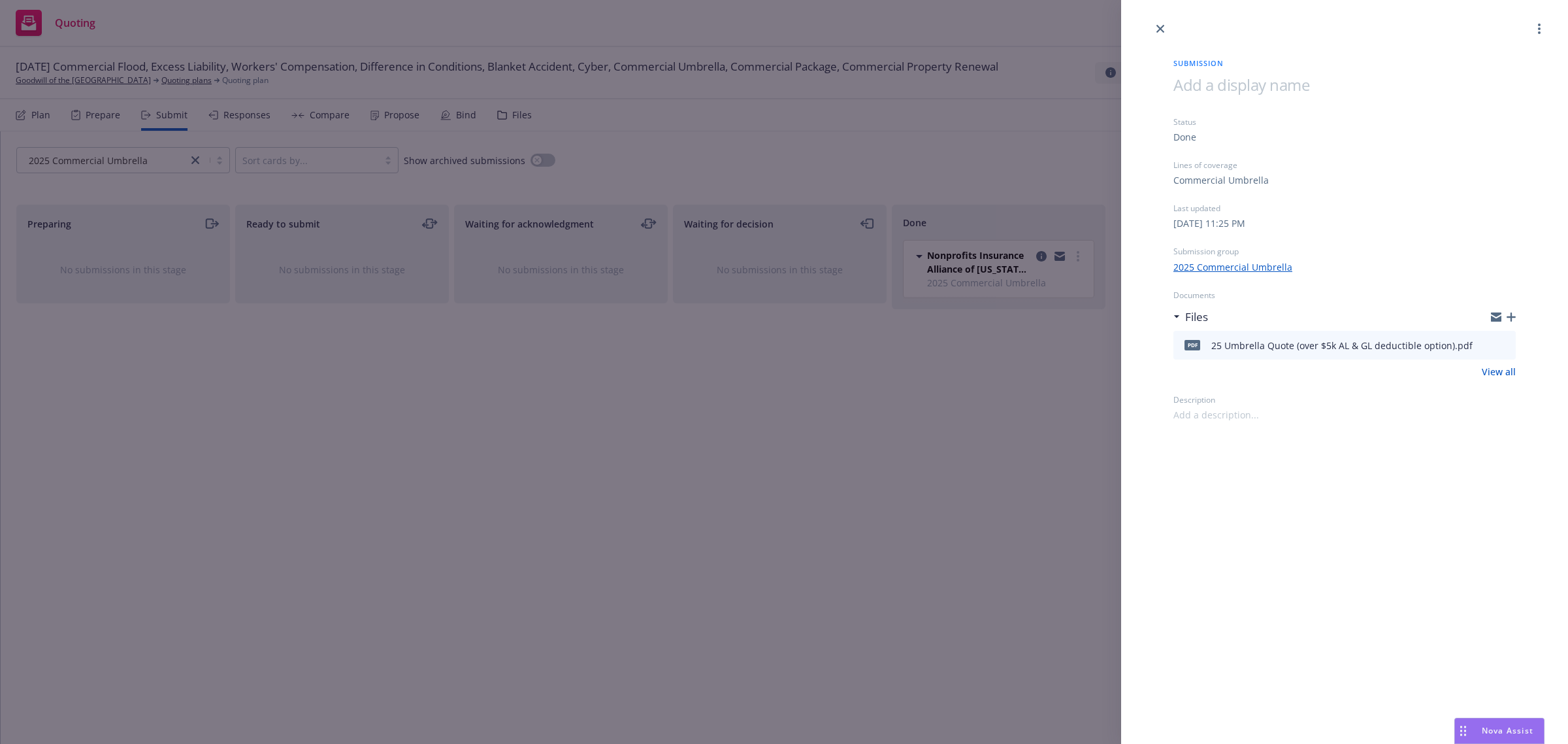
click at [1510, 312] on icon "button" at bounding box center [1511, 317] width 9 height 9
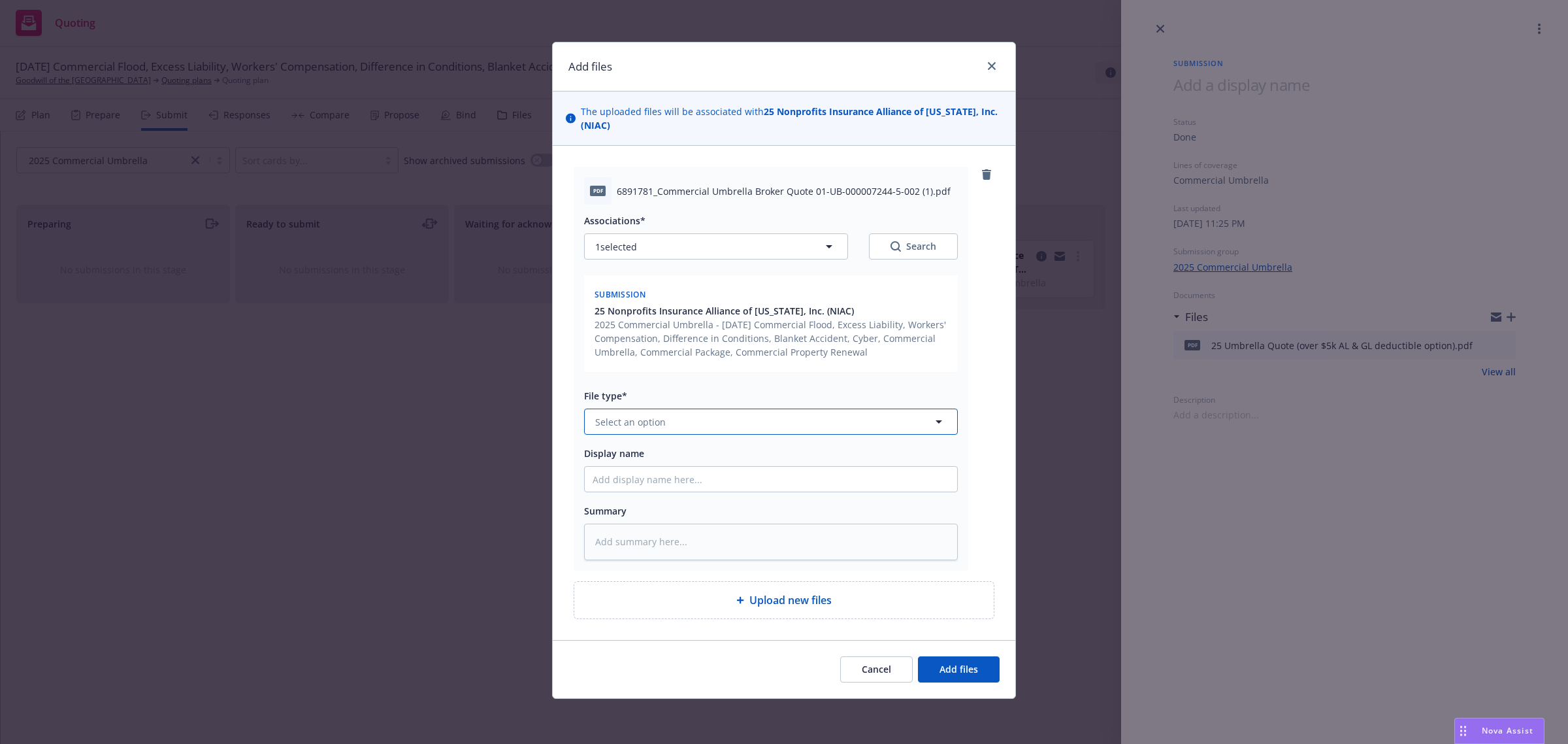
click at [654, 420] on span "Select an option" at bounding box center [630, 421] width 70 height 14
click at [954, 668] on span "Add files" at bounding box center [958, 669] width 39 height 13
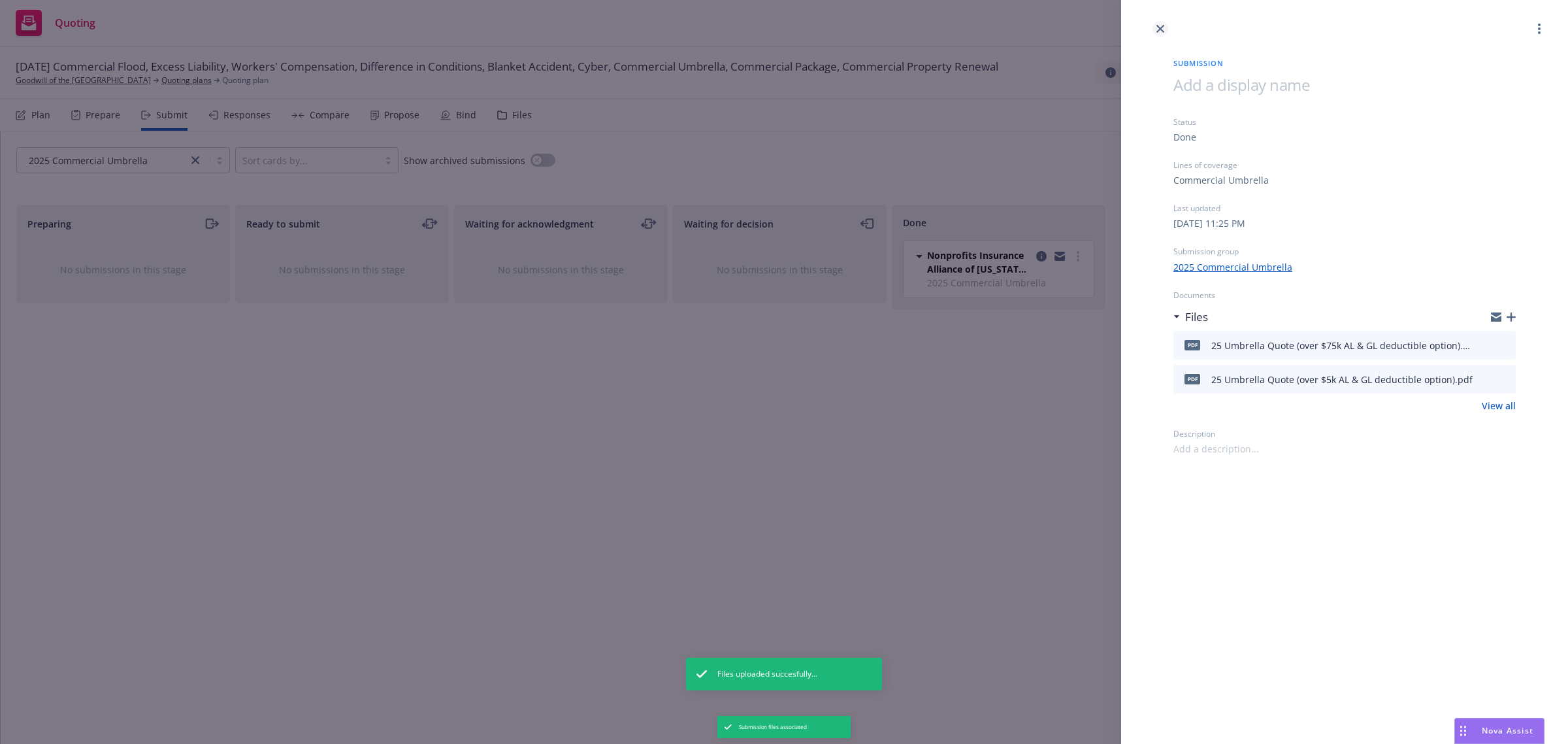
click at [1165, 27] on link "close" at bounding box center [1160, 28] width 15 height 15
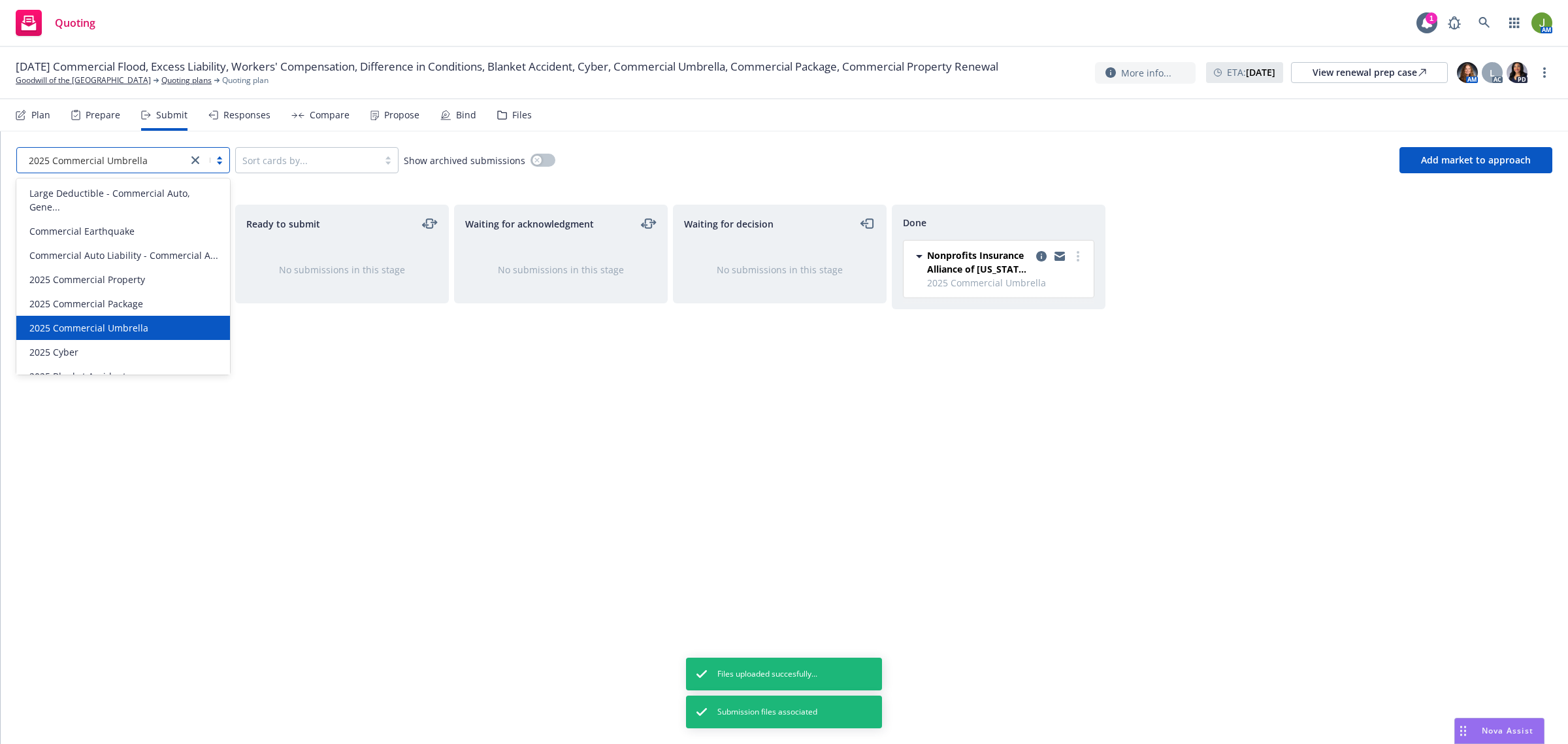
click at [139, 168] on div at bounding box center [102, 160] width 158 height 15
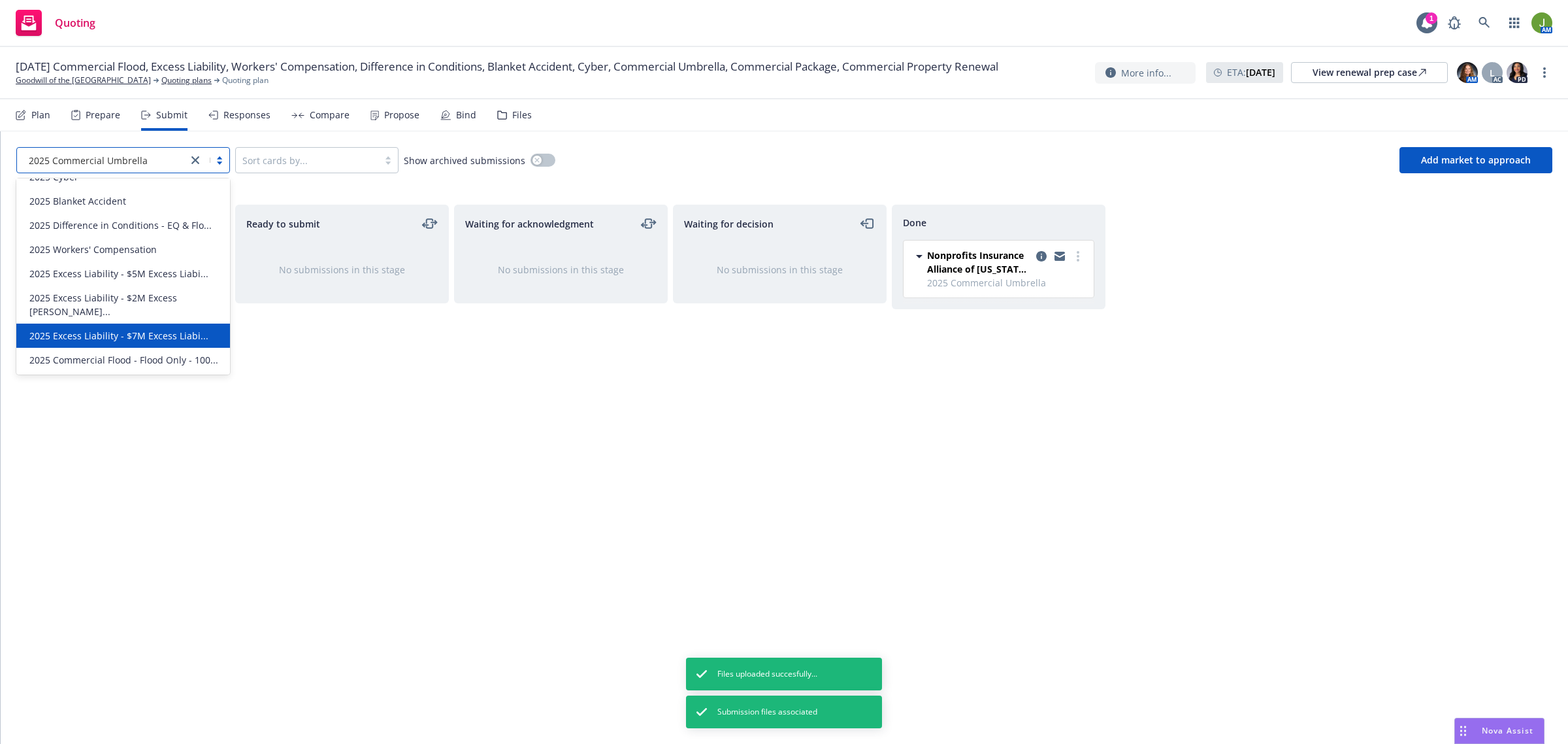
scroll to position [188, 0]
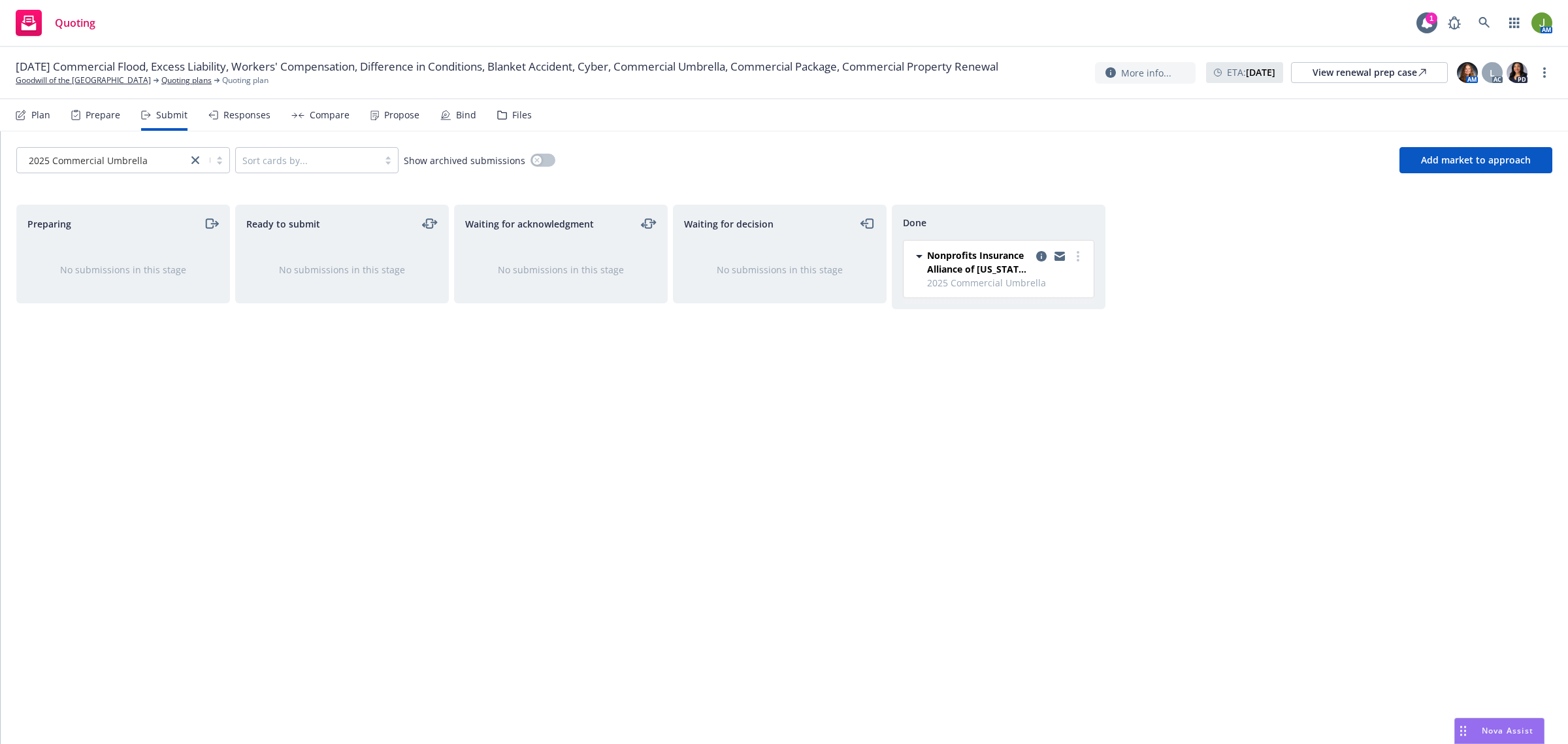
drag, startPoint x: 614, startPoint y: 406, endPoint x: 615, endPoint y: 417, distance: 11.0
click at [615, 409] on div "Waiting for acknowledgment No submissions in this stage" at bounding box center [561, 460] width 214 height 511
click at [143, 158] on span "2025 Commercial Umbrella" at bounding box center [88, 160] width 119 height 14
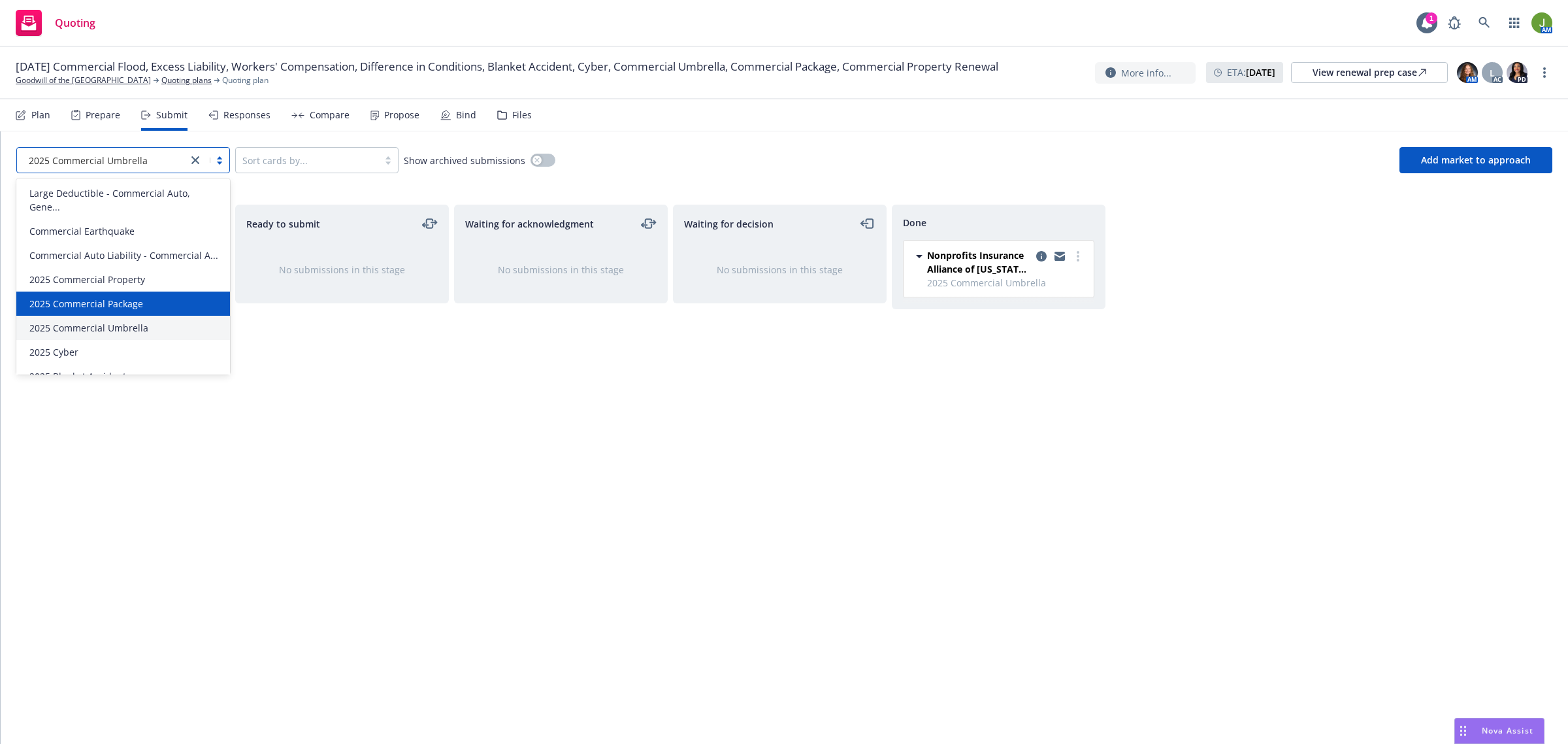
click at [130, 310] on span "2025 Commercial Package" at bounding box center [87, 303] width 114 height 14
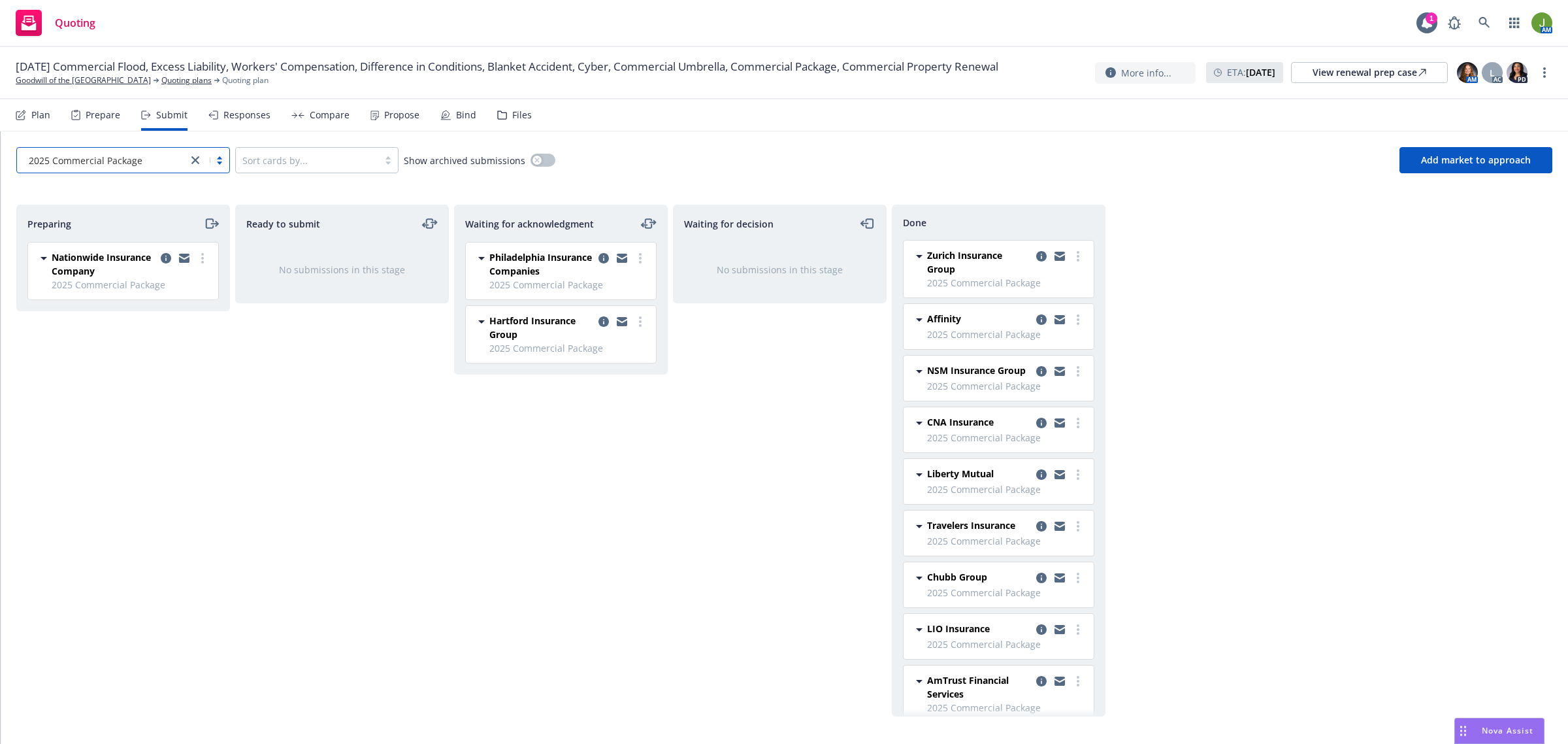
scroll to position [161, 0]
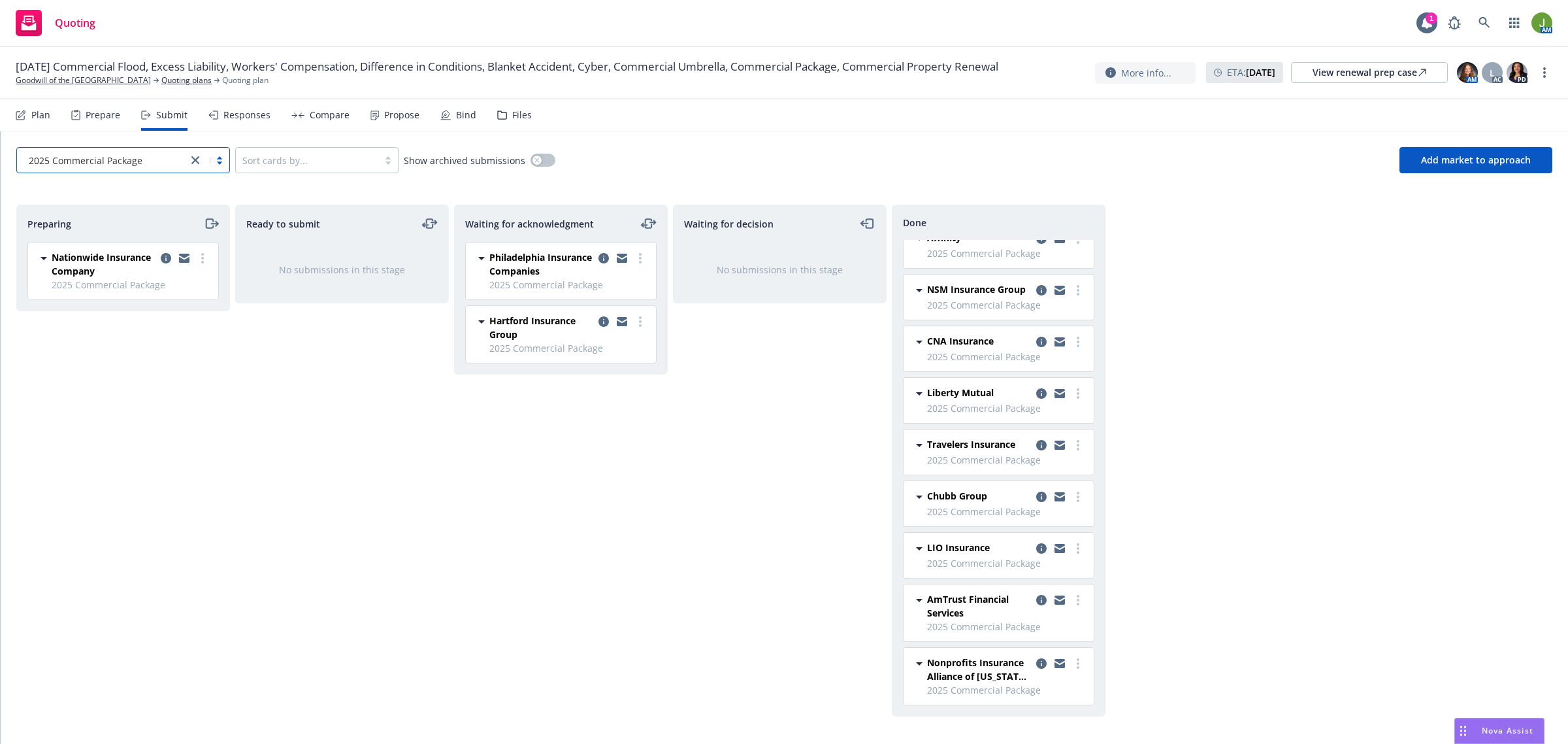
click at [243, 118] on div "Responses" at bounding box center [247, 115] width 47 height 11
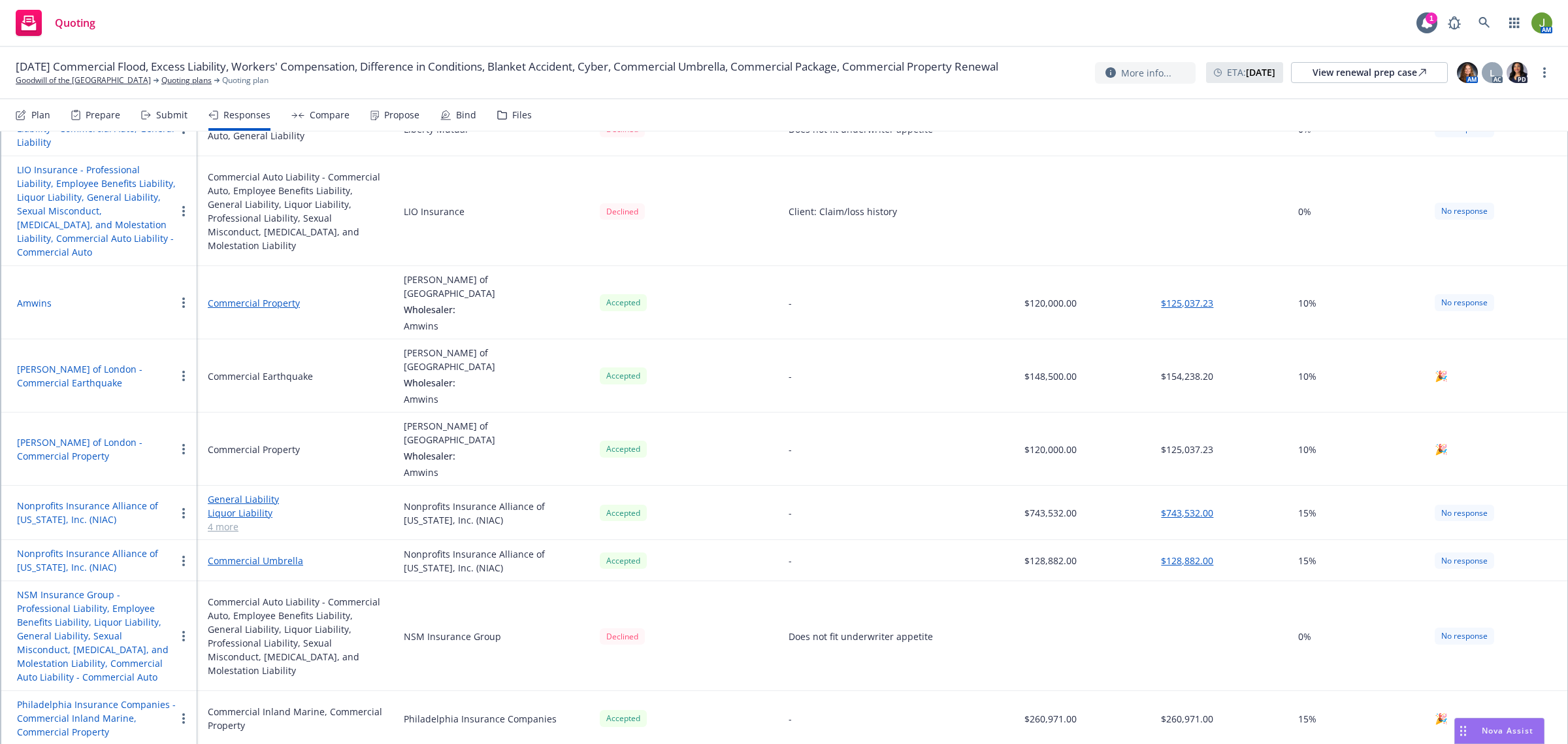
scroll to position [1062, 0]
click at [83, 497] on button "Nonprofits Insurance Alliance of California, Inc. (NIAC)" at bounding box center [96, 510] width 159 height 27
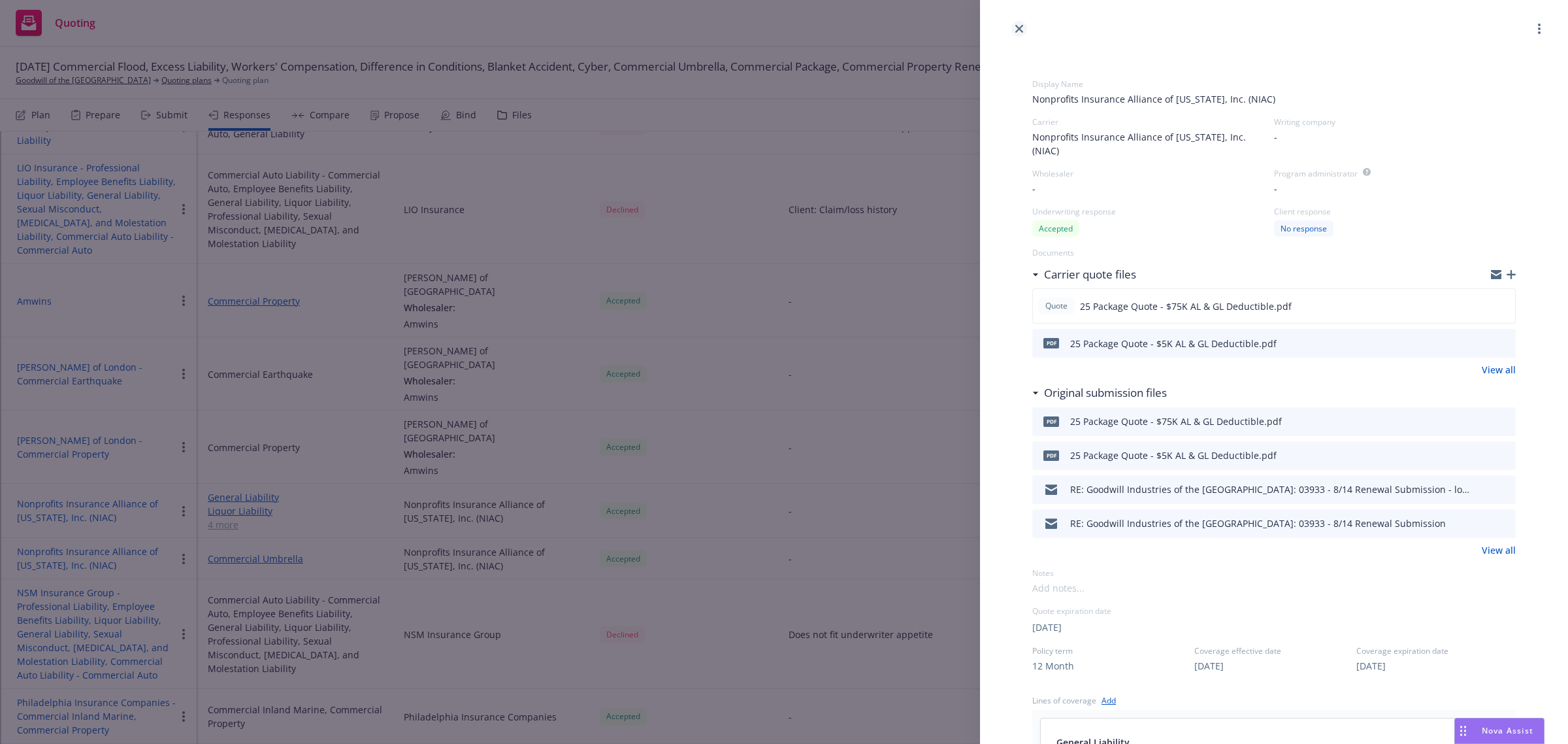
click at [1013, 26] on link "close" at bounding box center [1019, 28] width 15 height 15
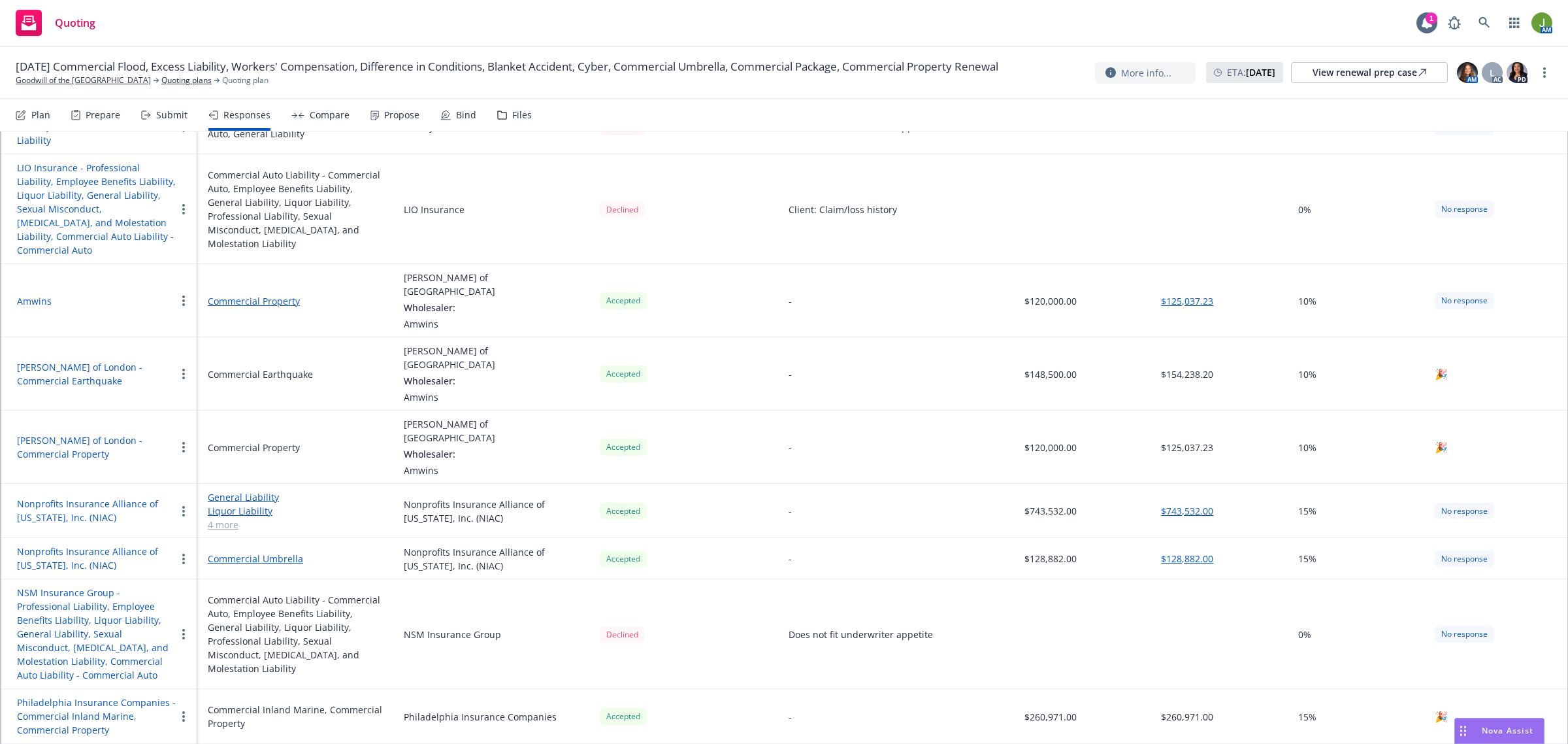
click at [187, 503] on button "button" at bounding box center [183, 510] width 15 height 15
click at [235, 491] on link "General Liability" at bounding box center [295, 497] width 175 height 14
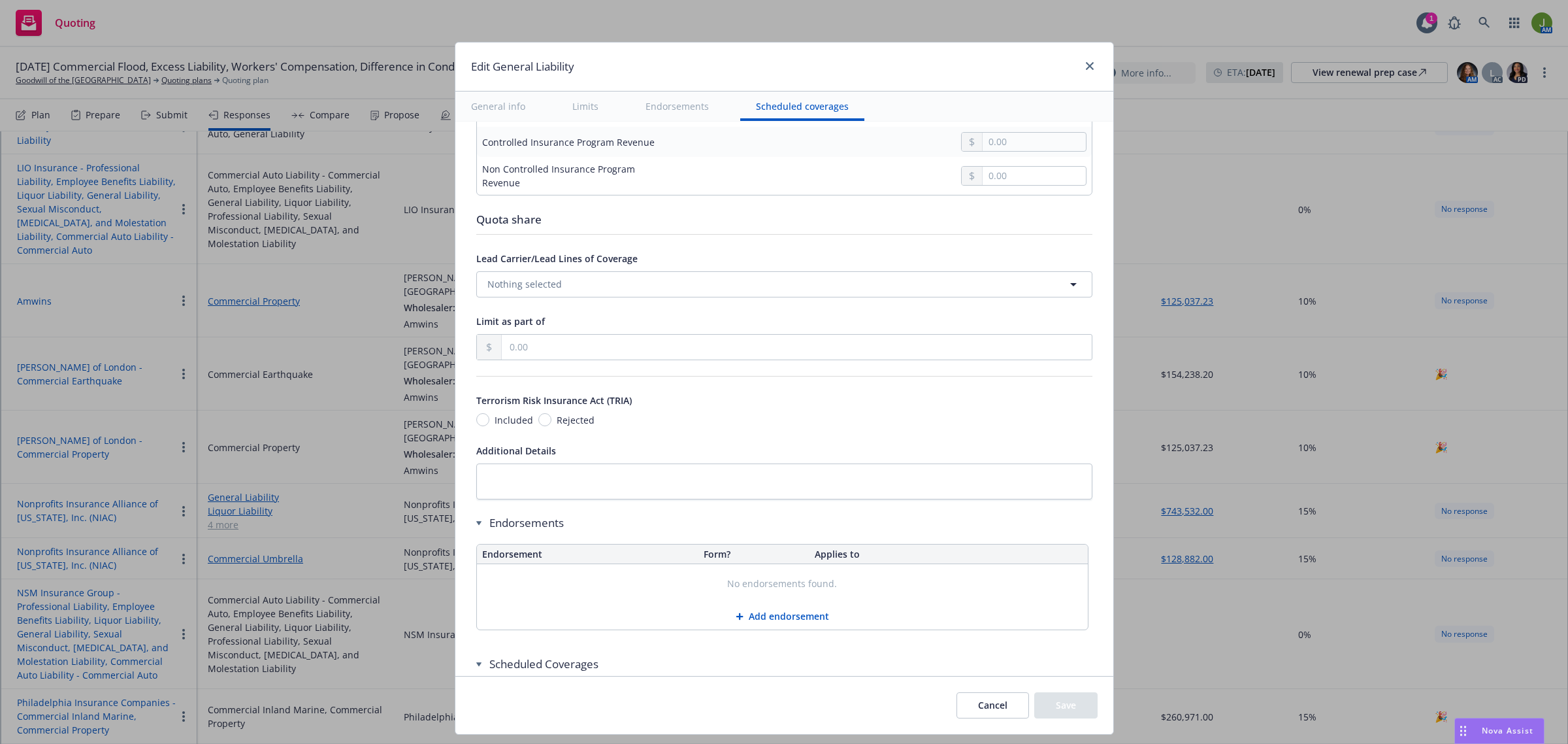
scroll to position [1389, 0]
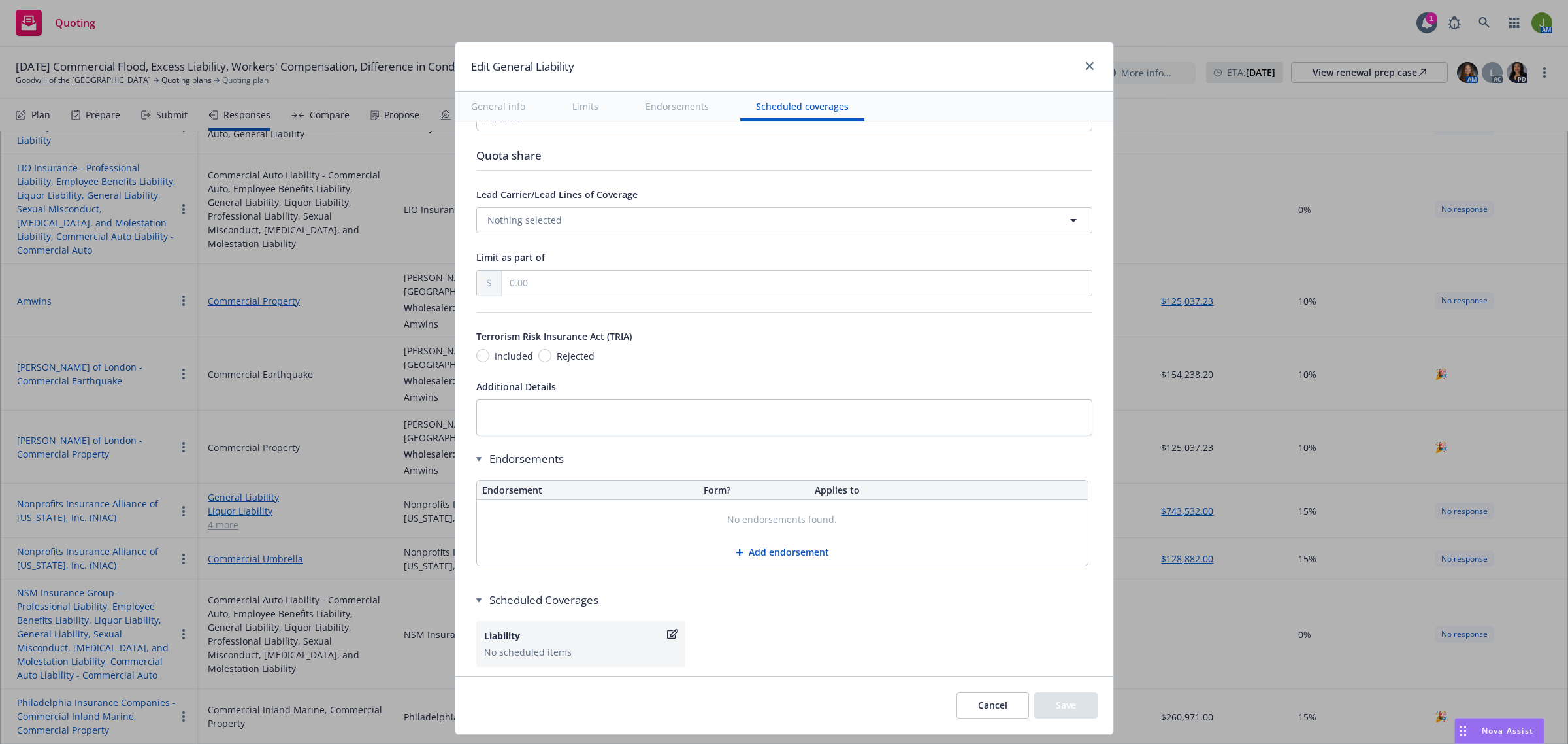
click at [752, 560] on button "Add endorsement" at bounding box center [783, 552] width 611 height 26
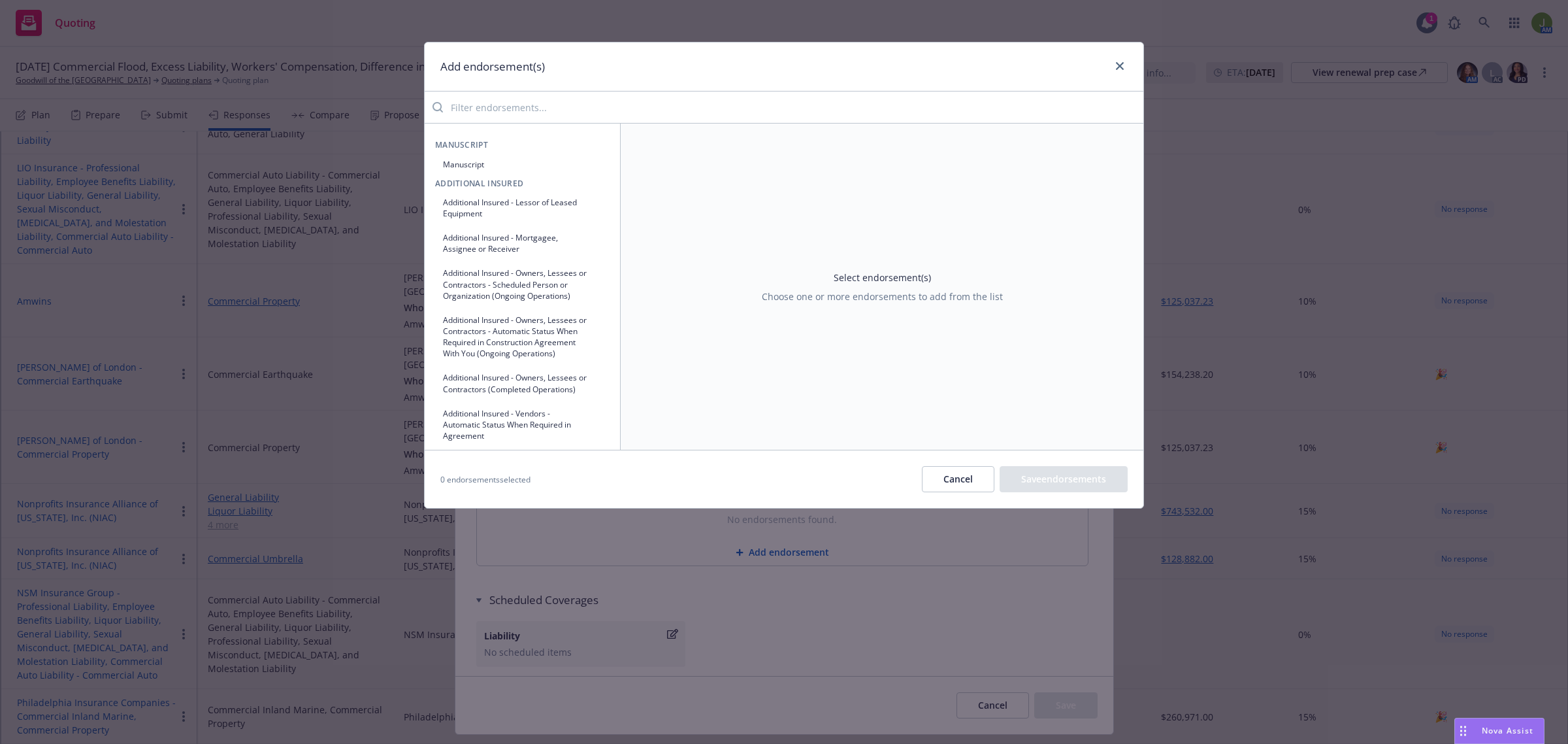
click at [458, 165] on button "Manuscript" at bounding box center [523, 164] width 175 height 22
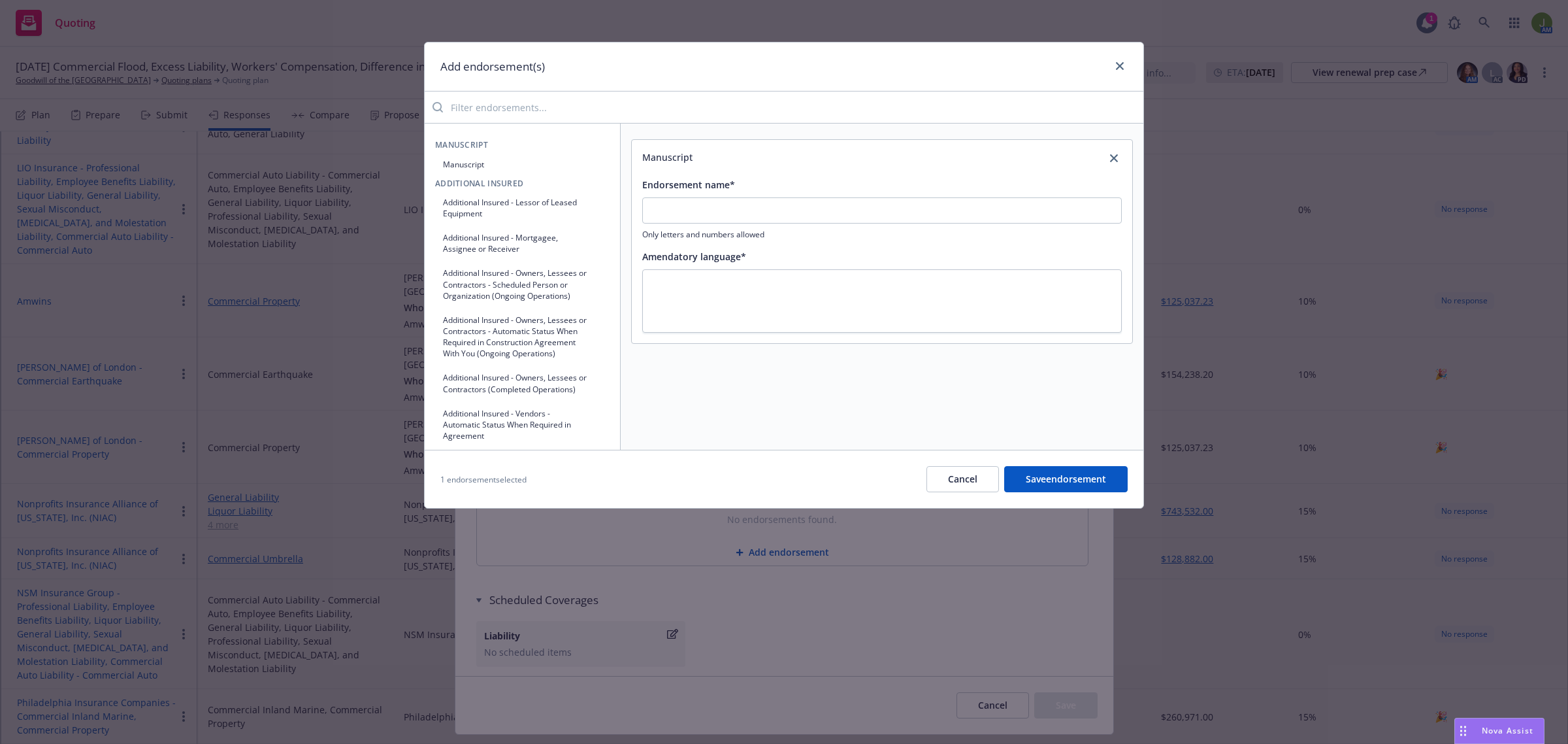
click at [479, 162] on button "Manuscript" at bounding box center [523, 164] width 175 height 22
click at [479, 164] on button "Manuscript" at bounding box center [523, 164] width 175 height 22
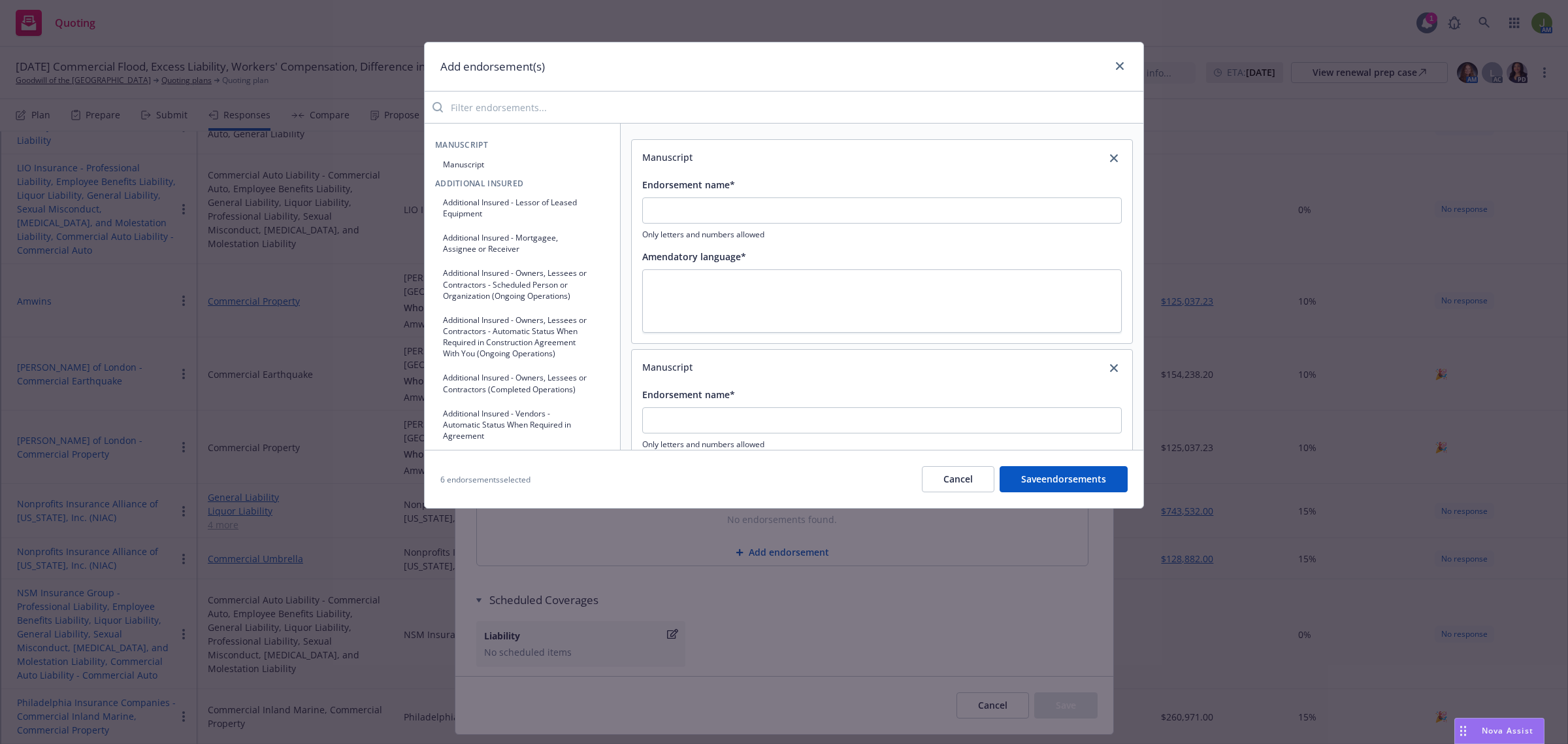
click at [479, 164] on button "Manuscript" at bounding box center [523, 164] width 175 height 22
click at [479, 165] on button "Manuscript" at bounding box center [523, 164] width 175 height 22
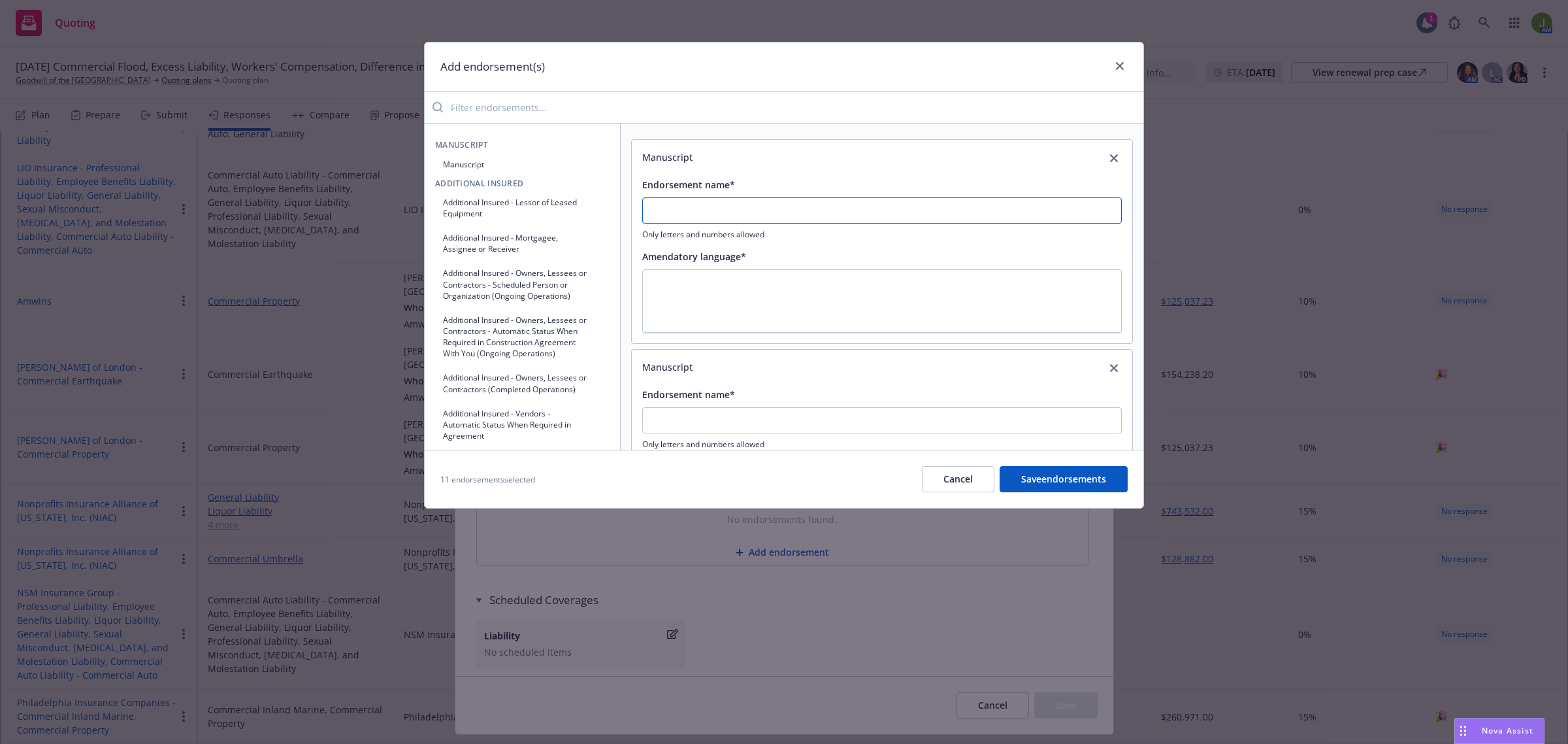
drag, startPoint x: 703, startPoint y: 217, endPoint x: 719, endPoint y: 219, distance: 16.1
click at [703, 217] on input "Endorsement name*" at bounding box center [882, 210] width 480 height 26
paste textarea "IL0017 1198"
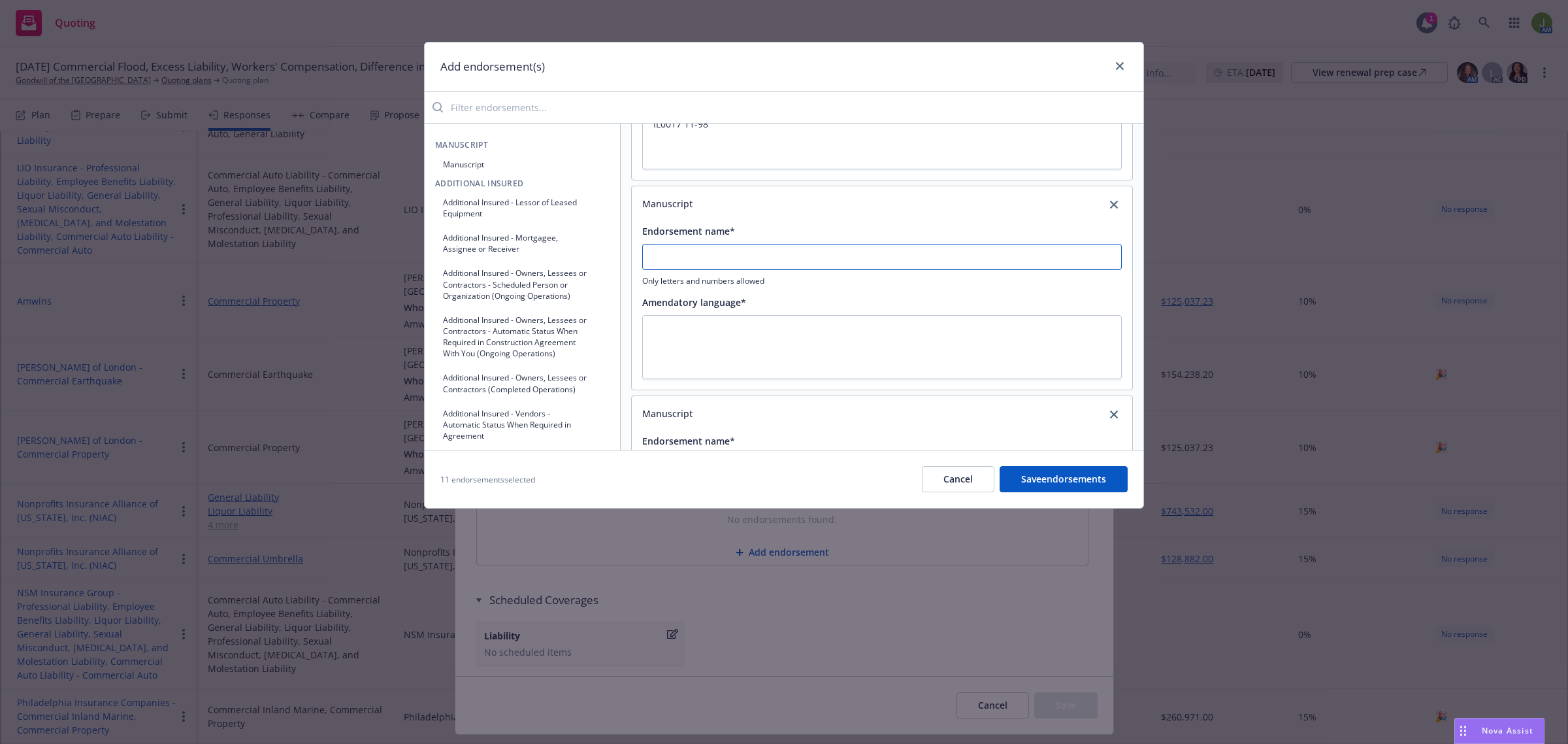
click at [696, 60] on input "Endorsement name*" at bounding box center [882, 47] width 480 height 26
drag, startPoint x: 857, startPoint y: 262, endPoint x: 609, endPoint y: 262, distance: 248.0
click at [609, 262] on div "Manuscript Manuscript Additional Insured Additional Insured - Lessor of Leased …" at bounding box center [784, 286] width 719 height 326
click at [649, 340] on textarea "IL0021 09-08" at bounding box center [882, 346] width 480 height 64
paste textarea "Nuclear Energy Liability Exclusion Endorsement"
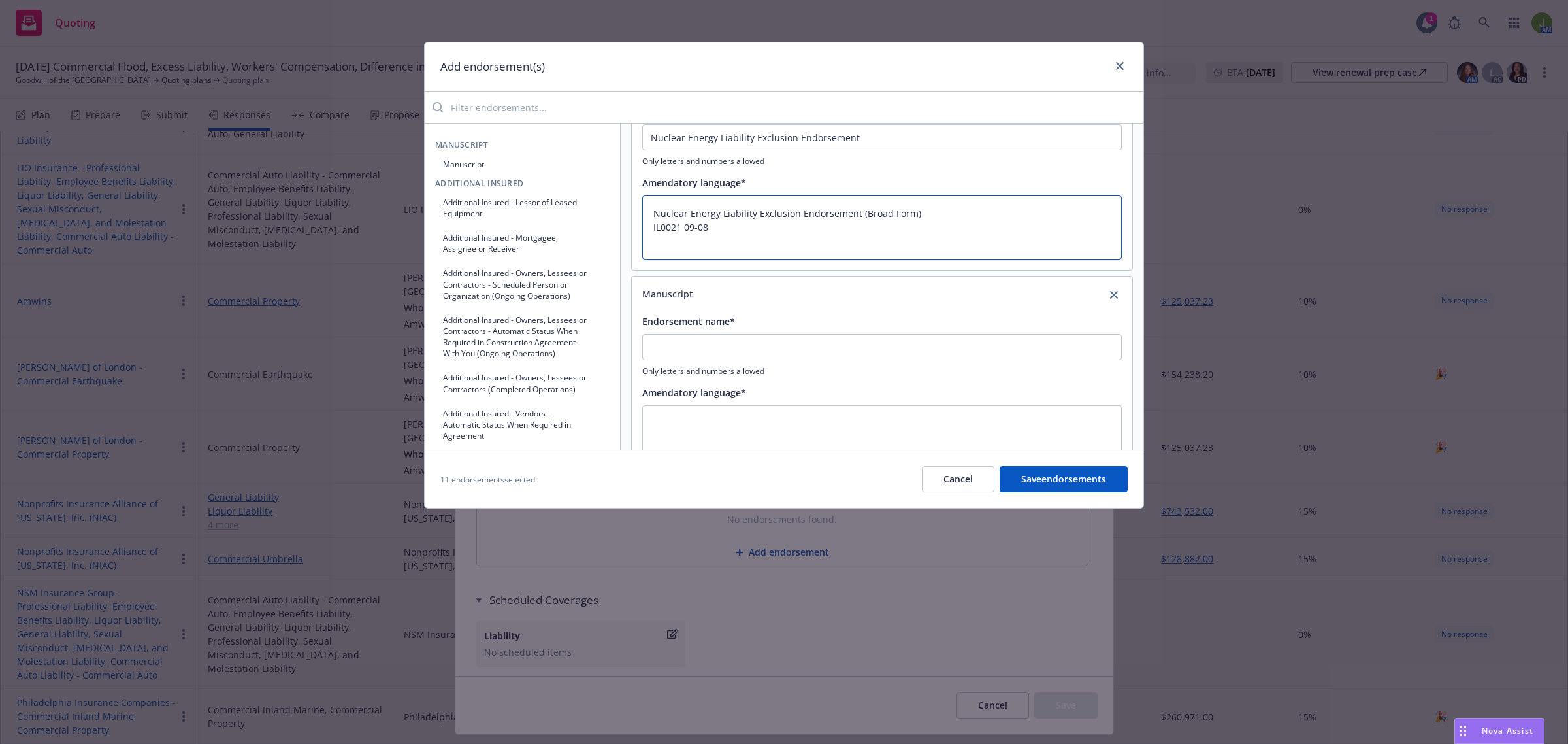
scroll to position [326, 0]
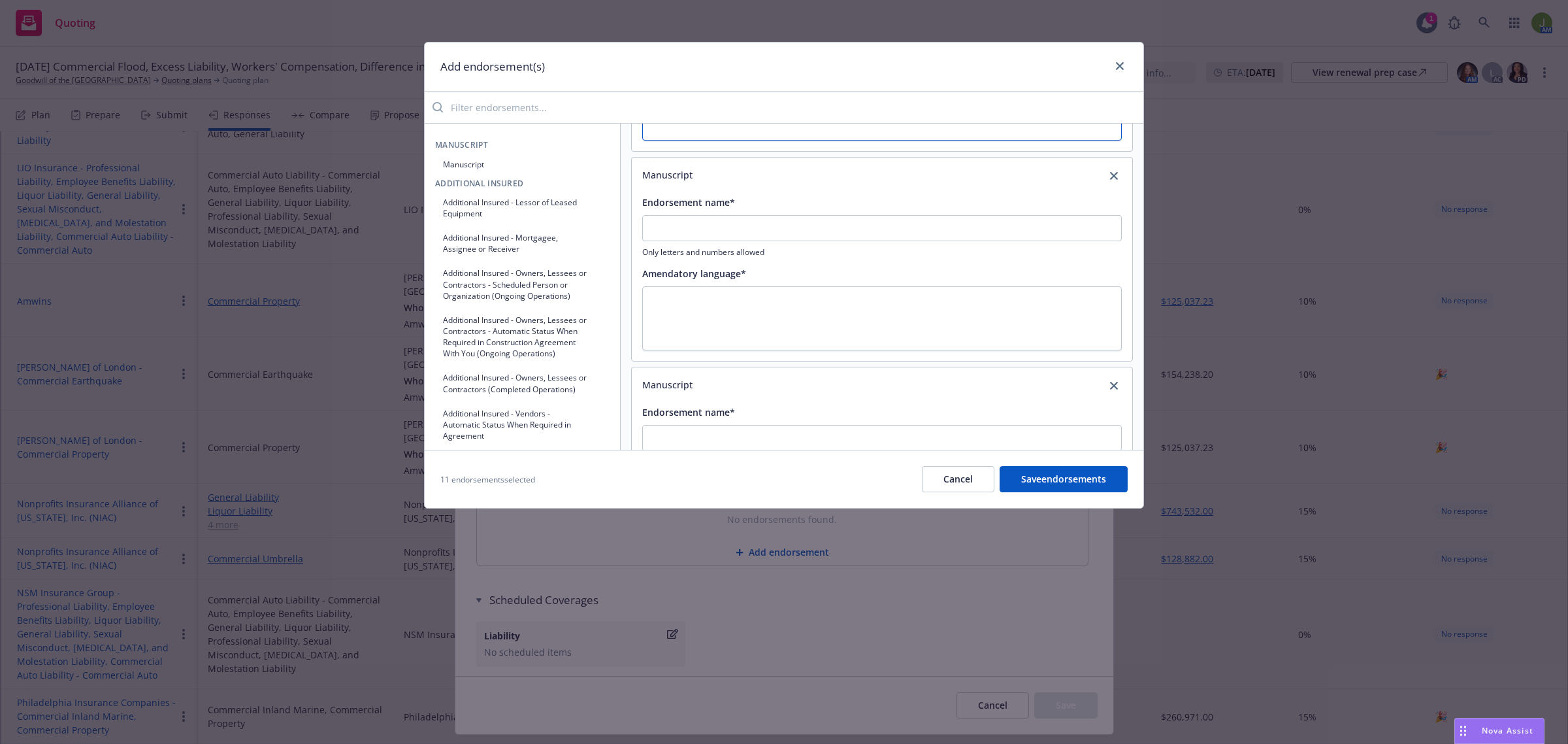
scroll to position [828, 0]
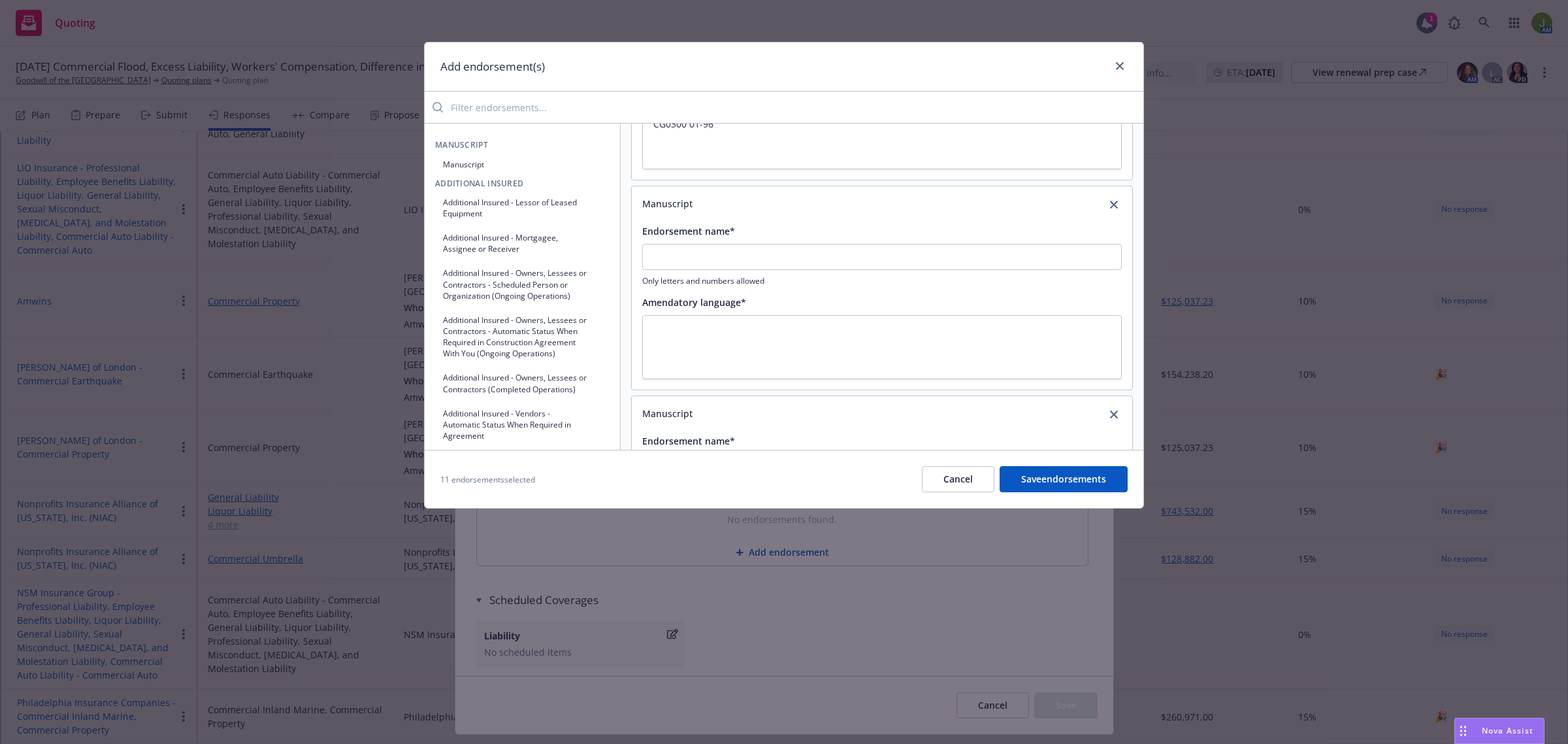
scroll to position [1294, 0]
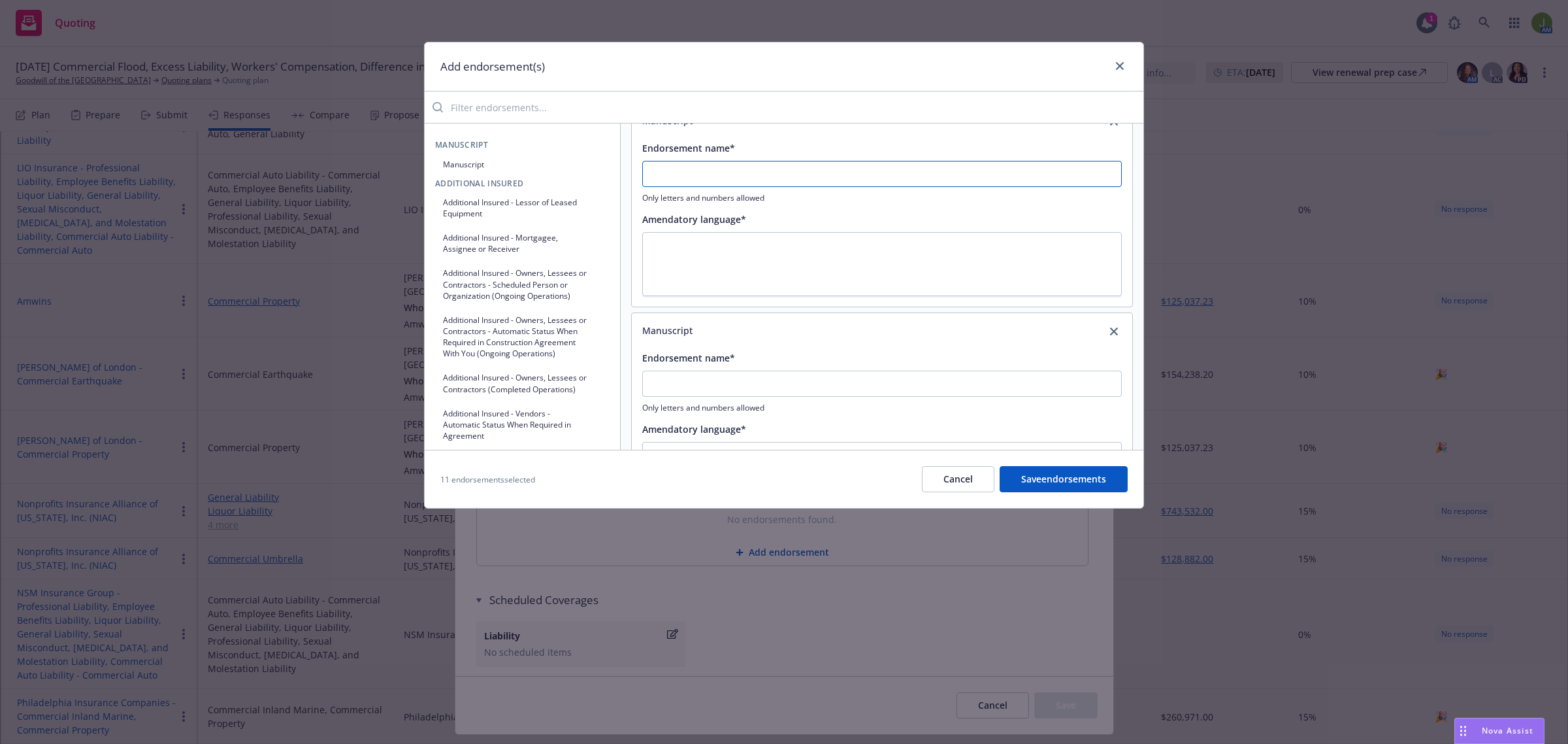
paste textarea "Additional Insured Owners Lessees or Contractors Completed Operations"
click at [730, 253] on textarea "Additional Insured Owners Lessees or Contractors Completed Operations" at bounding box center [882, 263] width 480 height 64
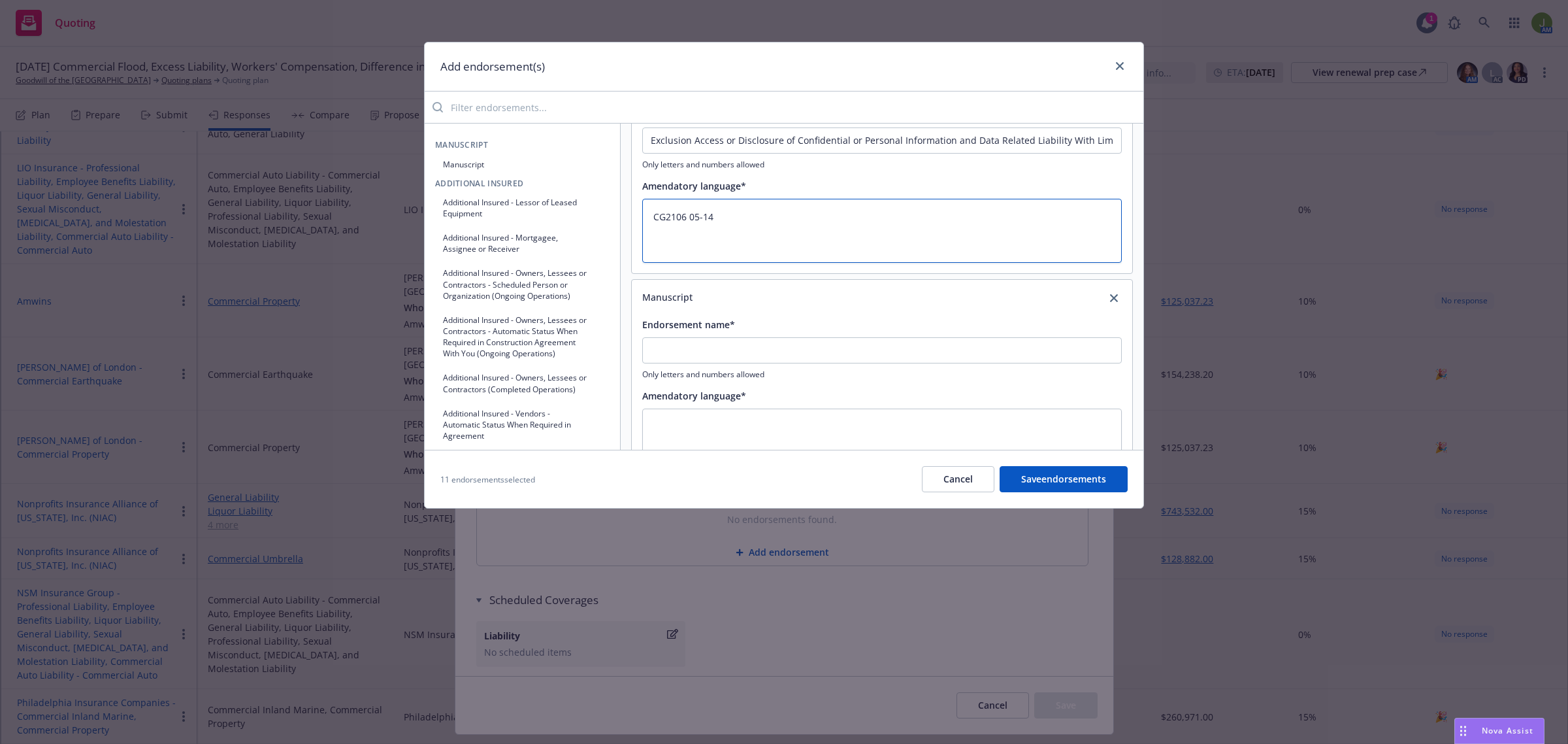
scroll to position [1621, 0]
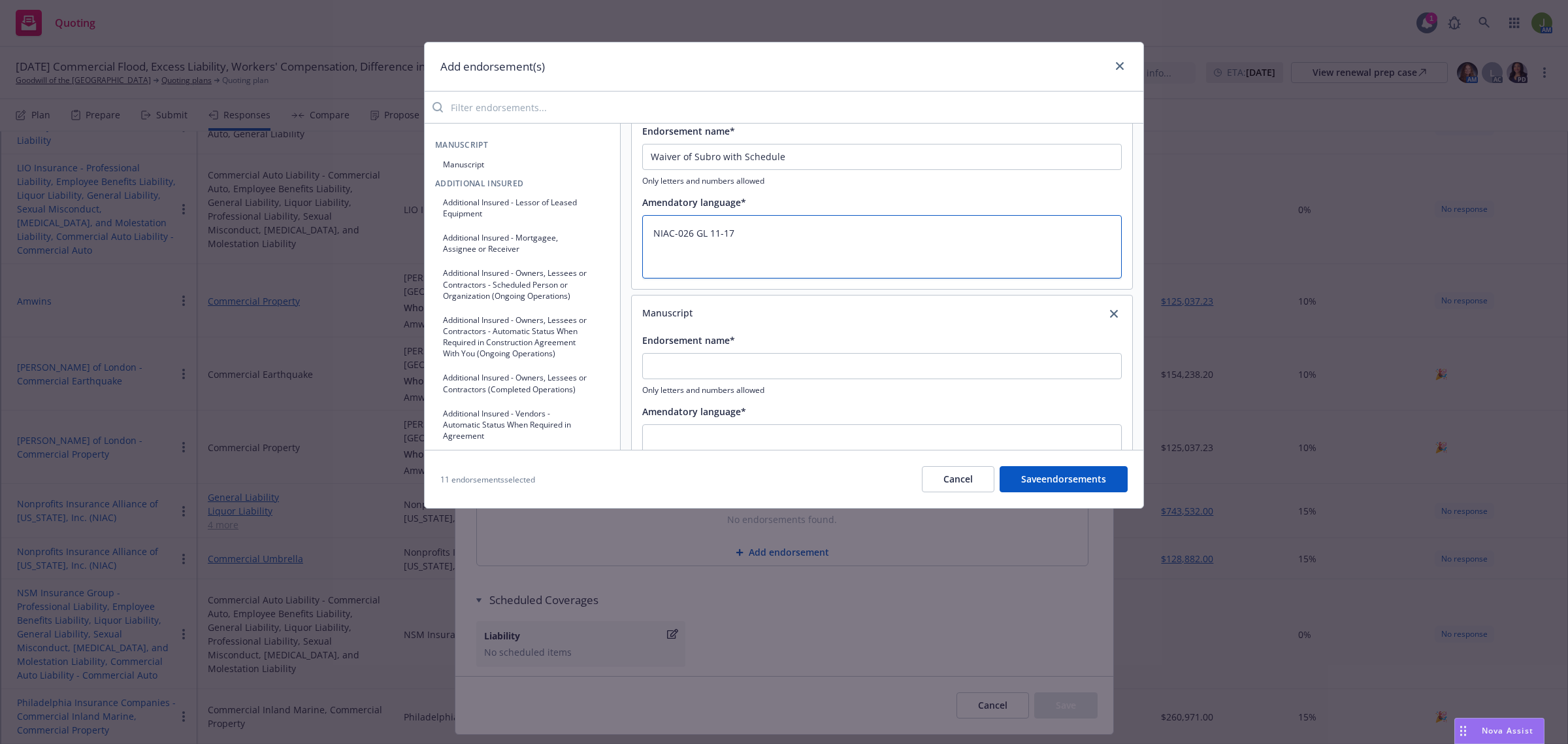
scroll to position [1703, 0]
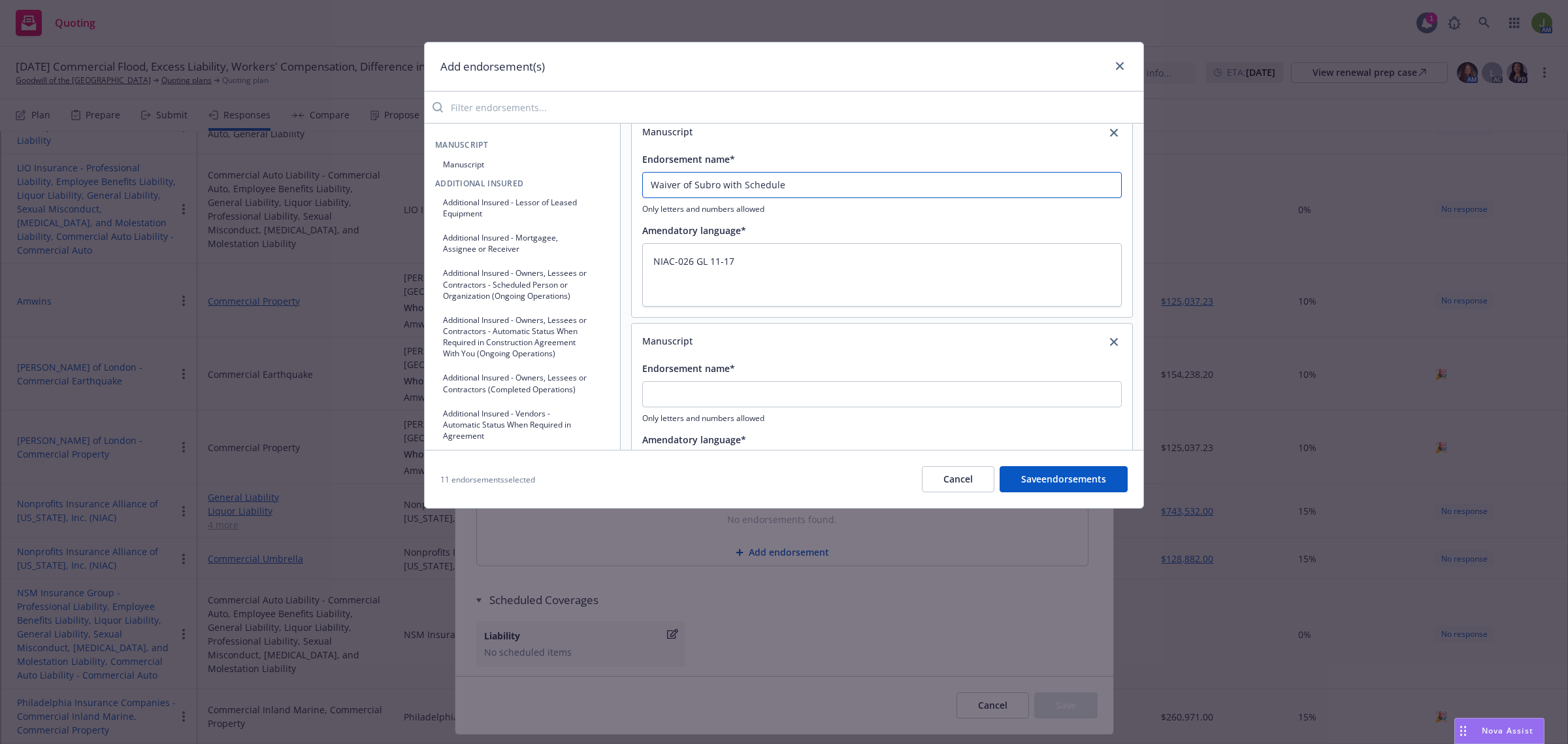
drag, startPoint x: 794, startPoint y: 188, endPoint x: 623, endPoint y: 188, distance: 171.0
click at [623, 188] on div "Manuscript Endorsement name* Common Policy Conditions Only letters and numbers …" at bounding box center [883, 287] width 523 height 326
paste input "Waiver of Subro with Schedule"
drag, startPoint x: 746, startPoint y: 262, endPoint x: 625, endPoint y: 258, distance: 121.1
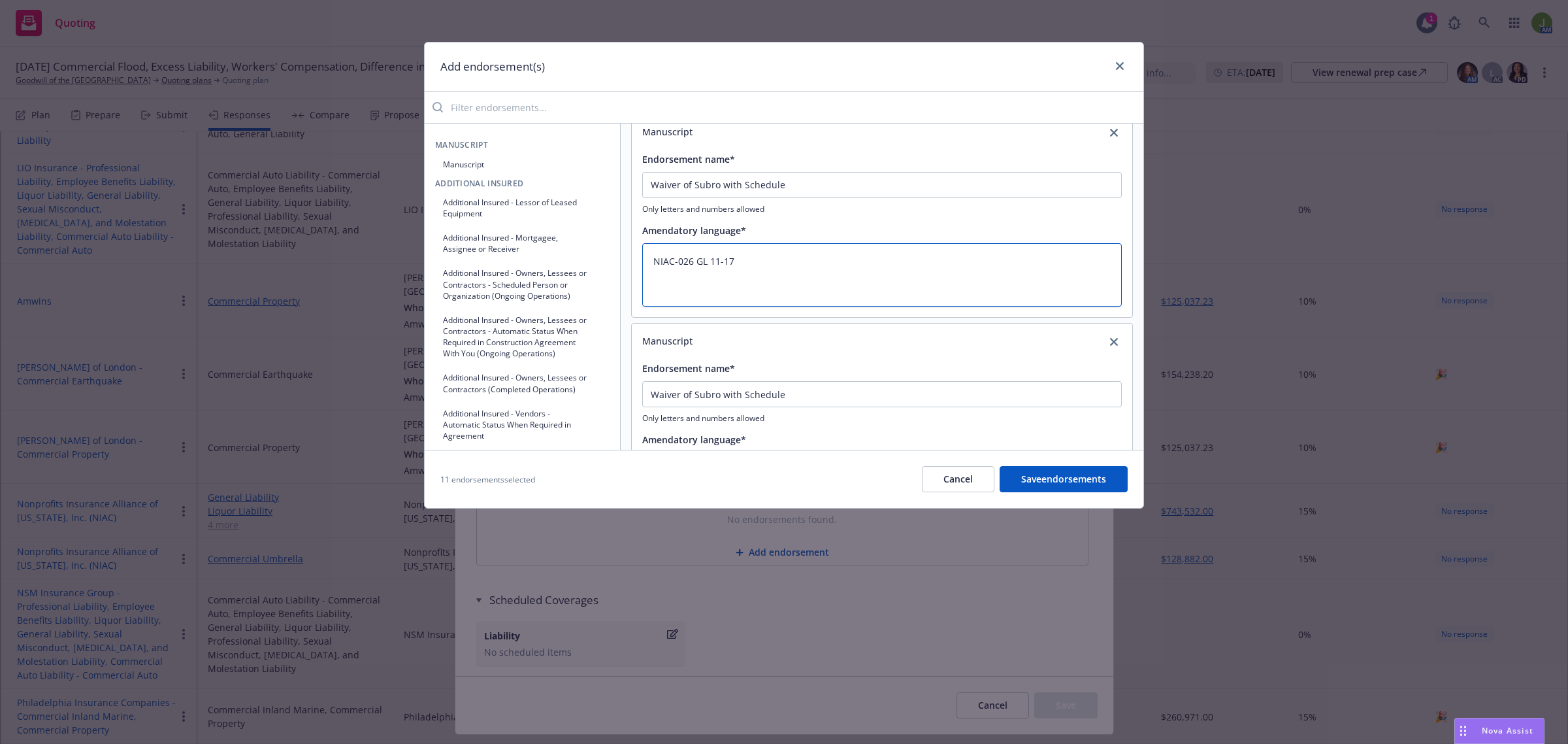
click at [625, 258] on div "Manuscript Endorsement name* Common Policy Conditions Only letters and numbers …" at bounding box center [883, 287] width 523 height 326
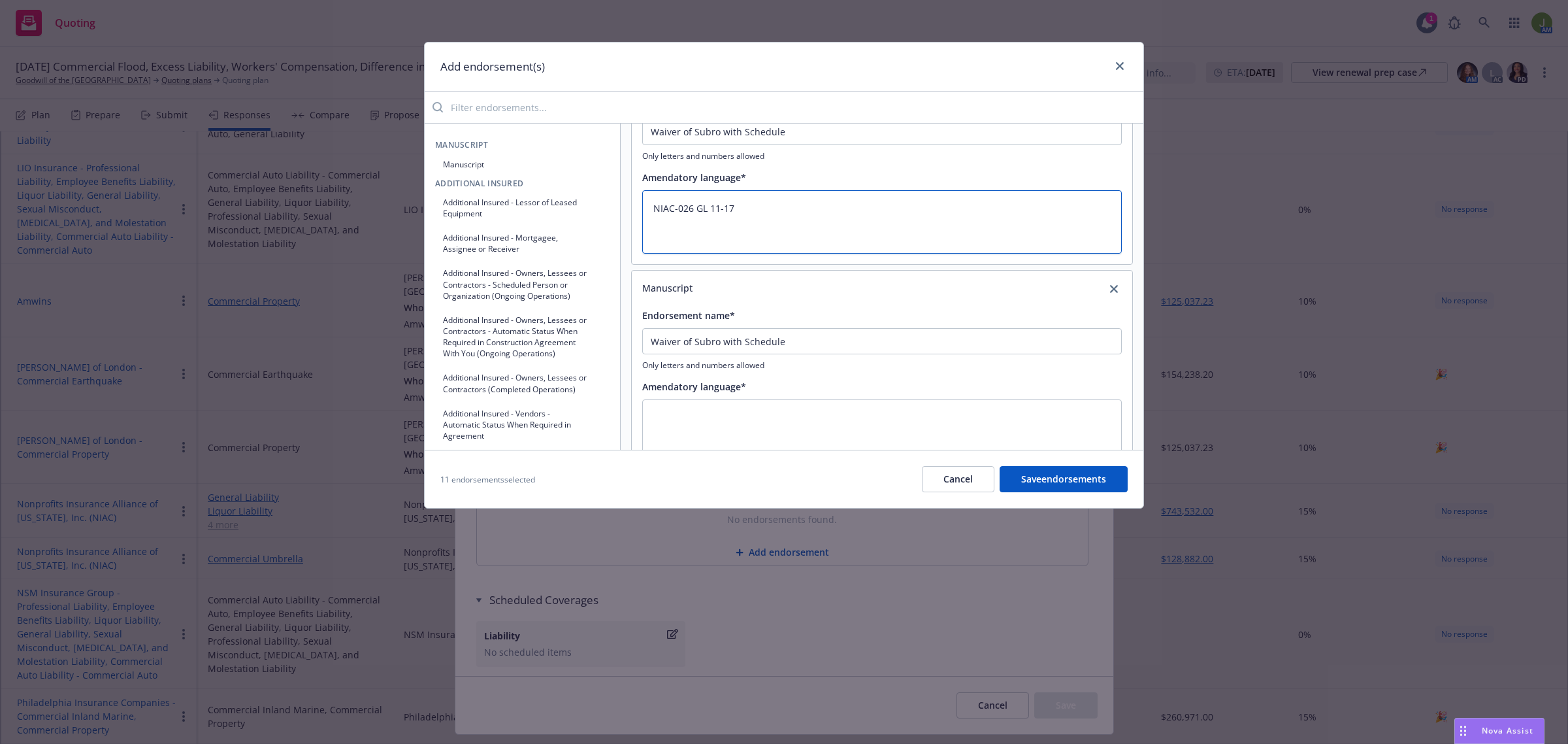
scroll to position [1866, 0]
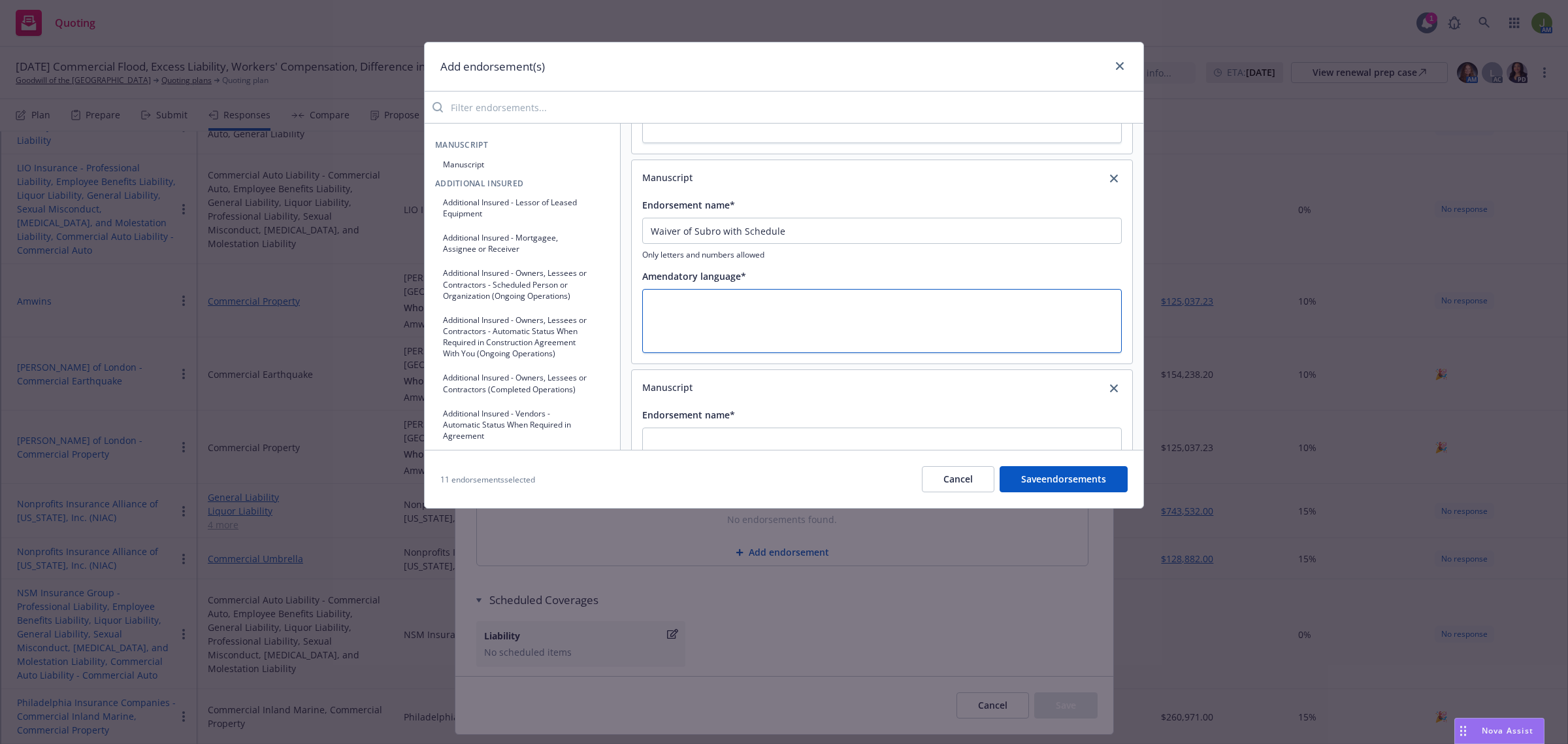
click at [718, 310] on textarea at bounding box center [882, 320] width 480 height 64
paste textarea "NIAC-026 GL 11-17"
click at [691, 309] on textarea "NIAC-026 GL 11-17" at bounding box center [882, 320] width 480 height 64
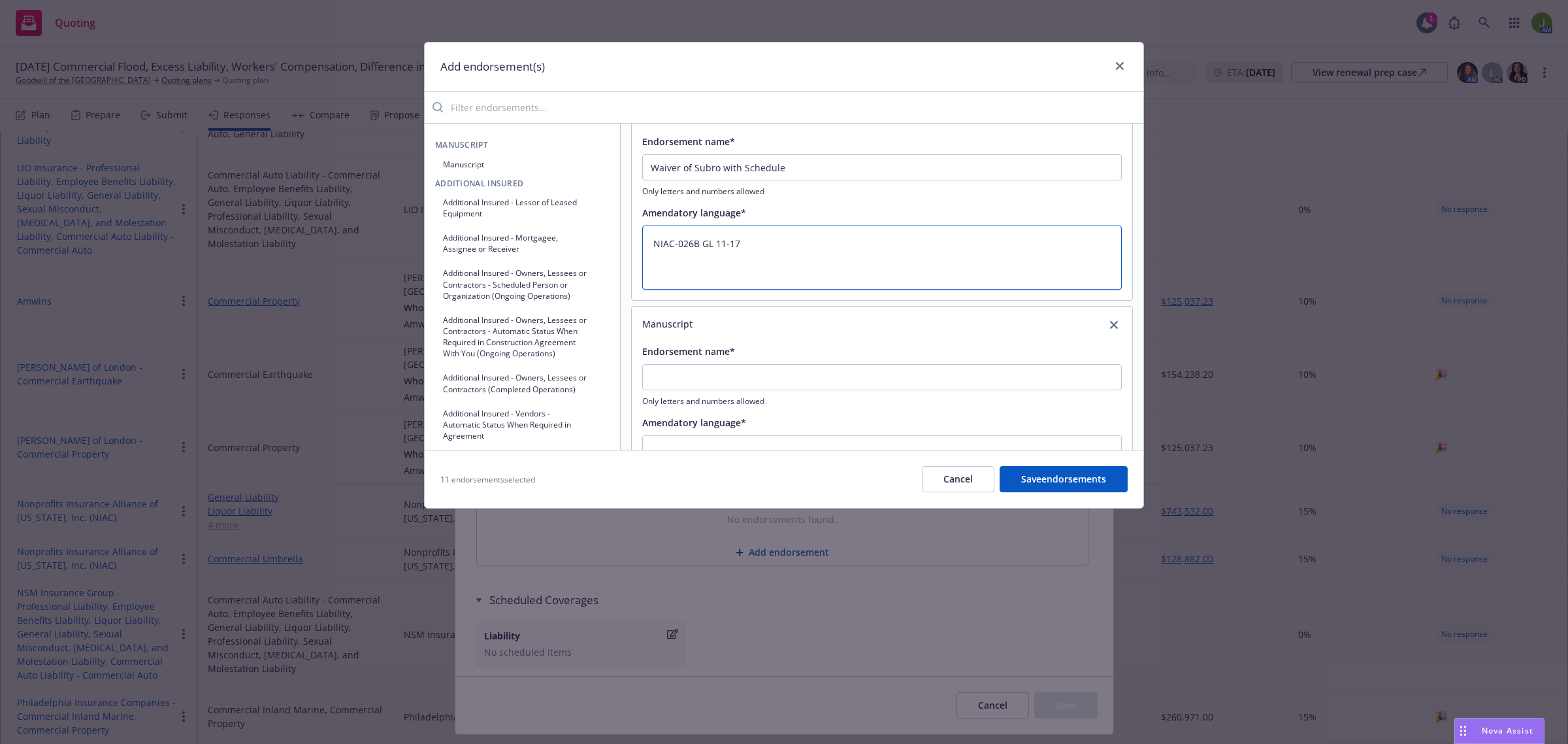
scroll to position [1948, 0]
click at [711, 374] on div "Only letters and numbers allowed" at bounding box center [882, 366] width 480 height 42
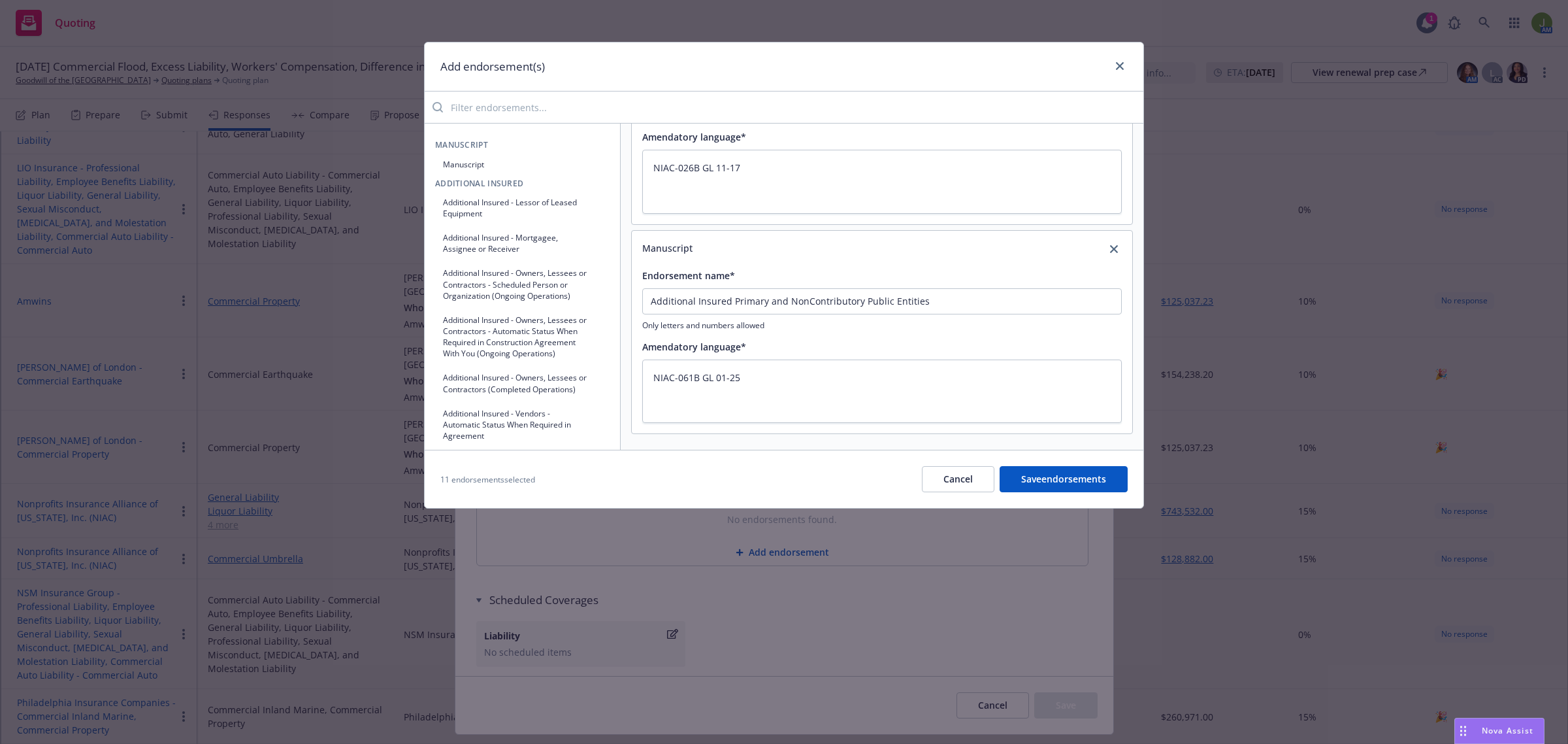
click at [469, 170] on button "Manuscript" at bounding box center [523, 164] width 175 height 22
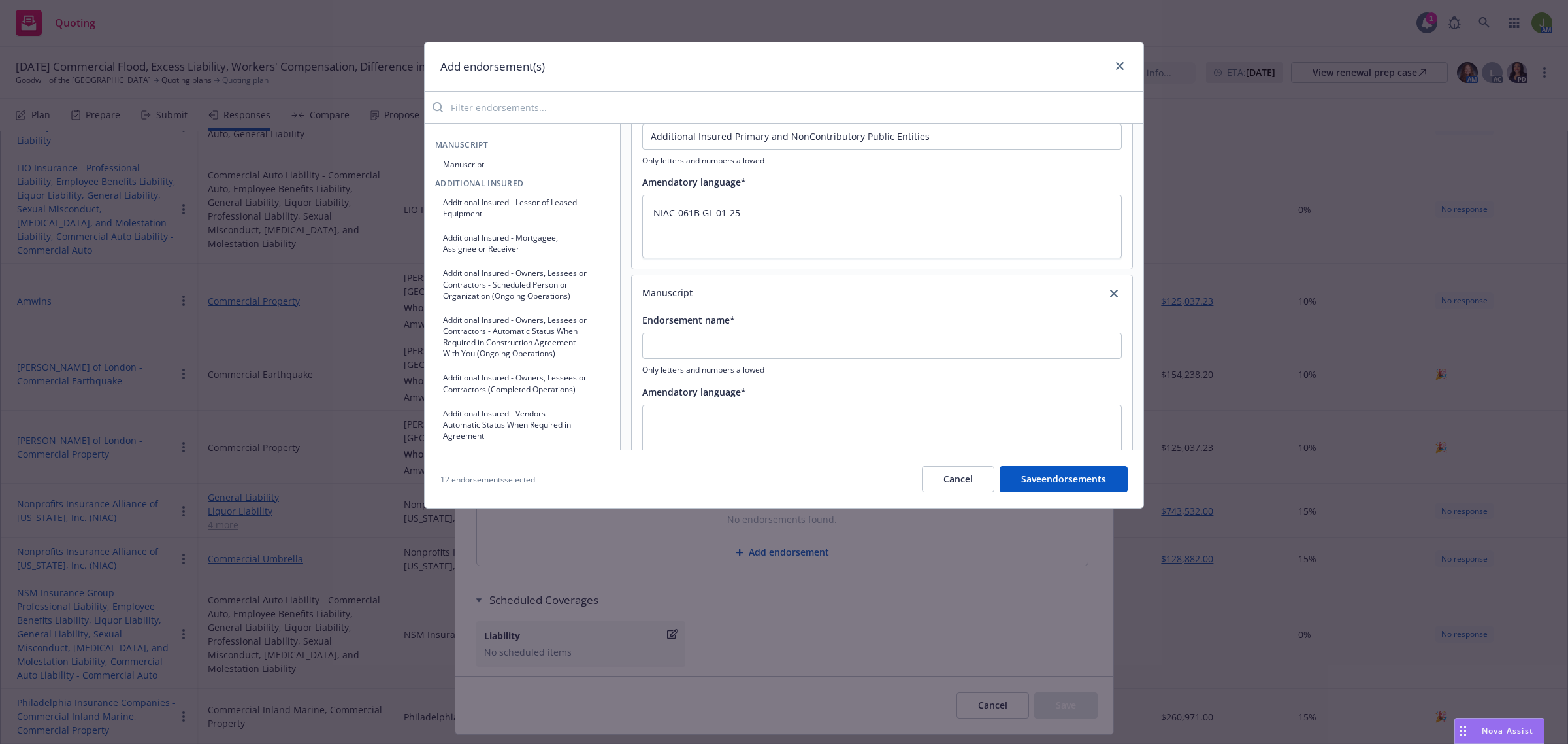
scroll to position [2172, 0]
click at [471, 168] on button "Manuscript" at bounding box center [523, 164] width 175 height 22
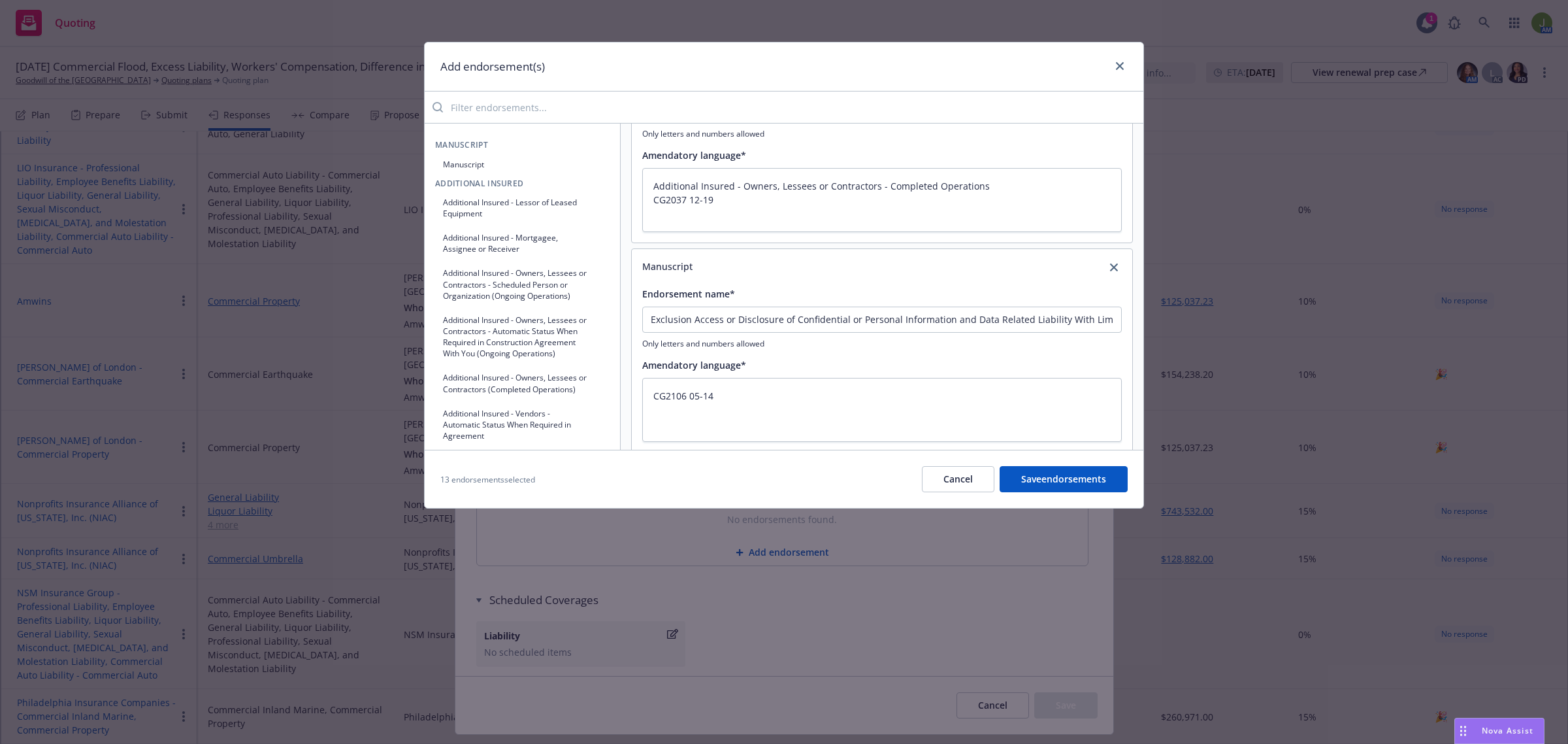
scroll to position [1203, 0]
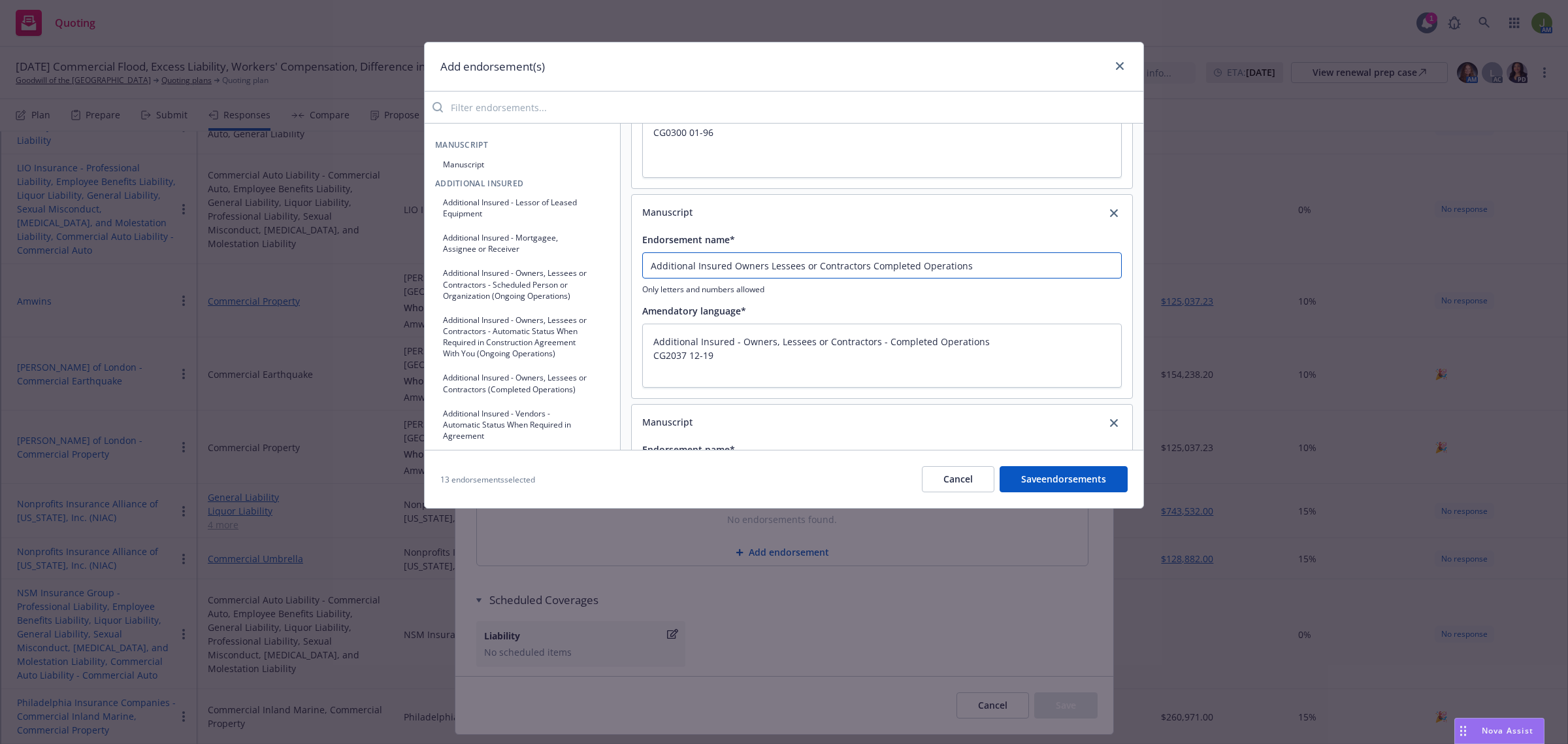
drag, startPoint x: 1001, startPoint y: 263, endPoint x: 589, endPoint y: 256, distance: 412.1
click at [589, 256] on div "Manuscript Manuscript Additional Insured Additional Insured - Lessor of Leased …" at bounding box center [784, 286] width 719 height 326
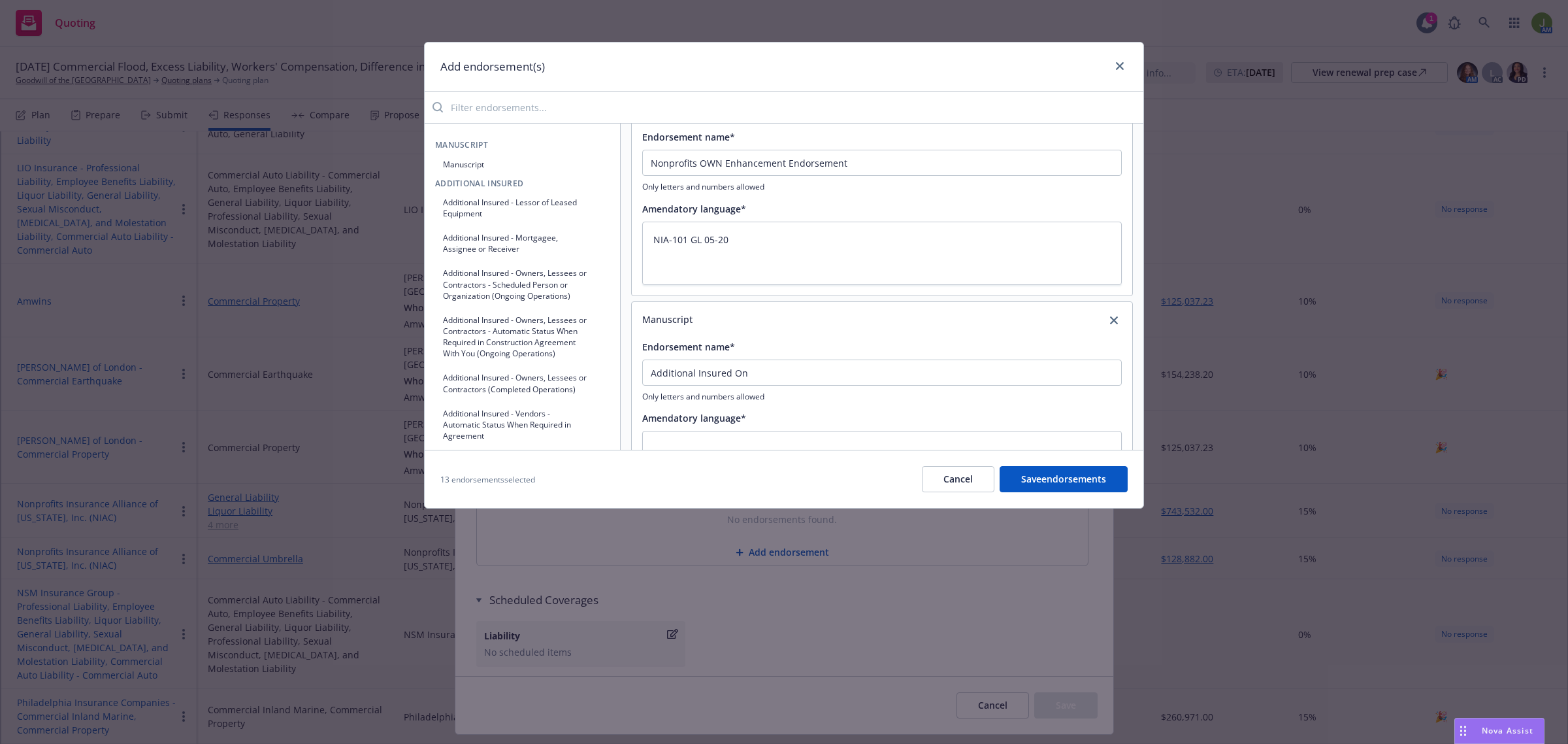
scroll to position [2429, 0]
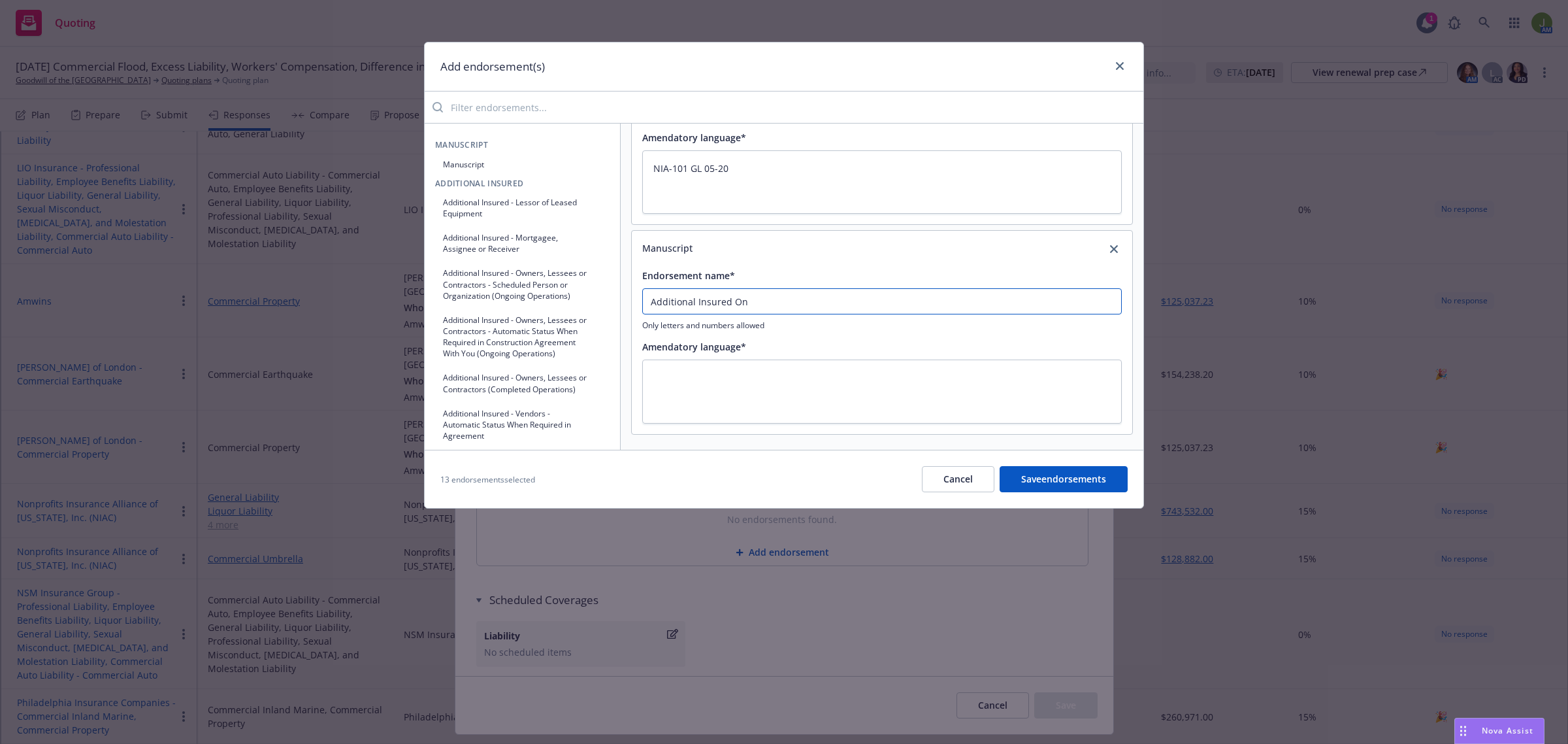
drag, startPoint x: 773, startPoint y: 306, endPoint x: 580, endPoint y: 301, distance: 193.1
click at [580, 301] on div "Manuscript Manuscript Additional Insured Additional Insured - Lessor of Leased …" at bounding box center [784, 286] width 719 height 326
paste input "wners Lessees or Contractors Completed Operations"
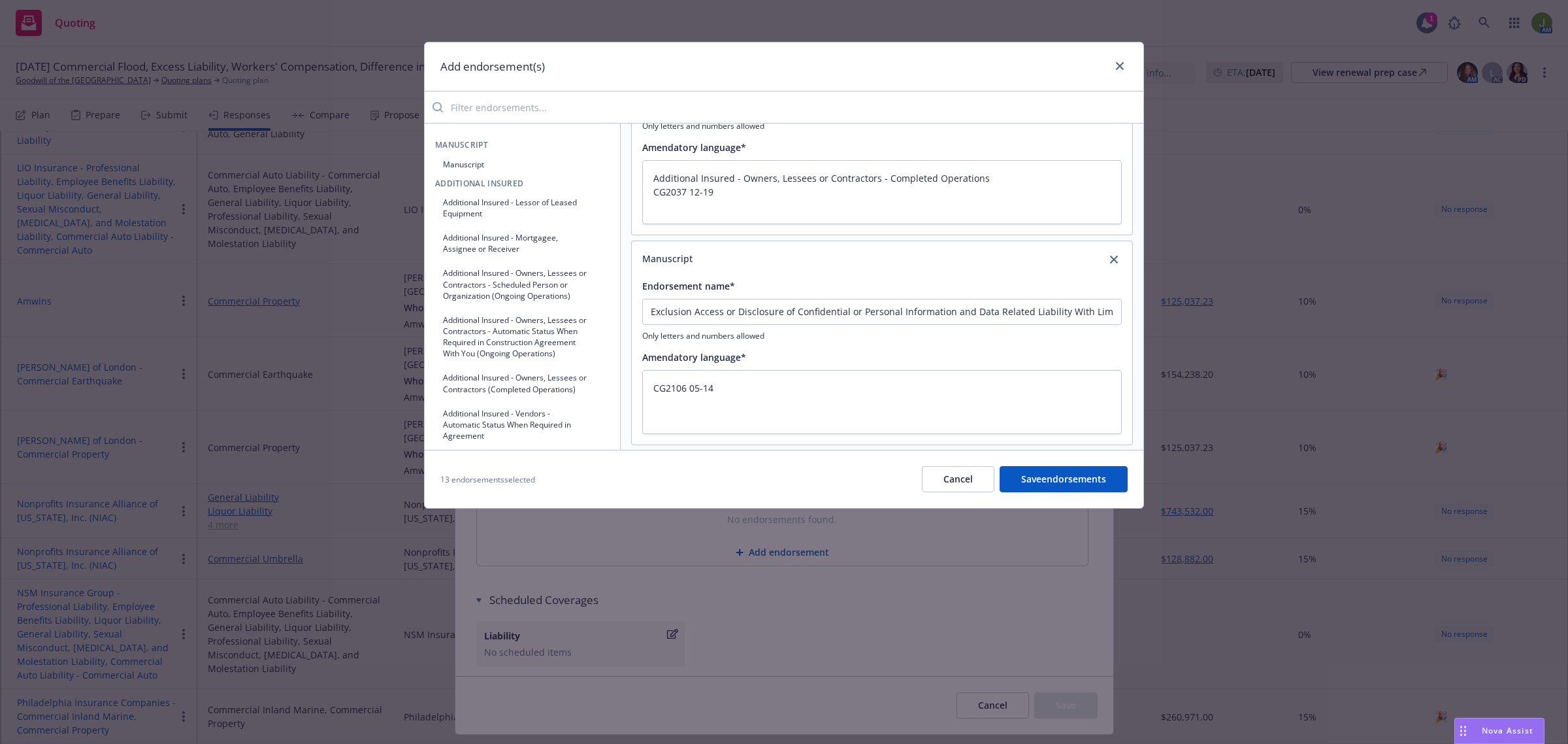
scroll to position [1284, 0]
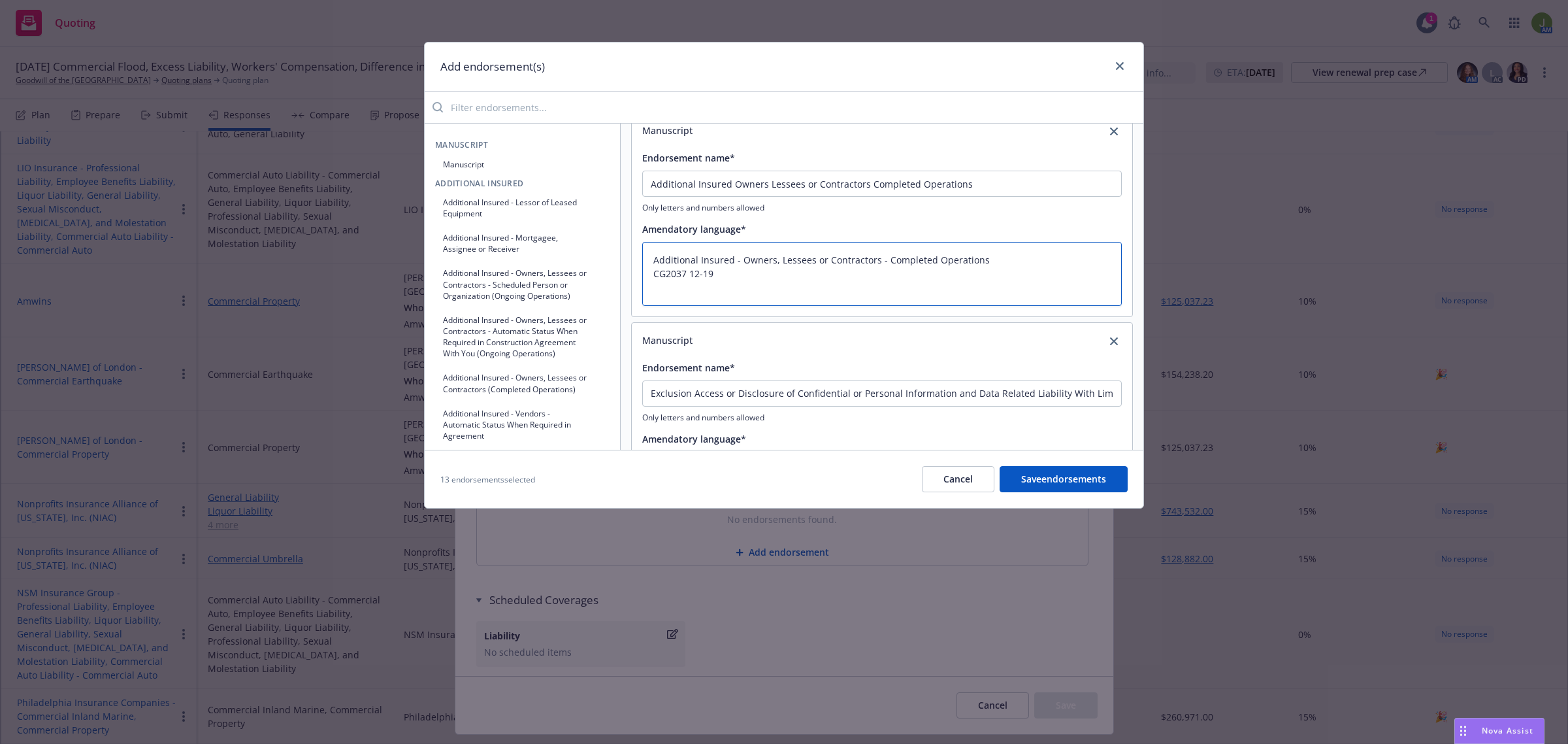
drag, startPoint x: 1000, startPoint y: 257, endPoint x: 632, endPoint y: 258, distance: 368.0
click at [632, 258] on div "Endorsement name* Additional Insured Owners Lessees or Contractors Completed Op…" at bounding box center [882, 227] width 500 height 177
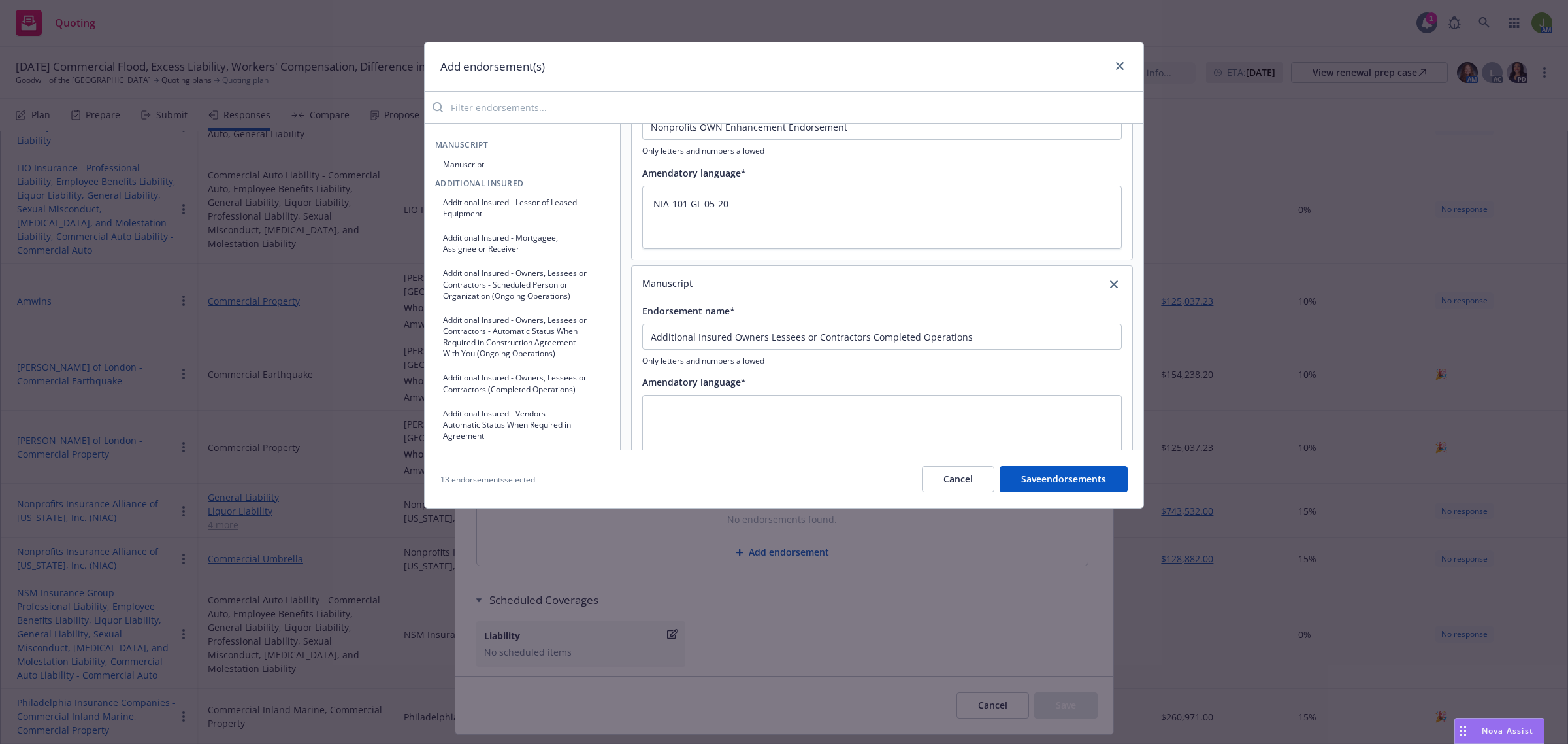
scroll to position [2429, 0]
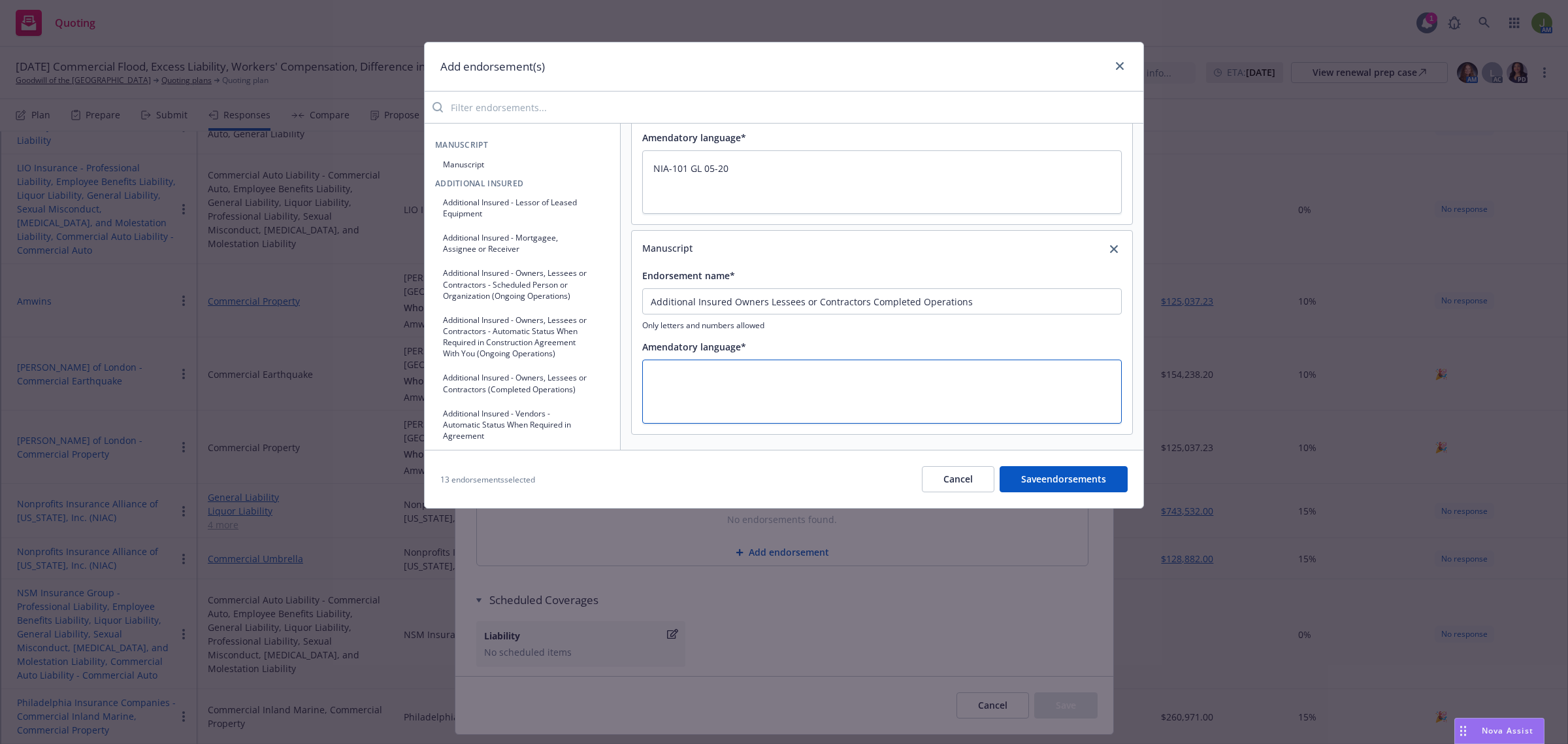
click at [664, 363] on textarea at bounding box center [882, 391] width 480 height 64
paste textarea "Additional Insured - Owners, Lessees or Contractors - Completed Operations"
click at [491, 168] on button "Manuscript" at bounding box center [523, 164] width 175 height 22
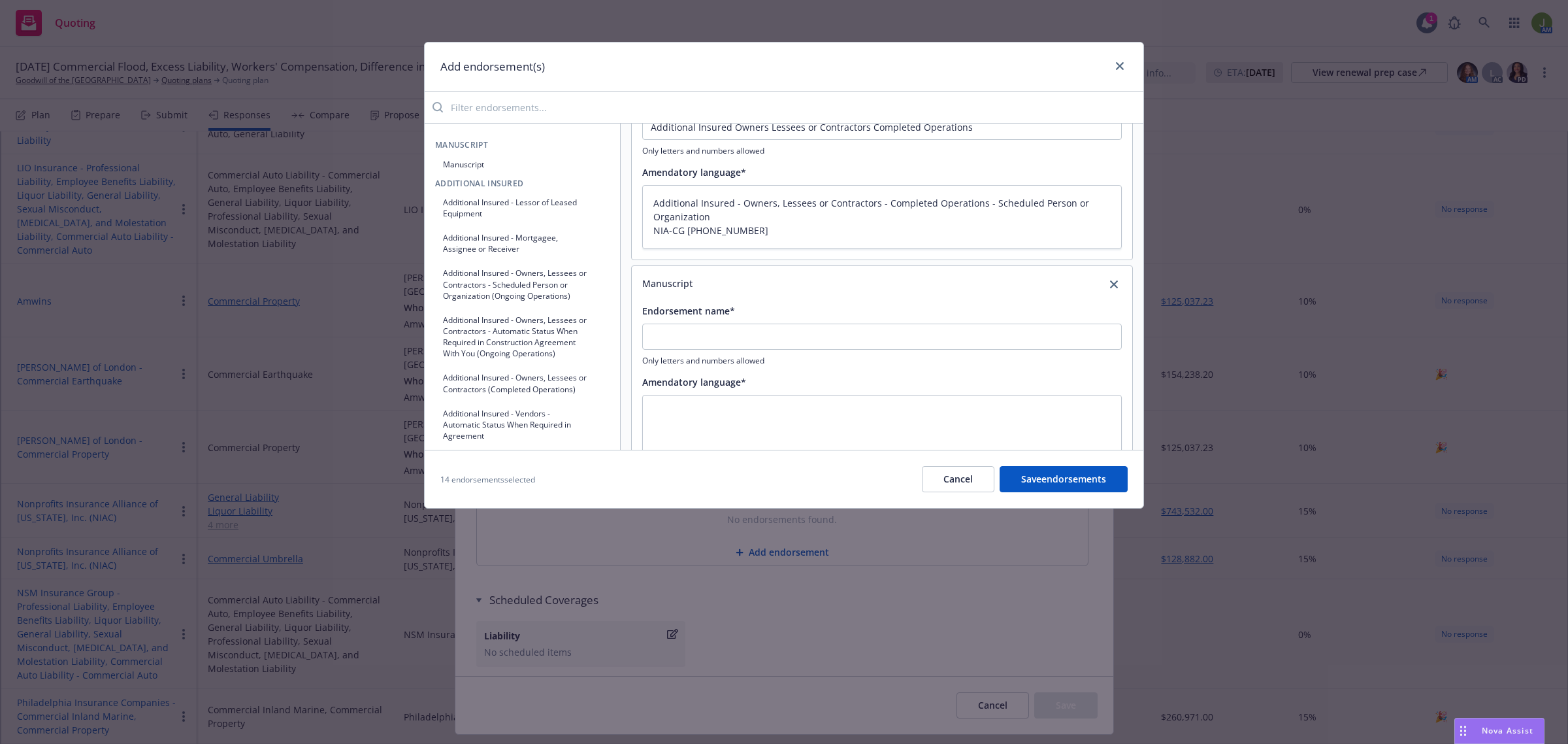
scroll to position [2637, 0]
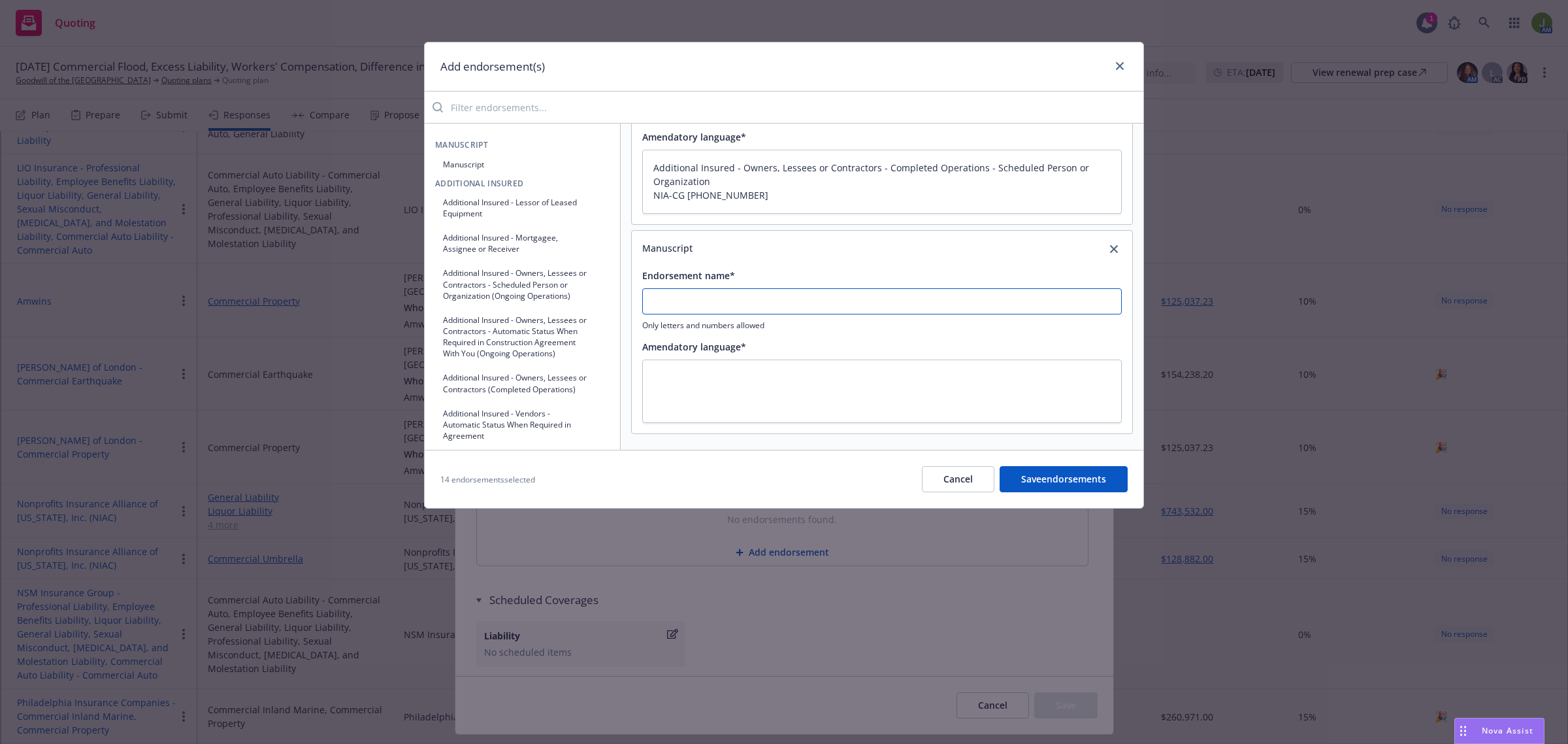
click at [458, 167] on button "Manuscript" at bounding box center [523, 164] width 175 height 22
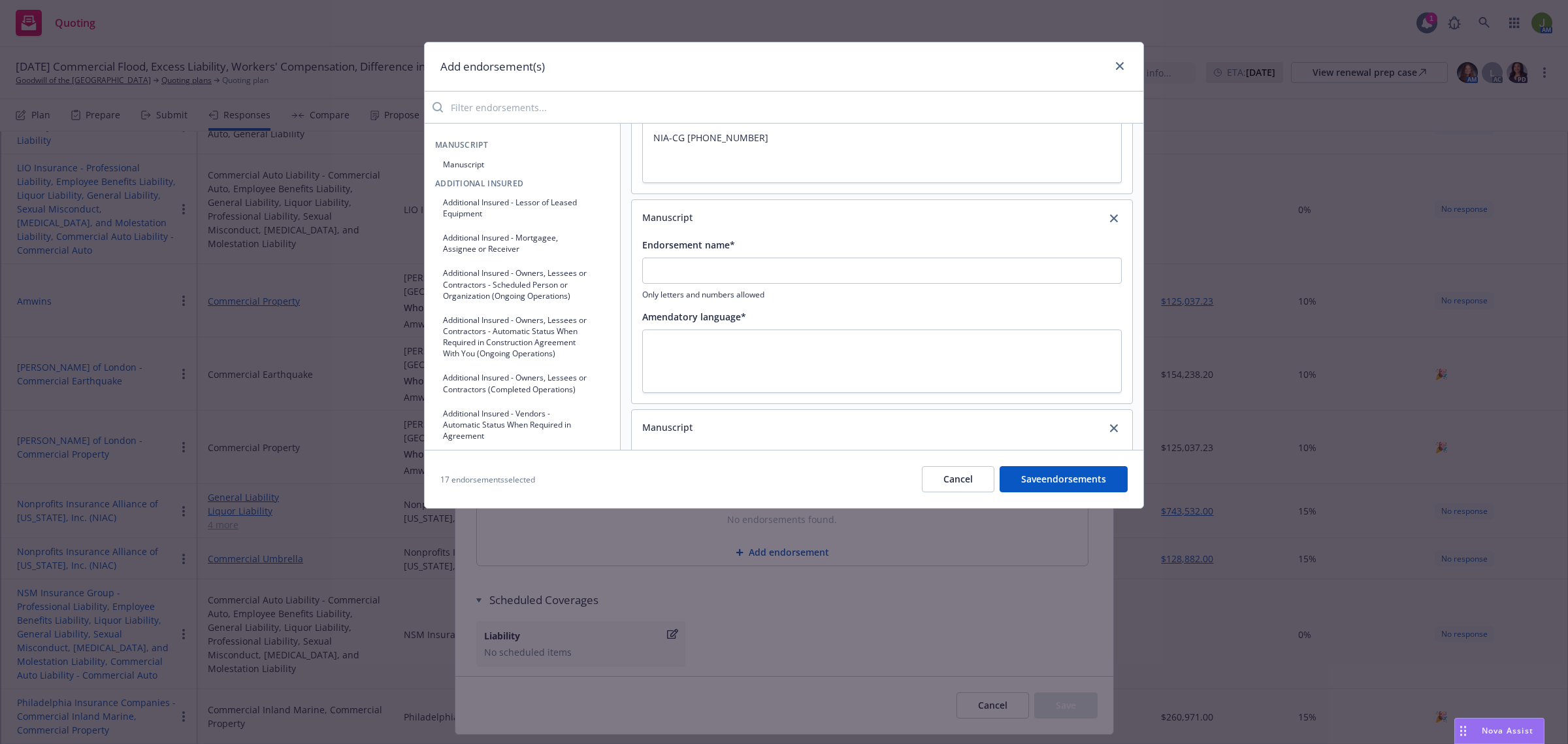
scroll to position [2882, 0]
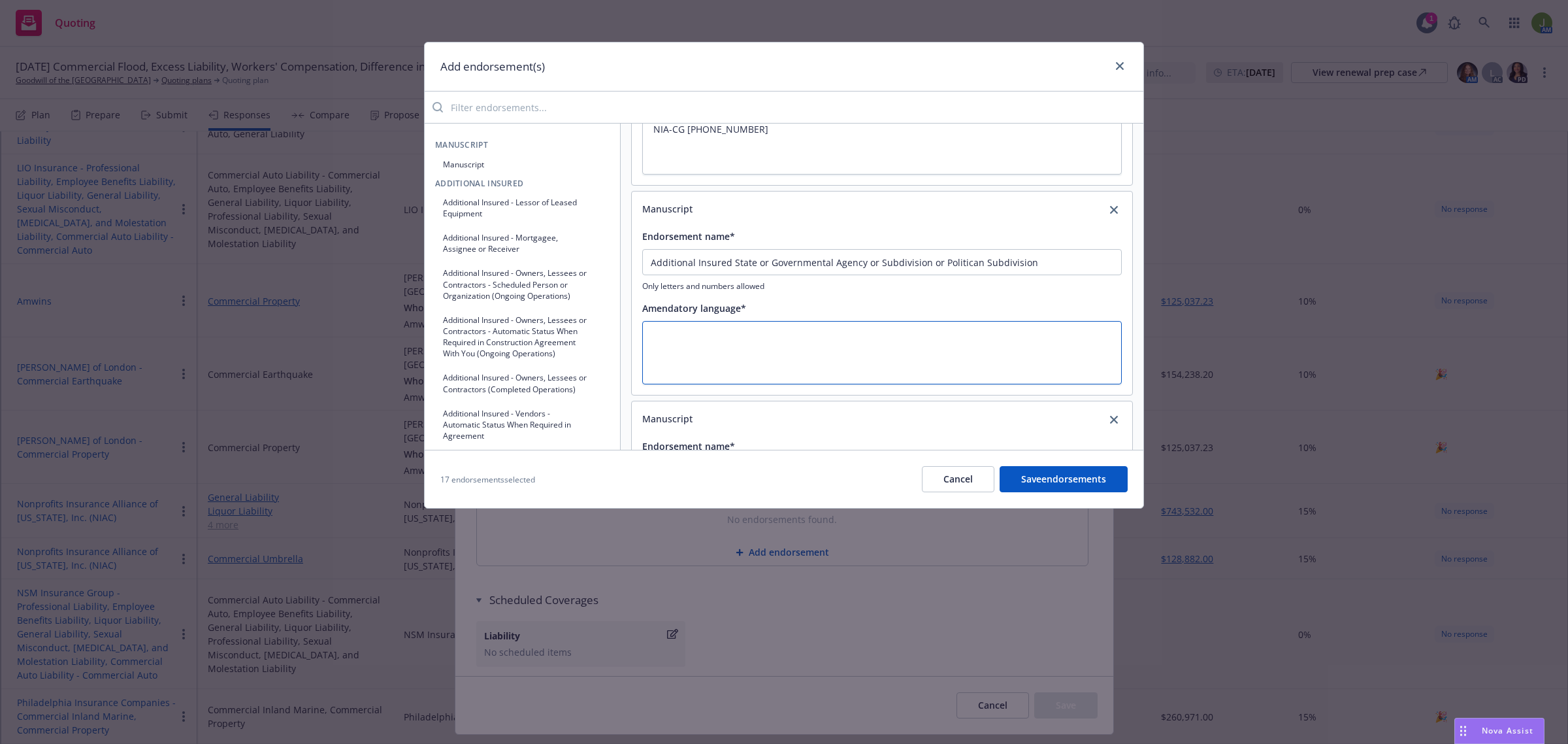
paste textarea "Additional Insured State or Governmental Agency or Subdivision or Politican Sub…"
click at [732, 347] on textarea "Additional Insured State or Governmental Agency or Subdivision or Politican Sub…" at bounding box center [882, 353] width 480 height 64
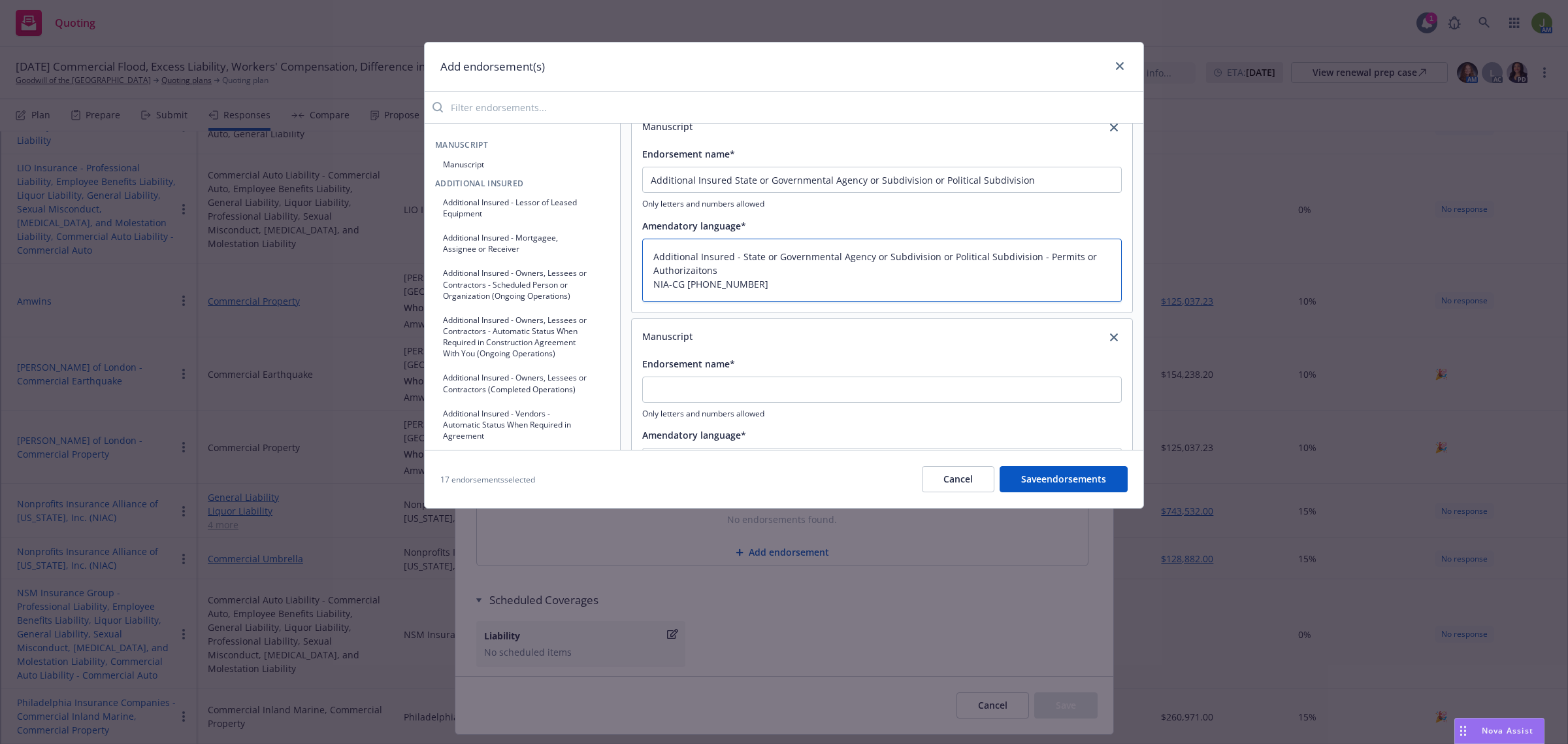
scroll to position [3045, 0]
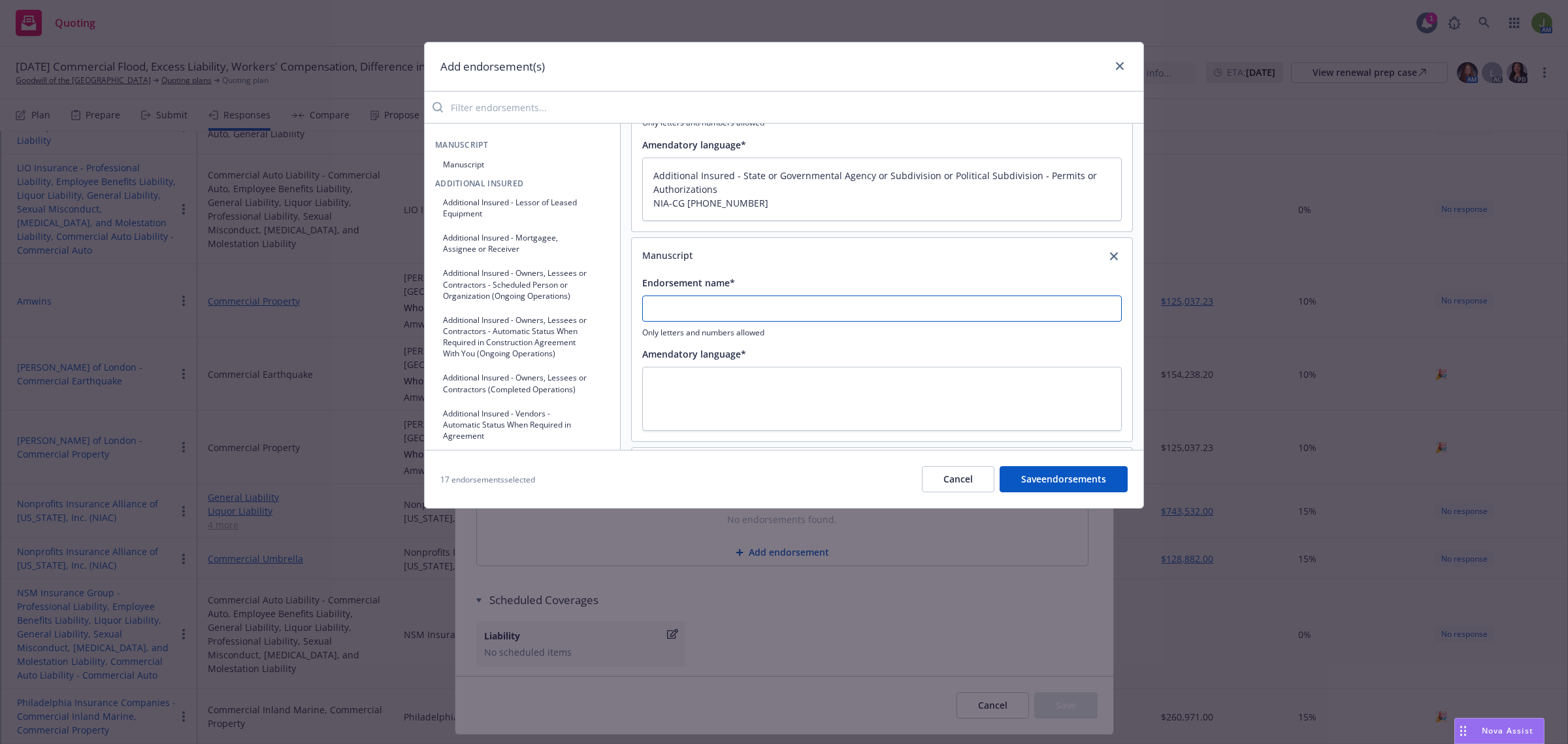
paste textarea "Additional Insured Mortgagee Assignee or Receiver"
click at [733, 393] on textarea "Additional Insured Mortgagee Assignee or Receiver" at bounding box center [882, 399] width 480 height 64
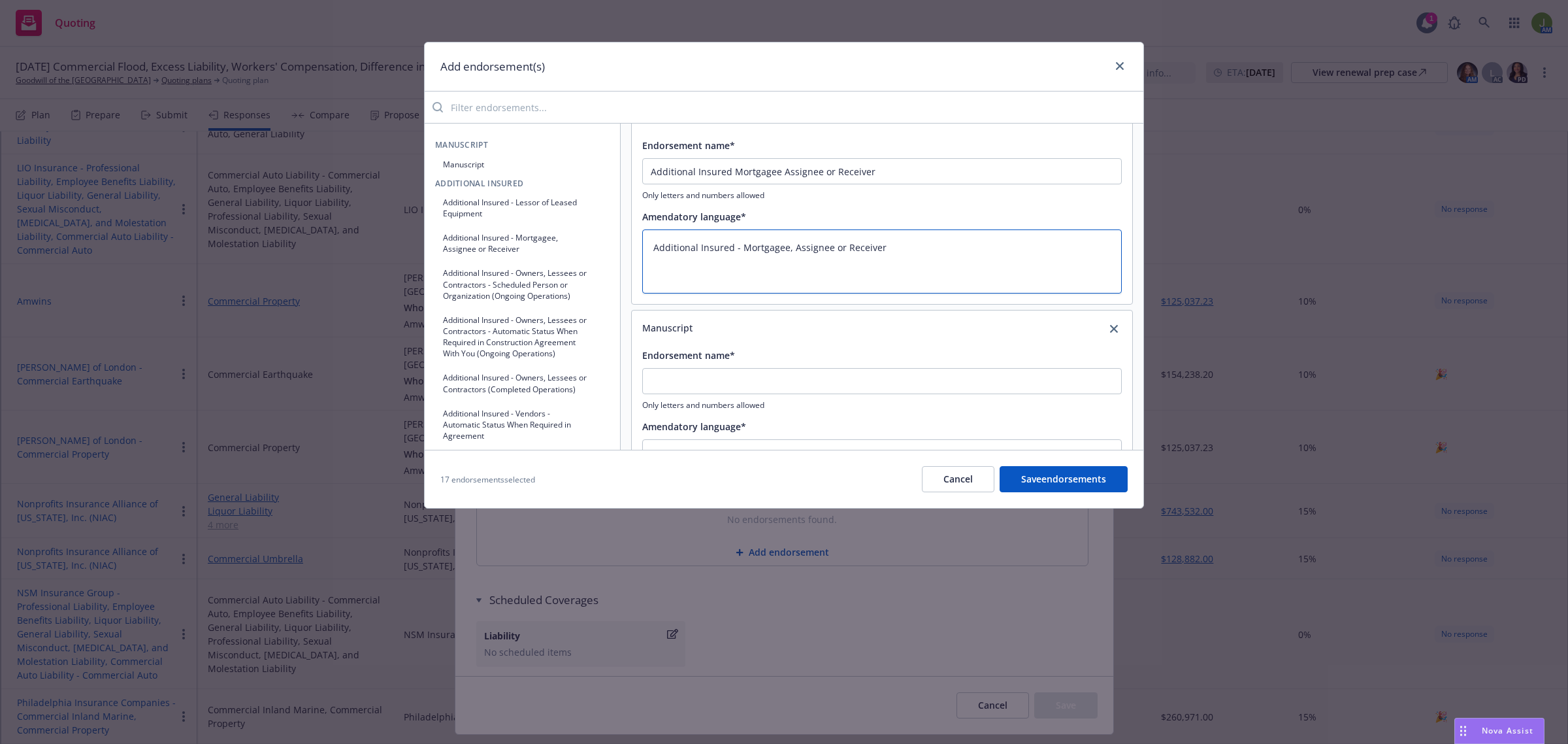
scroll to position [3210, 0]
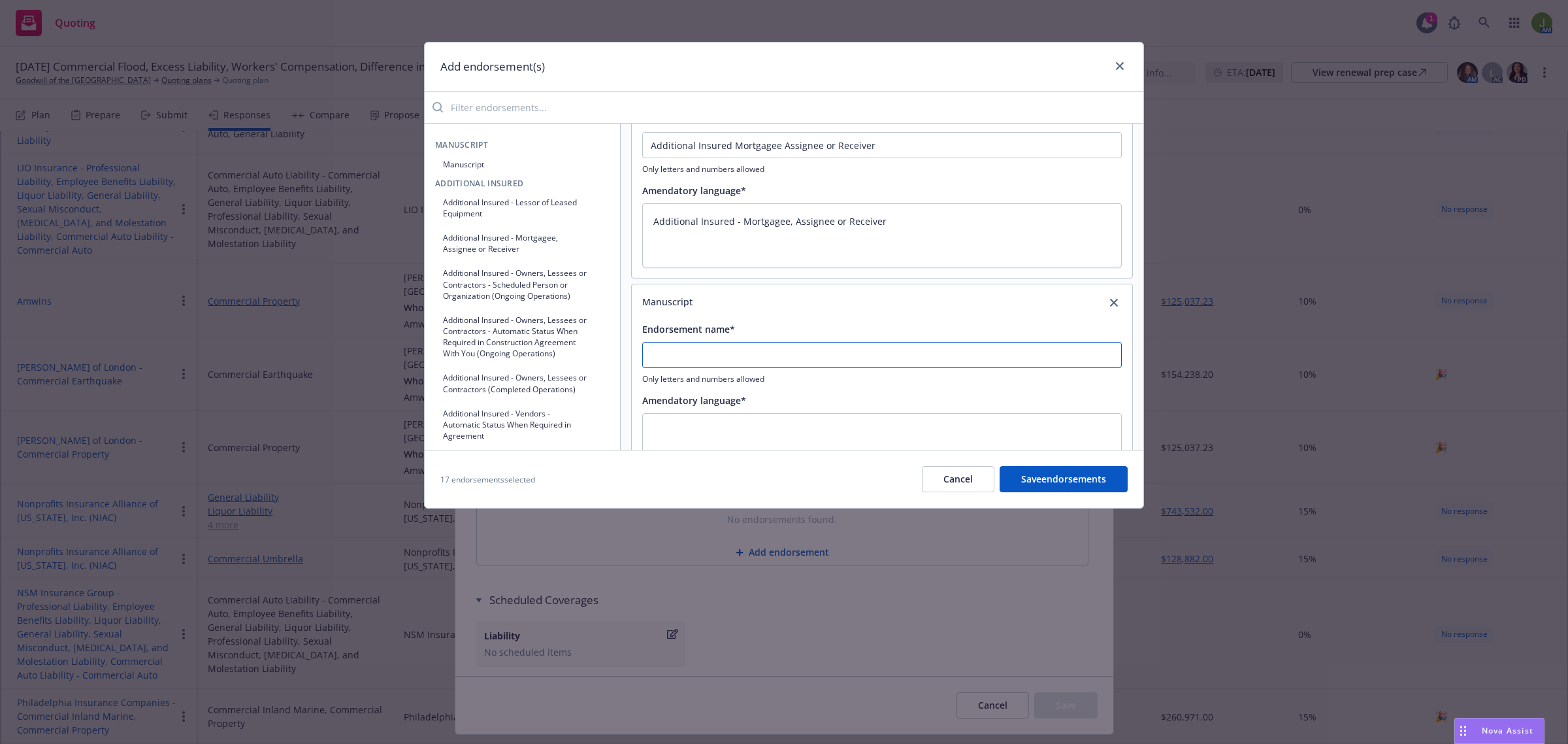
click at [732, 436] on textarea at bounding box center [882, 445] width 480 height 64
paste textarea "Additional Insured Owners Lessees or Contractors Completed Operations"
click at [730, 436] on textarea "Additional Insured Owners Lessees or Contractors Completed Operations" at bounding box center [882, 445] width 480 height 64
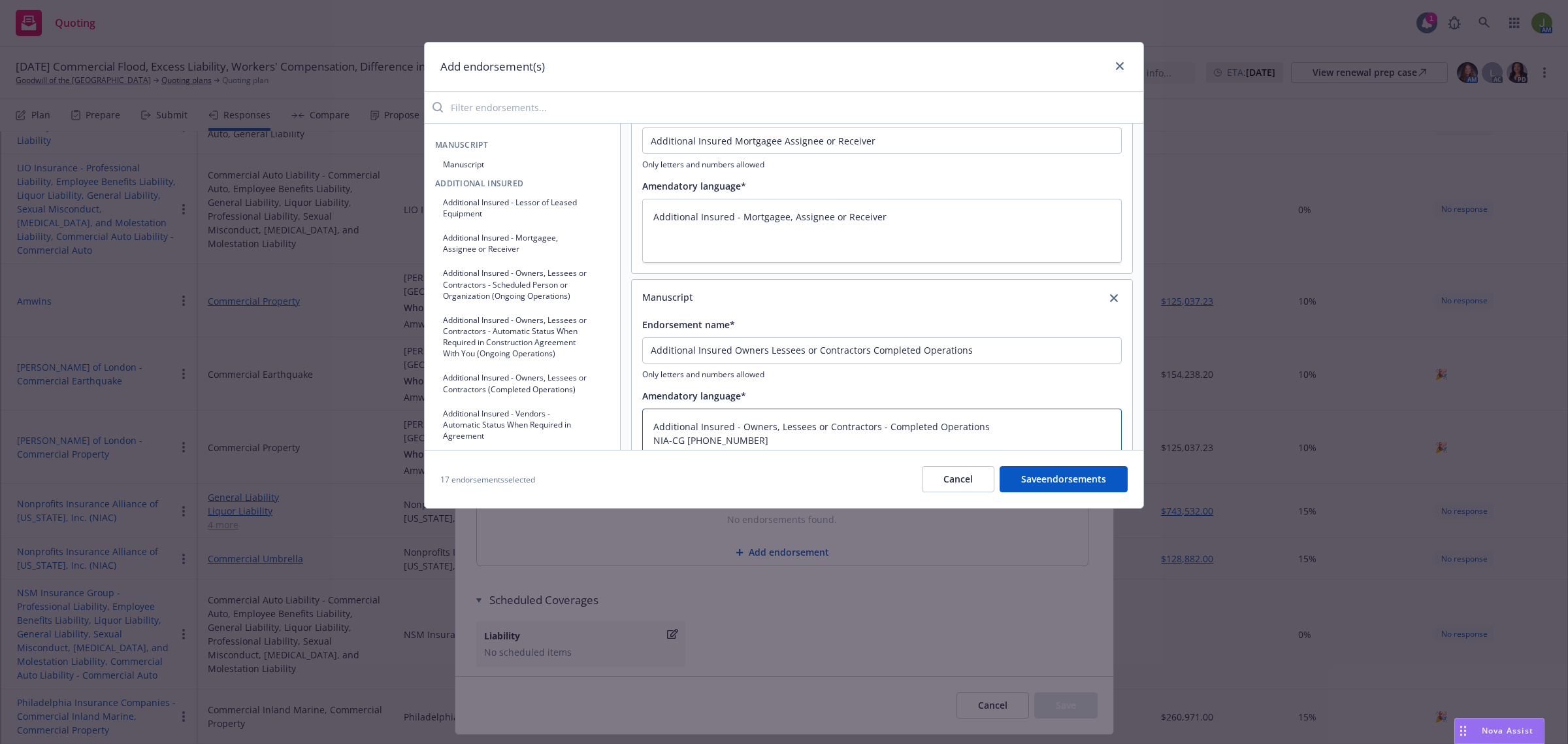
scroll to position [3266, 0]
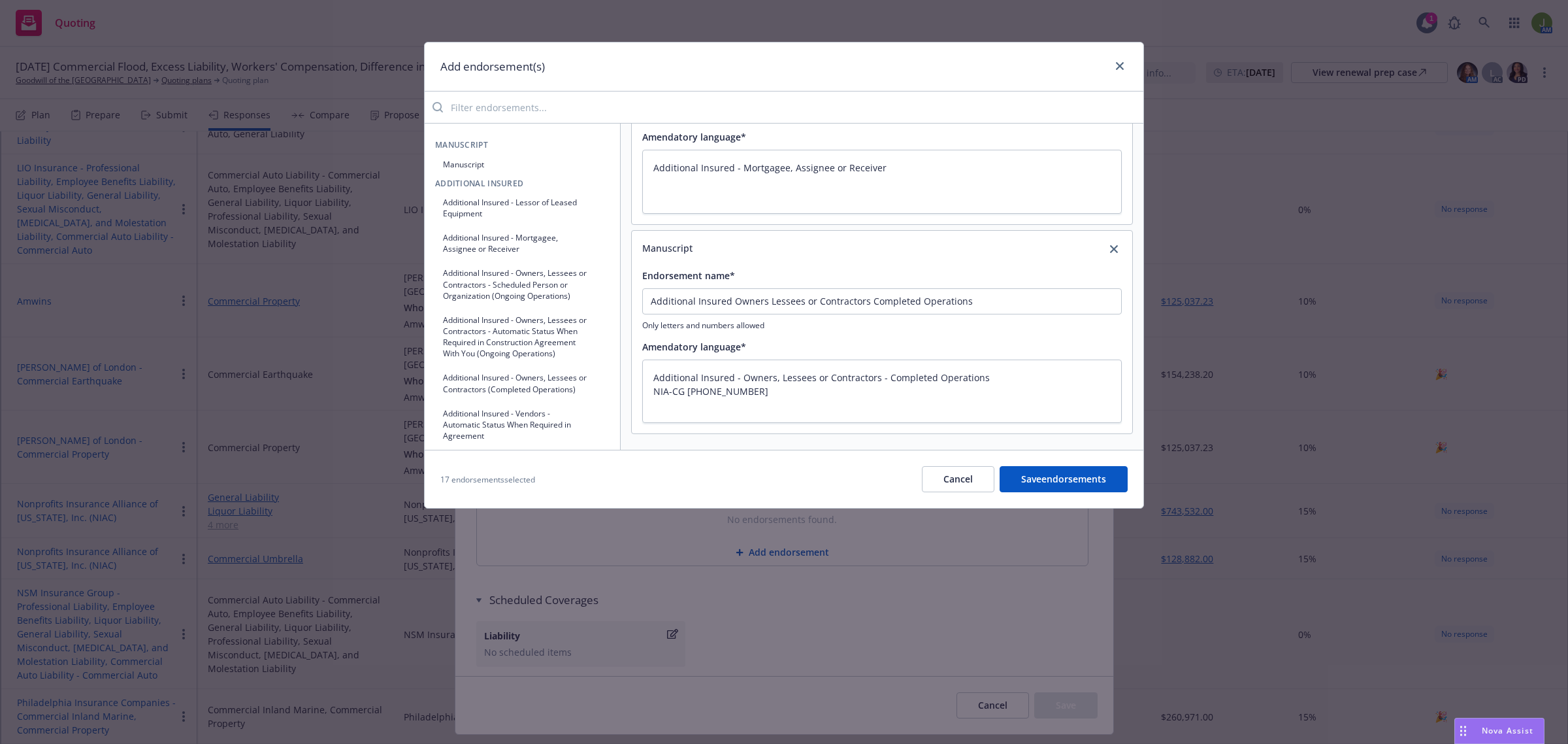
click at [479, 165] on button "Manuscript" at bounding box center [523, 164] width 175 height 22
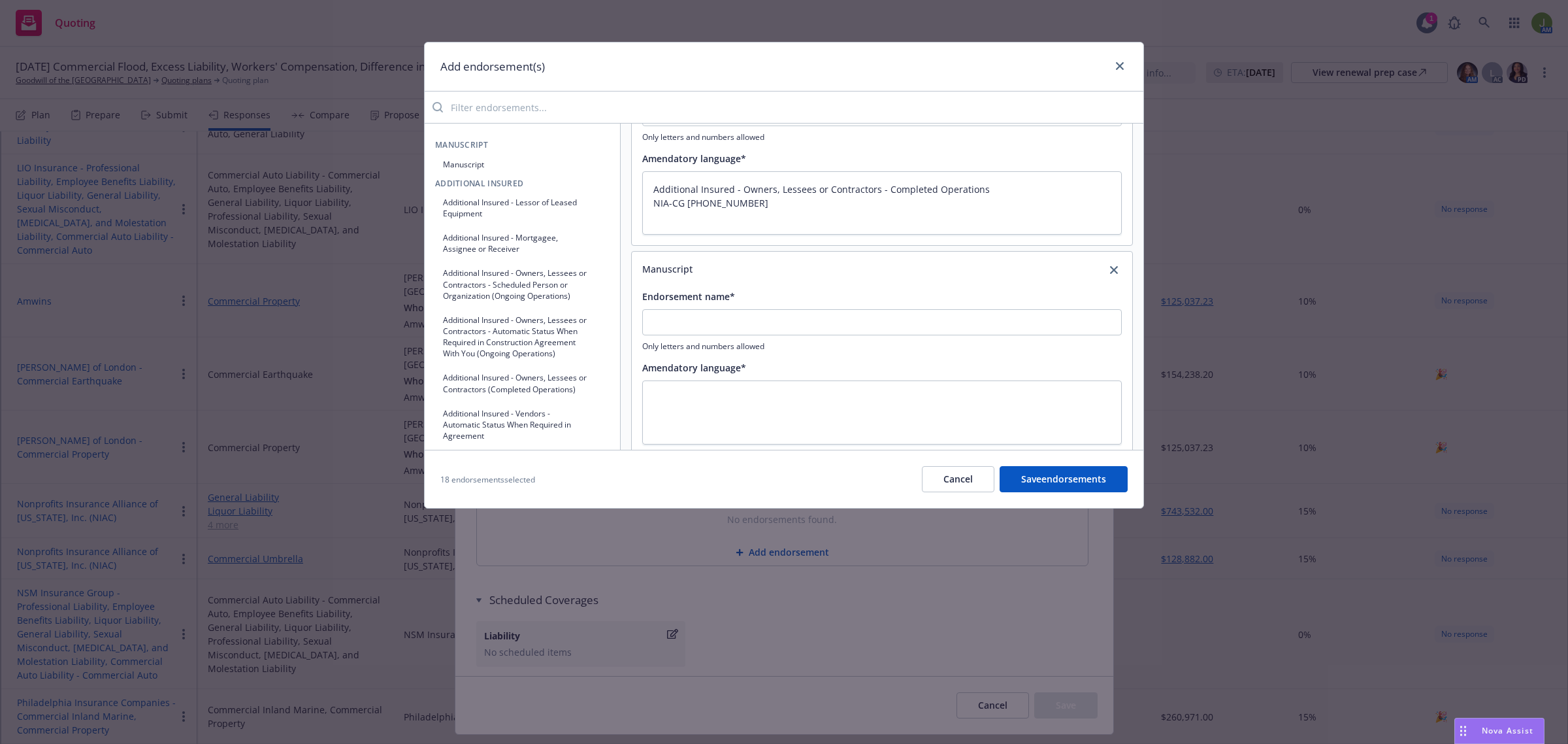
scroll to position [3477, 0]
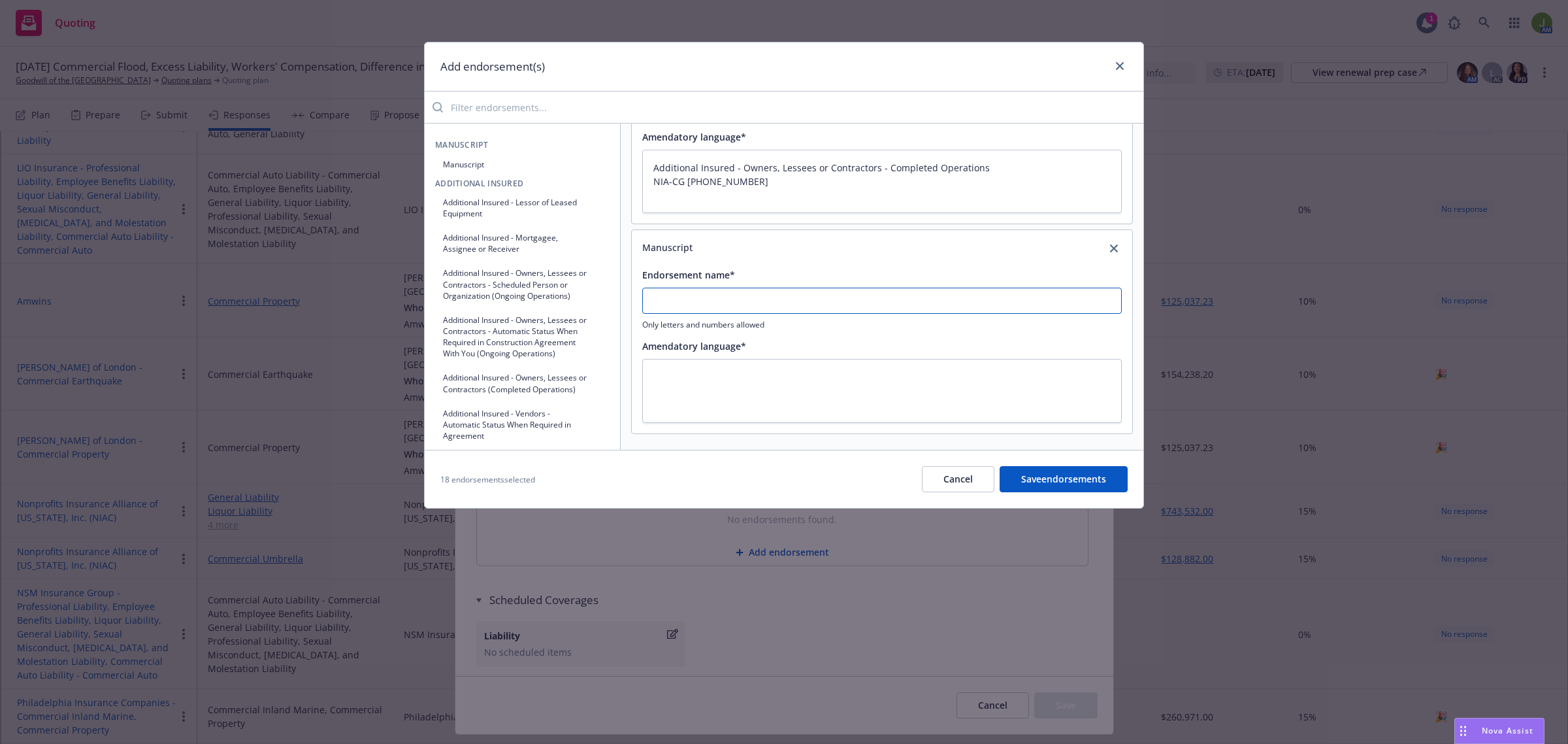
paste textarea "Additional Insured Primary and NonContributory Public Entities"
click at [730, 374] on textarea "Additional Insured Primary and NonContributory Public Entities" at bounding box center [882, 390] width 480 height 64
click at [1110, 249] on icon "close" at bounding box center [1114, 248] width 8 height 8
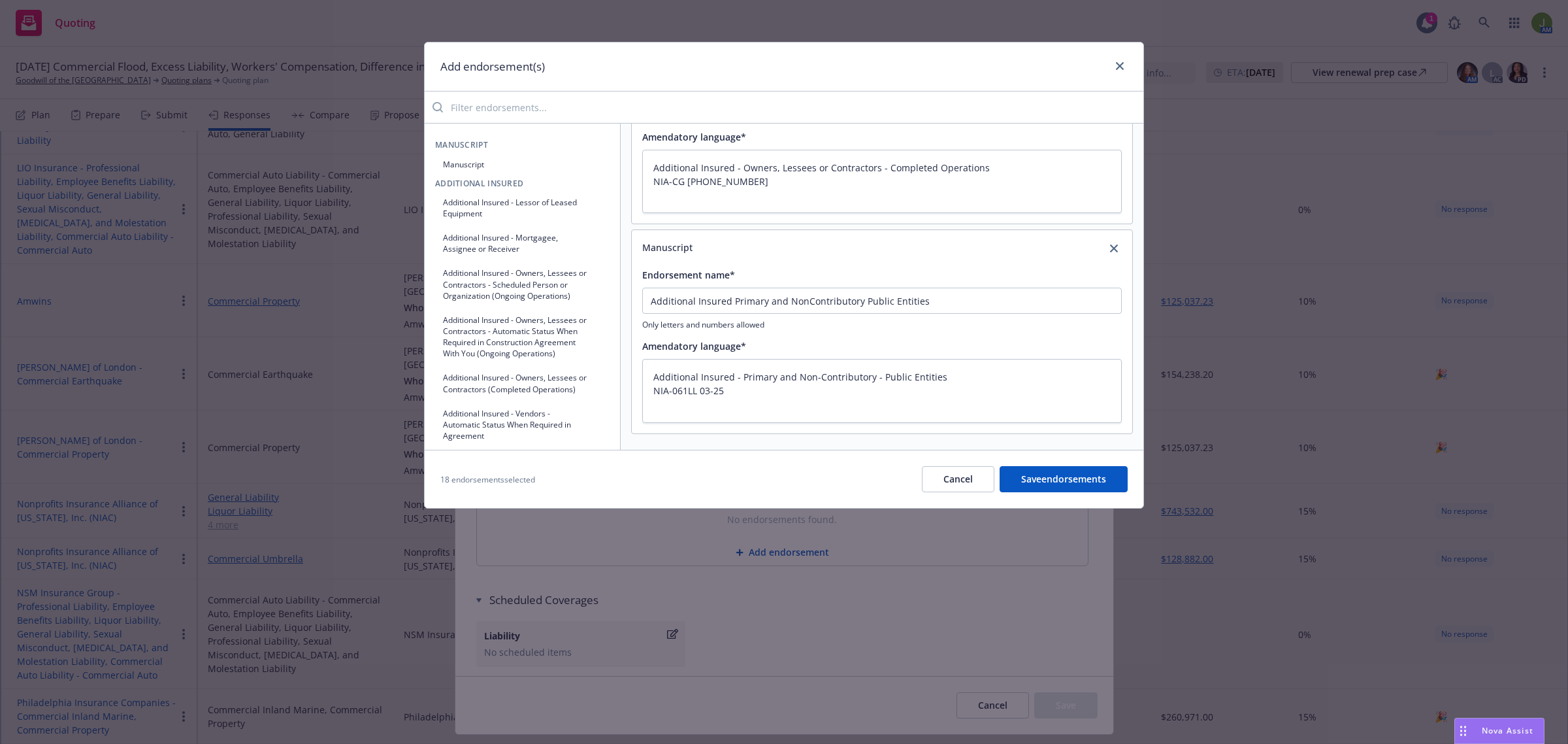
scroll to position [3266, 0]
click at [1099, 472] on button "Save endorsements" at bounding box center [1064, 479] width 128 height 26
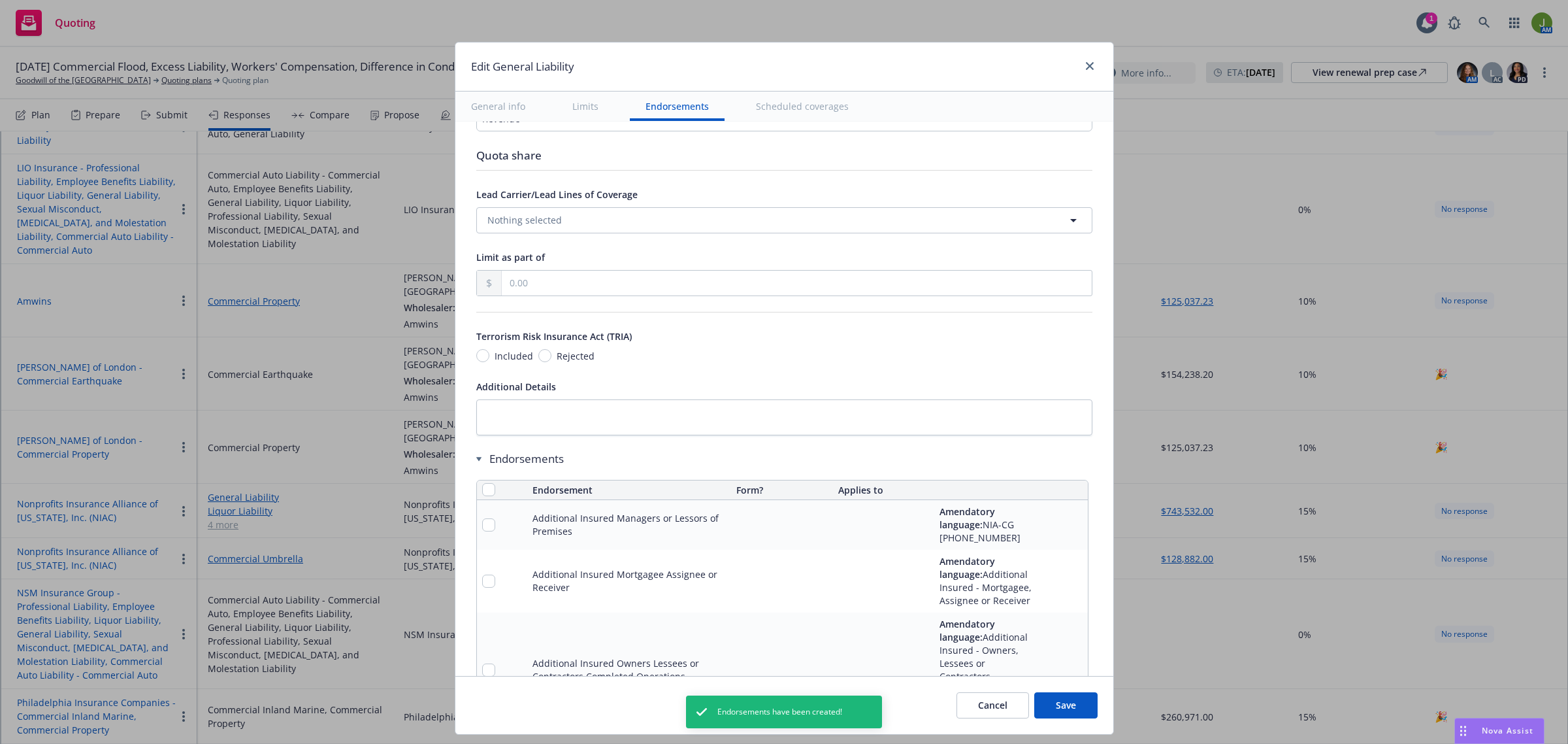
click at [1050, 704] on button "Save" at bounding box center [1066, 705] width 63 height 26
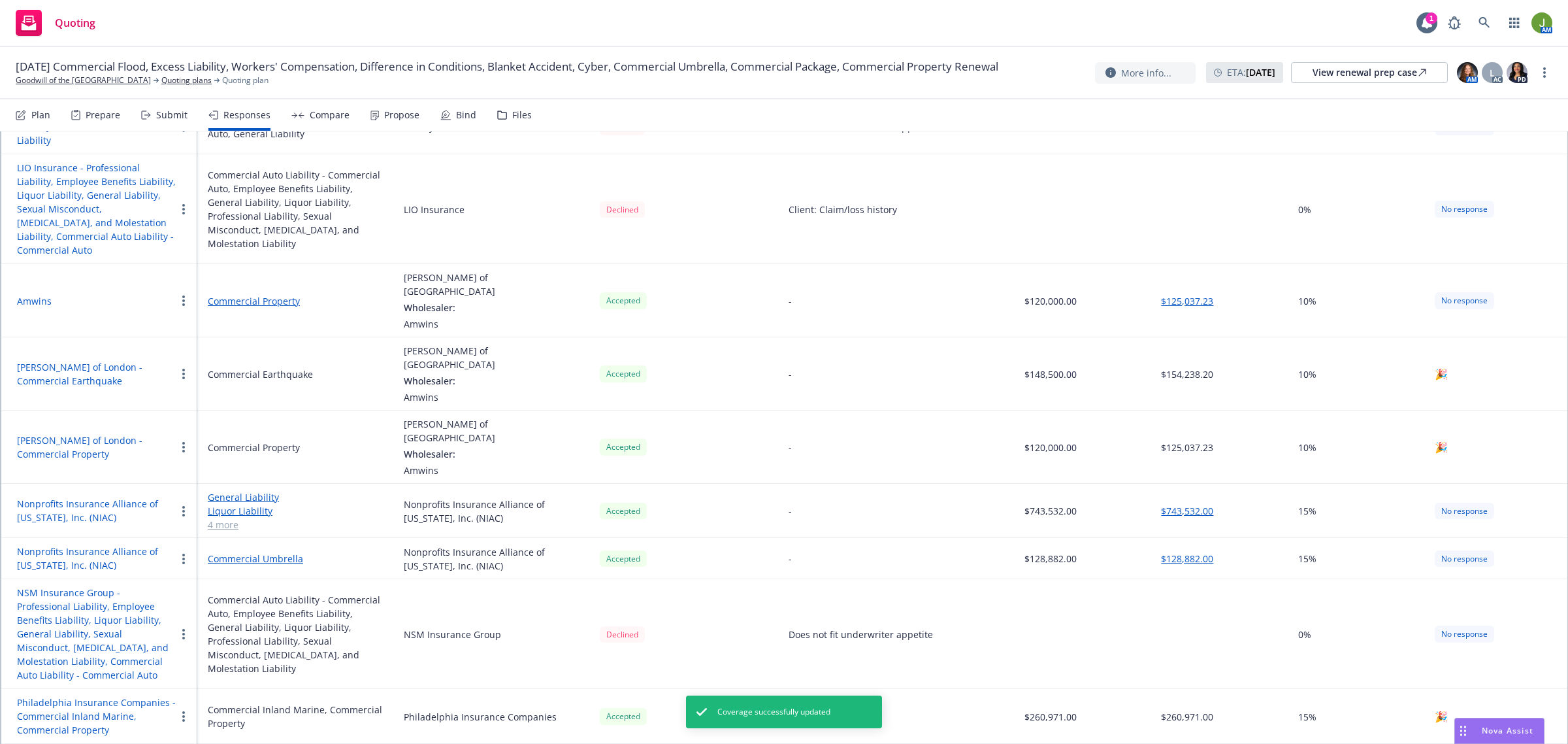
click at [229, 518] on link "4 more" at bounding box center [295, 524] width 175 height 14
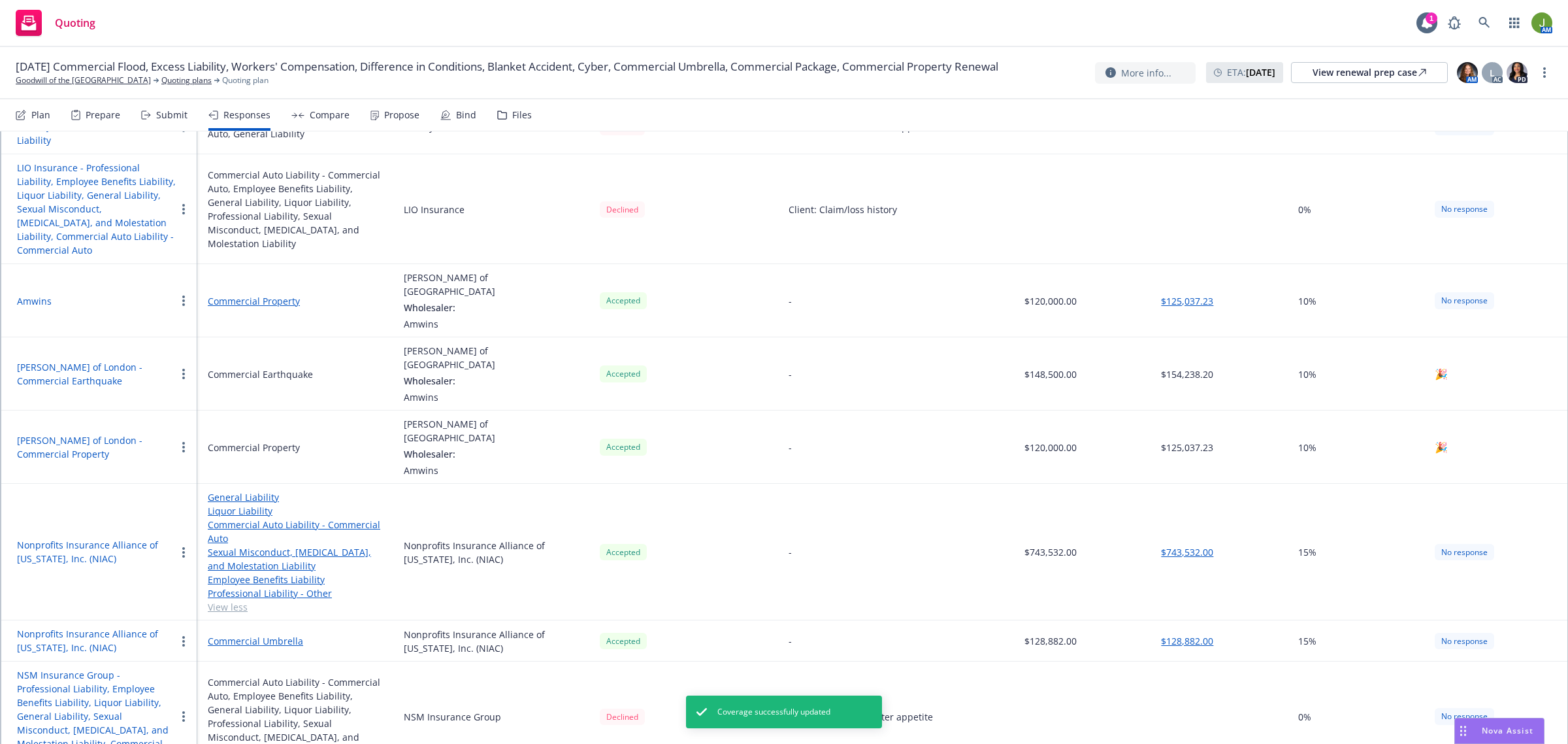
click at [234, 518] on link "Commercial Auto Liability - Commercial Auto" at bounding box center [295, 531] width 175 height 27
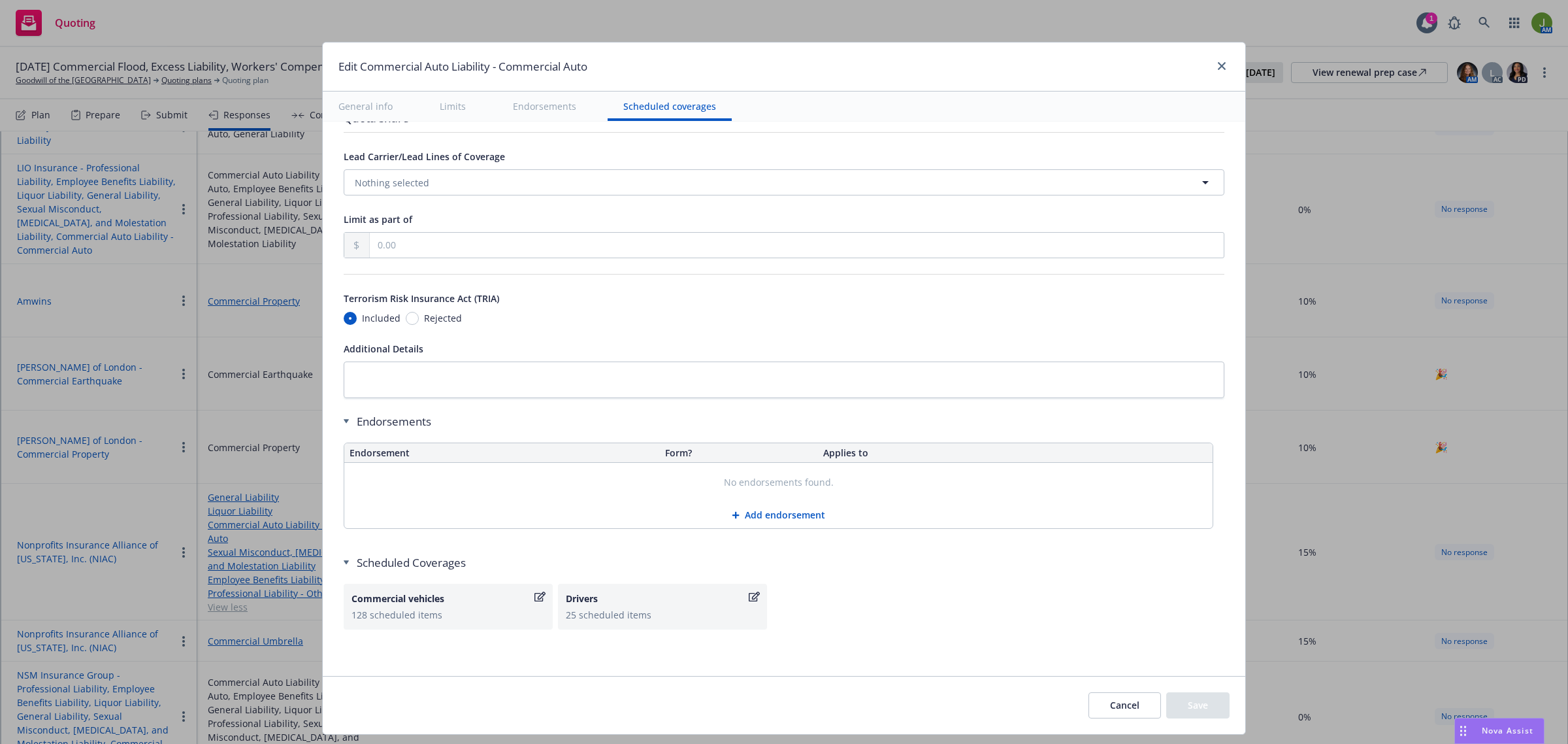
scroll to position [2091, 0]
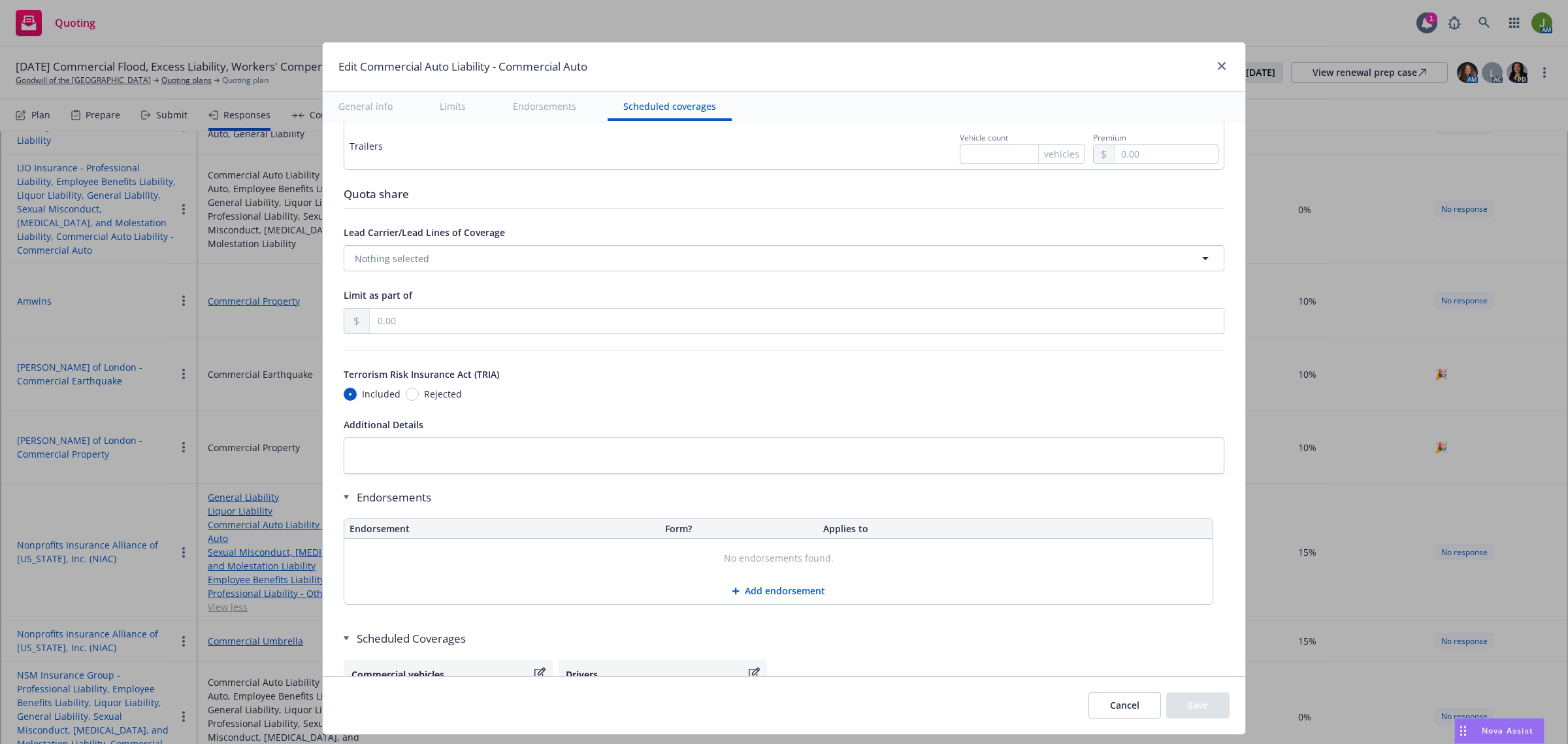
click at [750, 597] on button "Add endorsement" at bounding box center [778, 591] width 868 height 26
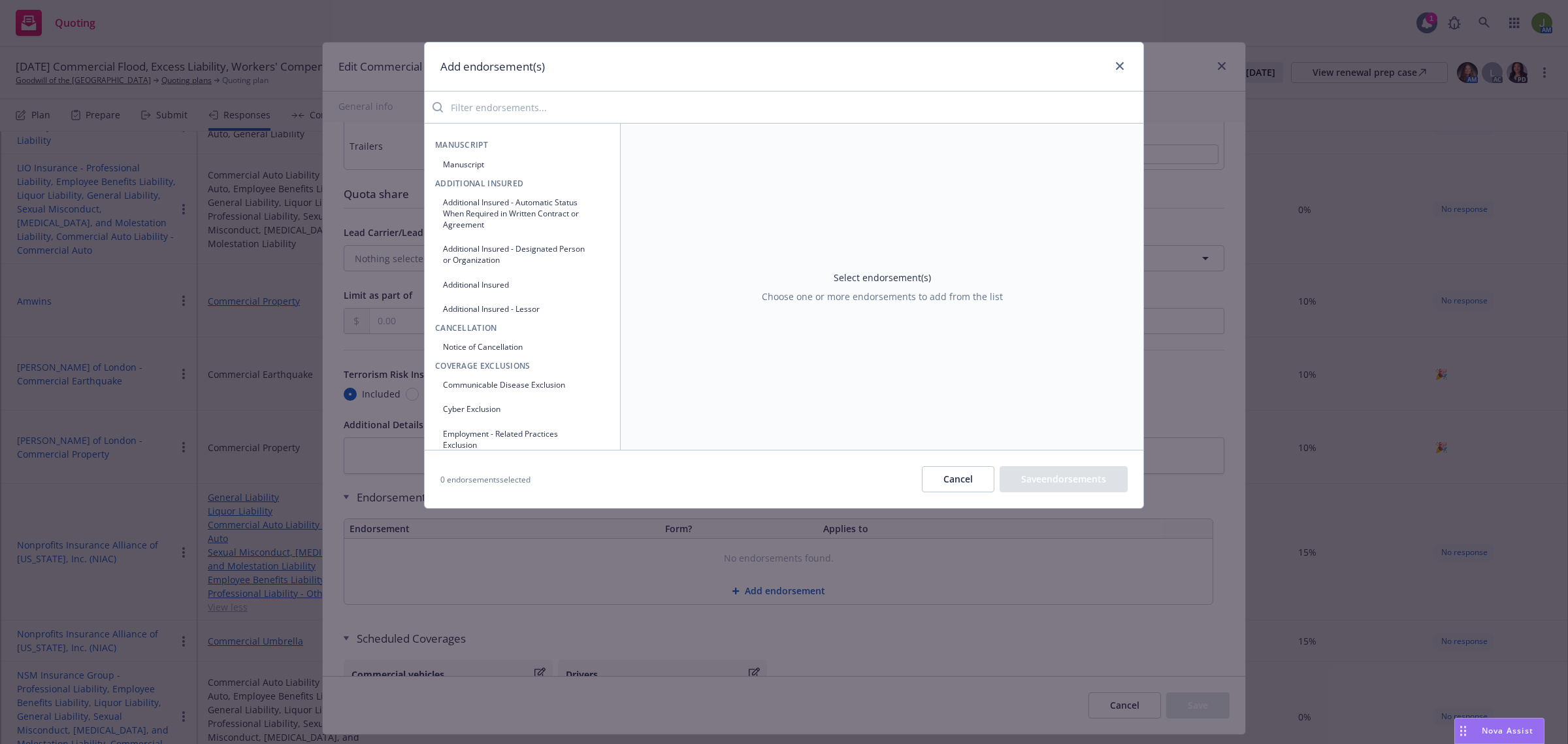
click at [469, 155] on button "Manuscript" at bounding box center [523, 164] width 175 height 22
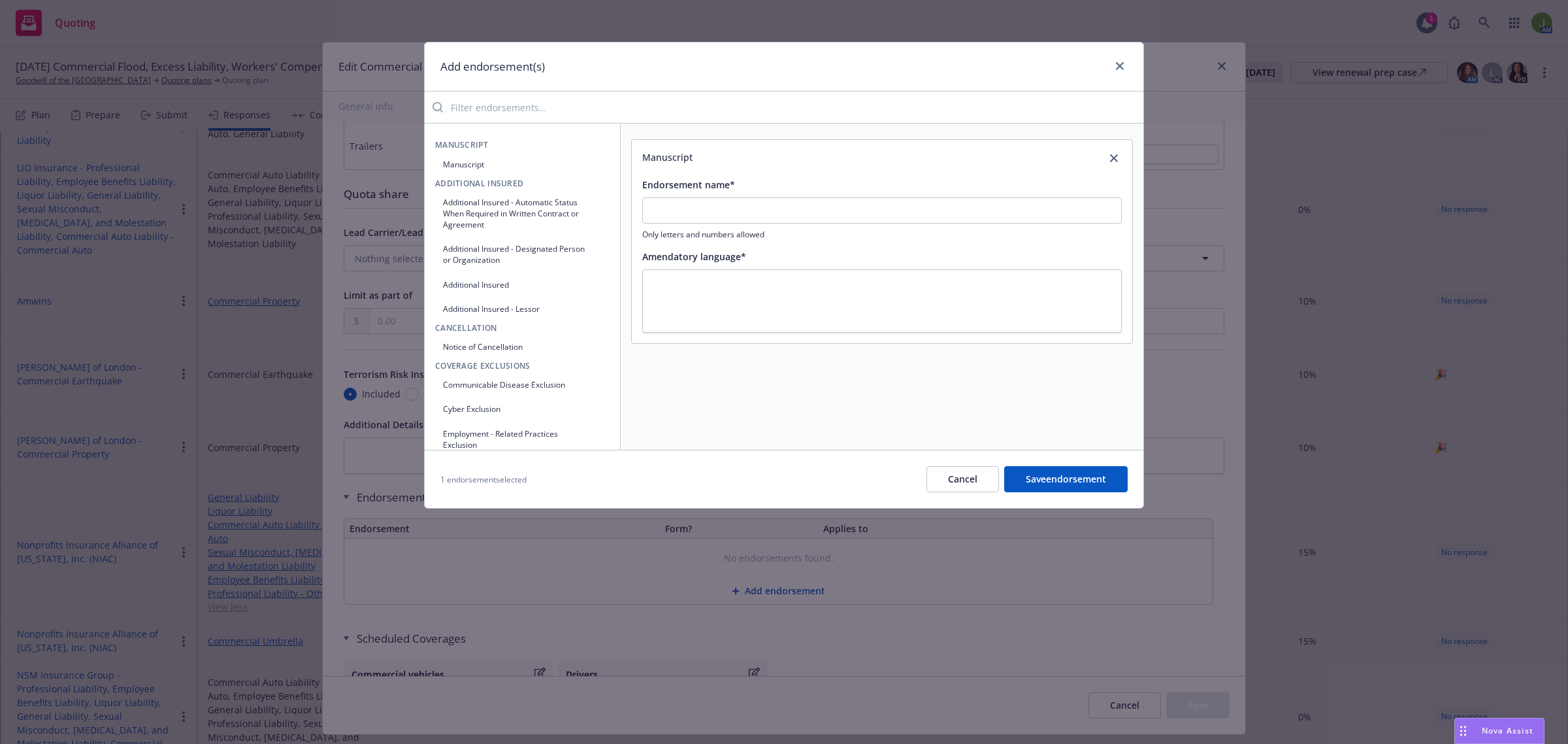
click at [469, 155] on button "Manuscript" at bounding box center [523, 164] width 175 height 22
click at [779, 209] on input "Endorsement name*" at bounding box center [882, 210] width 480 height 26
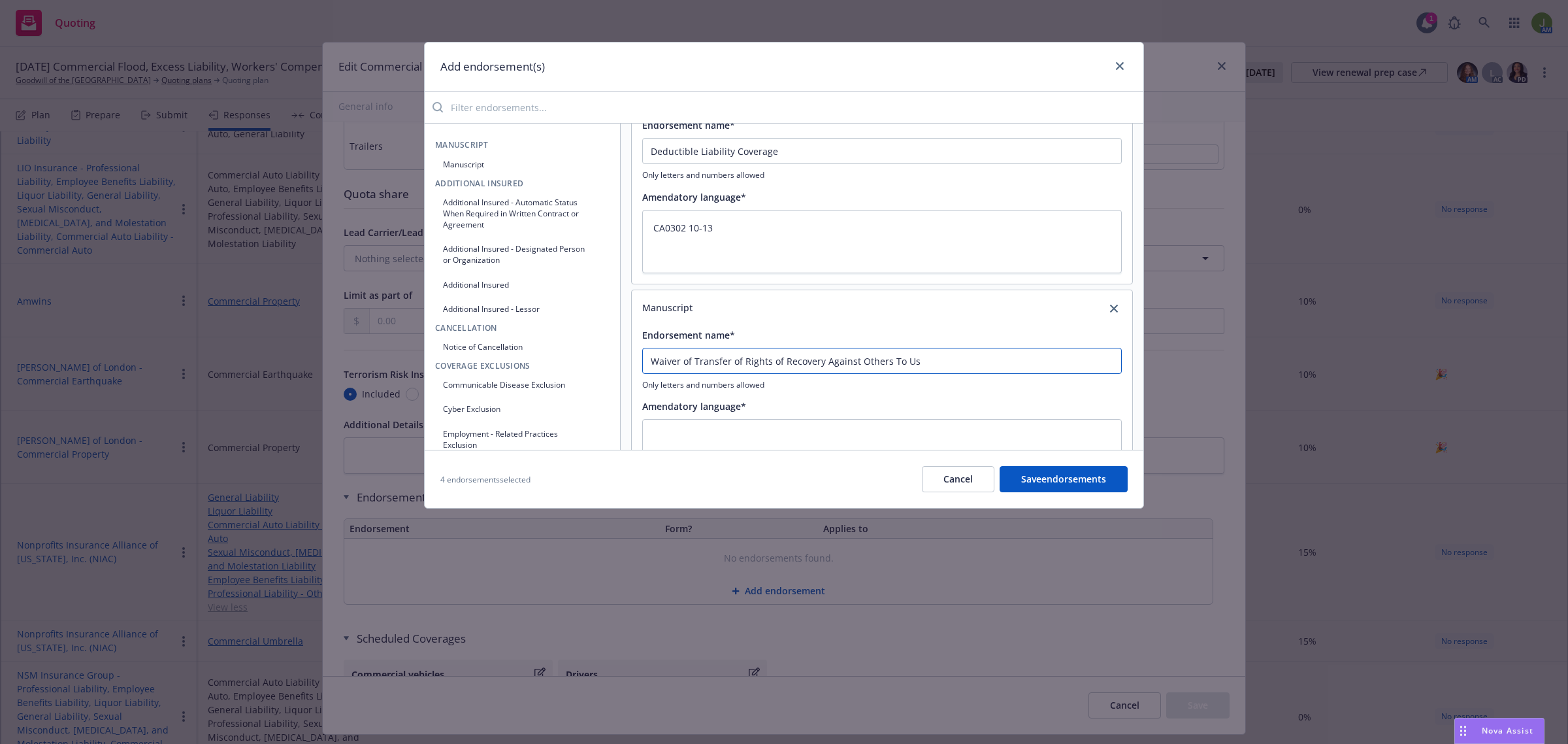
scroll to position [163, 0]
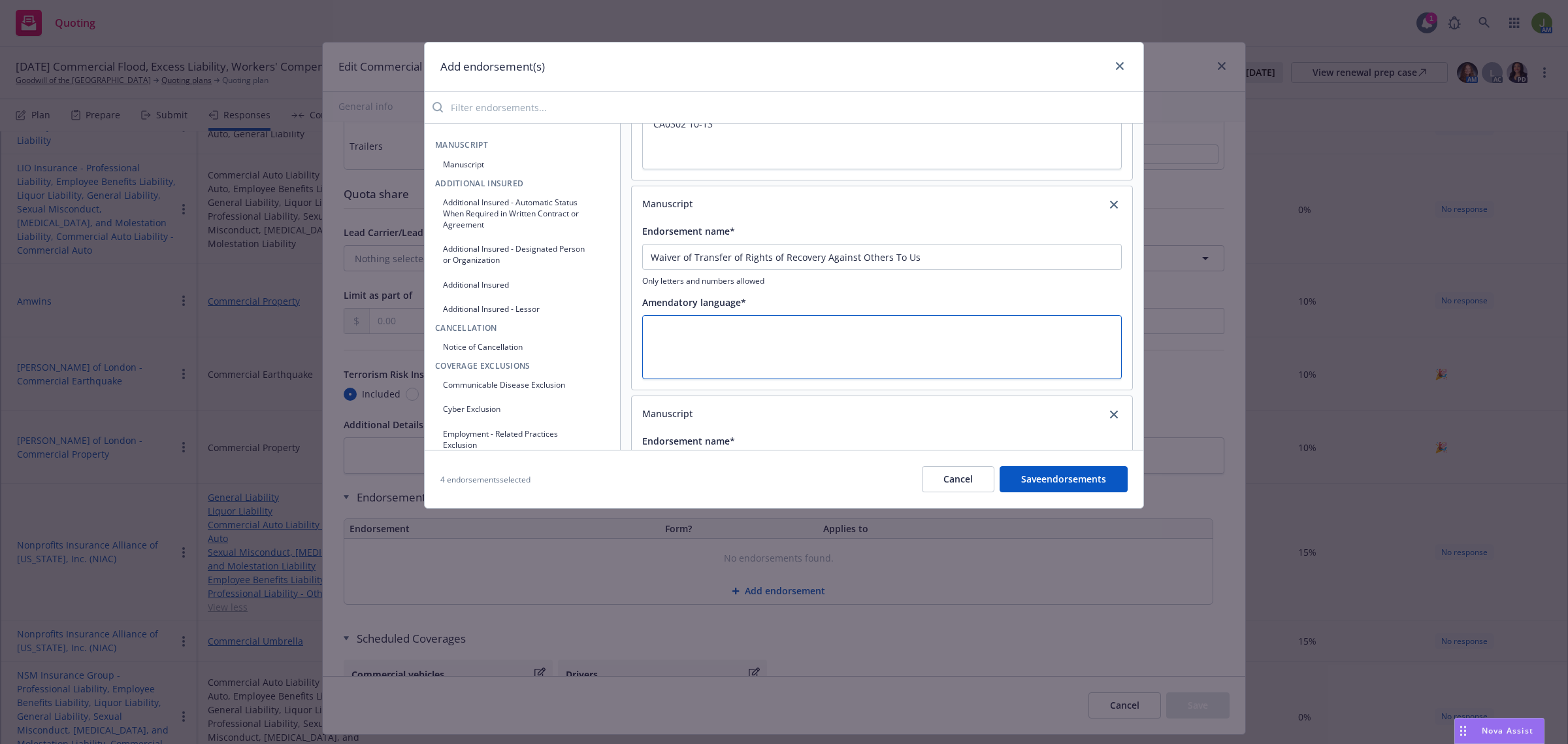
click at [766, 352] on textarea at bounding box center [882, 346] width 480 height 64
paste textarea "Additional Insured Primary and NonContributory Public Entities"
click at [803, 335] on textarea "Additional Insured Primary and NonContributory Public Entities" at bounding box center [882, 346] width 480 height 64
drag, startPoint x: 908, startPoint y: 262, endPoint x: 599, endPoint y: 263, distance: 309.0
click at [596, 262] on div "Manuscript Manuscript Additional Insured Additional Insured - Automatic Status …" at bounding box center [784, 286] width 719 height 326
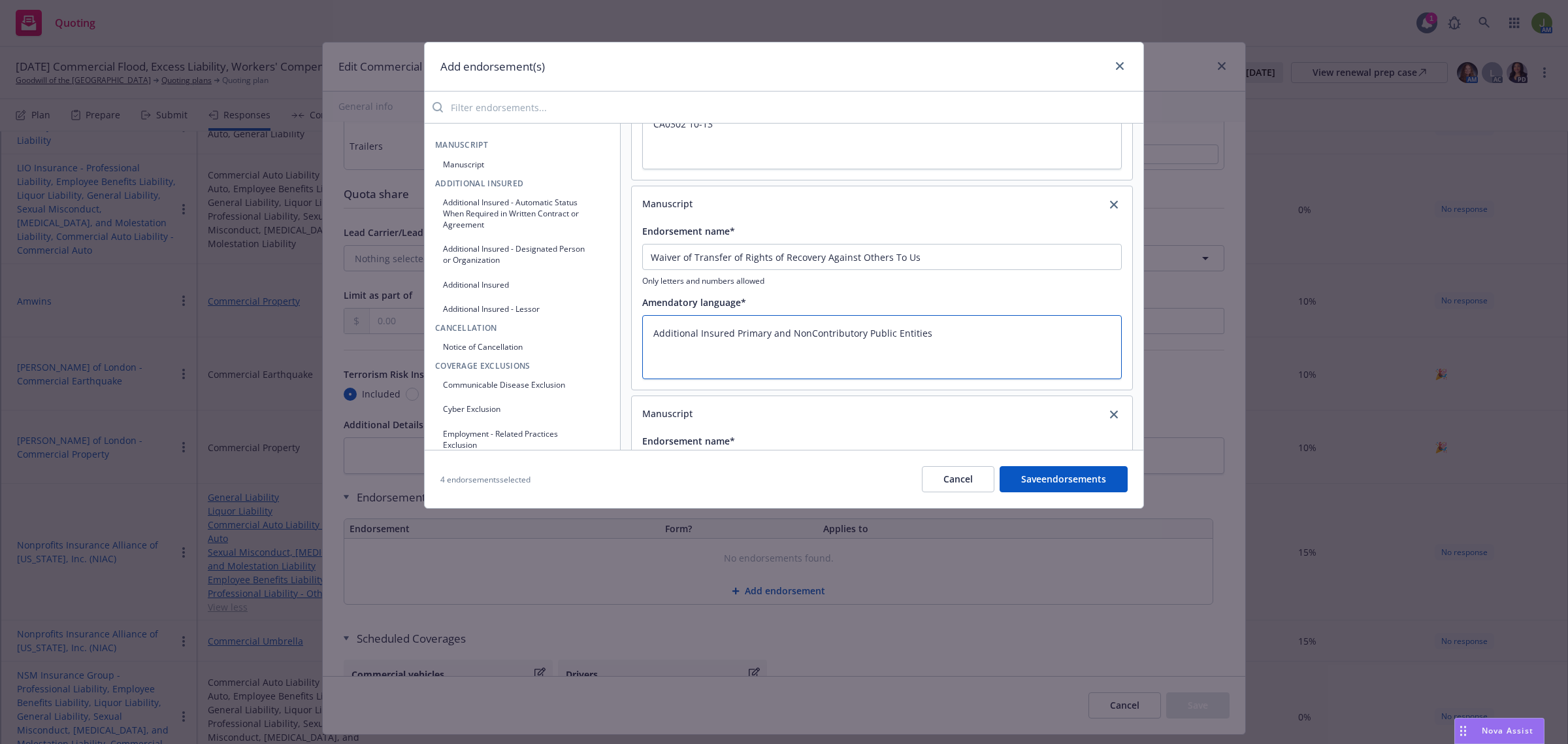
drag, startPoint x: 964, startPoint y: 348, endPoint x: 575, endPoint y: 347, distance: 389.0
click at [575, 347] on div "Manuscript Manuscript Additional Insured Additional Insured - Automatic Status …" at bounding box center [784, 286] width 719 height 326
paste textarea "Waiver of Transfer of Rights of Recovery Against Others To U"
click at [940, 334] on textarea "Waiver of Transfer of Rights of Recovery Against Others To Us" at bounding box center [882, 346] width 480 height 64
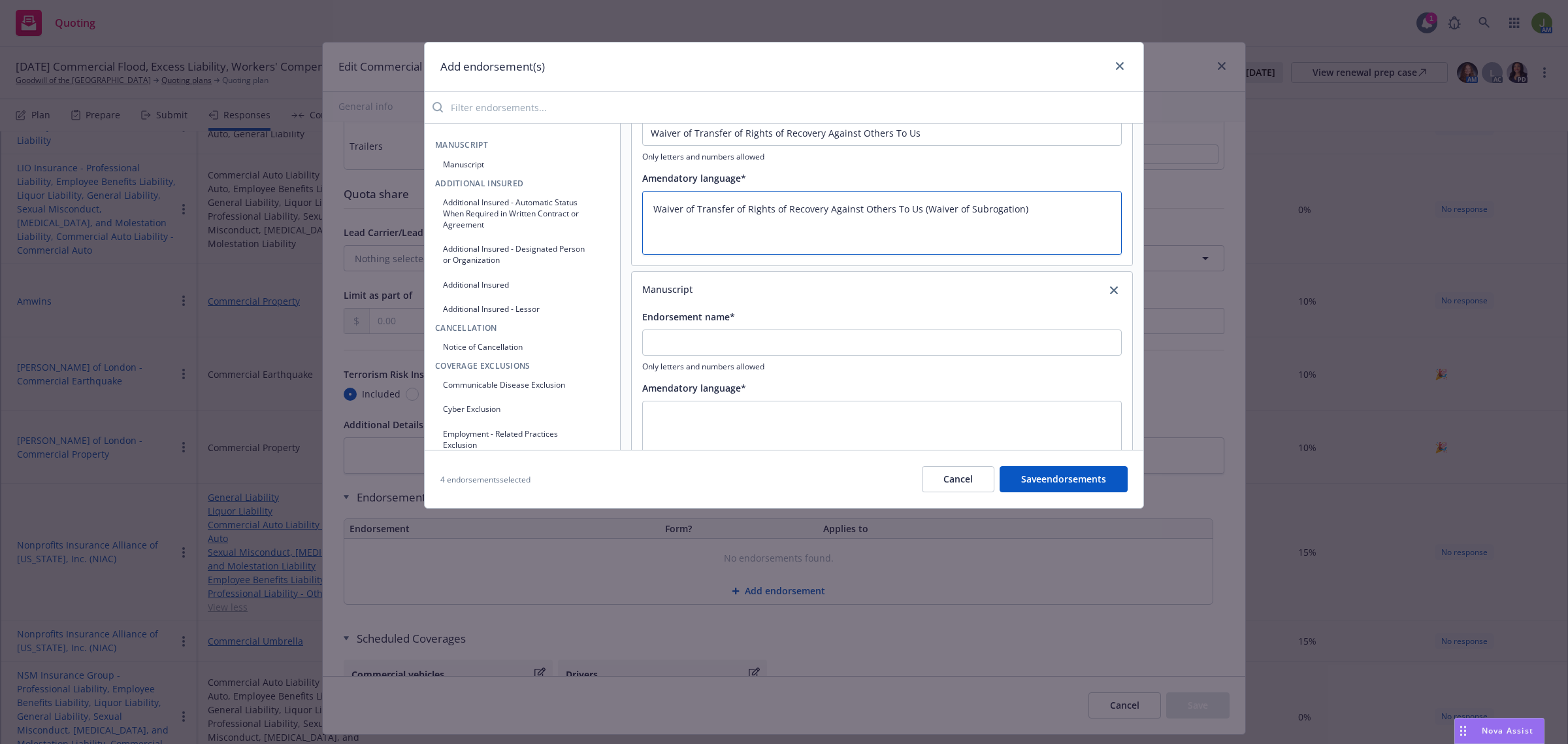
scroll to position [326, 0]
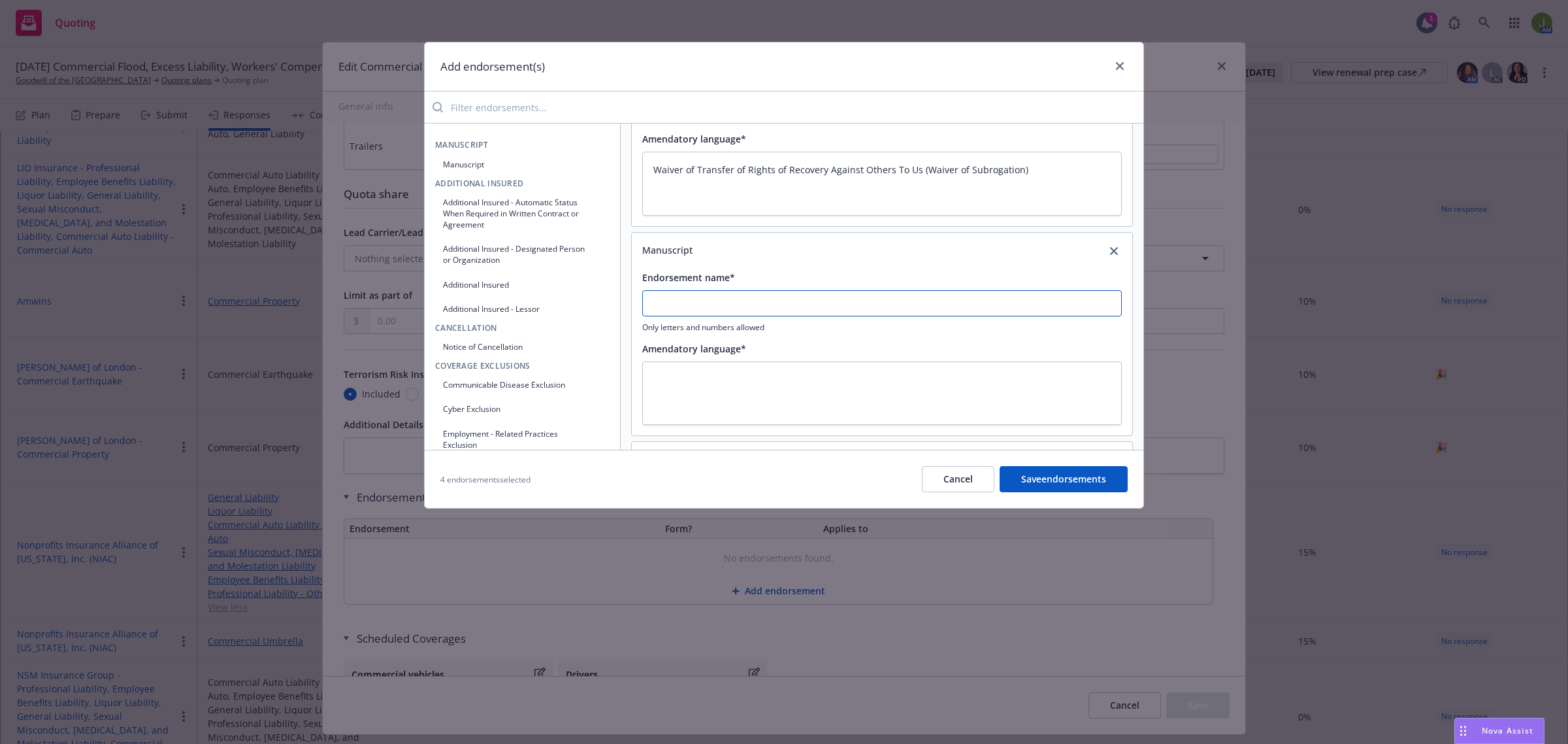
drag, startPoint x: 683, startPoint y: 304, endPoint x: 687, endPoint y: 298, distance: 7.2
click at [665, 389] on textarea at bounding box center [882, 393] width 480 height 64
paste textarea "Primary and NonContributory Designated Person or Organization"
click at [728, 376] on textarea "Primary and NonContributory Designated Person or Organization" at bounding box center [882, 393] width 480 height 64
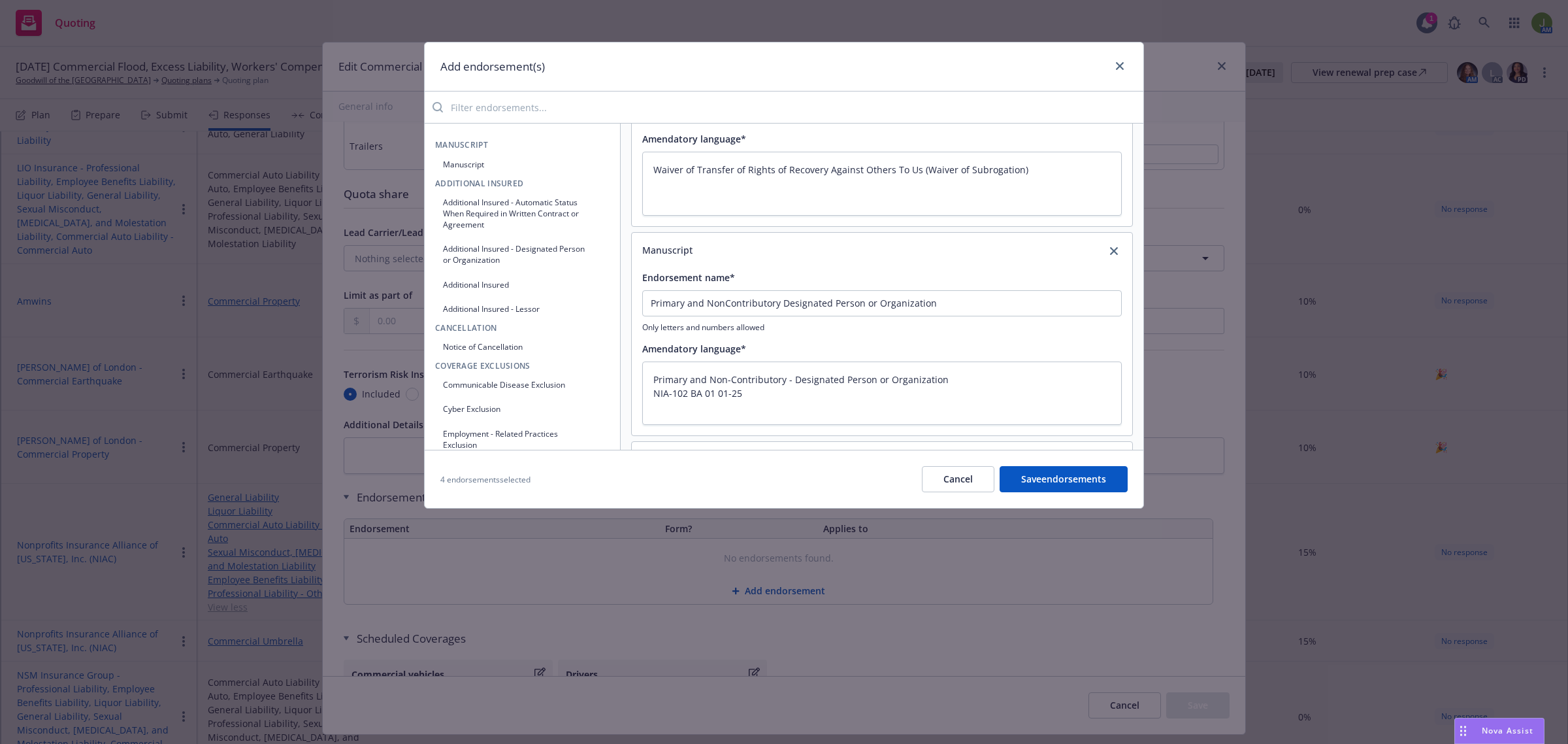
click at [1053, 479] on button "Save endorsements" at bounding box center [1064, 479] width 128 height 26
click at [1070, 482] on button "Save endorsements" at bounding box center [1064, 479] width 128 height 26
click at [1059, 483] on button "Save endorsements" at bounding box center [1064, 479] width 128 height 26
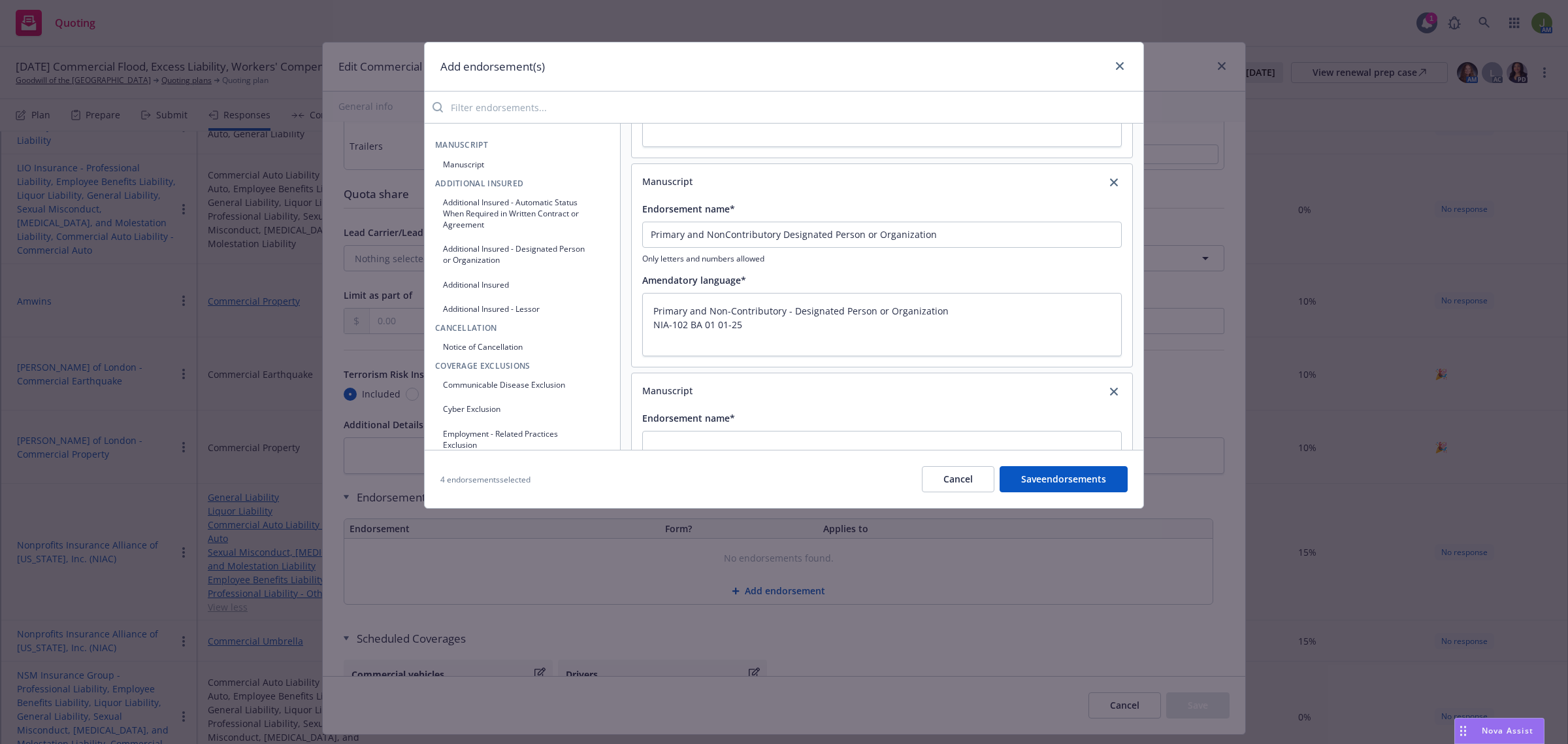
scroll to position [556, 0]
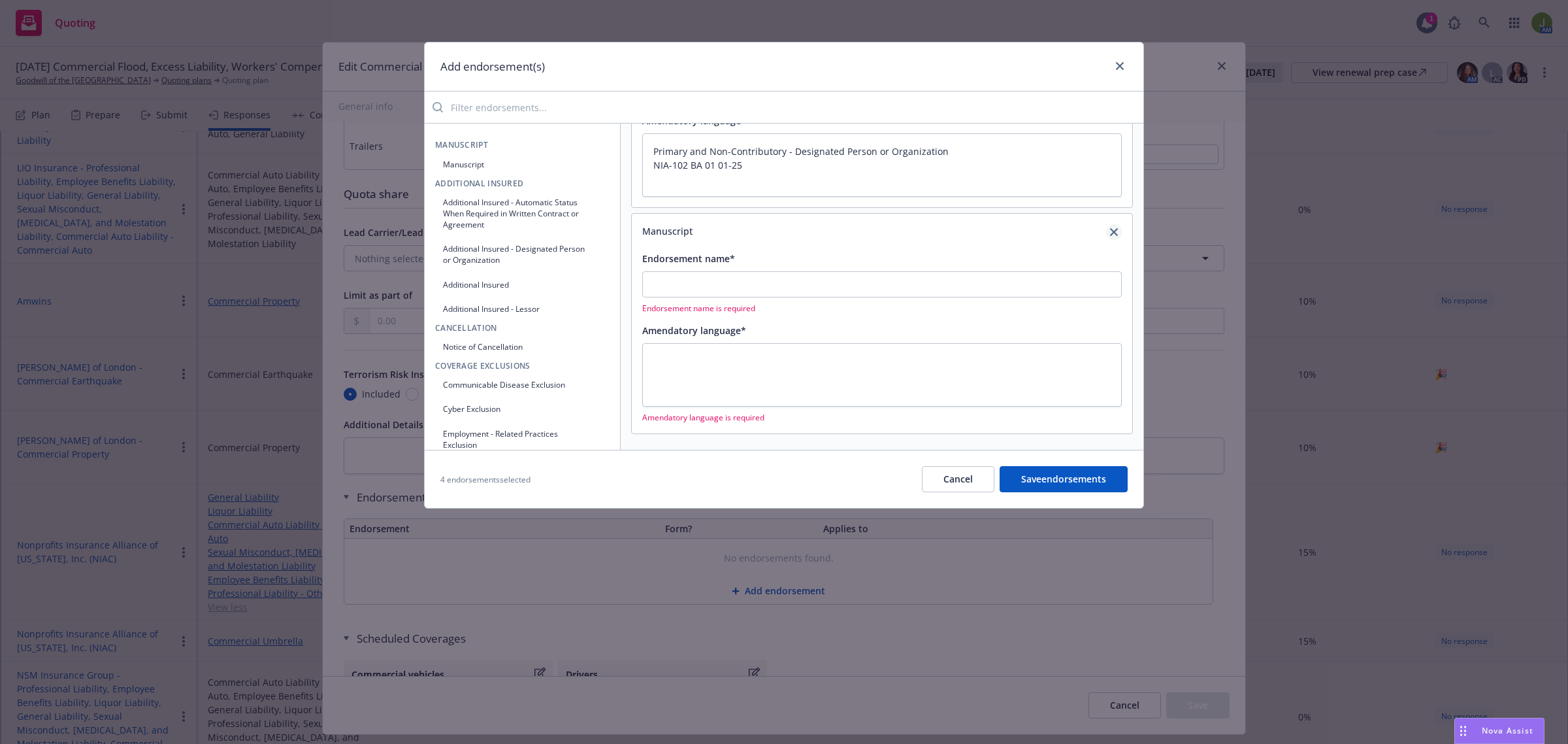
click at [1110, 232] on icon "close" at bounding box center [1114, 232] width 8 height 8
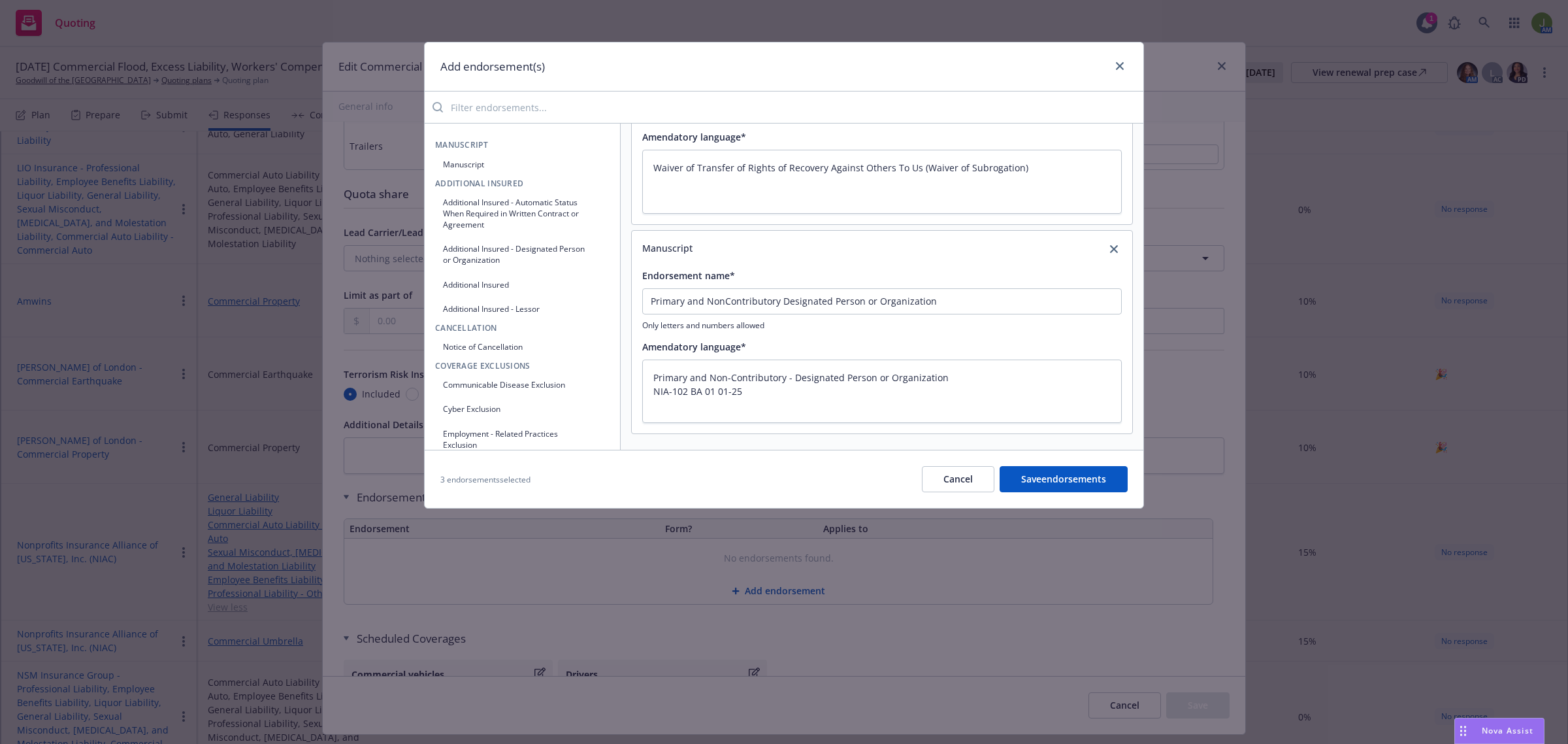
scroll to position [329, 0]
click at [1020, 475] on button "Save endorsements" at bounding box center [1064, 479] width 128 height 26
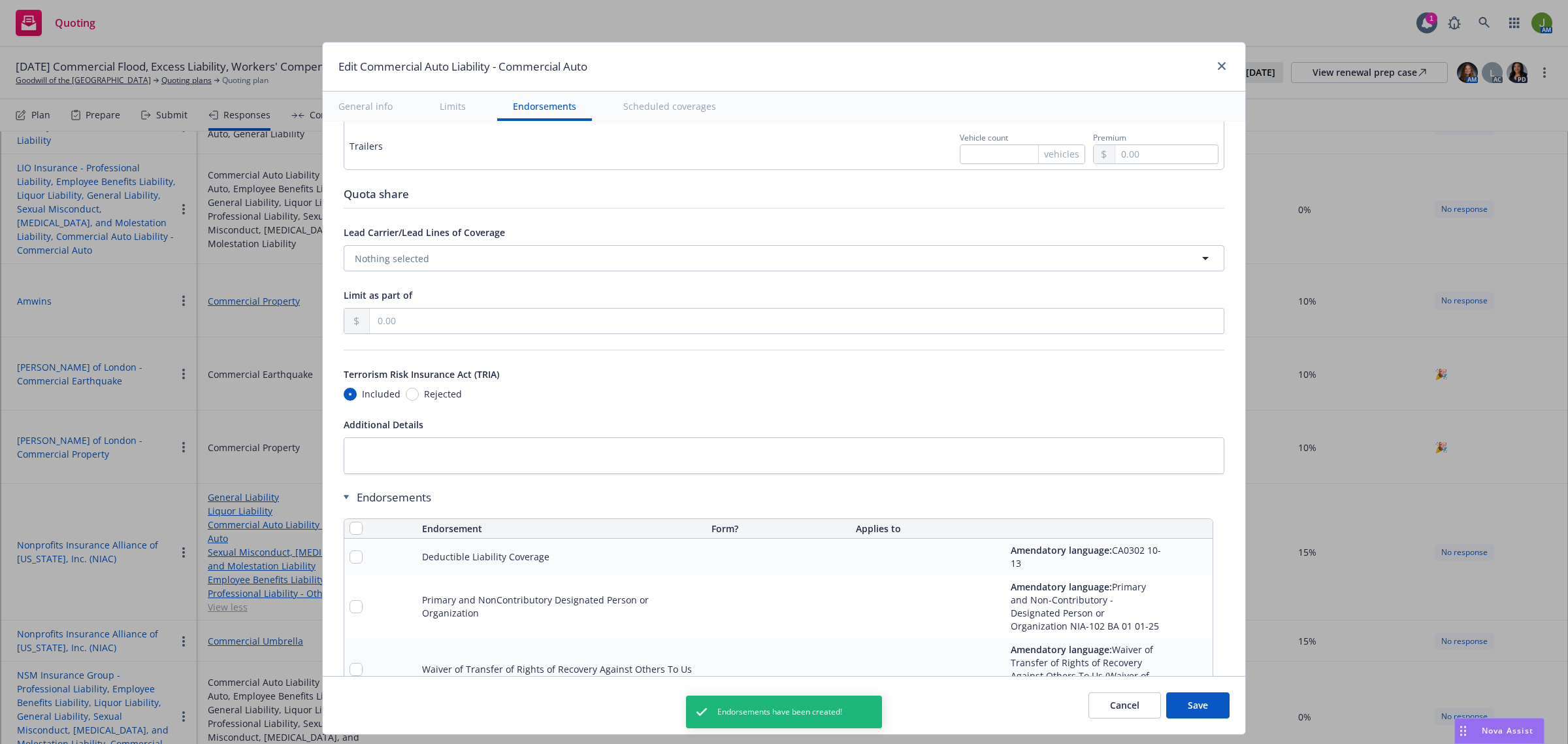
click at [1195, 700] on button "Save" at bounding box center [1198, 705] width 63 height 26
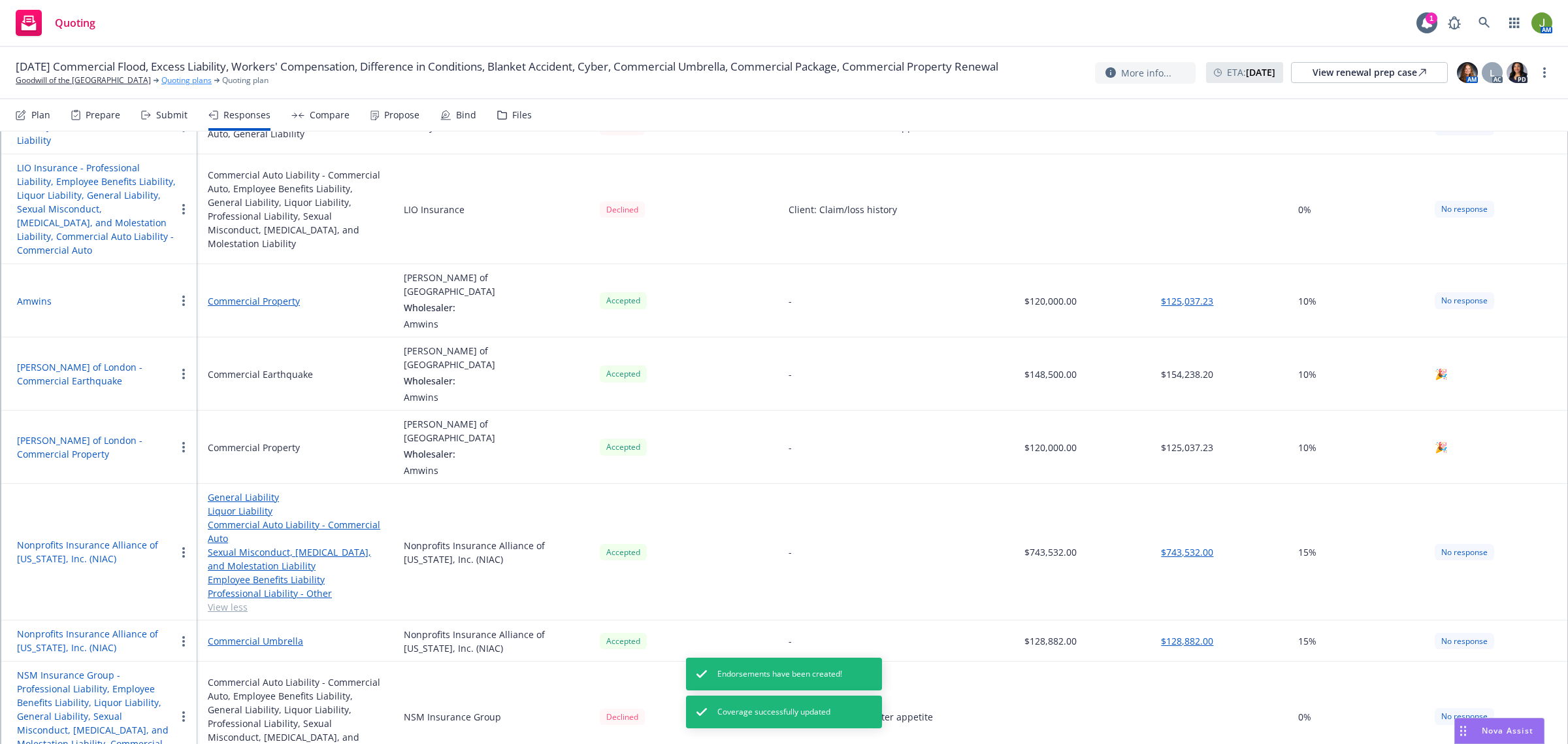
click at [165, 78] on link "Quoting plans" at bounding box center [187, 80] width 50 height 12
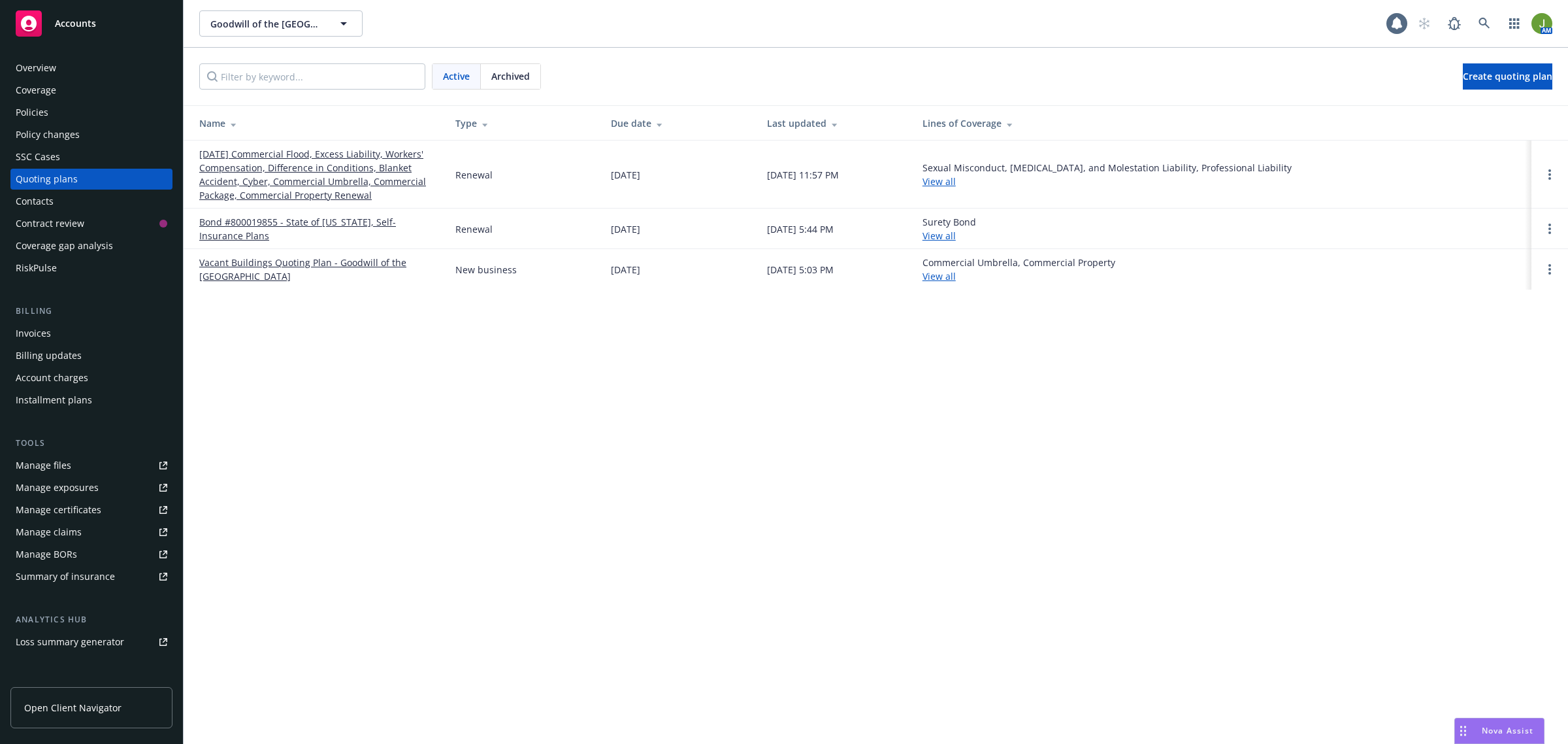
click at [258, 164] on link "[DATE] Commercial Flood, Excess Liability, Workers' Compensation, Difference in…" at bounding box center [316, 174] width 235 height 55
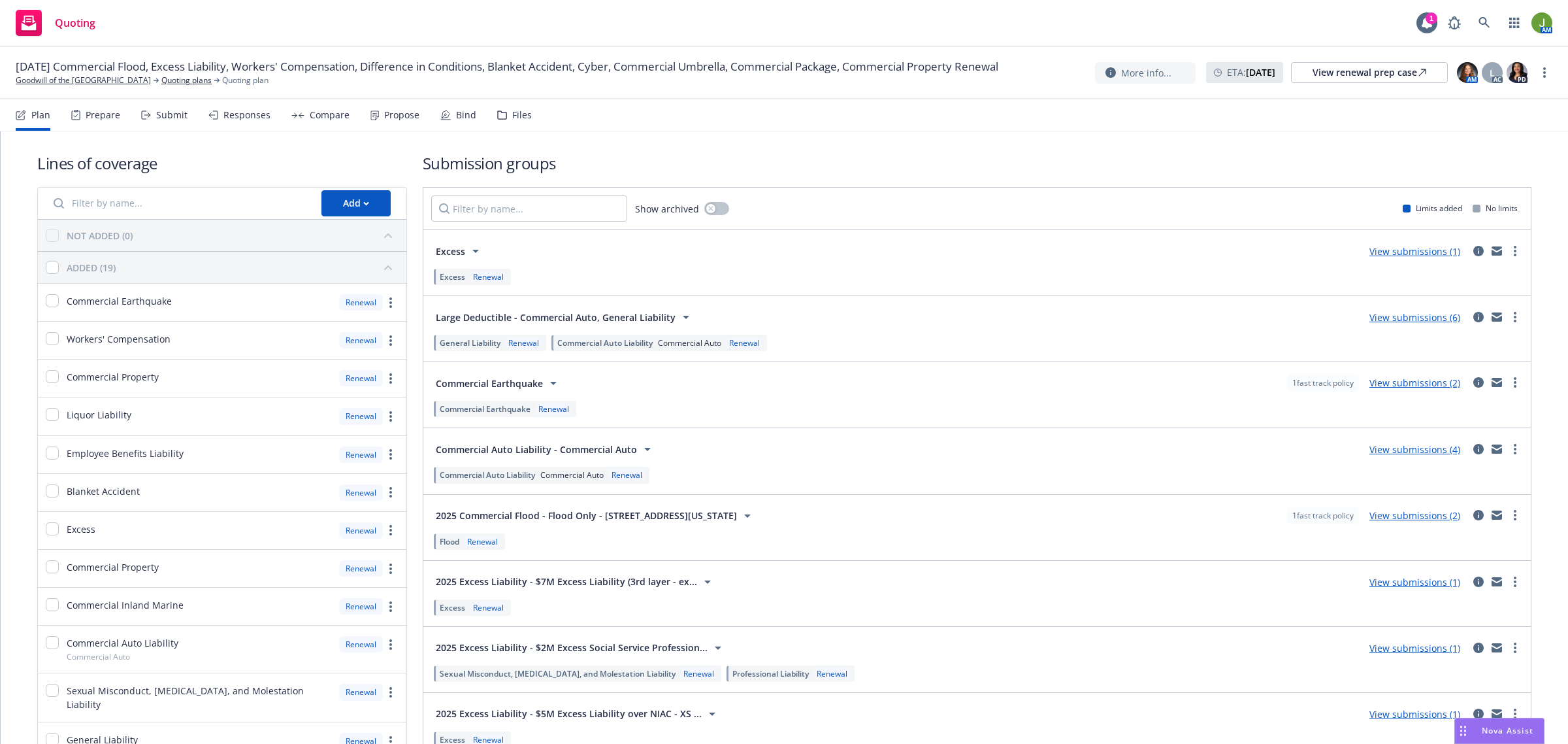
click at [389, 106] on div "Propose" at bounding box center [395, 115] width 49 height 32
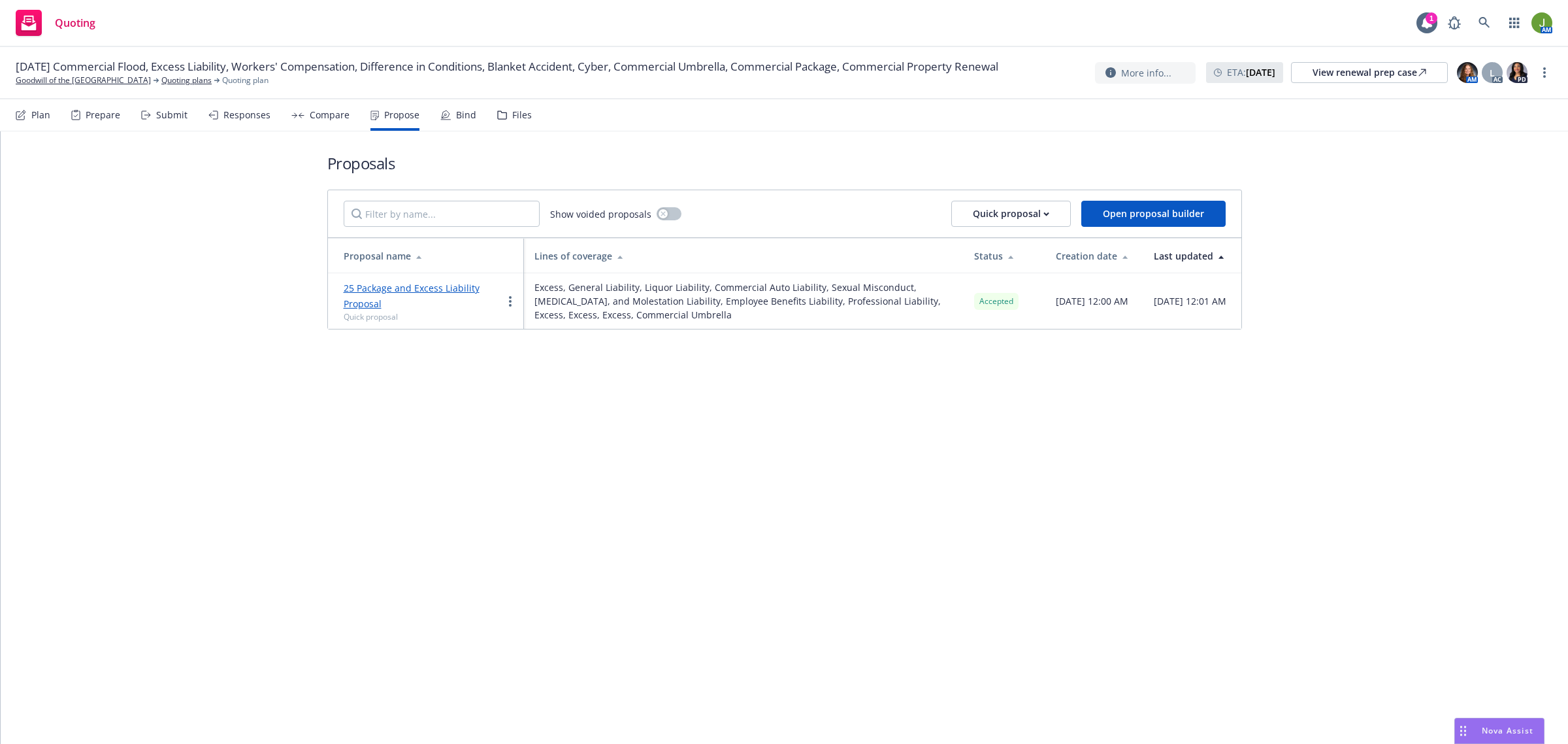
click at [458, 110] on div "Bind" at bounding box center [466, 115] width 20 height 11
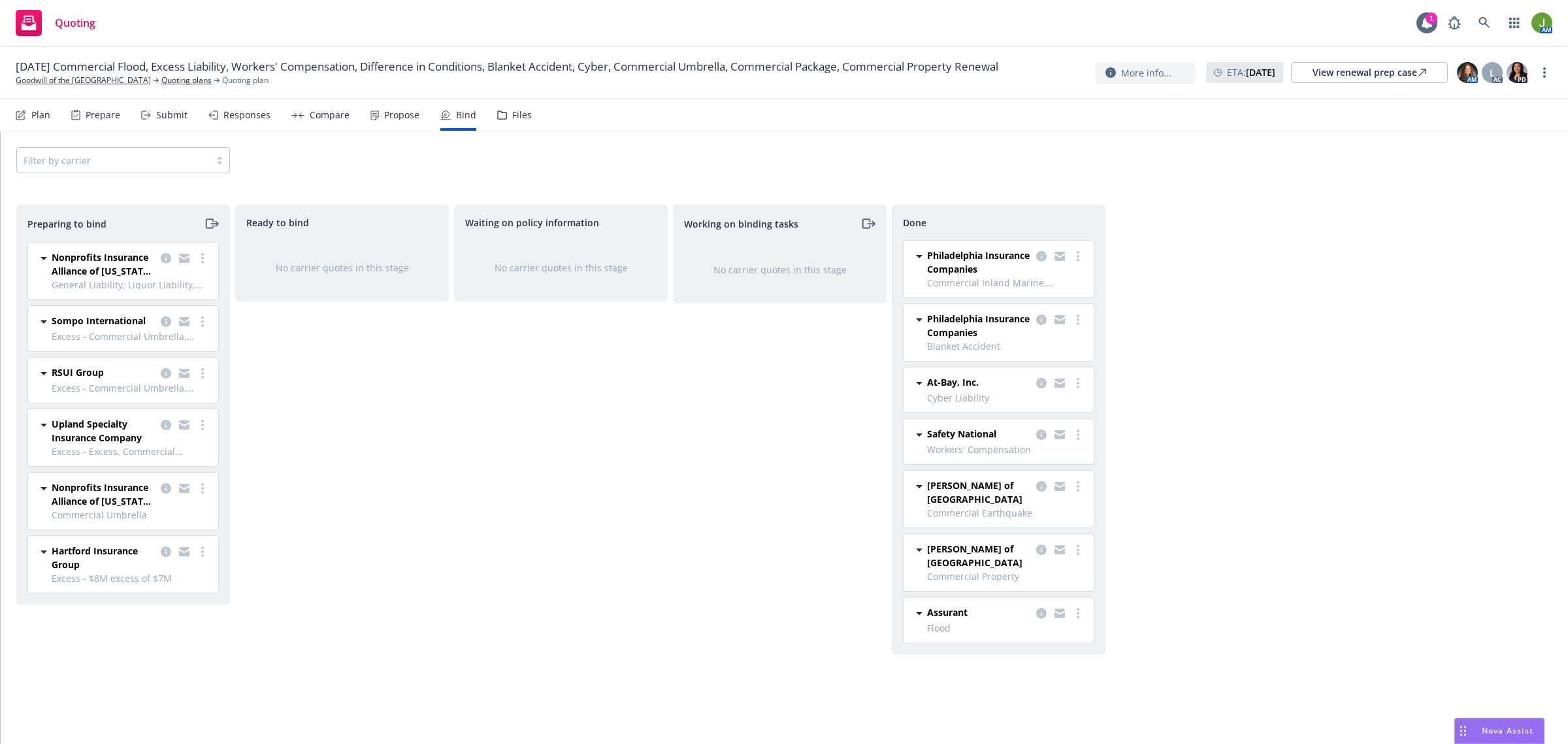
click at [210, 222] on icon "moveRight" at bounding box center [211, 223] width 15 height 15
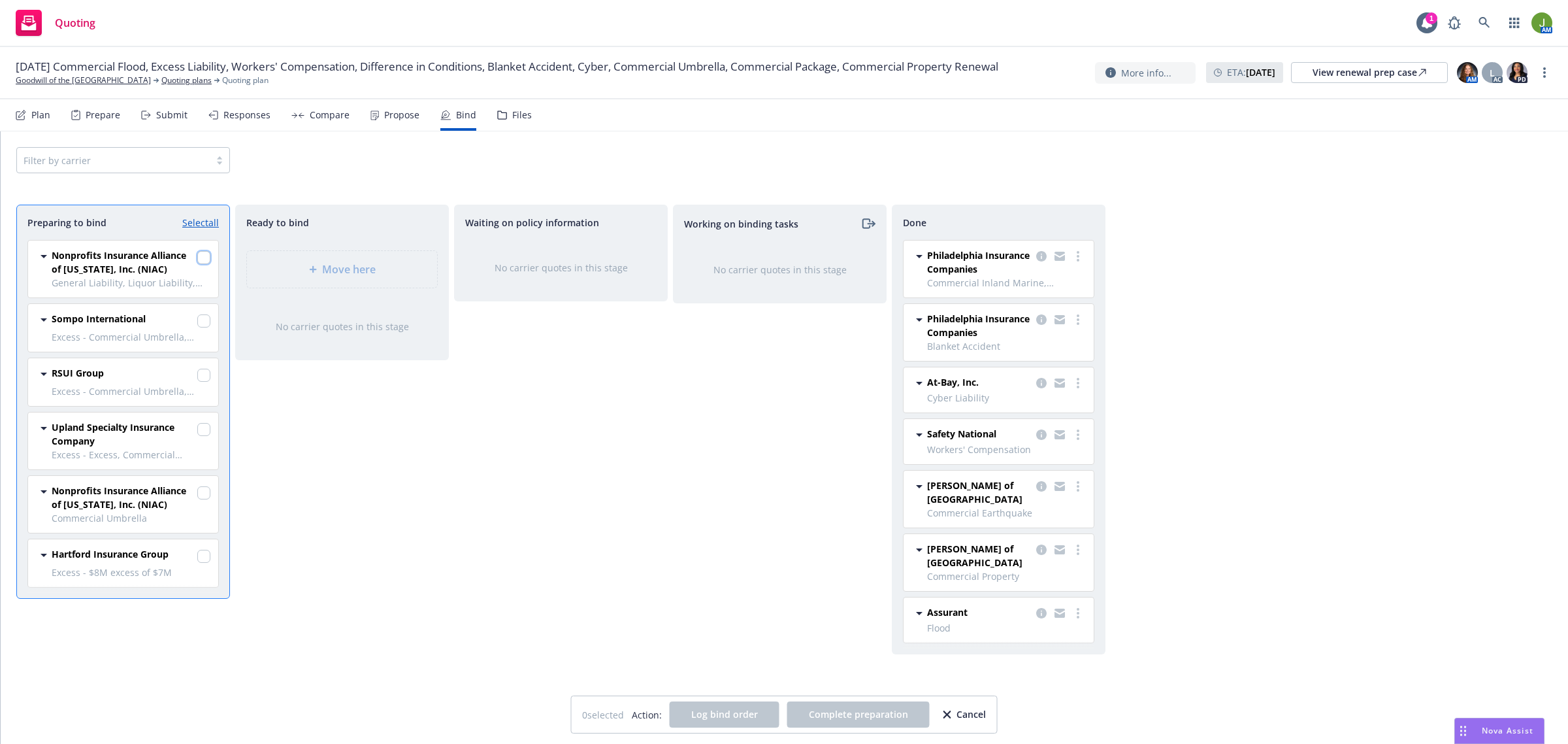
click at [207, 258] on input "checkbox" at bounding box center [204, 257] width 13 height 13
checkbox input "true"
click at [207, 328] on div at bounding box center [204, 322] width 13 height 15
click at [201, 225] on link "Select all" at bounding box center [200, 222] width 37 height 14
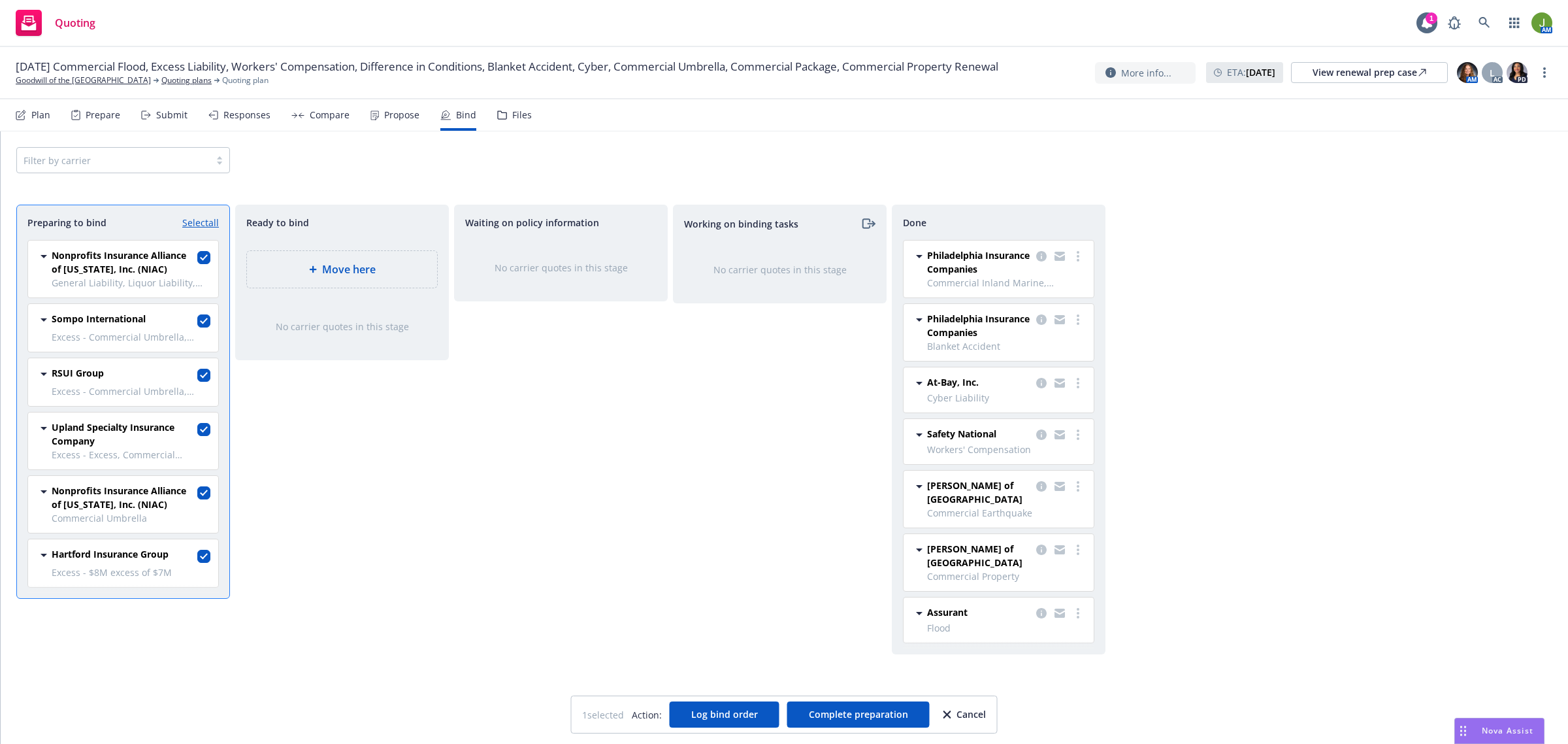
checkbox input "true"
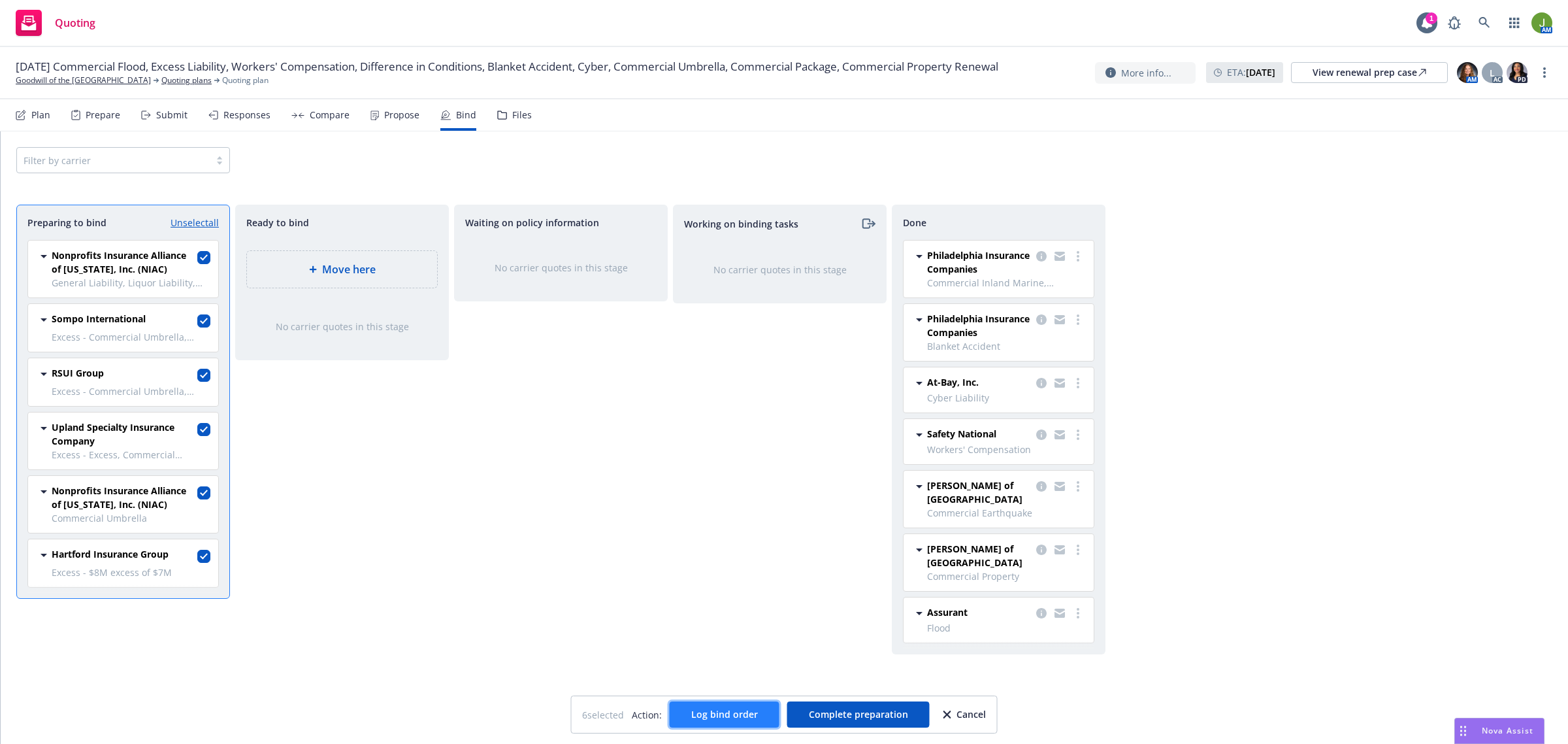
click at [723, 714] on span "Log bind order" at bounding box center [725, 714] width 67 height 13
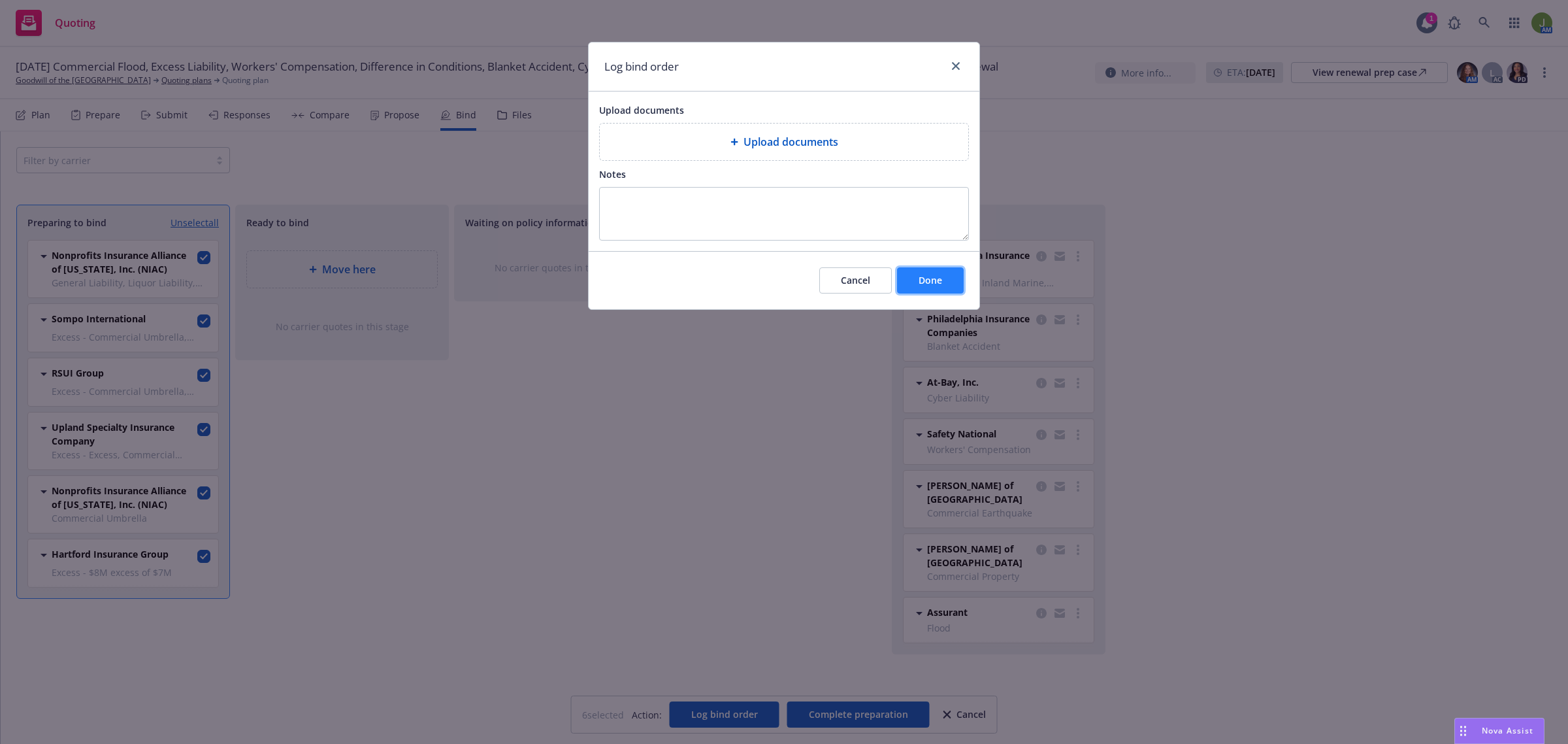
click at [928, 286] on span "Done" at bounding box center [931, 280] width 23 height 13
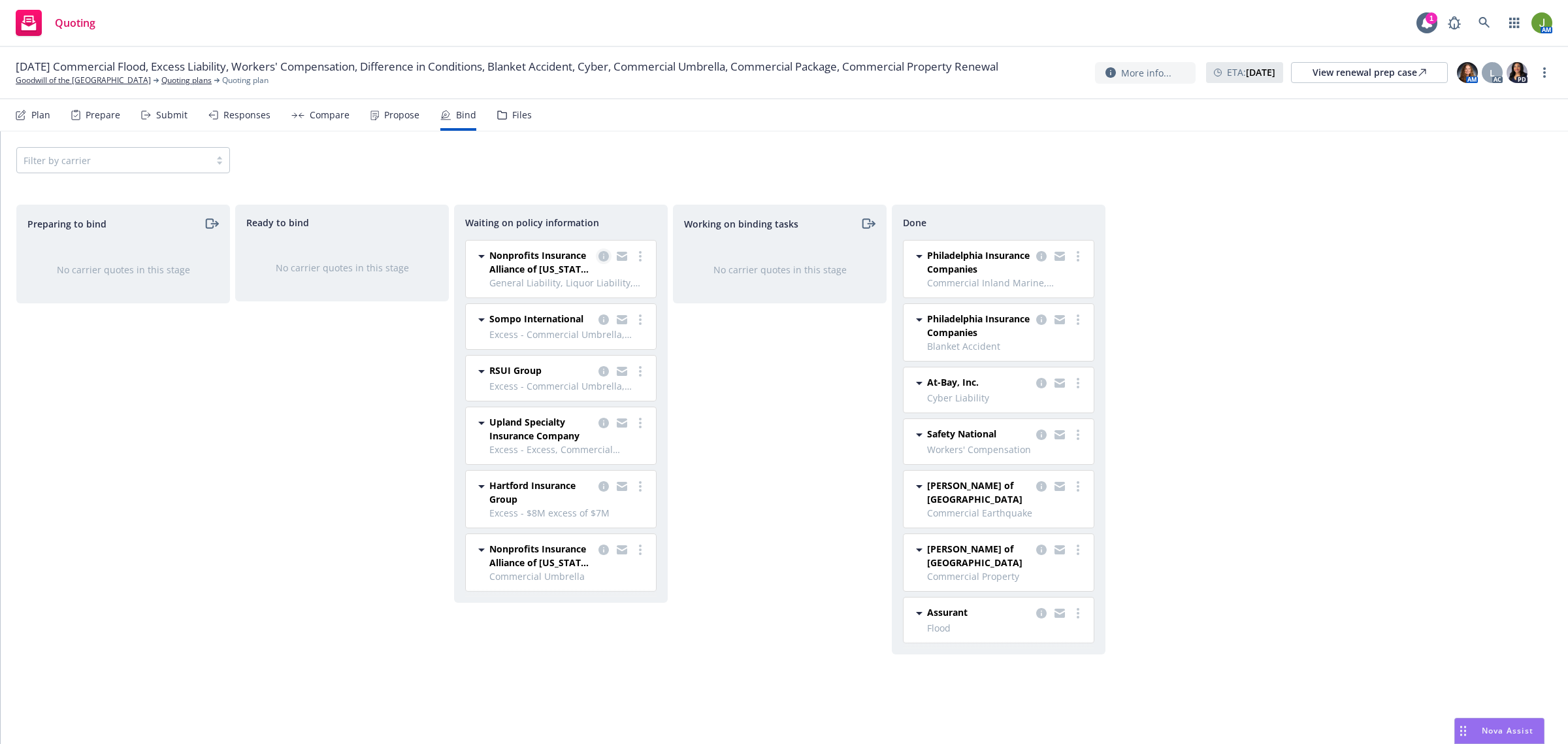
click at [602, 259] on icon "copy logging email" at bounding box center [604, 256] width 11 height 11
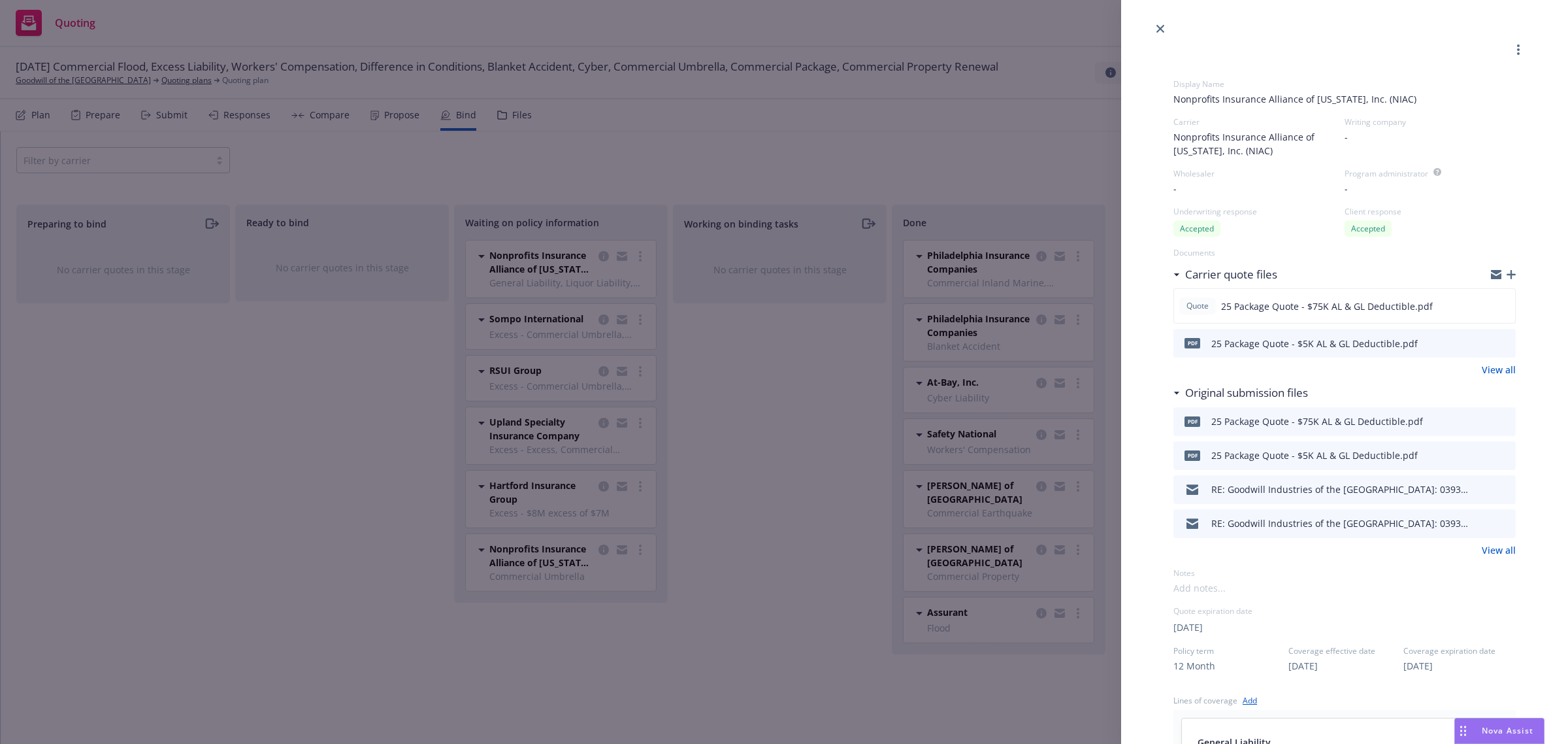
click at [1507, 274] on icon "button" at bounding box center [1511, 274] width 9 height 9
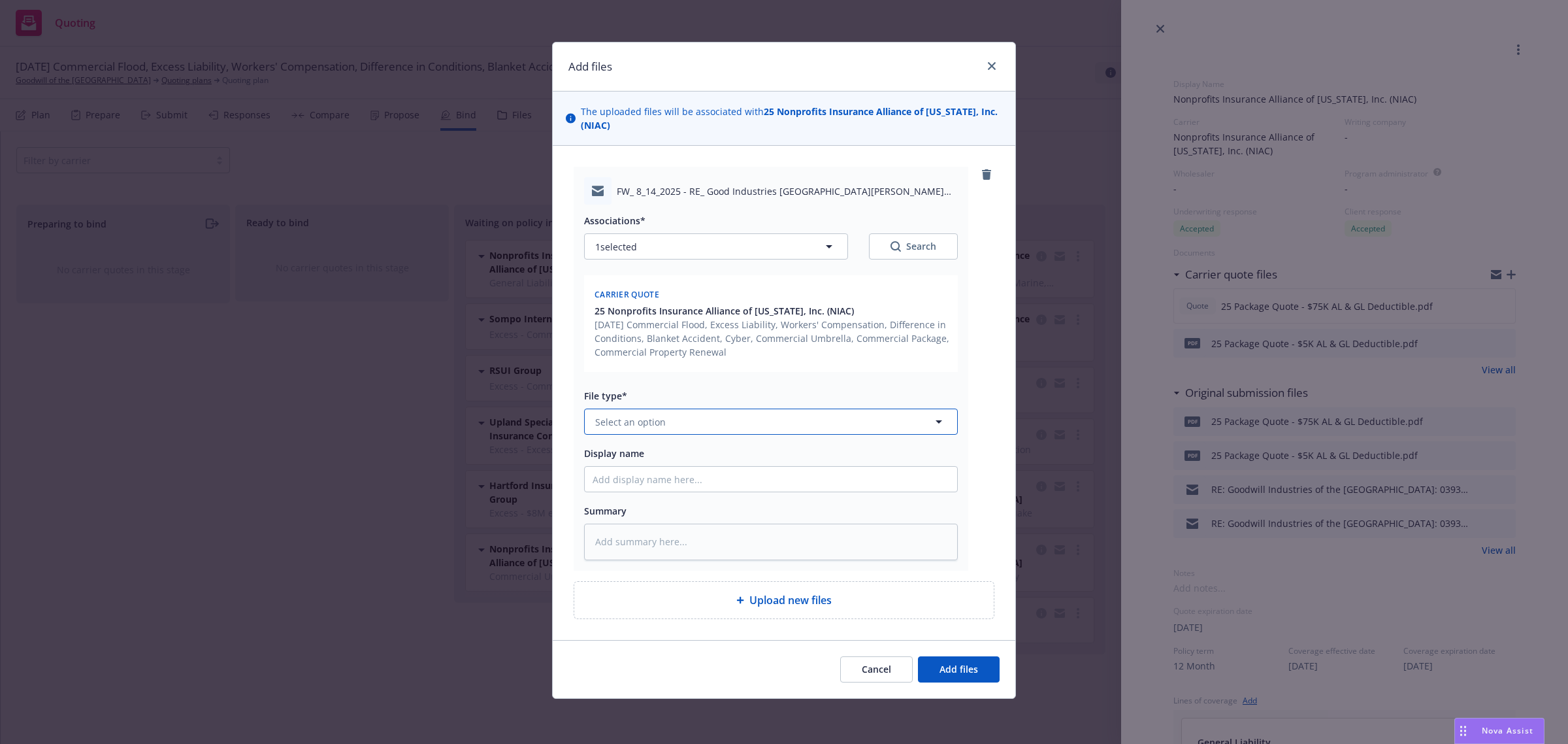
click at [590, 421] on button "Select an option" at bounding box center [771, 421] width 374 height 26
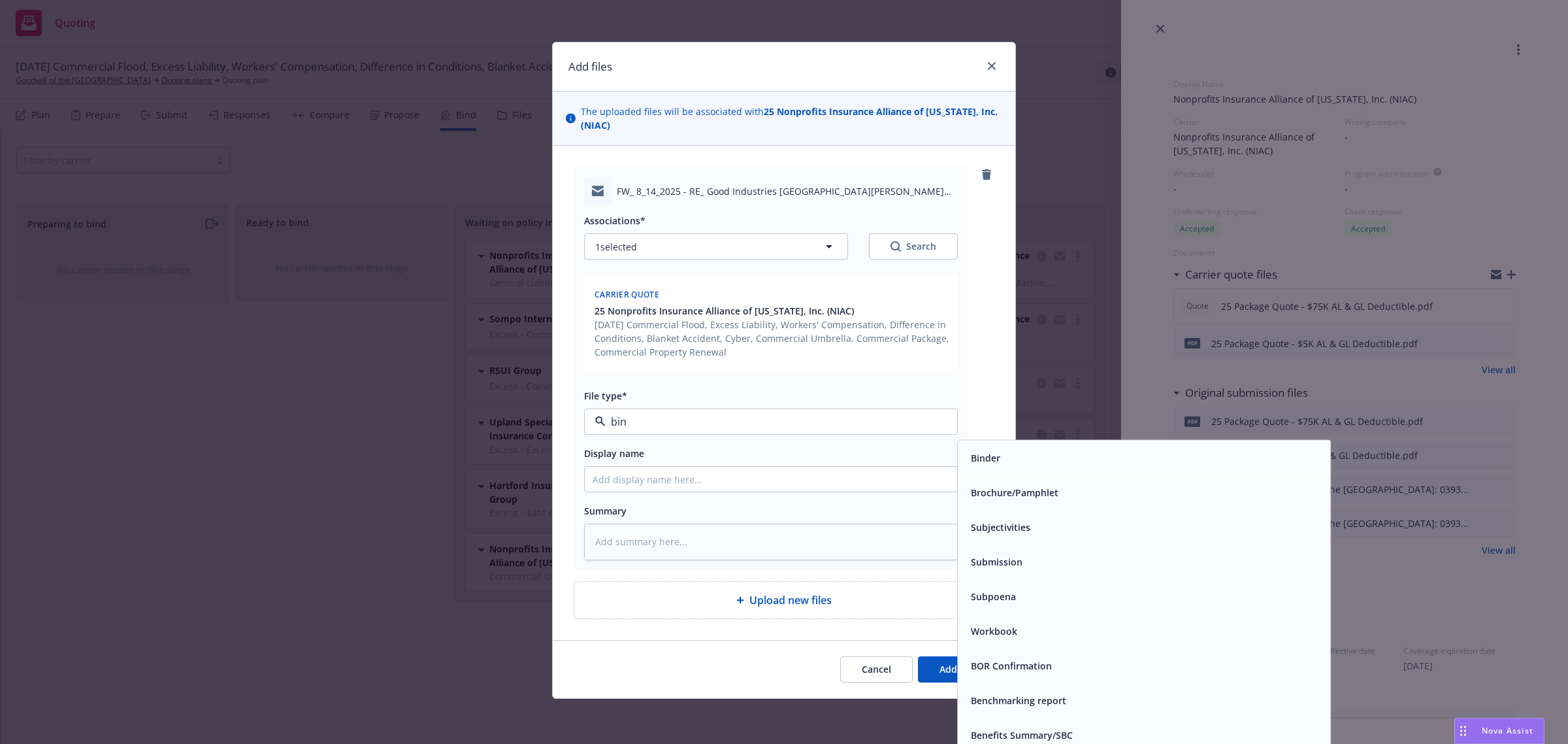
type input "bind"
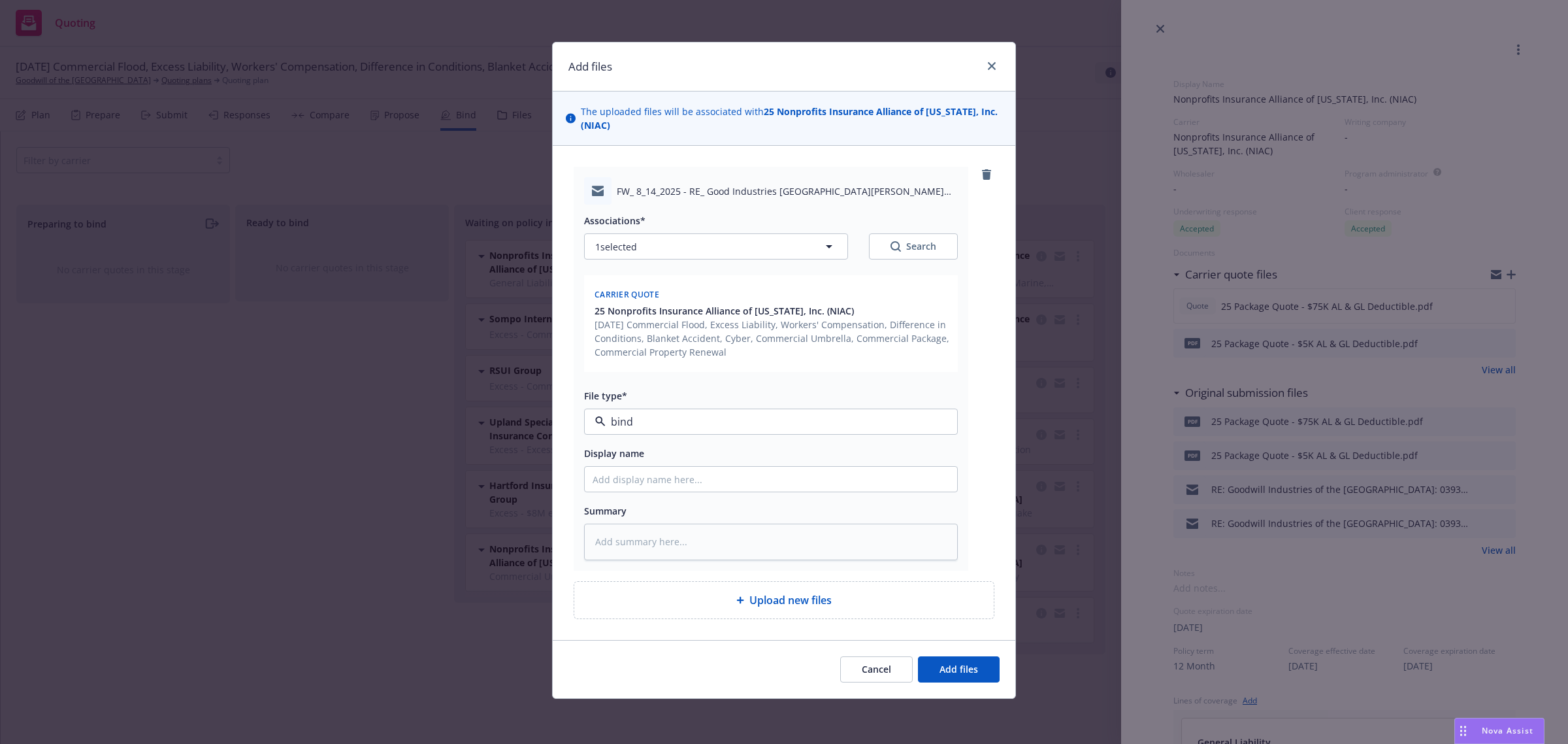
type textarea "x"
type input "To"
type textarea "x"
type input "To"
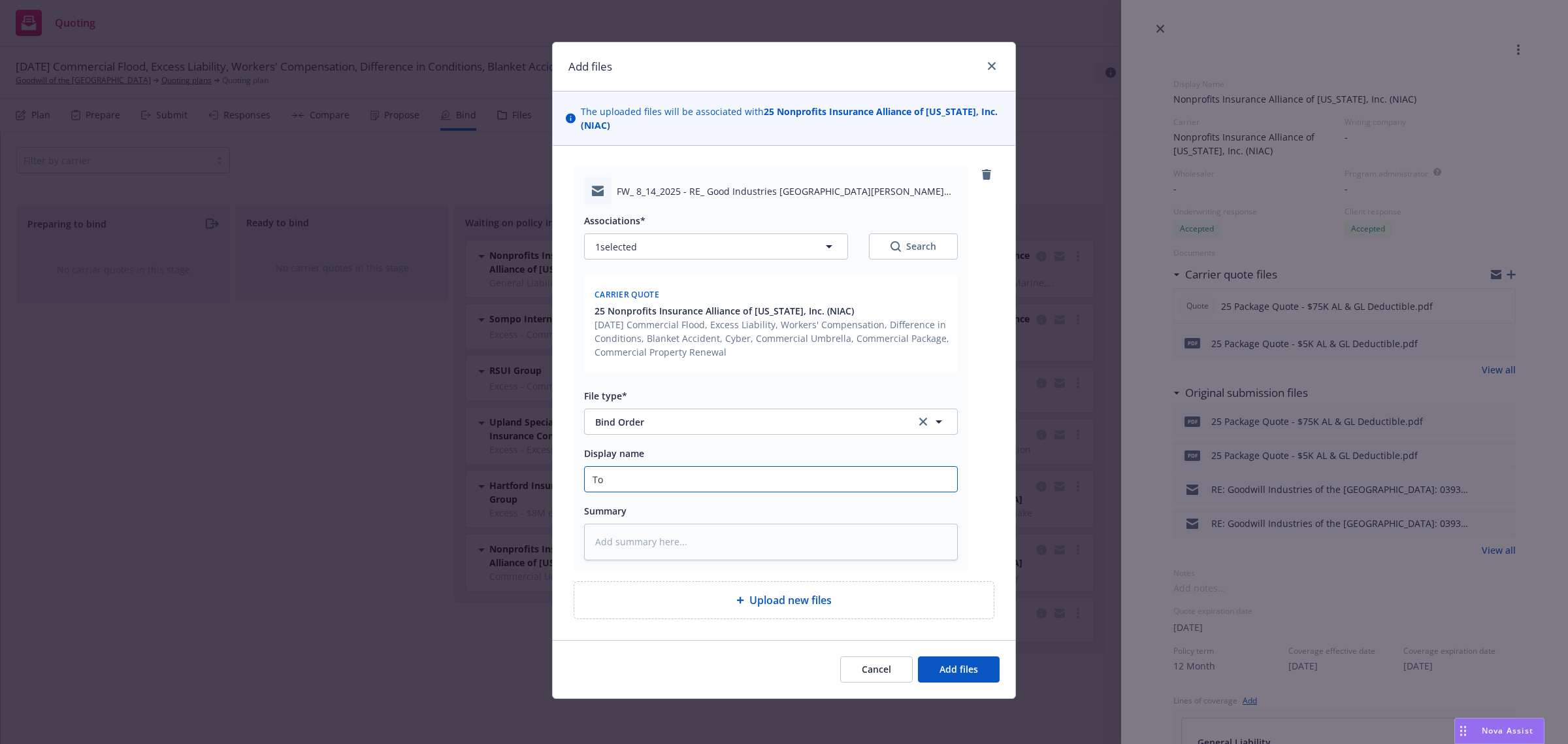
type textarea "x"
type input "To C"
type textarea "x"
type input "To Ca"
type textarea "x"
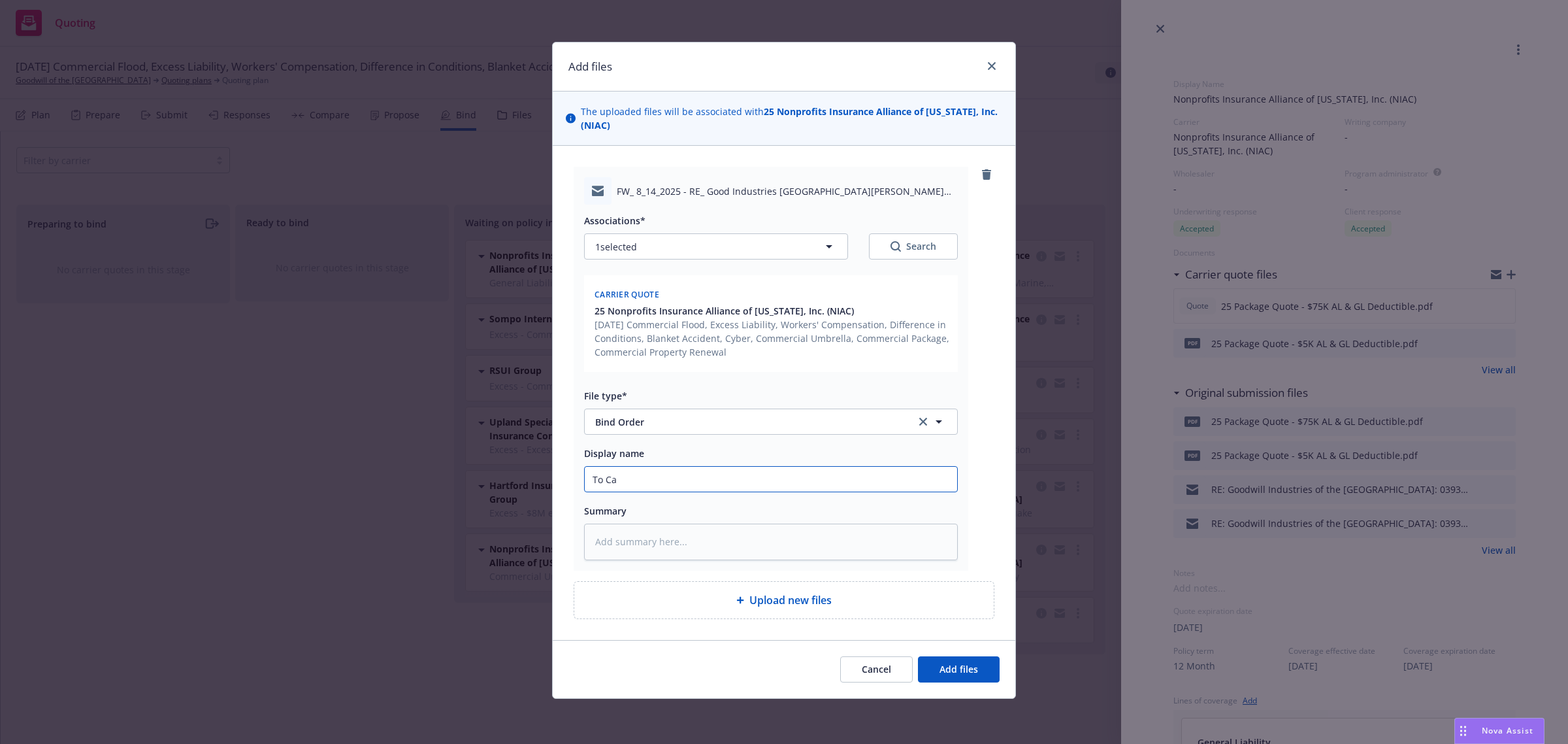
type input "To Car"
type textarea "x"
type input "To [PERSON_NAME]"
type textarea "x"
type input "To [PERSON_NAME]"
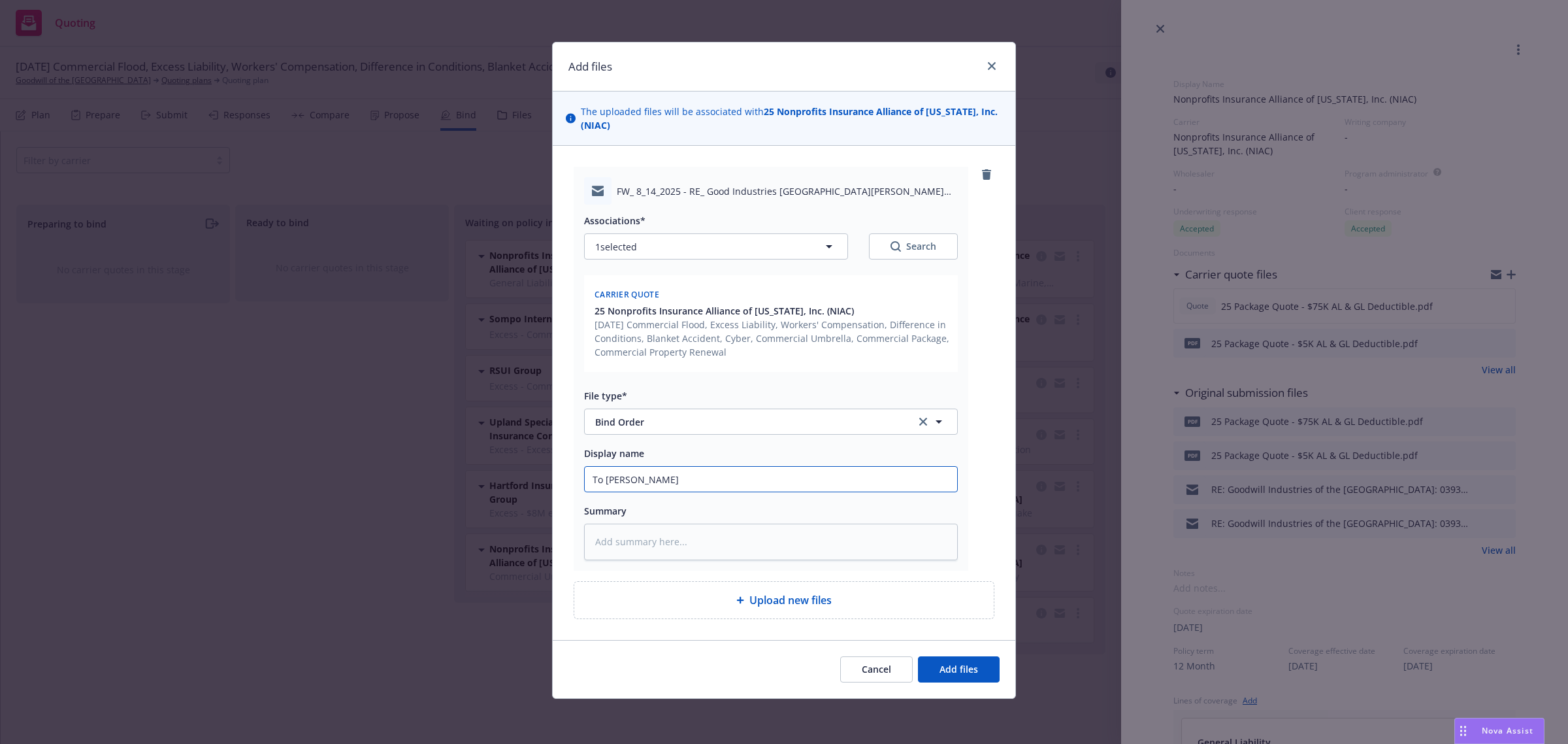
type textarea "x"
type input "To [PERSON_NAME]"
type textarea "x"
type input "To Carrier"
type textarea "x"
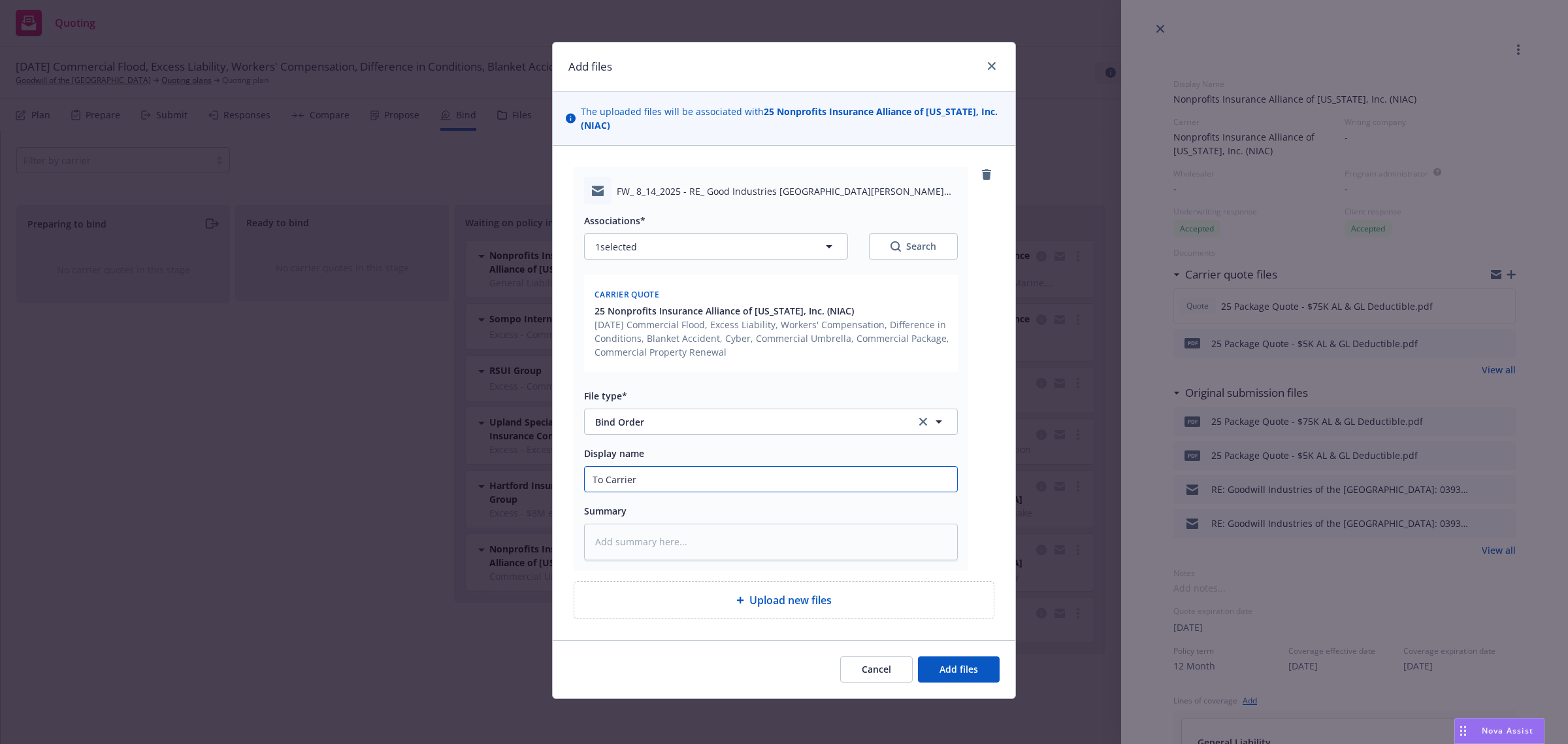
type input "To Carrier:"
type textarea "x"
type input "To Carrier:"
type textarea "x"
type input "To Carrier: P"
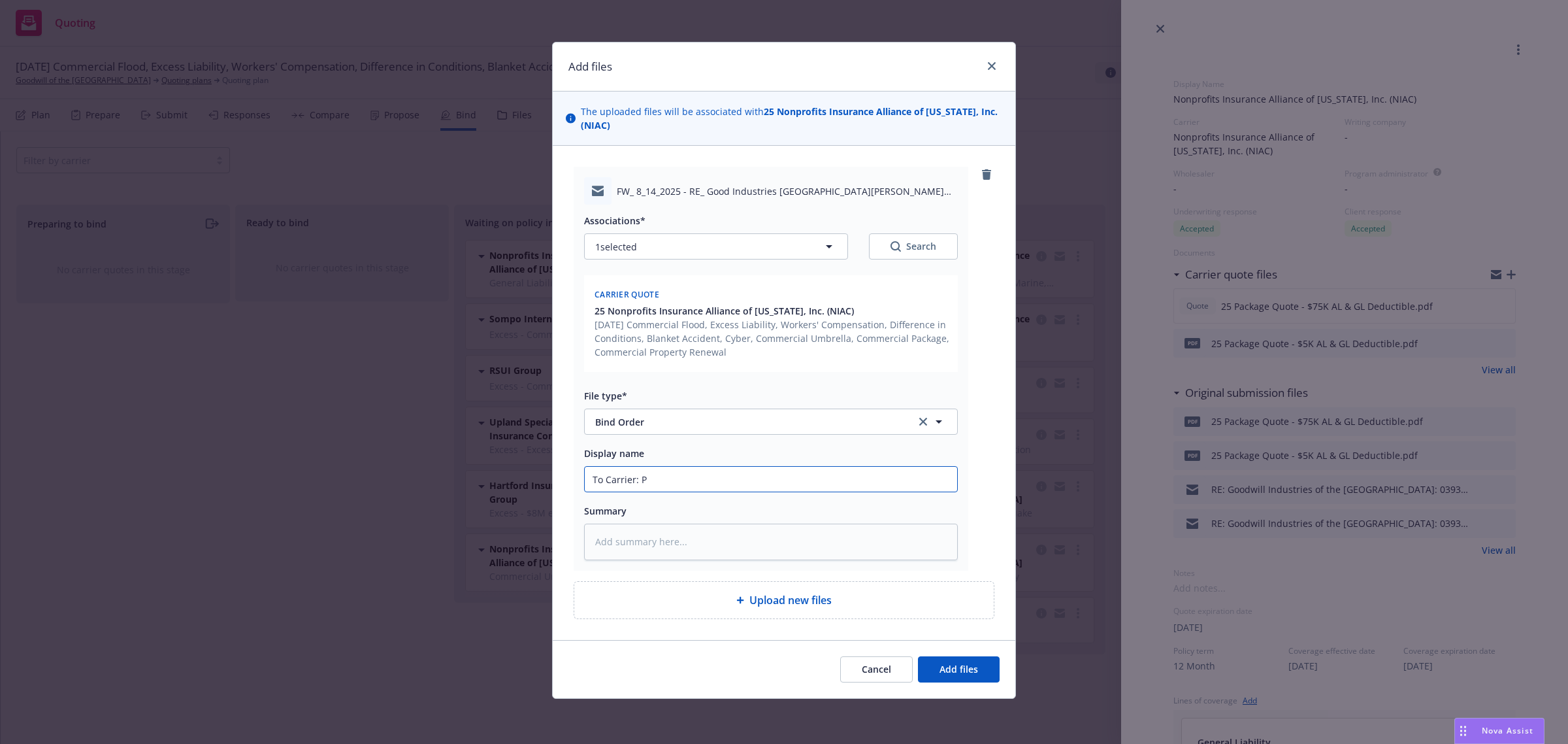
type textarea "x"
type input "To Carrier: Pa"
type textarea "x"
type input "To Carrier: Pac"
type textarea "x"
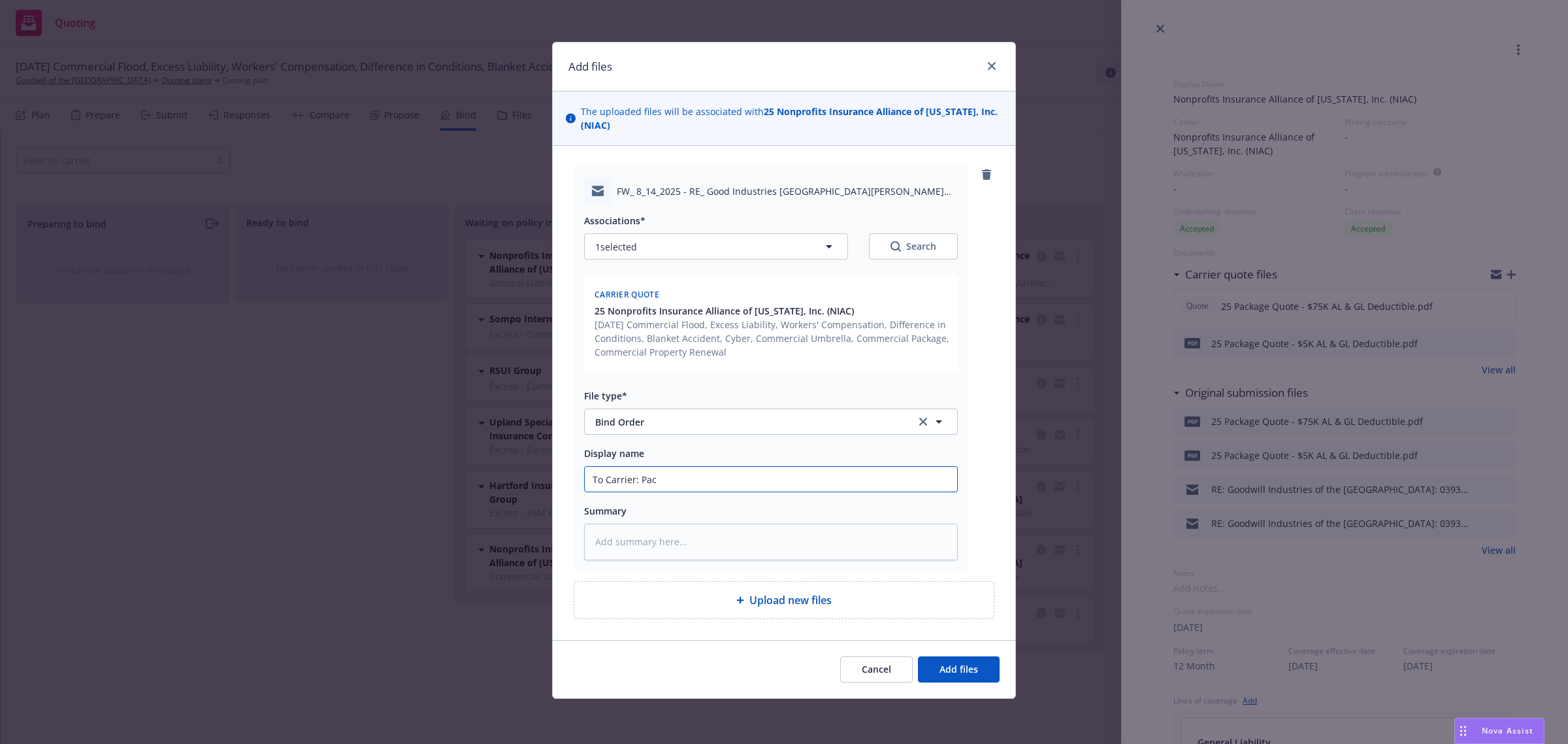
type input "To Carrier: Pack"
type textarea "x"
type input "To Carrier: Packa"
type textarea "x"
type input "To Carrier: Packag"
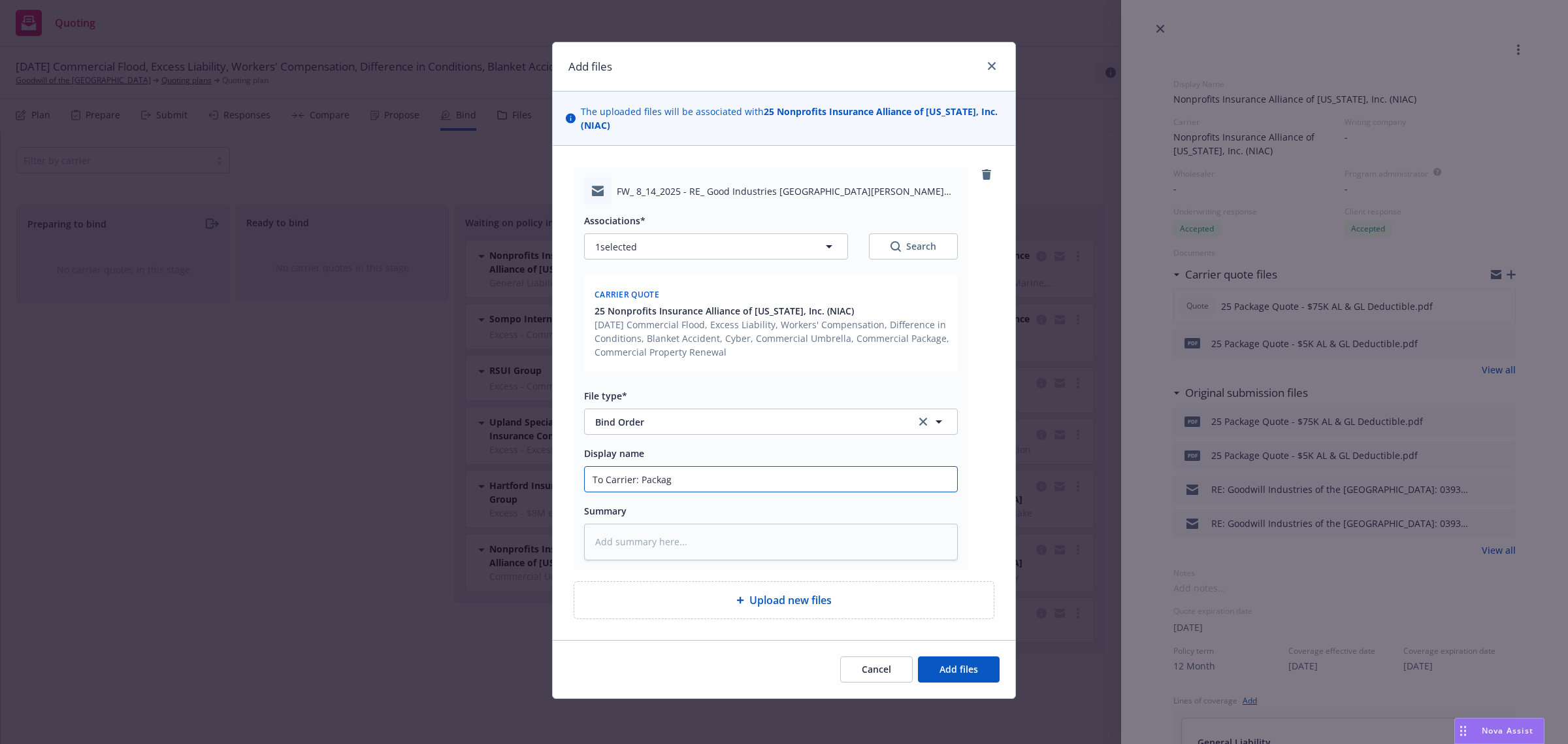
type textarea "x"
type input "To Carrier: Package"
type textarea "x"
type input "To Carrier: Package"
type textarea "x"
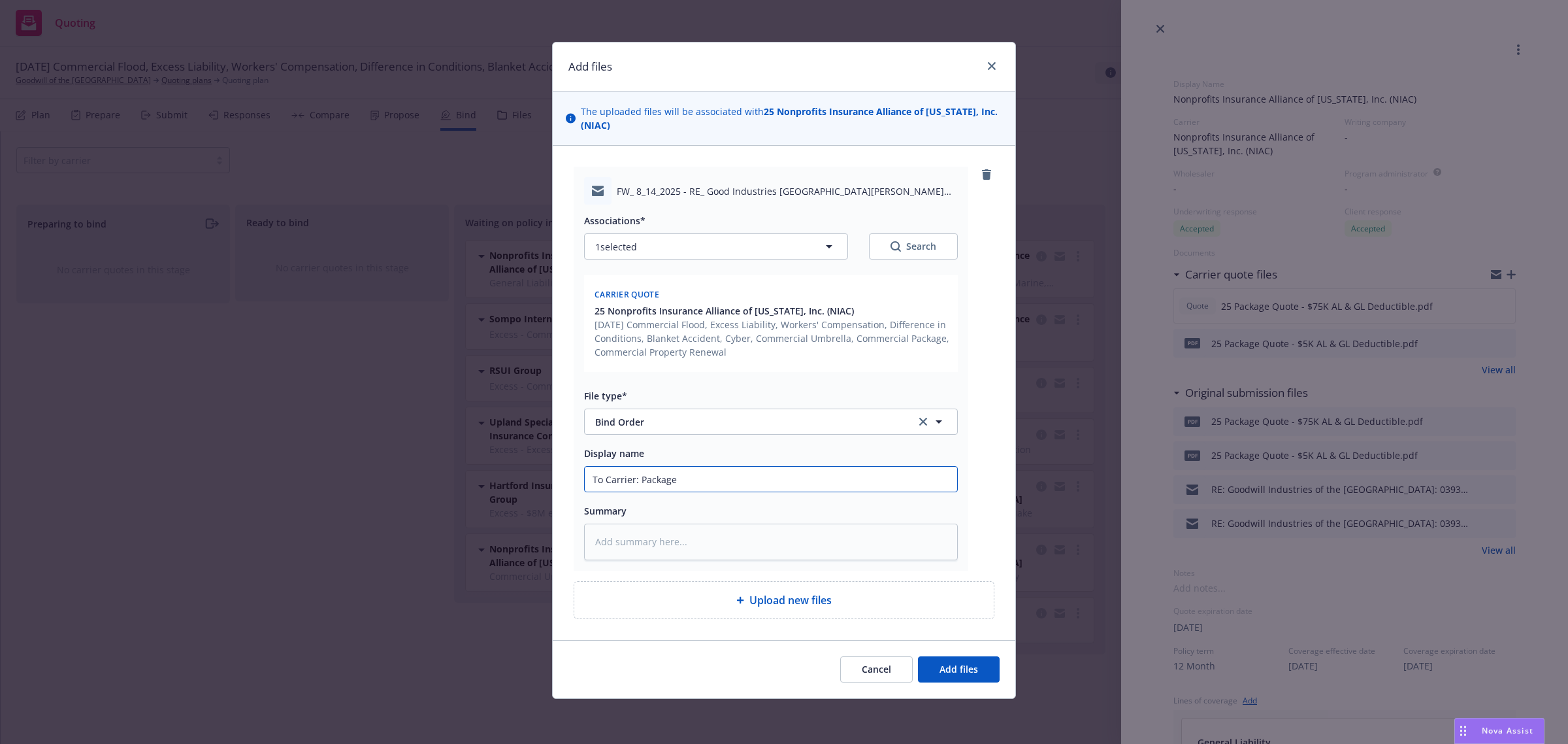
type input "To Carrier: Package &"
type textarea "x"
type input "To Carrier: Package"
type textarea "x"
type input "To Carrier: Package ("
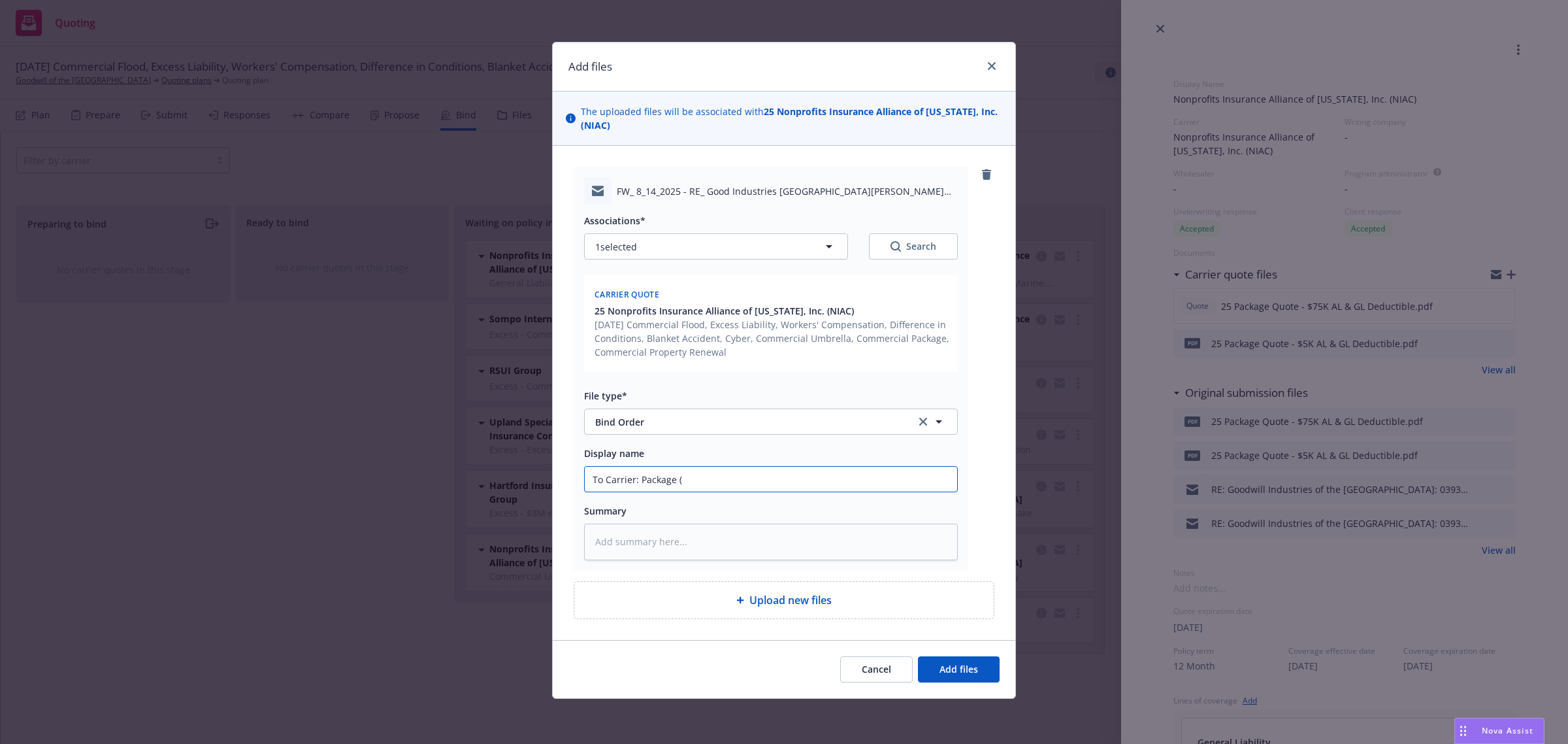
type textarea "x"
type input "To Carrier: Package (G"
type textarea "x"
type input "To Carrier: Package (GL"
type textarea "x"
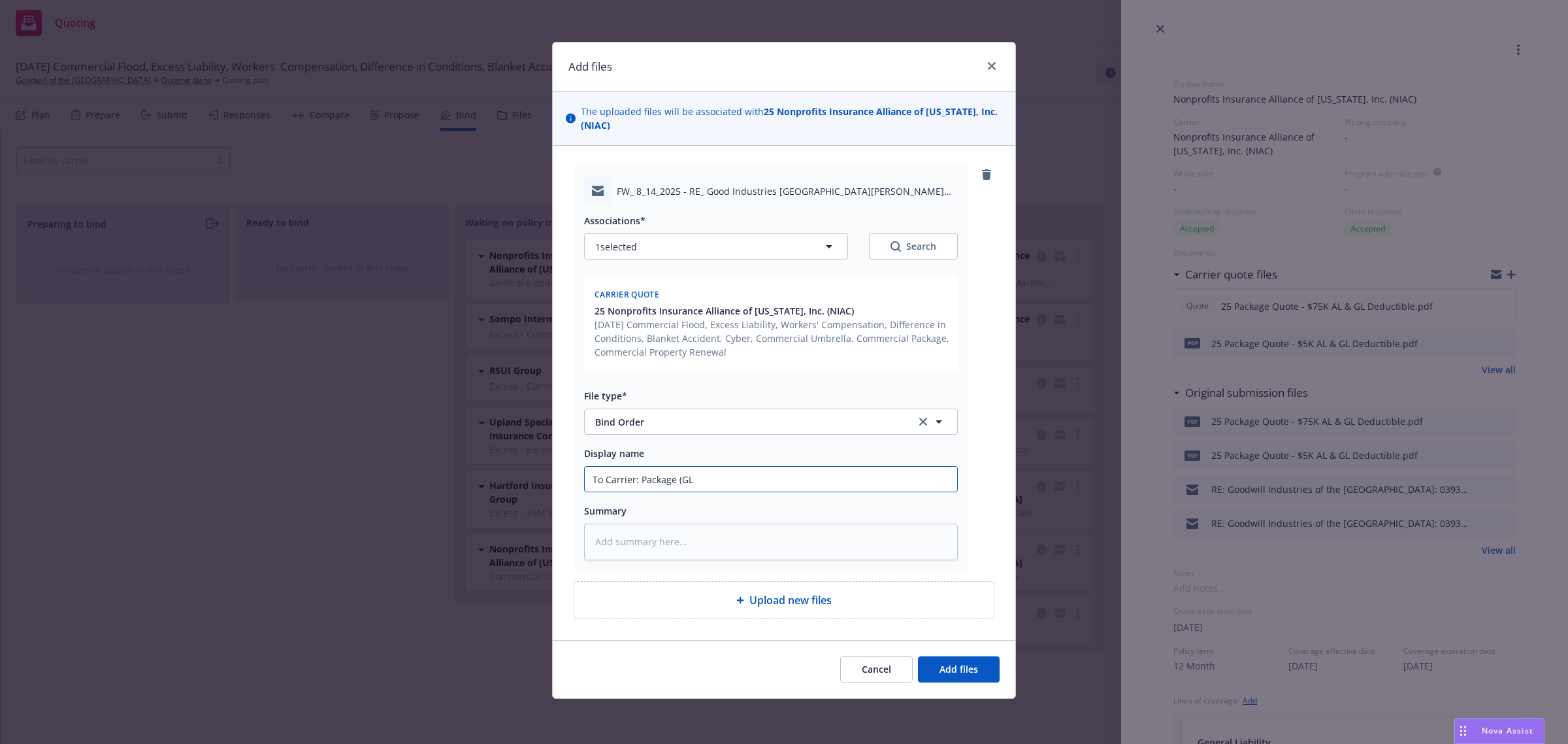
type input "To Carrier: Package (GL &"
type textarea "x"
type input "To Carrier: Package (GL &"
type textarea "x"
type input "To Carrier: Package (GL & A"
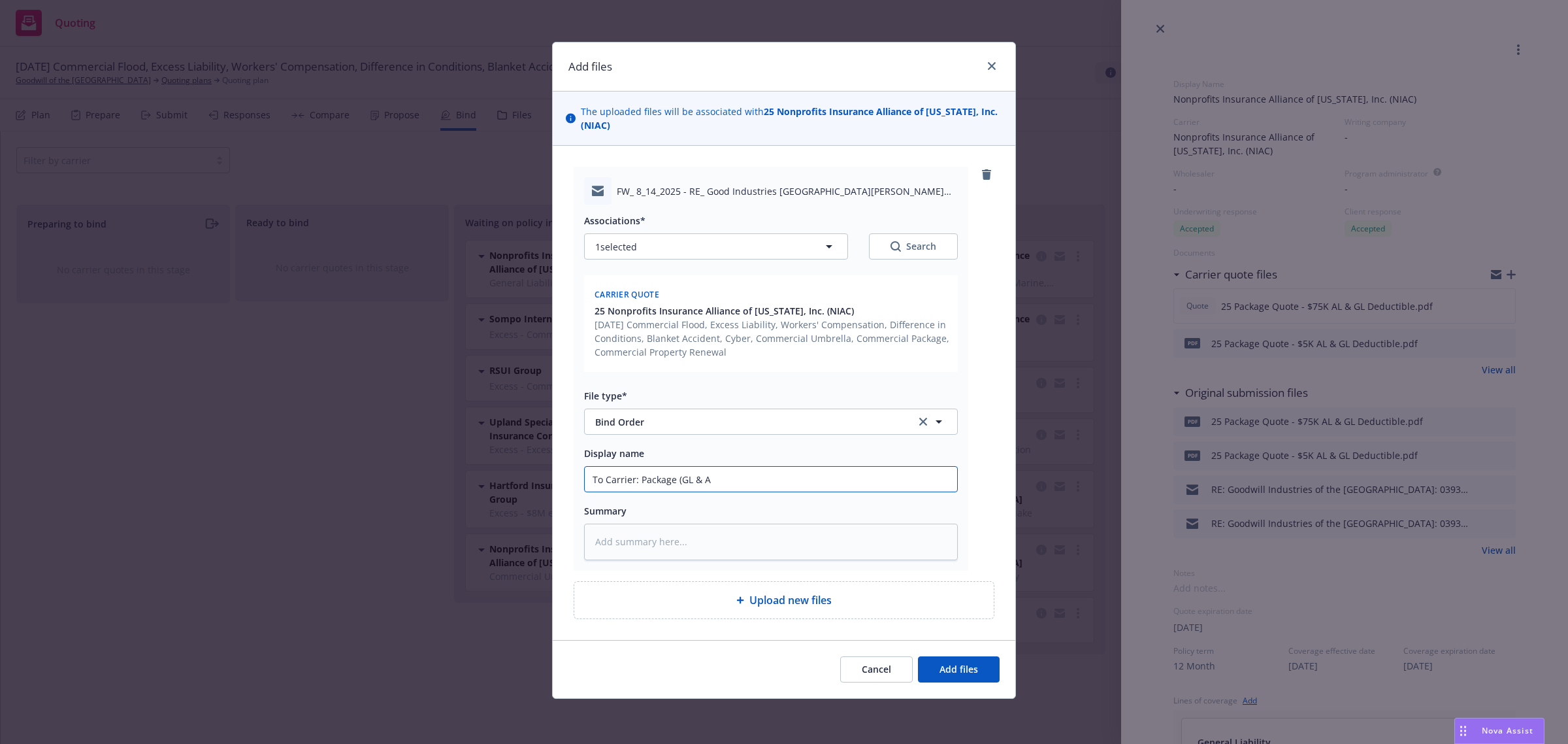
type textarea "x"
type input "To Carrier: Package (GL & Au"
type textarea "x"
type input "To Carrier: Package (GL & Aut"
type textarea "x"
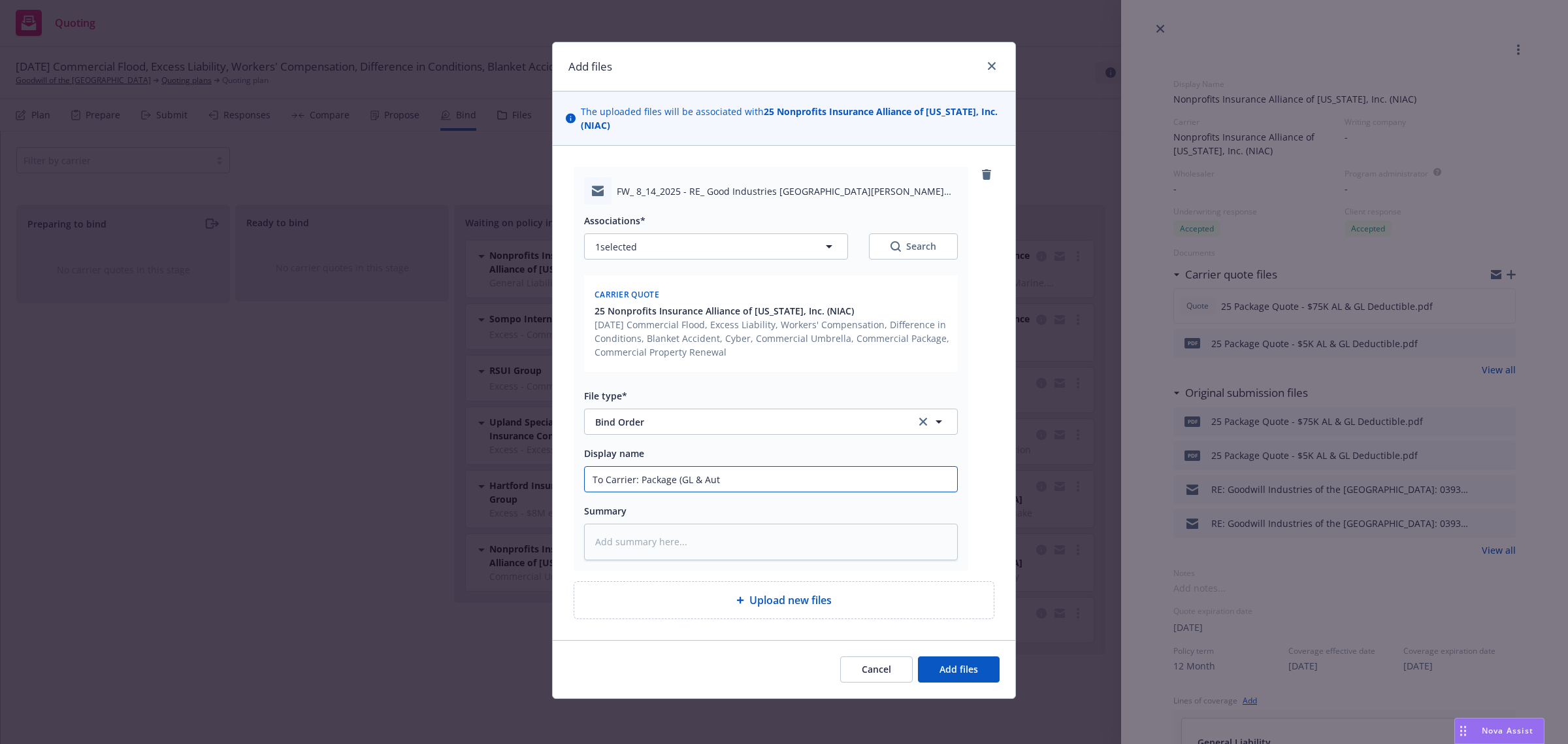
type input "To Carrier: Package (GL & Auto"
type textarea "x"
type input "To Carrier: Package (GL & Aut"
type textarea "x"
type input "To Carrier: Package (GL & Au"
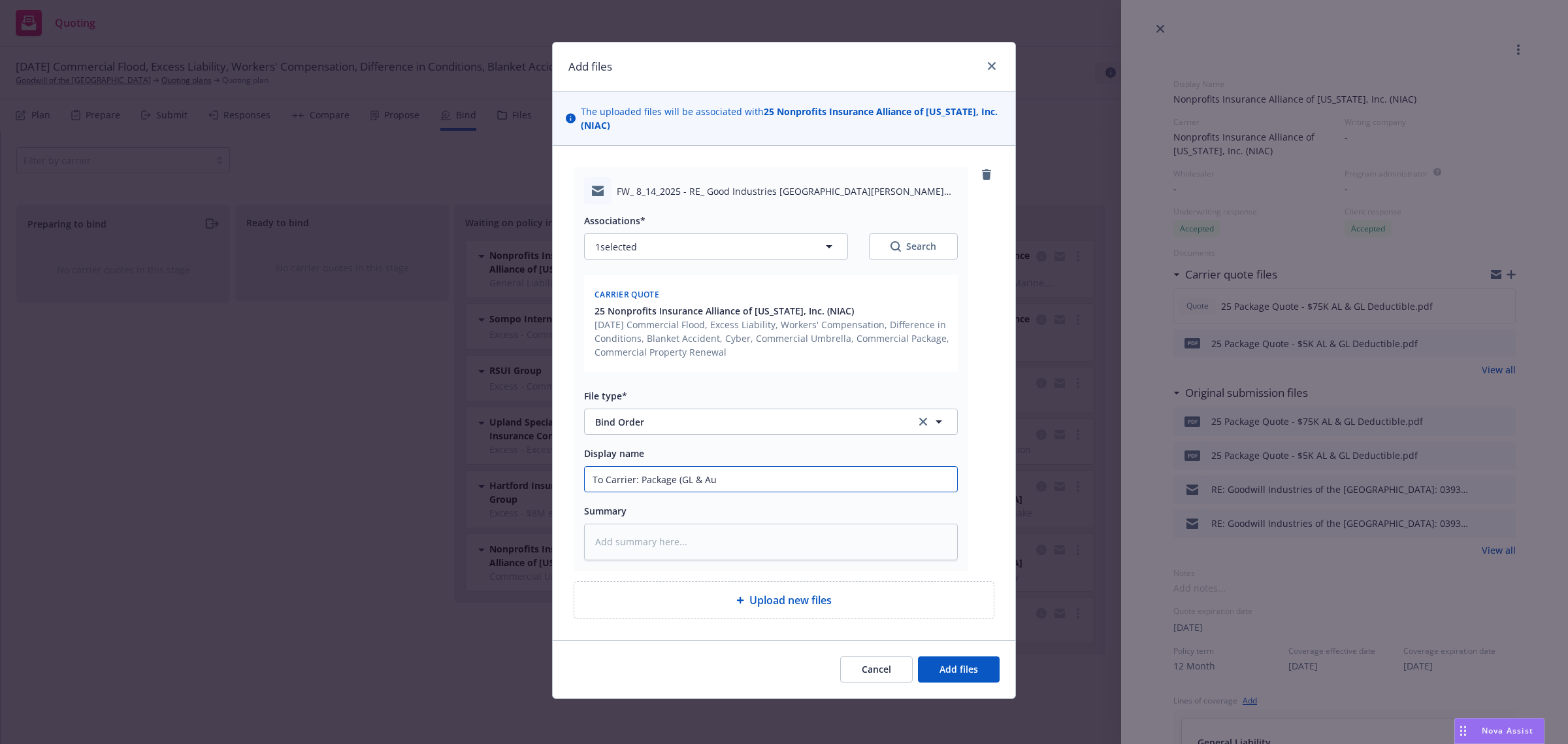
type textarea "x"
type input "To Carrier: Package (GL & A"
type textarea "x"
type input "To Carrier: Package (GL &"
type textarea "x"
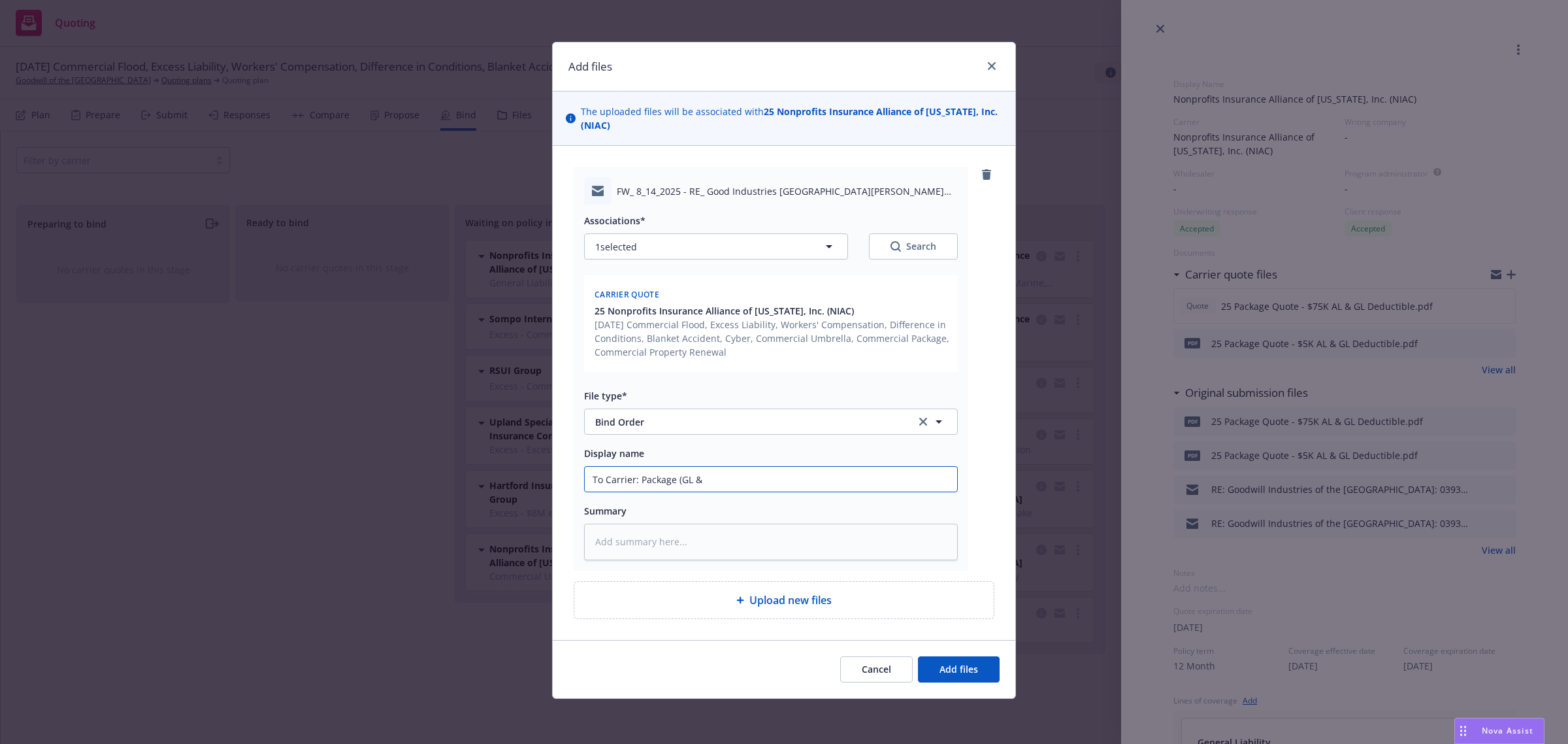
type input "To Carrier: Package (GL &"
type textarea "x"
type input "To Carrier: Package (GL"
type textarea "x"
type input "To Carrier: Package (GL"
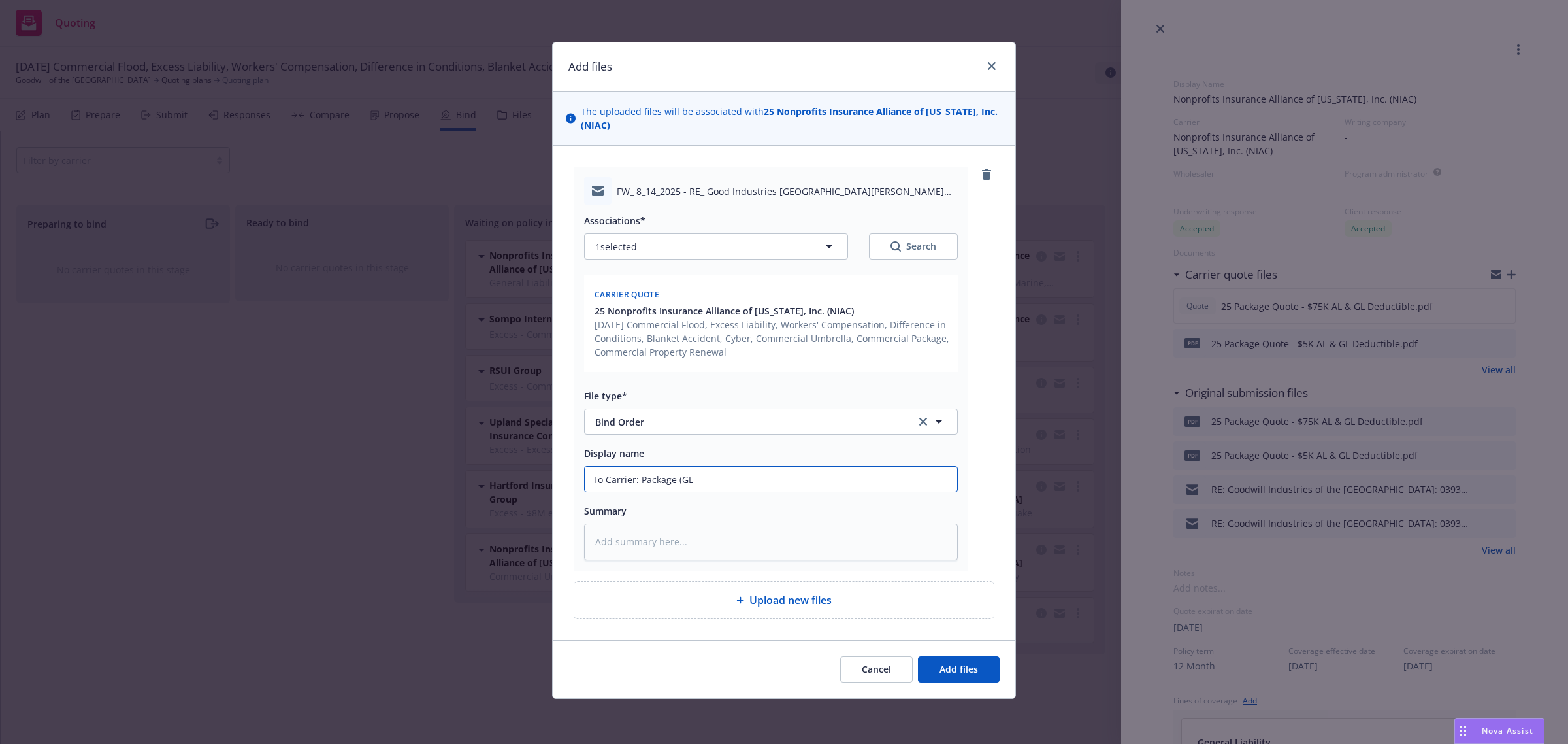
type textarea "x"
type input "To Carrier: Package (GL,"
type textarea "x"
type input "To Carrier: Package (GL,"
type textarea "x"
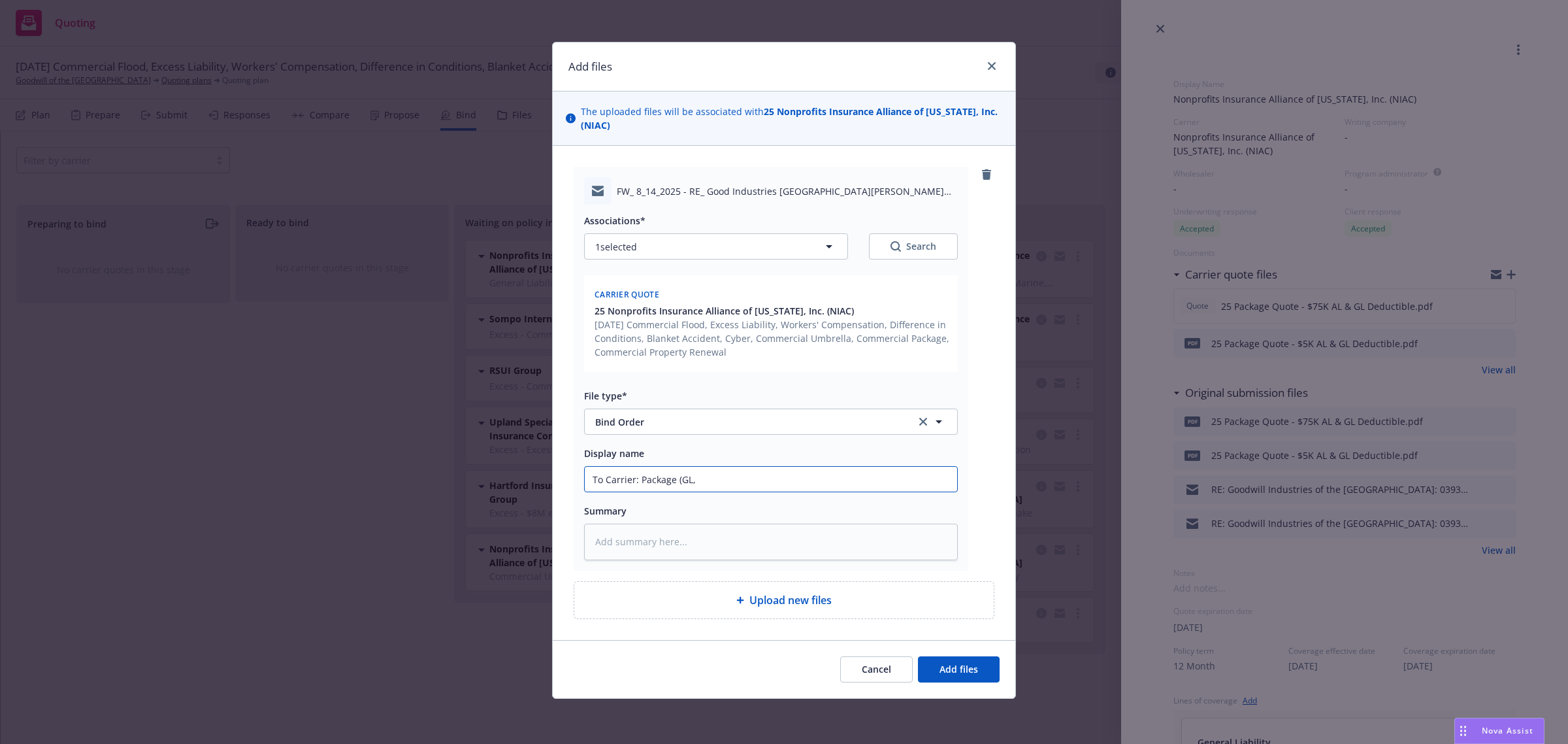
type input "To Carrier: Package (GL, A"
type textarea "x"
type input "To Carrier: Package (GL, Au"
type textarea "x"
type input "To Carrier: Package (GL, Aut"
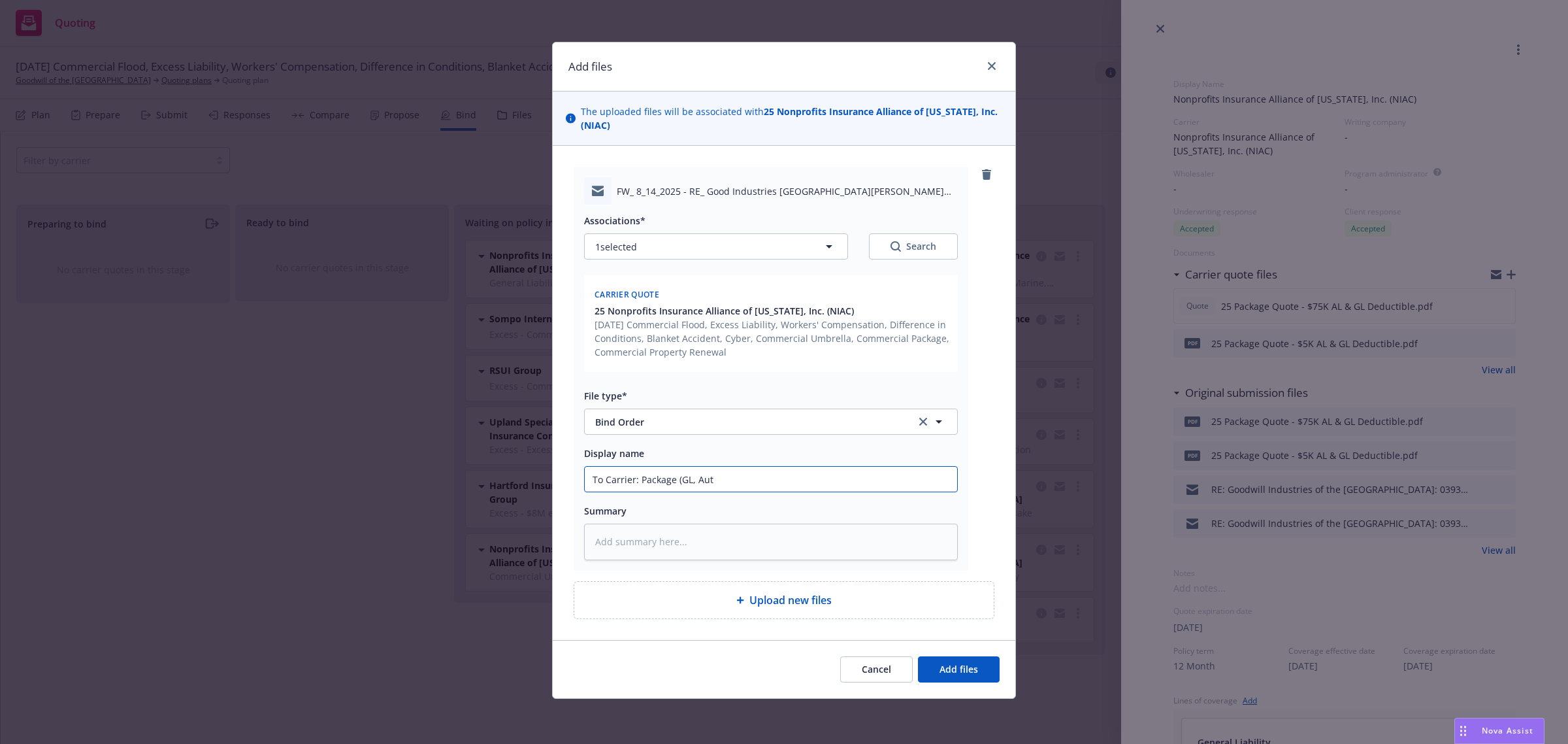
type textarea "x"
type input "To Carrier: Package (GL, Auto"
type textarea "x"
type input "To Carrier: Package (GL, Auto,"
type textarea "x"
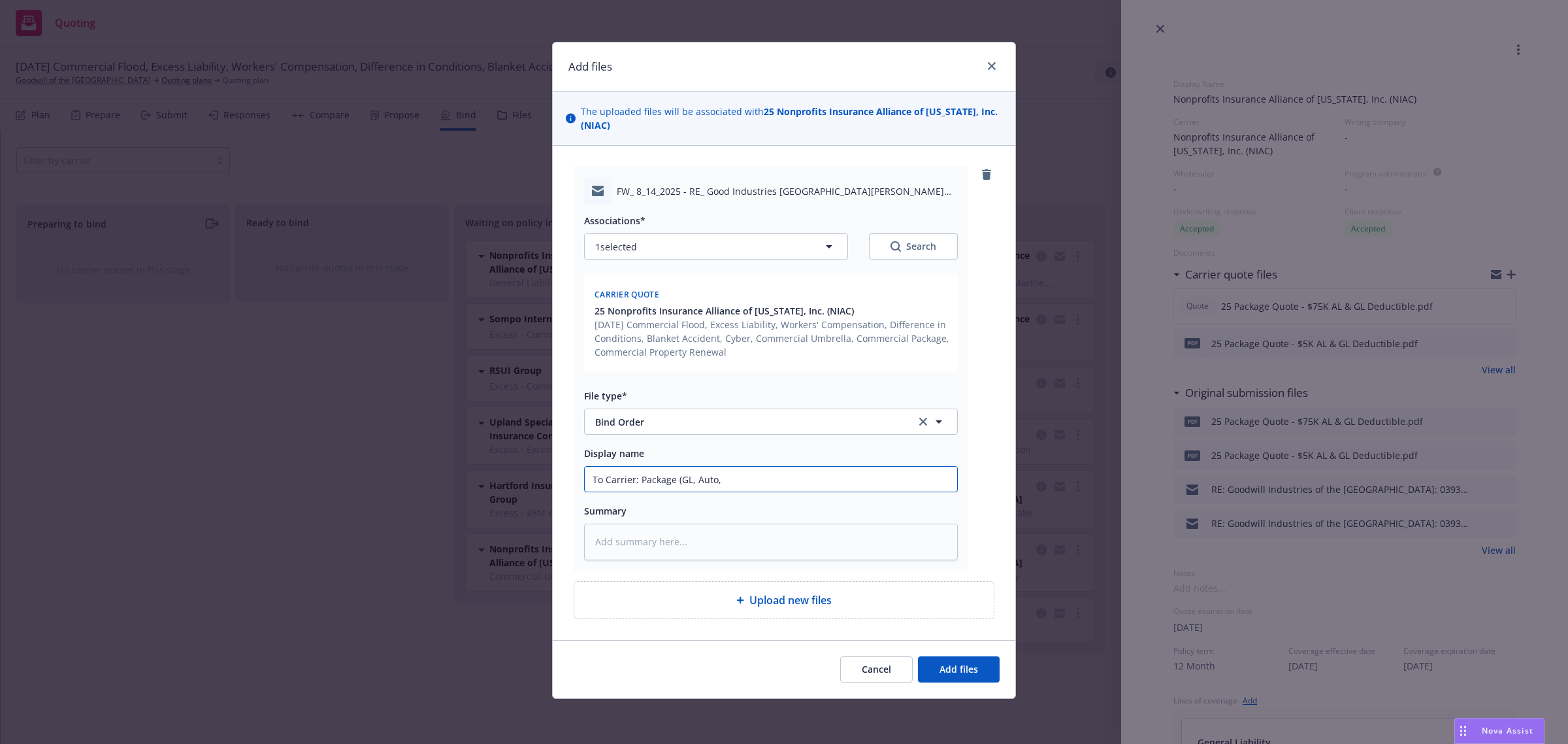
type input "To Carrier: Package (GL, Auto,"
type textarea "x"
type input "To Carrier: Package (GL, Auto,"
type textarea "x"
type input "To Carrier: Package (GL, Auto"
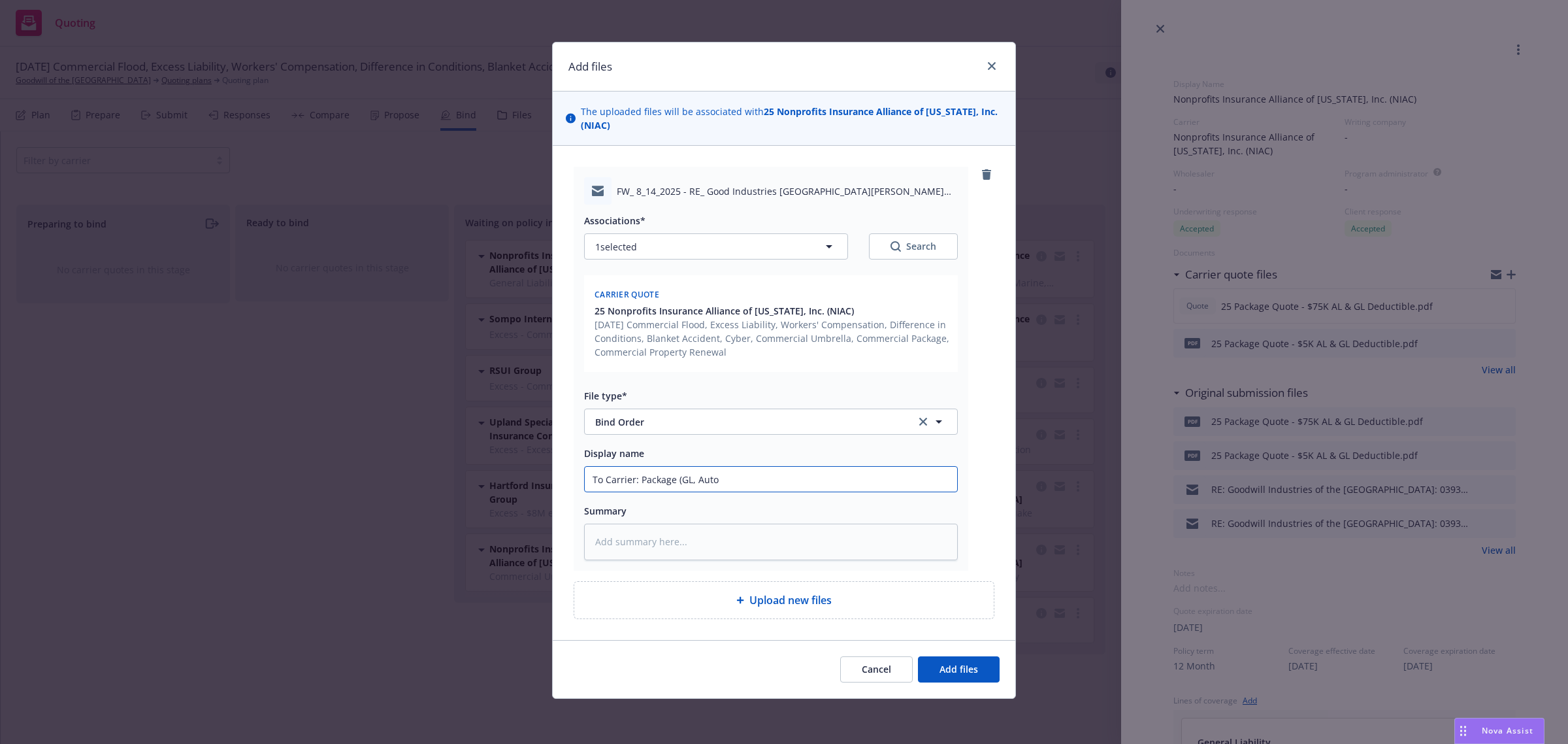
type textarea "x"
type input "To Carrier: Package (GL, Aut"
type textarea "x"
type input "To Carrier: Package (GL, Au"
type textarea "x"
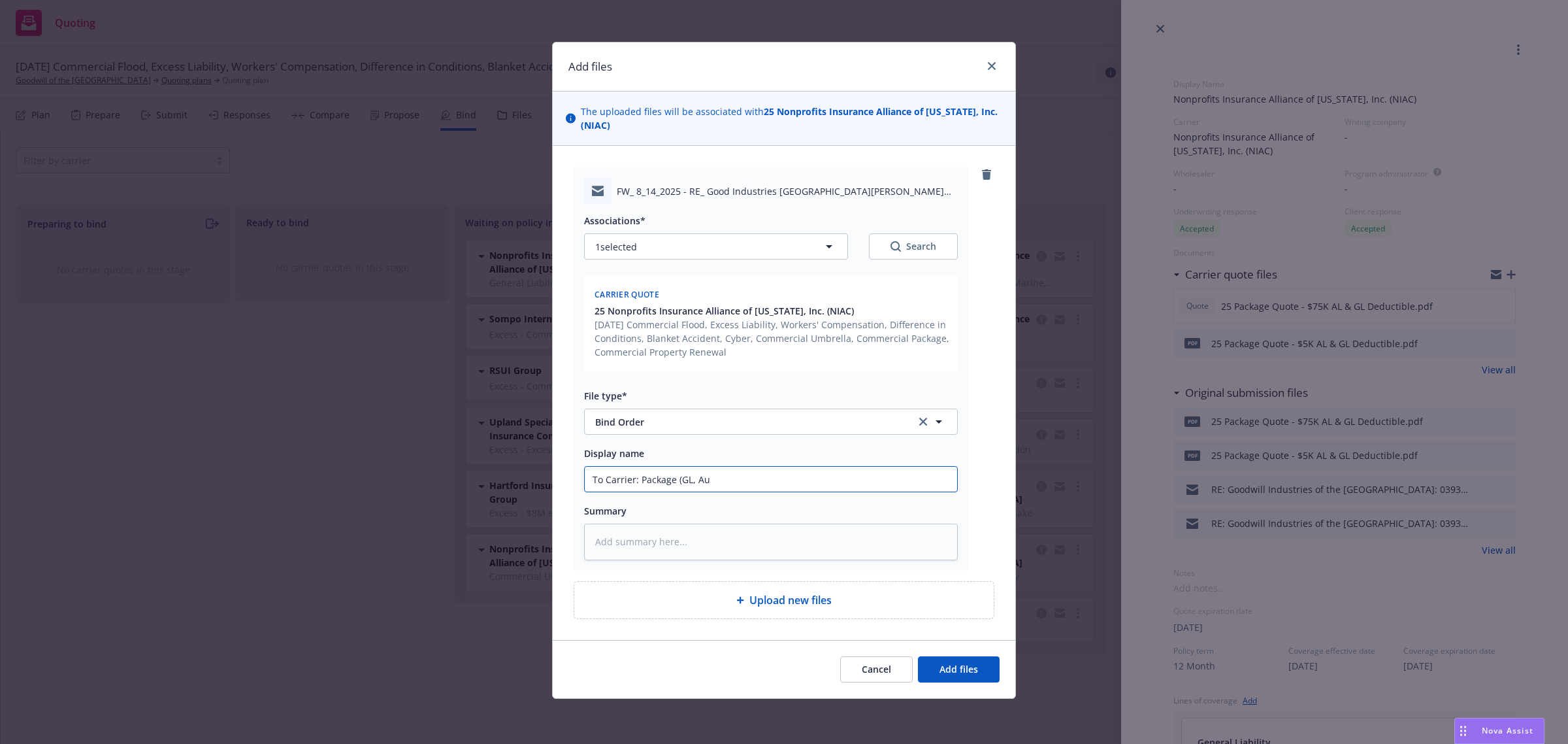
type input "To Carrier: Package (GL, A"
type textarea "x"
type input "To Carrier: Package (GL,"
type textarea "x"
type input "To Carrier: Package (GL, S"
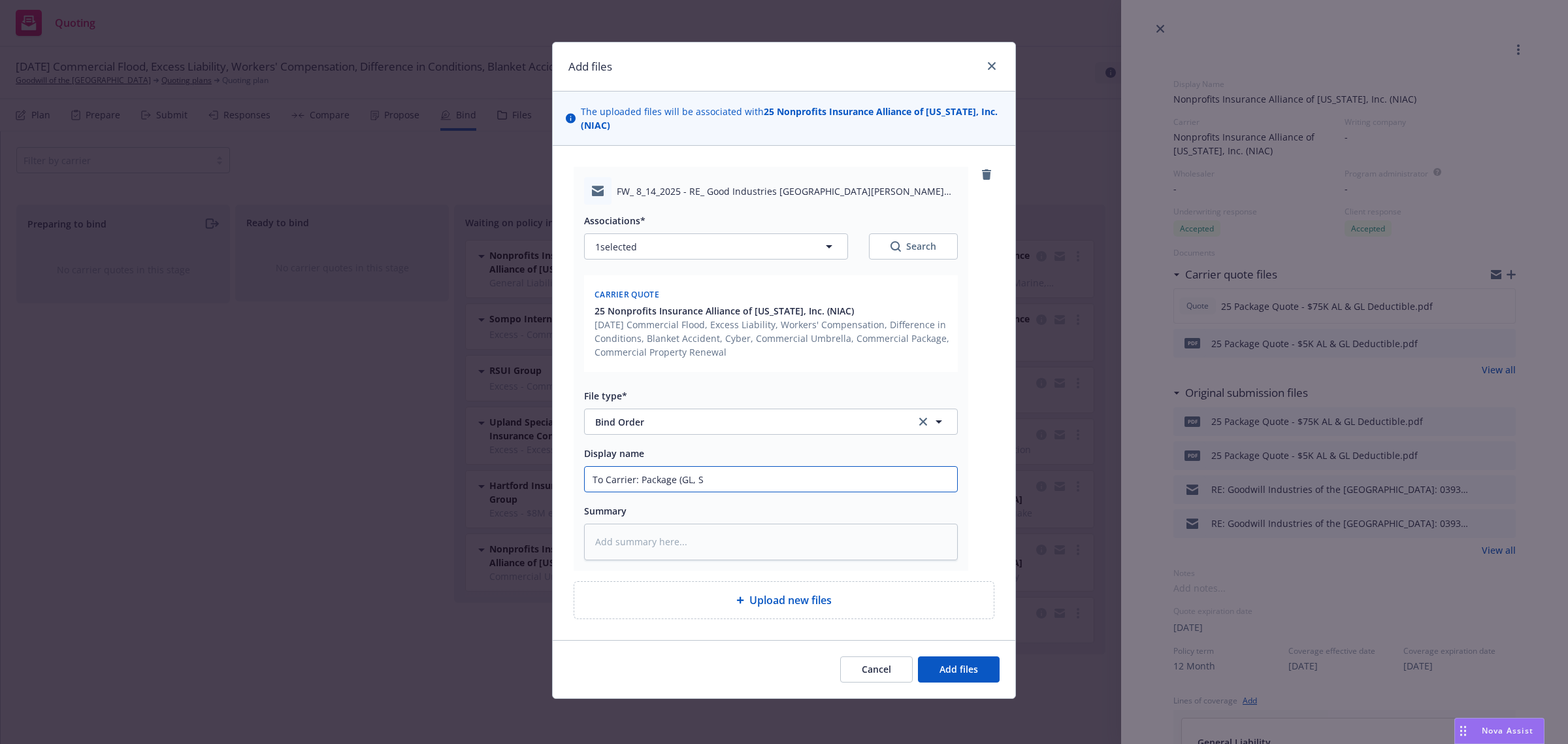
type textarea "x"
type input "To Carrier: Package (GL, SS"
type textarea "x"
type input "To Carrier: Package (GL, SSP"
type textarea "x"
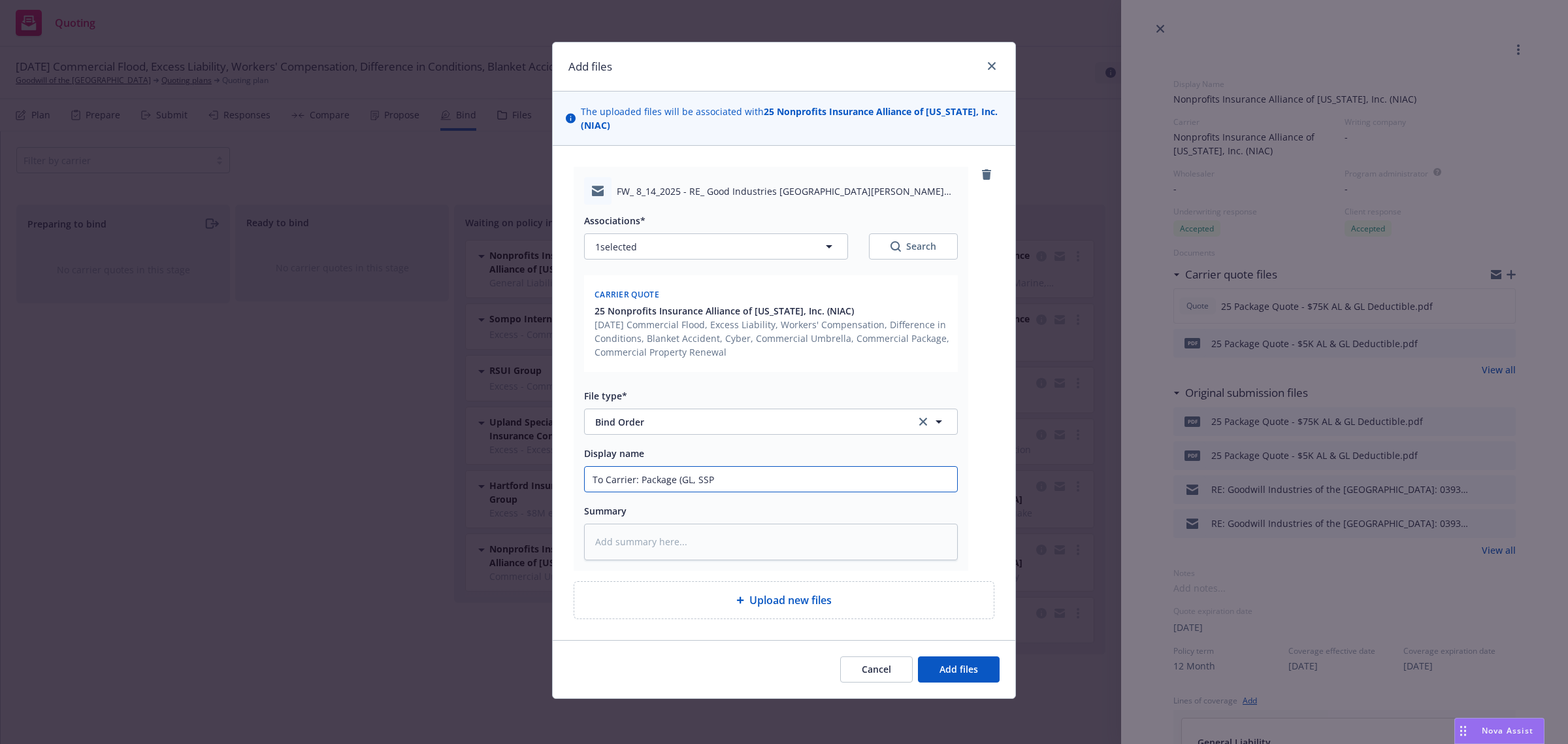
type input "To Carrier: Package (GL, SSP,"
type textarea "x"
type input "To Carrier: Package (GL, SSP,"
type textarea "x"
type input "To Carrier: Package (GL, SSP, I"
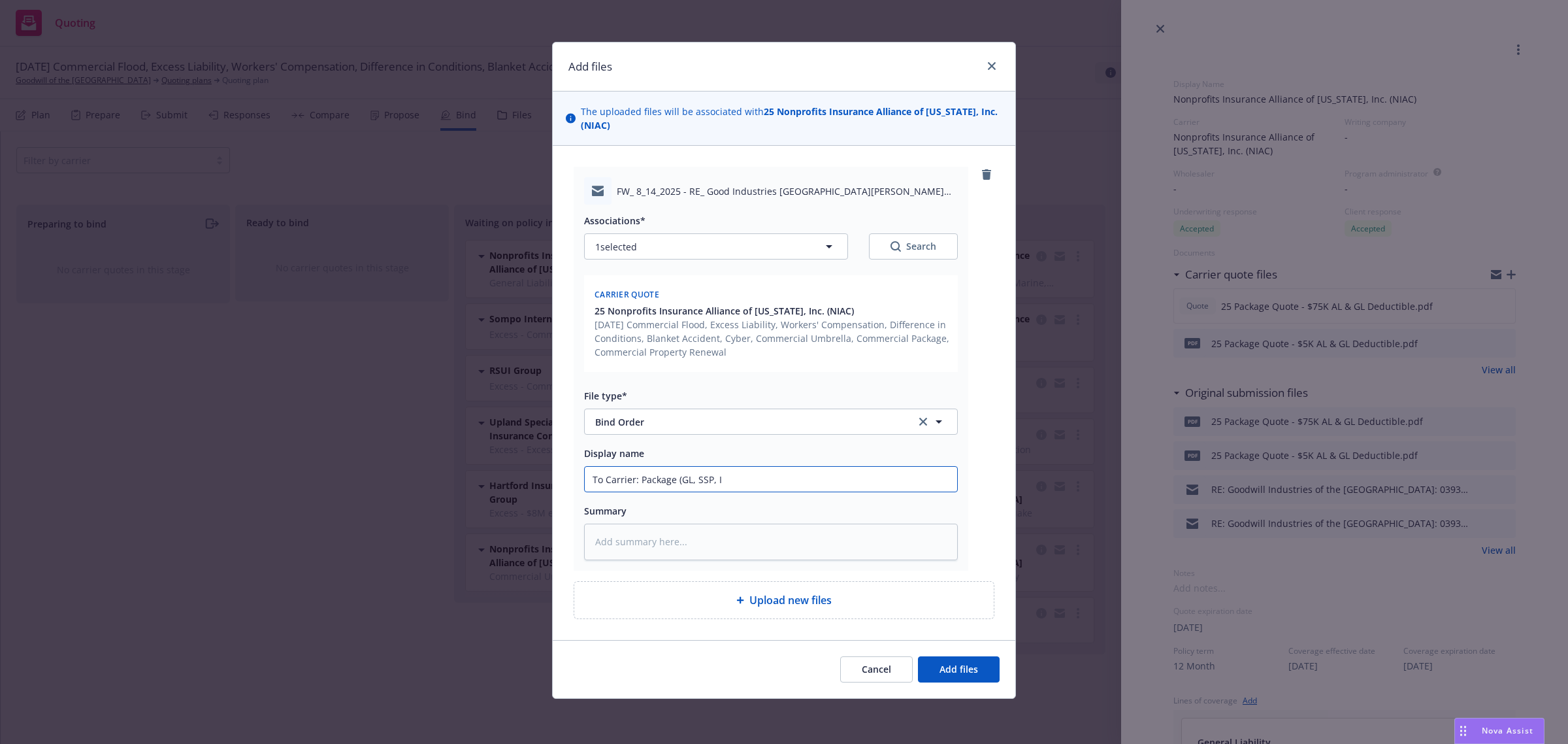
type textarea "x"
type input "To Carrier: Package (GL, SSP, IS"
type textarea "x"
type input "To Carrier: Package (GL, SSP, ISC"
type textarea "x"
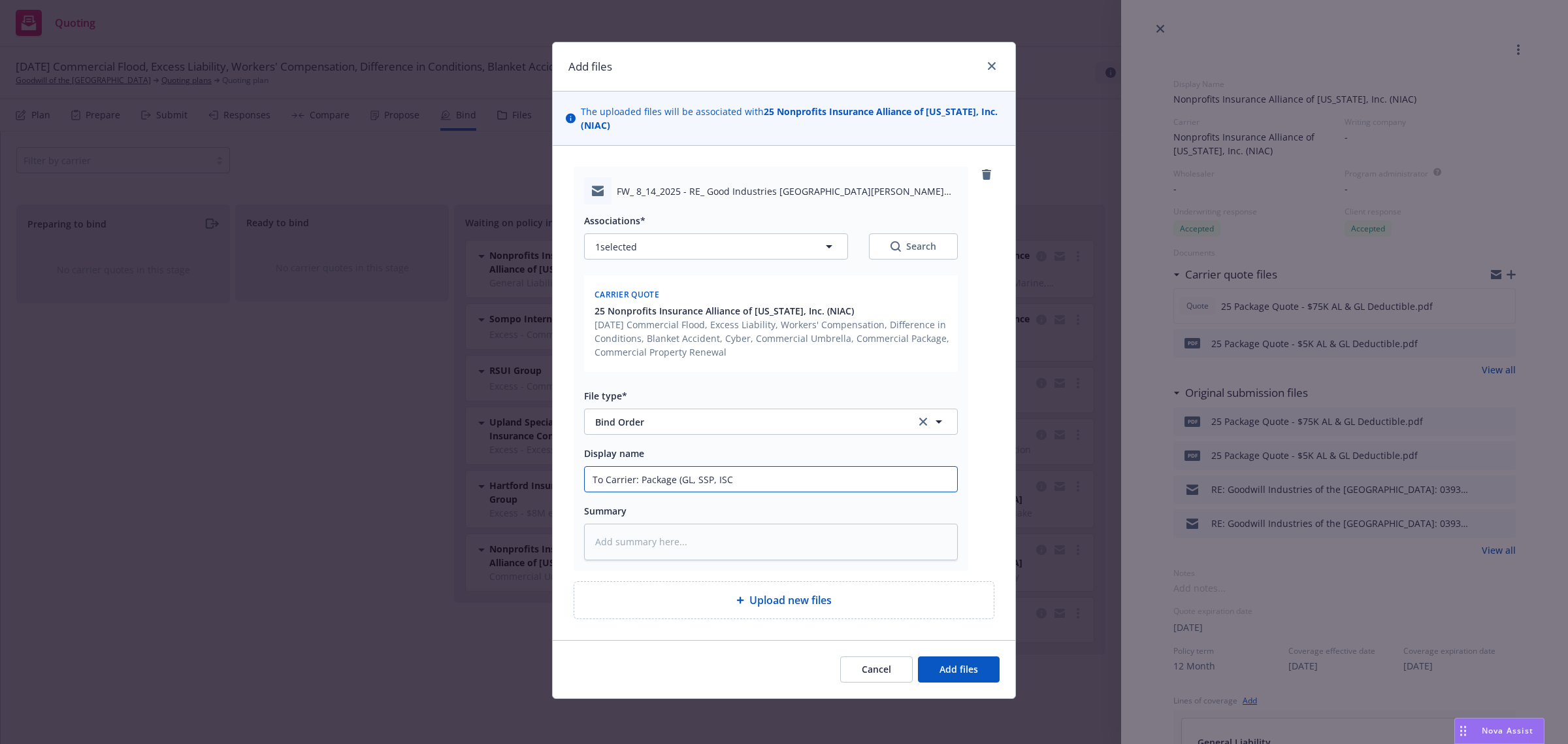
type input "To Carrier: Package (GL, SSP, ISC,"
type textarea "x"
type input "To Carrier: Package (GL, SSP, ISC,"
type textarea "x"
type input "To Carrier: Package (GL, SSP, ISC, A"
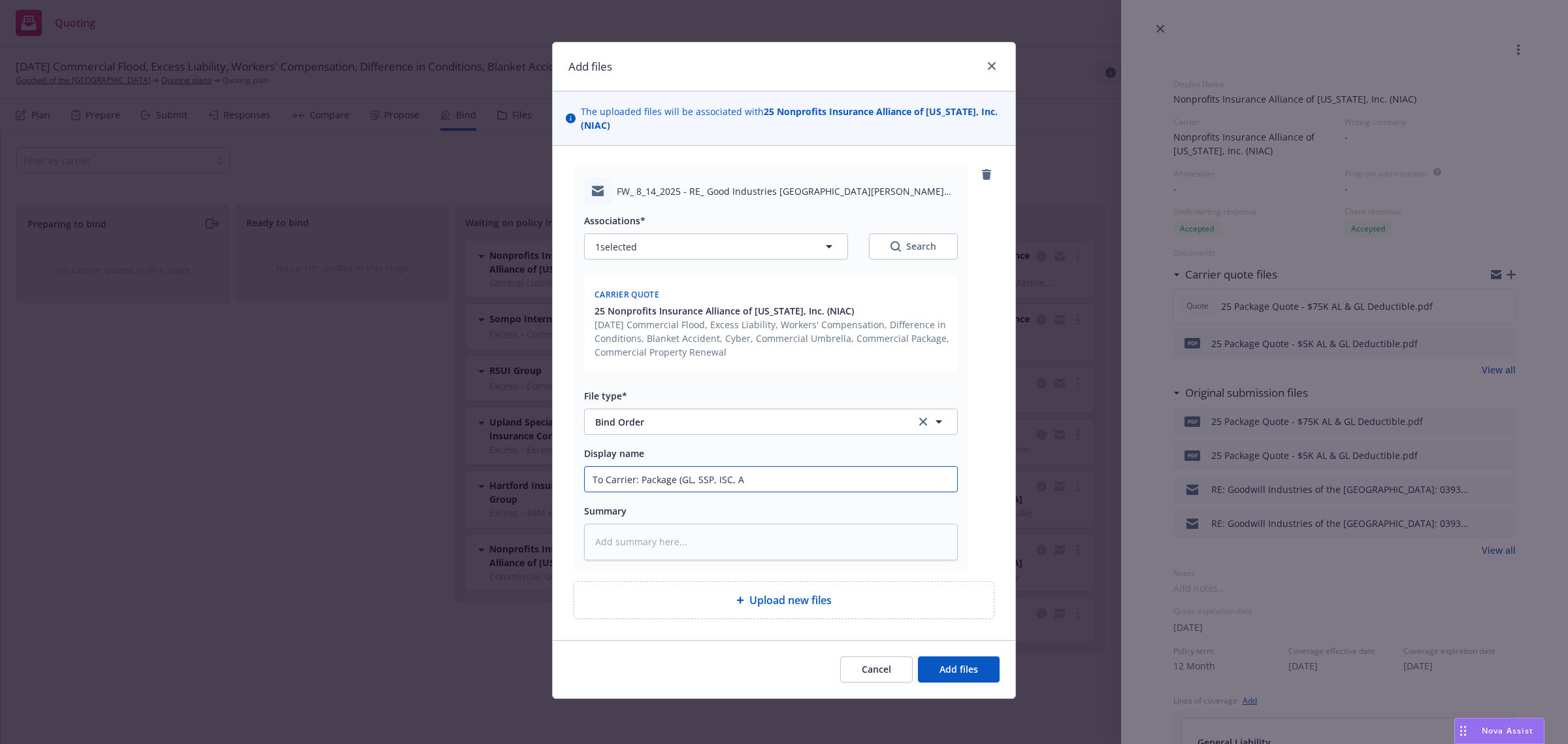
type textarea "x"
type input "To Carrier: Package (GL, SSP, ISC, Au"
type textarea "x"
type input "To Carrier: Package (GL, SSP, ISC, Aut"
type textarea "x"
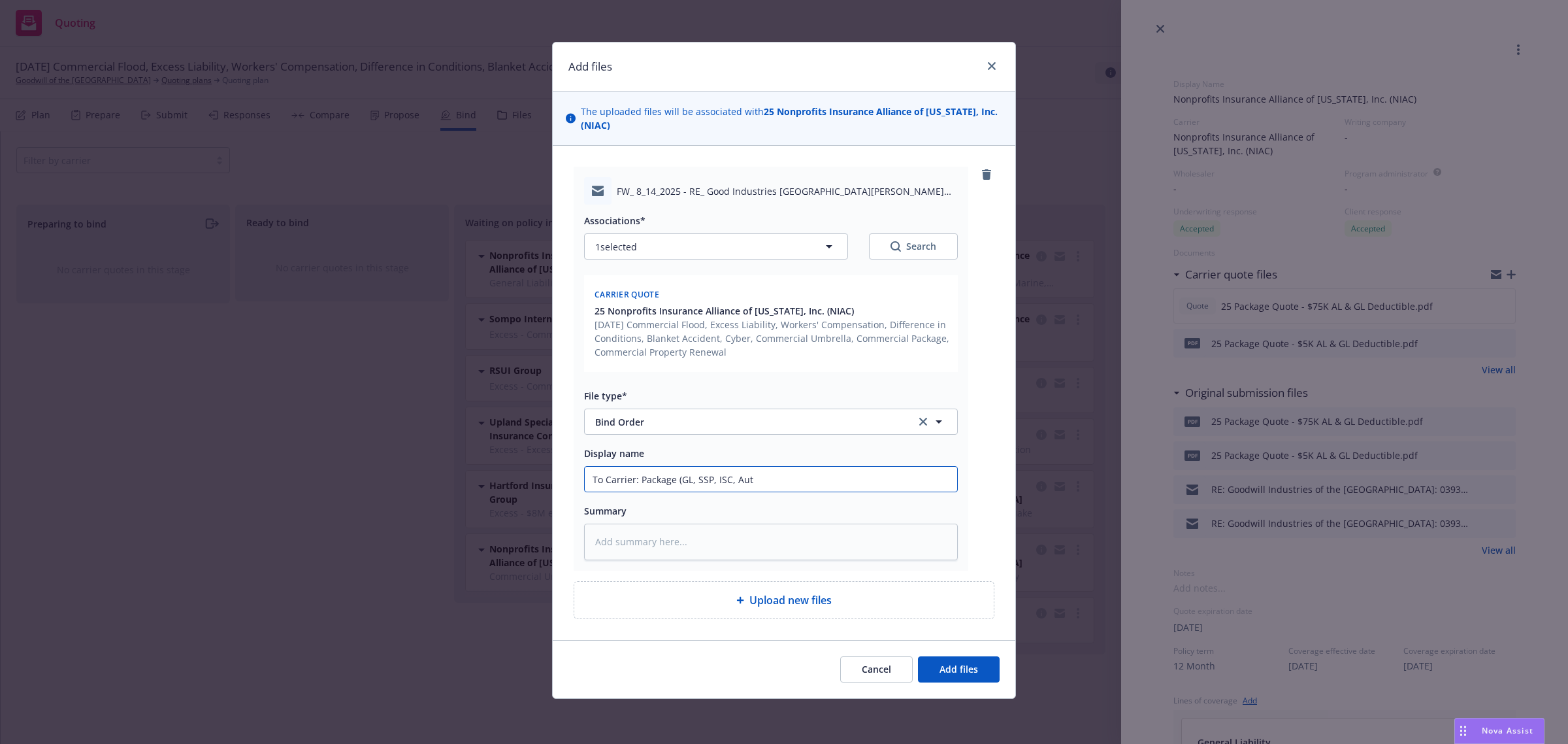
type input "To Carrier: Package (GL, SSP, ISC, Auto"
type textarea "x"
type input "To Carrier: Package (GL, SSP, ISC, Auto)"
type textarea "x"
type input "To Carrier: Package (GL, SSP, ISC, Auto)"
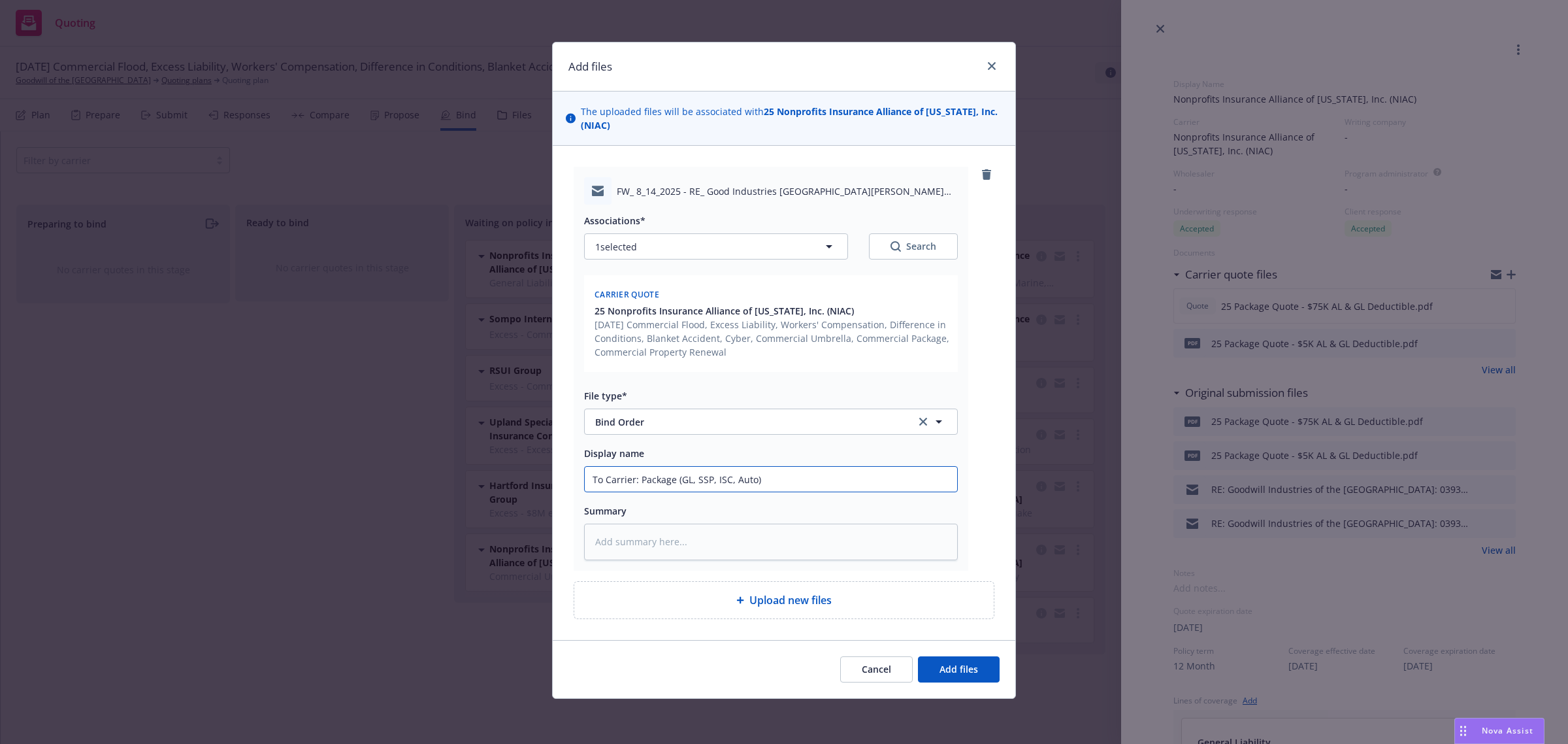
type textarea "x"
type input "To Carrier: Package (GL, SSP, ISC, Auto) a"
type textarea "x"
type input "To Carrier: Package (GL, SSP, ISC, Auto) an"
type textarea "x"
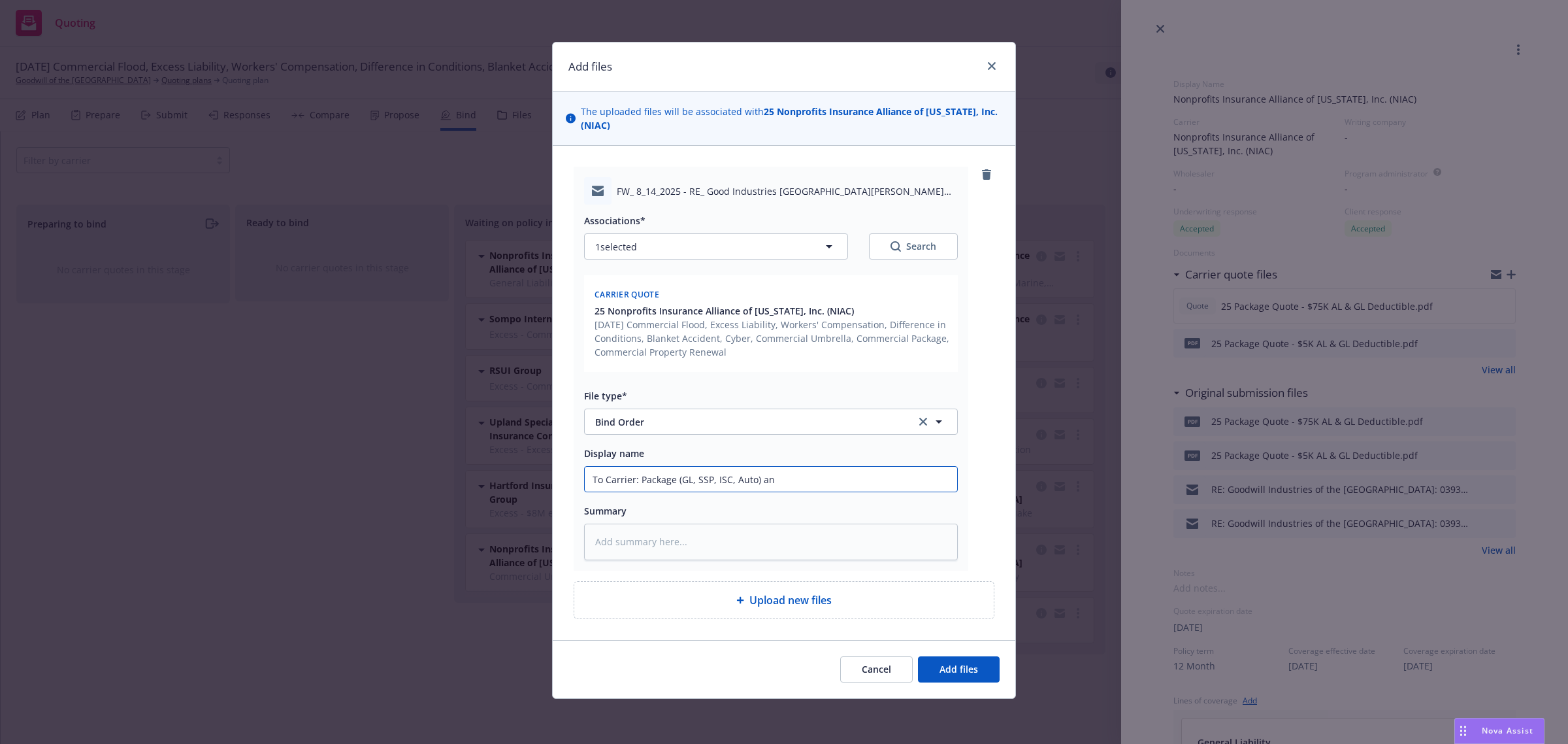
type input "To Carrier: Package (GL, SSP, ISC, Auto) and"
type textarea "x"
type input "To Carrier: Package (GL, SSP, ISC, Auto) and"
type textarea "x"
type input "To Carrier: Package (GL, SSP, ISC, Auto) and U"
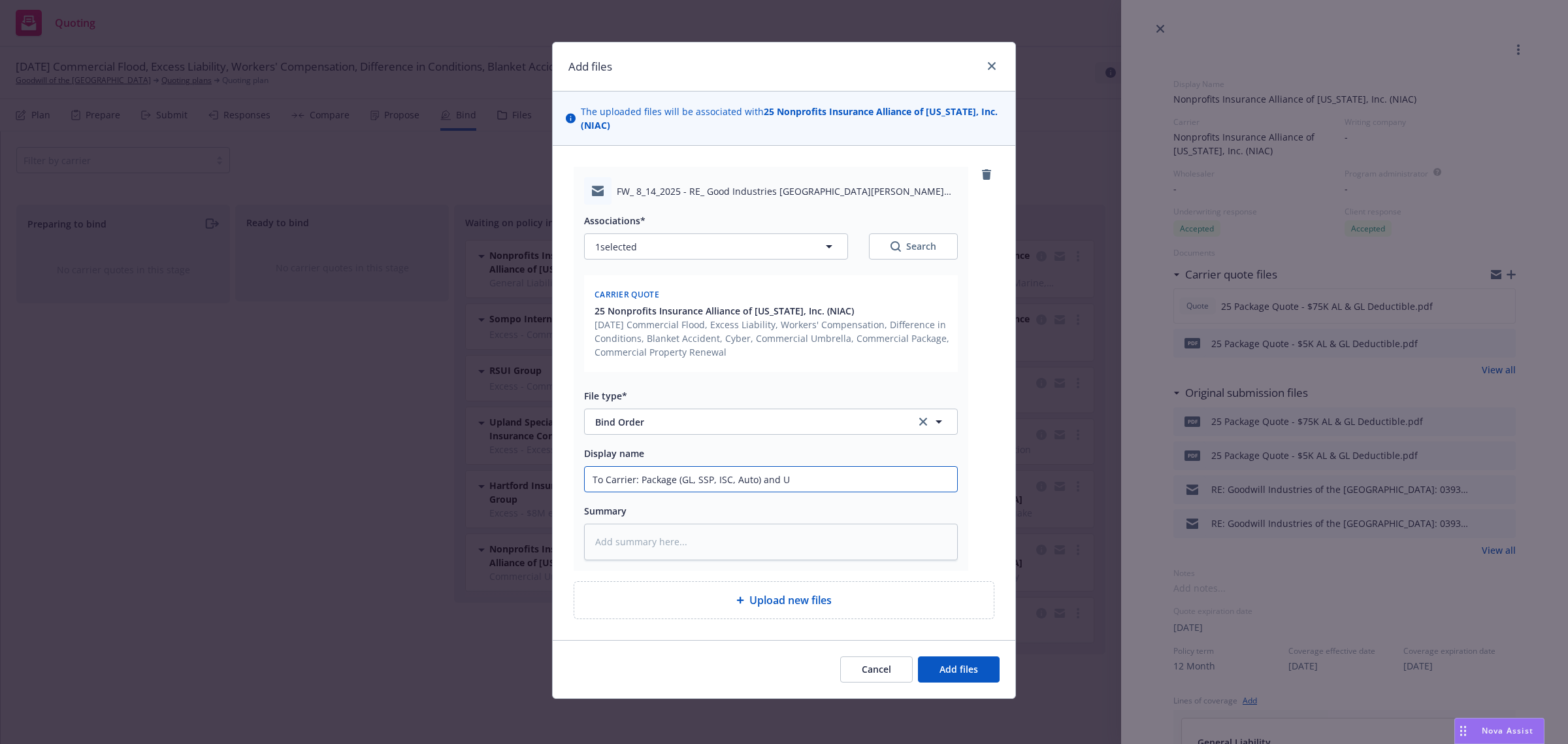
type textarea "x"
type input "To Carrier: Package (GL, SSP, ISC, Auto) and Um"
type textarea "x"
type input "To Carrier: Package (GL, SSP, ISC, Auto) and Umb"
type textarea "x"
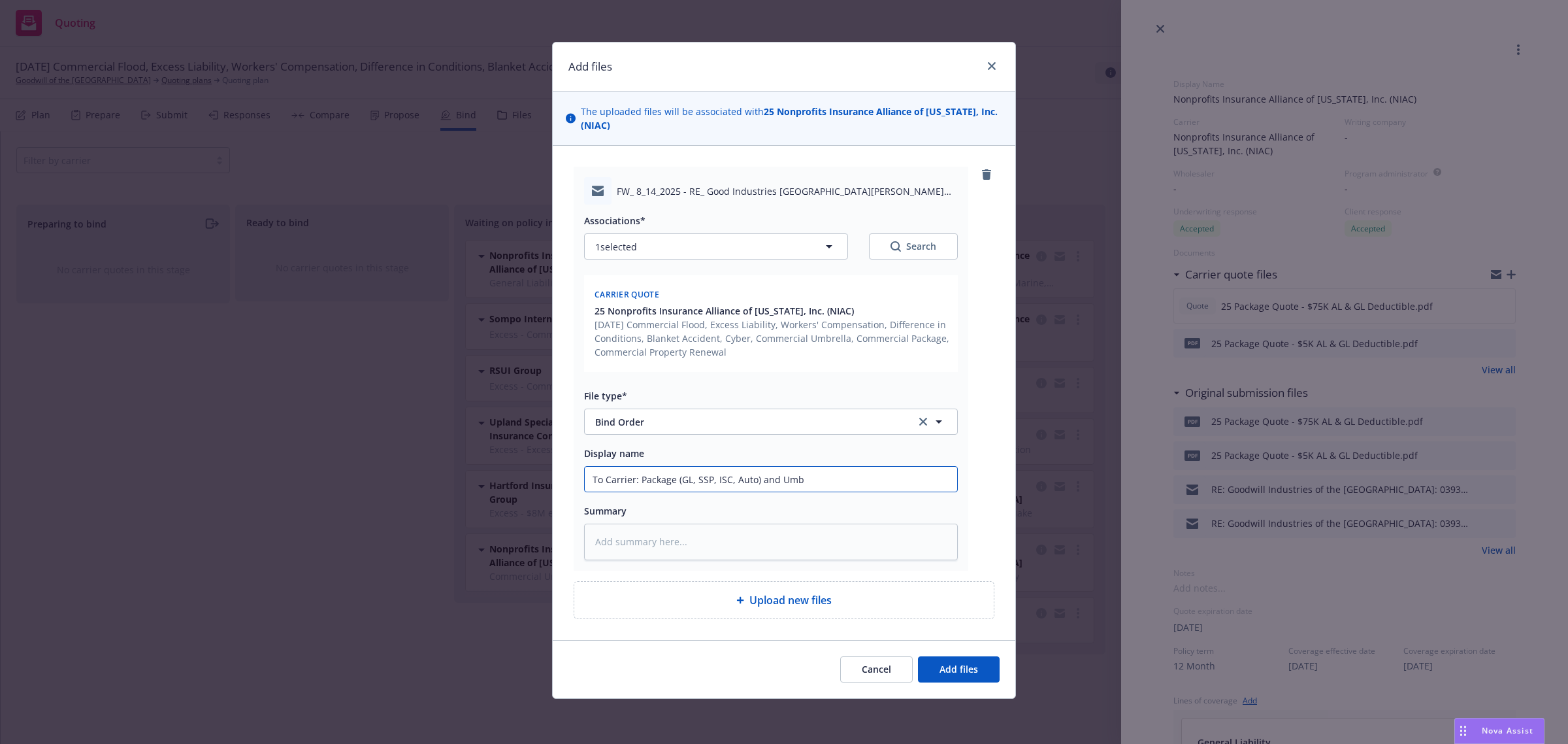
type input "To Carrier: Package (GL, SSP, ISC, Auto) and Umbr"
type textarea "x"
type input "To Carrier: Package (GL, SSP, ISC, Auto) and Umbre"
type textarea "x"
type input "To Carrier: Package (GL, SSP, ISC, Auto) and Umbrel"
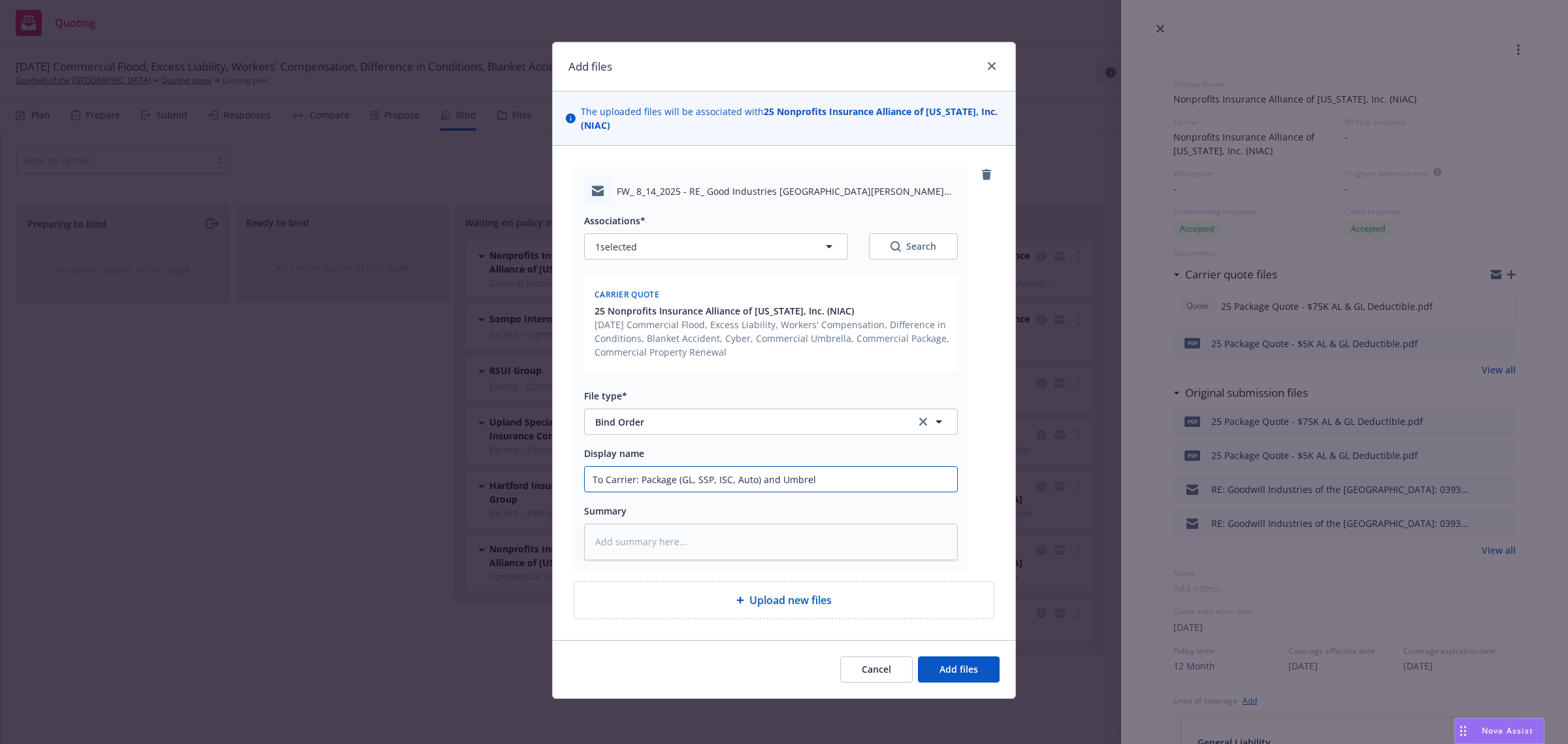
type textarea "x"
type input "To Carrier: Package (GL, SSP, ISC, Auto) and Umbrella"
type textarea "x"
type input "To Carrier: Package (GL, SSP, ISC, Auto) and Umbrella"
type textarea "x"
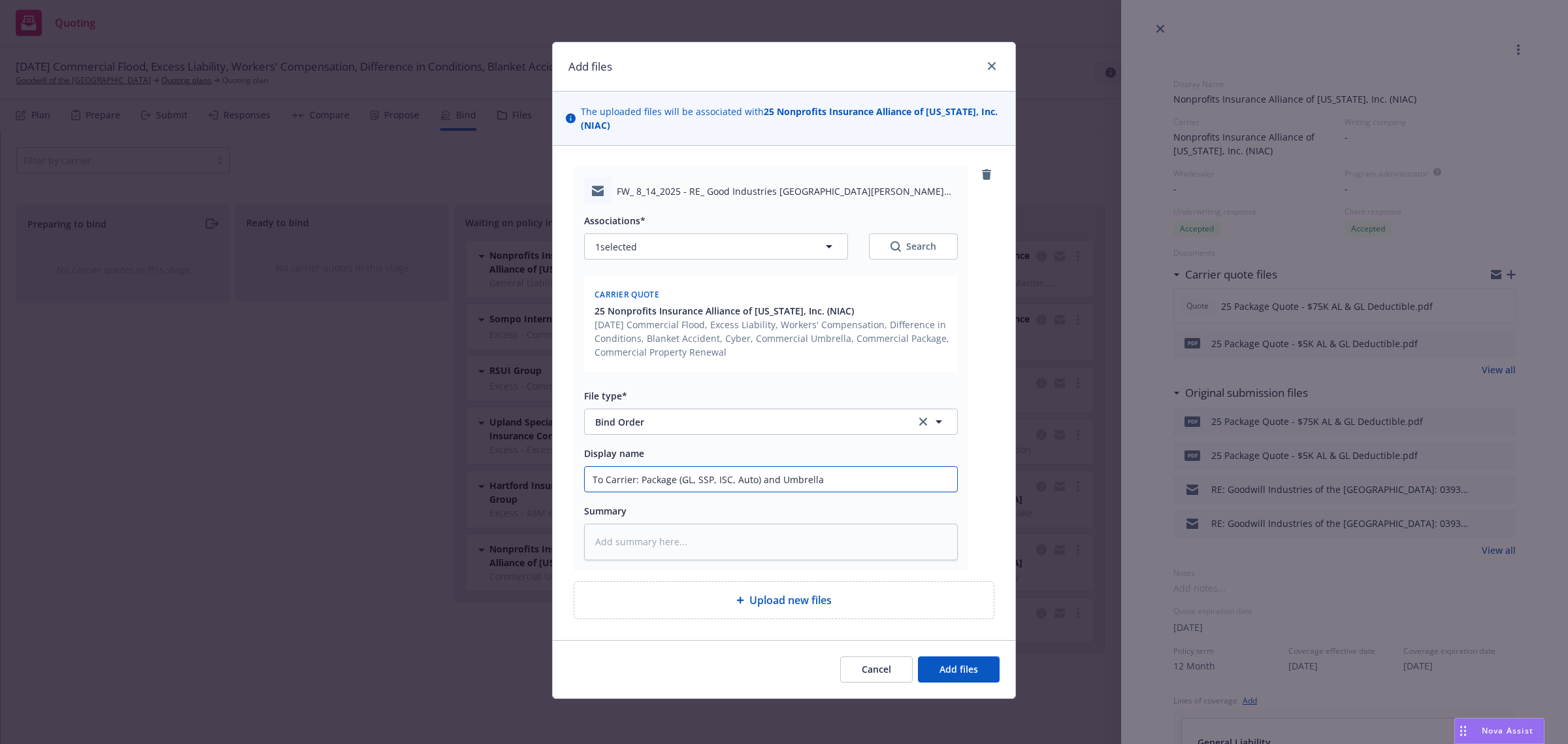
type input "To Carrier: Package (GL, SSP, ISC, Auto) and Umbrella B"
type textarea "x"
type input "To Carrier: Package (GL, SSP, ISC, Auto) and Umbrella Bi"
type textarea "x"
type input "To Carrier: Package (GL, SSP, ISC, Auto) and Umbrella Bin"
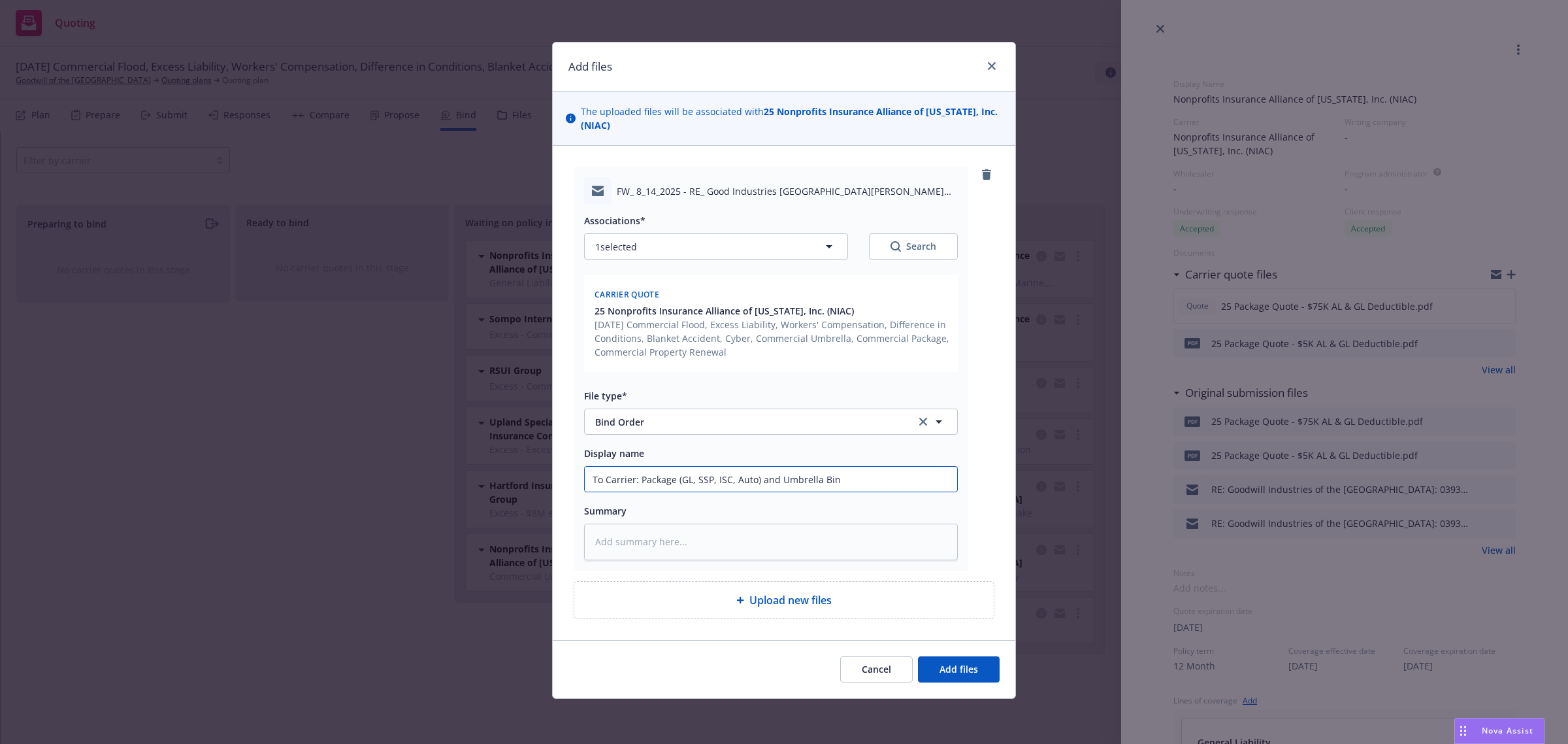
type textarea "x"
type input "To Carrier: Package (GL, SSP, ISC, Auto) and Umbrella Bind"
type textarea "x"
type input "To Carrier: Package (GL, SSP, ISC, Auto) and Umbrella Bind"
type textarea "x"
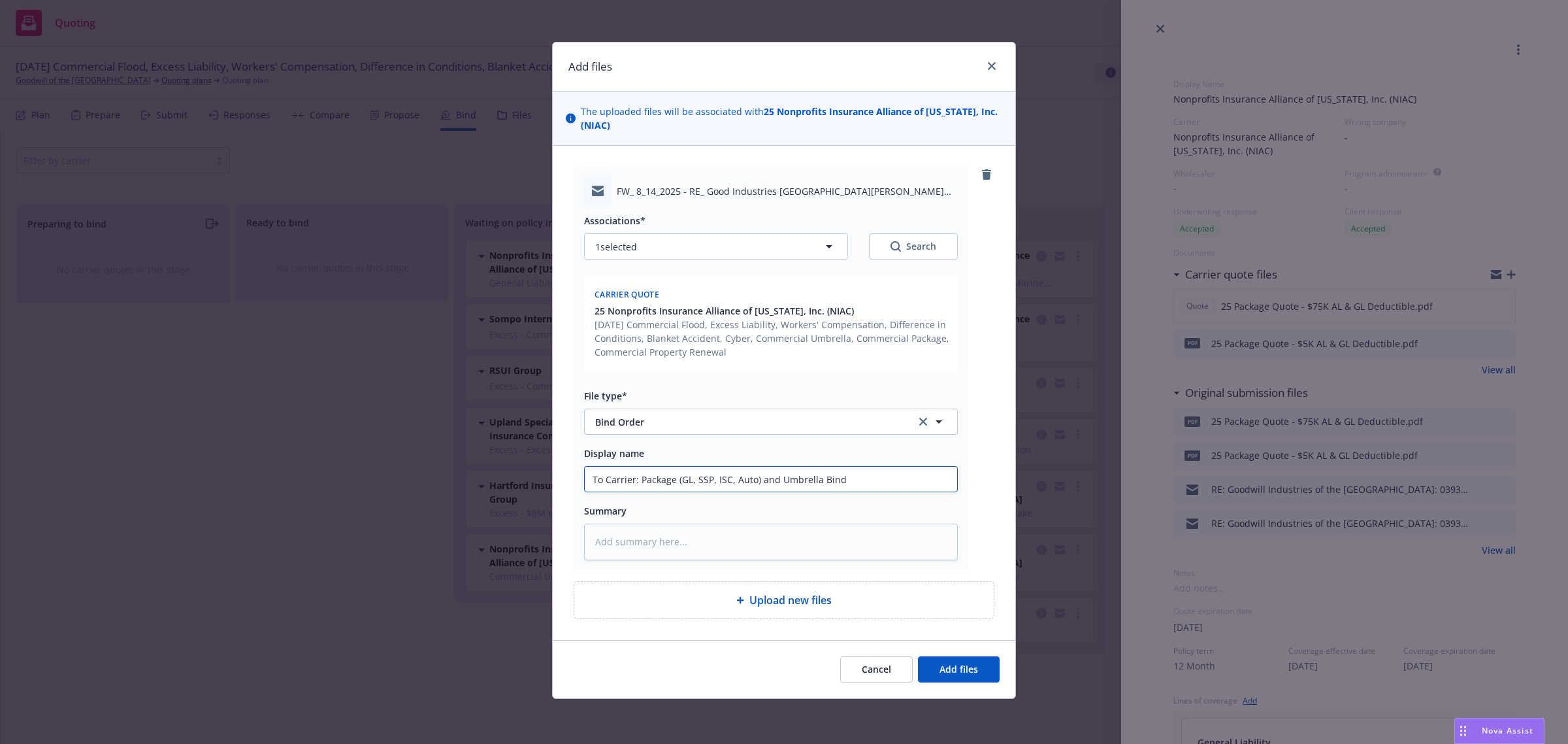
type input "To Carrier: Package (GL, SSP, ISC, Auto) and Umbrella Bind O"
type textarea "x"
type input "To Carrier: Package (GL, SSP, ISC, Auto) and Umbrella Bind OR"
type textarea "x"
type input "To Carrier: Package (GL, SSP, ISC, Auto) and Umbrella Bind ORd"
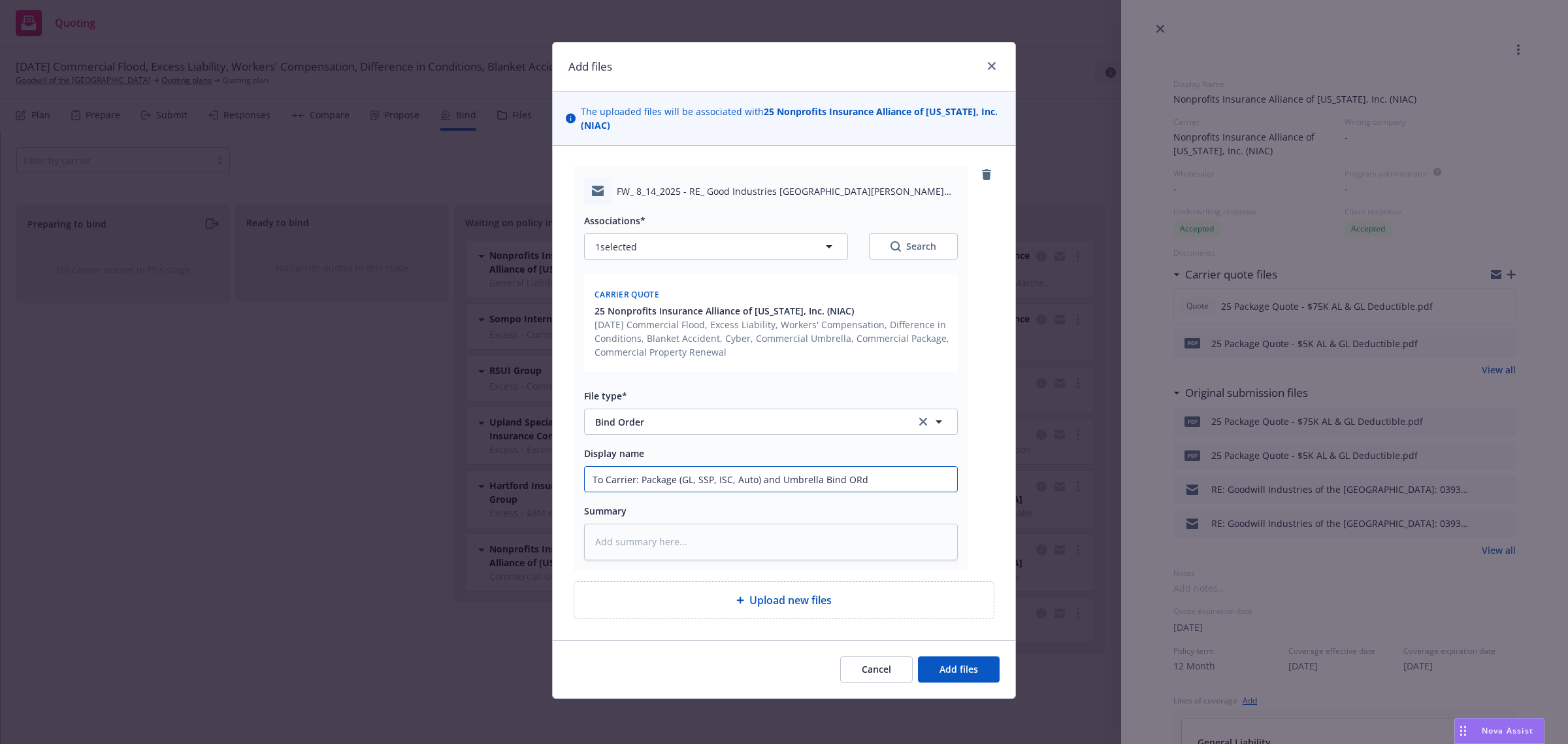
type textarea "x"
type input "To Carrier: Package (GL, SSP, ISC, Auto) and Umbrella Bind ORde"
type textarea "x"
type input "To Carrier: Package (GL, SSP, ISC, Auto) and Umbrella Bind ORder"
type textarea "x"
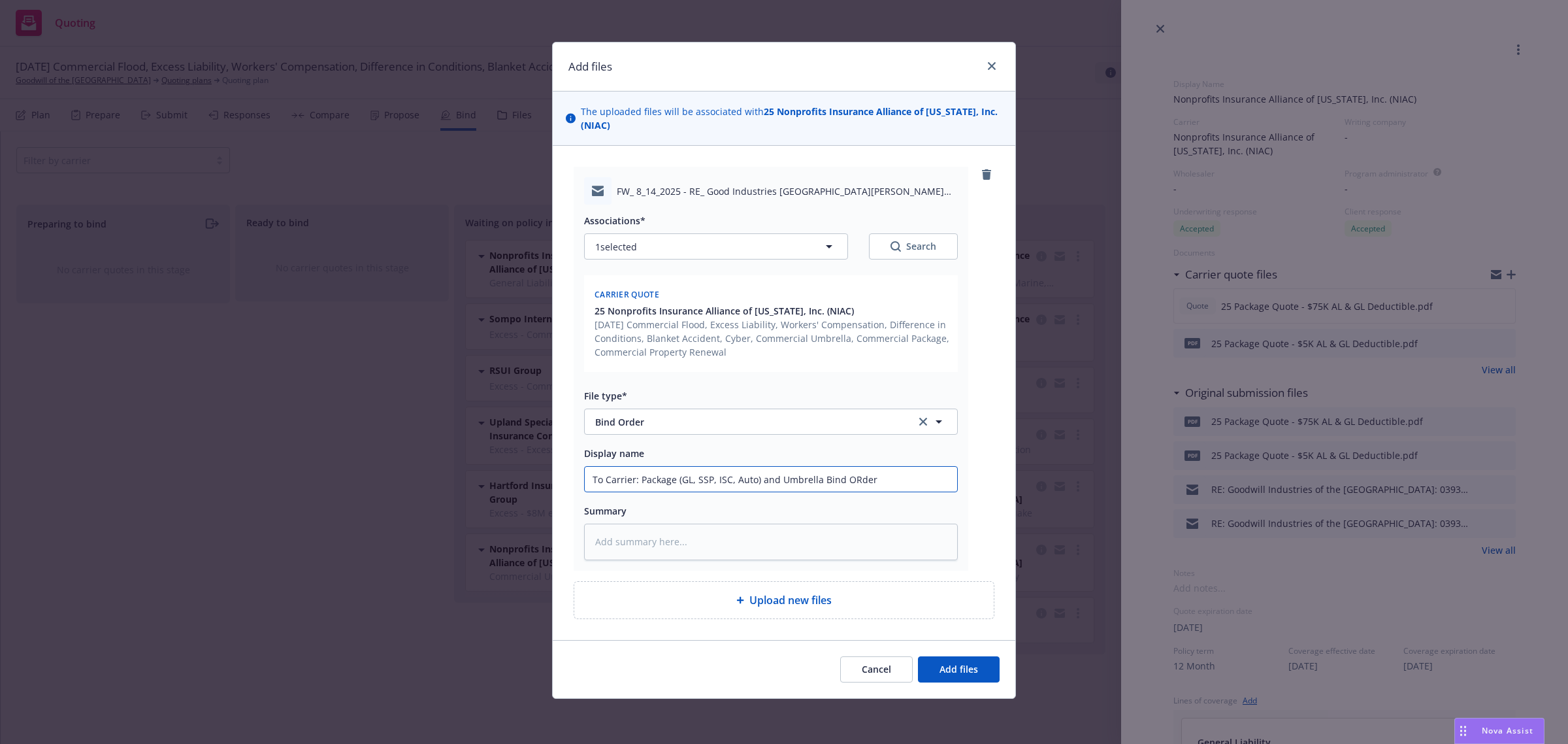
type input "To Carrier: Package (GL, SSP, ISC, Auto) and Umbrella Bind ORde"
type textarea "x"
type input "To Carrier: Package (GL, SSP, ISC, Auto) and Umbrella Bind ORd"
type textarea "x"
type input "To Carrier: Package (GL, SSP, ISC, Auto) and Umbrella Bind OR"
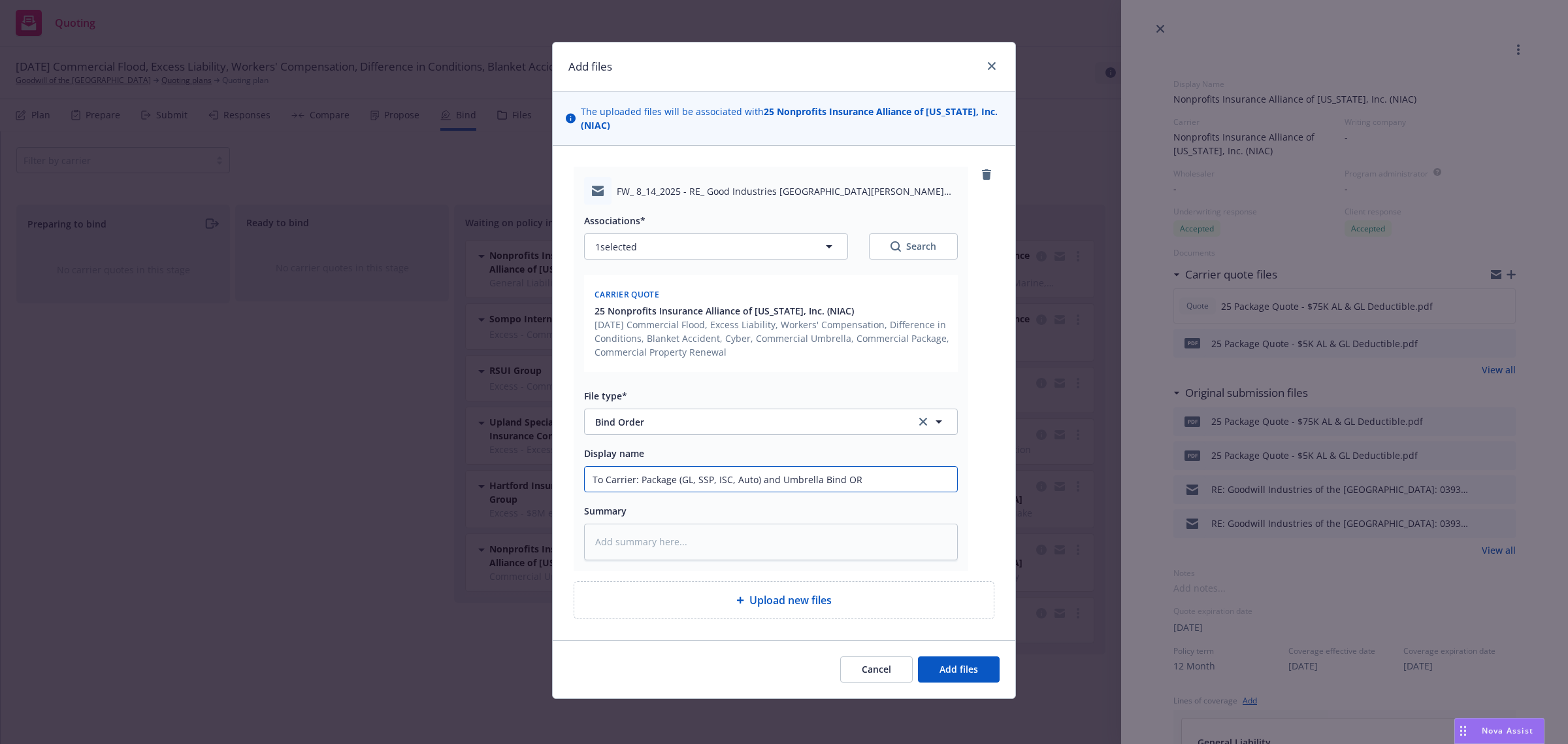
type textarea "x"
type input "To Carrier: Package (GL, SSP, ISC, Auto) and Umbrella Bind O"
type textarea "x"
type input "To Carrier: Package (GL, SSP, ISC, Auto) and Umbrella Bind"
type textarea "x"
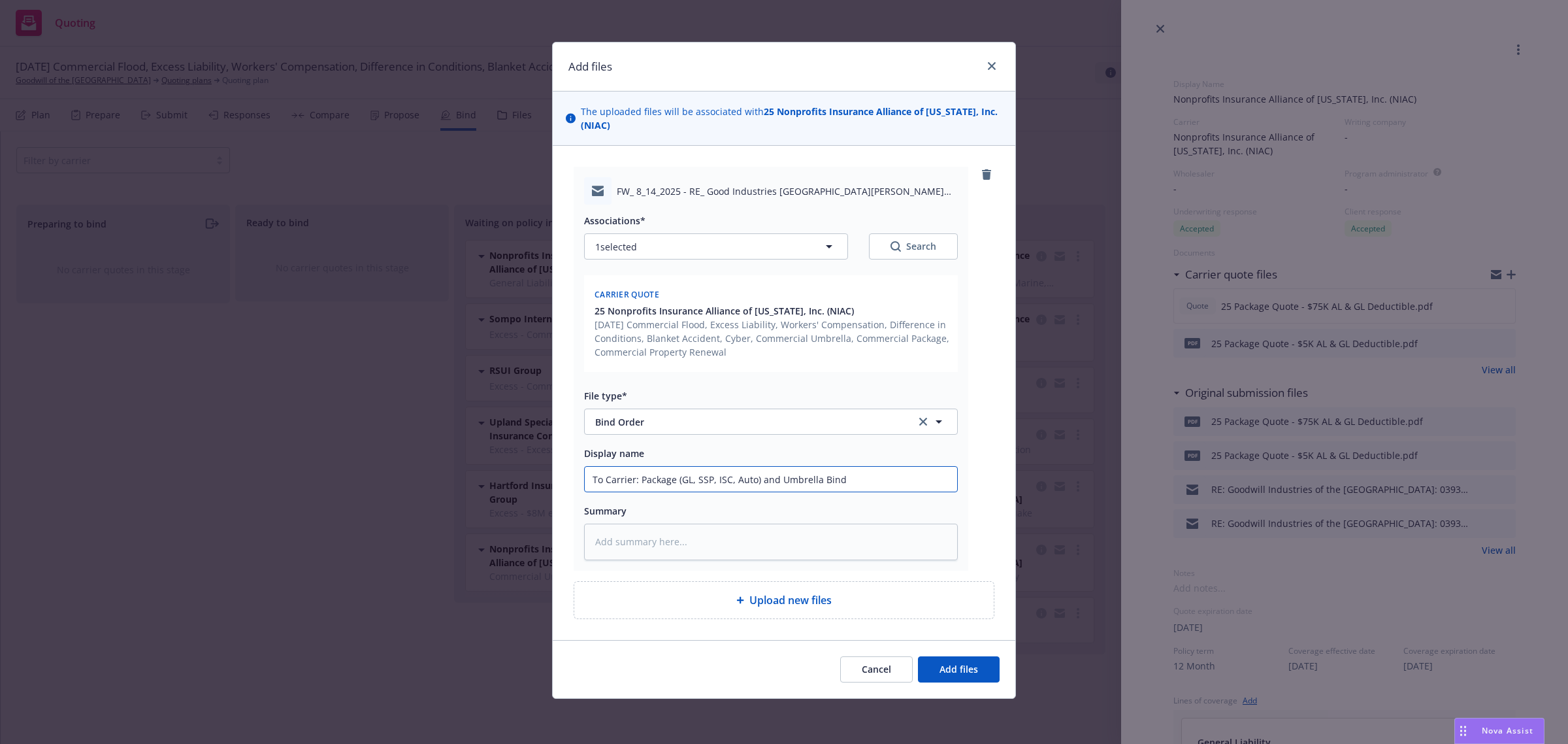
type input "To Carrier: Package (GL, SSP, ISC, Auto) and Umbrella Bind O"
type textarea "x"
click at [958, 666] on span "Add files" at bounding box center [958, 669] width 39 height 13
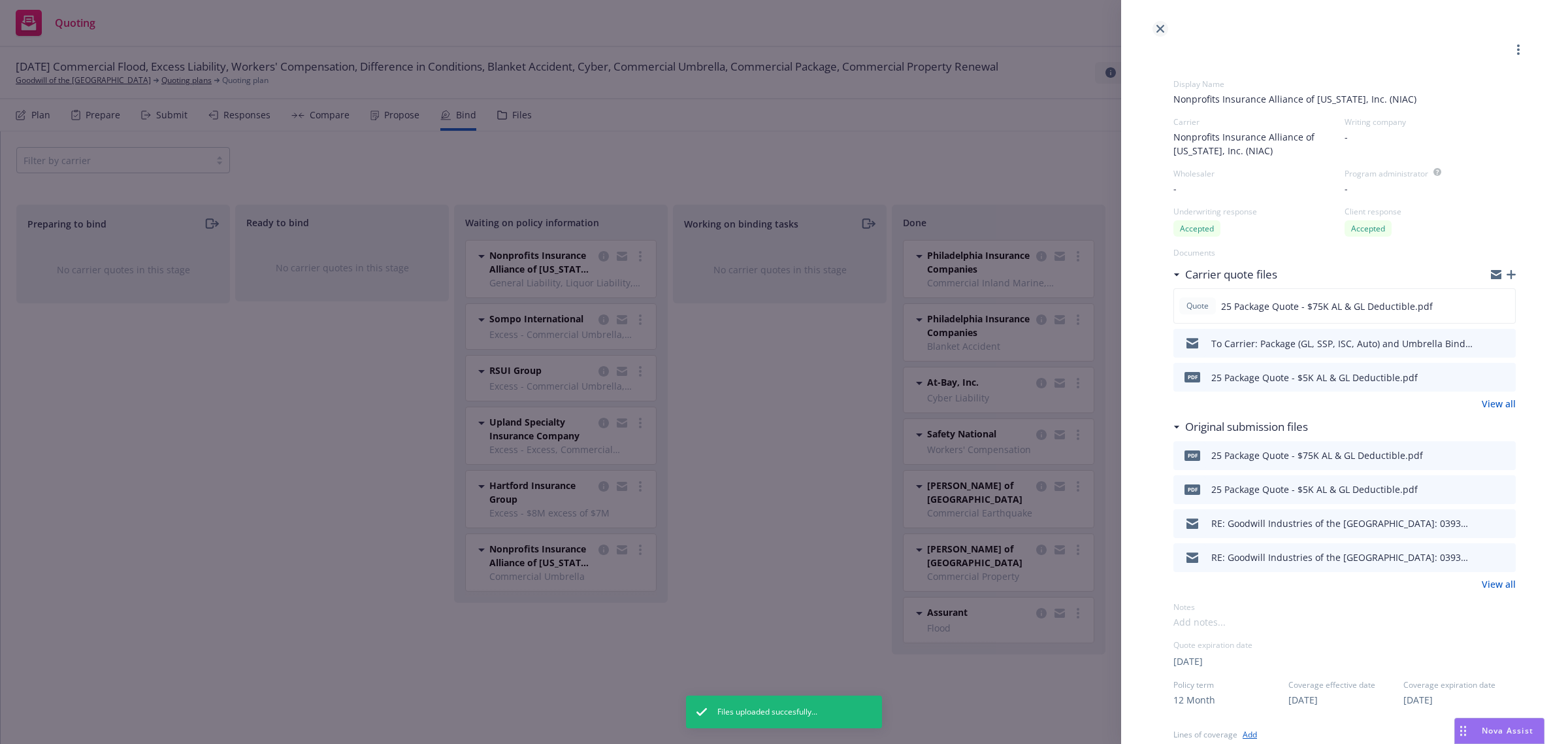
click at [1161, 30] on icon "close" at bounding box center [1160, 29] width 8 height 8
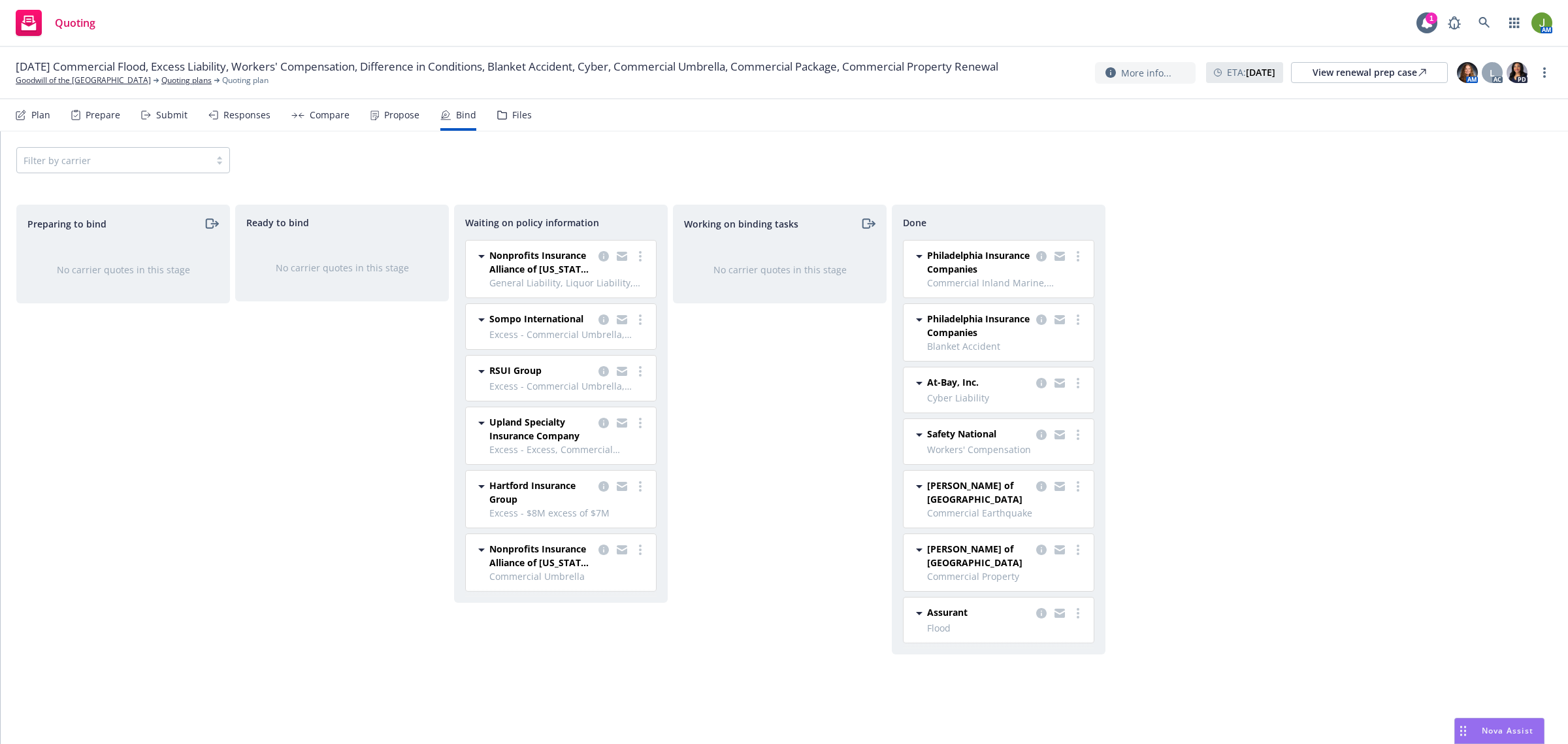
drag, startPoint x: 602, startPoint y: 318, endPoint x: 618, endPoint y: 327, distance: 18.4
click at [602, 318] on icon "copy logging email" at bounding box center [604, 320] width 11 height 11
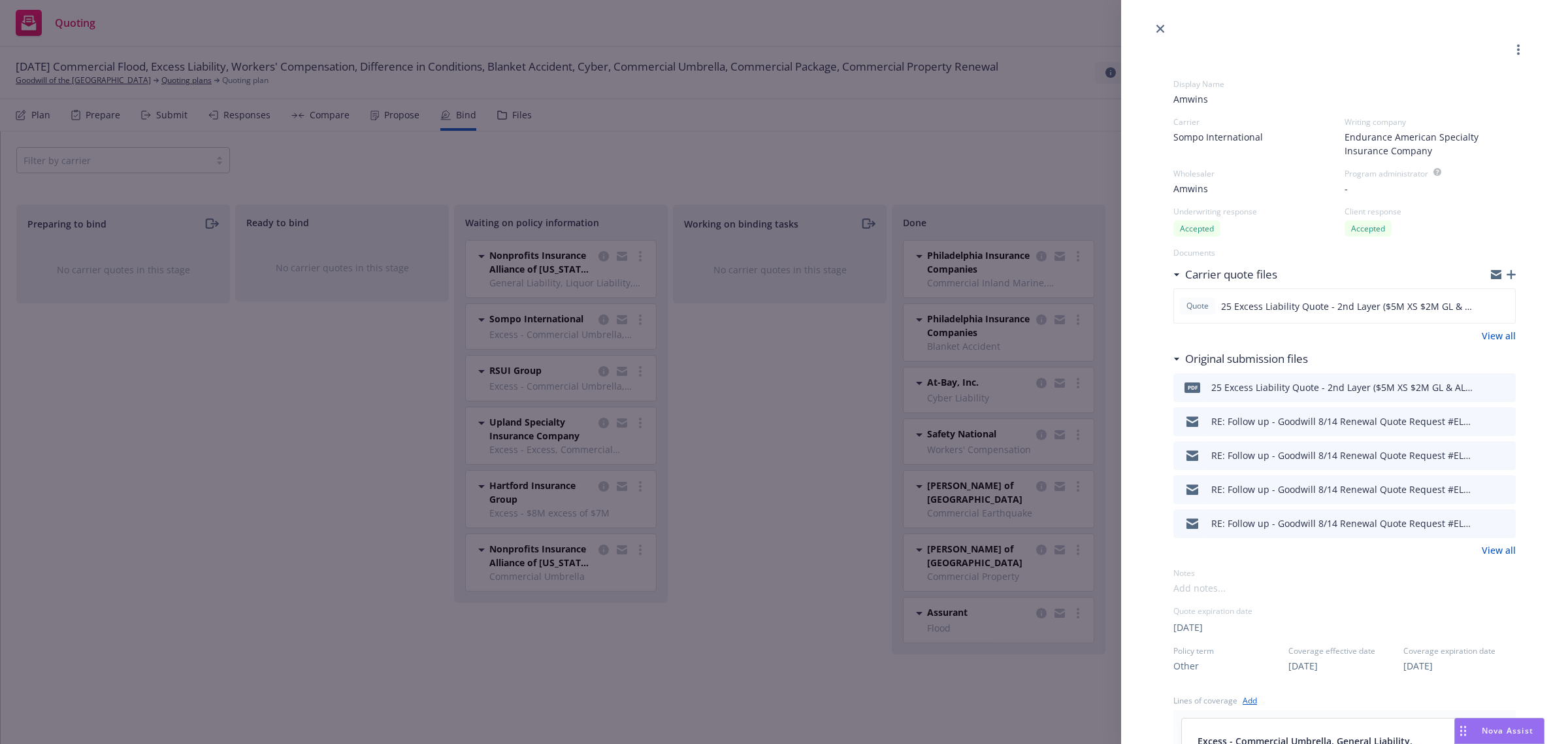
click at [1507, 273] on icon "button" at bounding box center [1511, 274] width 9 height 9
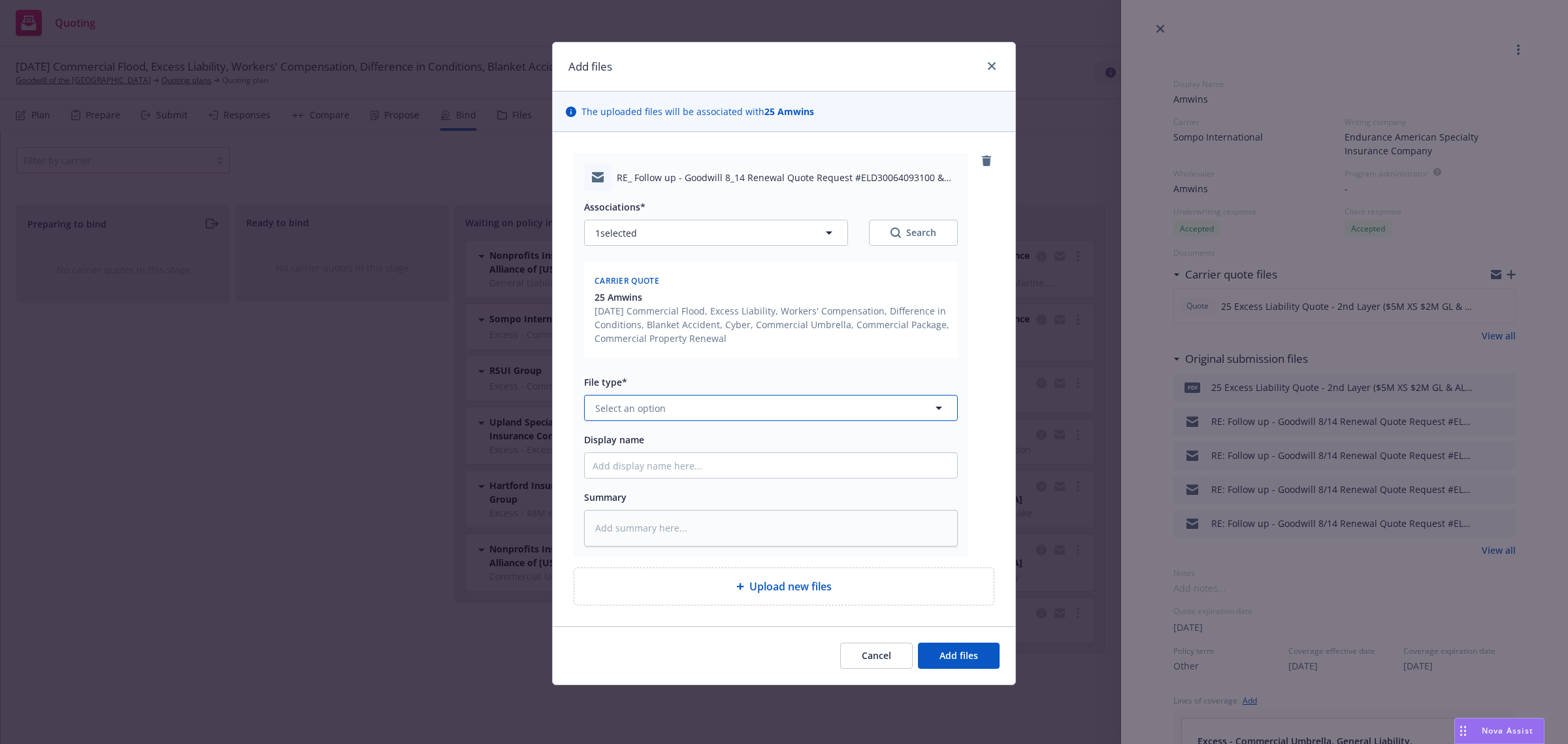
click at [630, 412] on span "Select an option" at bounding box center [630, 408] width 70 height 14
click at [629, 413] on span "Binder" at bounding box center [747, 408] width 303 height 14
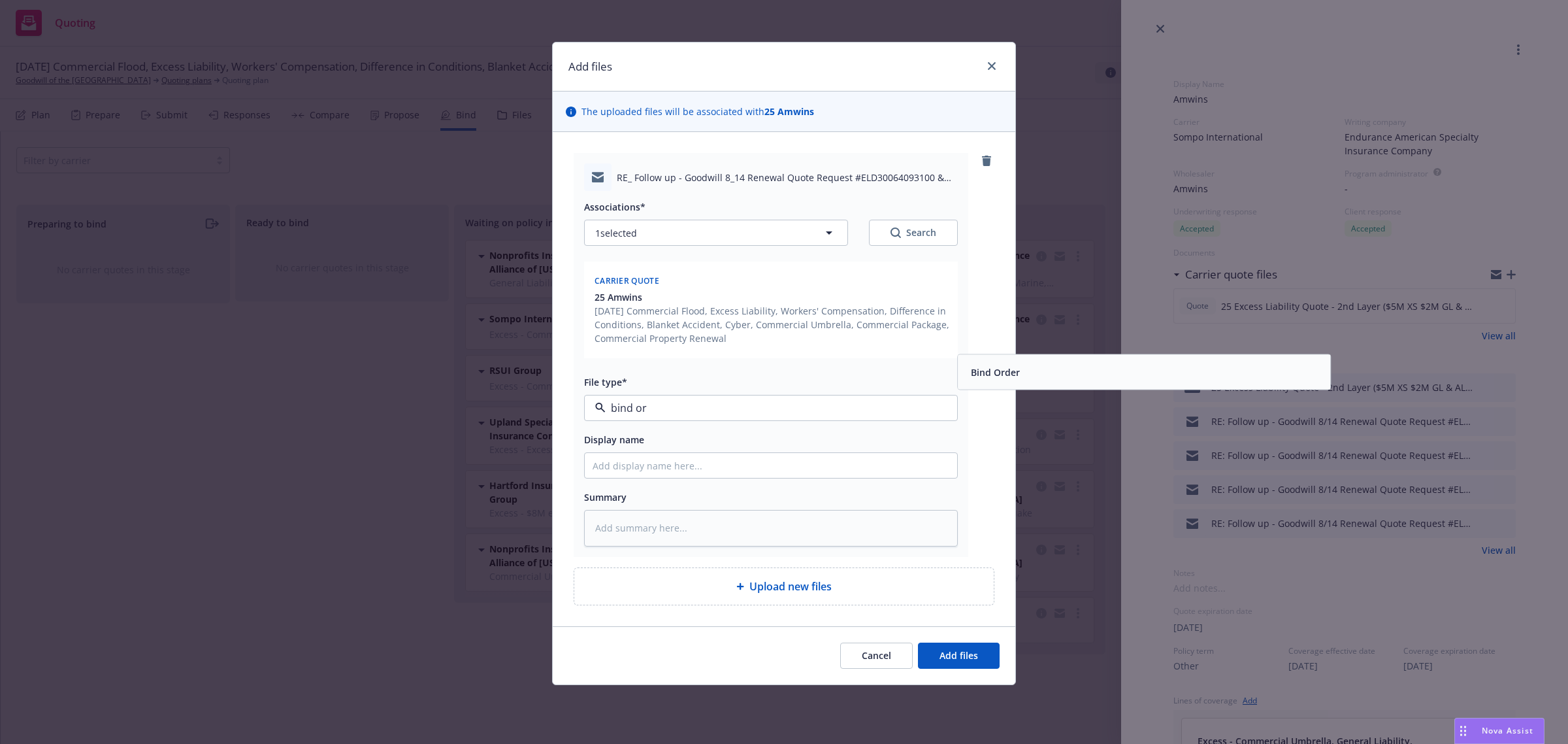
click at [1001, 376] on span "Bind Order" at bounding box center [995, 372] width 49 height 14
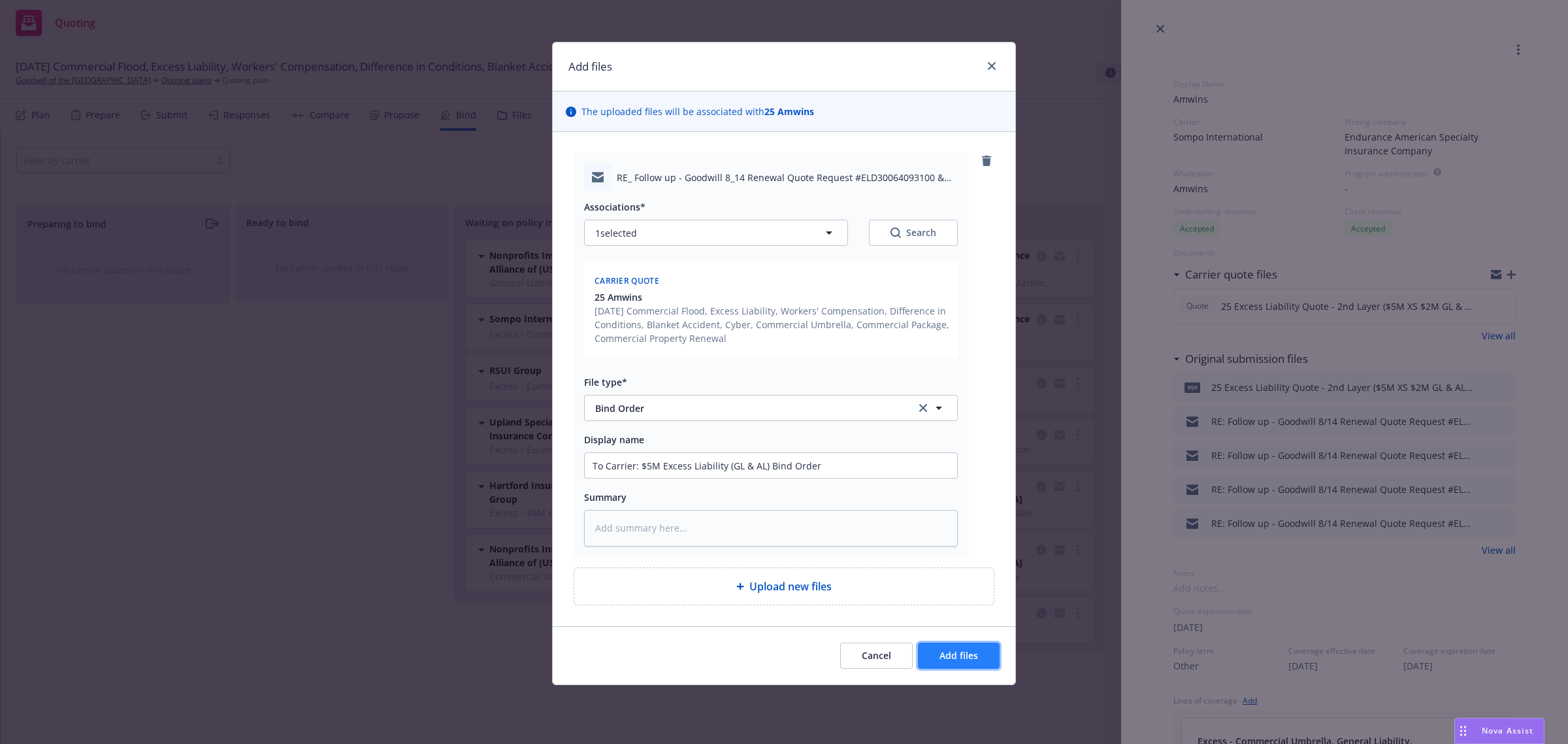
click at [963, 661] on span "Add files" at bounding box center [958, 656] width 39 height 13
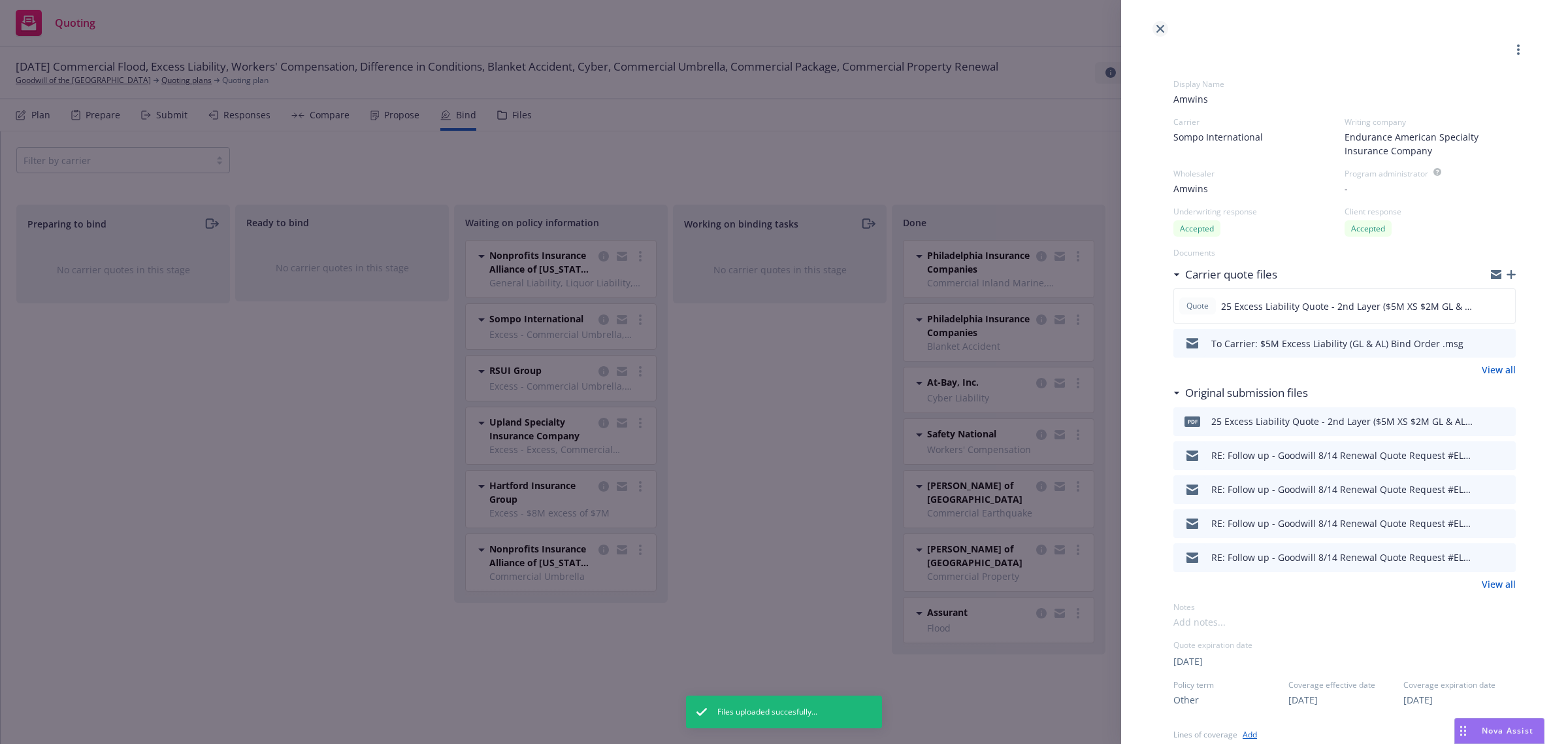
click at [1160, 27] on icon "close" at bounding box center [1160, 29] width 8 height 8
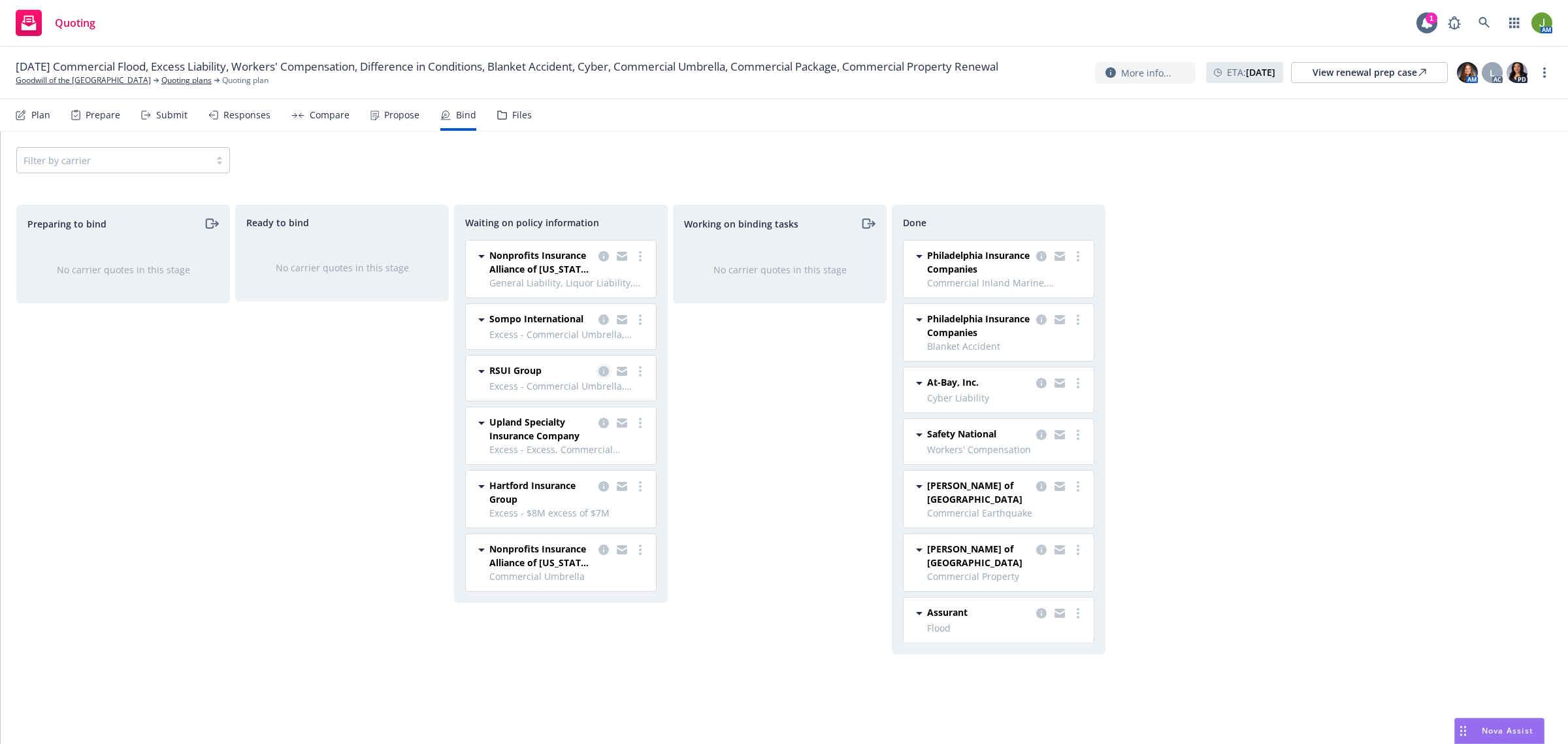
click at [606, 370] on icon "copy logging email" at bounding box center [604, 372] width 11 height 11
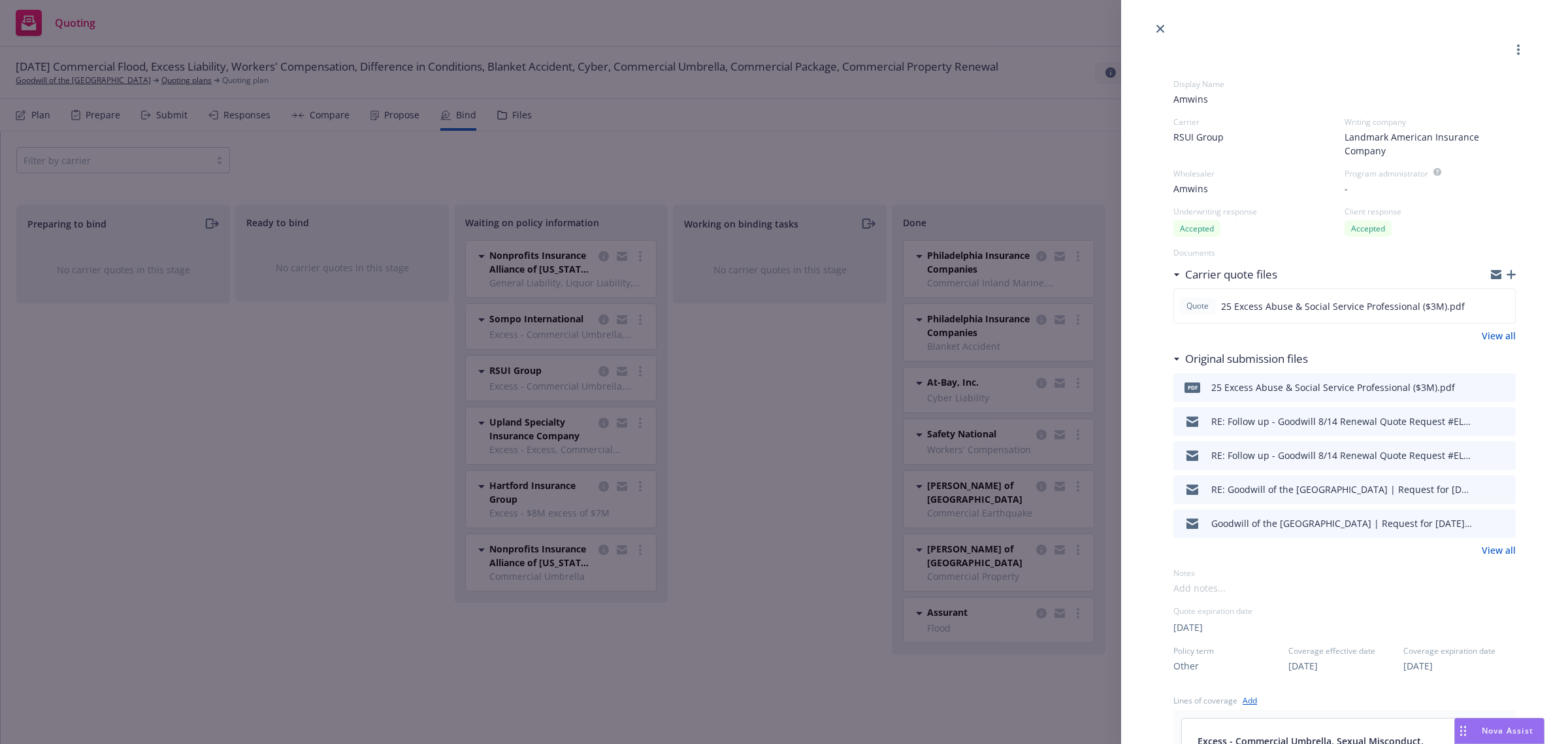
click at [1507, 274] on icon "button" at bounding box center [1511, 274] width 9 height 9
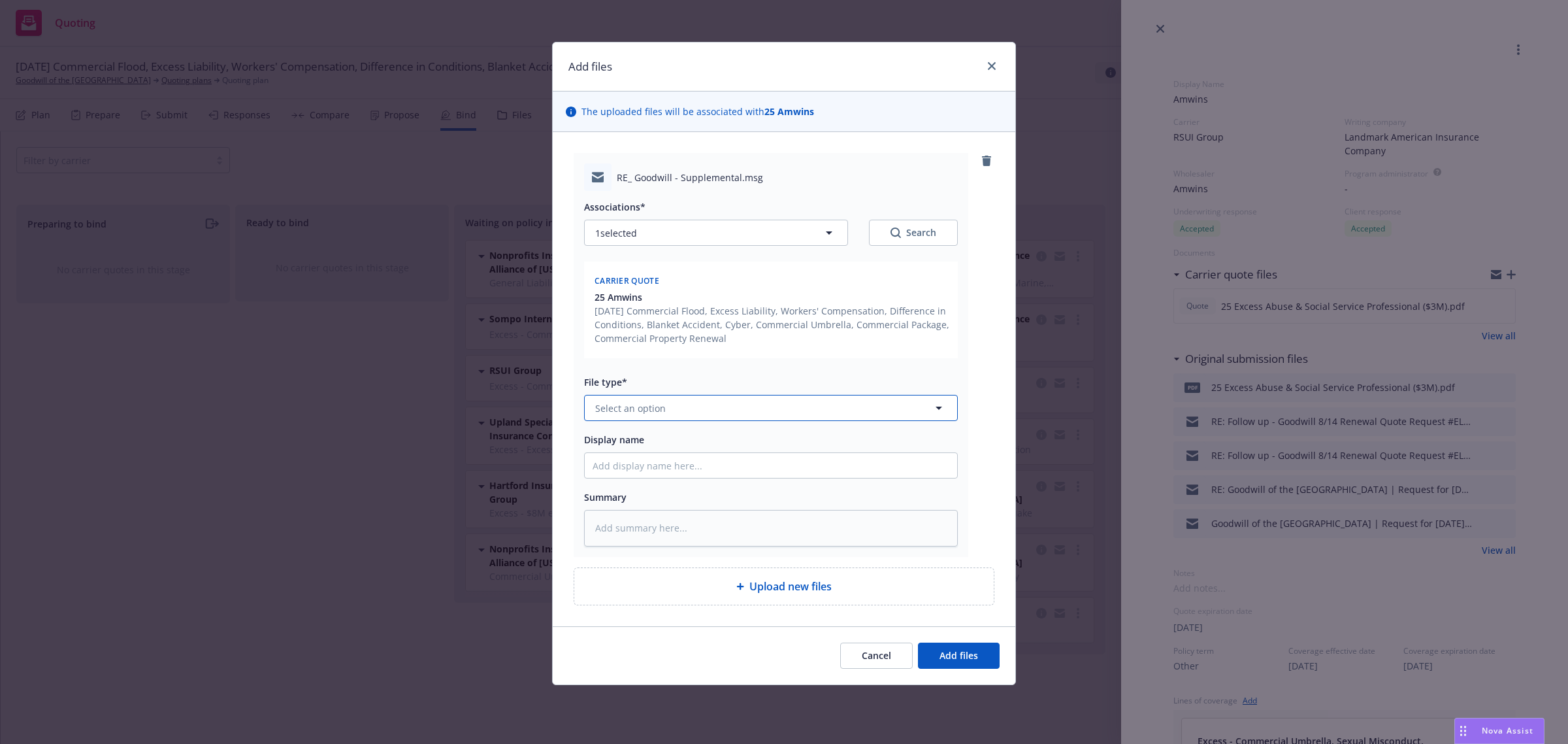
click at [619, 400] on button "Select an option" at bounding box center [771, 408] width 374 height 26
click at [961, 645] on button "Add files" at bounding box center [958, 655] width 82 height 26
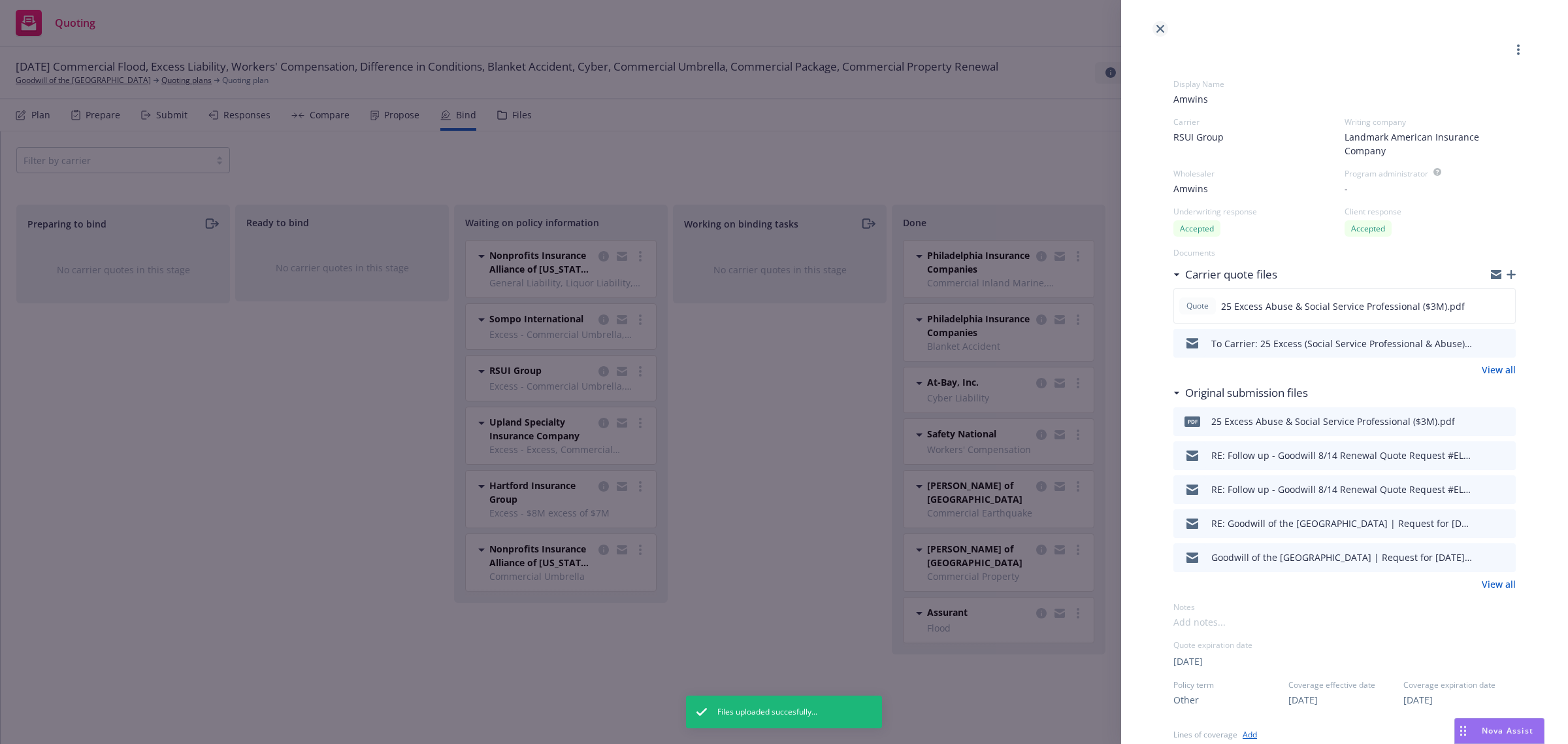
click at [1160, 27] on icon "close" at bounding box center [1160, 29] width 8 height 8
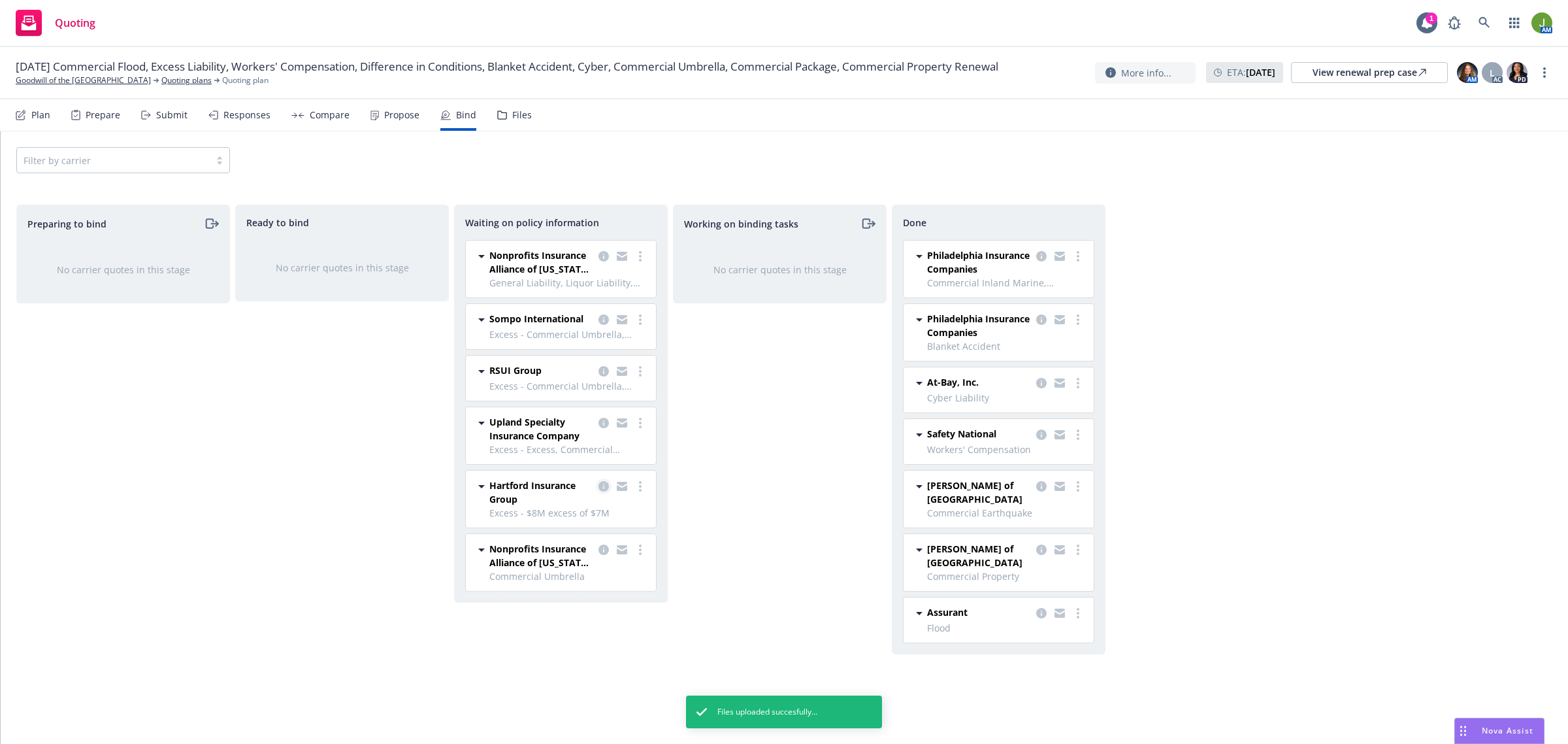
click at [603, 488] on icon "copy logging email" at bounding box center [604, 486] width 11 height 11
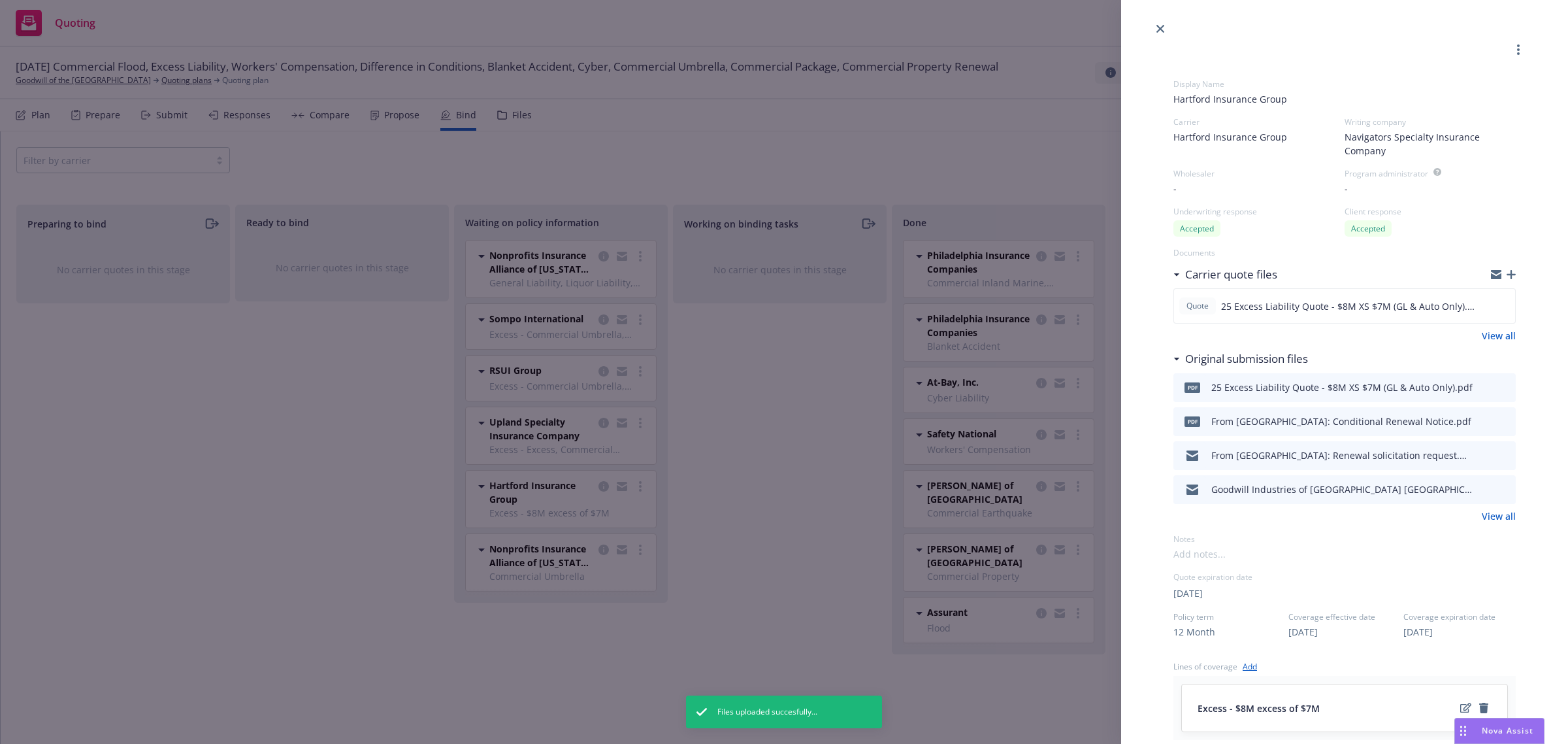
click at [1507, 275] on icon "button" at bounding box center [1511, 274] width 9 height 9
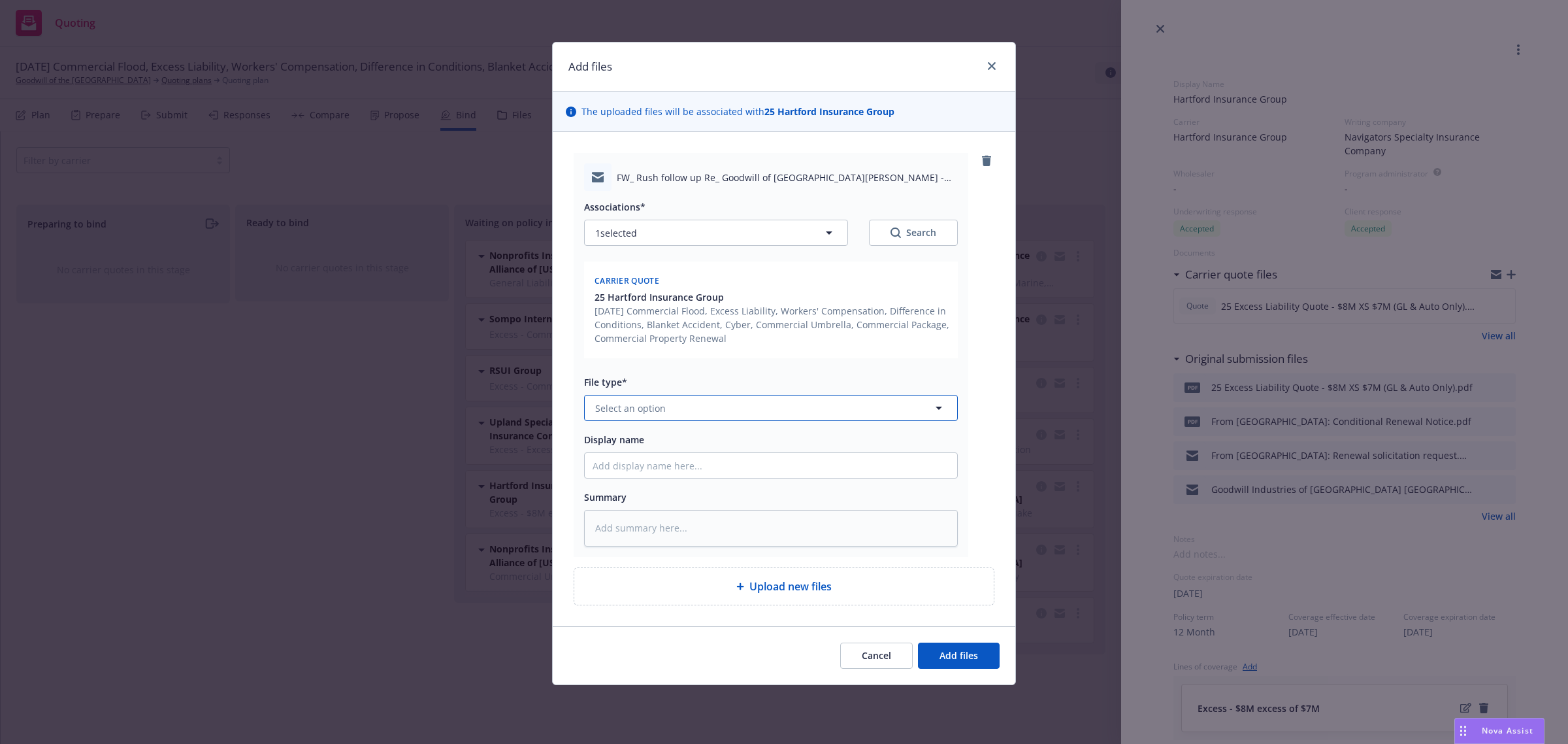
click at [593, 403] on button "Select an option" at bounding box center [771, 408] width 374 height 26
paste input "To Carrier: $5M Excess Liability (GL & AL) Bind Order"
click at [650, 464] on input "To Carrier: $5M Excess Liability (GL & AL) Bind Order" at bounding box center [771, 465] width 372 height 25
click at [932, 655] on button "Add files" at bounding box center [958, 655] width 82 height 26
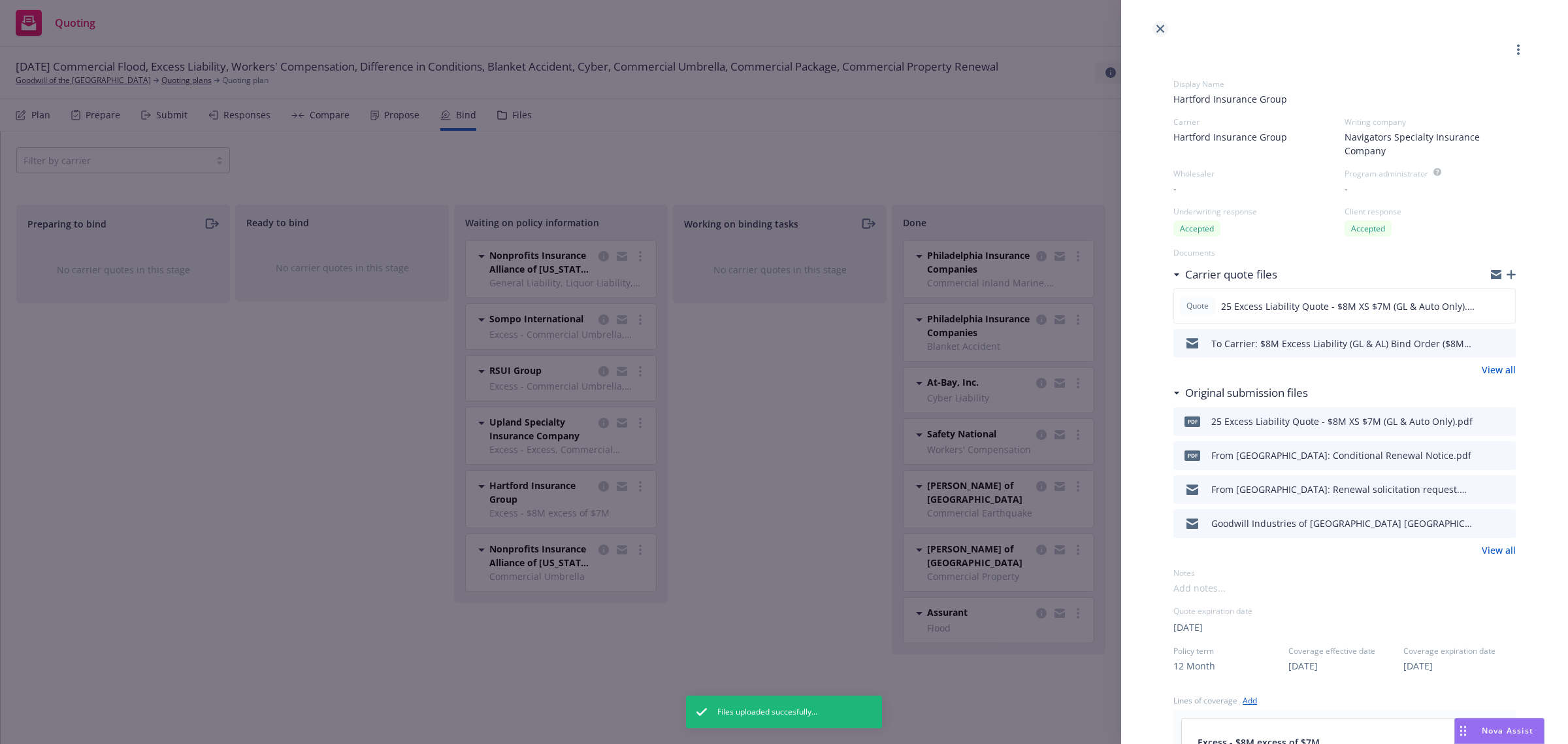
click at [1161, 28] on icon "close" at bounding box center [1160, 29] width 8 height 8
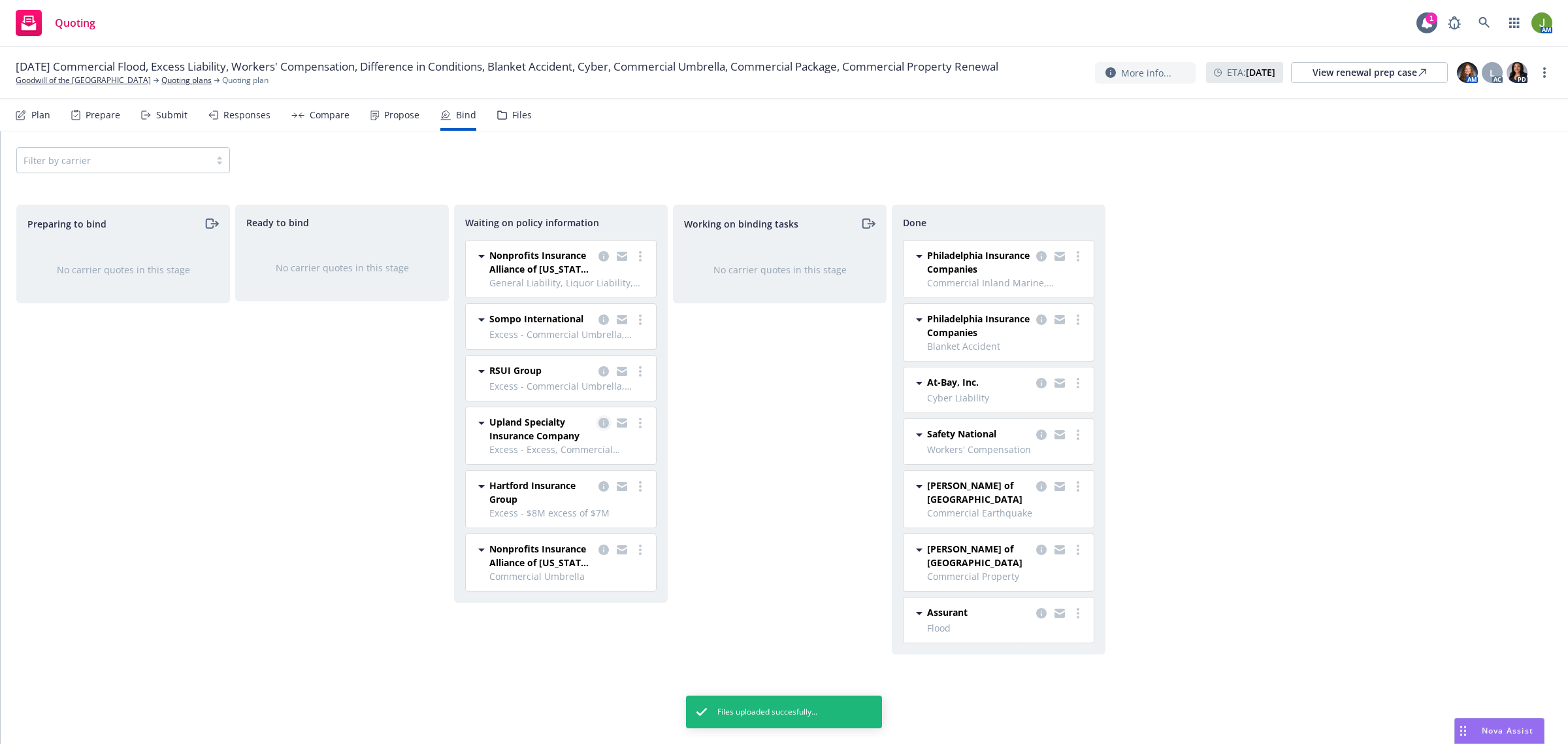
click at [605, 419] on icon "copy logging email" at bounding box center [604, 423] width 11 height 11
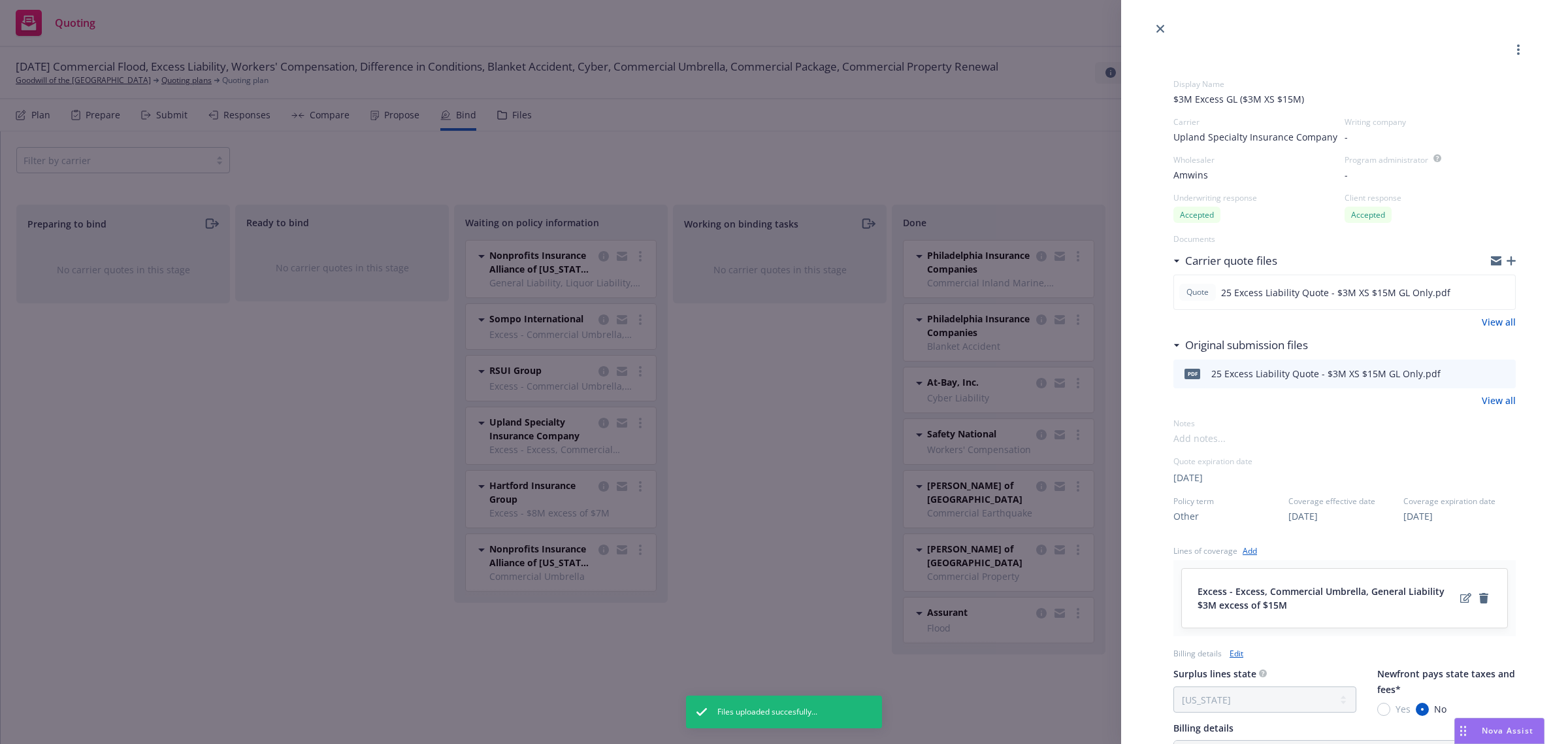
click at [1507, 257] on icon "button" at bounding box center [1511, 261] width 9 height 9
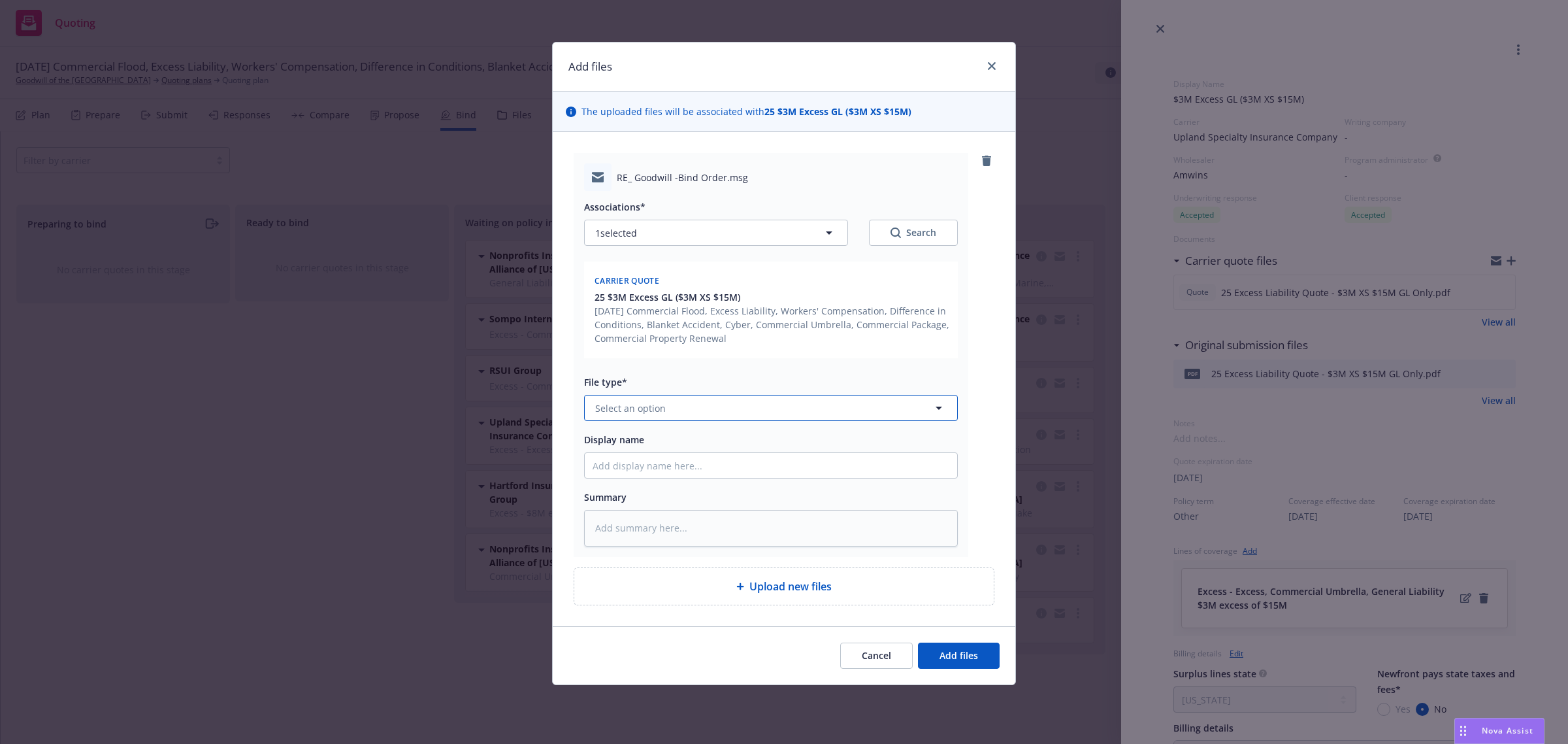
click at [619, 396] on button "Select an option" at bounding box center [771, 408] width 374 height 26
paste input "To Carrier: $5M Excess Liability (GL & AL) Bind Order"
click at [972, 648] on button "Add files" at bounding box center [958, 655] width 82 height 26
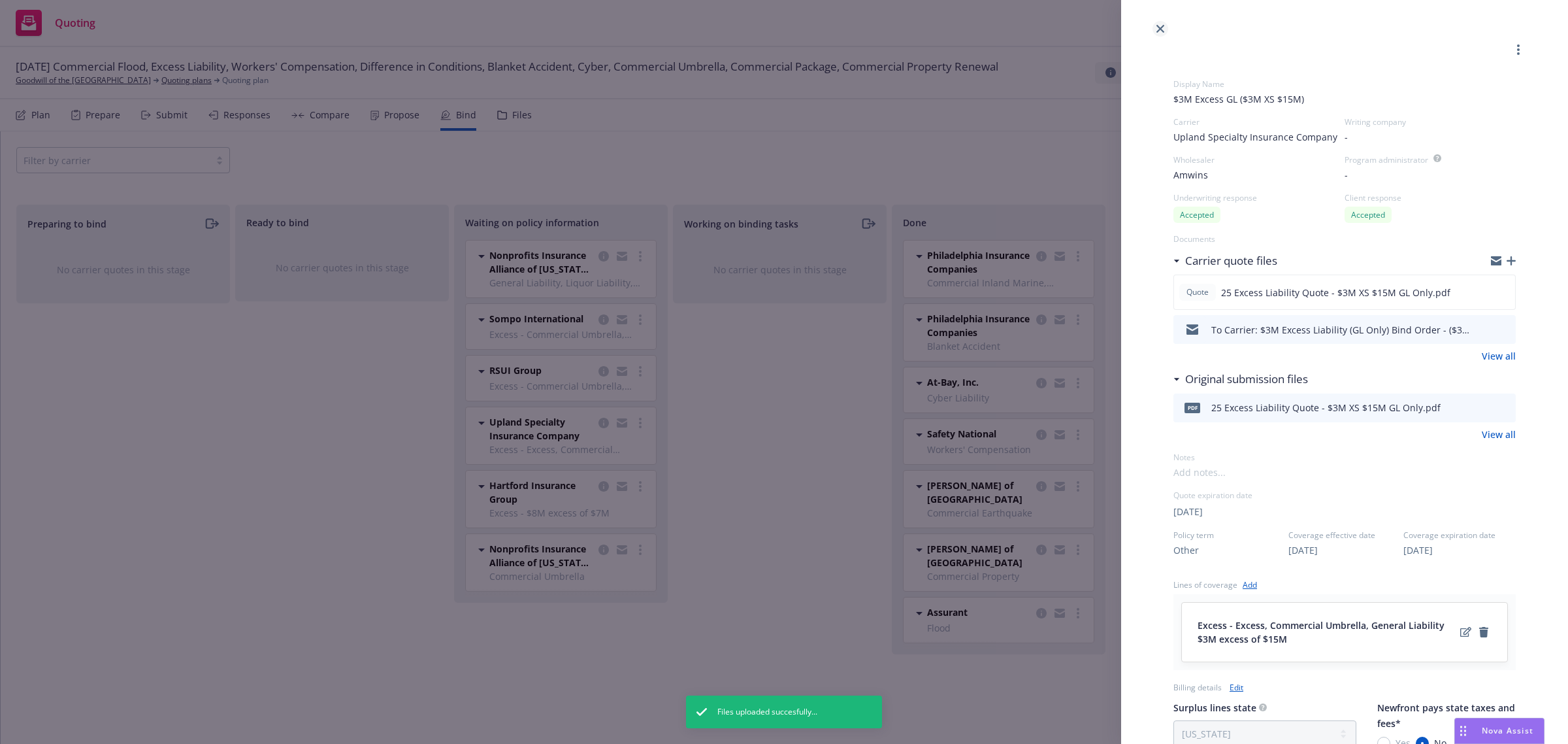
click at [1162, 28] on icon "close" at bounding box center [1160, 29] width 8 height 8
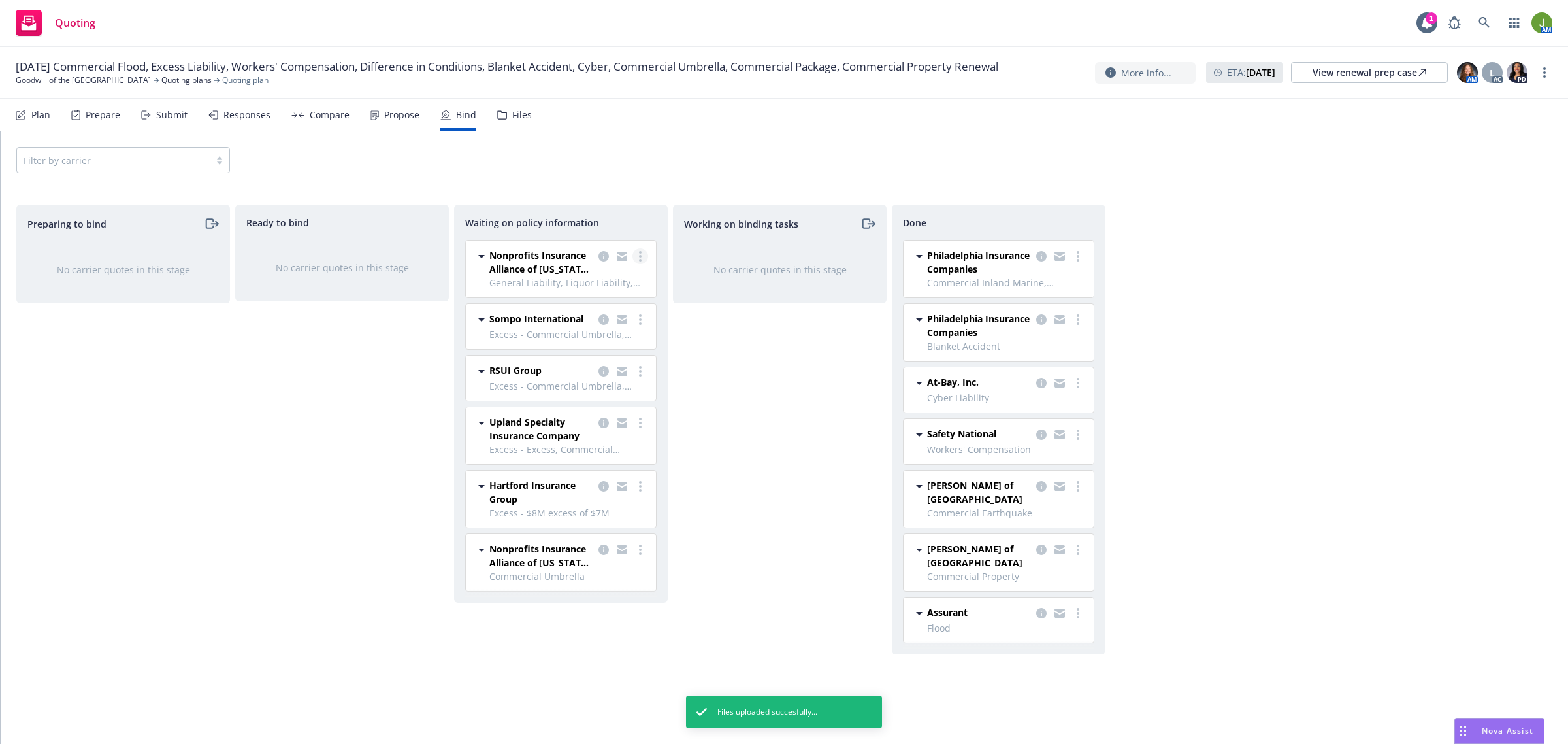
click at [644, 253] on link "more" at bounding box center [640, 255] width 15 height 15
click at [629, 286] on link "Create policies" at bounding box center [587, 283] width 118 height 26
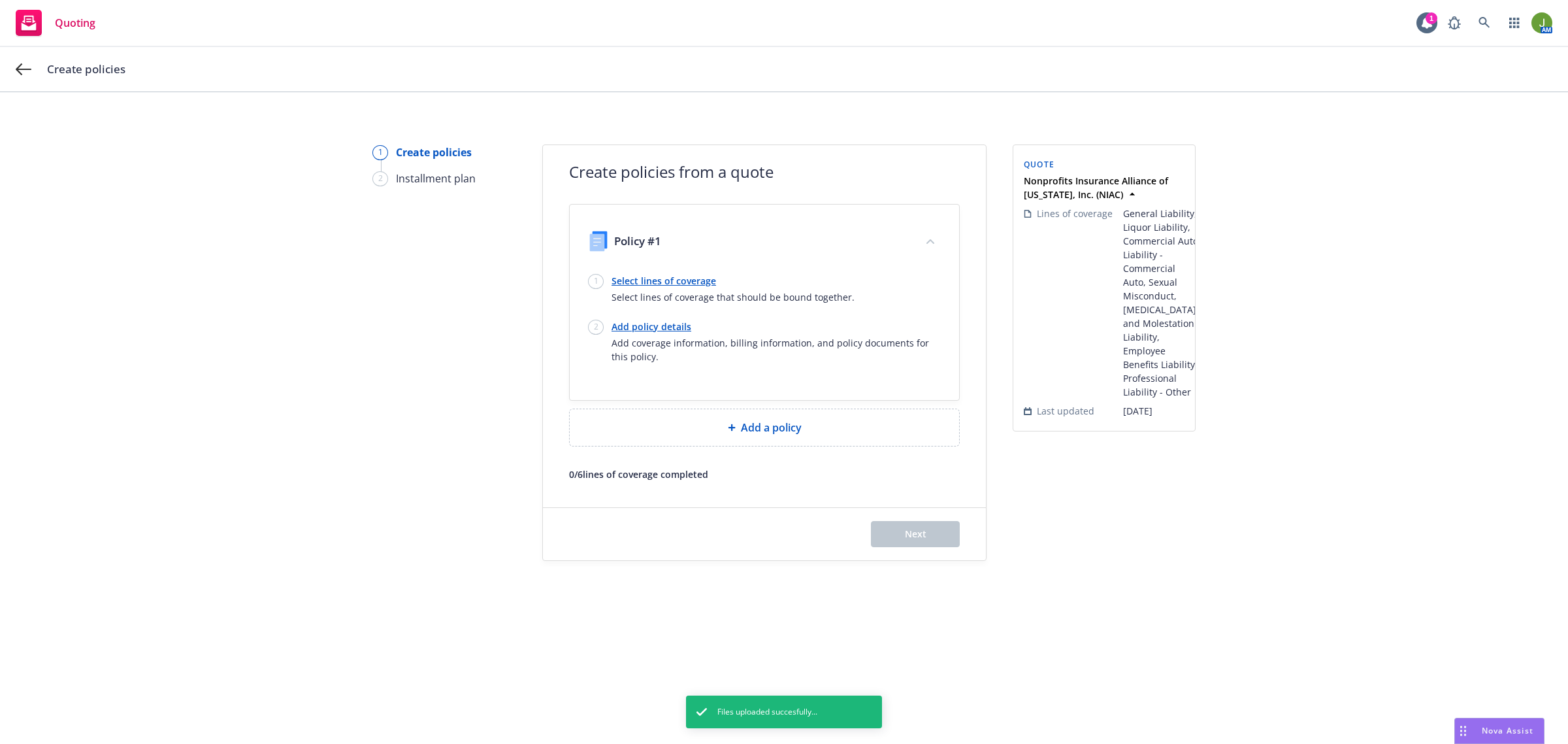
click at [697, 281] on link "Select lines of coverage" at bounding box center [733, 280] width 243 height 14
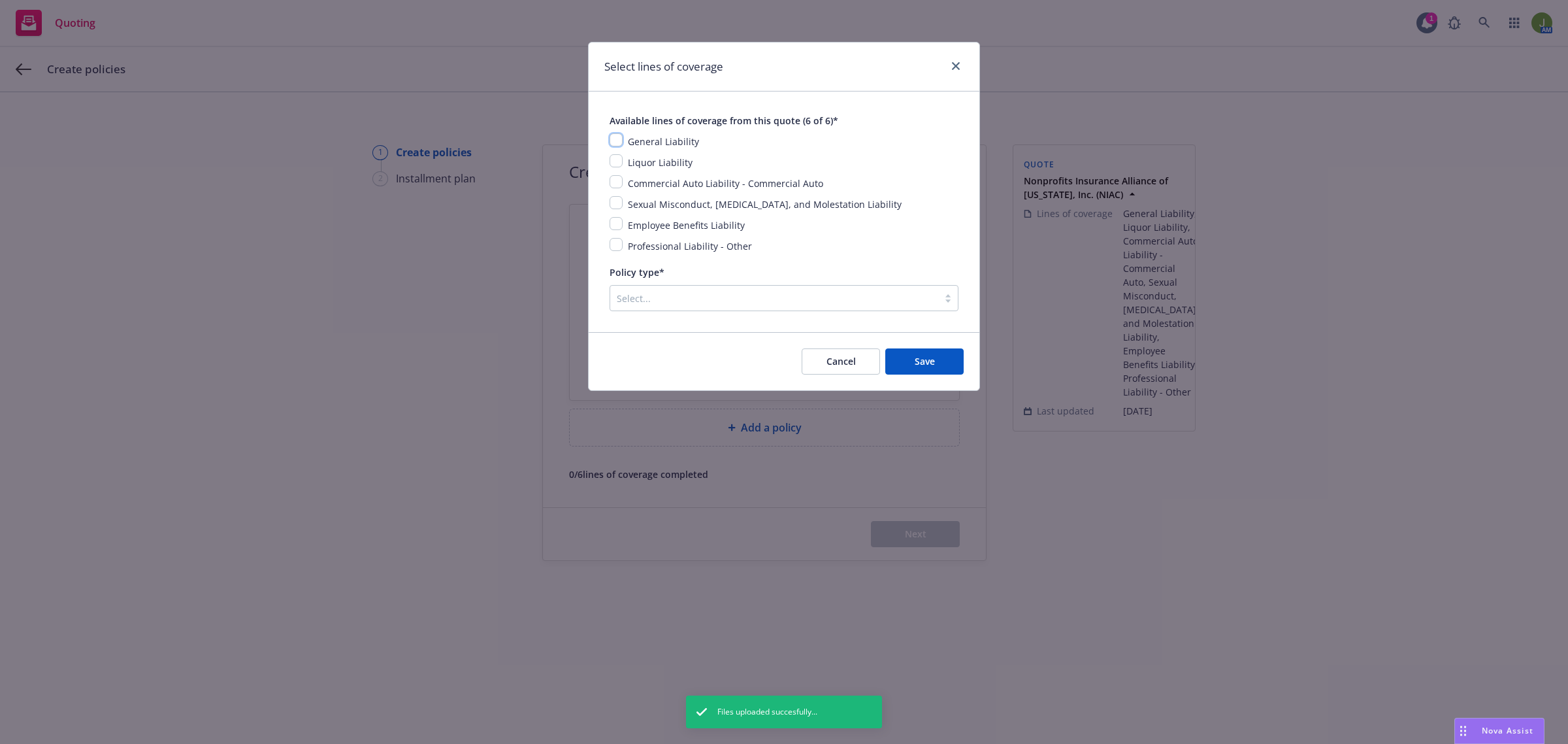
click at [621, 142] on input "checkbox" at bounding box center [616, 140] width 13 height 13
click at [621, 164] on input "checkbox" at bounding box center [616, 161] width 13 height 13
click at [615, 181] on input "checkbox" at bounding box center [616, 181] width 13 height 13
click at [615, 200] on input "checkbox" at bounding box center [616, 202] width 13 height 13
click at [616, 233] on div "Employee Benefits Liability" at bounding box center [784, 225] width 349 height 15
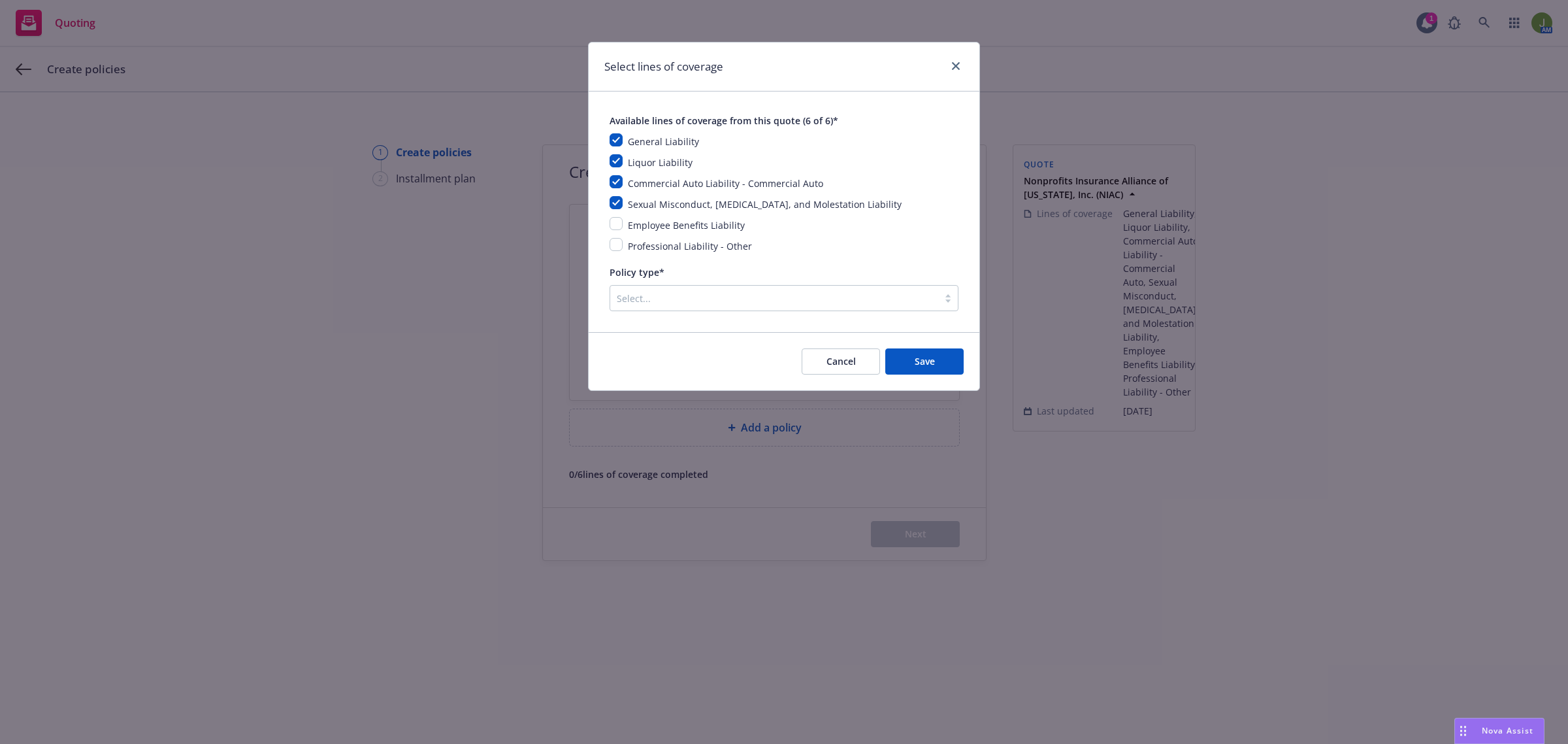
drag, startPoint x: 614, startPoint y: 216, endPoint x: 619, endPoint y: 229, distance: 13.9
click at [614, 220] on div "General Liability Liquor Liability Commercial Auto Liability - Commercial Auto …" at bounding box center [784, 193] width 349 height 120
click at [619, 226] on input "checkbox" at bounding box center [616, 224] width 13 height 13
click at [619, 249] on input "checkbox" at bounding box center [616, 244] width 13 height 13
click at [628, 284] on div "Policy type* Select..." at bounding box center [784, 288] width 349 height 47
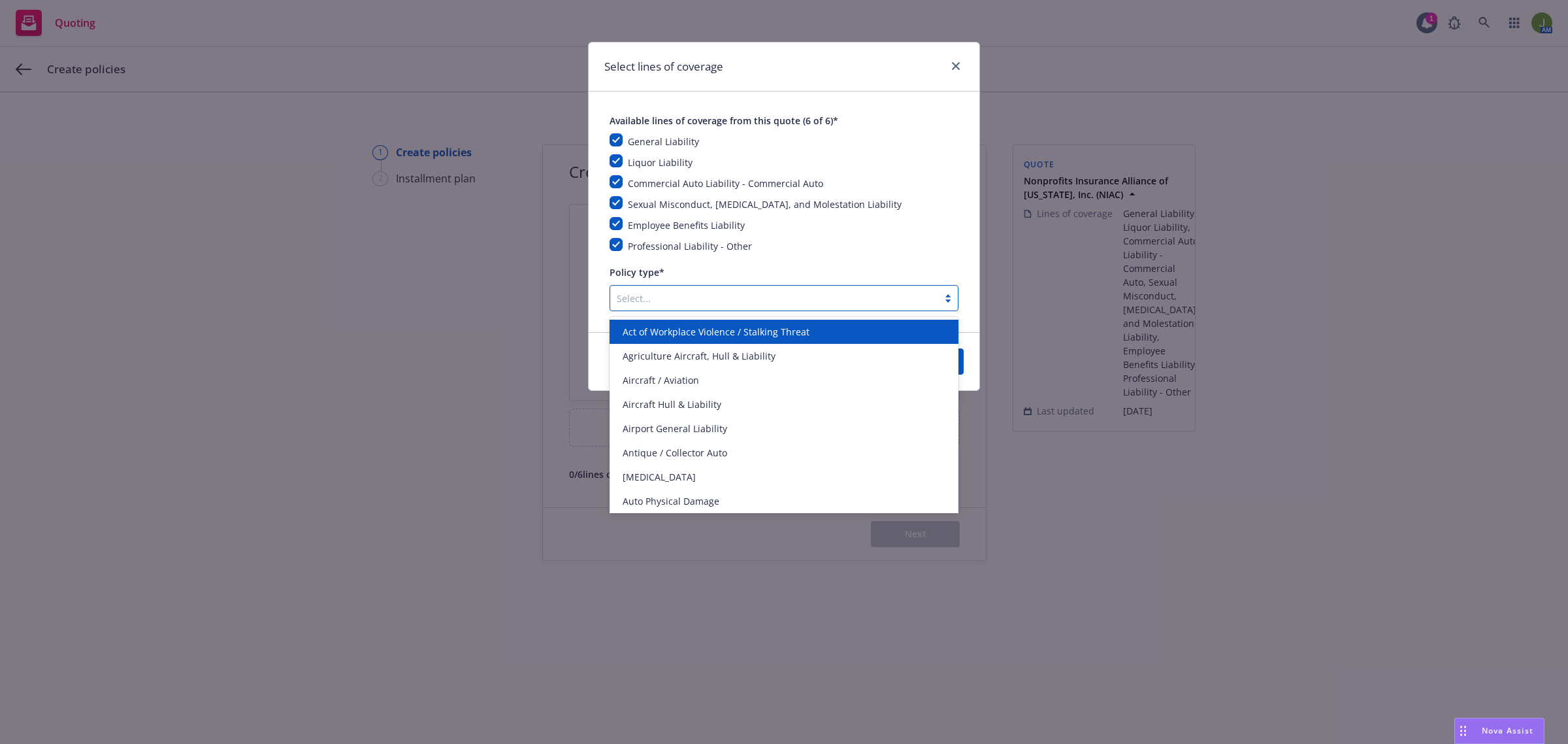
click at [629, 296] on div at bounding box center [774, 298] width 315 height 15
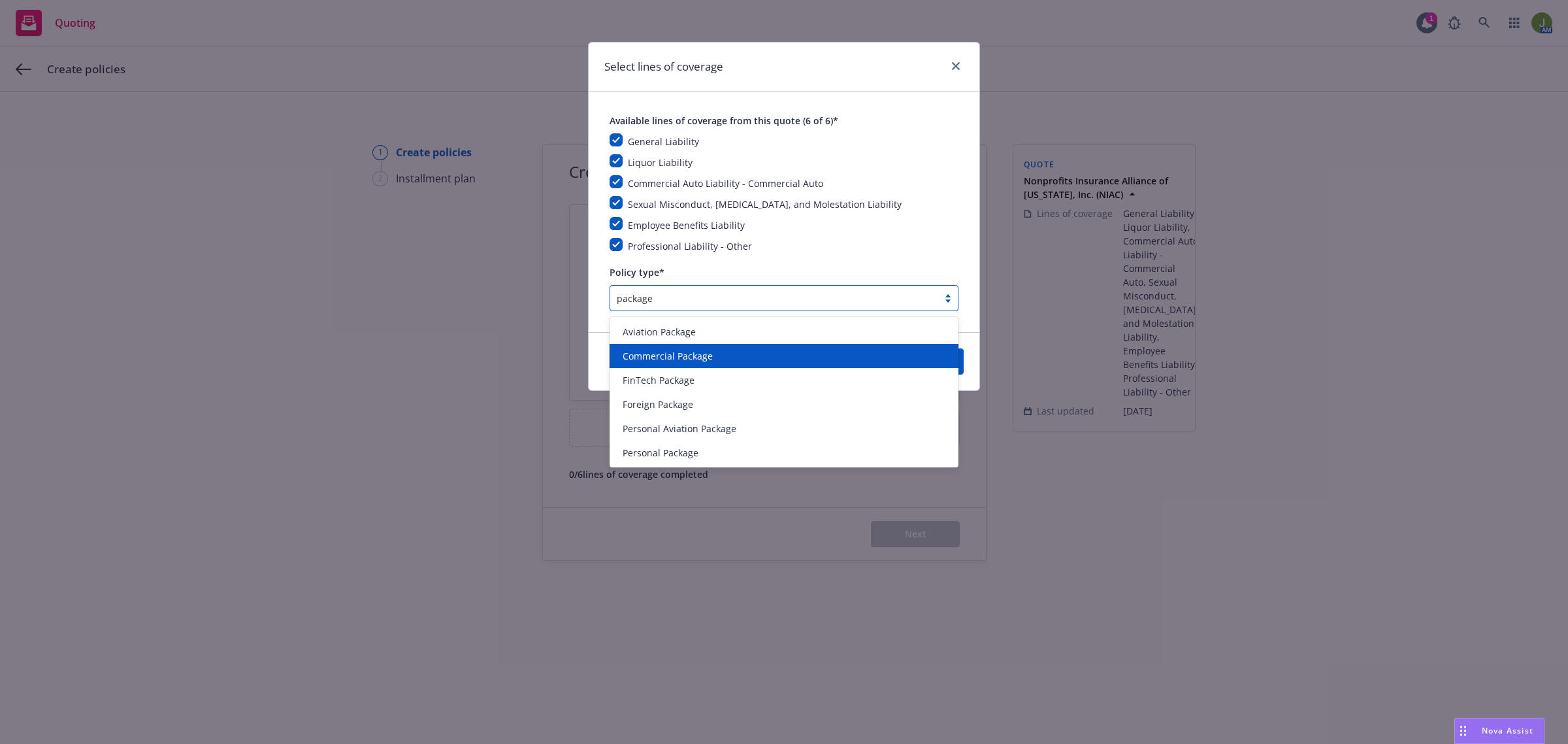
click at [649, 353] on span "Commercial Package" at bounding box center [668, 355] width 90 height 14
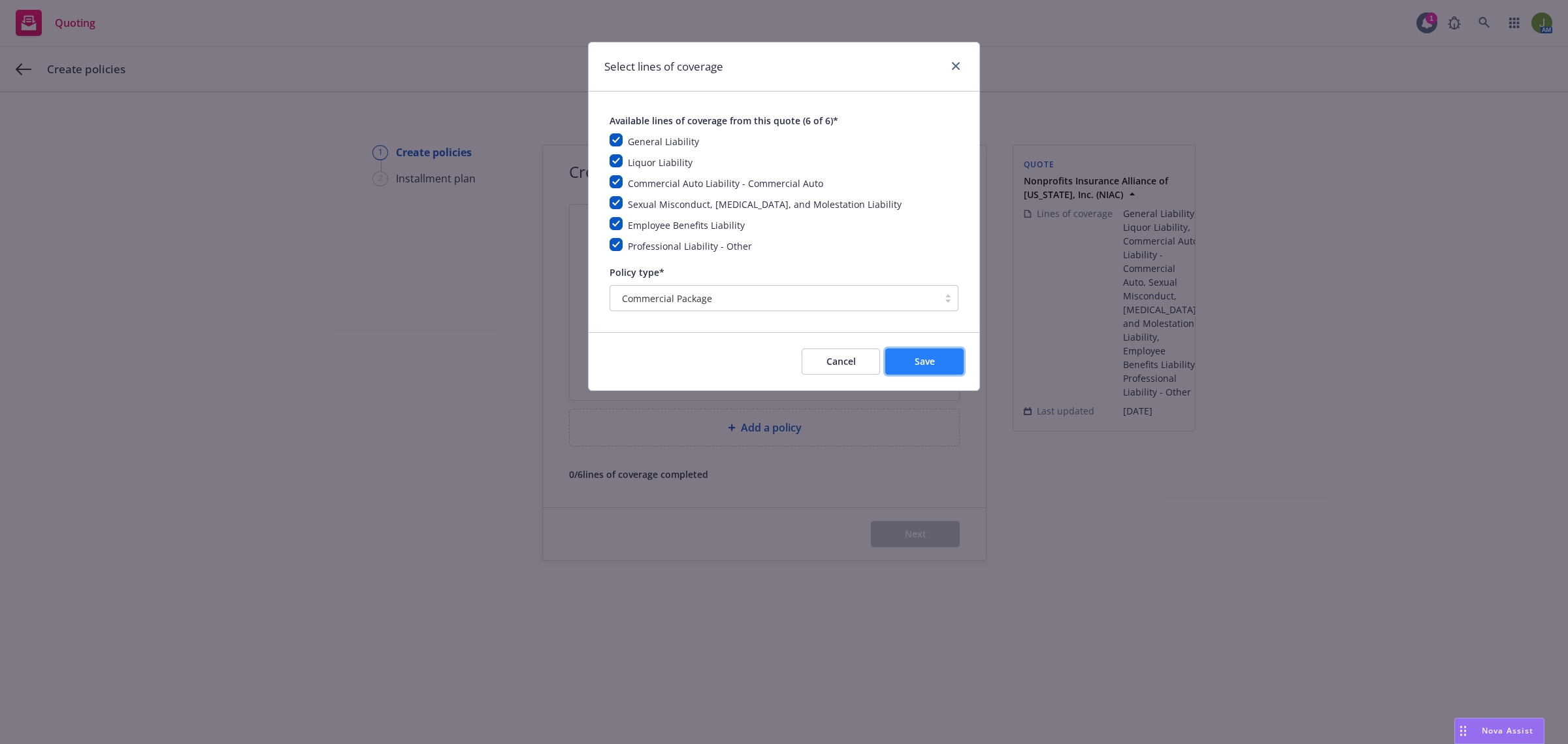
click at [906, 364] on button "Save" at bounding box center [924, 361] width 78 height 26
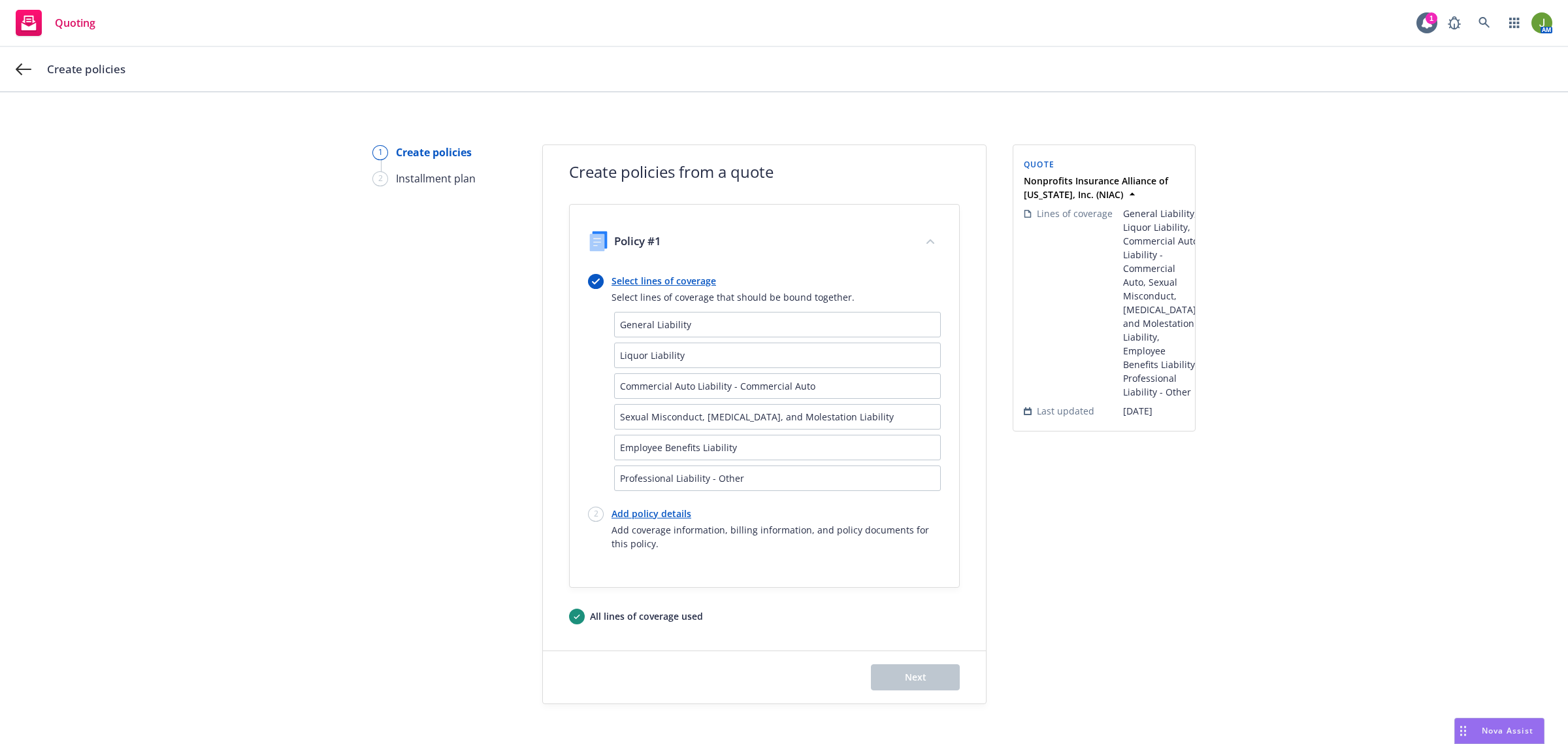
click at [648, 514] on link "Add policy details" at bounding box center [775, 513] width 329 height 14
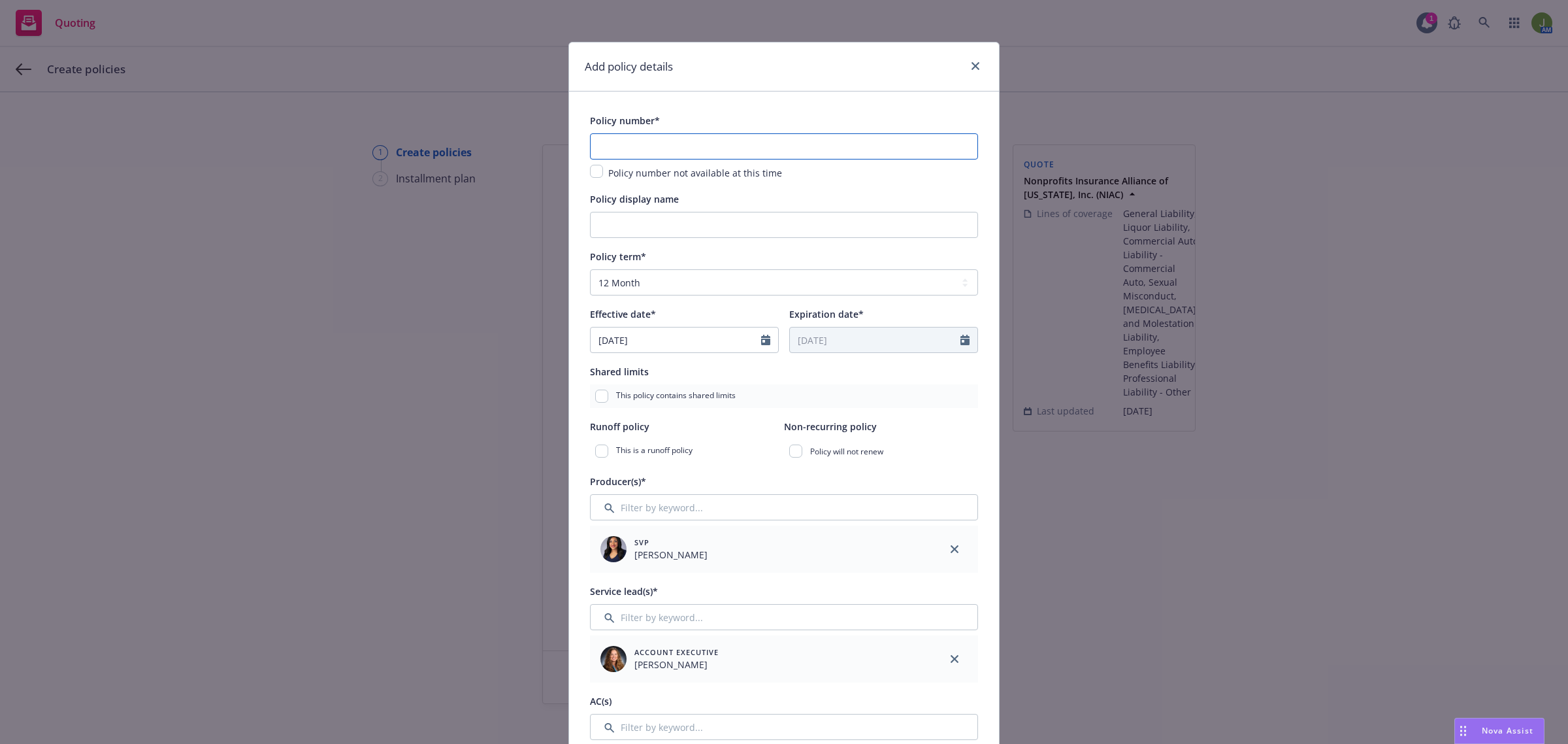
click at [611, 145] on input "text" at bounding box center [784, 146] width 389 height 26
click at [616, 141] on input "text" at bounding box center [784, 146] width 389 height 26
click at [635, 147] on input "01-CP-000007243-5-001" at bounding box center [784, 146] width 389 height 26
drag, startPoint x: 711, startPoint y: 142, endPoint x: 677, endPoint y: 147, distance: 34.4
click at [677, 147] on input "01-CP-000007243-5-001" at bounding box center [784, 146] width 389 height 26
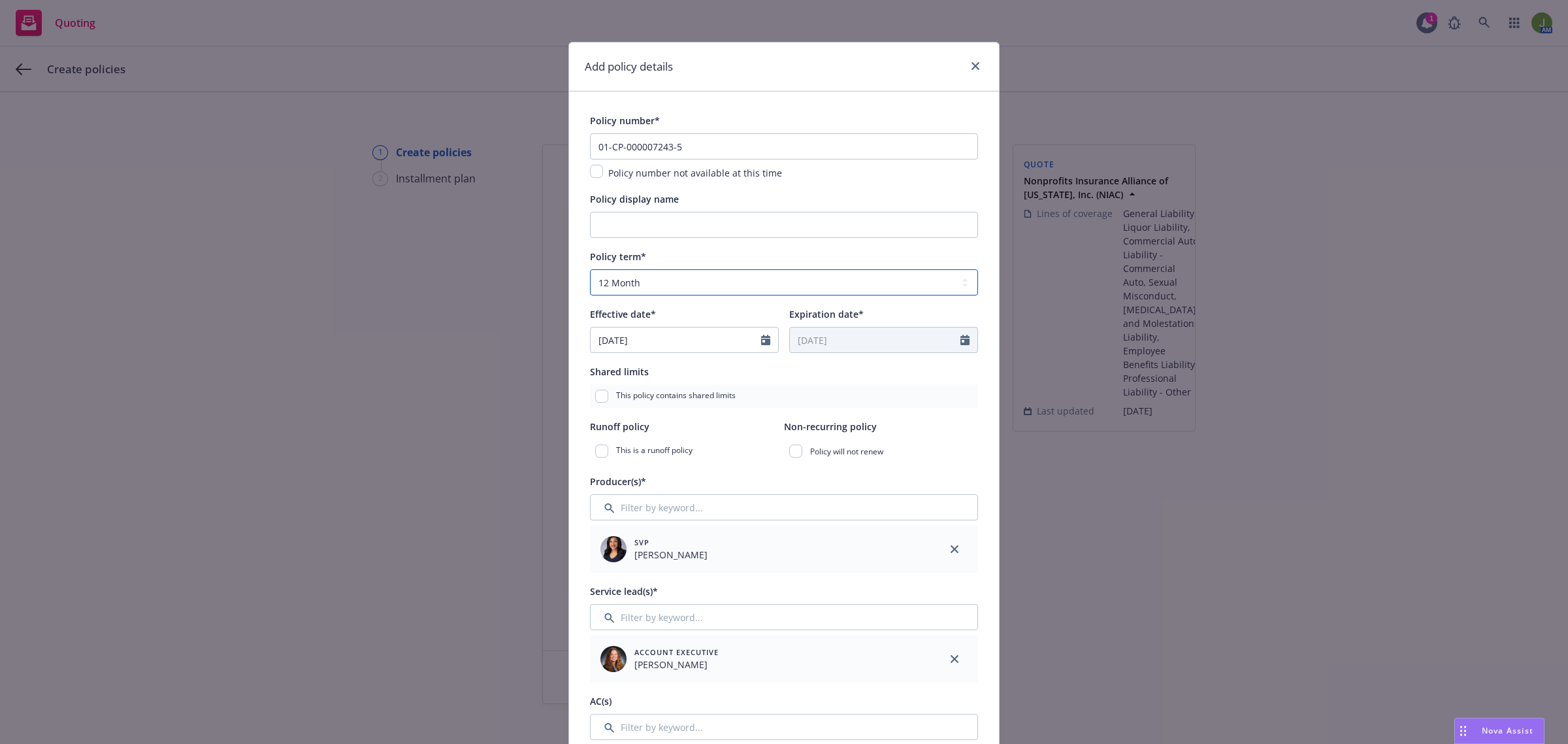
click at [625, 277] on select "Select policy term 12 Month 6 Month 4 Month 3 Month 2 Month 1 Month 36 Month (3…" at bounding box center [784, 282] width 389 height 26
click at [590, 270] on select "Select policy term 12 Month 6 Month 4 Month 3 Month 2 Month 1 Month 36 Month (3…" at bounding box center [784, 282] width 389 height 26
click at [635, 337] on input "[DATE]" at bounding box center [675, 340] width 170 height 25
click at [733, 364] on button "button" at bounding box center [735, 371] width 15 height 15
click at [687, 455] on span "14" at bounding box center [692, 455] width 18 height 16
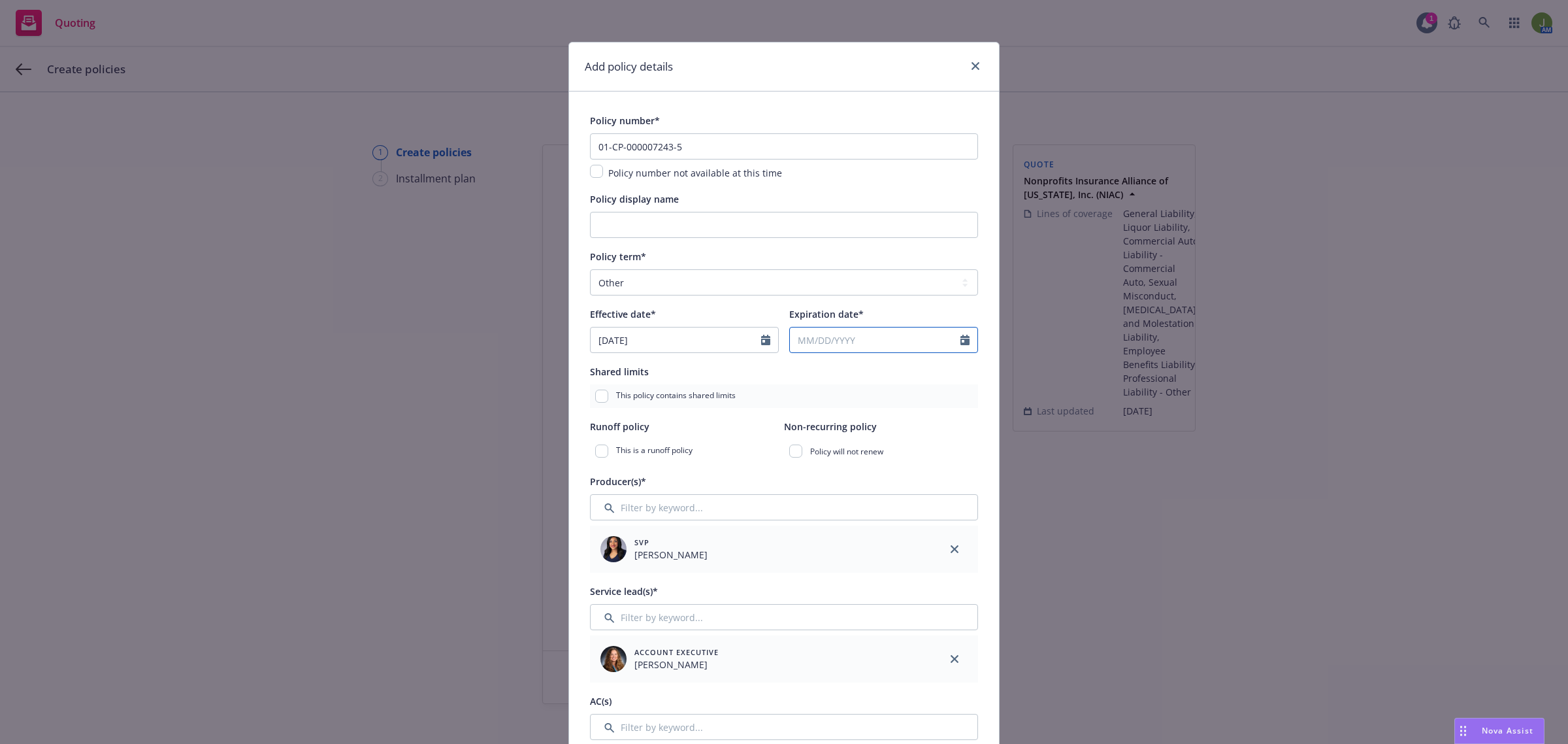
click at [816, 344] on input "Expiration date*" at bounding box center [875, 340] width 170 height 25
click at [931, 367] on icon "button" at bounding box center [934, 371] width 8 height 8
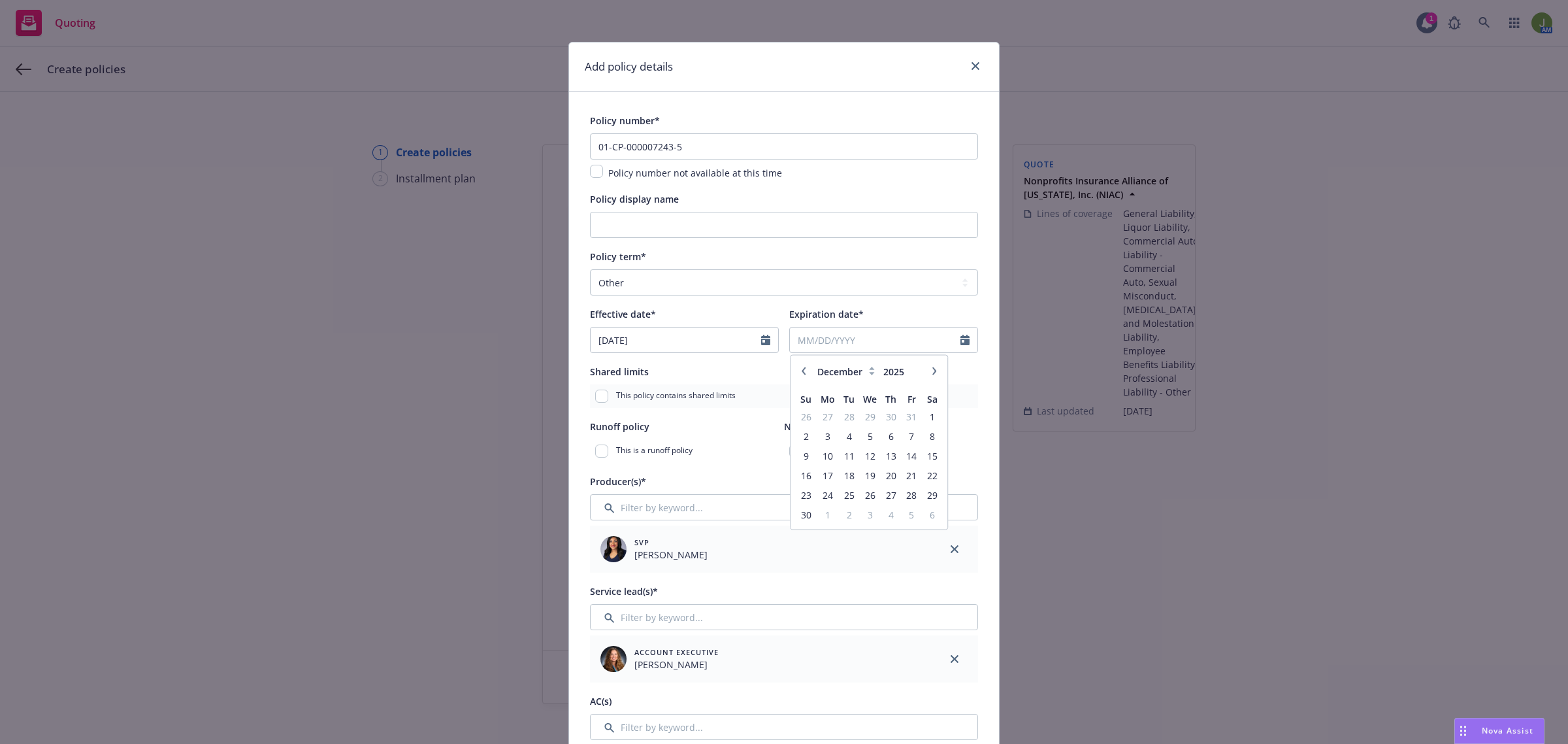
click at [931, 367] on icon "button" at bounding box center [934, 371] width 8 height 8
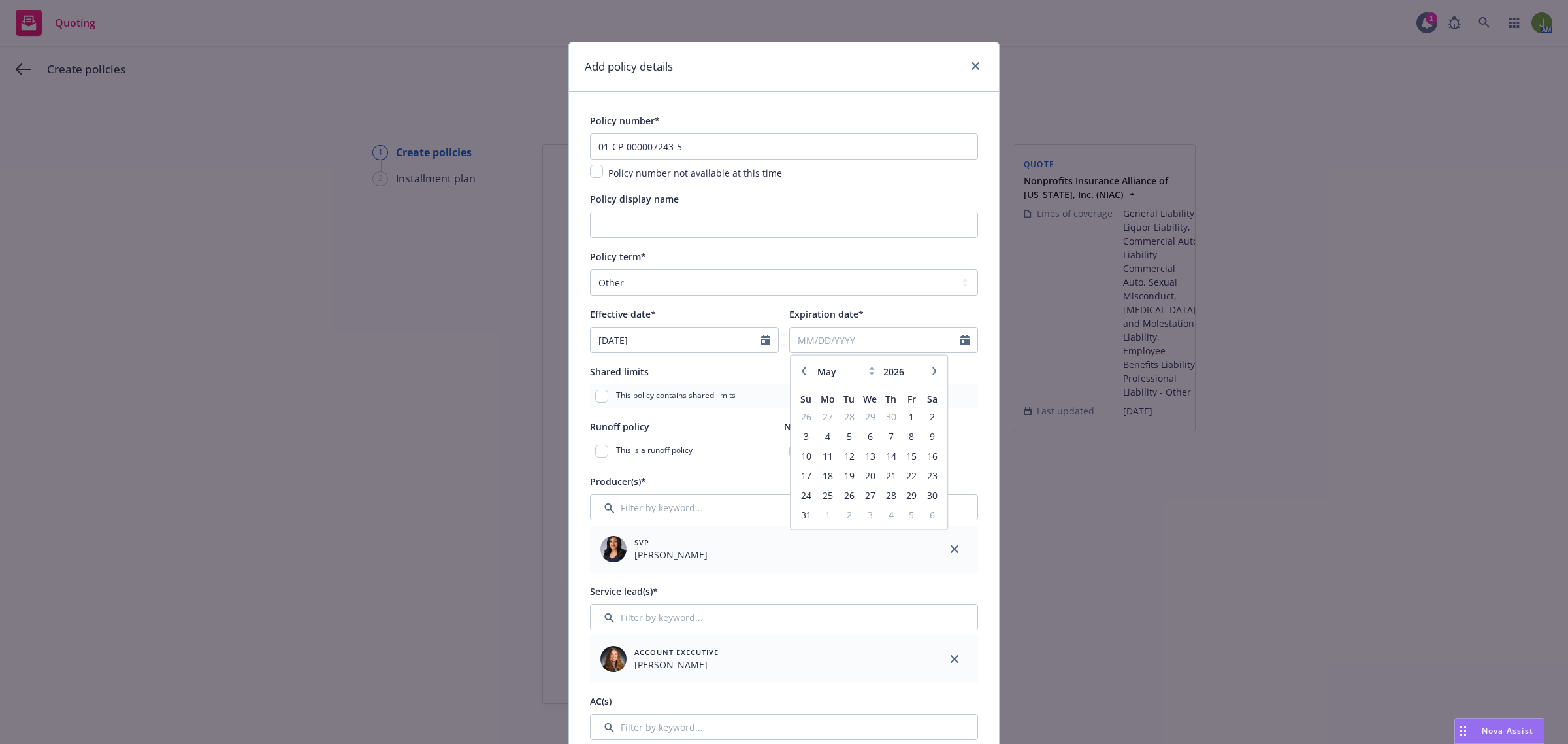
click at [931, 367] on icon "button" at bounding box center [934, 371] width 8 height 8
drag, startPoint x: 930, startPoint y: 367, endPoint x: 879, endPoint y: 449, distance: 96.6
click at [880, 446] on div "January February March April May June July August September October November De…" at bounding box center [869, 442] width 146 height 163
click at [870, 451] on span "15" at bounding box center [870, 455] width 19 height 16
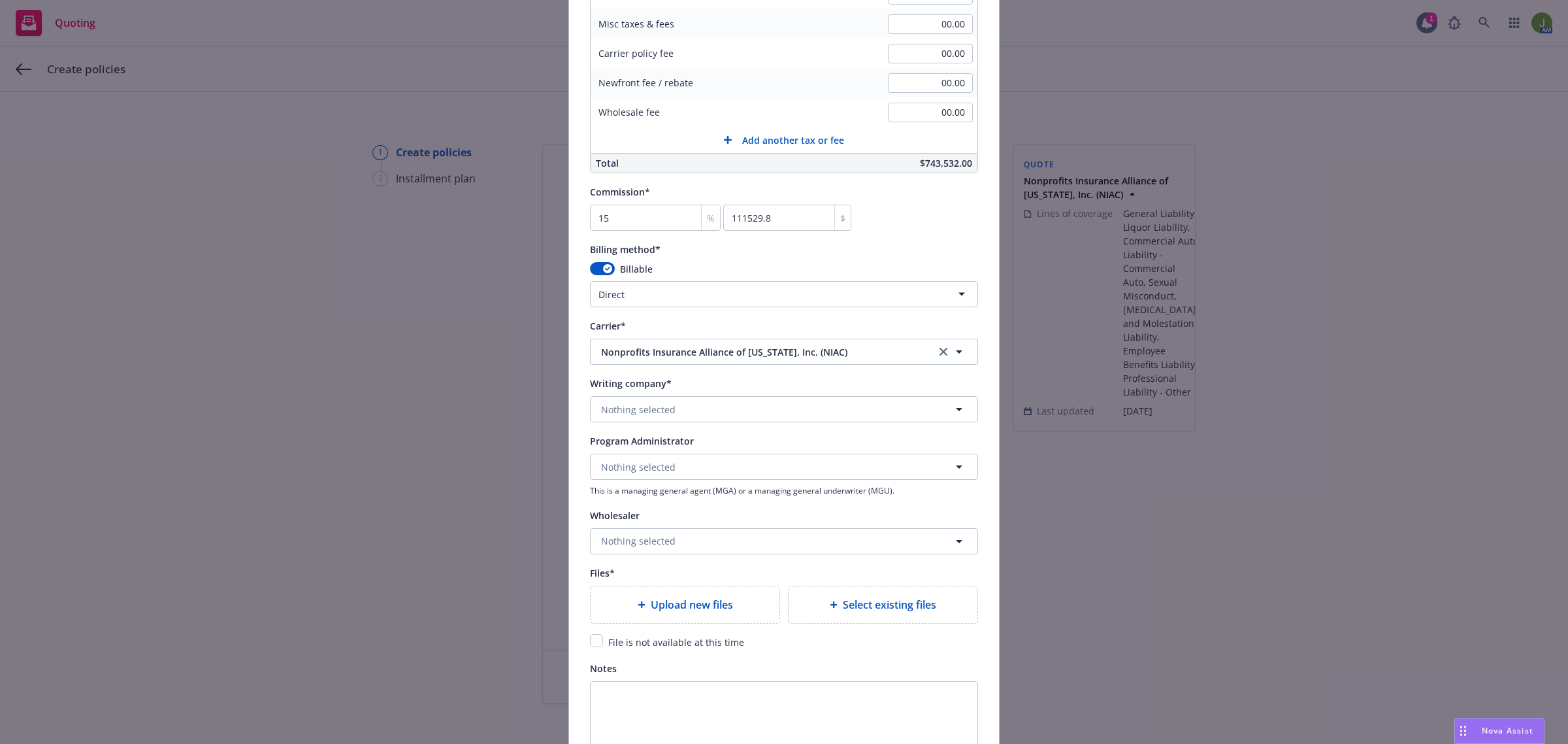
scroll to position [1062, 0]
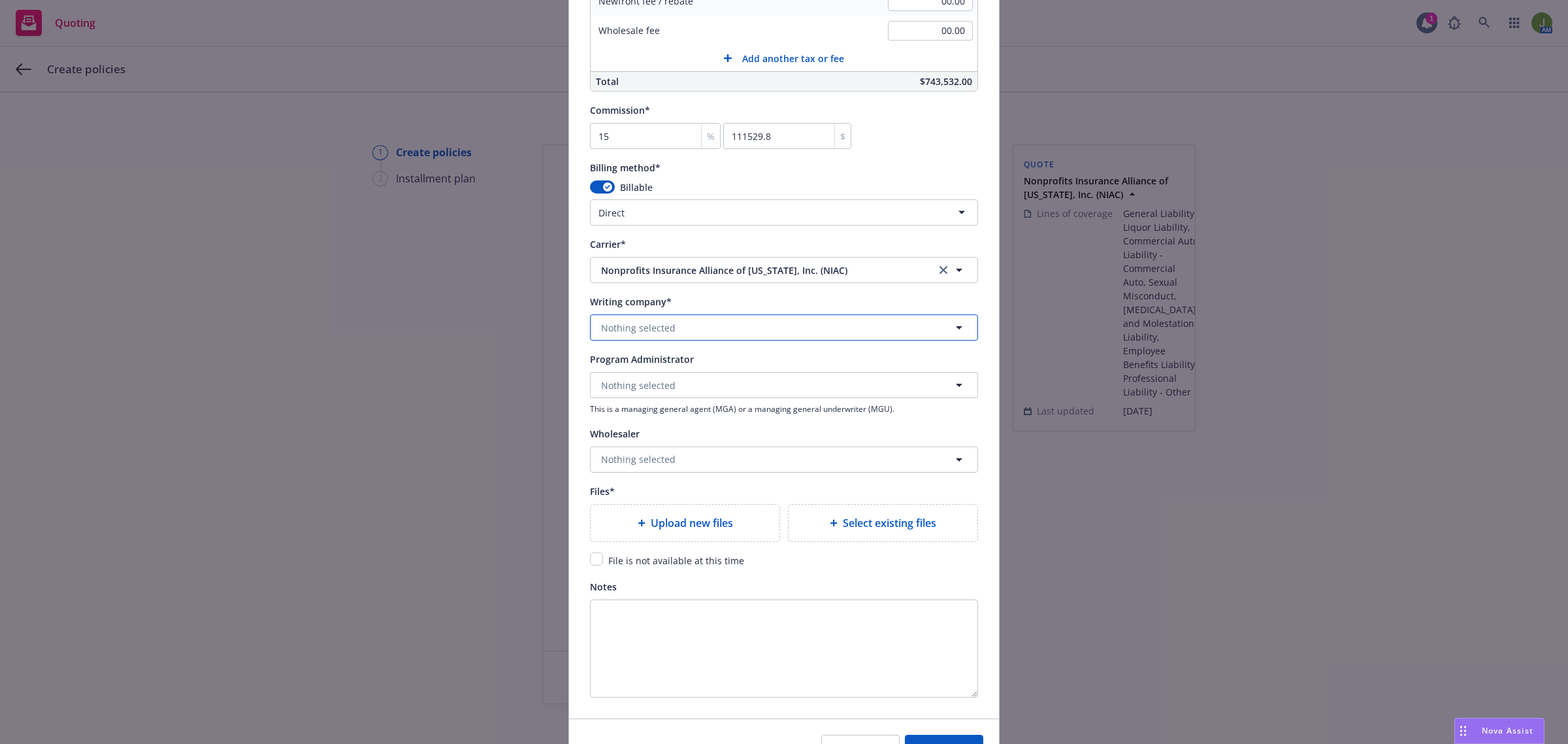
click at [610, 324] on span "Nothing selected" at bounding box center [638, 327] width 75 height 14
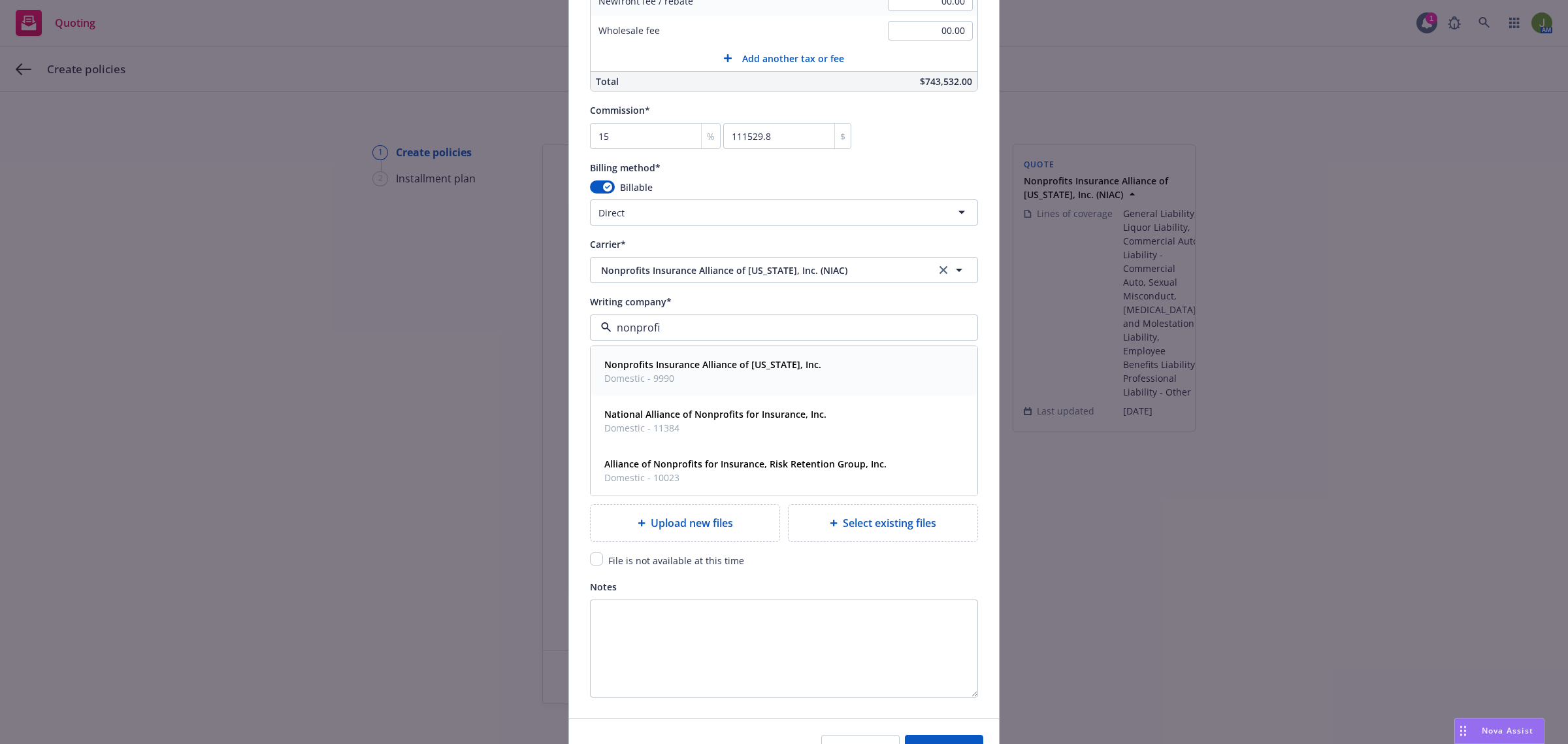
click at [665, 374] on span "Domestic - 9990" at bounding box center [712, 378] width 217 height 14
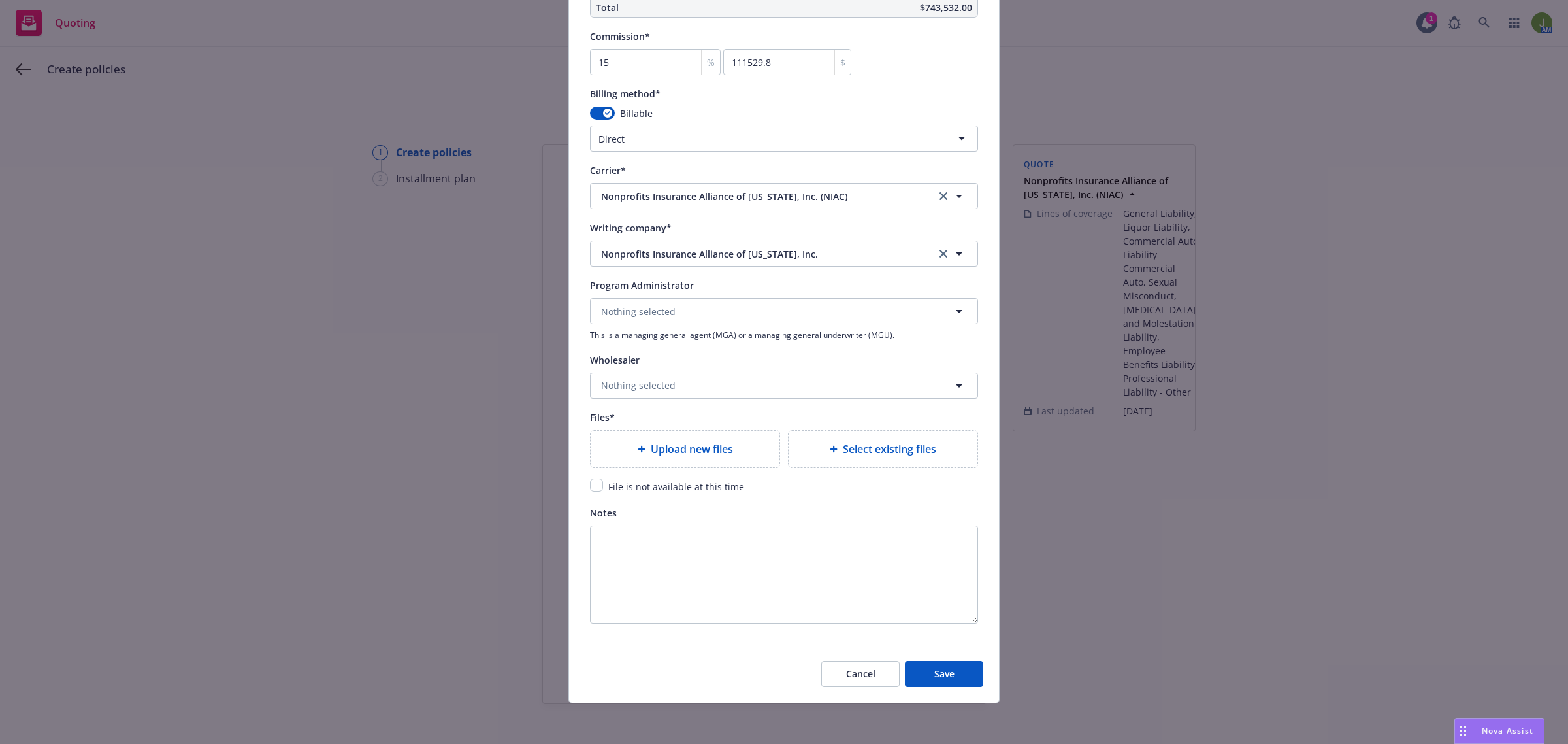
scroll to position [1137, 0]
click at [609, 487] on span "File is not available at this time" at bounding box center [676, 485] width 136 height 13
click at [590, 488] on input "checkbox" at bounding box center [596, 483] width 13 height 13
click at [953, 681] on button "Save" at bounding box center [944, 672] width 78 height 26
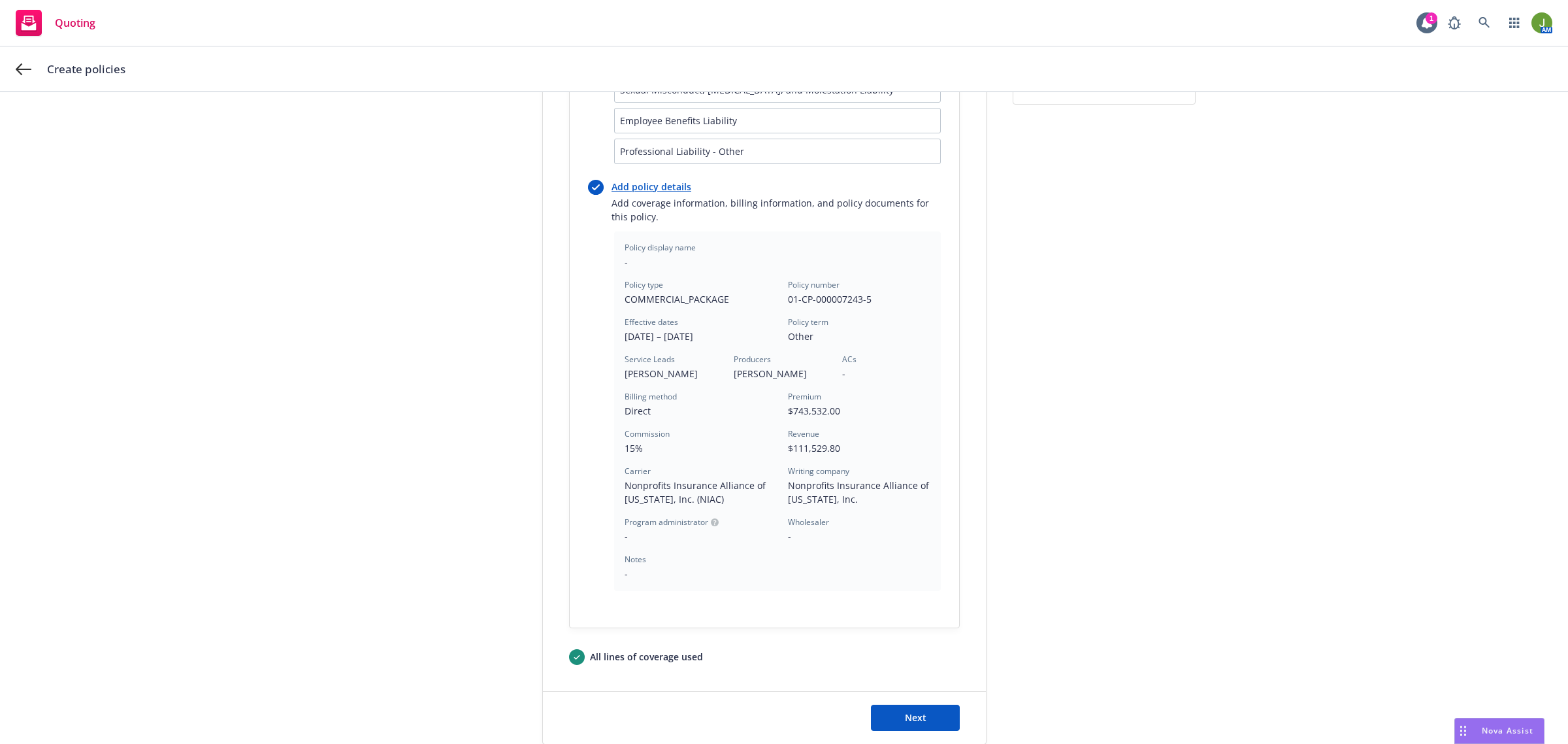
scroll to position [412, 0]
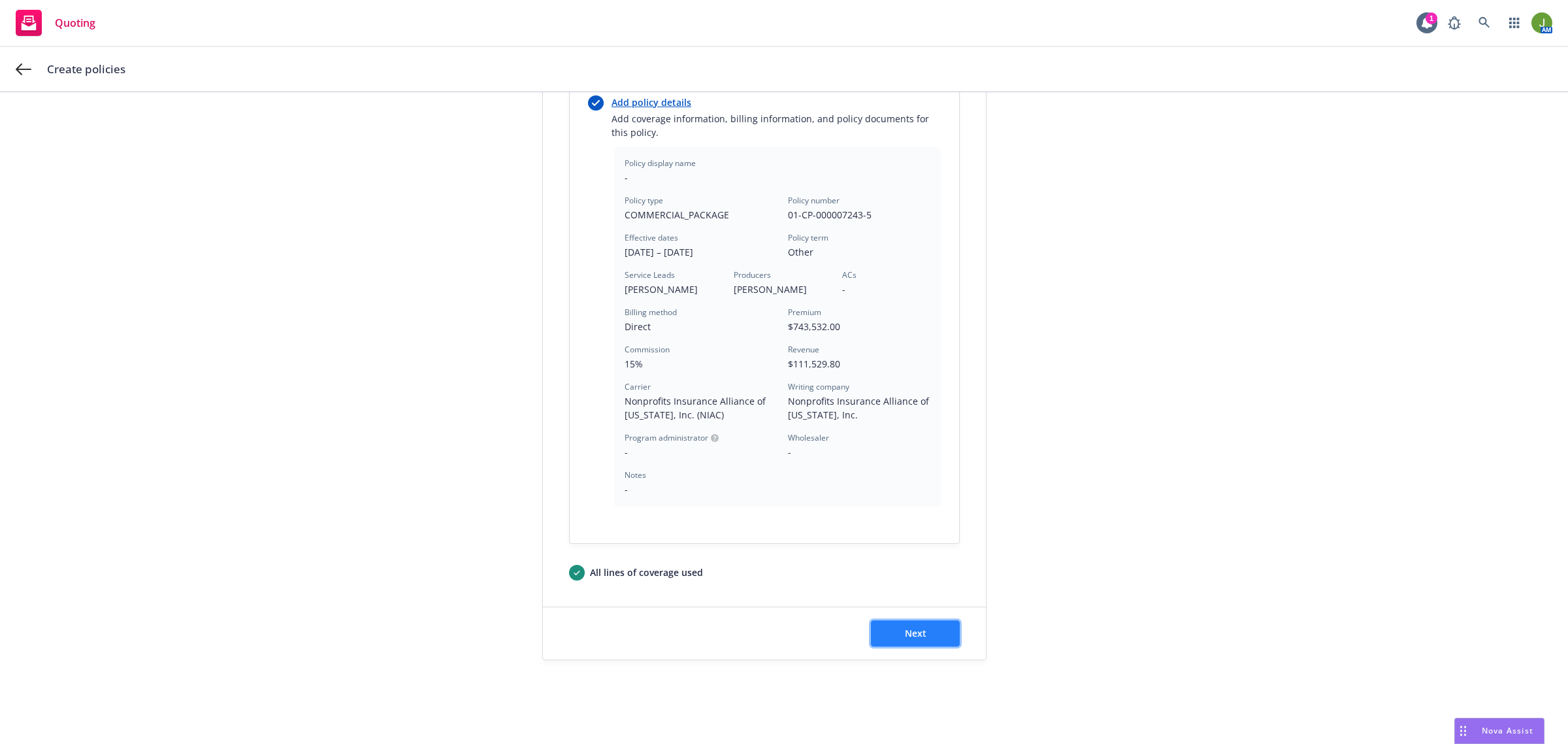
click at [876, 631] on button "Next" at bounding box center [915, 633] width 89 height 26
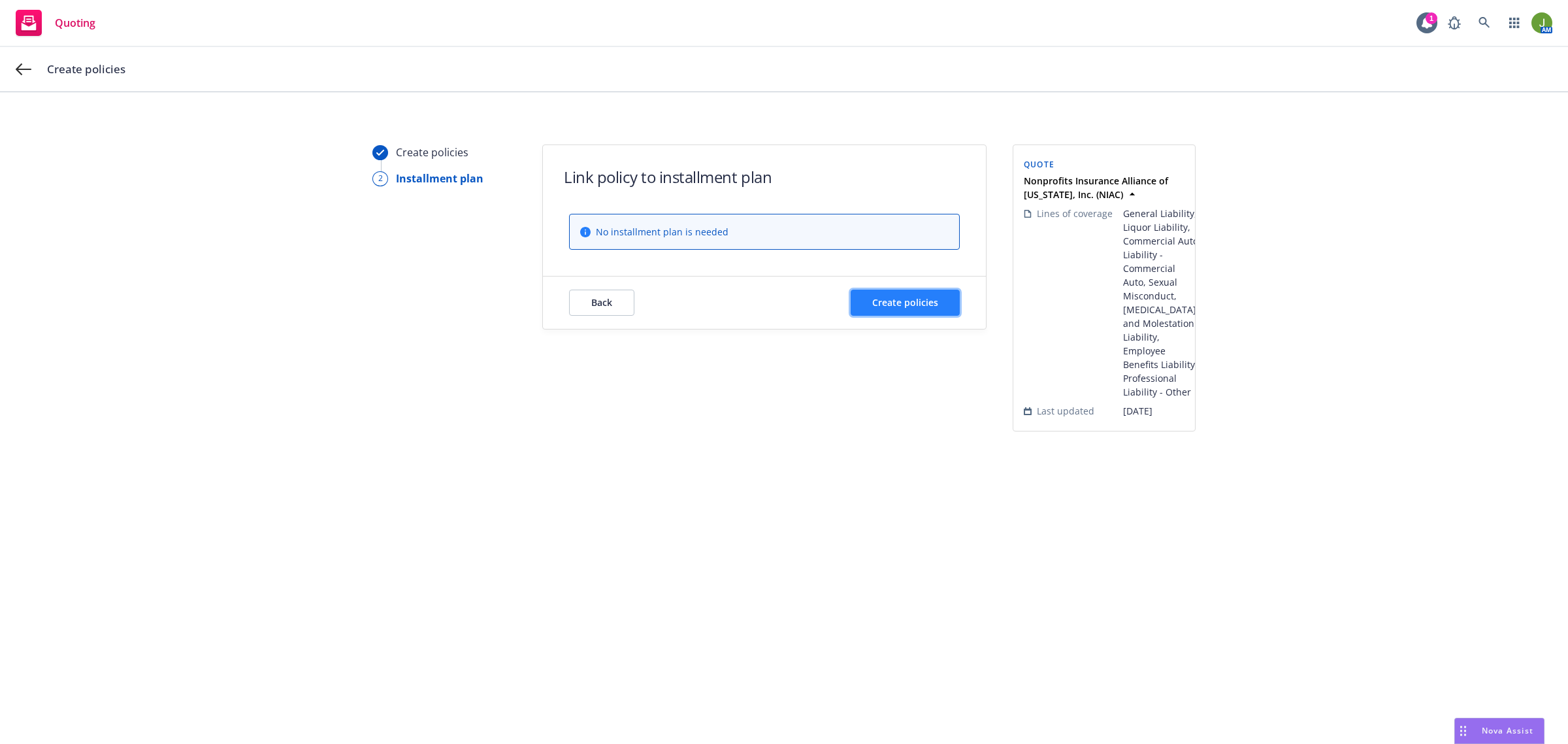
click at [894, 305] on span "Create policies" at bounding box center [905, 302] width 66 height 13
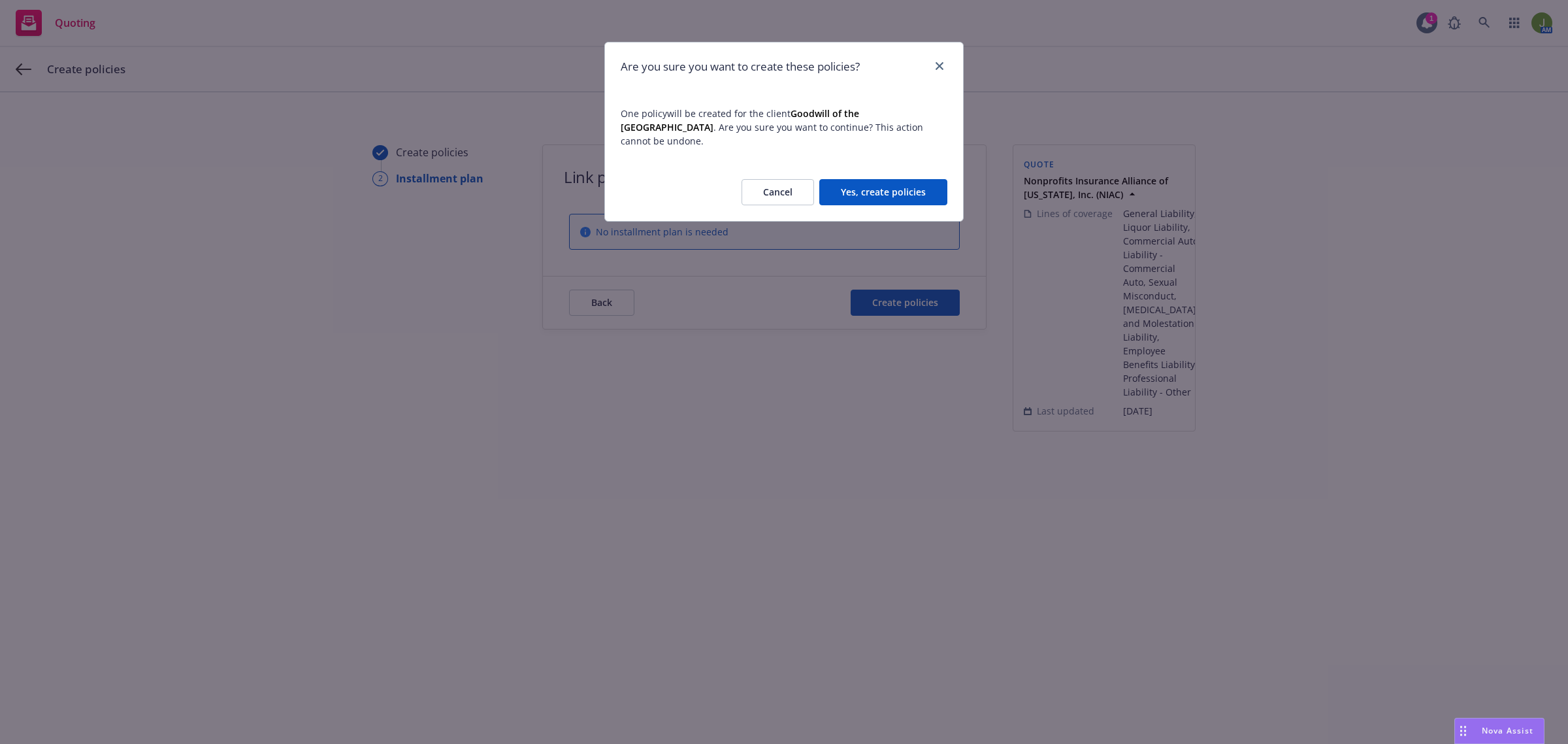
click at [850, 179] on button "Yes, create policies" at bounding box center [884, 192] width 128 height 26
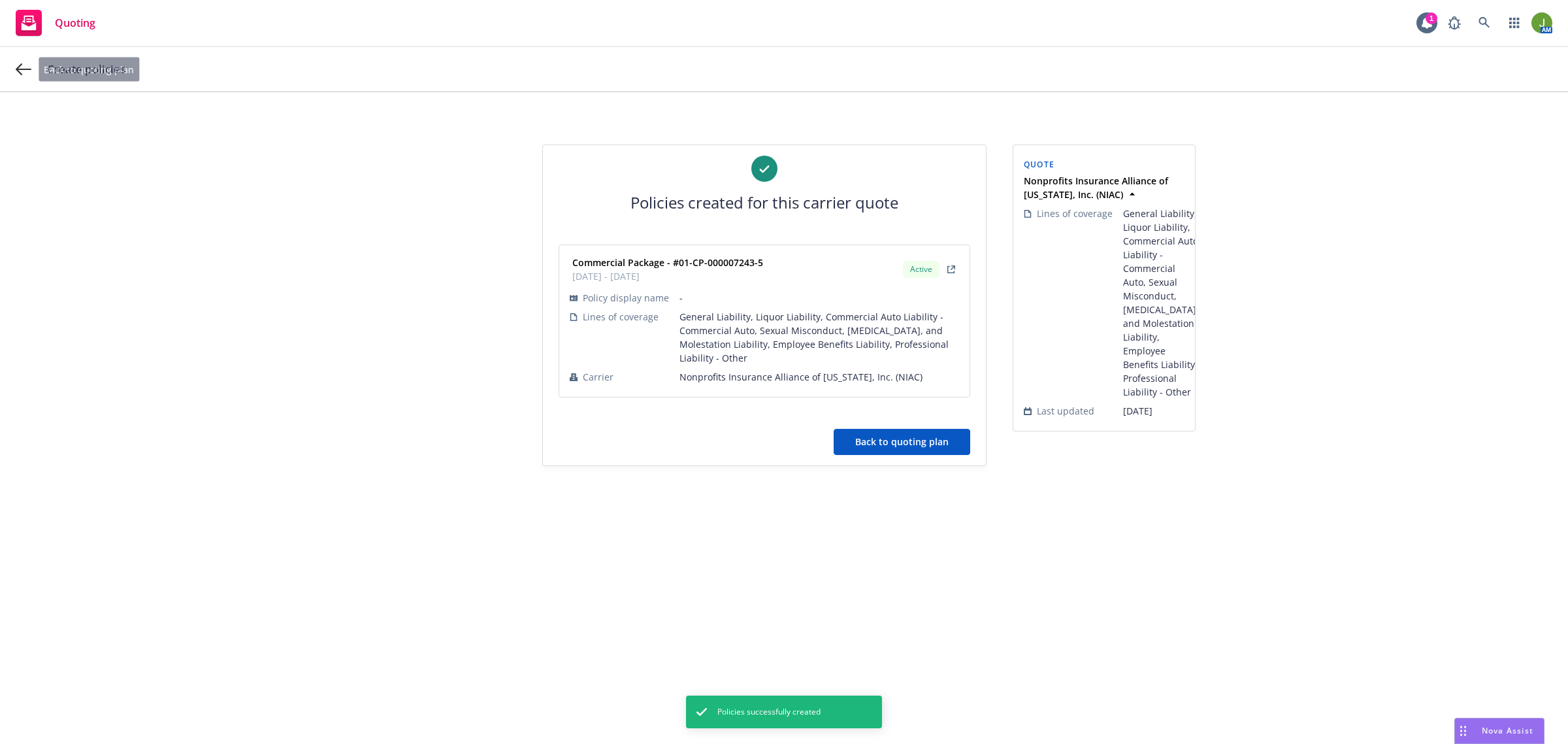
click at [10, 74] on div "Create policies" at bounding box center [784, 69] width 1568 height 44
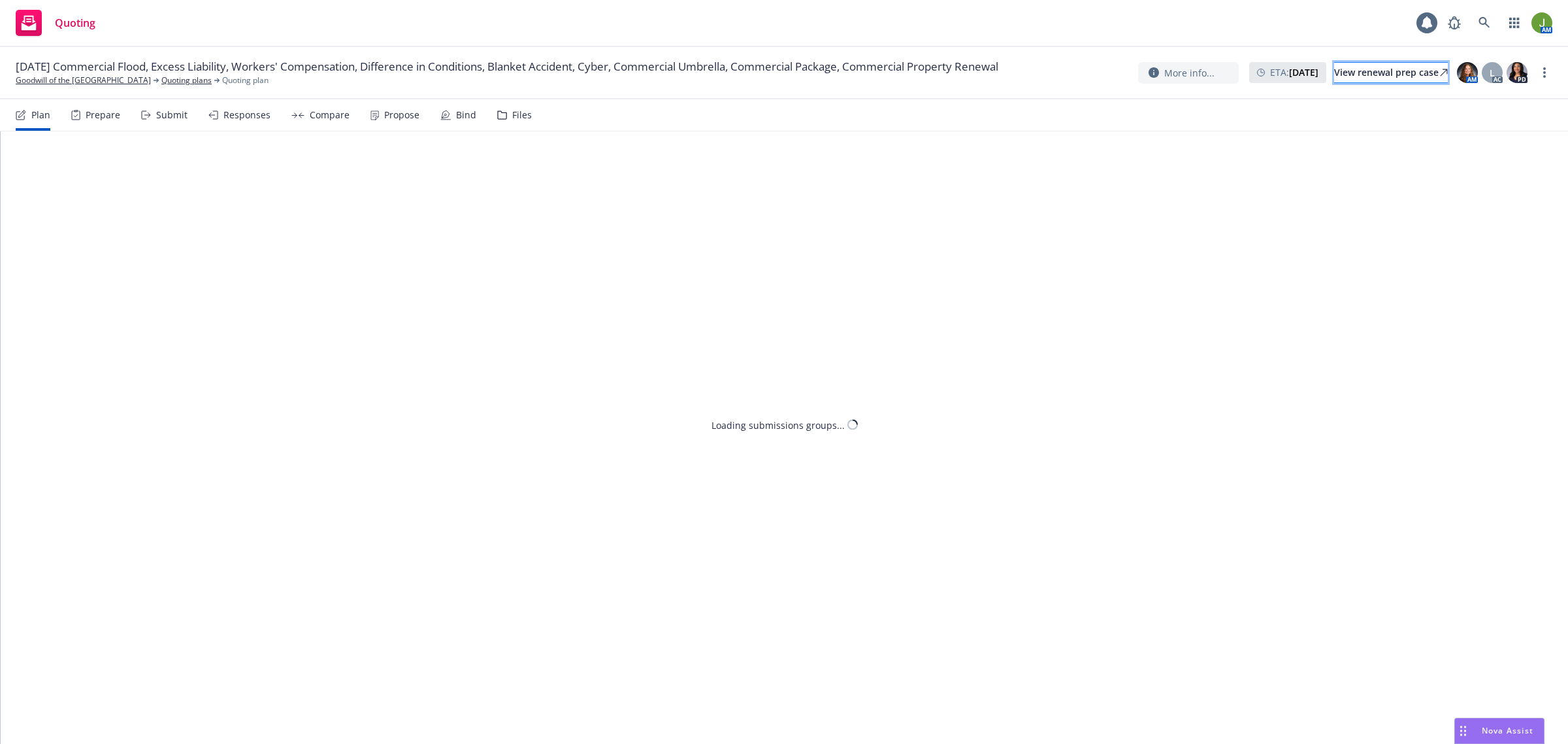
click at [1358, 78] on div "View renewal prep case" at bounding box center [1391, 73] width 114 height 20
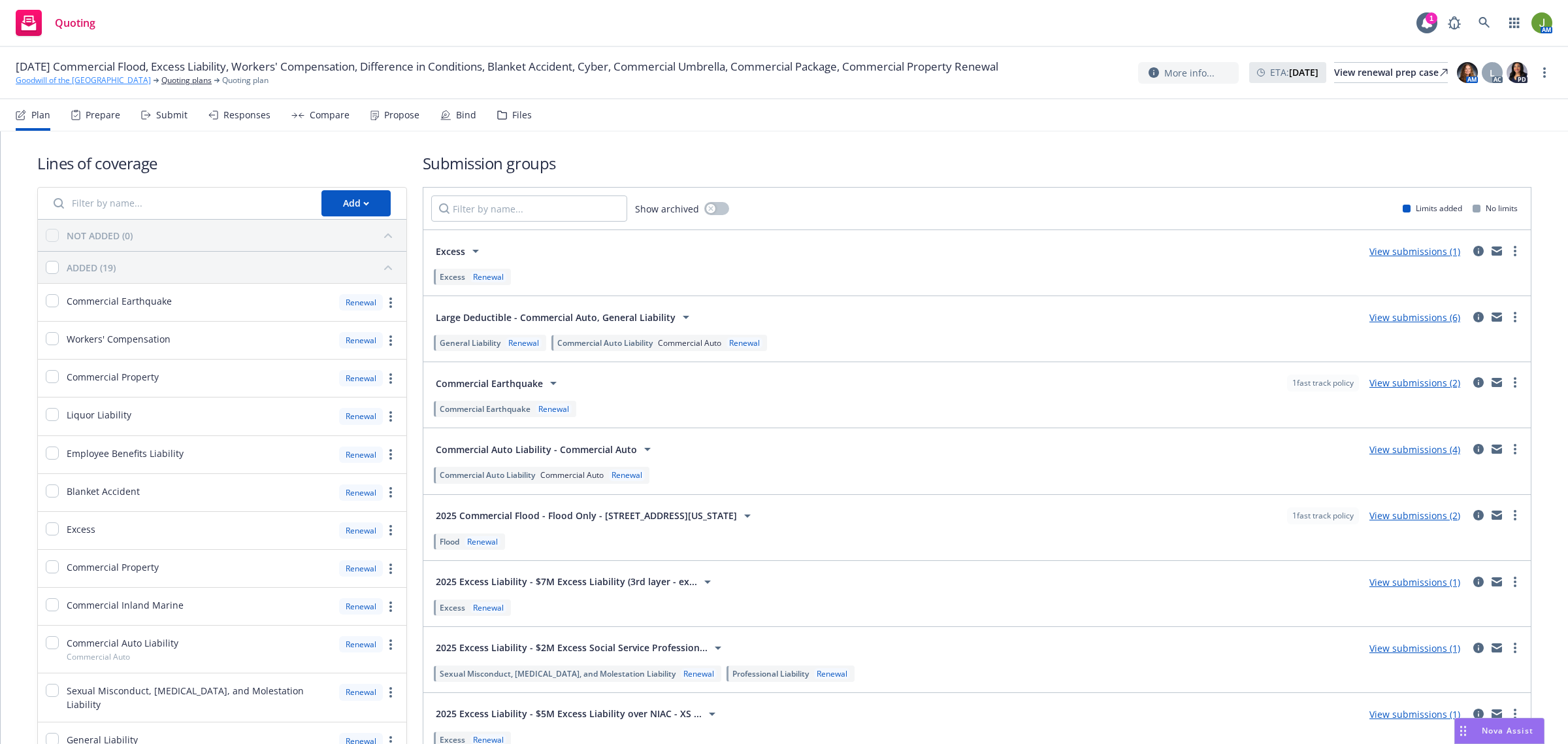
click at [48, 78] on link "Goodwill of the [GEOGRAPHIC_DATA]" at bounding box center [83, 80] width 135 height 12
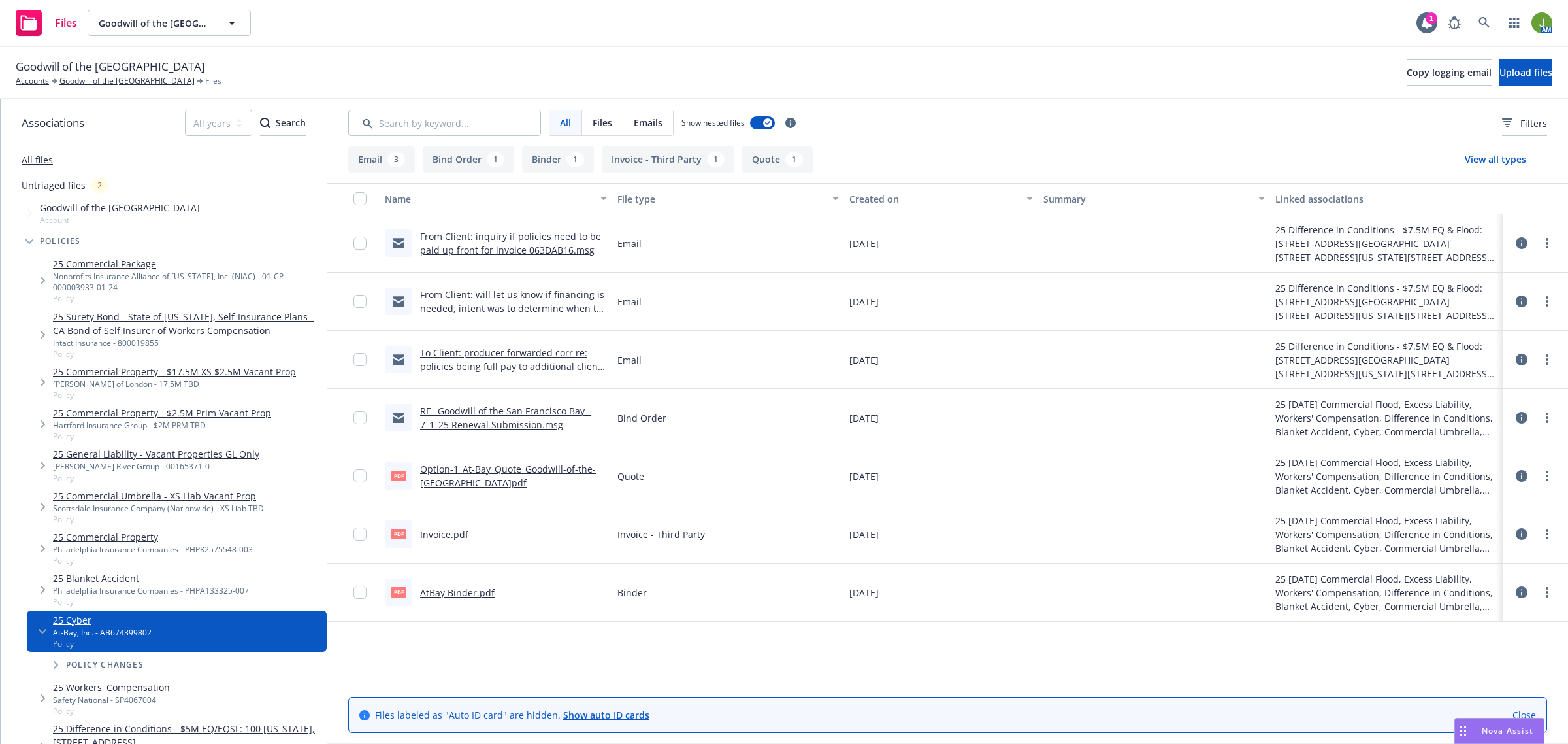
click at [434, 537] on link "Invoice.pdf" at bounding box center [445, 535] width 49 height 13
click at [92, 82] on link "Goodwill of the [GEOGRAPHIC_DATA]" at bounding box center [127, 80] width 135 height 12
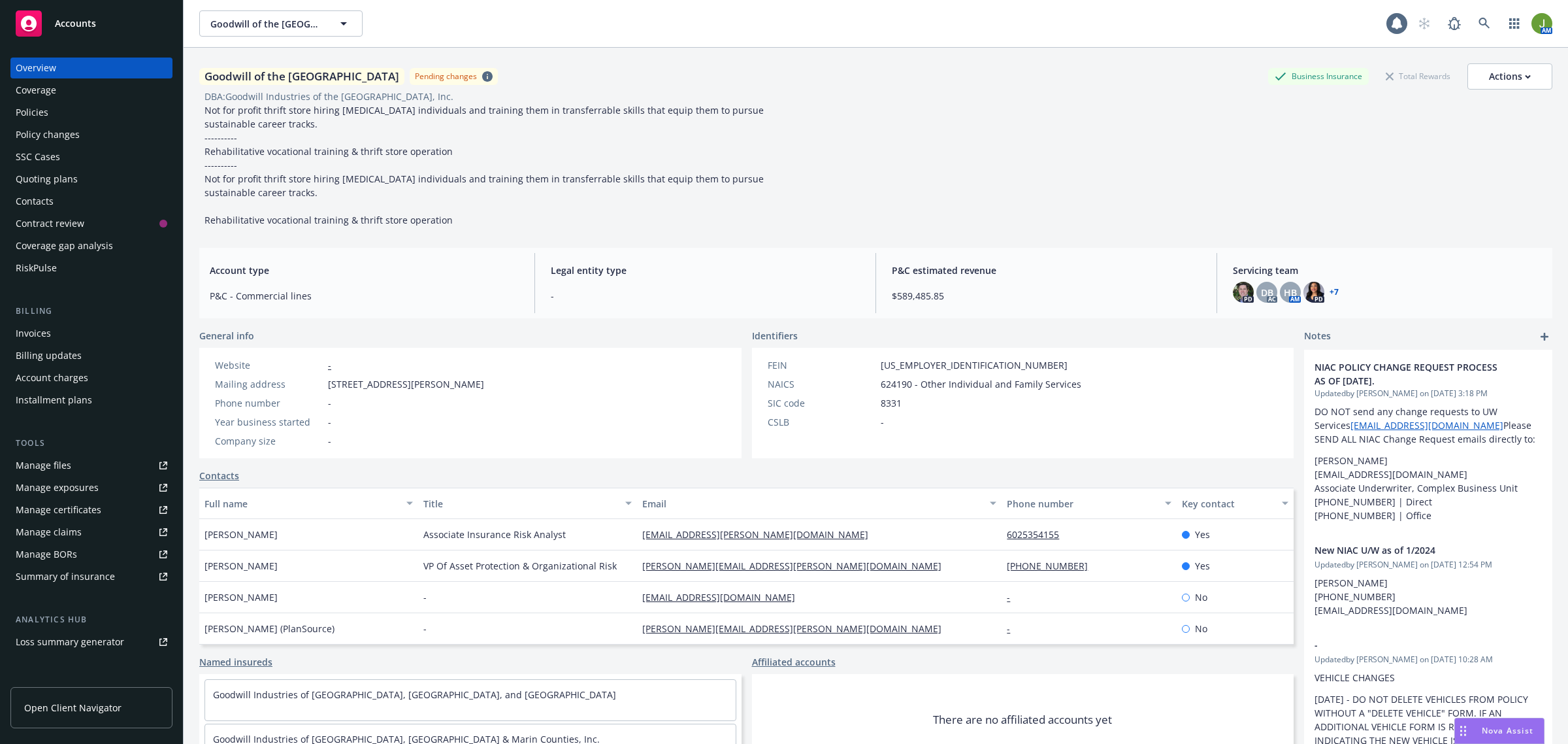
click at [62, 115] on div "Policies" at bounding box center [91, 112] width 151 height 21
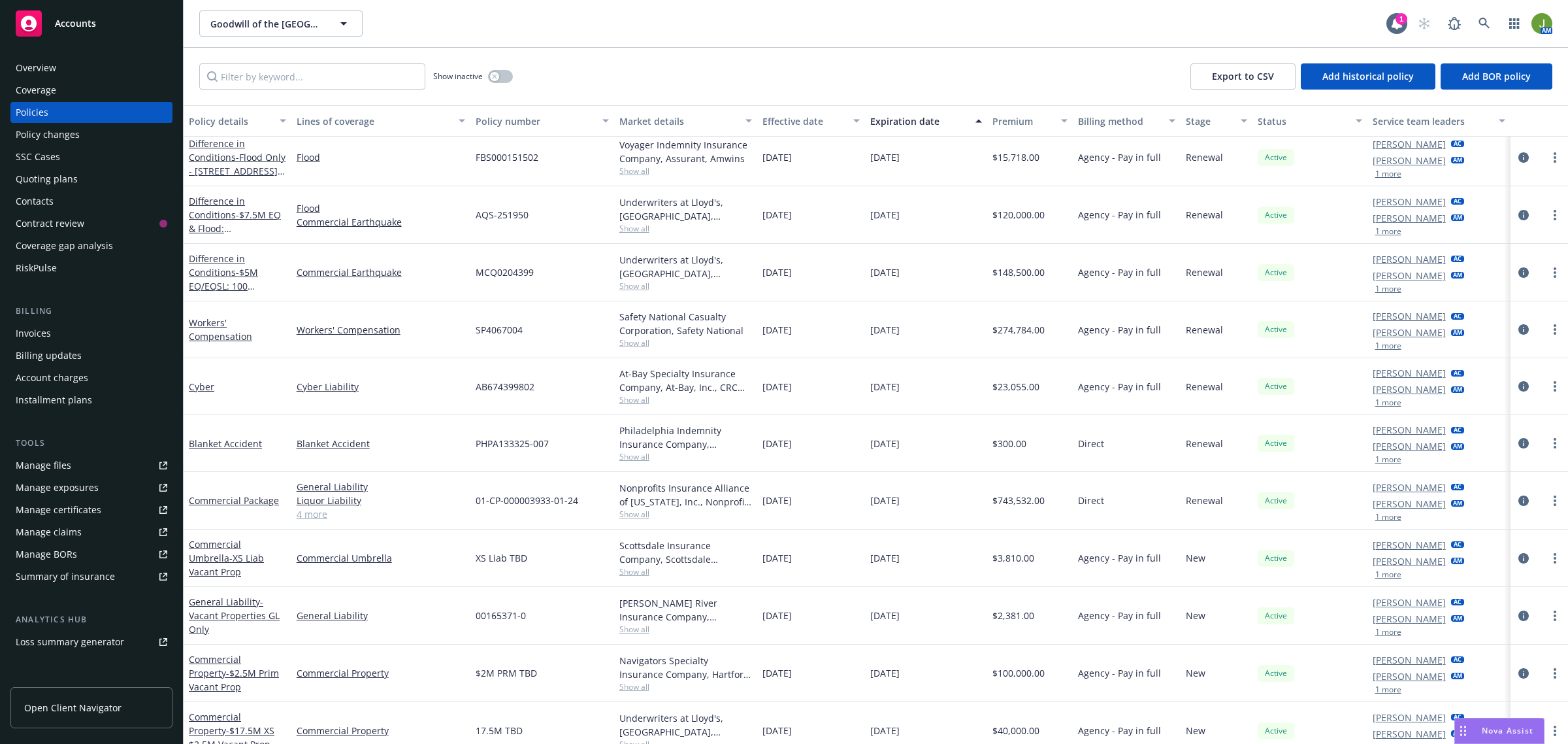
scroll to position [409, 0]
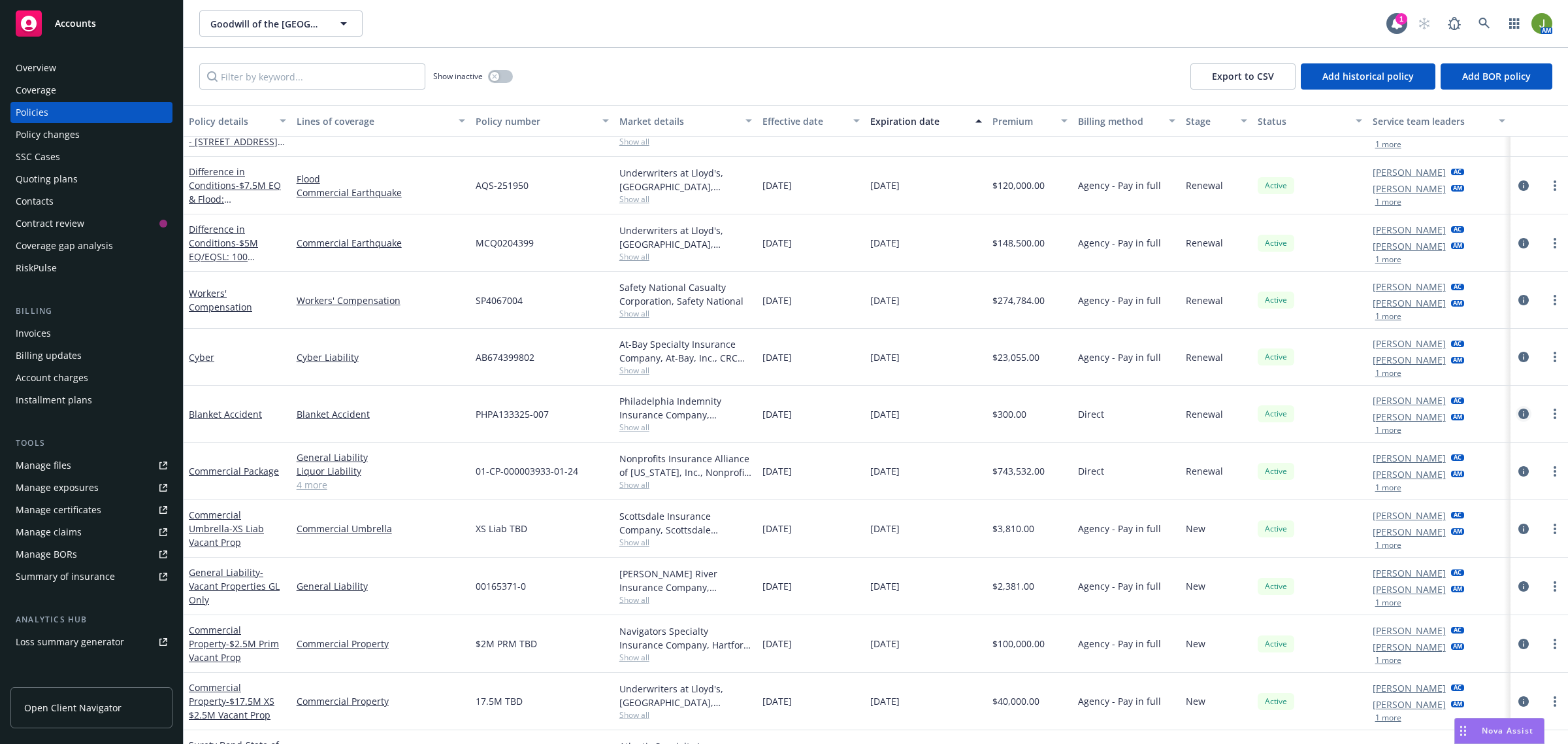
click at [1518, 414] on icon "circleInformation" at bounding box center [1524, 414] width 11 height 11
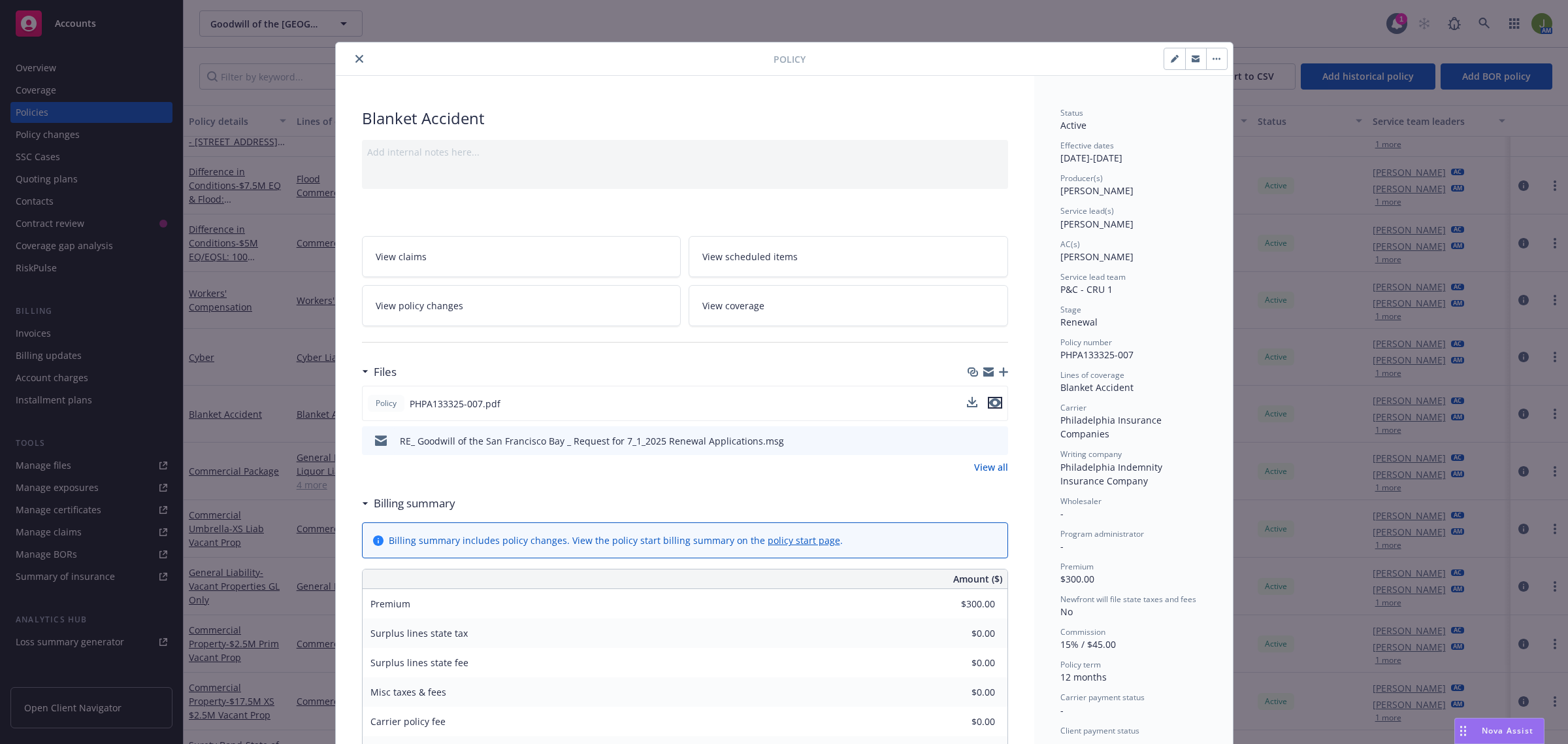
click at [991, 404] on icon "preview file" at bounding box center [995, 402] width 12 height 9
click at [355, 59] on icon "close" at bounding box center [359, 59] width 8 height 8
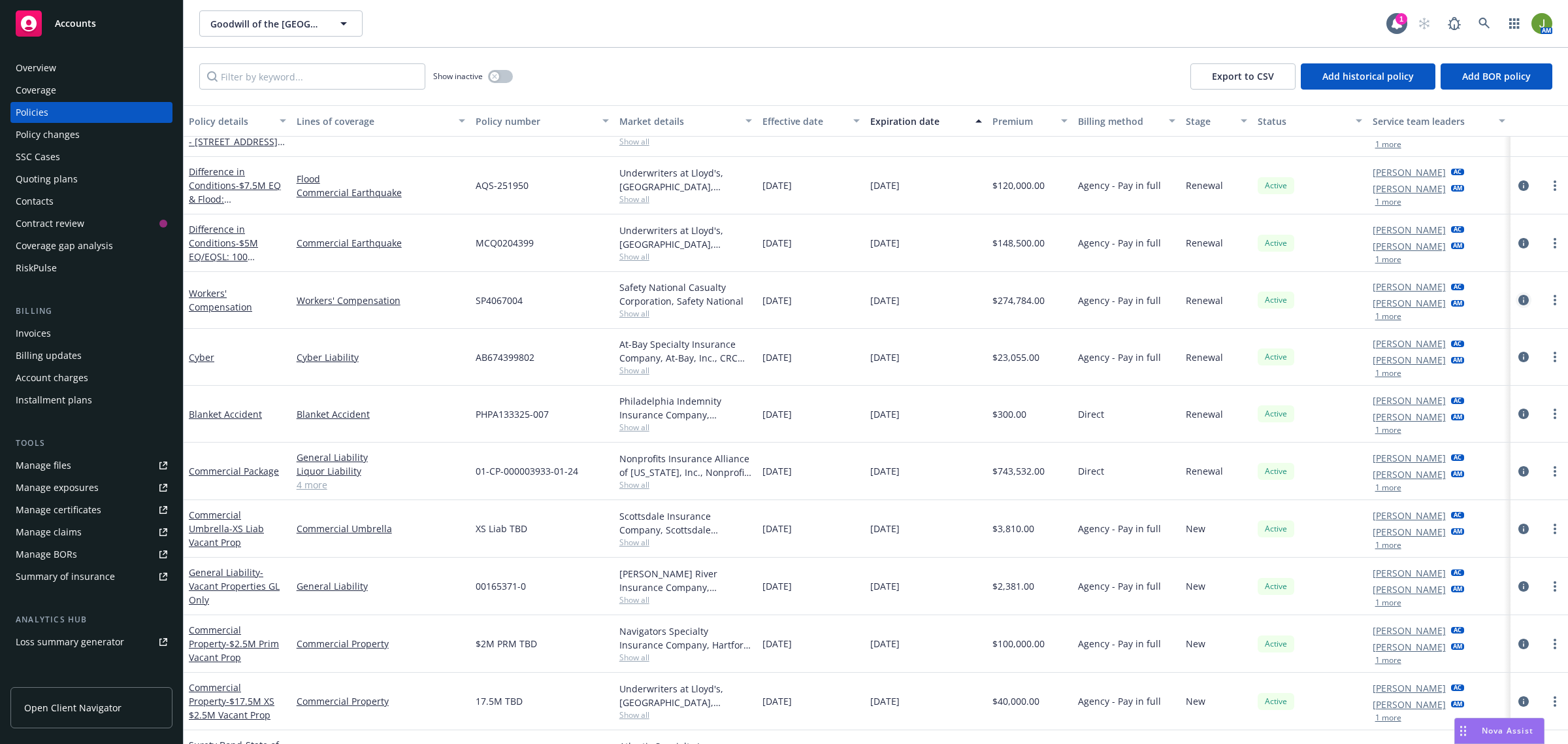
click at [1518, 299] on icon "circleInformation" at bounding box center [1524, 300] width 11 height 11
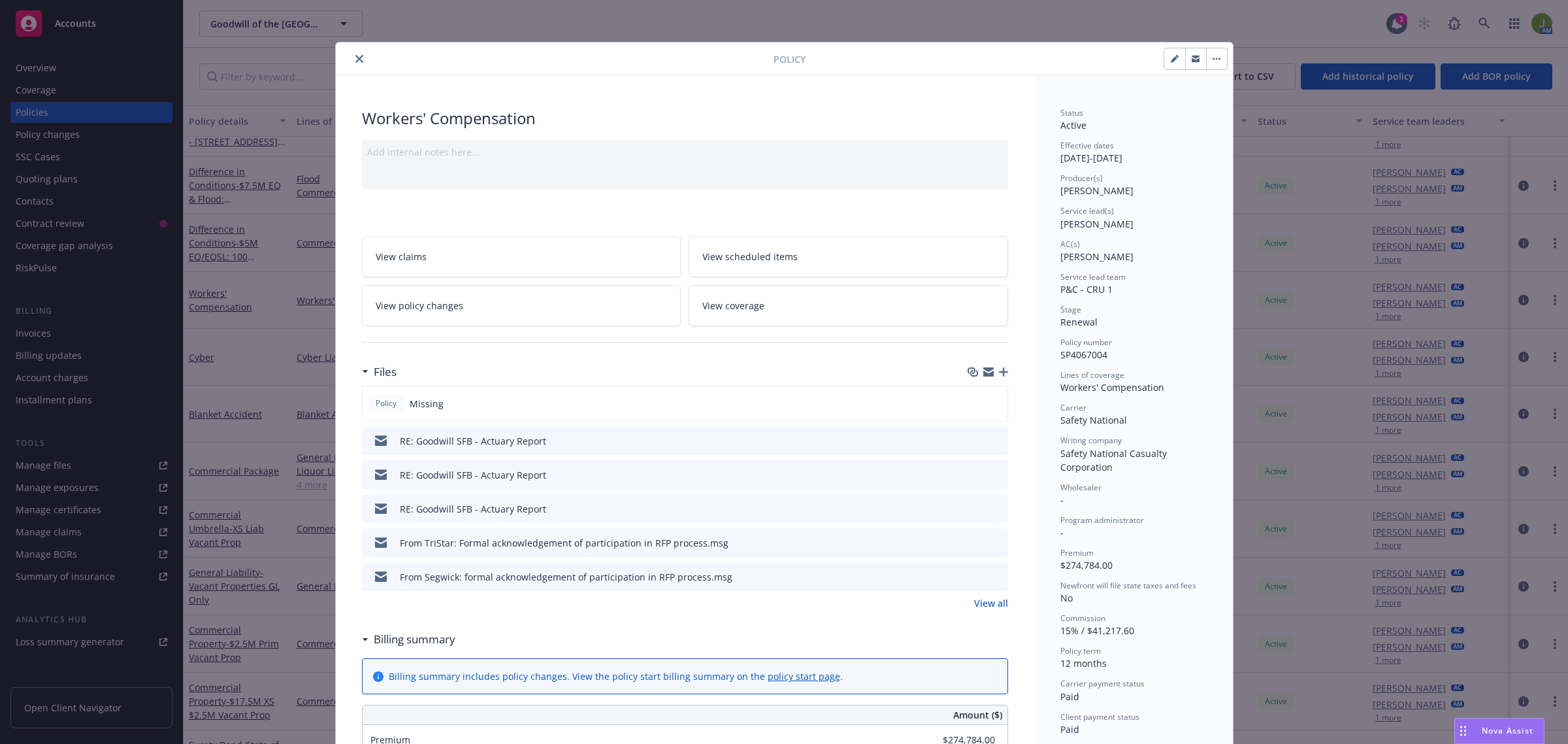
click at [994, 605] on link "View all" at bounding box center [992, 602] width 34 height 14
